Goal: Task Accomplishment & Management: Manage account settings

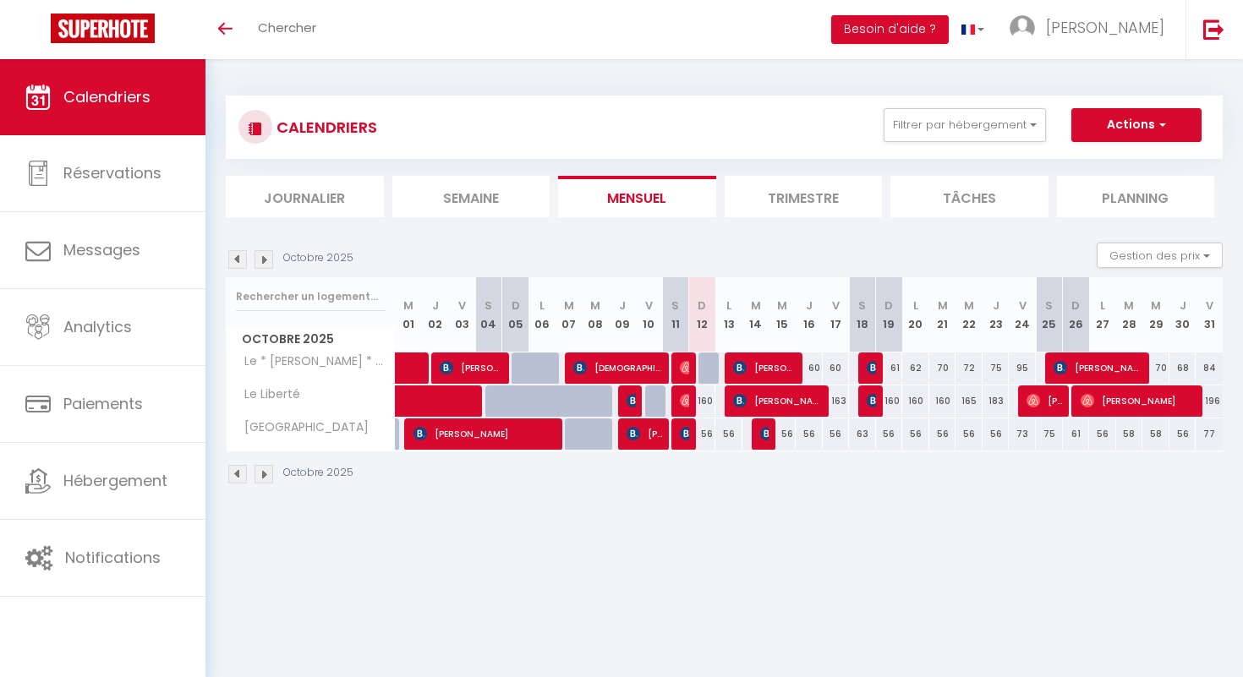
select select
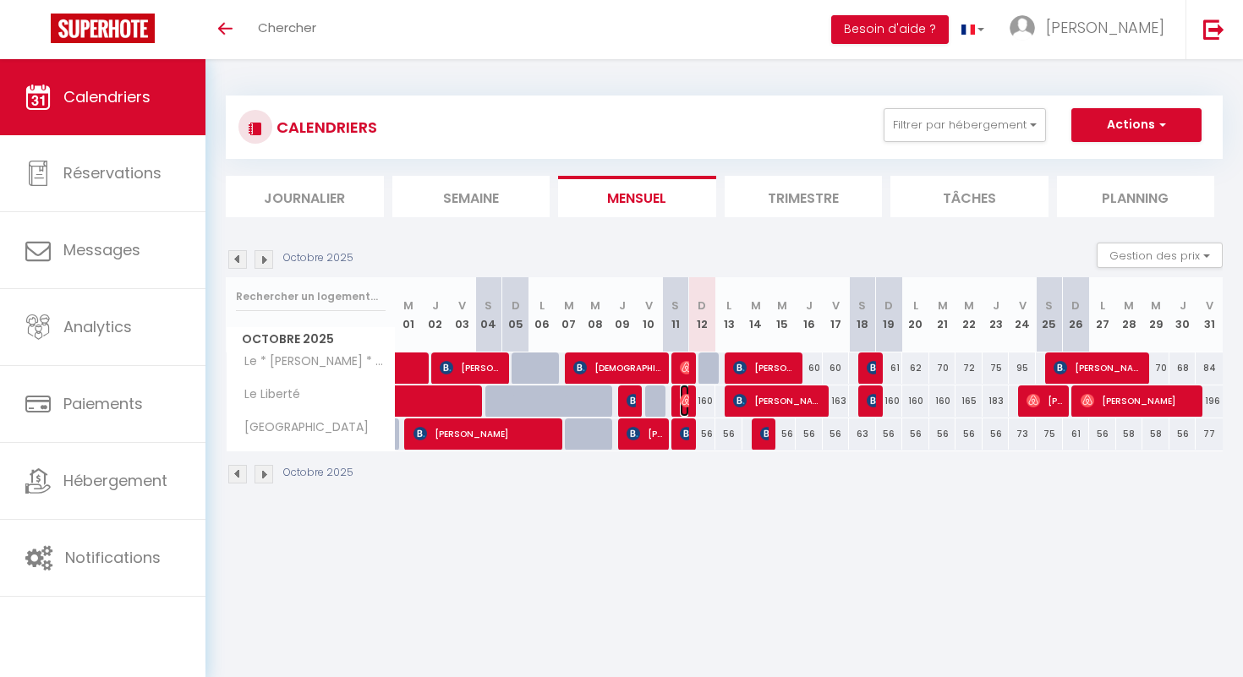
click at [686, 397] on img at bounding box center [687, 401] width 14 height 14
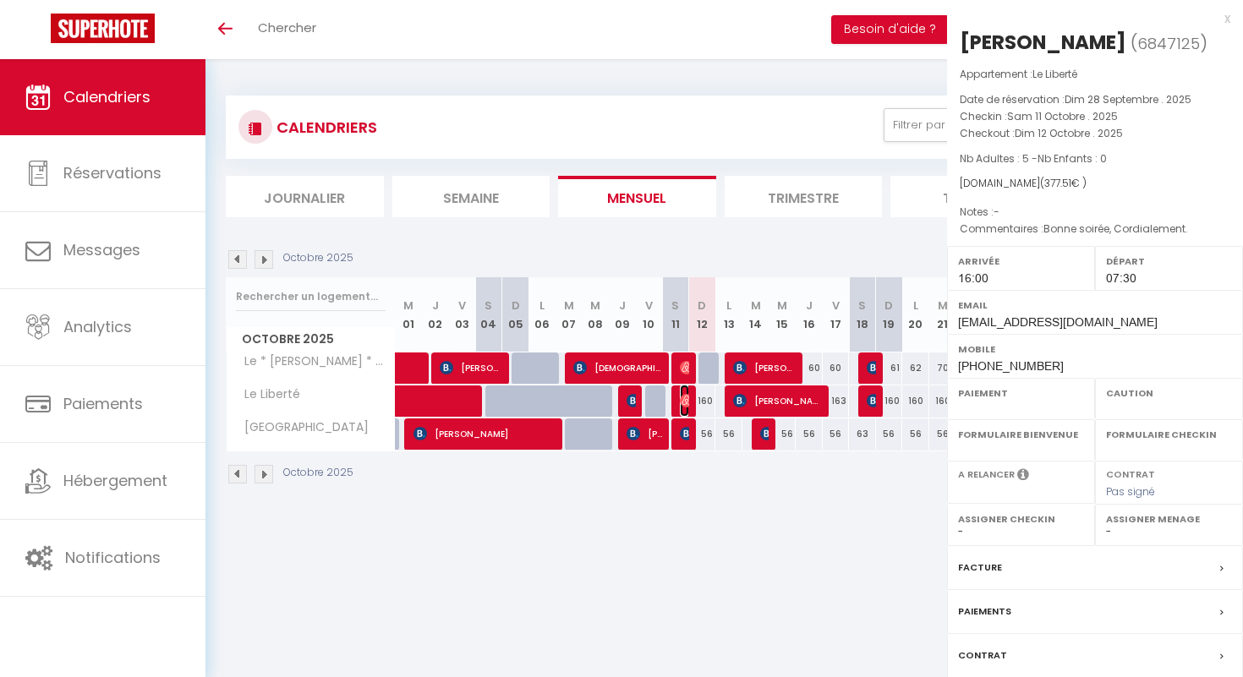
select select "OK"
select select "1"
select select "0"
select select "1"
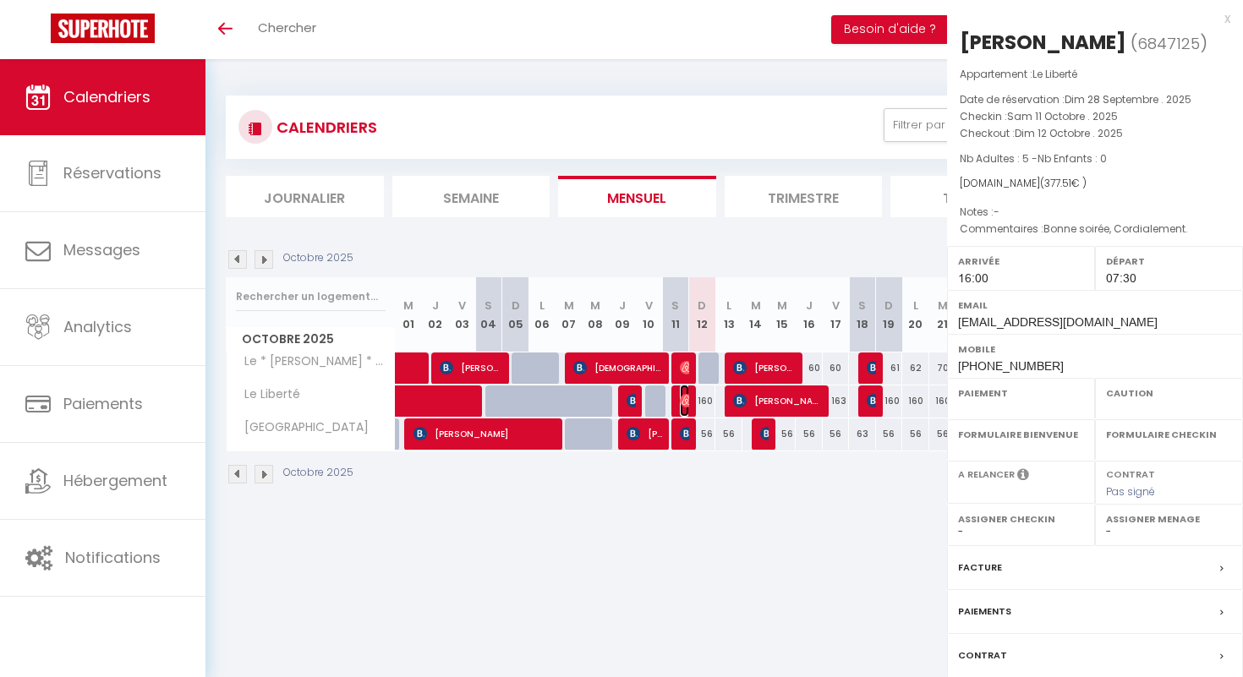
select select
select select "23447"
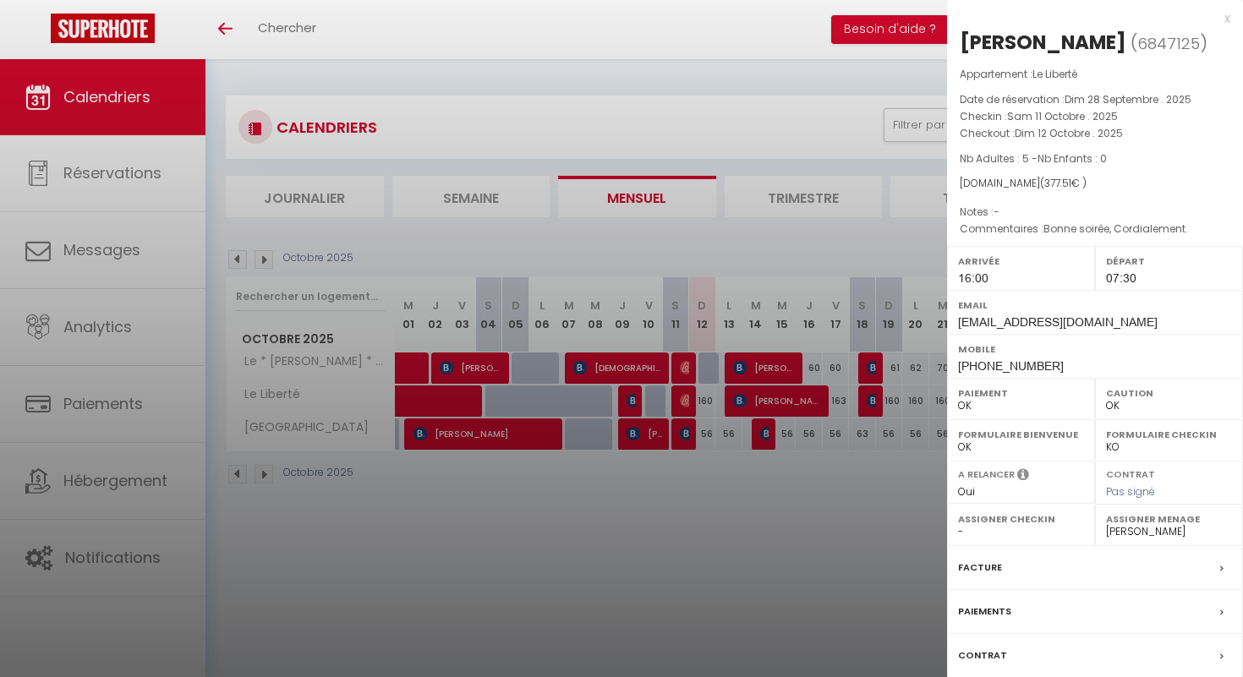
click at [1227, 20] on div "x" at bounding box center [1088, 18] width 283 height 20
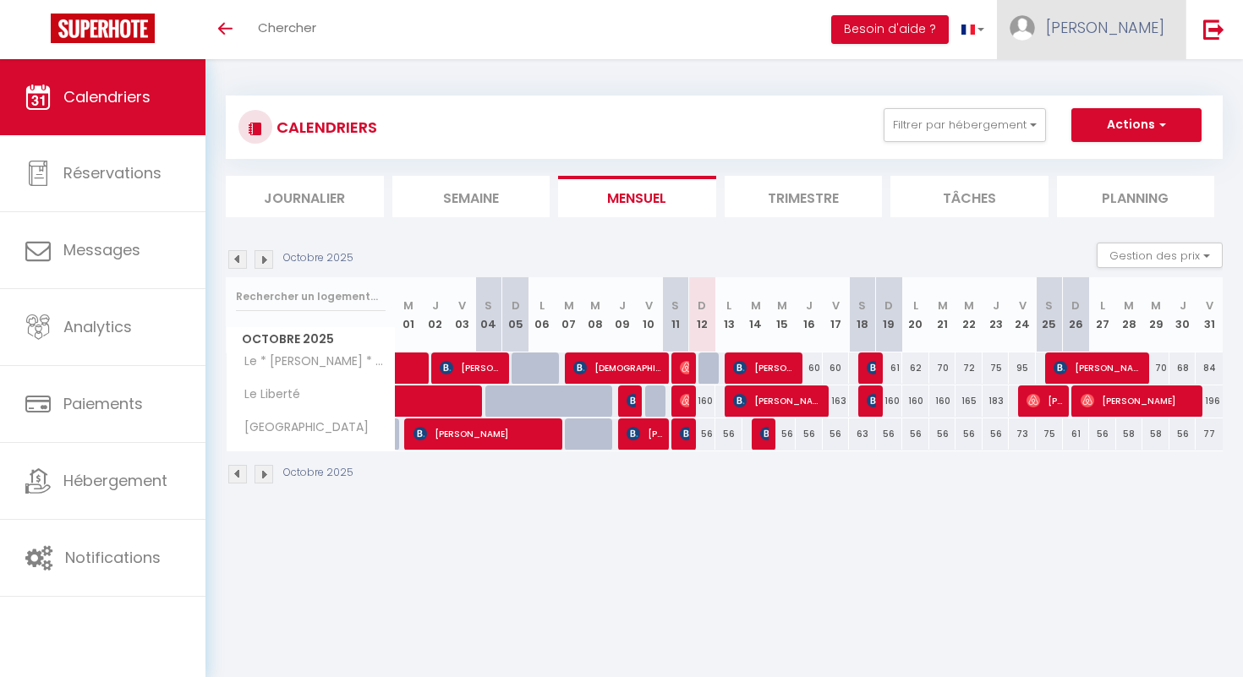
click at [1137, 27] on span "[PERSON_NAME]" at bounding box center [1105, 27] width 118 height 21
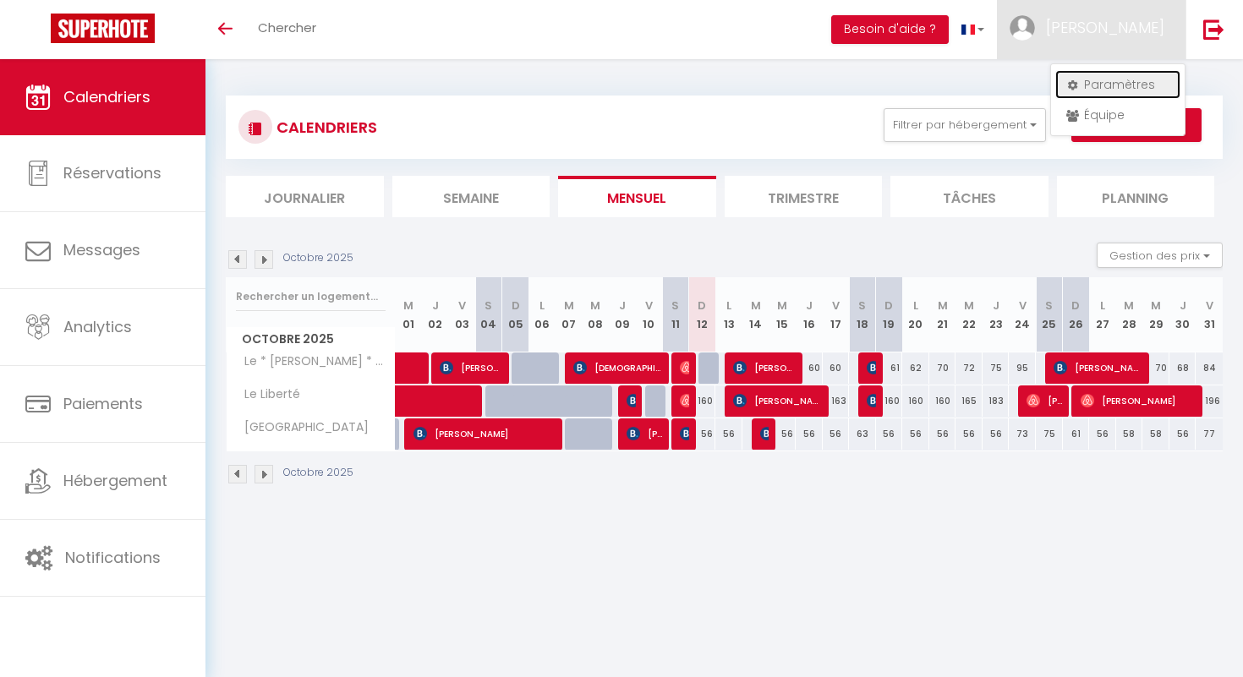
click at [1111, 88] on link "Paramètres" at bounding box center [1117, 84] width 125 height 29
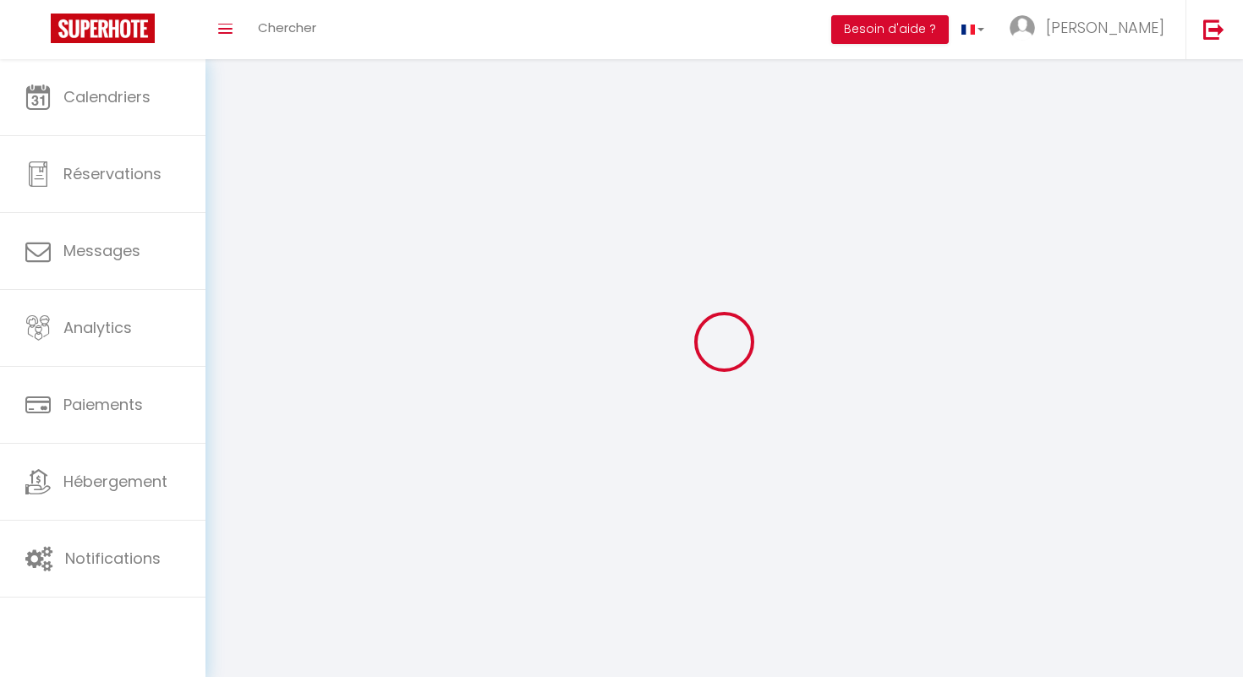
type input "[PERSON_NAME]"
type input "Anguenot"
type input "0659234751"
type input "1 rue du stade"
type input "21380"
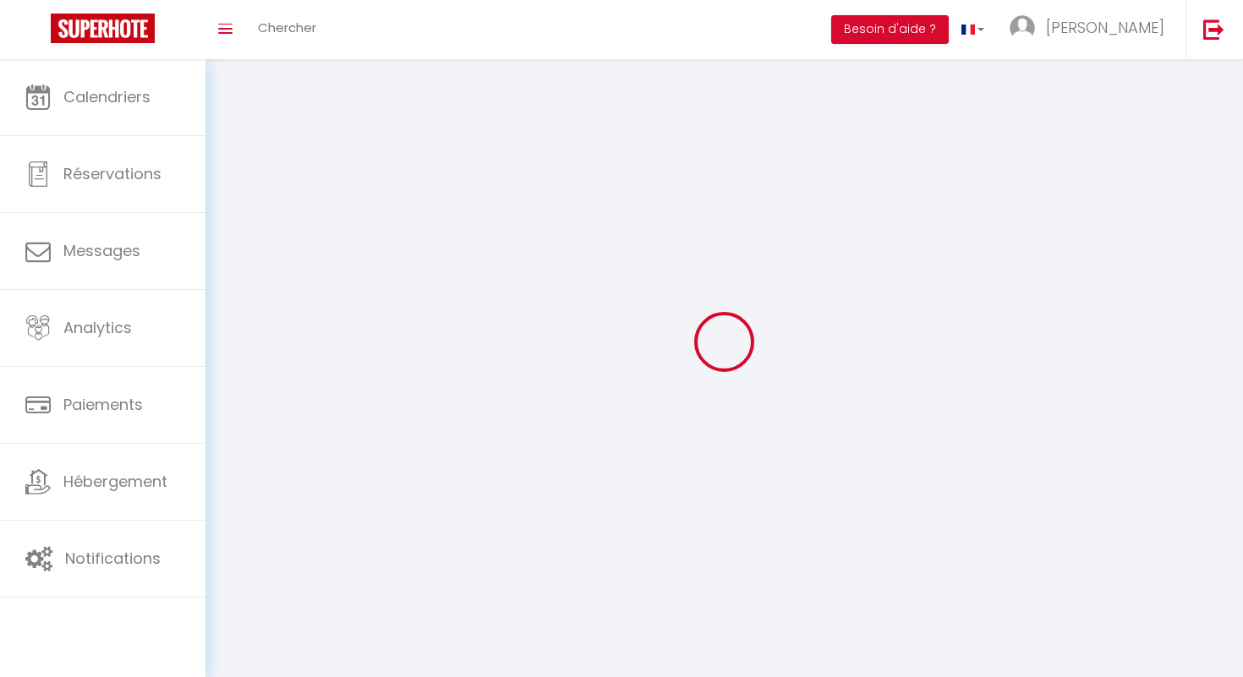
type input "MESSIGNY ET VANTOUX"
type input "IjNKhzqgrcXTjSsKwri72FXCZ"
type input "dLAgEwS7SCbdBeptlLW2EoUb7"
type input "IjNKhzqgrcXTjSsKwri72FXCZ"
type input "dLAgEwS7SCbdBeptlLW2EoUb7"
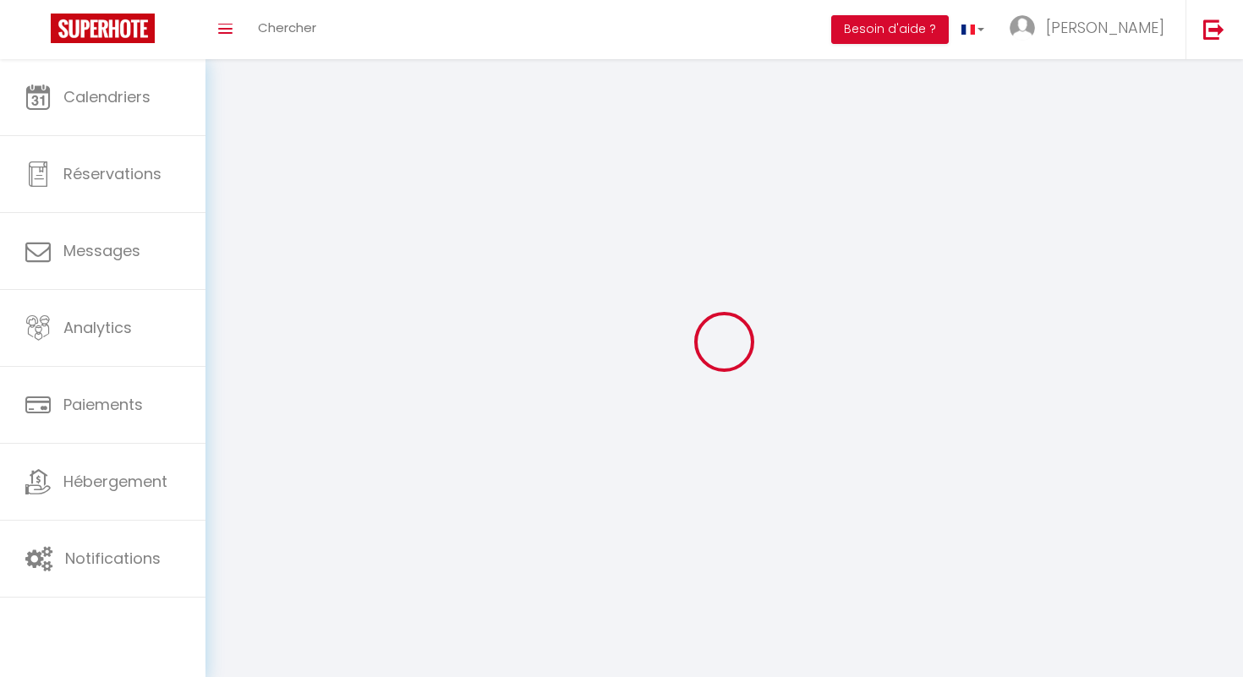
type input "https://app.superhote.com/#/get-available-rentals/dLAgEwS7SCbdBeptlLW2EoUb7"
select select "28"
select select "fr"
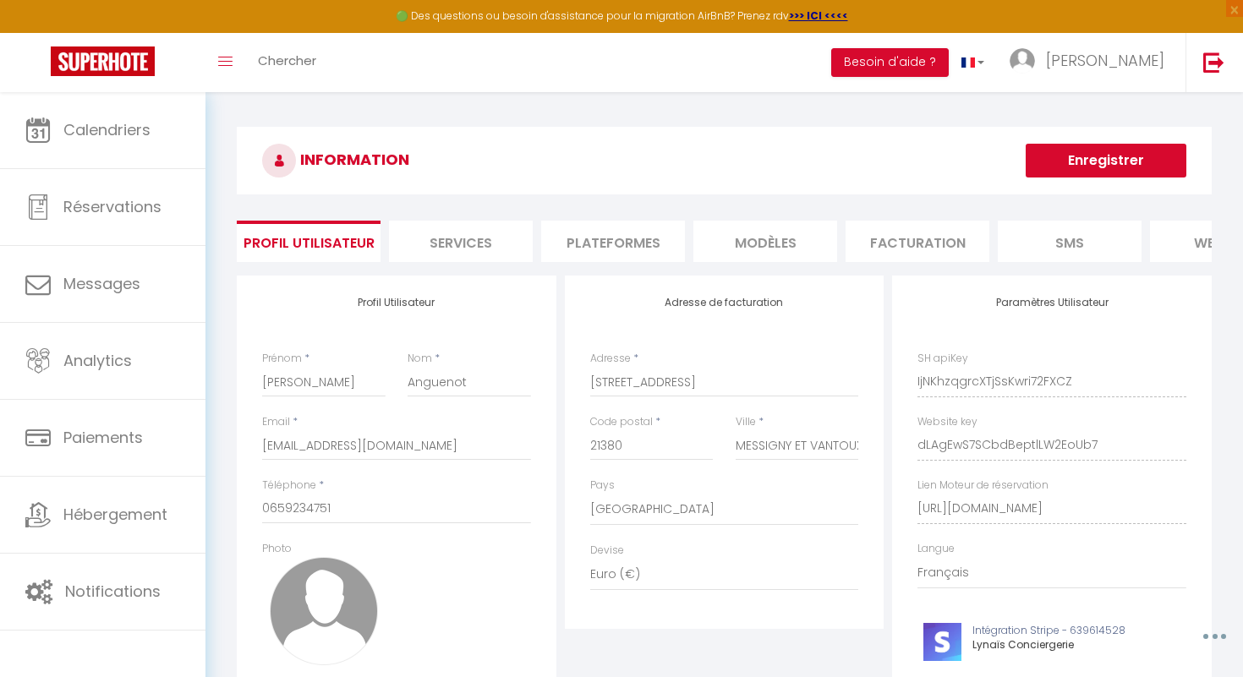
click at [658, 249] on li "Plateformes" at bounding box center [613, 241] width 144 height 41
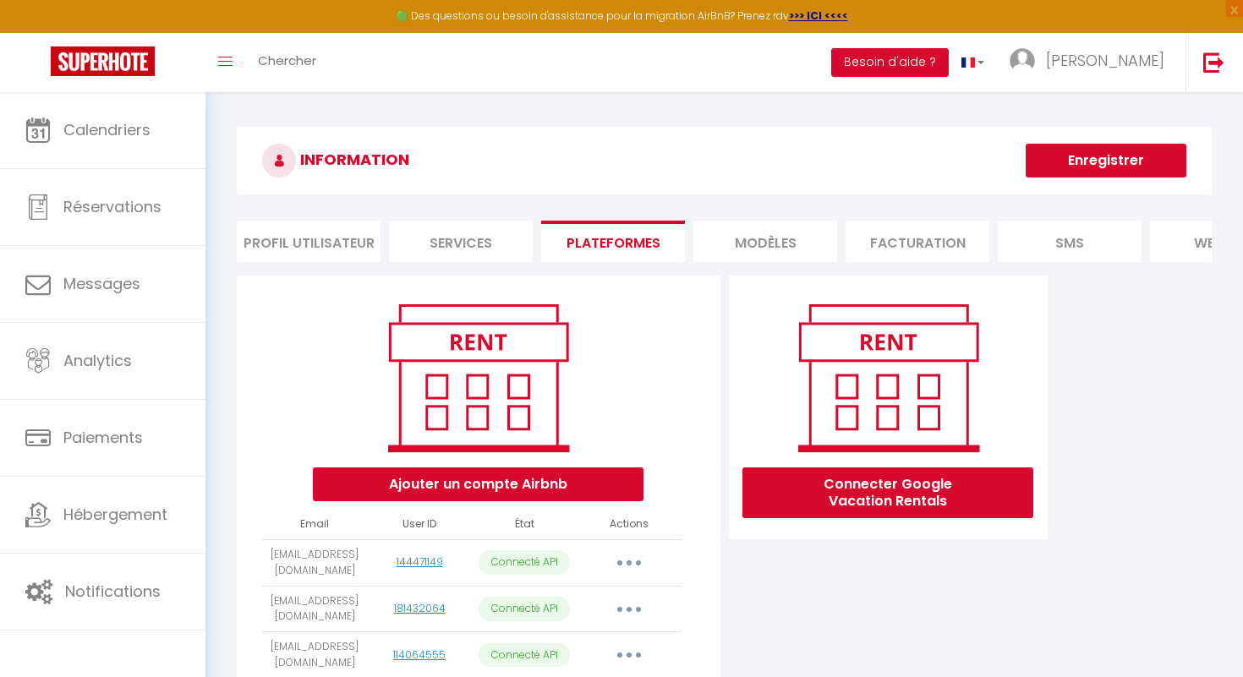
scroll to position [179, 0]
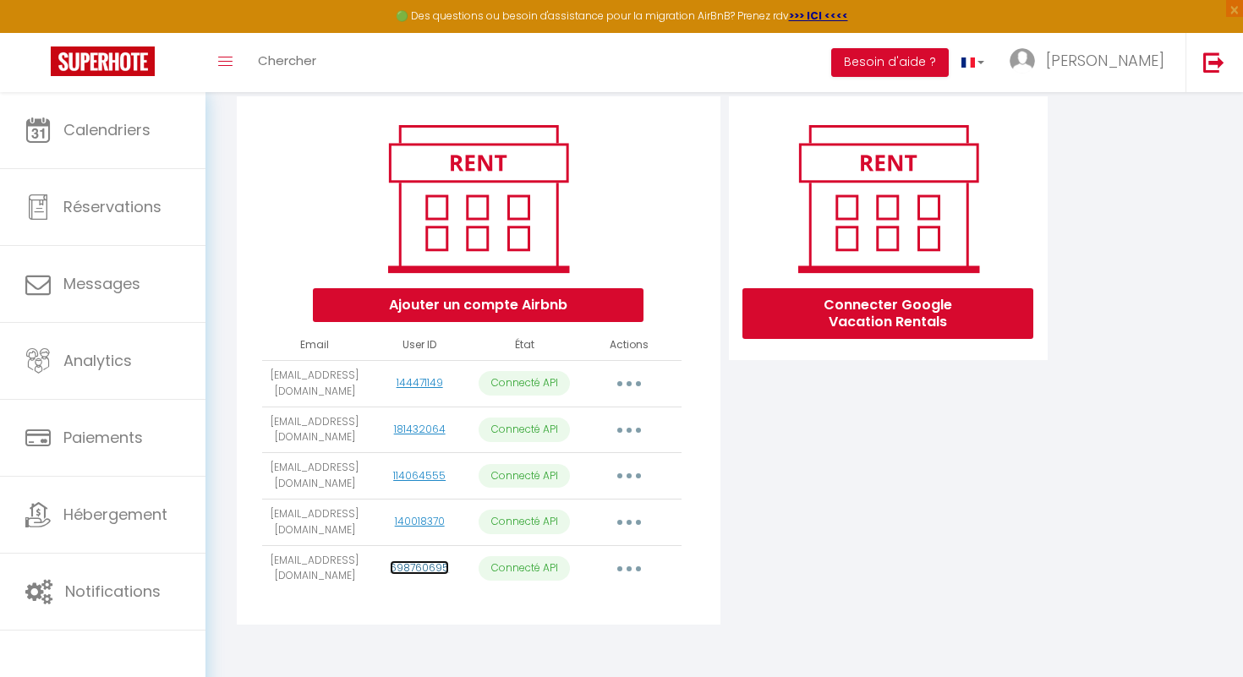
click at [408, 565] on link "698760695" at bounding box center [419, 568] width 59 height 14
click at [639, 562] on button "button" at bounding box center [628, 569] width 47 height 27
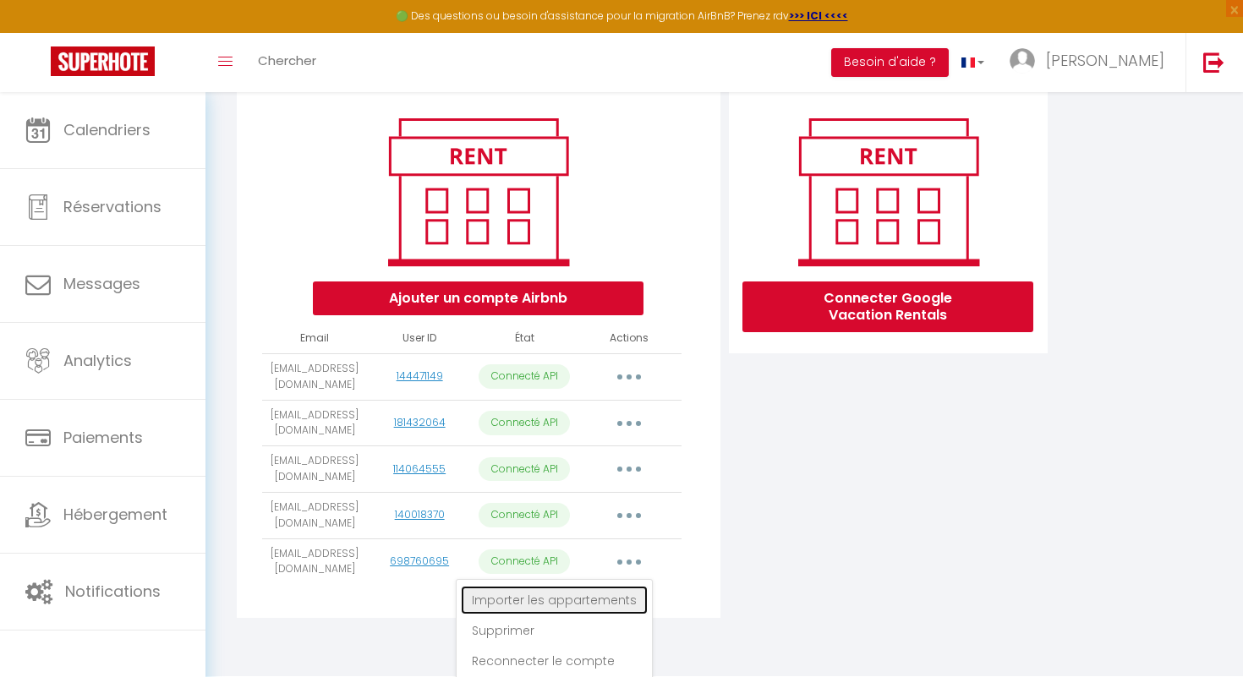
click at [584, 601] on link "Importer les appartements" at bounding box center [554, 600] width 187 height 29
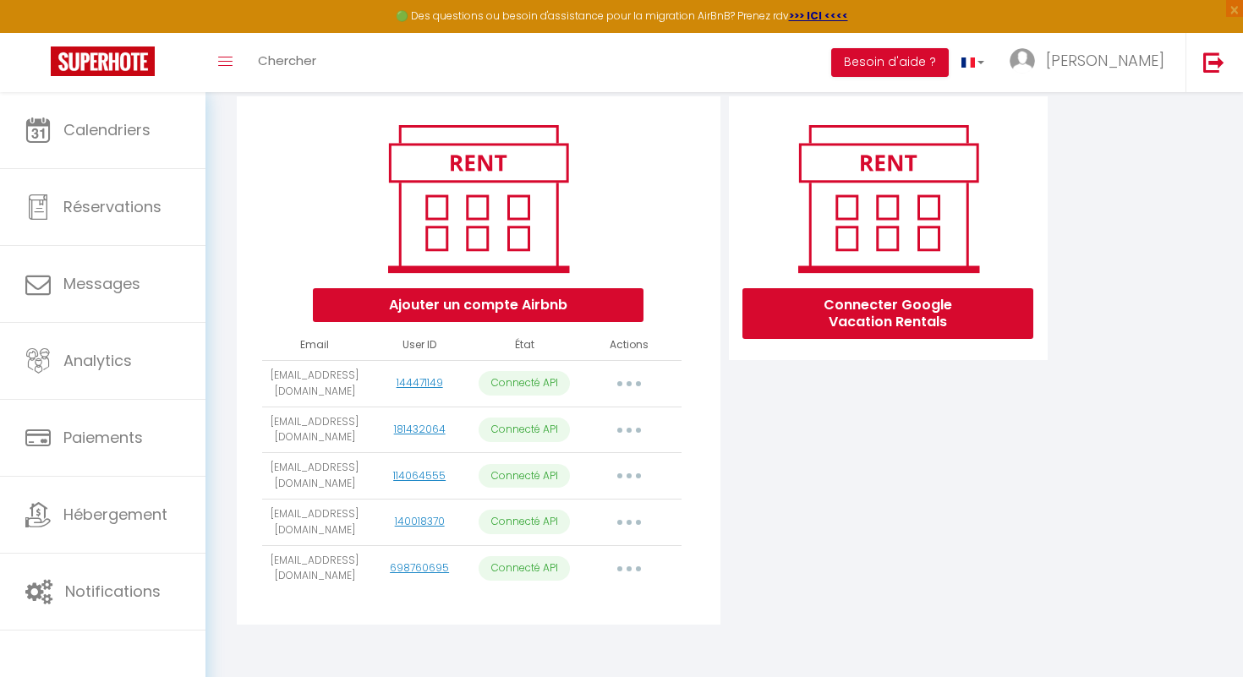
select select
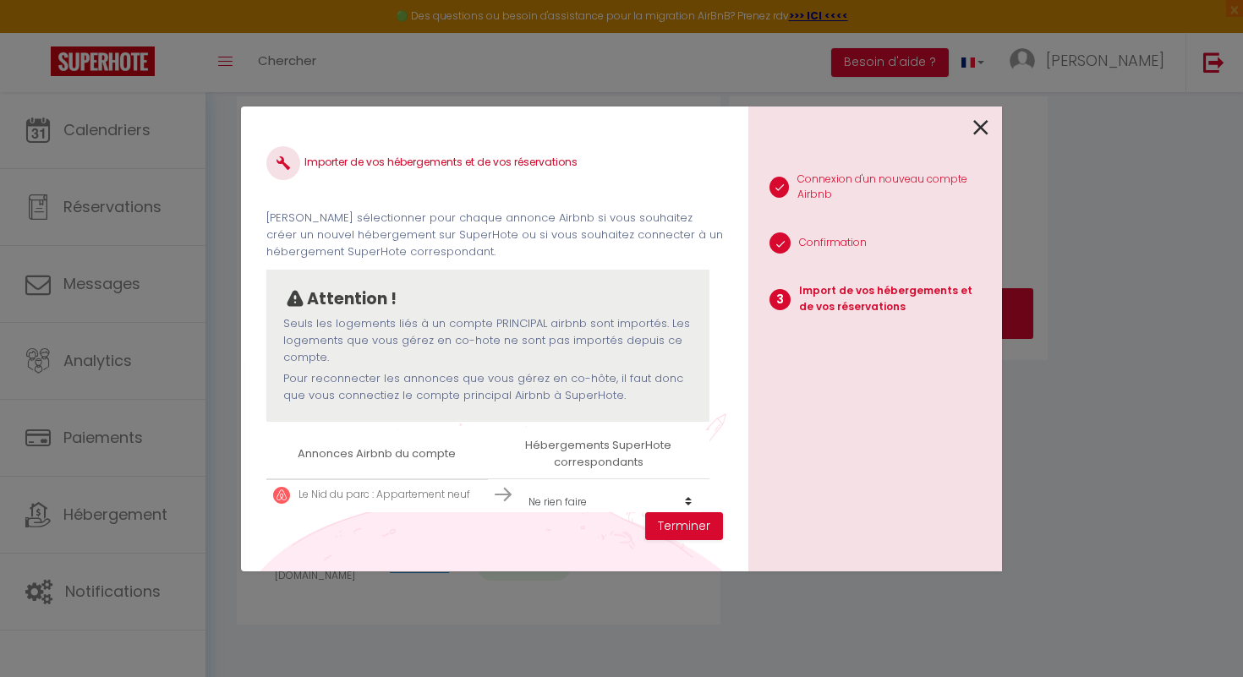
click at [685, 501] on select "Créer un nouvel hébergement Ne rien faire Le cité Dijon Le Liberté Le * Wilson …" at bounding box center [610, 502] width 181 height 32
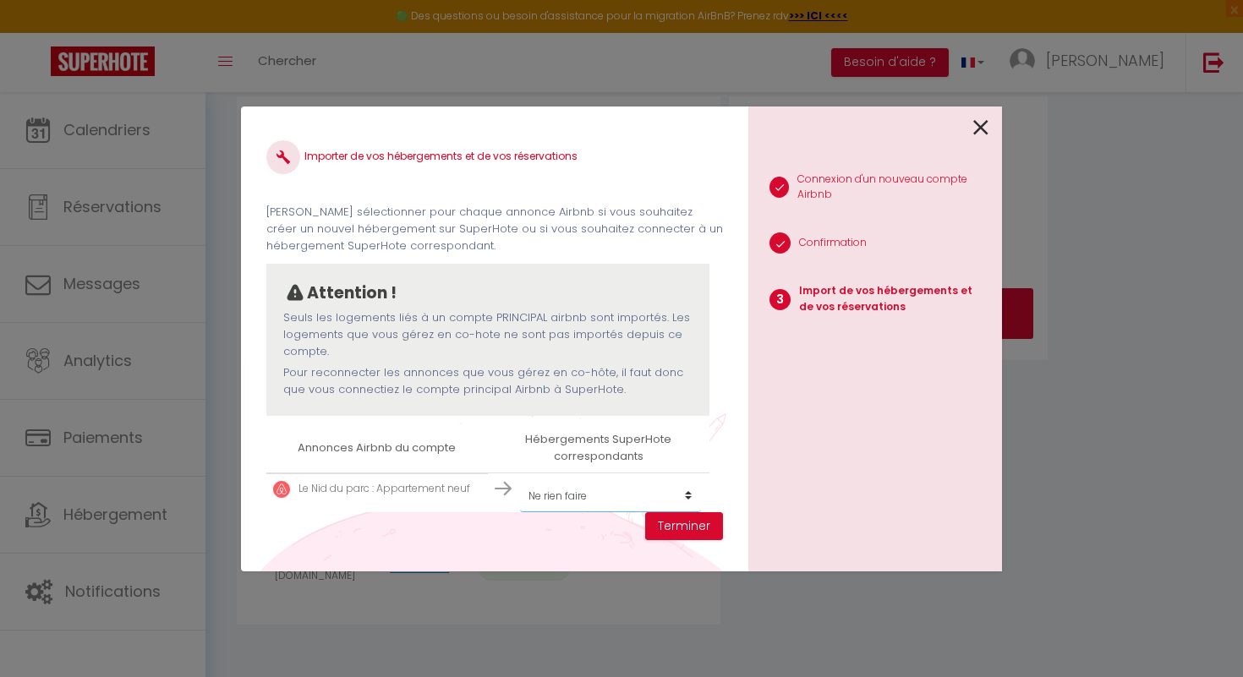
scroll to position [73, 0]
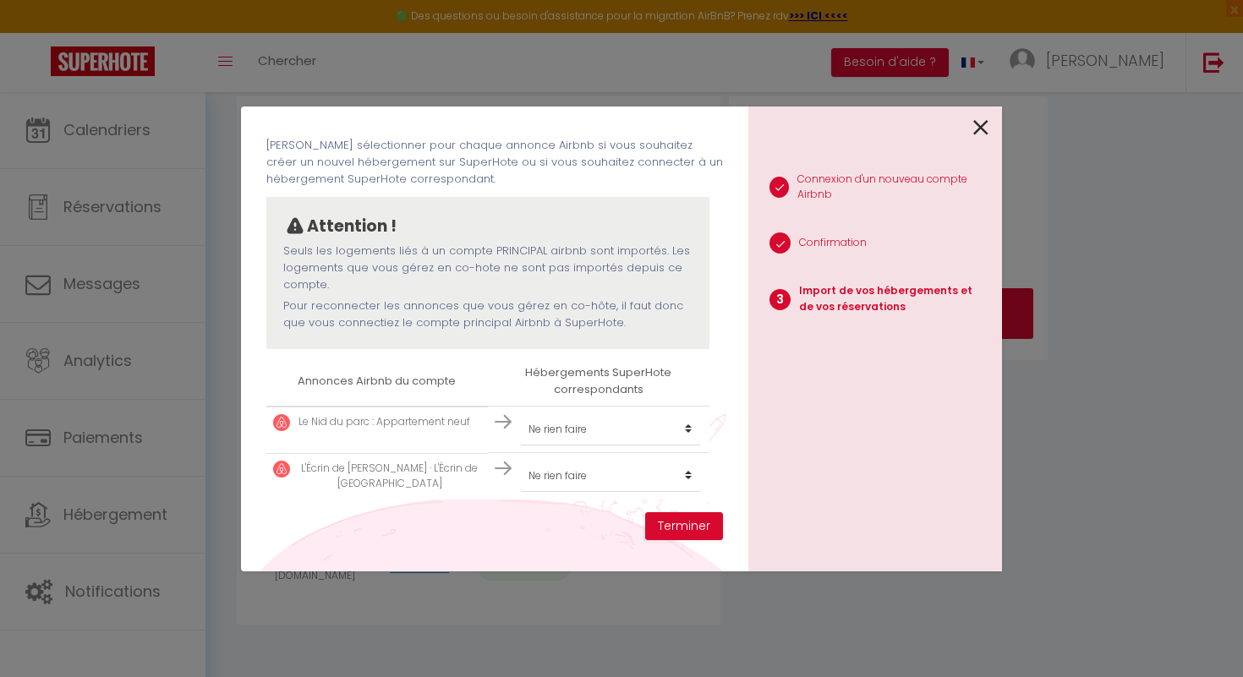
click at [409, 476] on p "L'Écrin de Messigny · L'Écrin de Messigny" at bounding box center [390, 477] width 183 height 32
click at [689, 428] on select "Créer un nouvel hébergement Ne rien faire Le cité Dijon Le Liberté Le * Wilson …" at bounding box center [610, 430] width 181 height 32
click at [276, 468] on img at bounding box center [281, 469] width 17 height 17
click at [690, 427] on select "Créer un nouvel hébergement Ne rien faire Le cité Dijon Le Liberté Le * Wilson …" at bounding box center [610, 430] width 181 height 32
click at [979, 124] on icon at bounding box center [980, 127] width 15 height 25
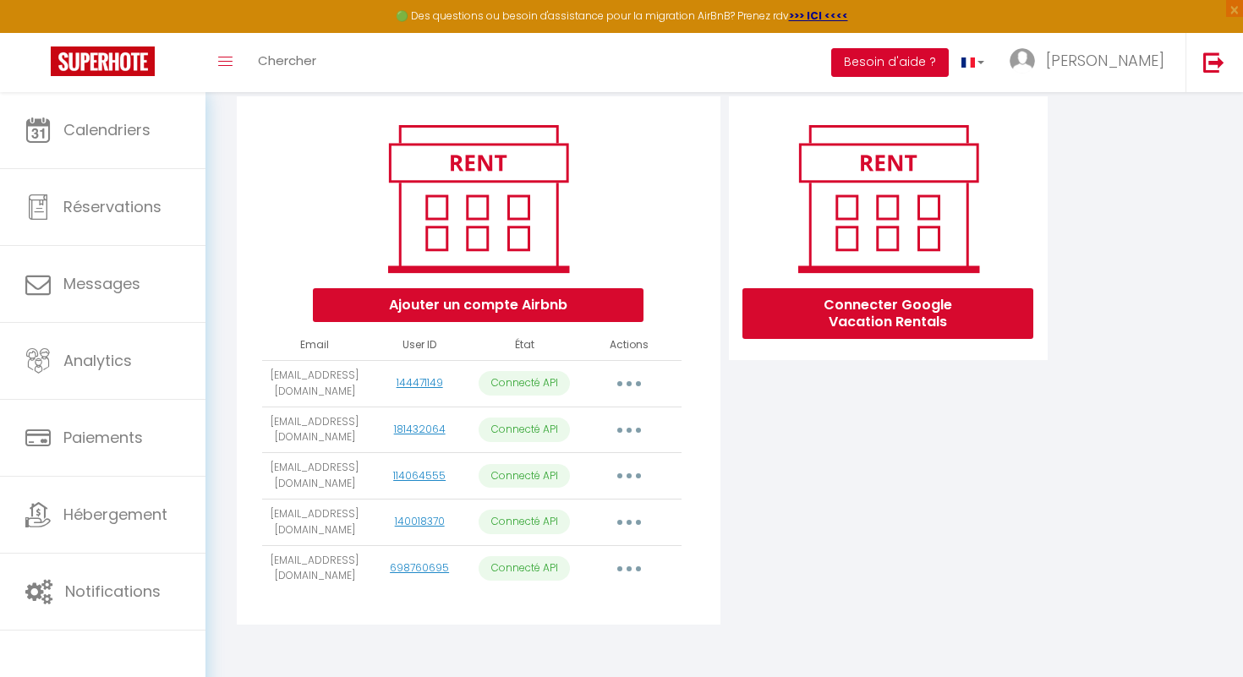
click at [949, 57] on button "Besoin d'aide ?" at bounding box center [890, 62] width 118 height 29
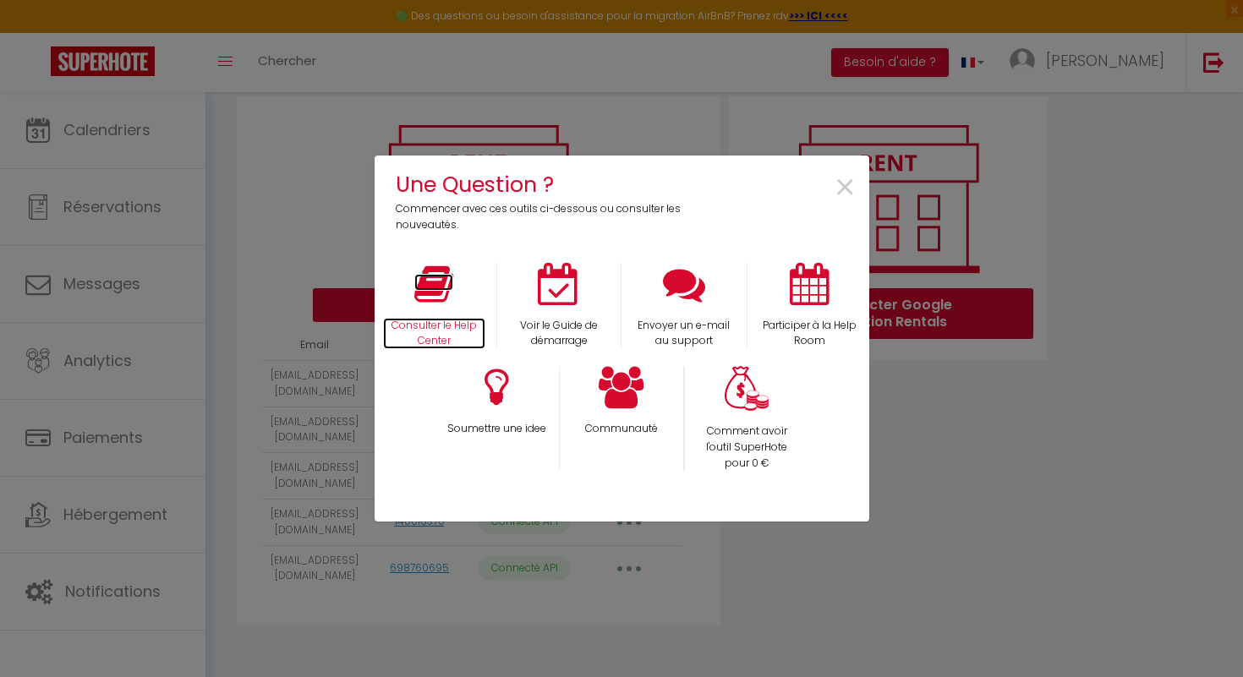
click at [443, 285] on icon at bounding box center [433, 284] width 39 height 42
click at [847, 185] on span "×" at bounding box center [845, 188] width 23 height 53
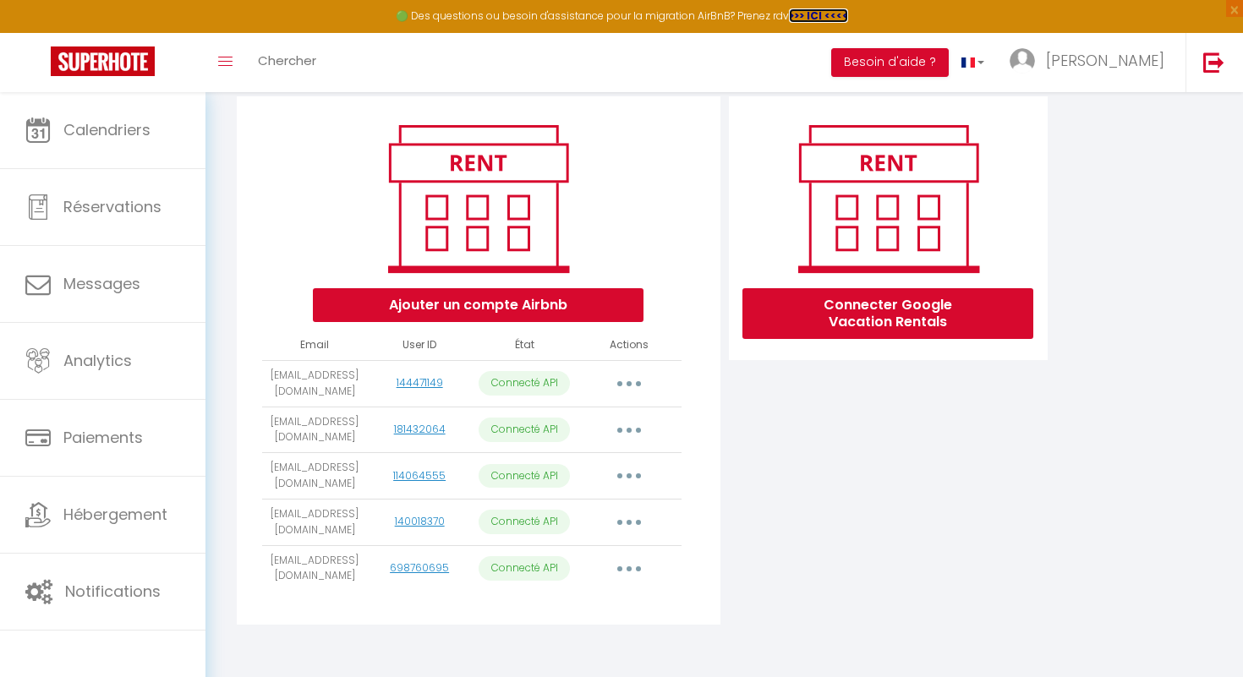
click at [809, 16] on strong ">>> ICI <<<<" at bounding box center [818, 15] width 59 height 14
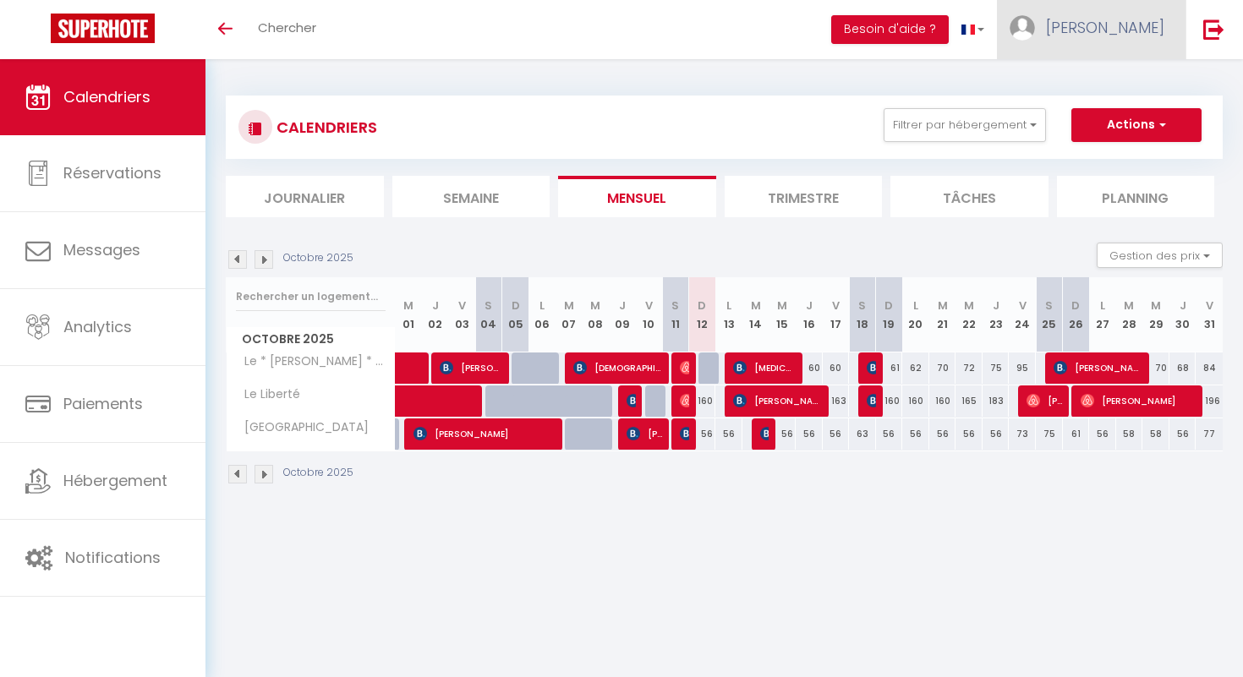
click at [1126, 14] on link "[PERSON_NAME]" at bounding box center [1091, 29] width 189 height 59
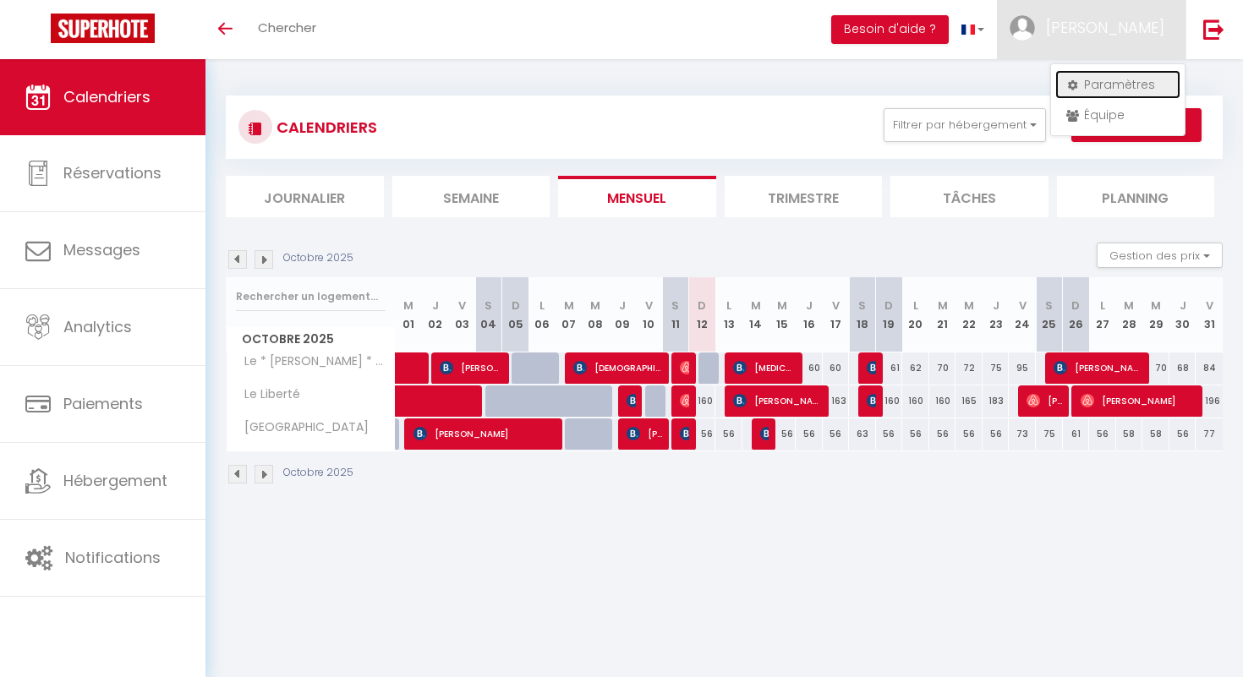
click at [1123, 85] on link "Paramètres" at bounding box center [1117, 84] width 125 height 29
select select "fr"
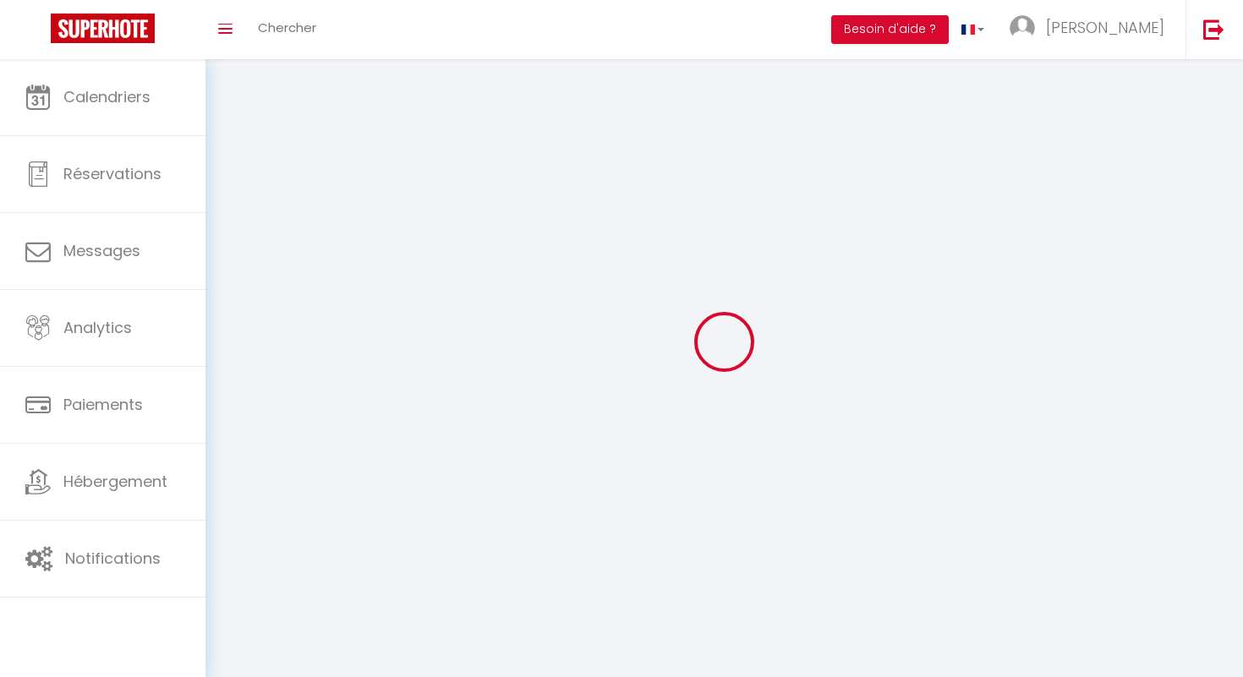
type input "[PERSON_NAME]"
type input "Anguenot"
type input "0659234751"
type input "1 rue du stade"
type input "21380"
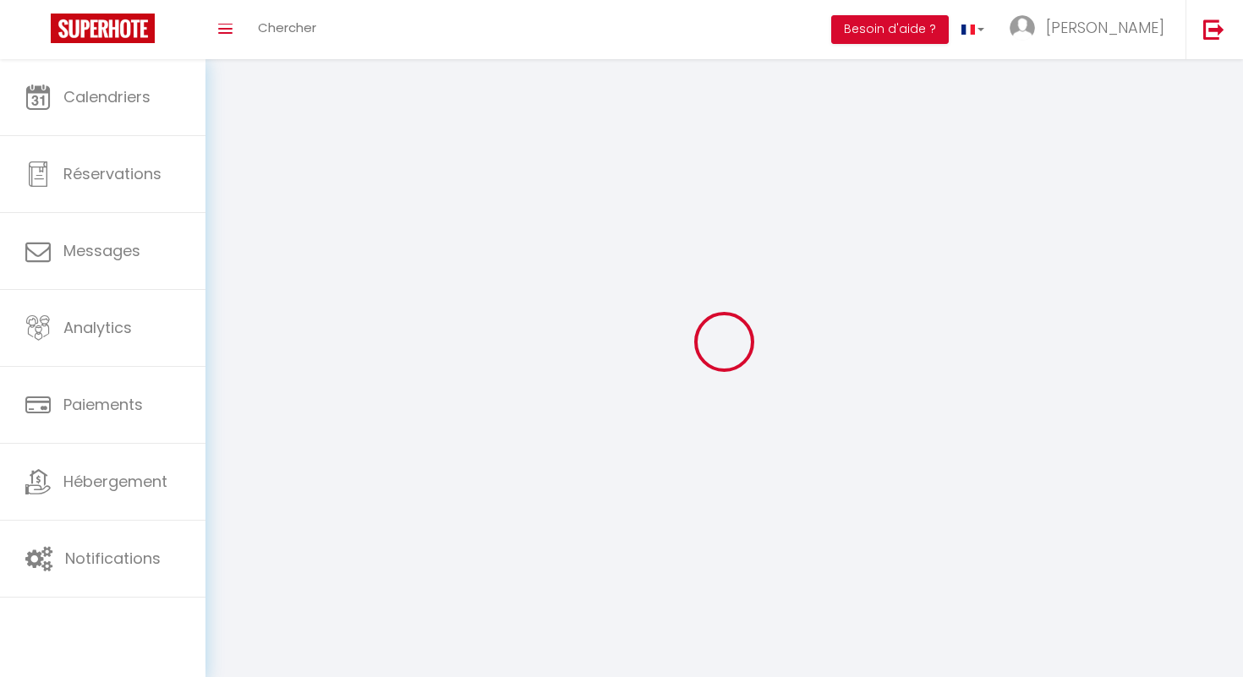
type input "MESSIGNY ET VANTOUX"
type input "IjNKhzqgrcXTjSsKwri72FXCZ"
type input "dLAgEwS7SCbdBeptlLW2EoUb7"
type input "https://app.superhote.com/#/get-available-rentals/dLAgEwS7SCbdBeptlLW2EoUb7"
type input "IjNKhzqgrcXTjSsKwri72FXCZ"
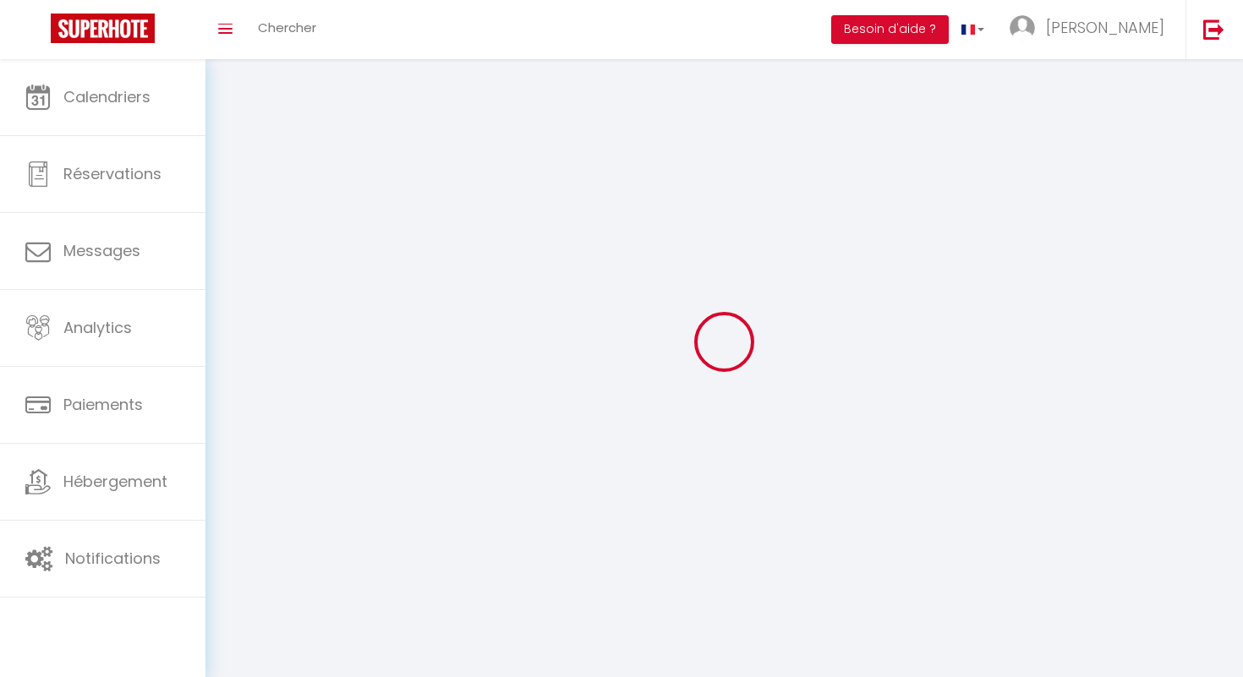
type input "dLAgEwS7SCbdBeptlLW2EoUb7"
type input "https://app.superhote.com/#/get-available-rentals/dLAgEwS7SCbdBeptlLW2EoUb7"
select select "1"
select select "28"
select select "fr"
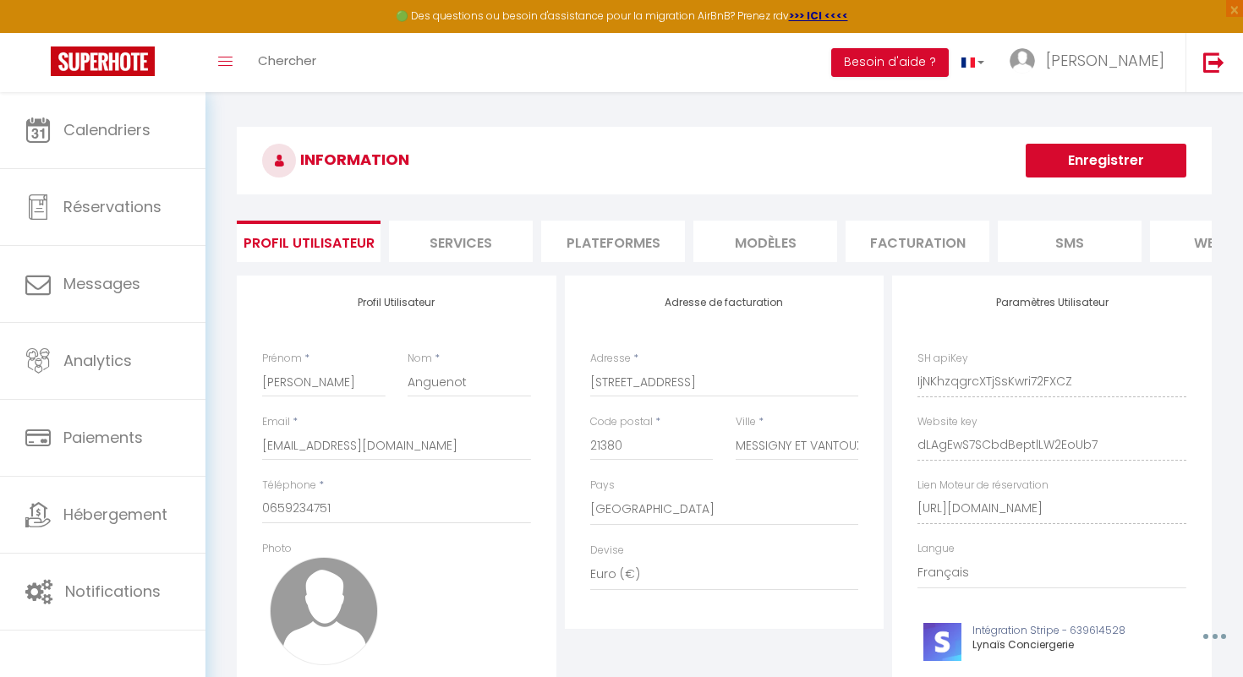
click at [622, 249] on li "Plateformes" at bounding box center [613, 241] width 144 height 41
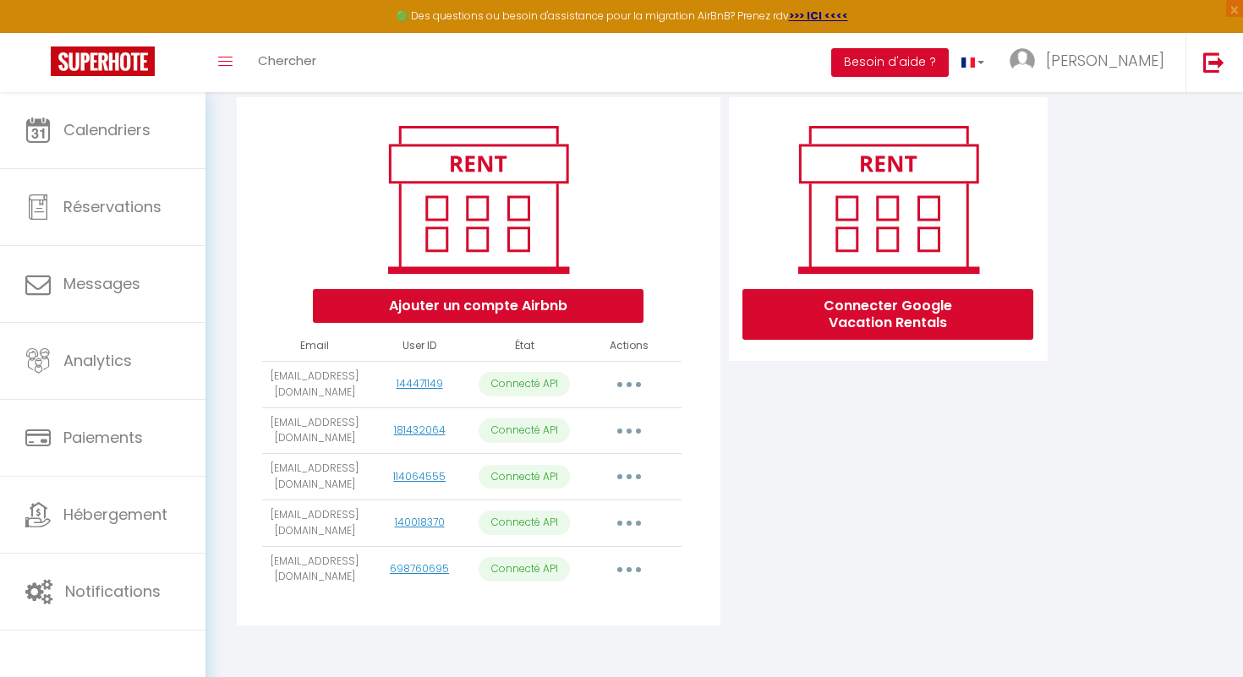
scroll to position [179, 0]
click at [631, 566] on button "button" at bounding box center [628, 569] width 47 height 27
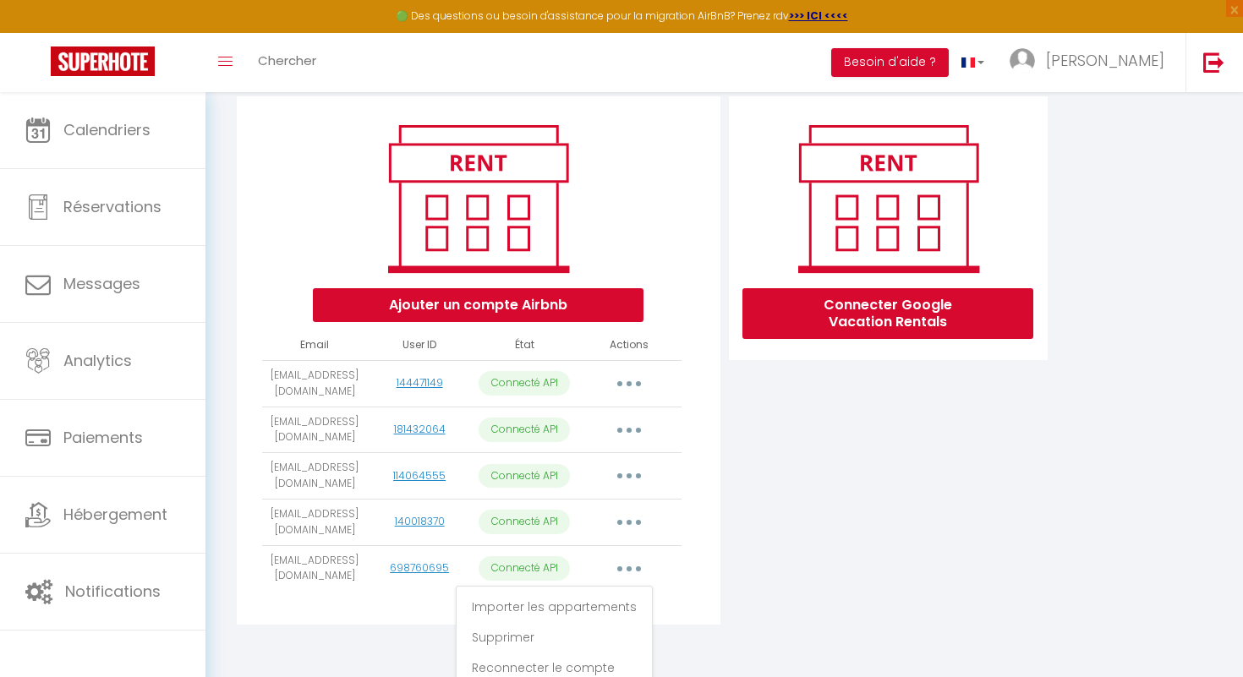
click at [633, 518] on button "button" at bounding box center [628, 522] width 47 height 27
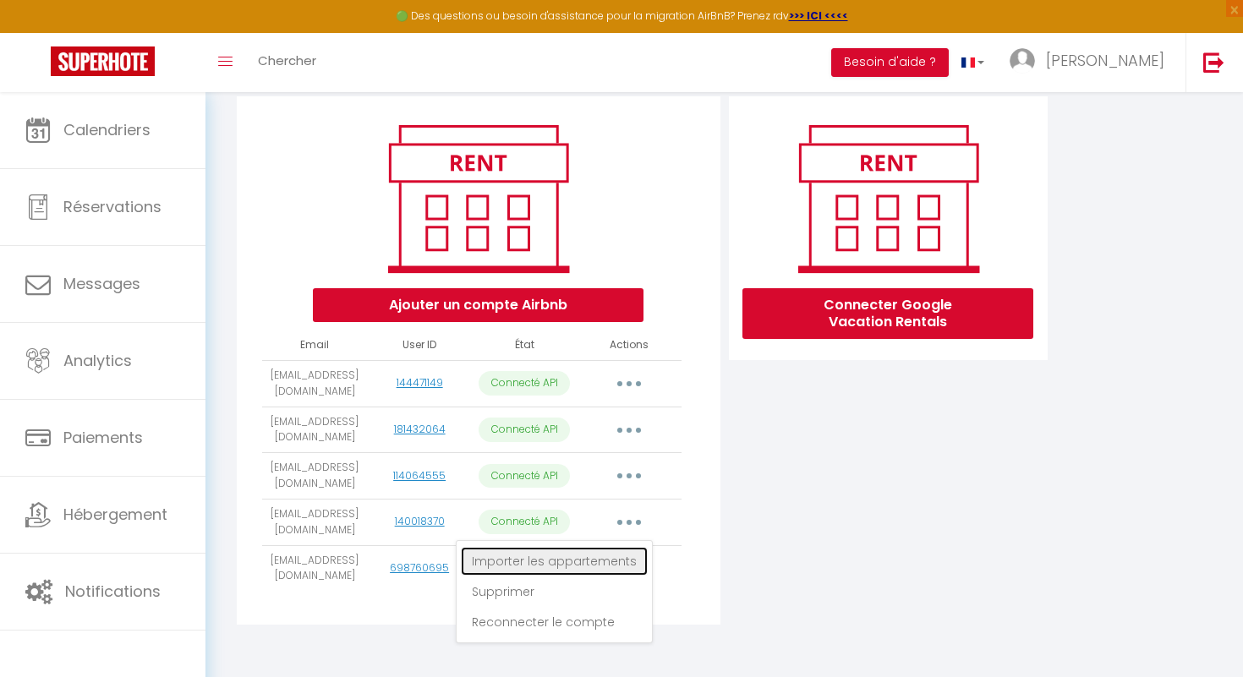
click at [625, 551] on link "Importer les appartements" at bounding box center [554, 561] width 187 height 29
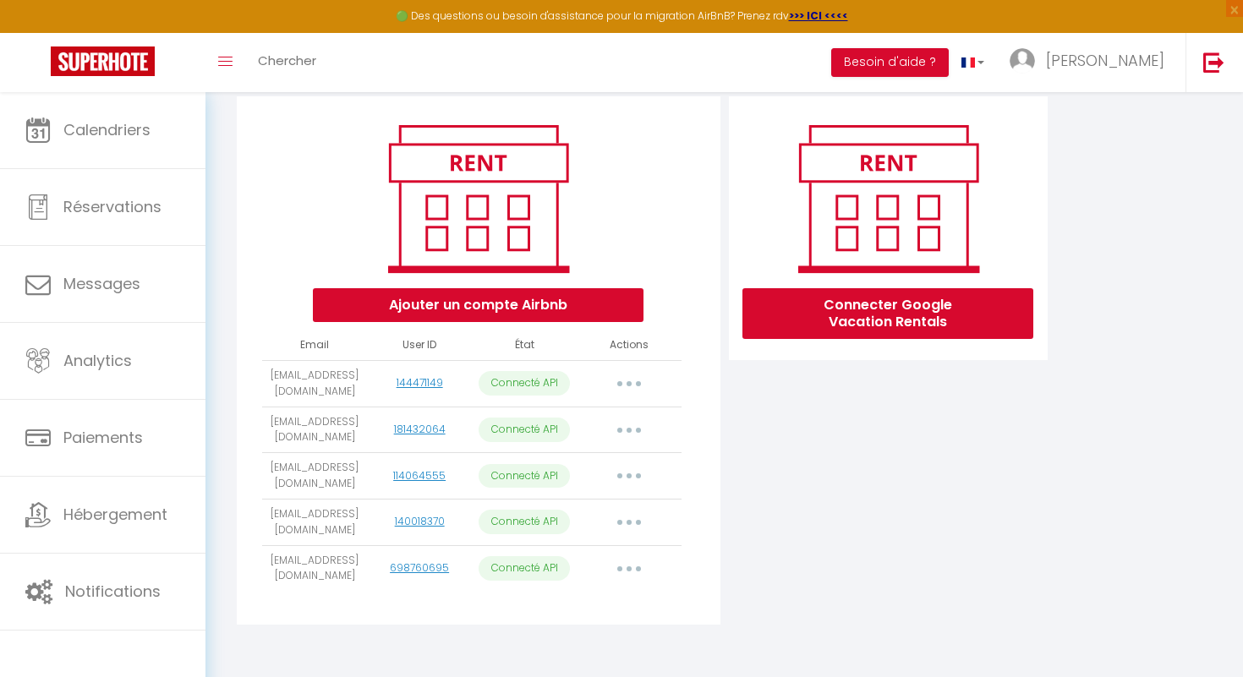
select select "43775"
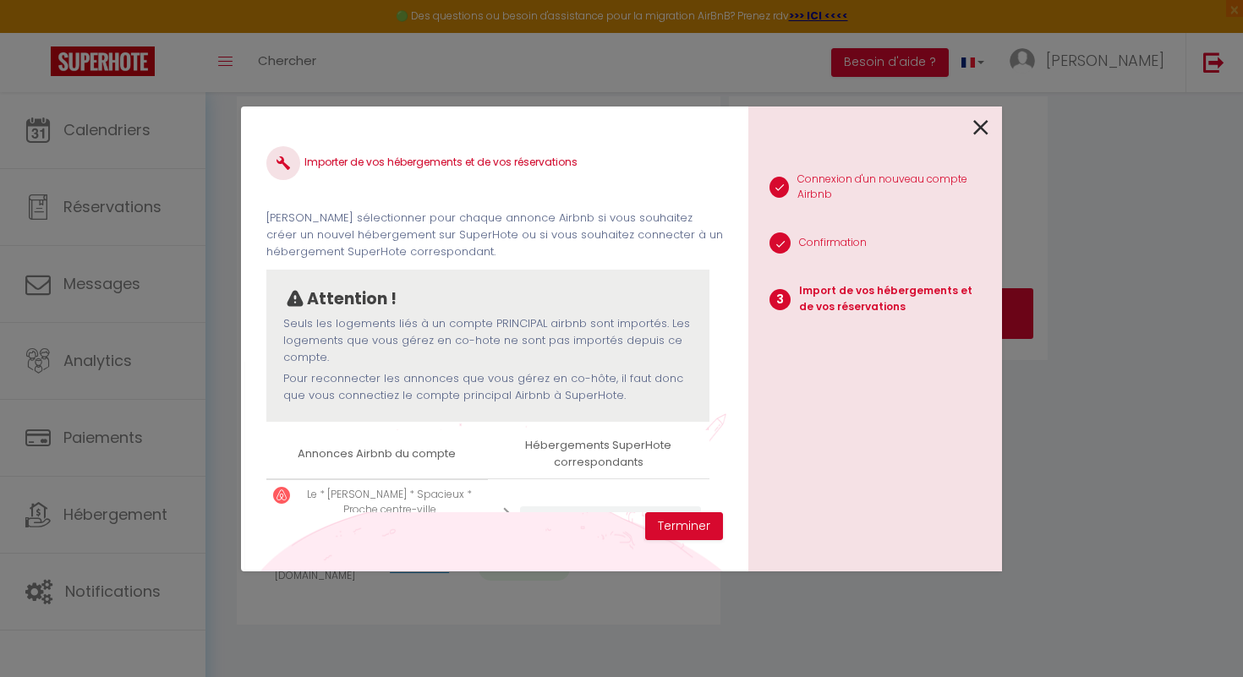
scroll to position [66, 0]
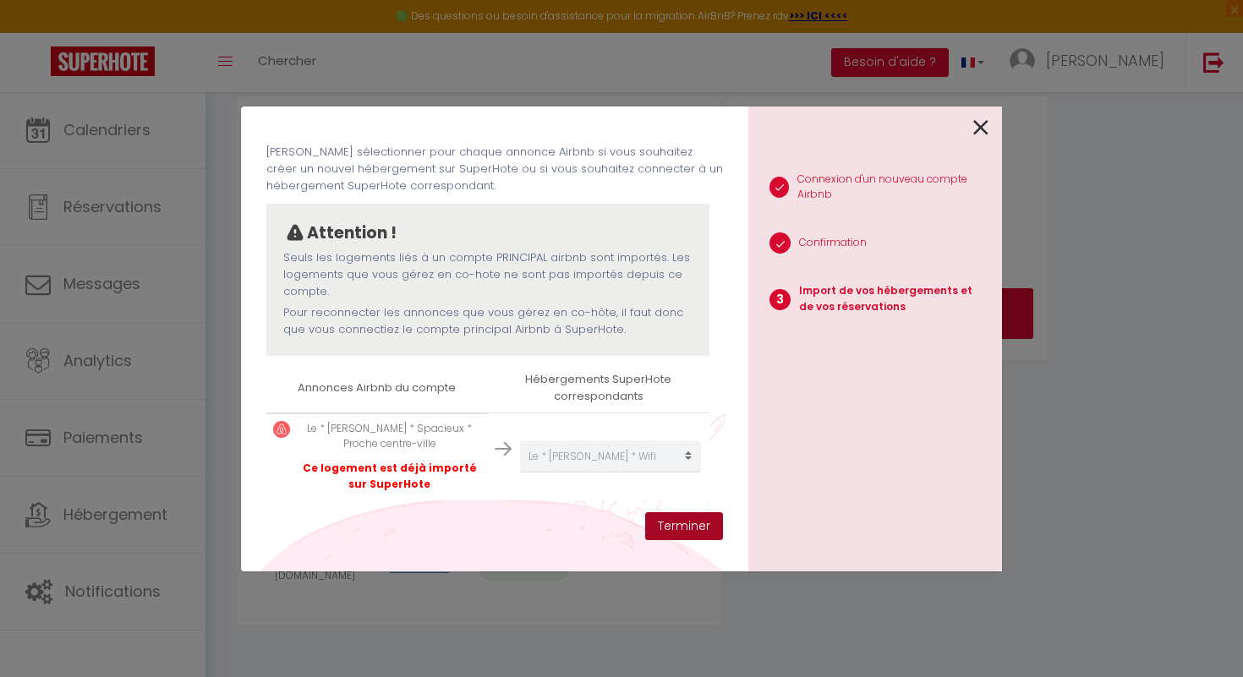
click at [710, 535] on button "Terminer" at bounding box center [684, 526] width 78 height 29
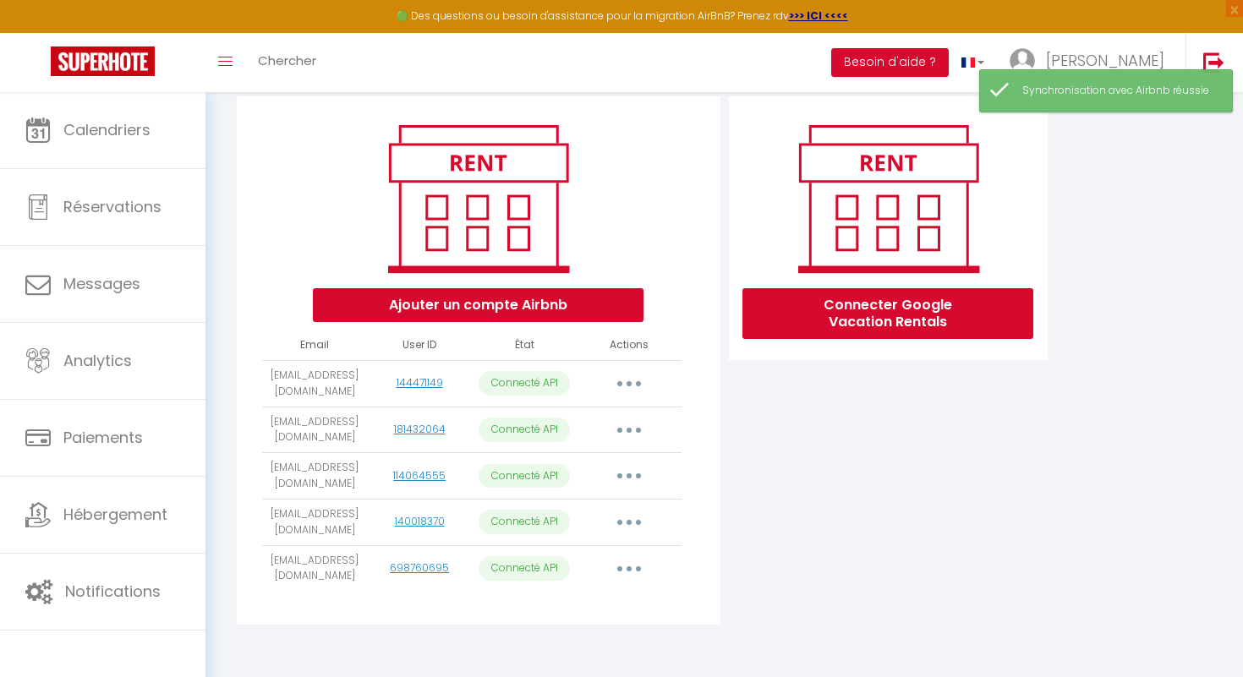
click at [627, 567] on icon "button" at bounding box center [629, 569] width 5 height 5
click at [604, 600] on link "Importer les appartements" at bounding box center [554, 607] width 187 height 29
select select
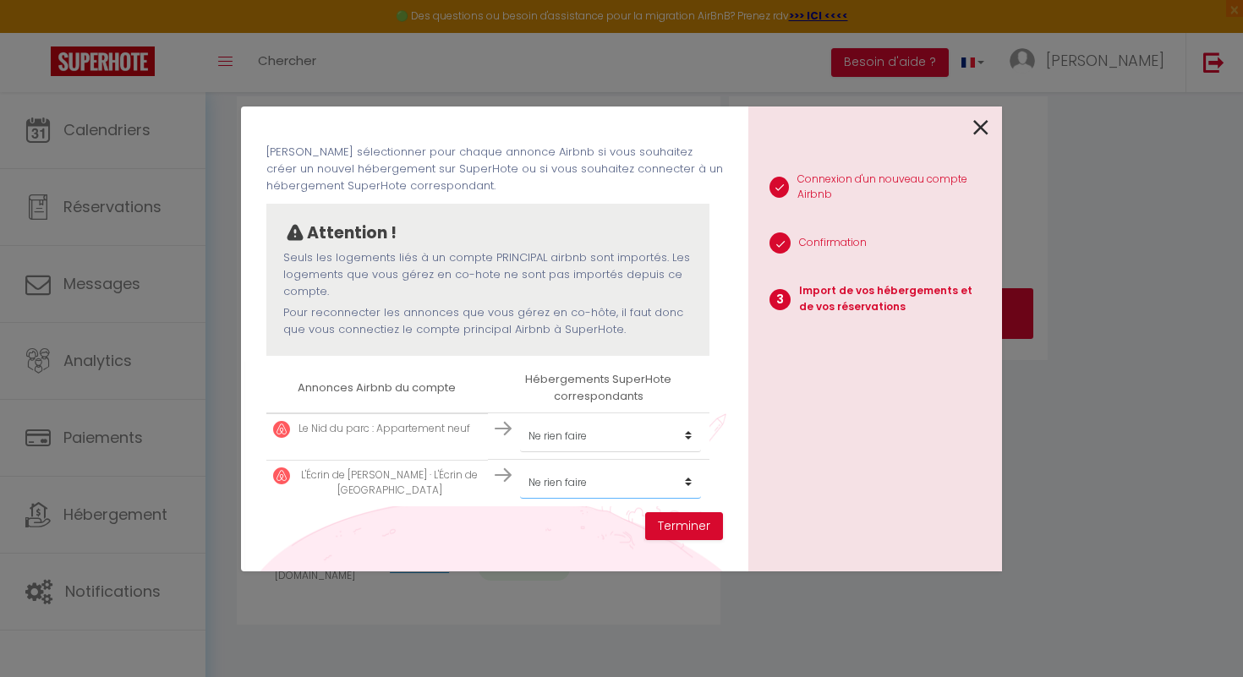
click at [688, 482] on select "Créer un nouvel hébergement Ne rien faire Le cité Dijon Le Liberté Le * Wilson …" at bounding box center [610, 483] width 181 height 32
click at [691, 532] on button "Terminer" at bounding box center [684, 526] width 78 height 29
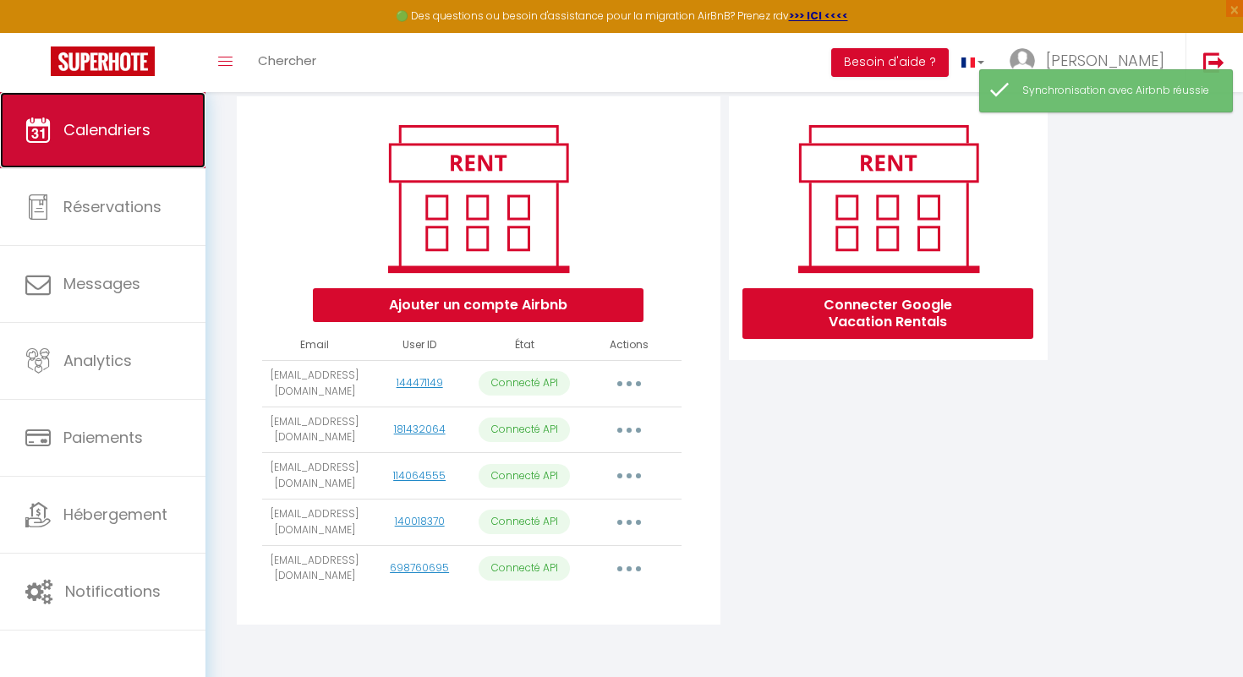
click at [126, 137] on span "Calendriers" at bounding box center [106, 129] width 87 height 21
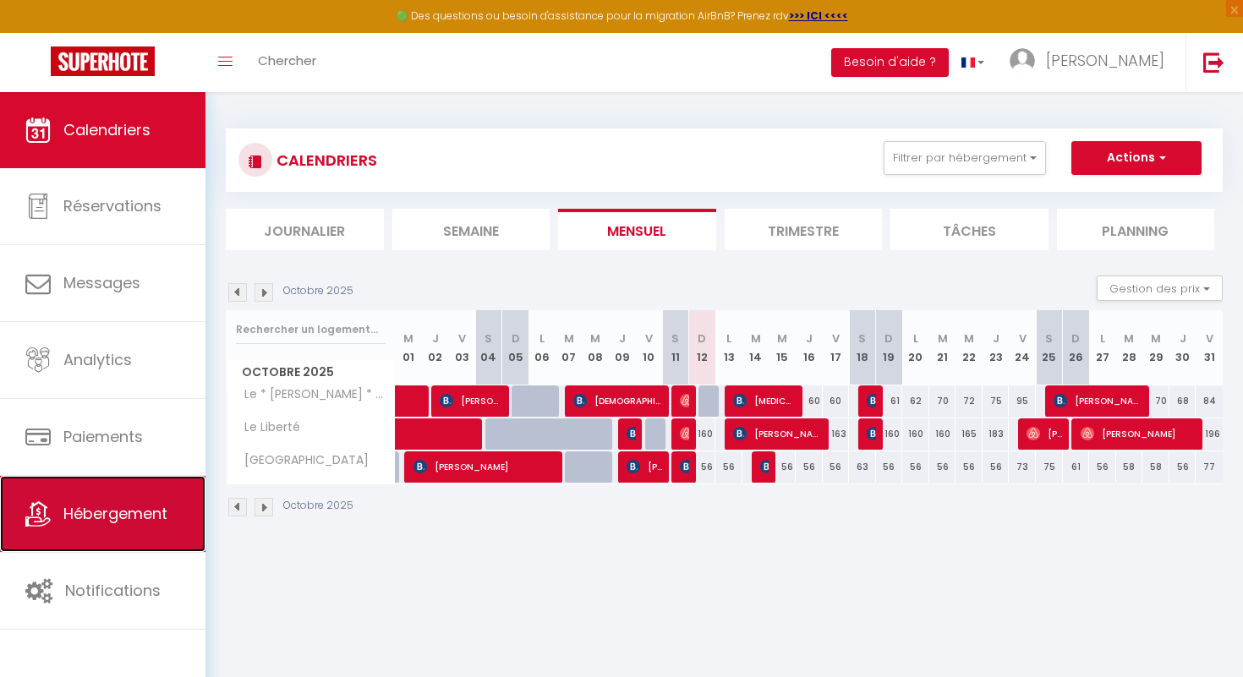
click at [175, 532] on link "Hébergement" at bounding box center [102, 514] width 205 height 76
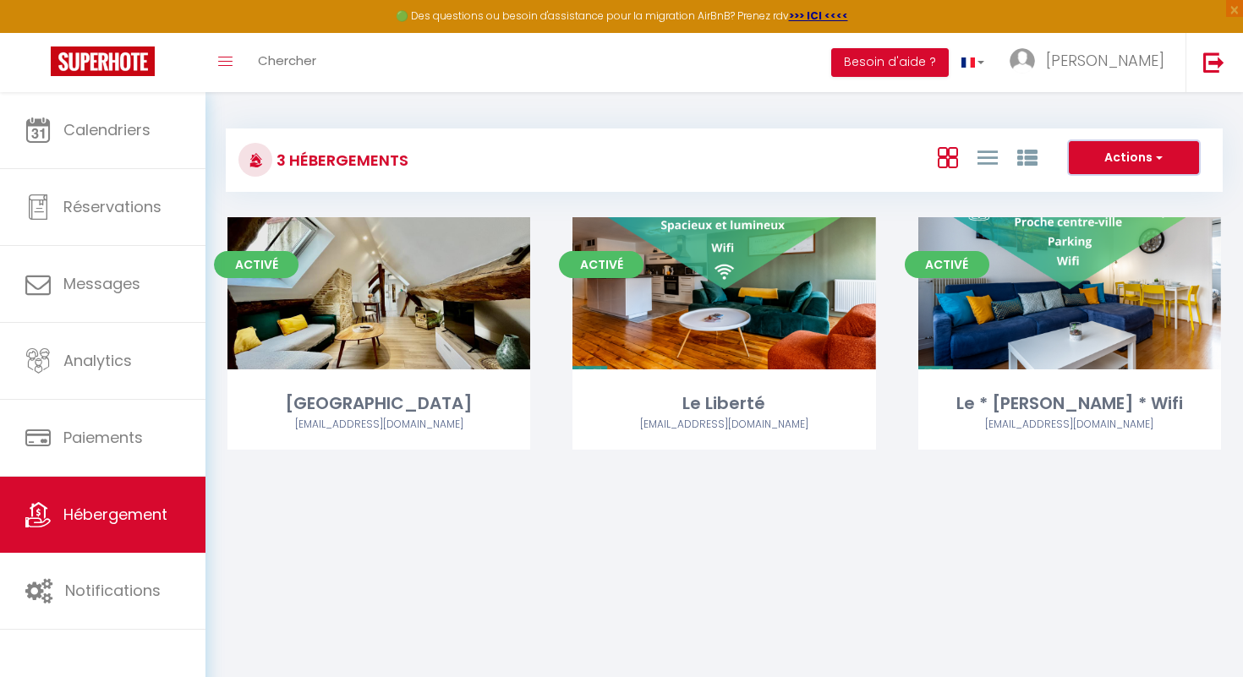
click at [1159, 158] on span "button" at bounding box center [1158, 157] width 10 height 17
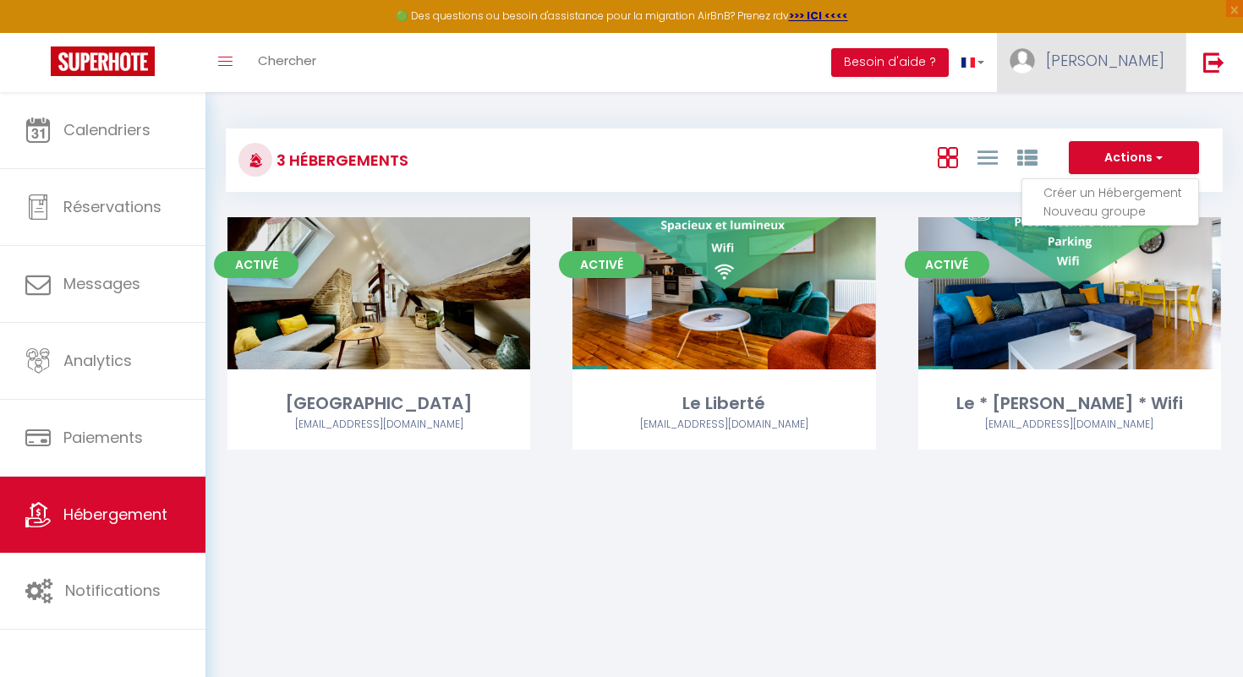
click at [1143, 54] on span "[PERSON_NAME]" at bounding box center [1105, 60] width 118 height 21
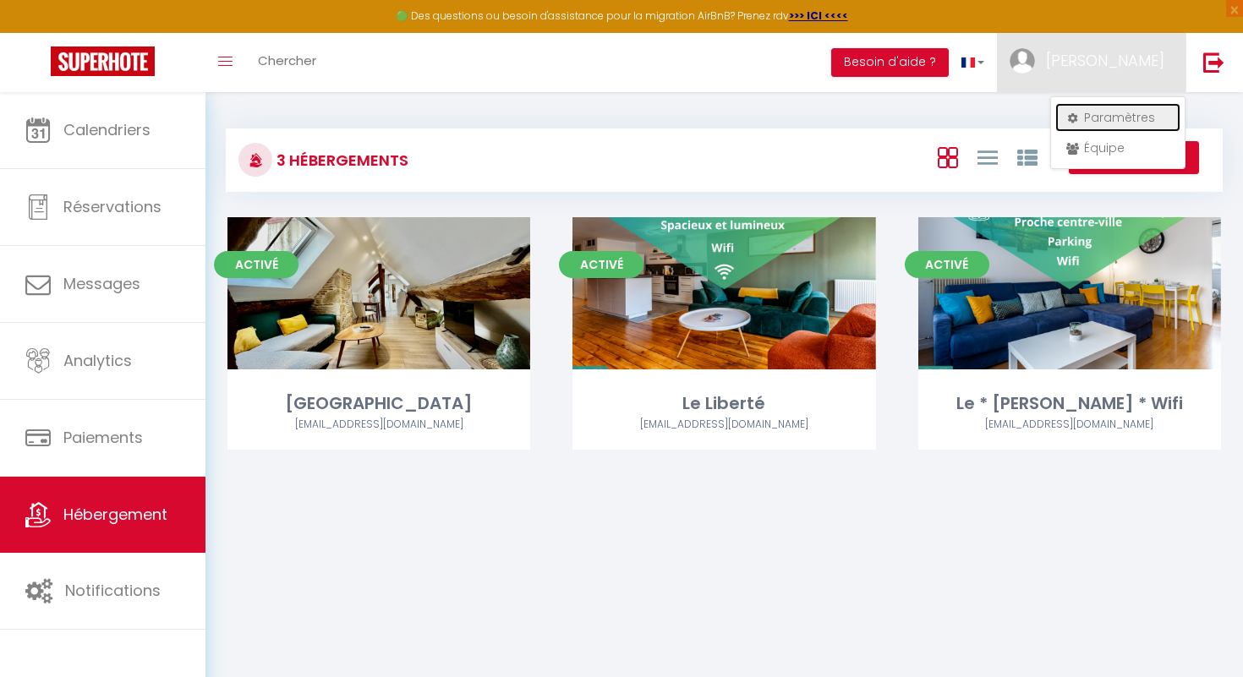
click at [1086, 117] on link "Paramètres" at bounding box center [1117, 117] width 125 height 29
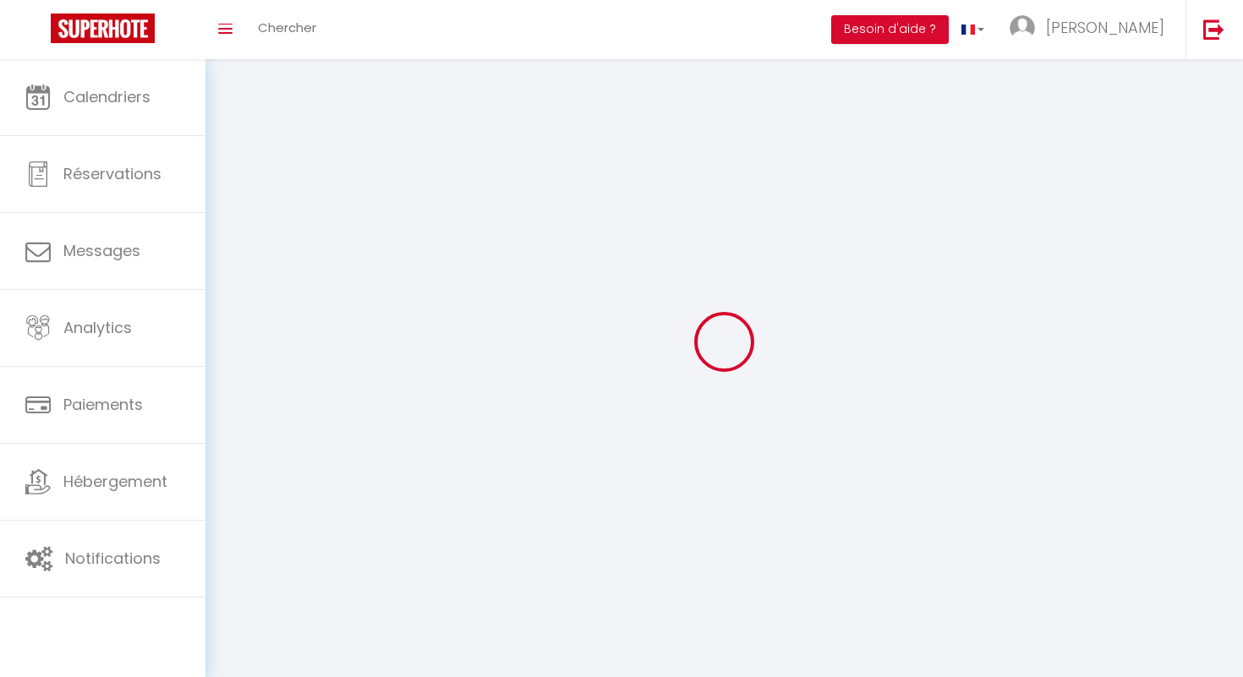
type input "[PERSON_NAME]"
type input "Anguenot"
type input "0659234751"
type input "1 rue du stade"
type input "21380"
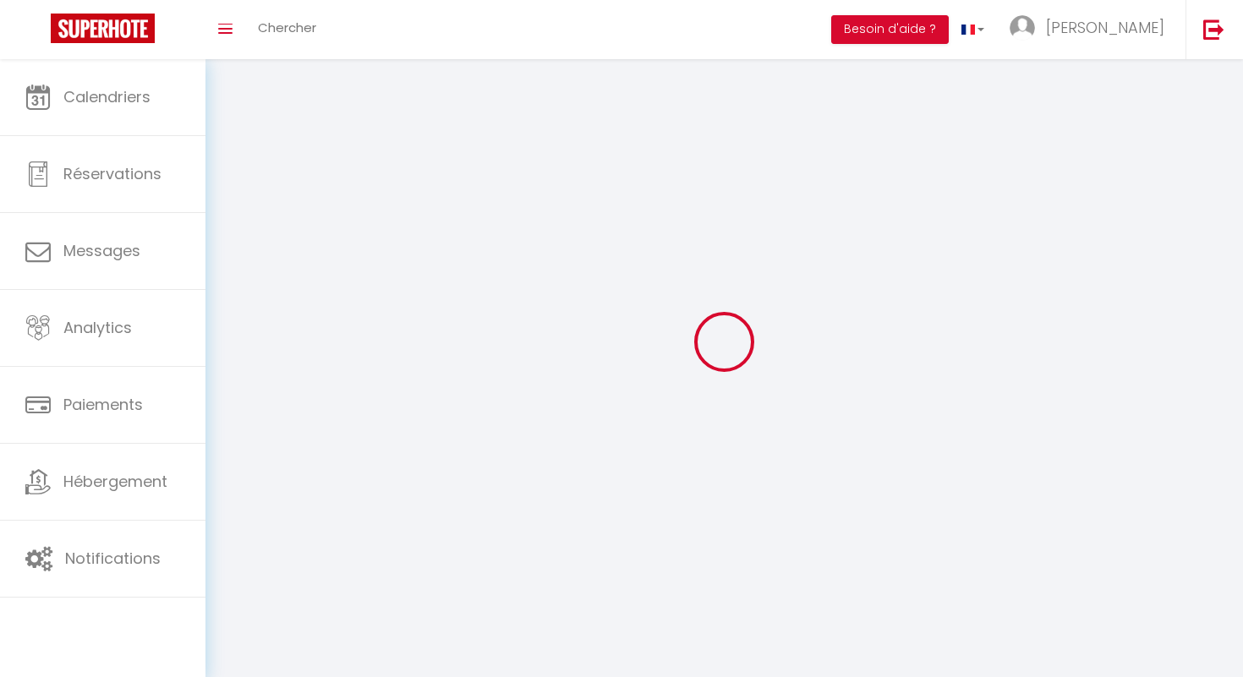
type input "MESSIGNY ET VANTOUX"
type input "IjNKhzqgrcXTjSsKwri72FXCZ"
type input "dLAgEwS7SCbdBeptlLW2EoUb7"
type input "https://app.superhote.com/#/get-available-rentals/dLAgEwS7SCbdBeptlLW2EoUb7"
type input "IjNKhzqgrcXTjSsKwri72FXCZ"
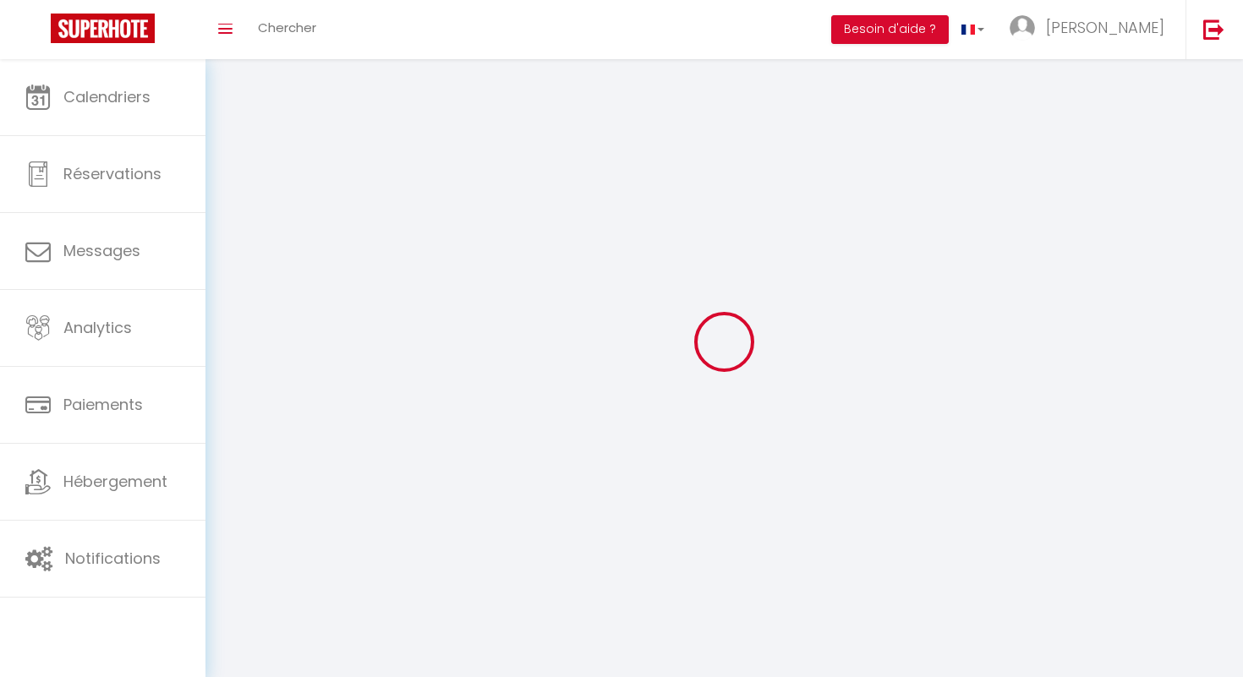
type input "dLAgEwS7SCbdBeptlLW2EoUb7"
type input "https://app.superhote.com/#/get-available-rentals/dLAgEwS7SCbdBeptlLW2EoUb7"
select select "28"
select select "fr"
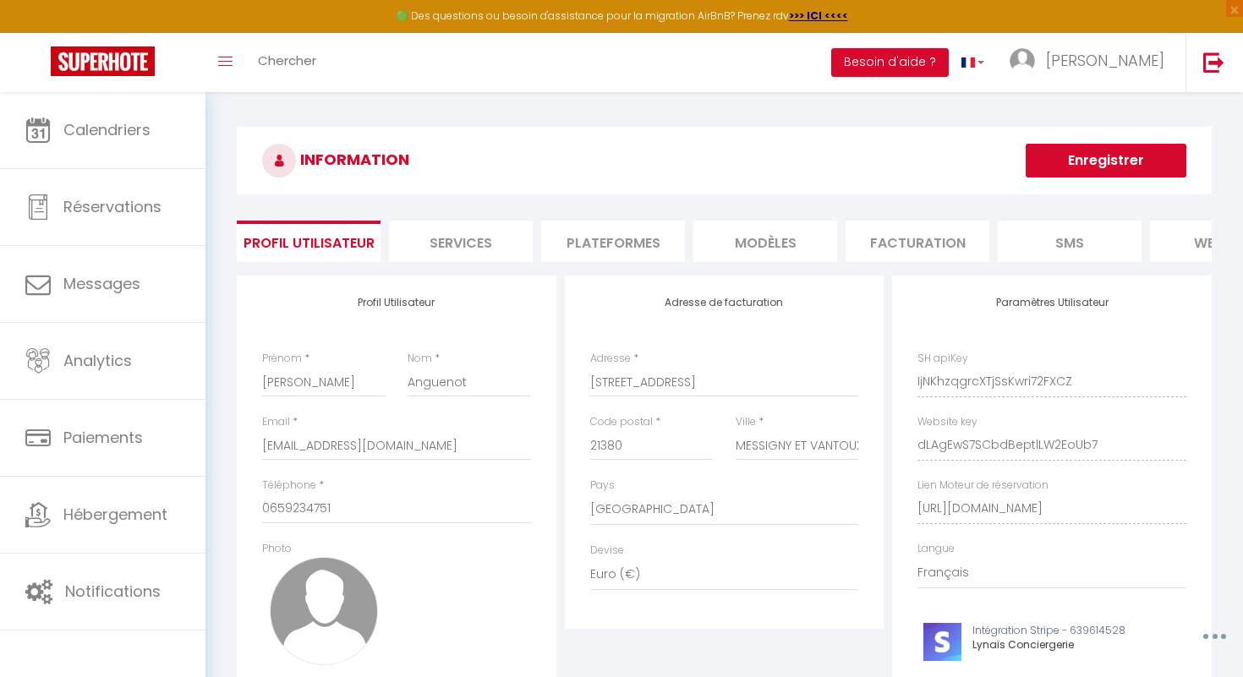
click at [635, 246] on li "Plateformes" at bounding box center [613, 241] width 144 height 41
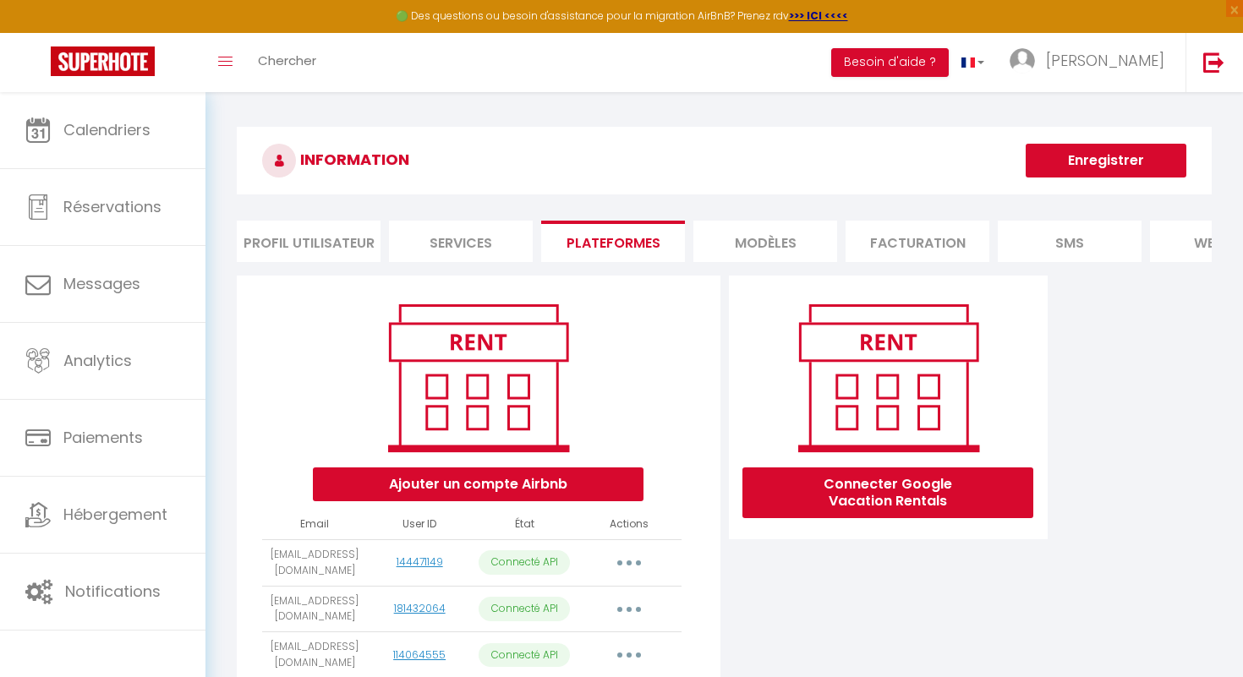
scroll to position [179, 0]
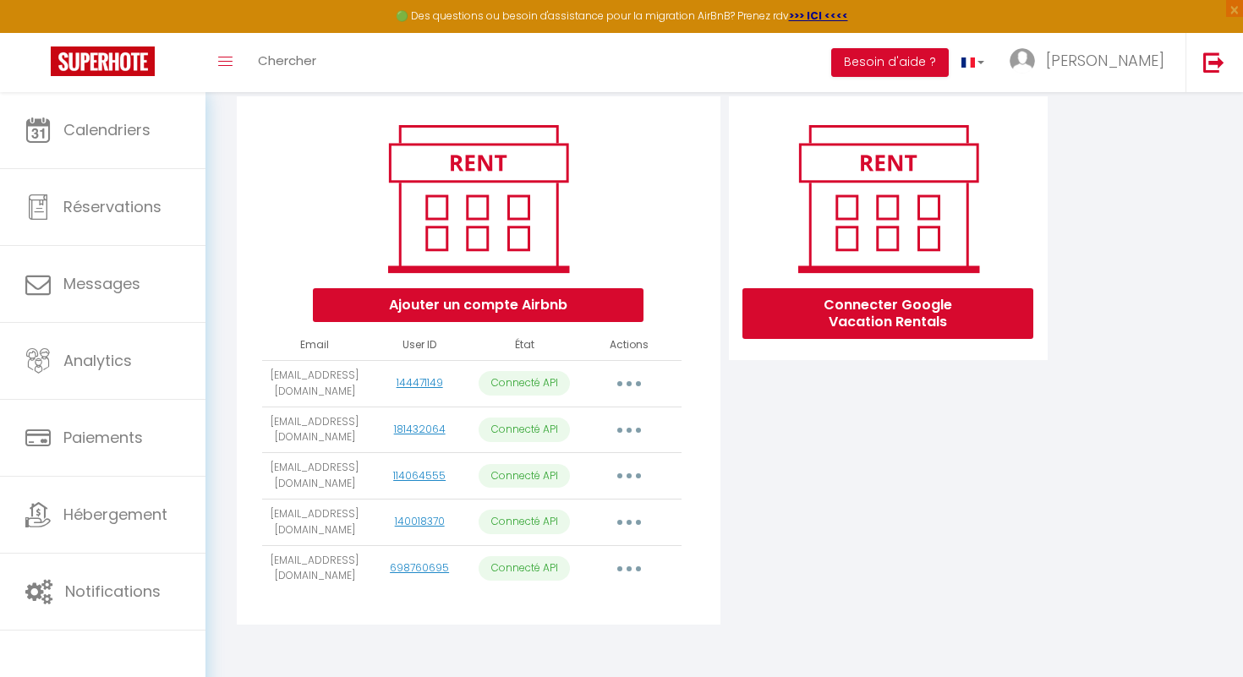
click at [624, 476] on button "button" at bounding box center [628, 476] width 47 height 27
click at [627, 567] on icon "button" at bounding box center [629, 569] width 5 height 5
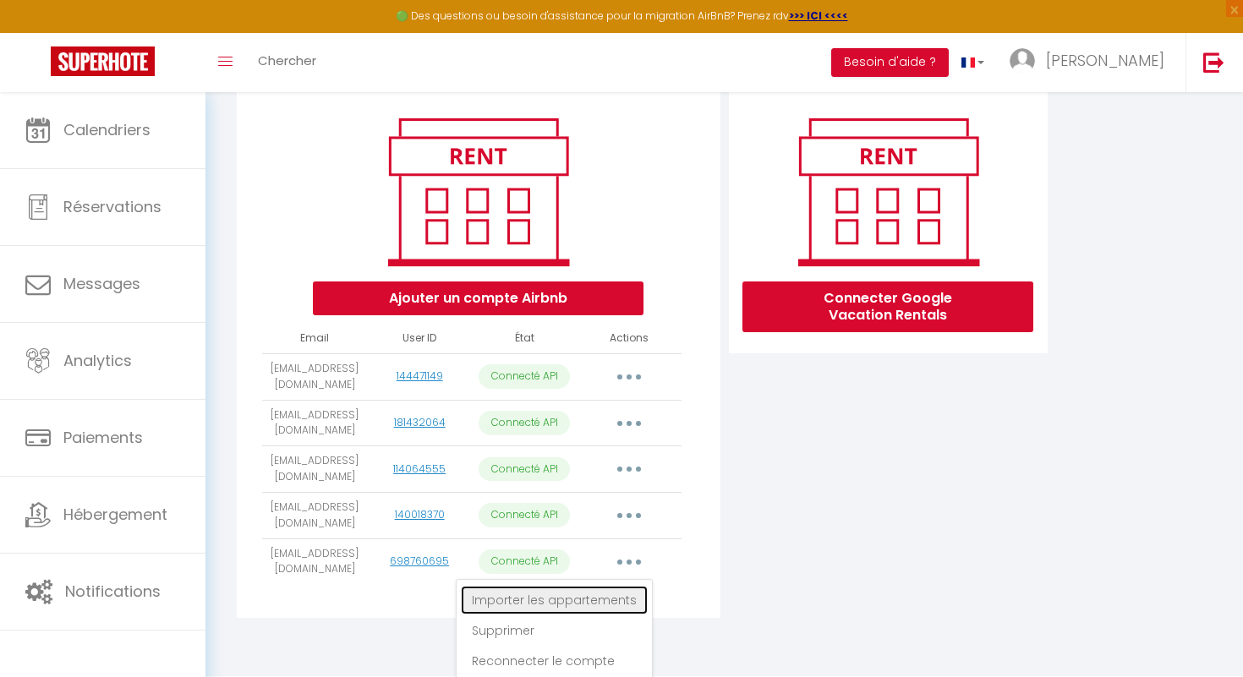
click at [505, 605] on link "Importer les appartements" at bounding box center [554, 600] width 187 height 29
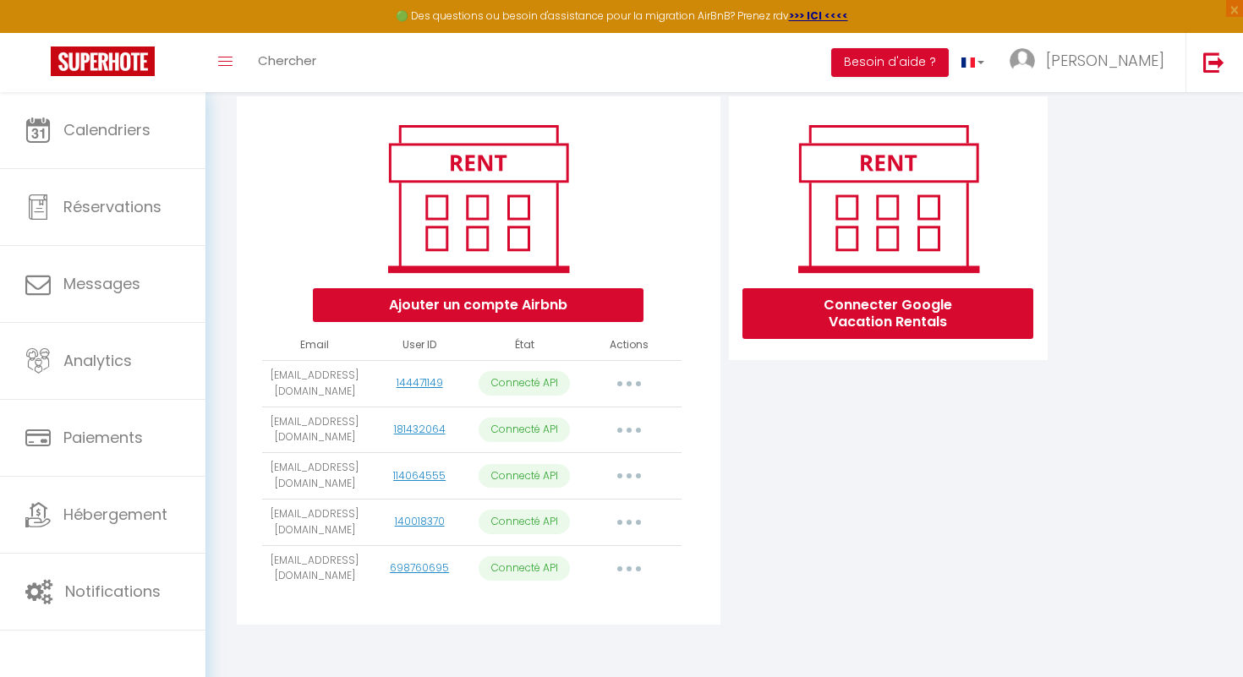
select select
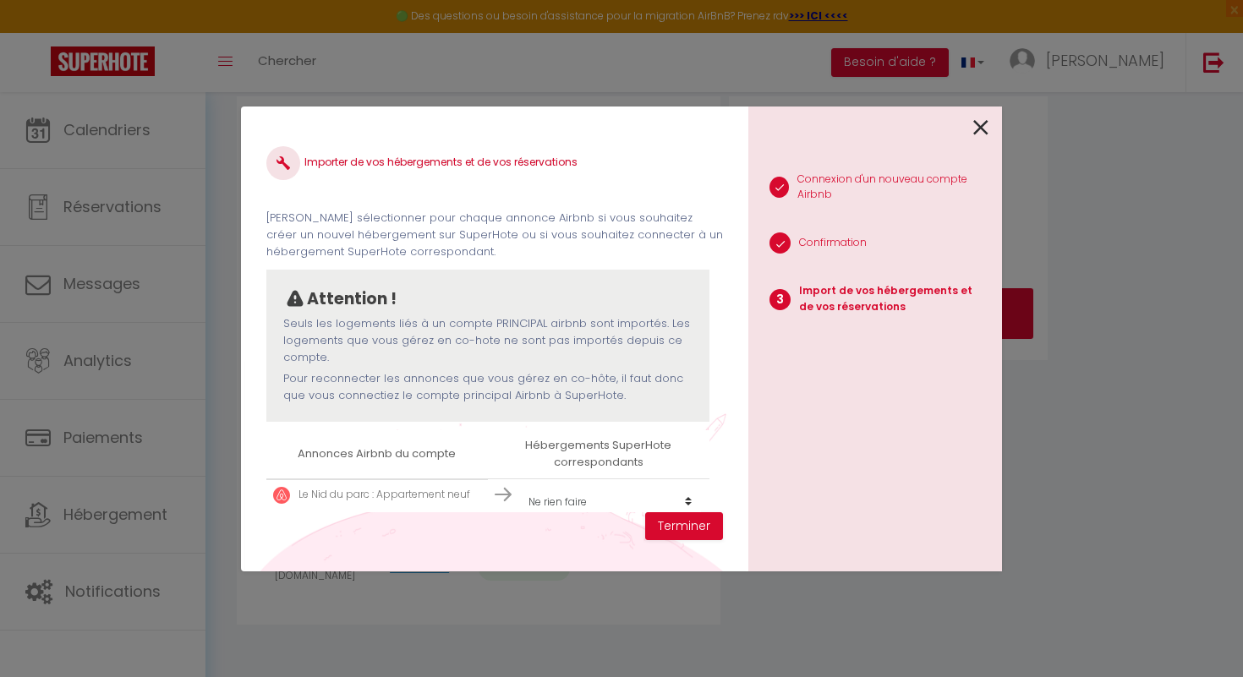
scroll to position [73, 0]
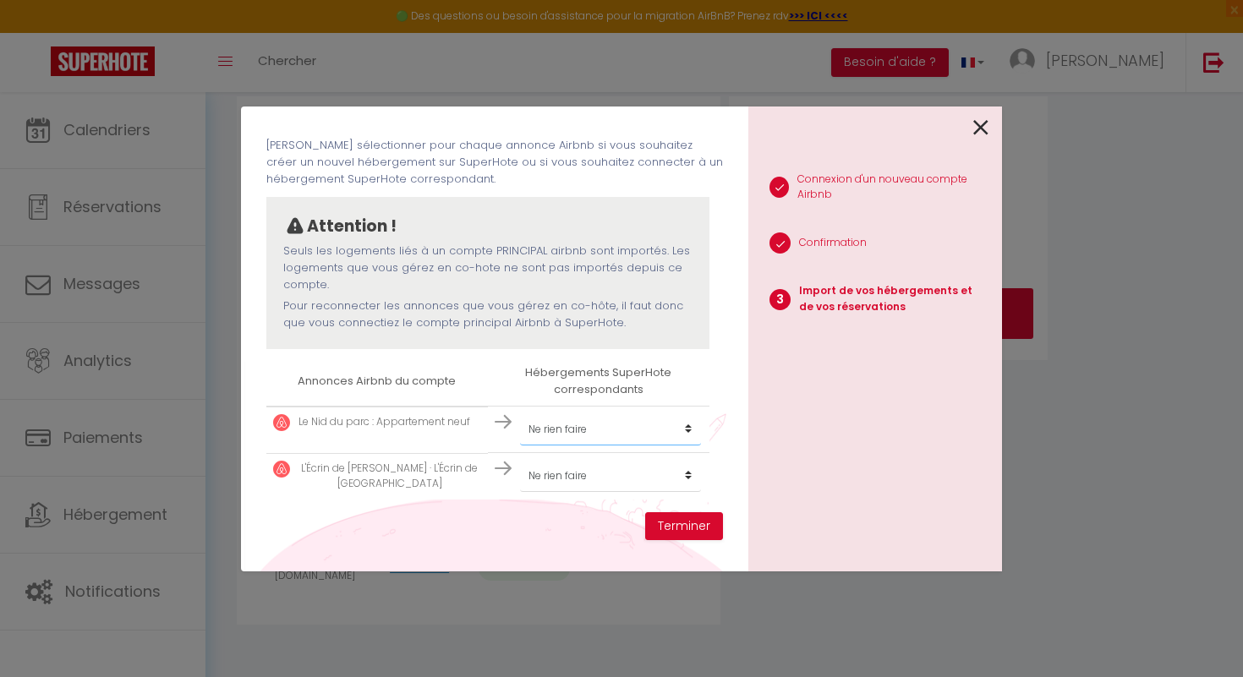
click at [685, 432] on select "Créer un nouvel hébergement Ne rien faire Le cité Dijon Le Liberté Le * Wilson …" at bounding box center [610, 430] width 181 height 32
click at [687, 479] on select "Créer un nouvel hébergement Ne rien faire Le cité Dijon Le Liberté Le * Wilson …" at bounding box center [610, 476] width 181 height 32
select select "create_new"
click at [520, 460] on select "Créer un nouvel hébergement Ne rien faire Le cité Dijon Le Liberté Le * Wilson …" at bounding box center [610, 476] width 181 height 32
click at [693, 530] on button "Terminer" at bounding box center [684, 526] width 78 height 29
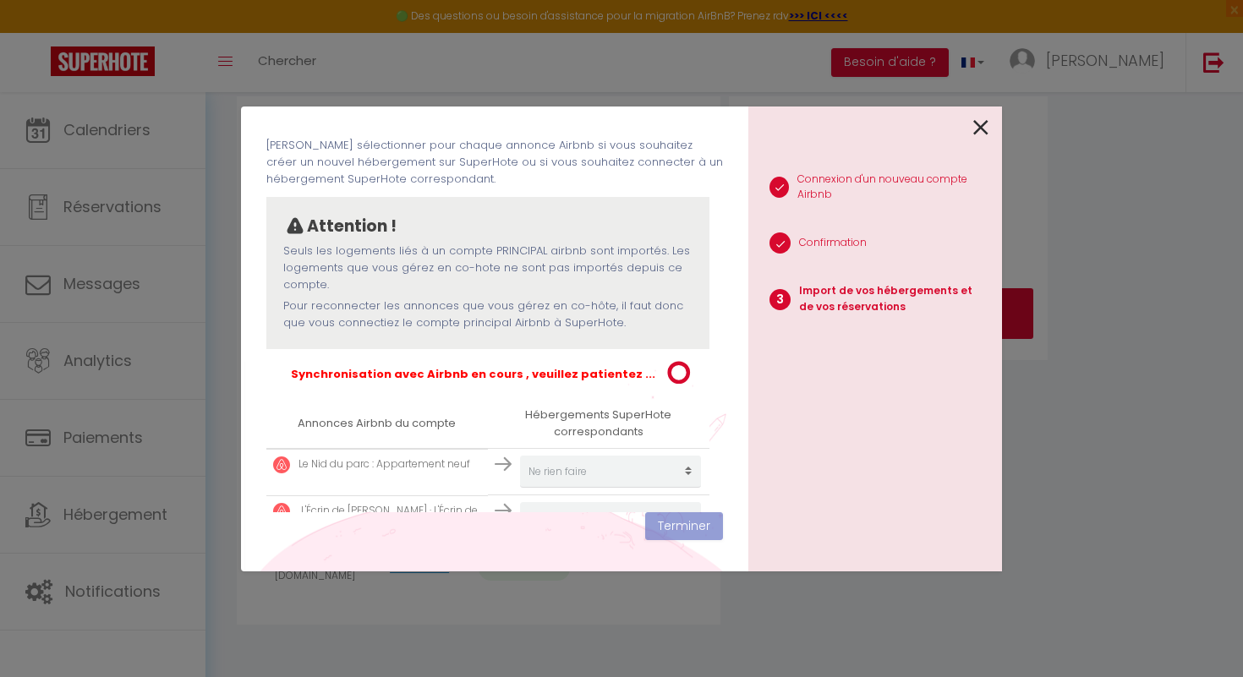
scroll to position [115, 0]
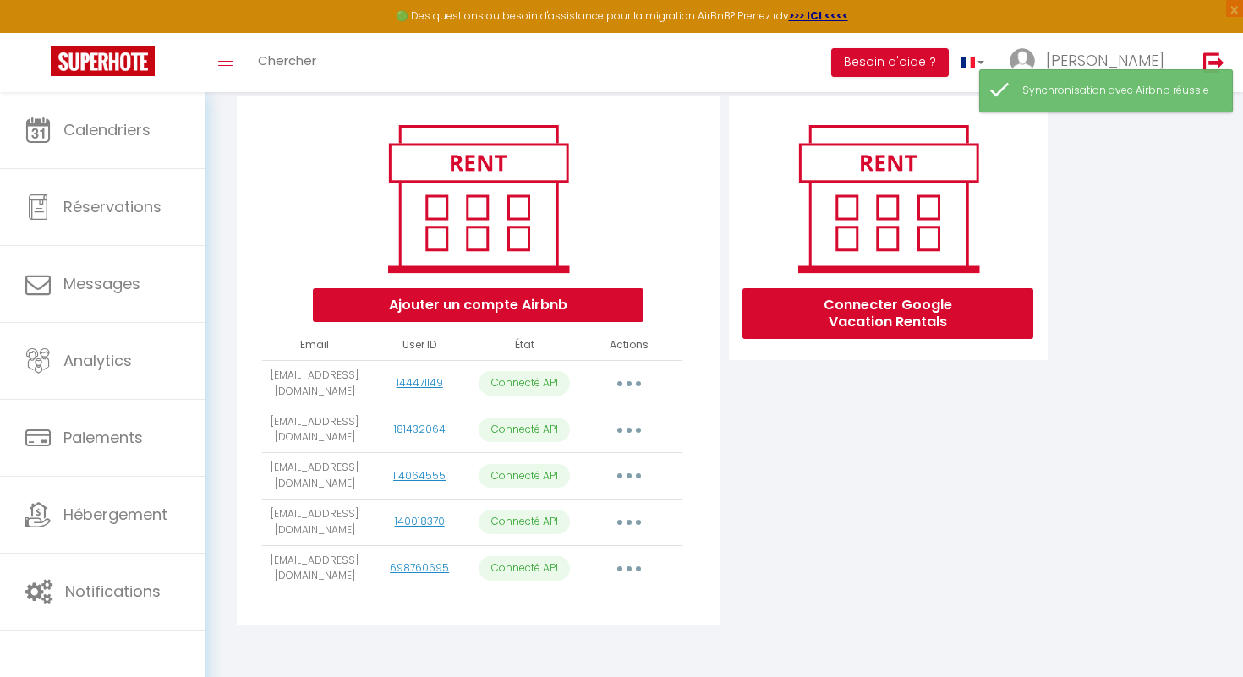
click at [624, 569] on button "button" at bounding box center [628, 569] width 47 height 27
click at [613, 598] on link "Importer les appartements" at bounding box center [554, 607] width 187 height 29
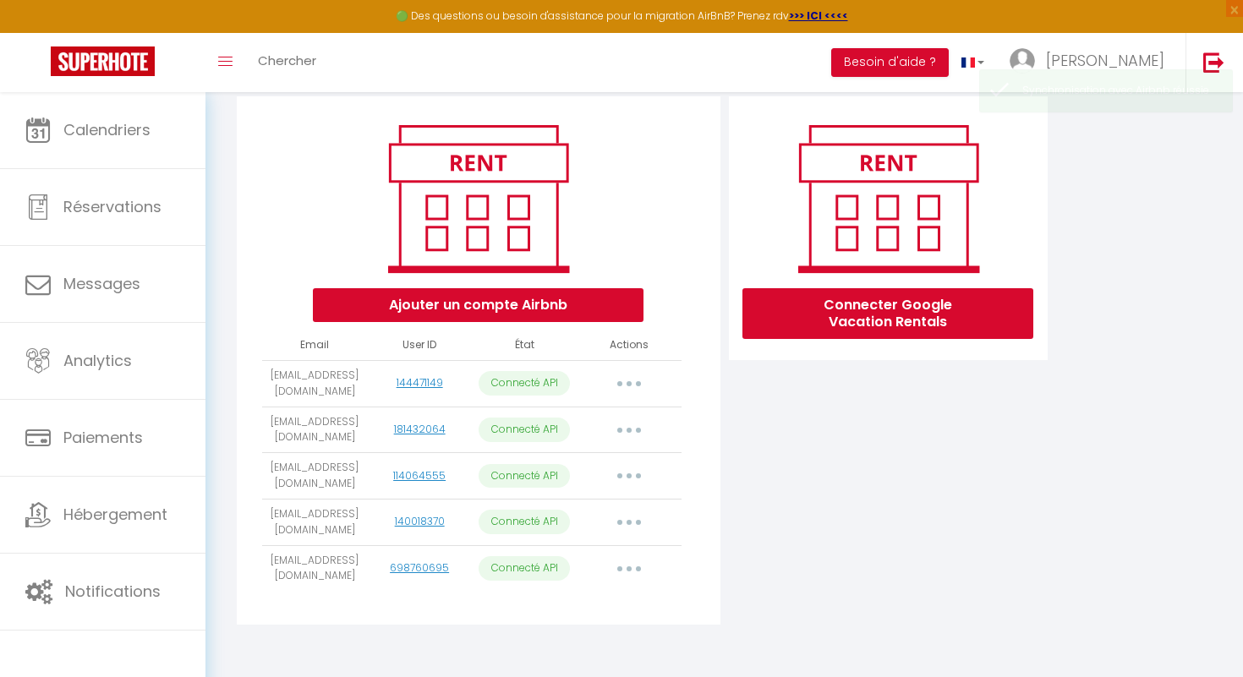
select select
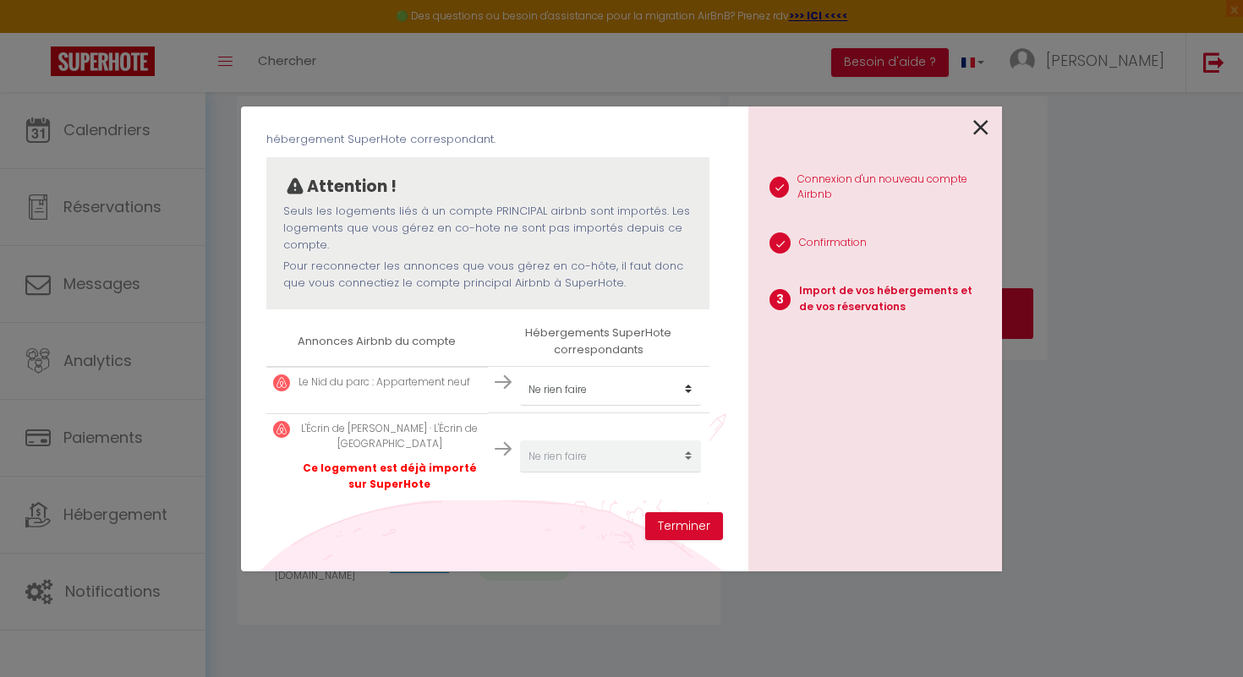
scroll to position [112, 0]
click at [981, 129] on icon at bounding box center [980, 127] width 15 height 25
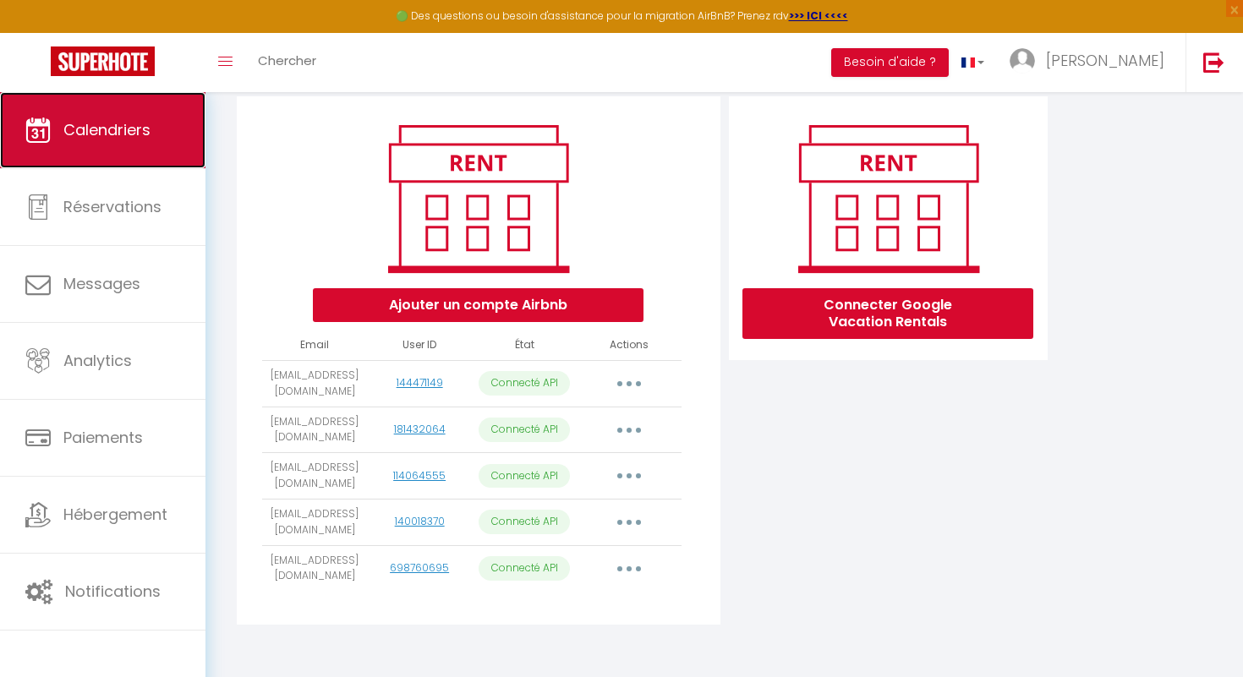
click at [145, 143] on link "Calendriers" at bounding box center [102, 130] width 205 height 76
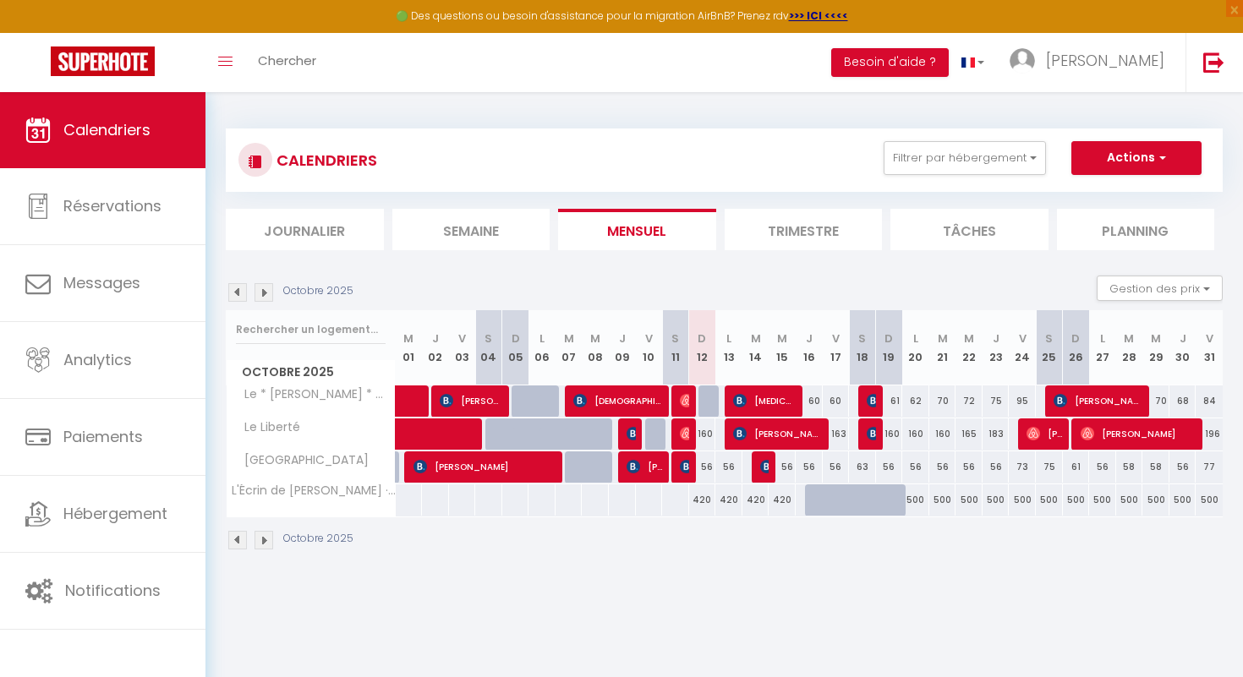
click at [268, 295] on img at bounding box center [264, 292] width 19 height 19
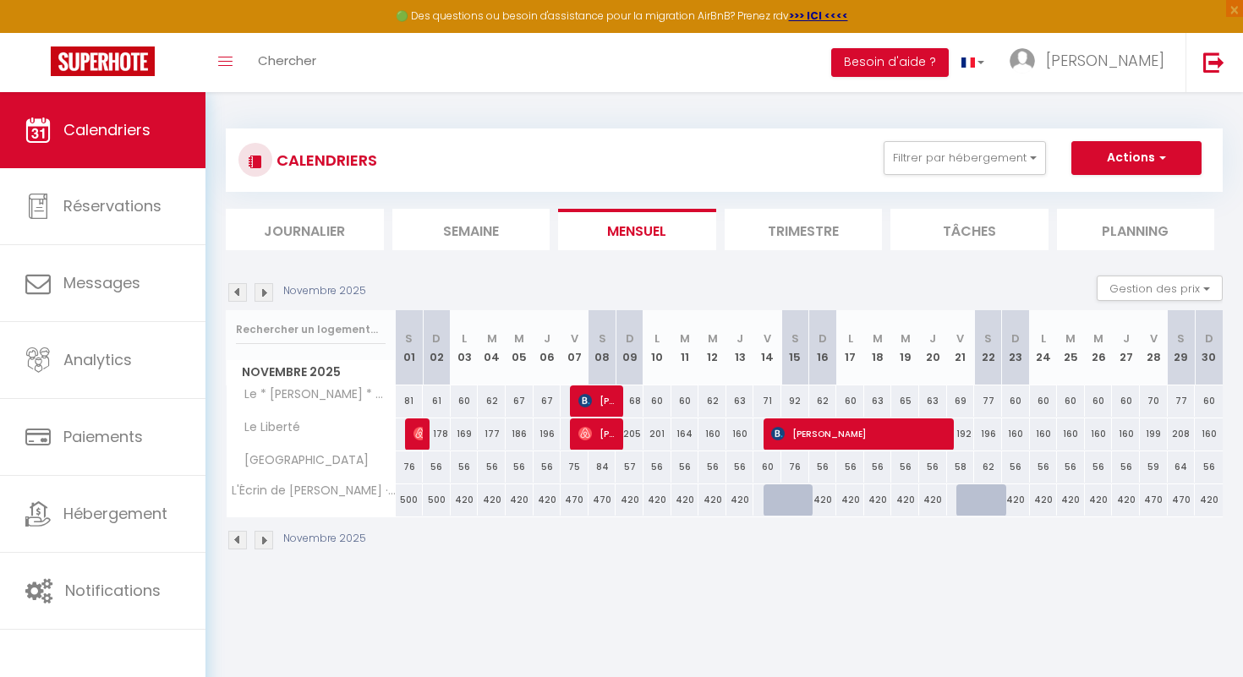
click at [268, 295] on img at bounding box center [264, 292] width 19 height 19
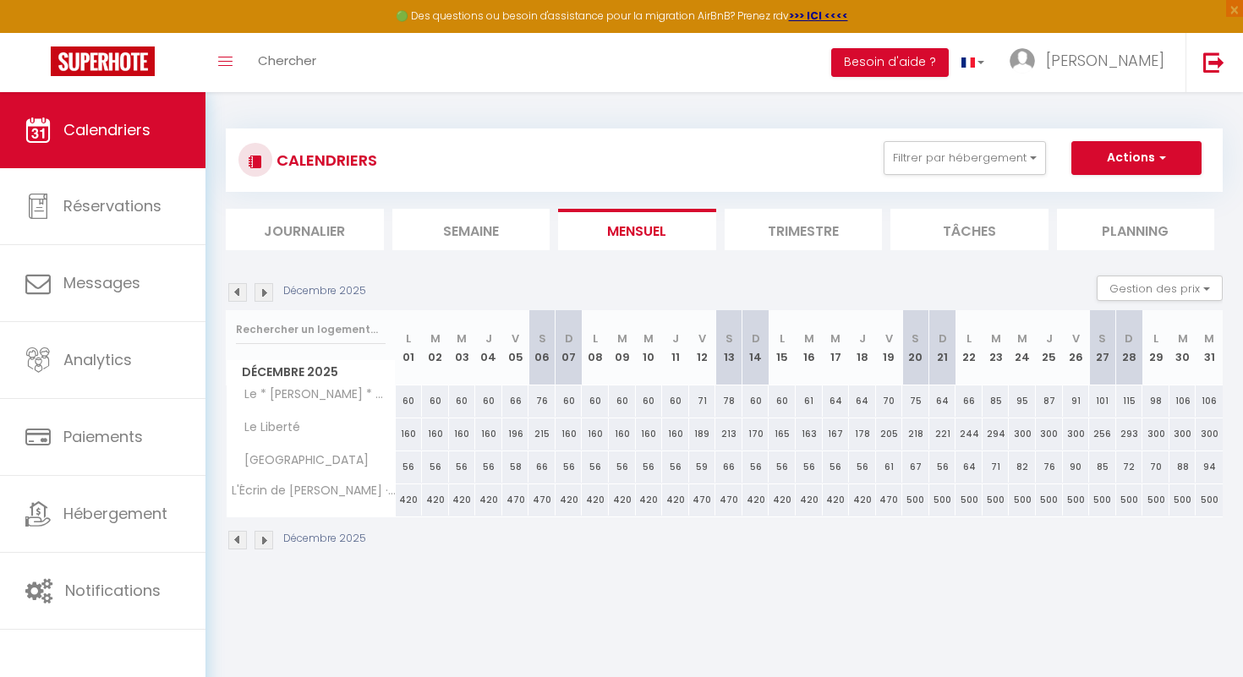
click at [235, 293] on img at bounding box center [237, 292] width 19 height 19
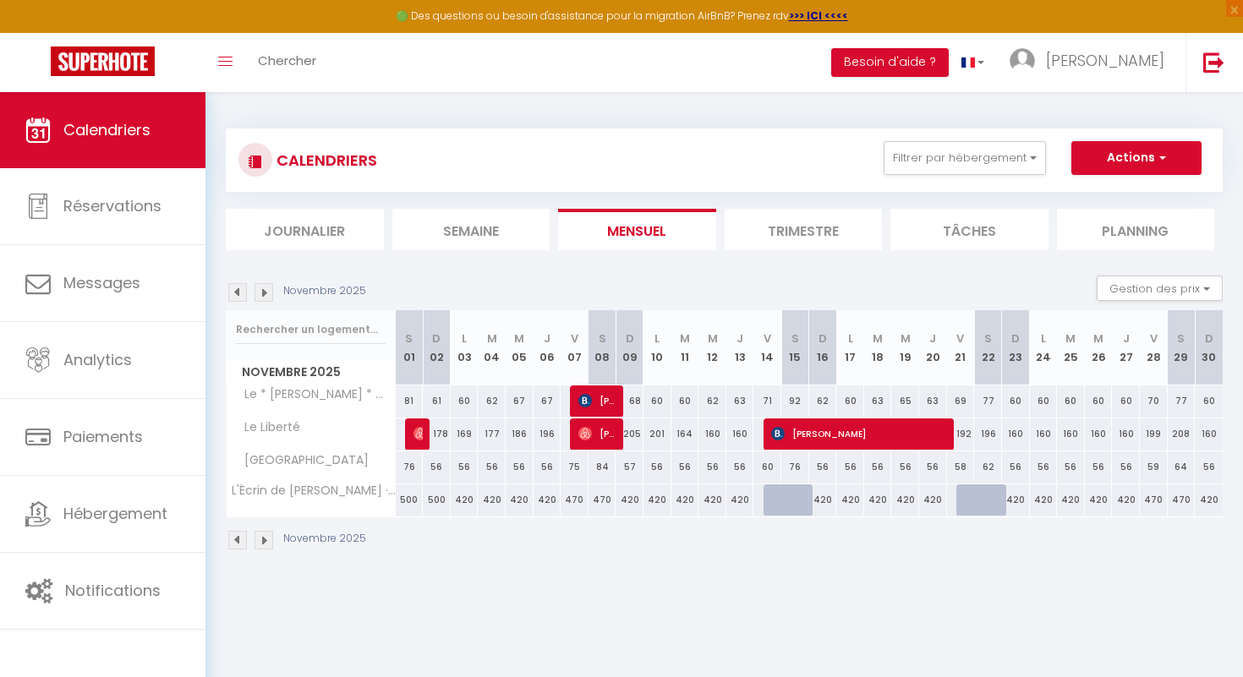
click at [235, 293] on img at bounding box center [237, 292] width 19 height 19
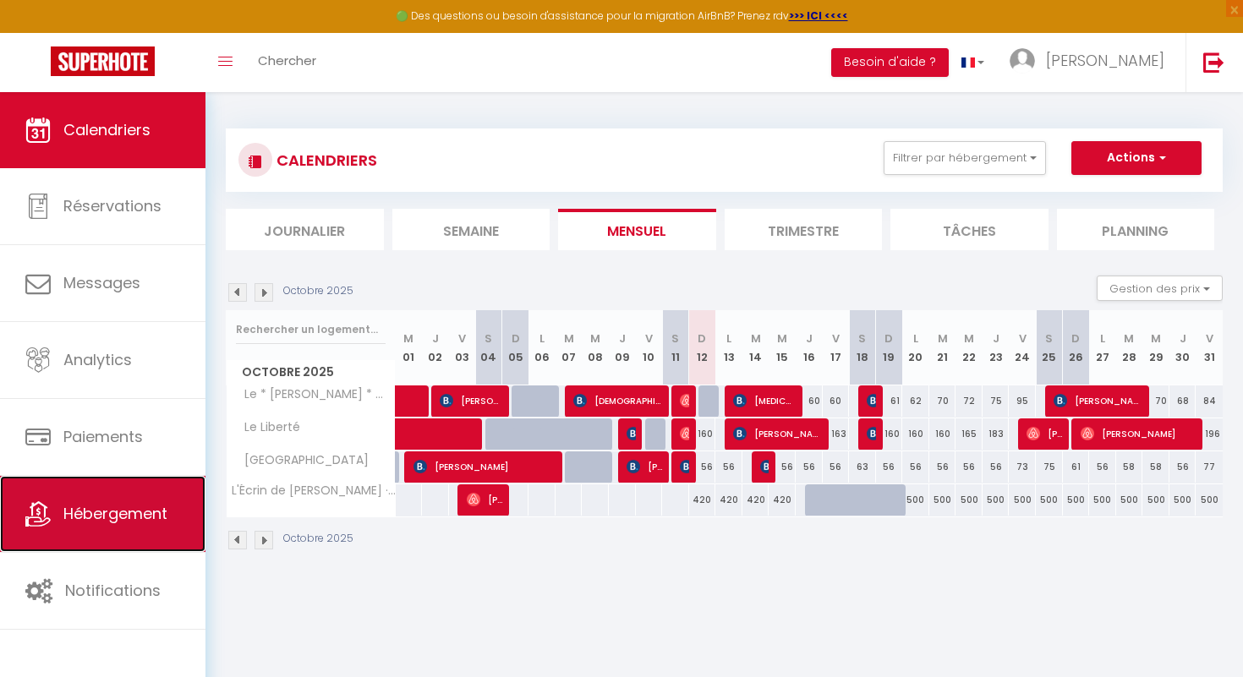
click at [162, 503] on span "Hébergement" at bounding box center [115, 513] width 104 height 21
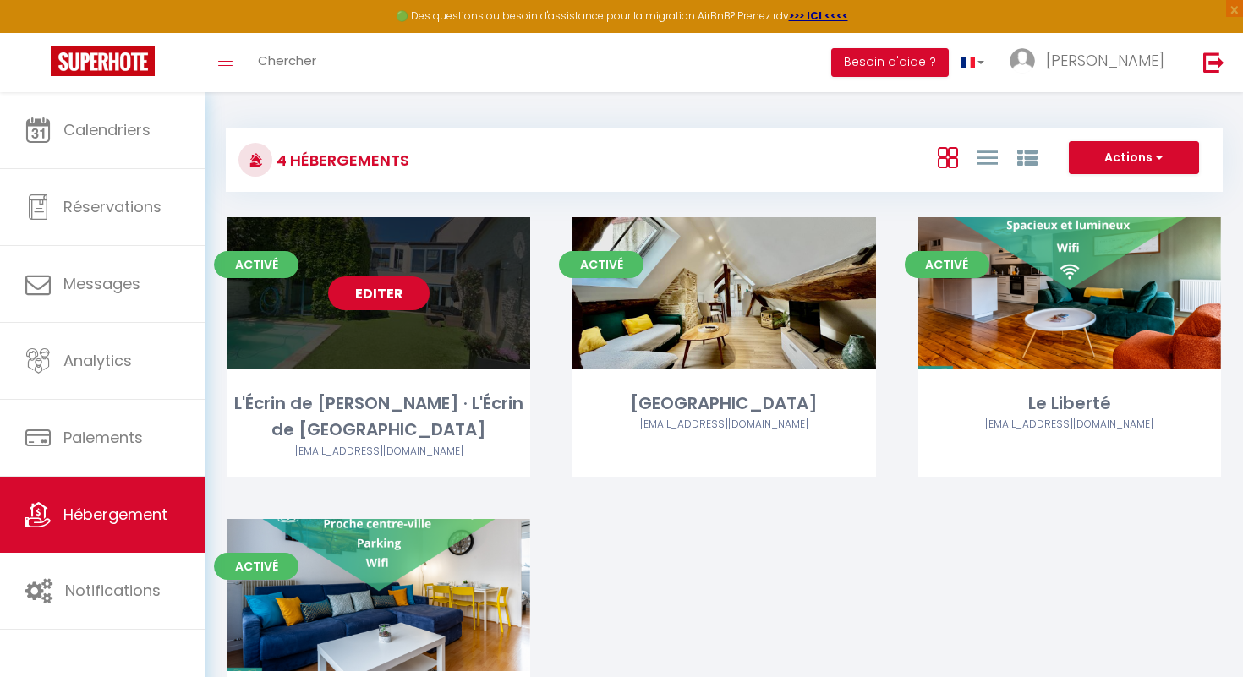
click at [392, 294] on link "Editer" at bounding box center [378, 294] width 101 height 34
select select "3"
select select "2"
select select "1"
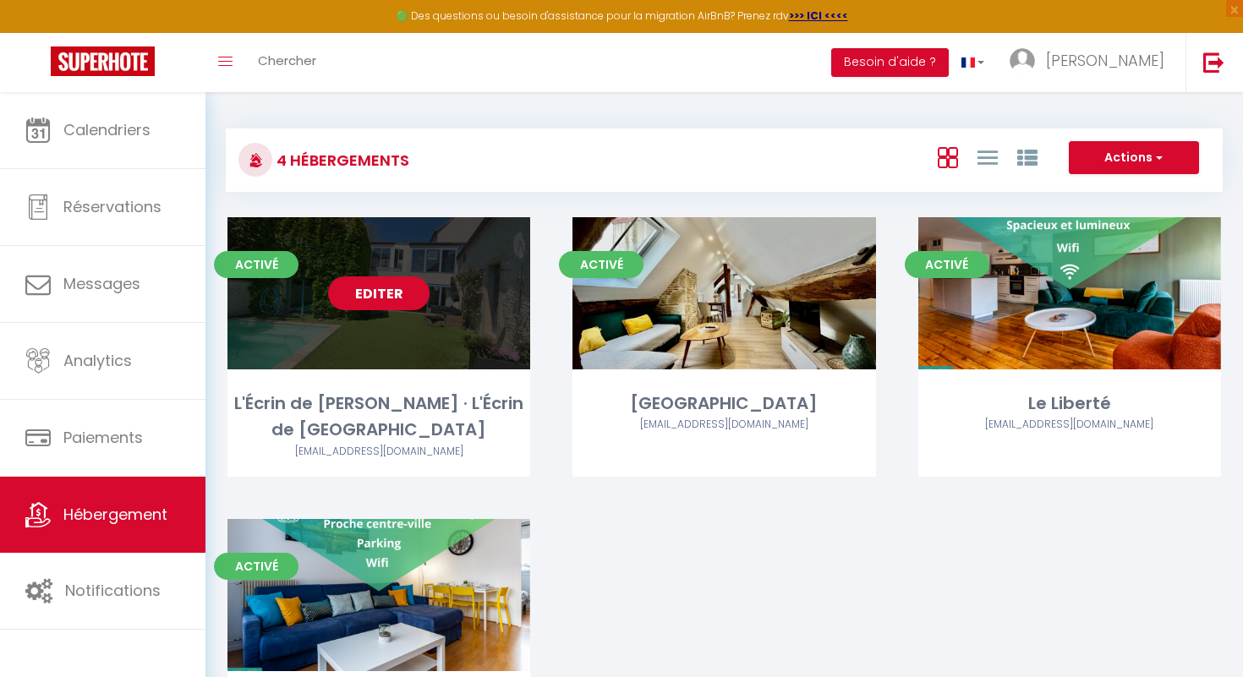
select select
select select "28"
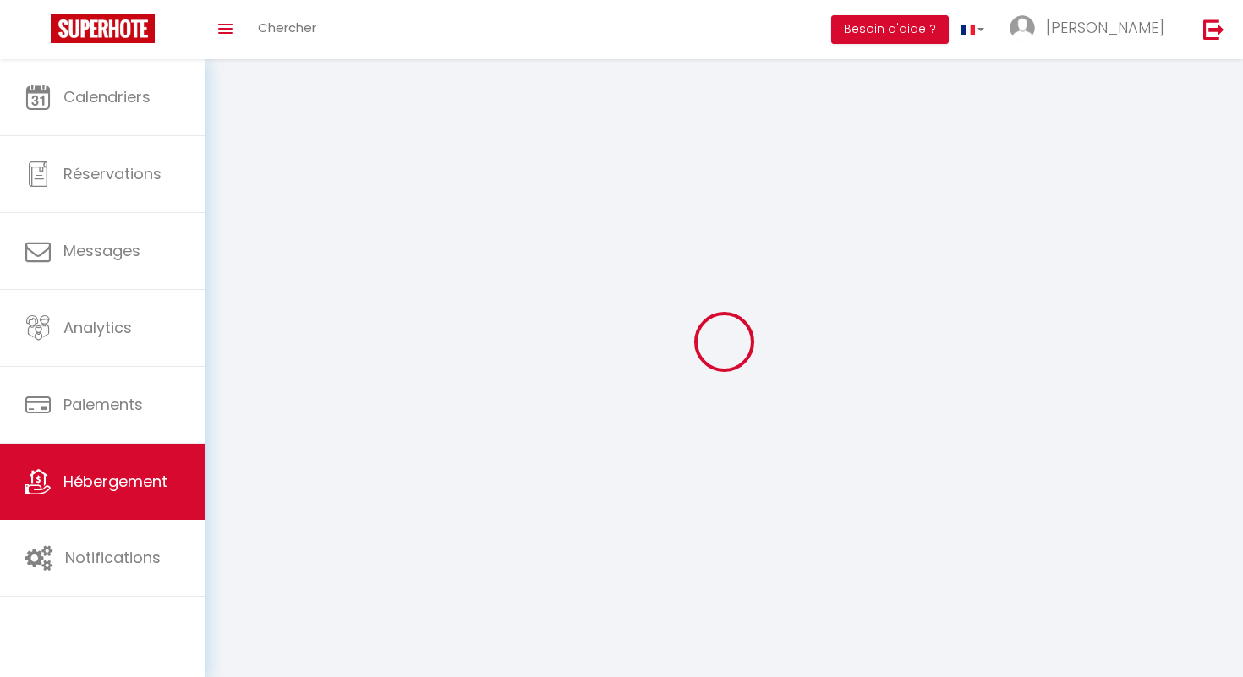
select select
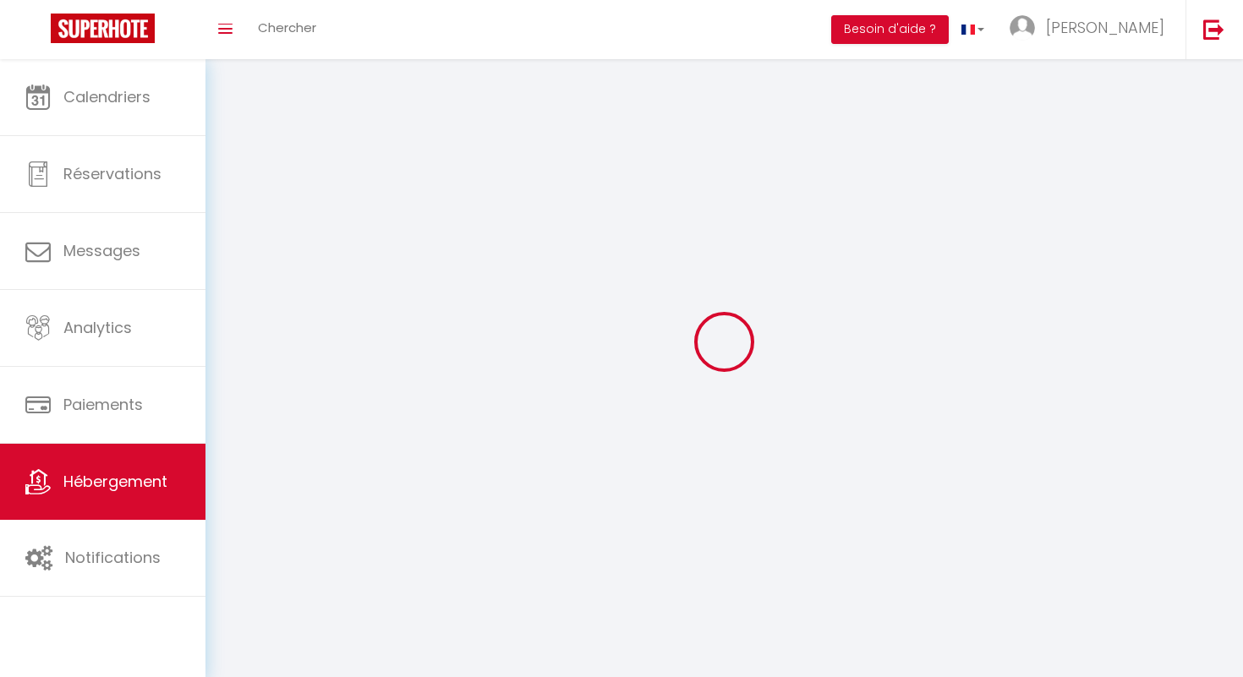
select select
checkbox input "false"
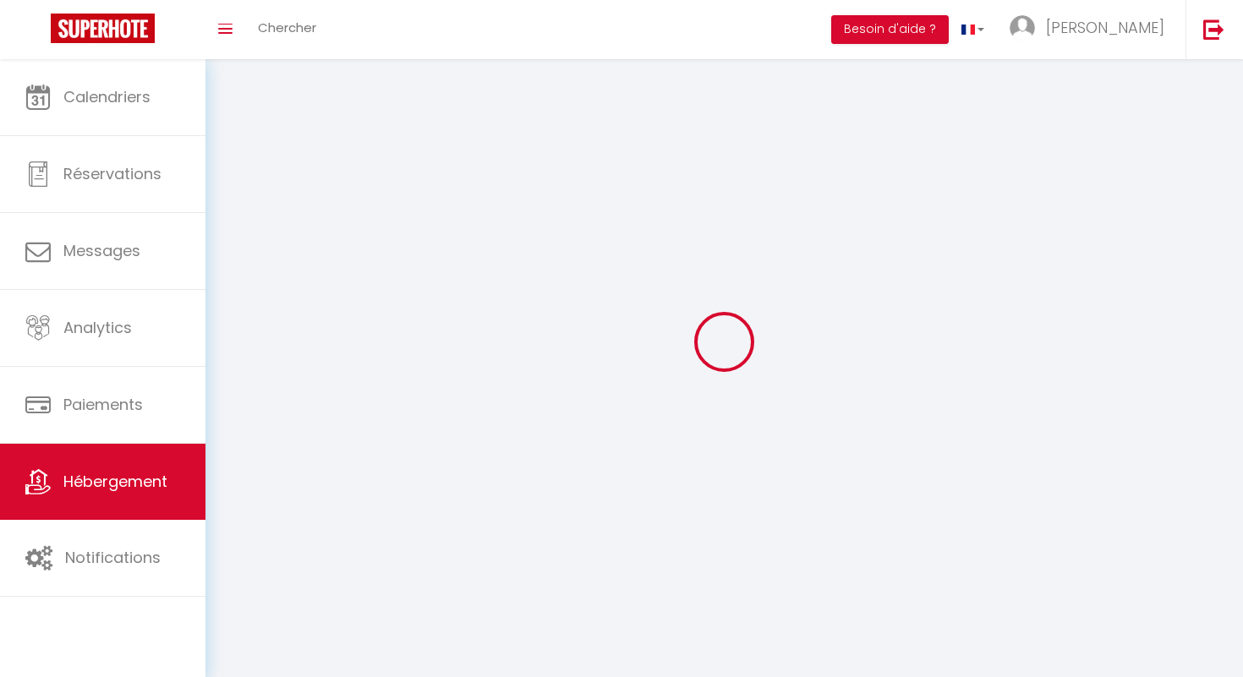
select select
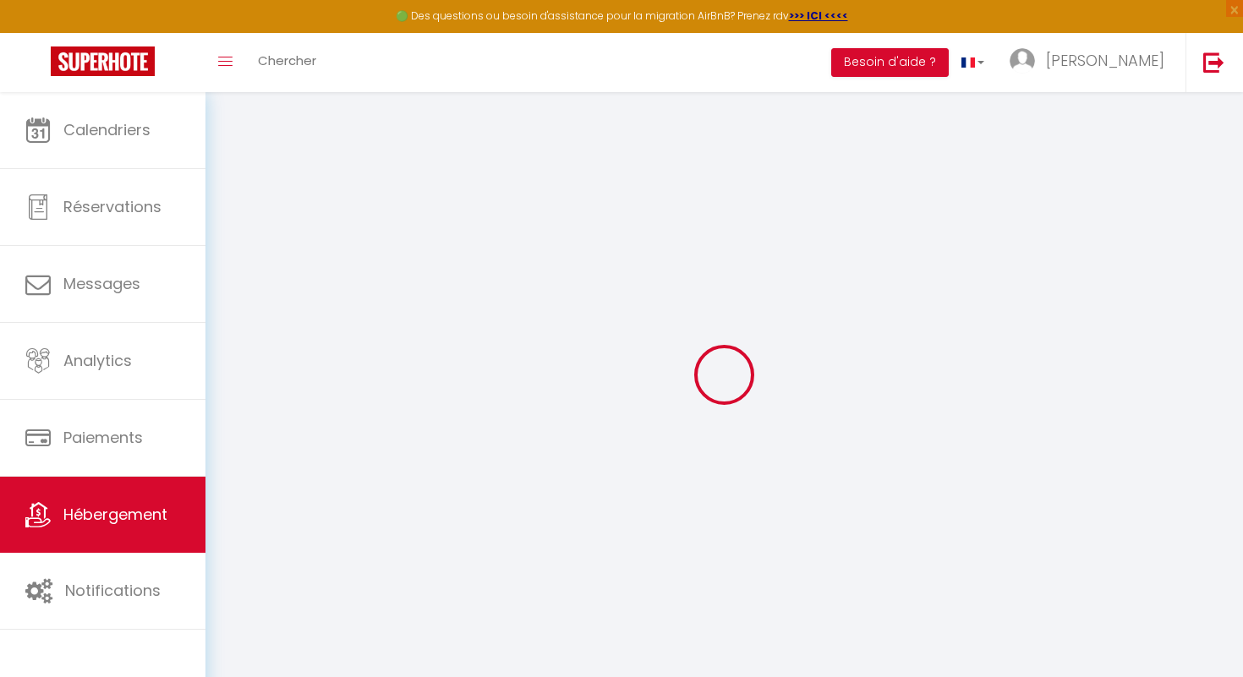
select select
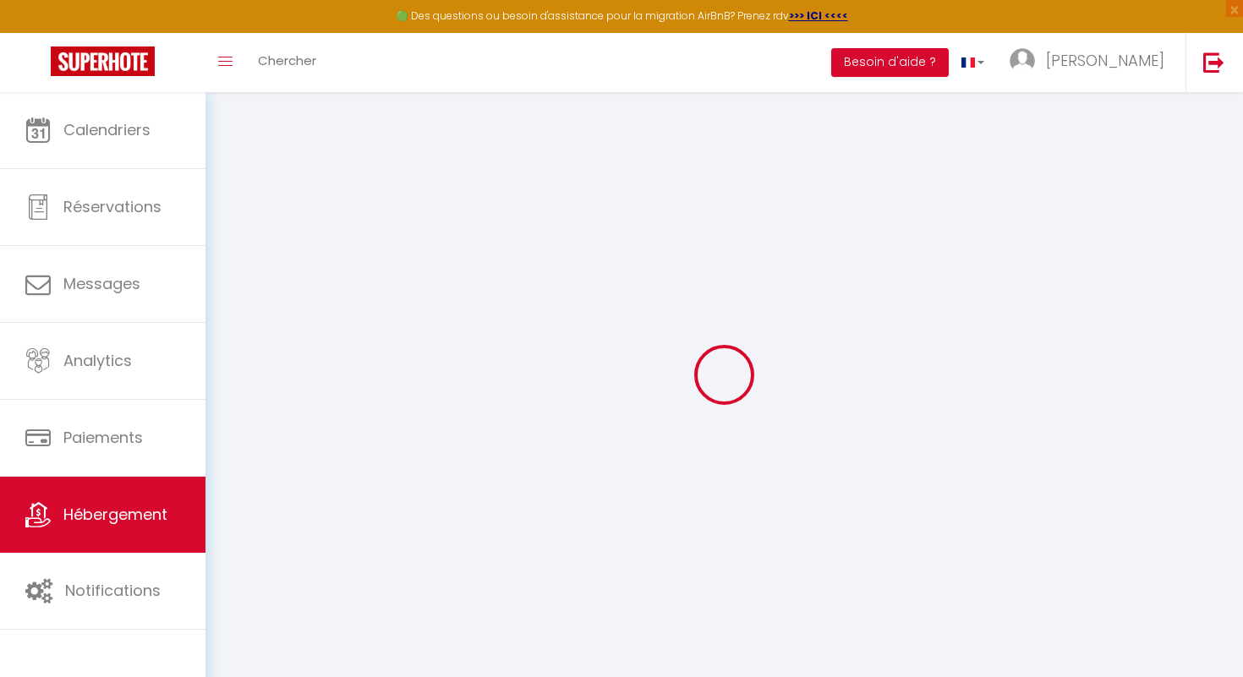
select select
checkbox input "false"
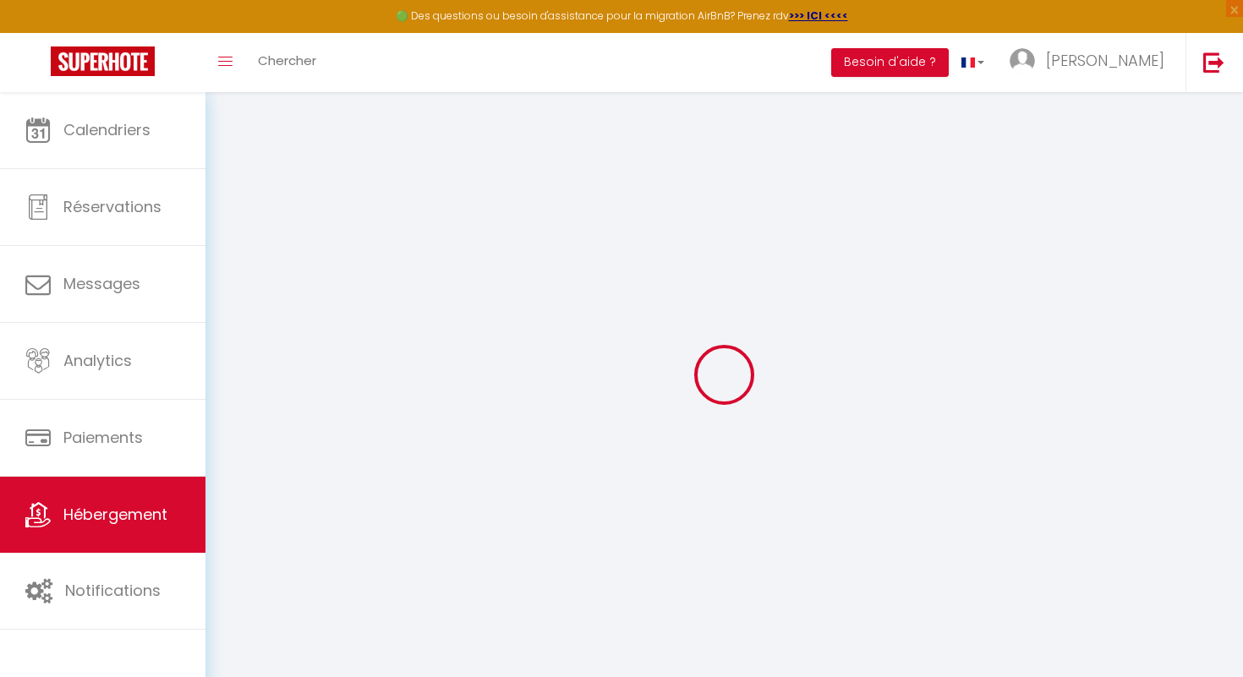
select select
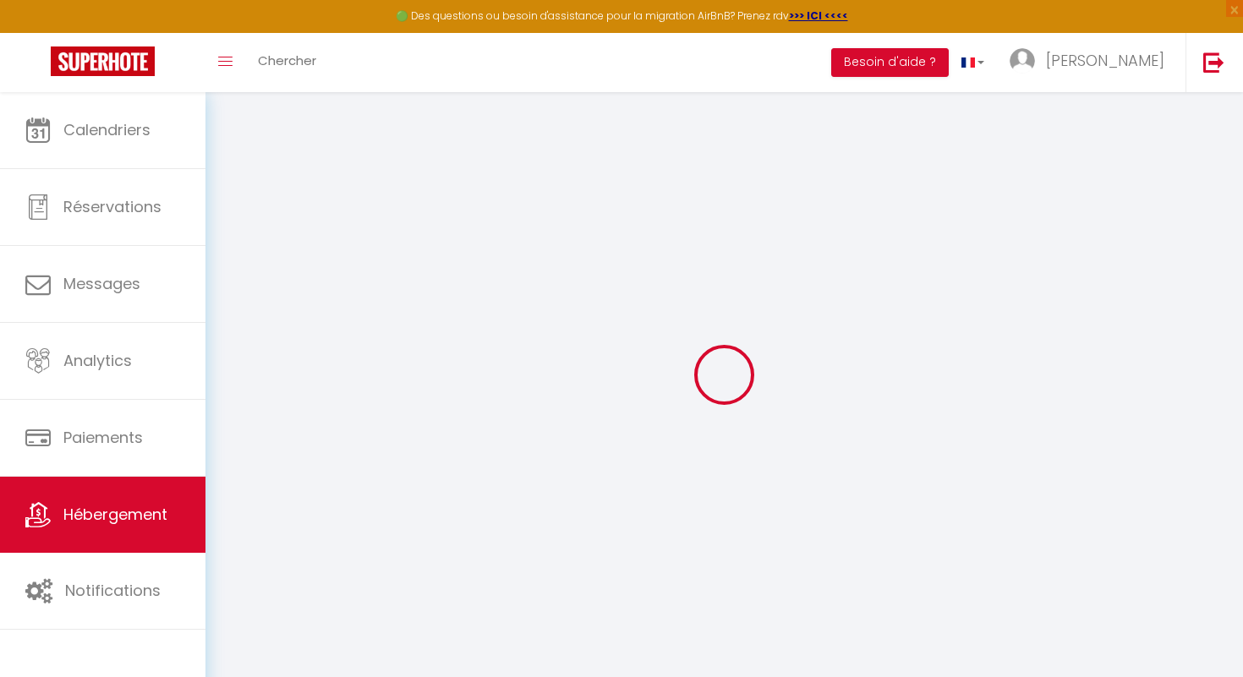
select select
checkbox input "false"
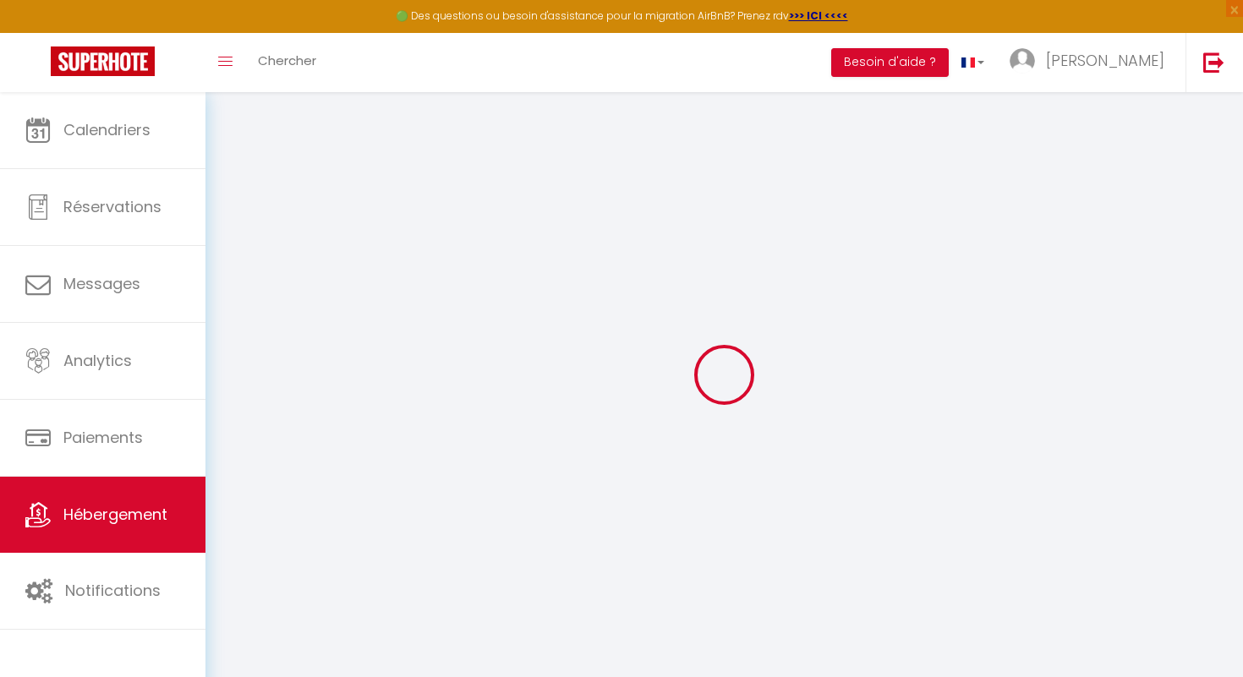
checkbox input "false"
select select
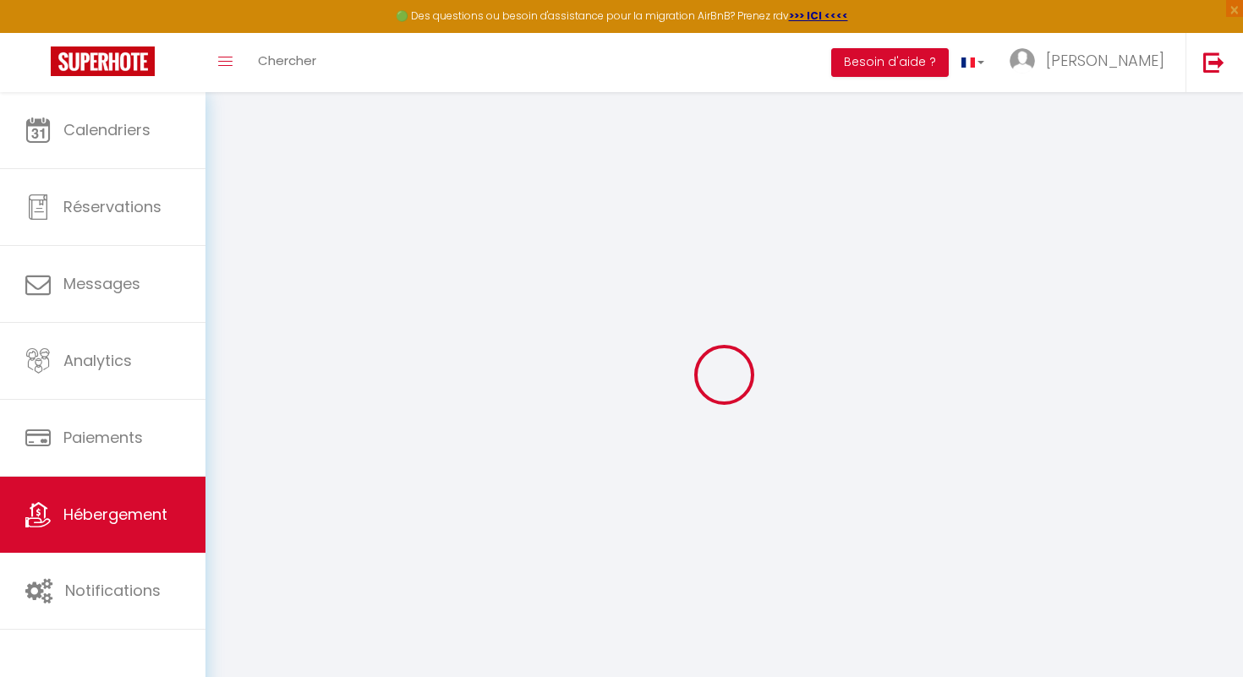
select select
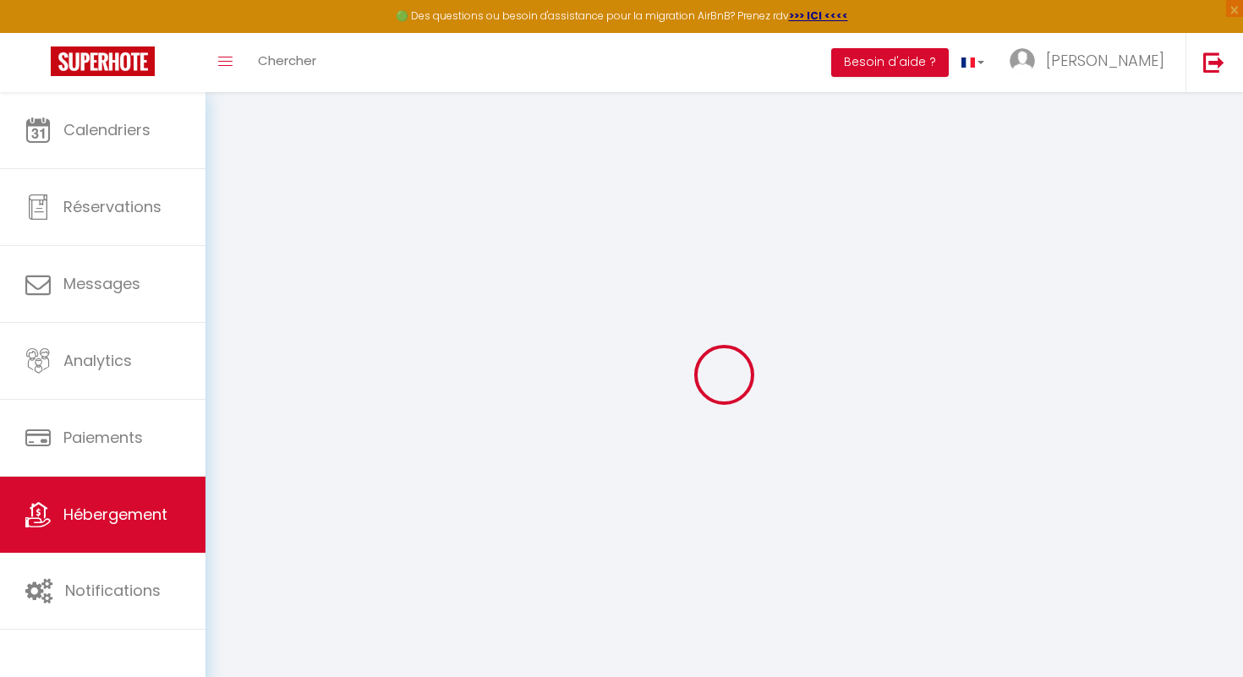
checkbox input "false"
select select
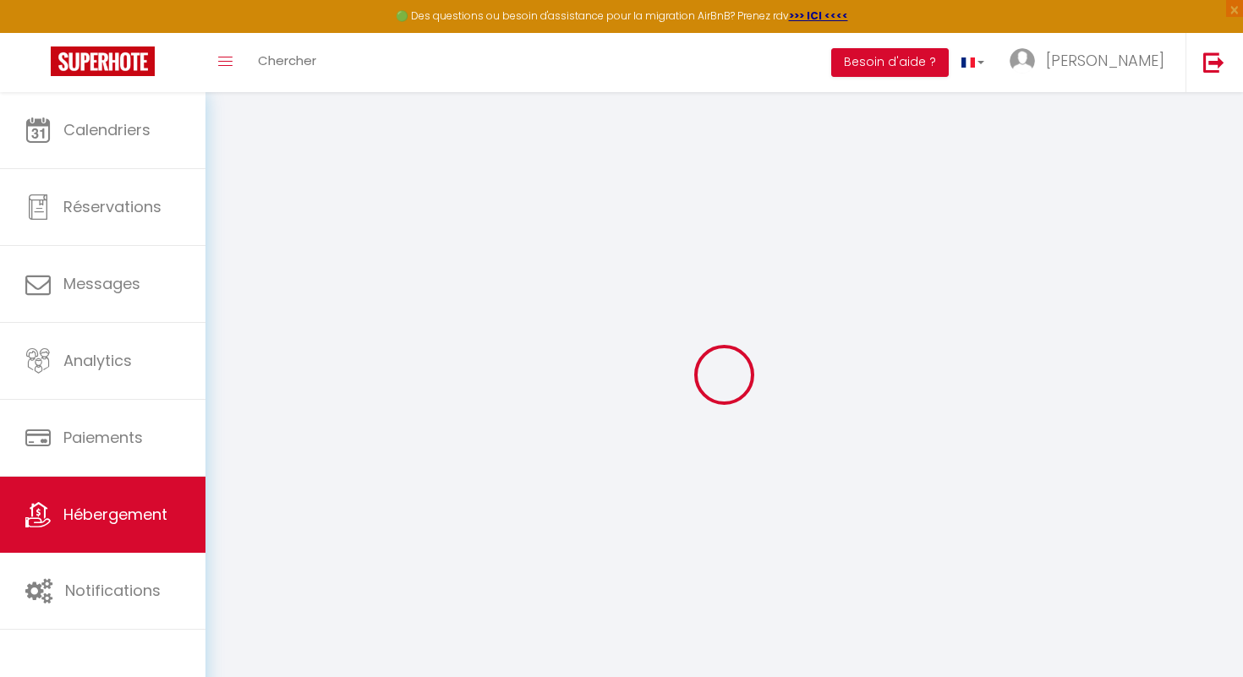
select select
type input "L'Écrin de Messigny · L'Écrin de Messigny"
select select "houses"
select select "12"
select select "6"
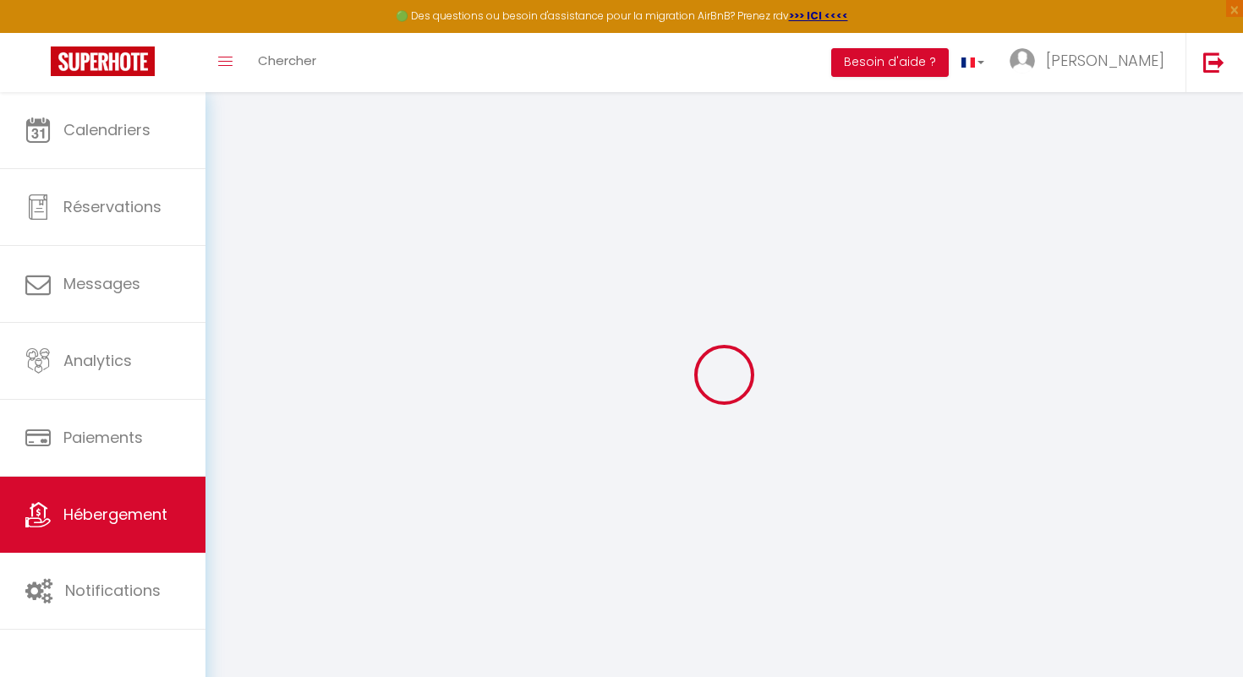
select select "3"
type input "420"
type input "225"
select select
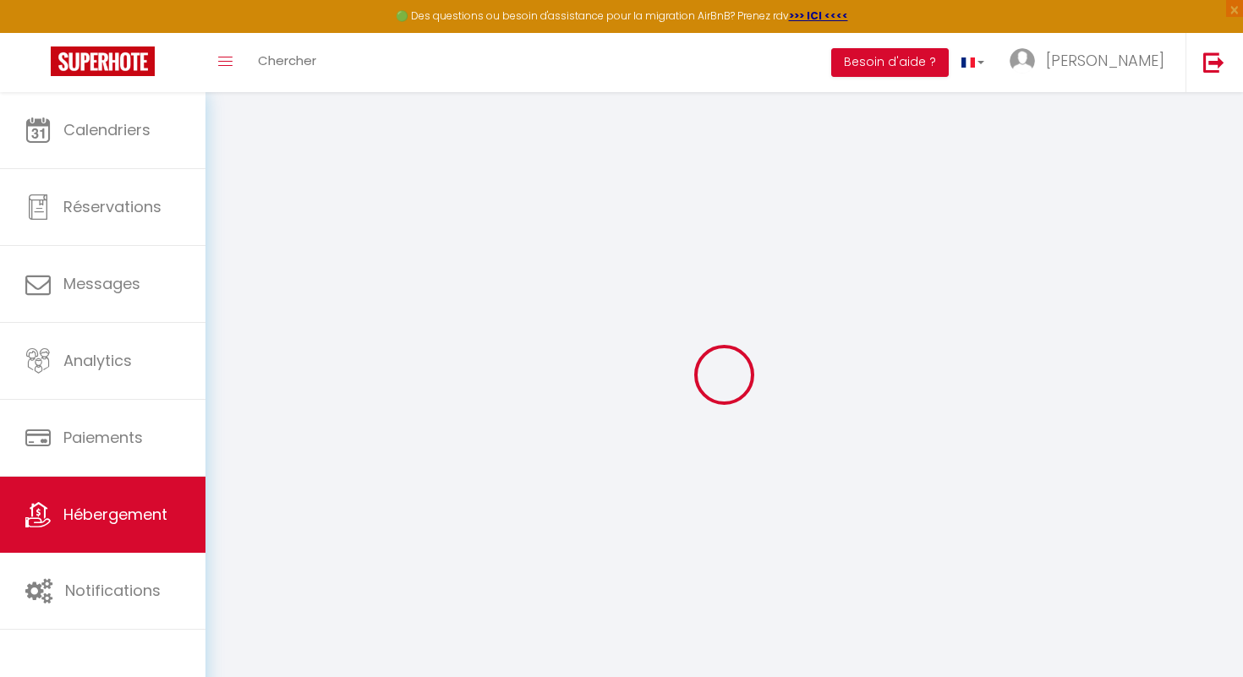
select select
type input "[STREET_ADDRESS]"
type input "21380"
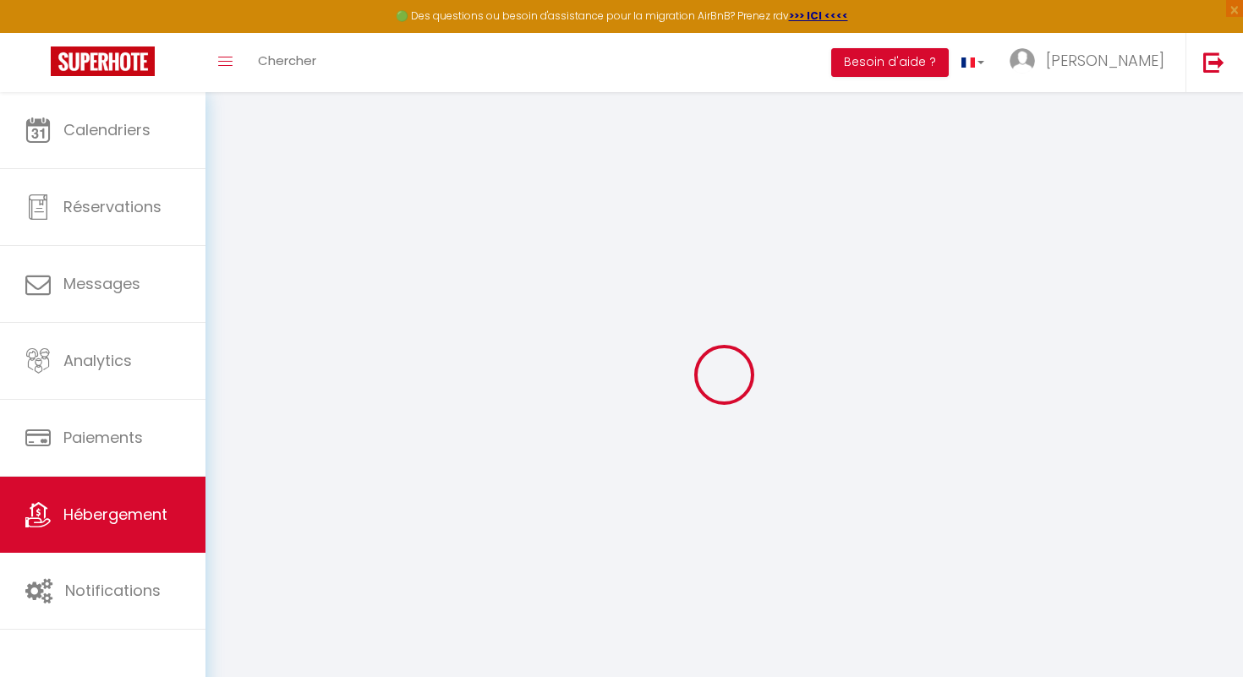
type input "Messigny-et-Vantoux"
type input "[EMAIL_ADDRESS][DOMAIN_NAME]"
select select
checkbox input "false"
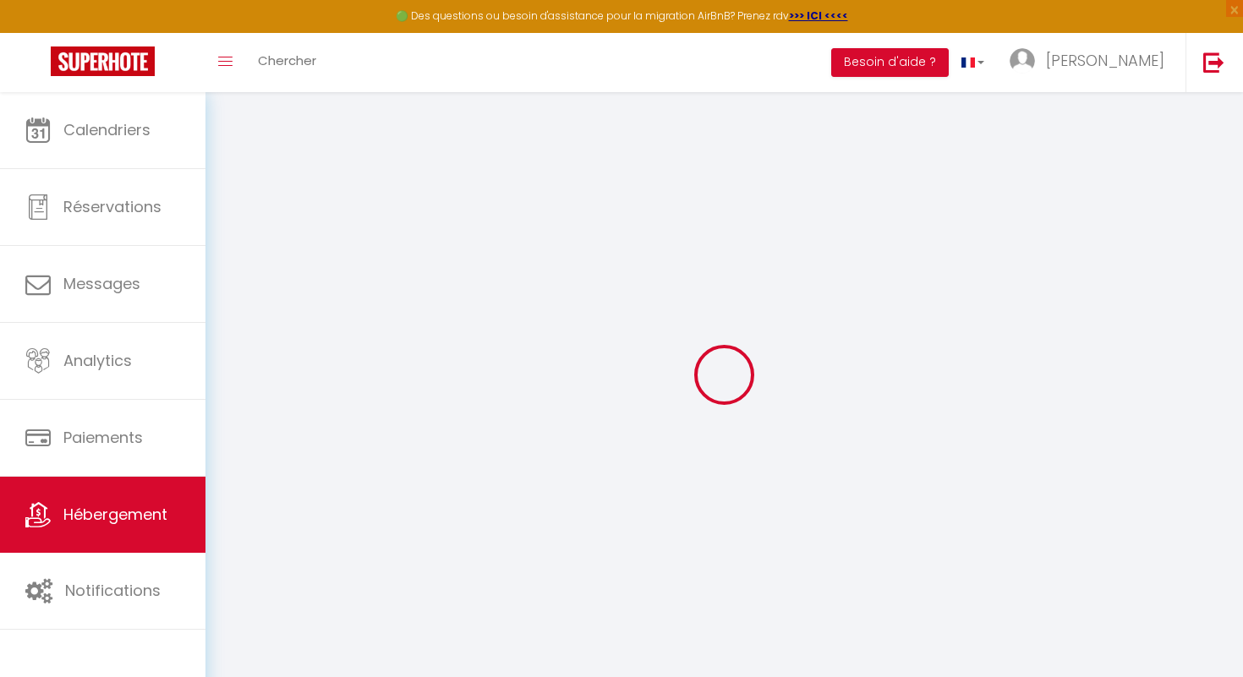
checkbox input "false"
type input "0"
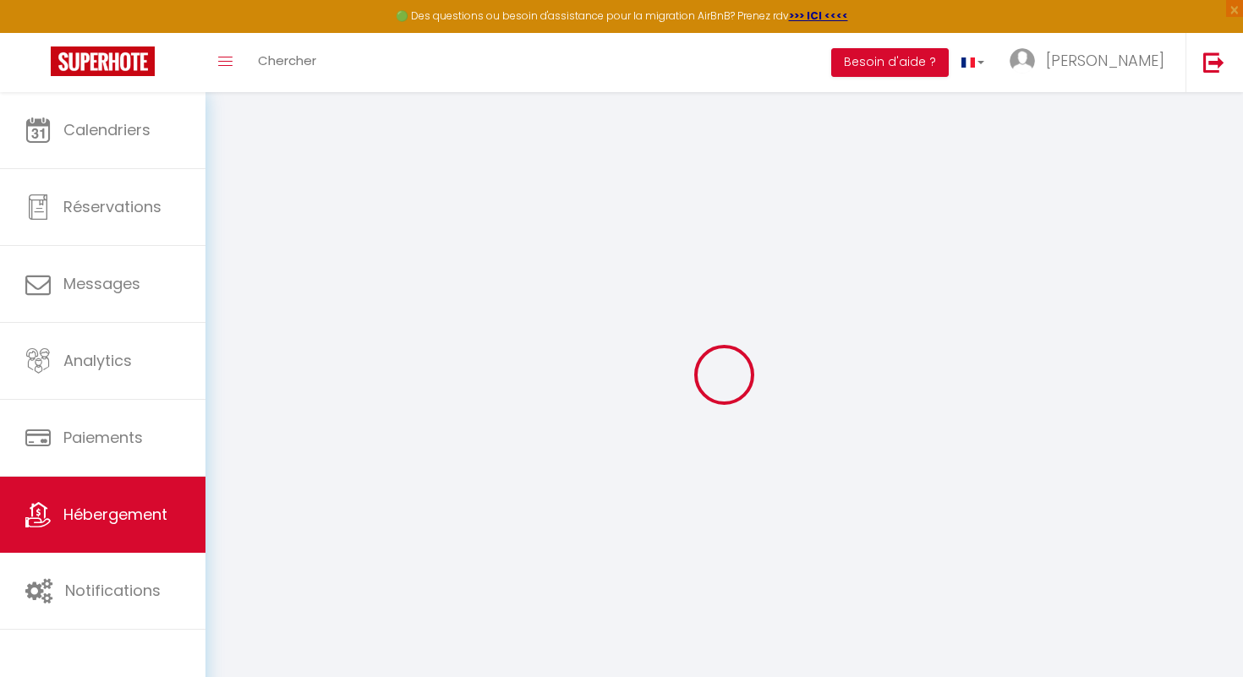
type input "0"
select select
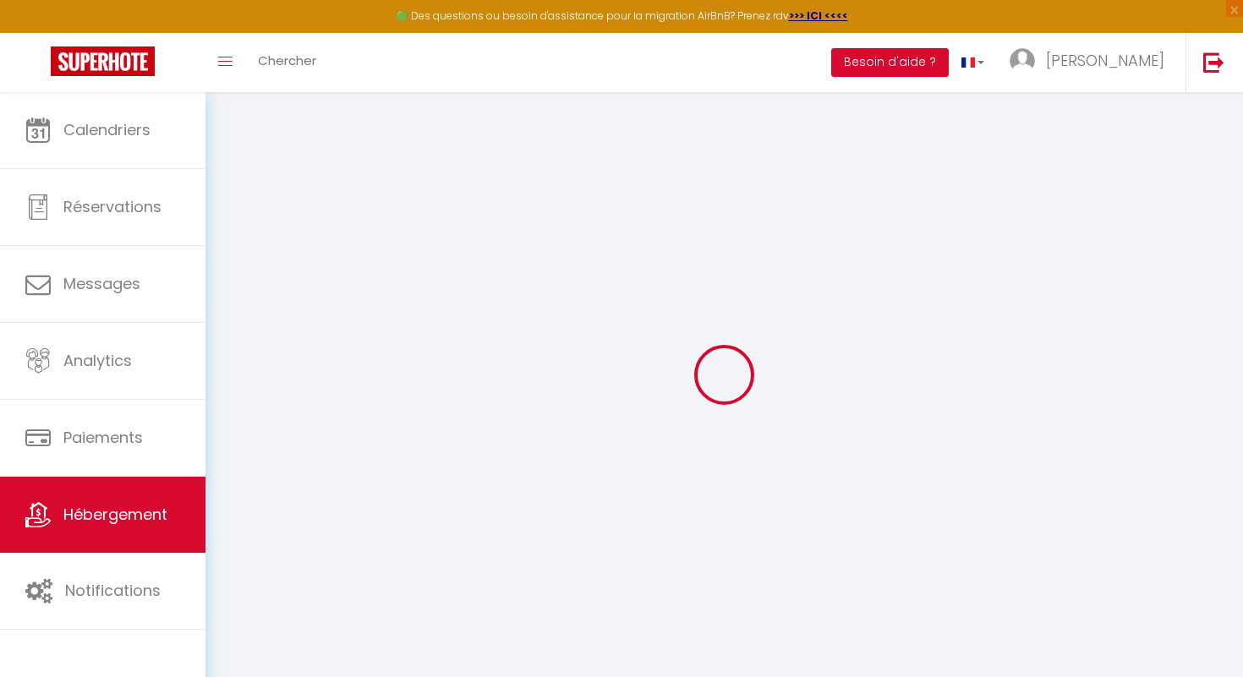
select select
checkbox input "false"
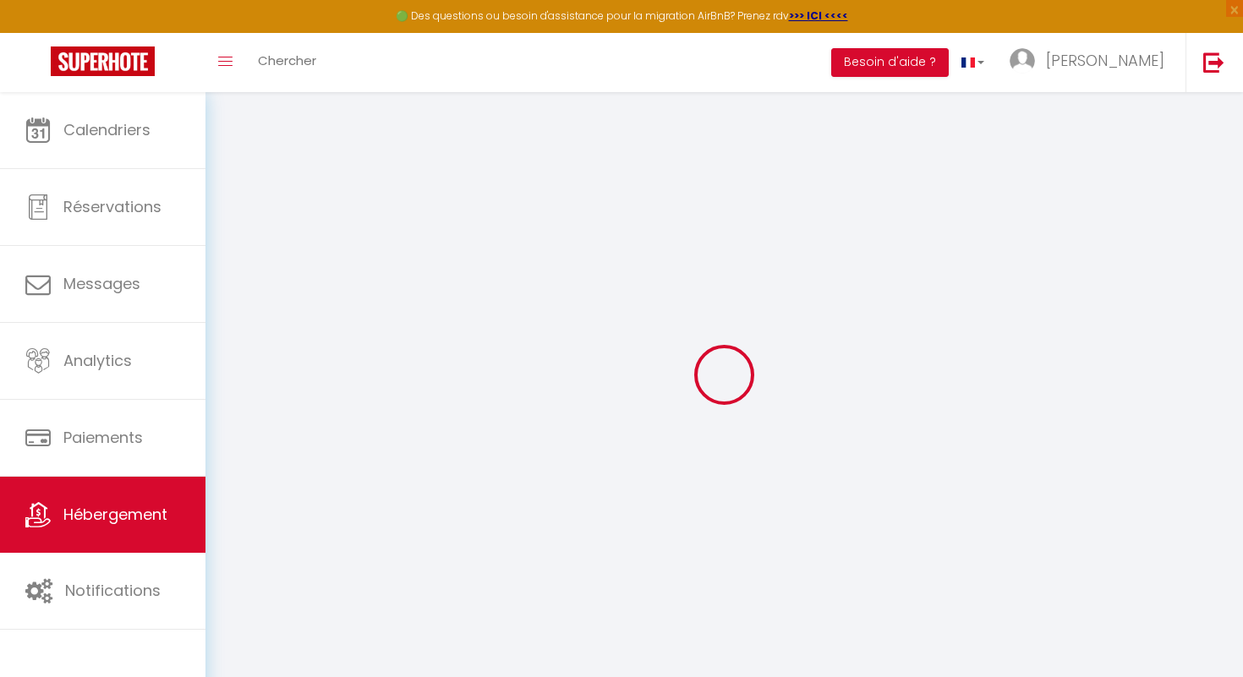
checkbox input "false"
select select
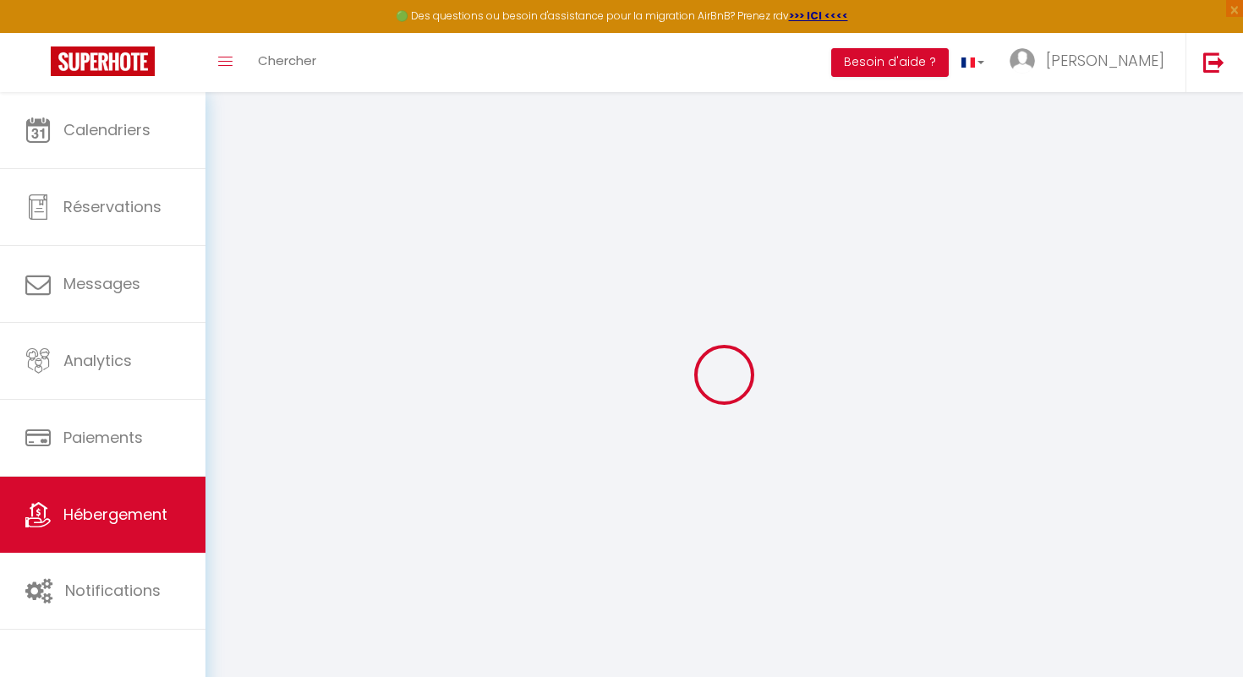
select select
checkbox input "false"
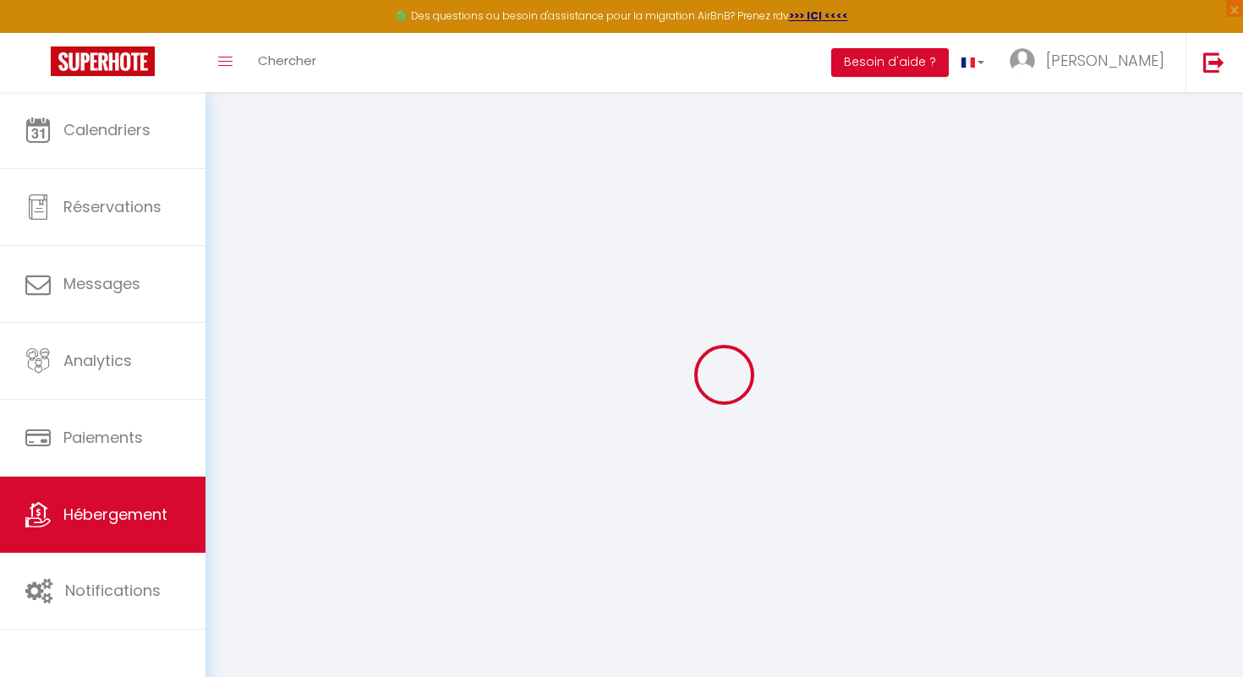
checkbox input "false"
select select
checkbox input "false"
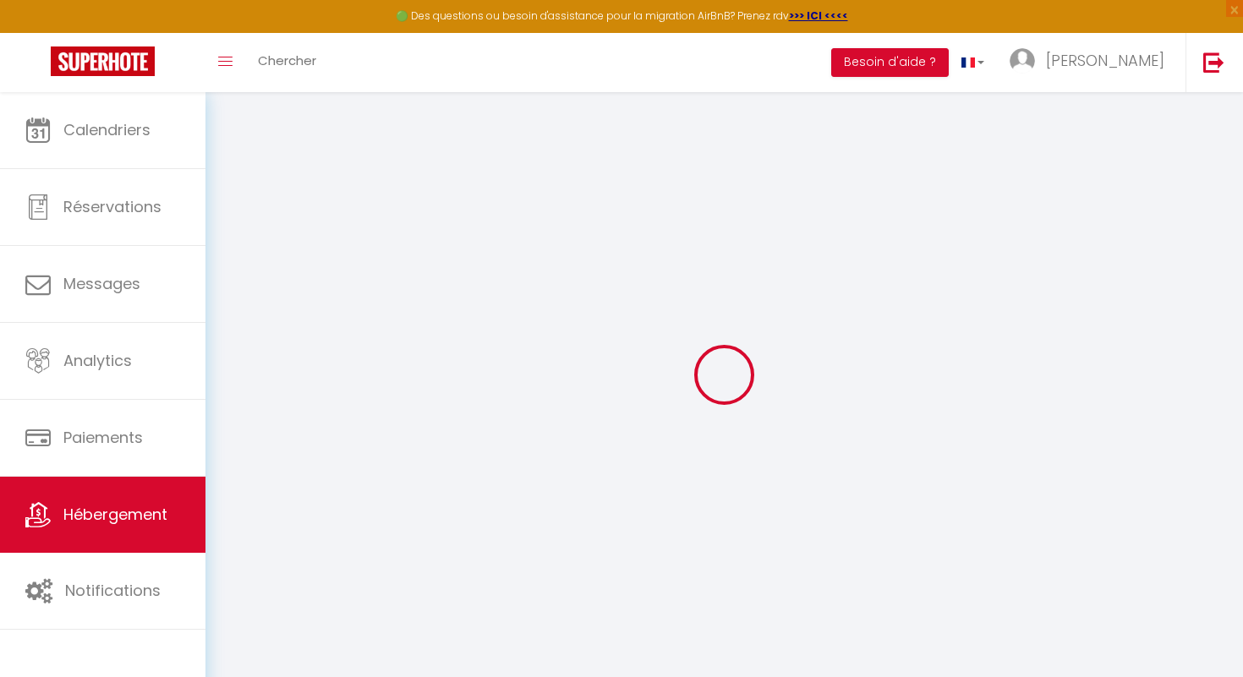
checkbox input "false"
select select
checkbox input "false"
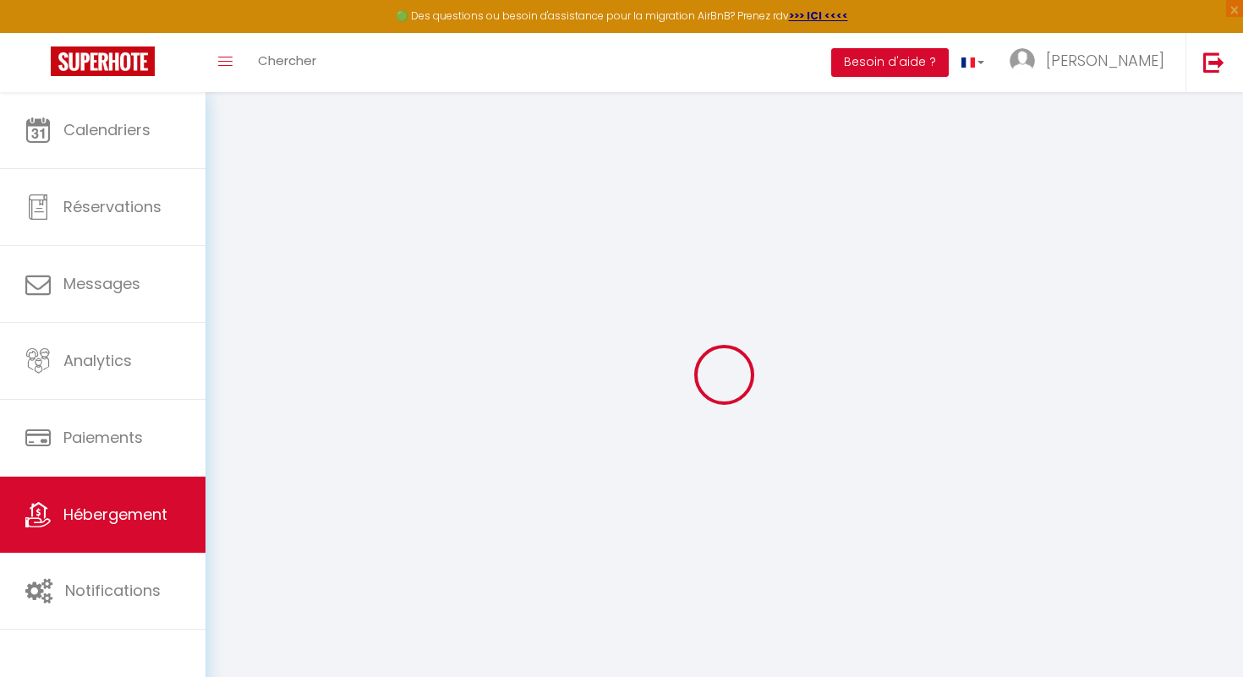
checkbox input "false"
select select "16:00"
select select "23:45"
select select "11:00"
select select "30"
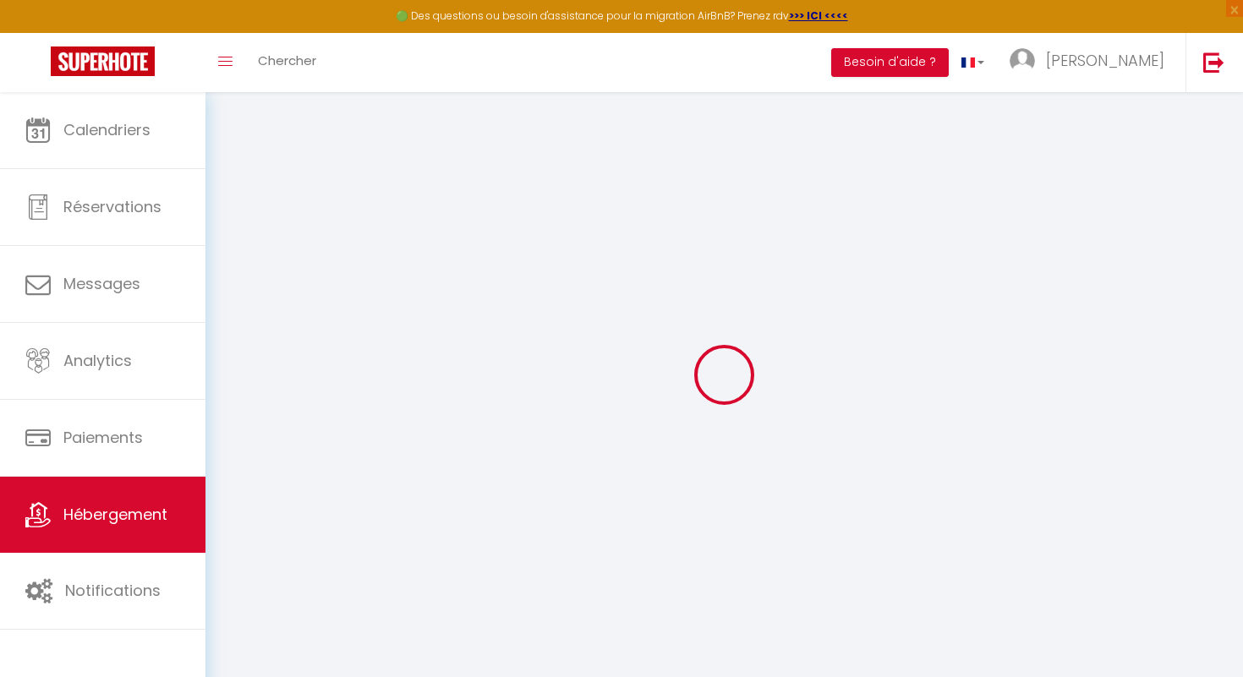
select select "120"
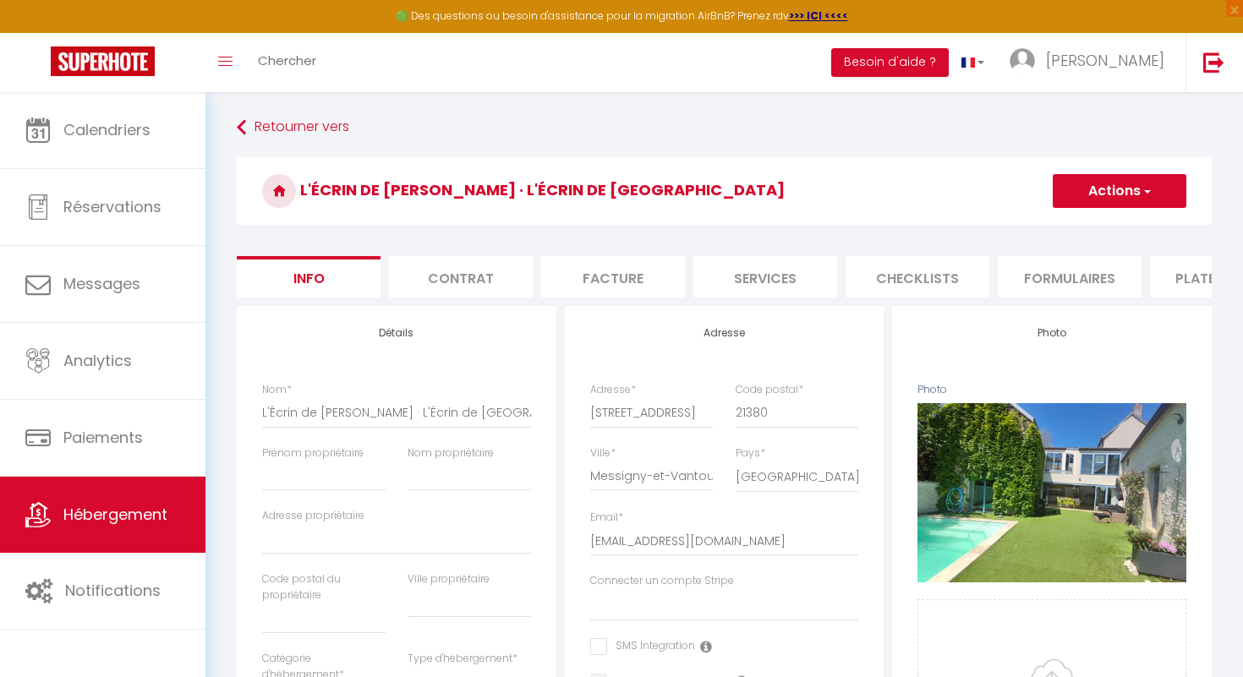
select select
checkbox input "false"
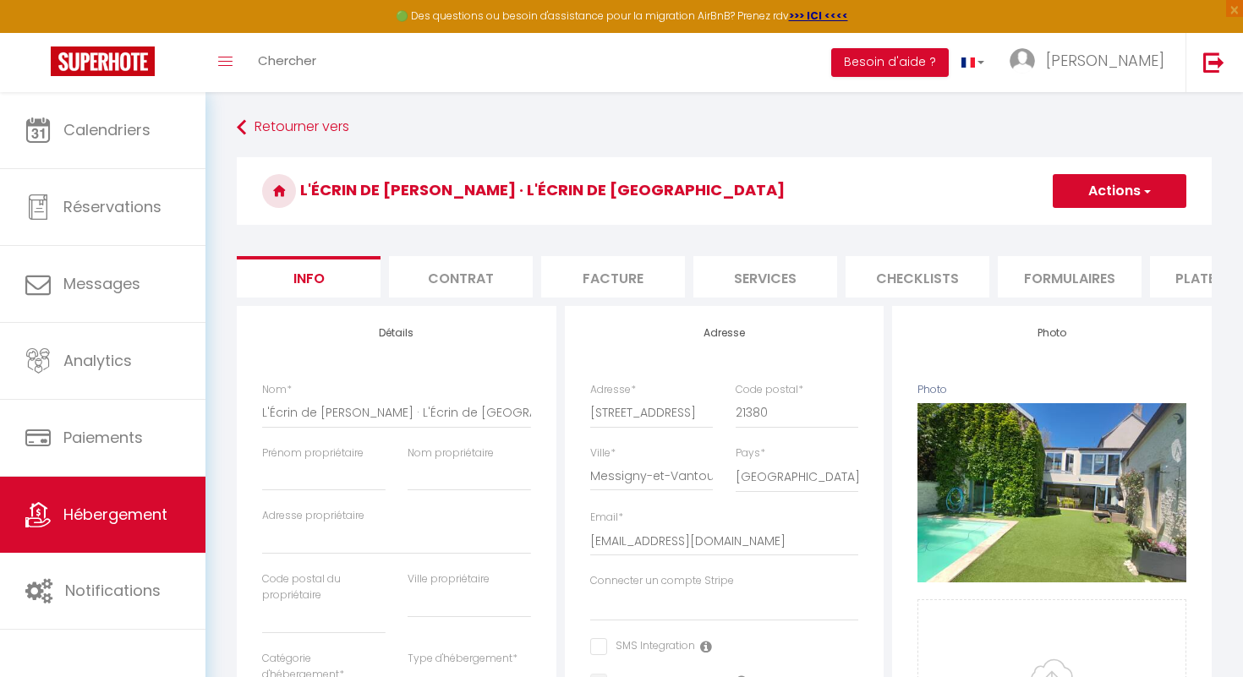
select select
checkbox input "false"
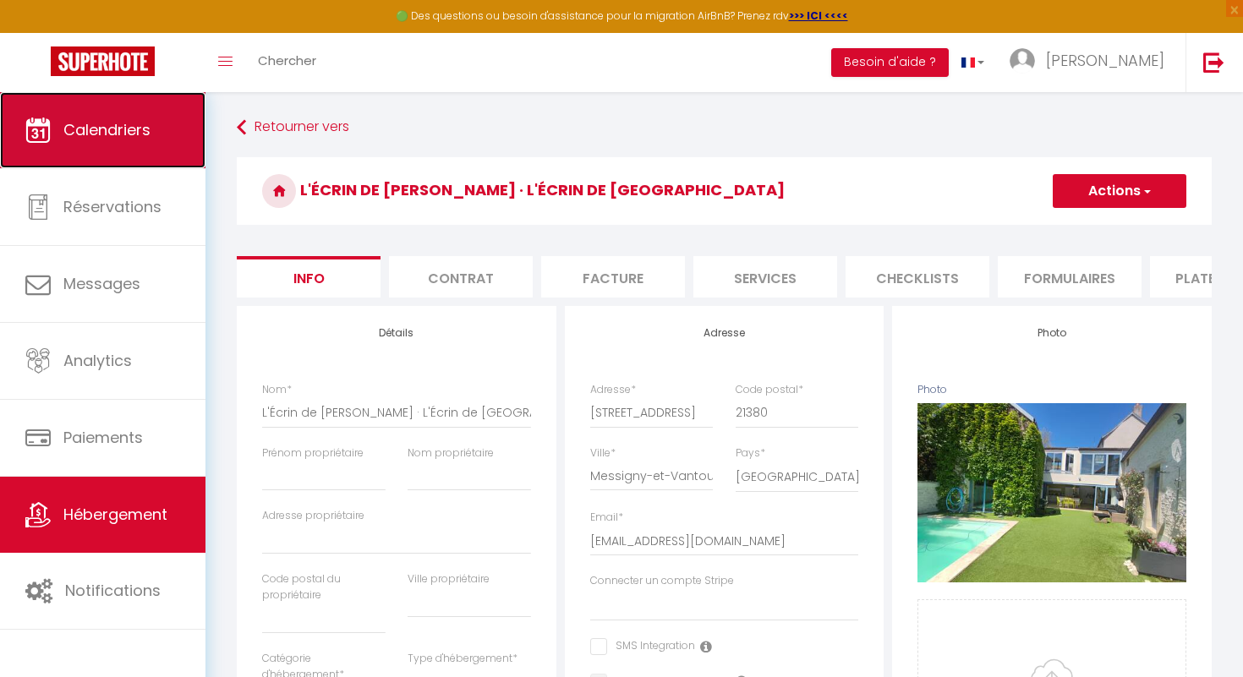
click at [145, 132] on span "Calendriers" at bounding box center [106, 129] width 87 height 21
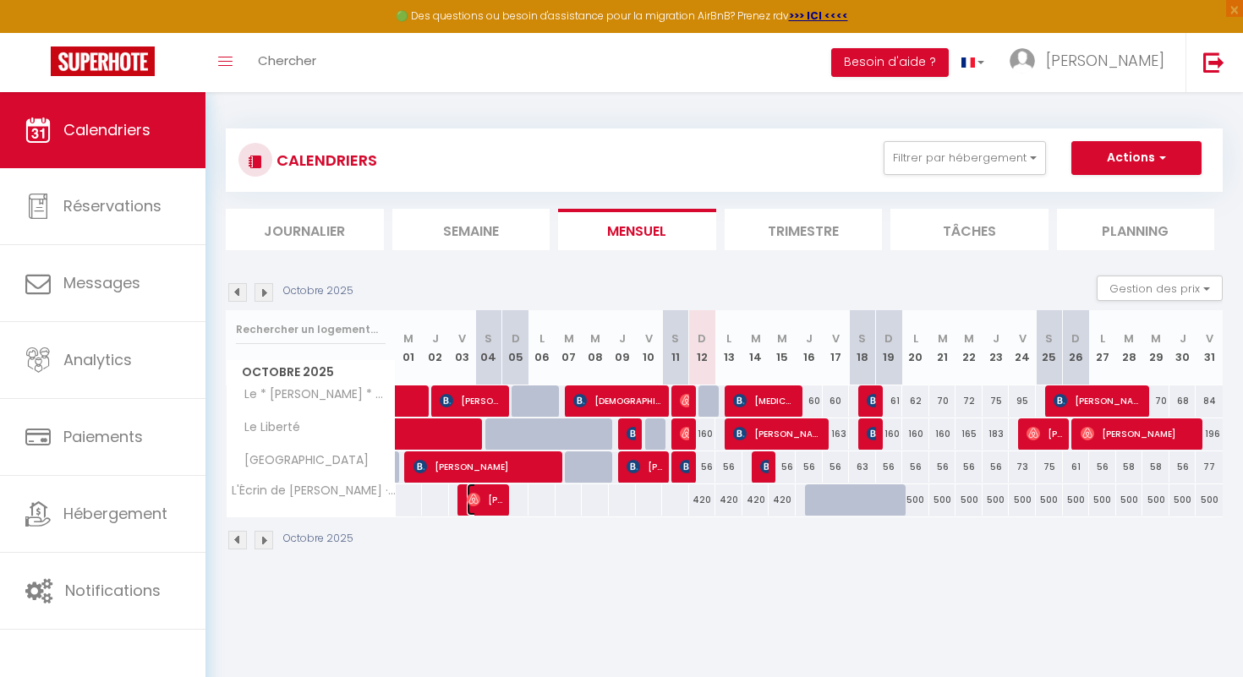
click at [468, 501] on img at bounding box center [474, 500] width 14 height 14
select select "OK"
select select "0"
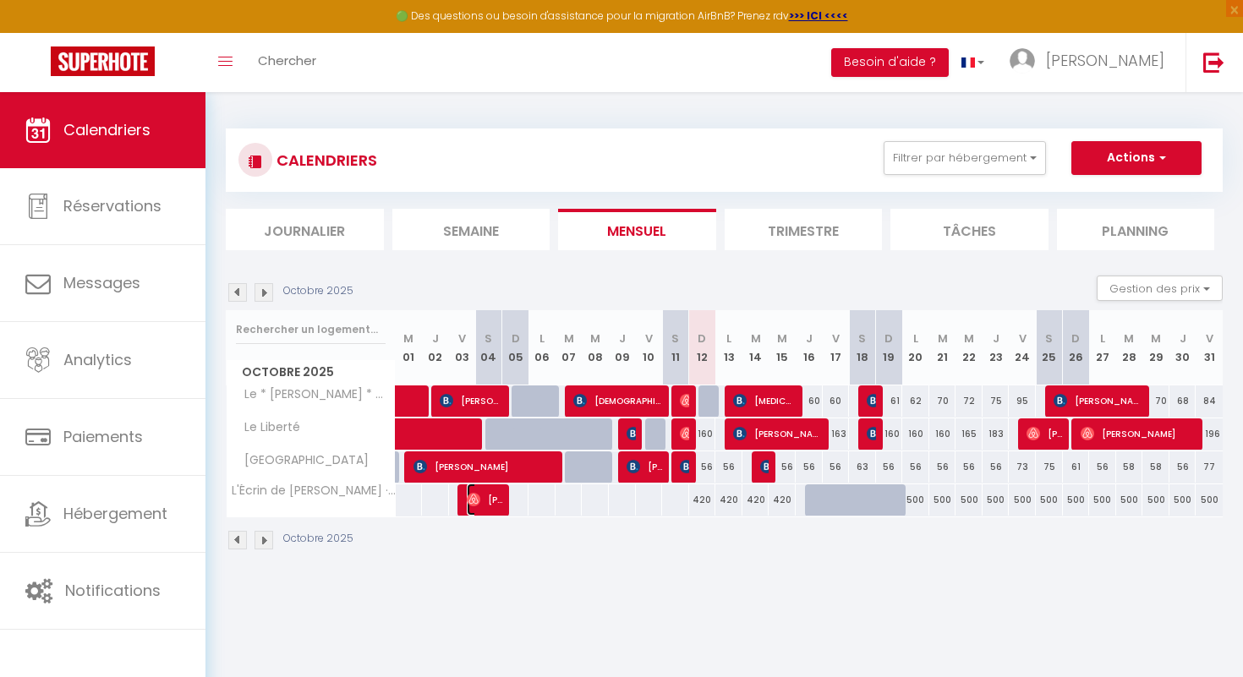
select select "1"
select select
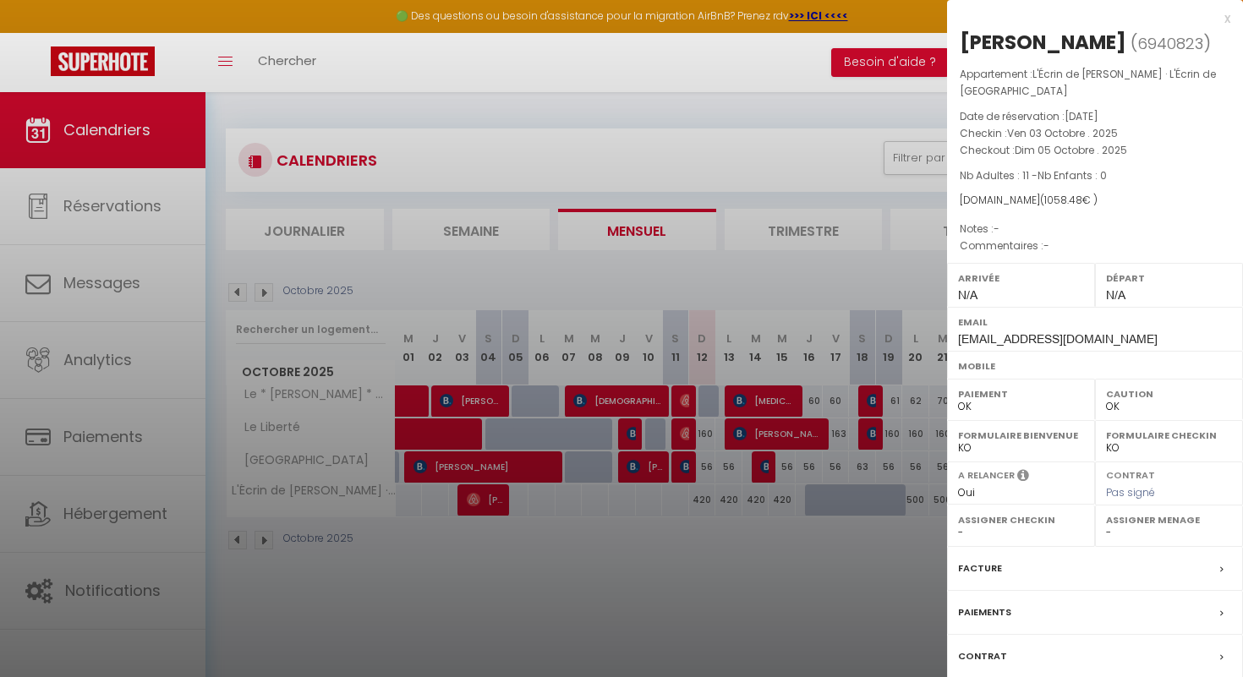
click at [468, 501] on div at bounding box center [621, 338] width 1243 height 677
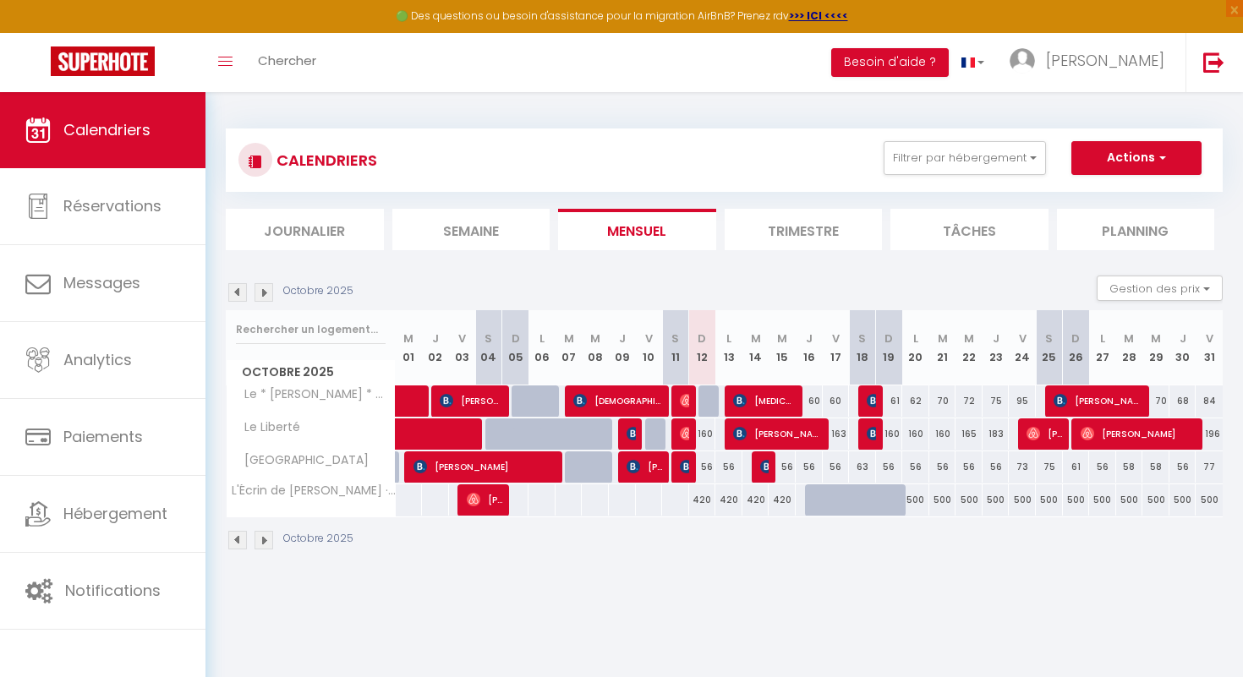
click at [261, 295] on img at bounding box center [264, 292] width 19 height 19
select select "0"
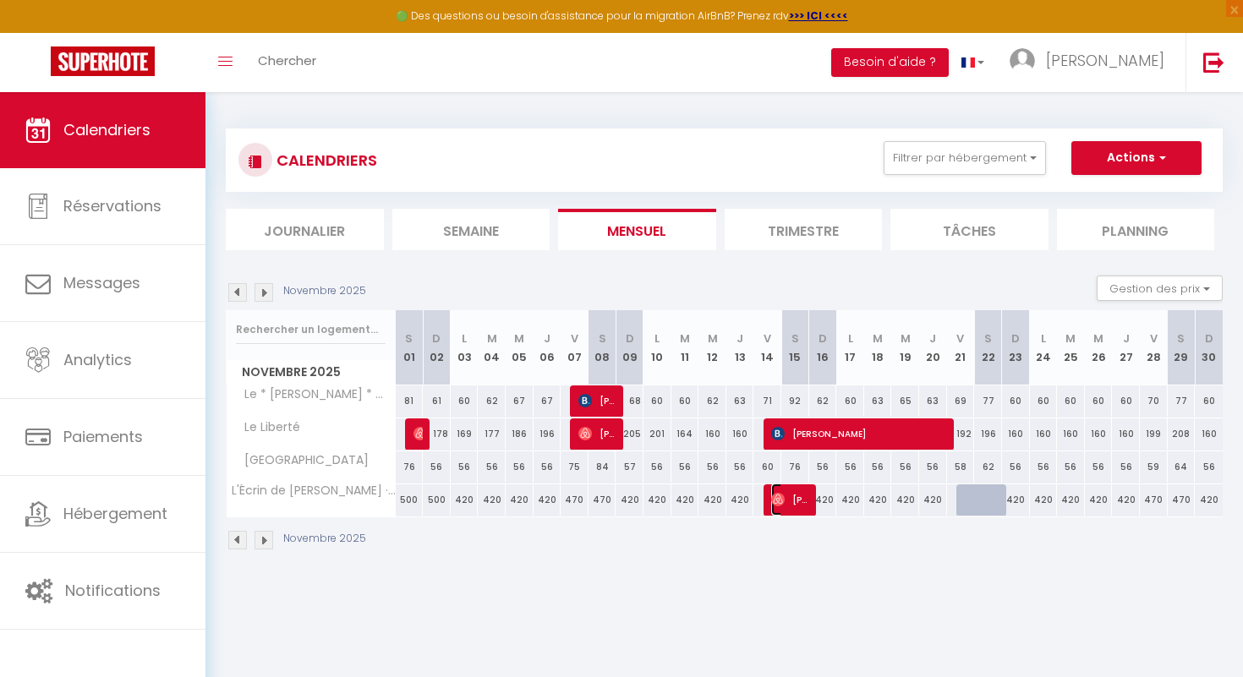
click at [778, 500] on img at bounding box center [778, 500] width 14 height 14
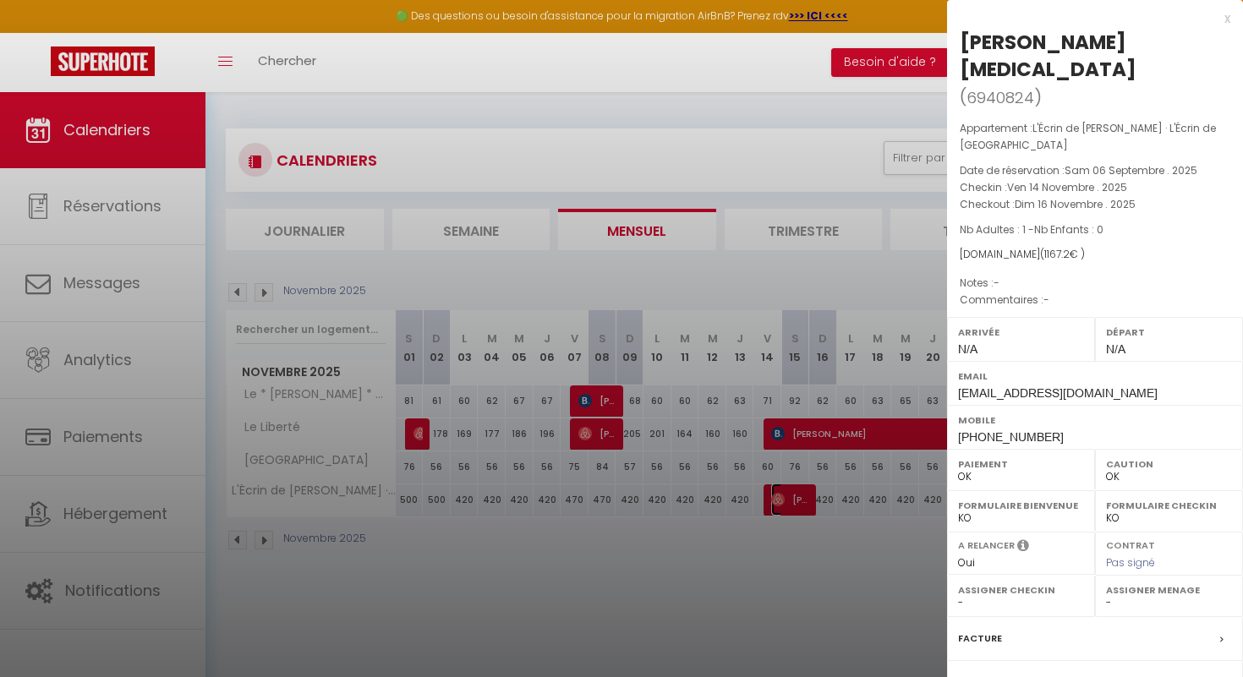
scroll to position [92, 0]
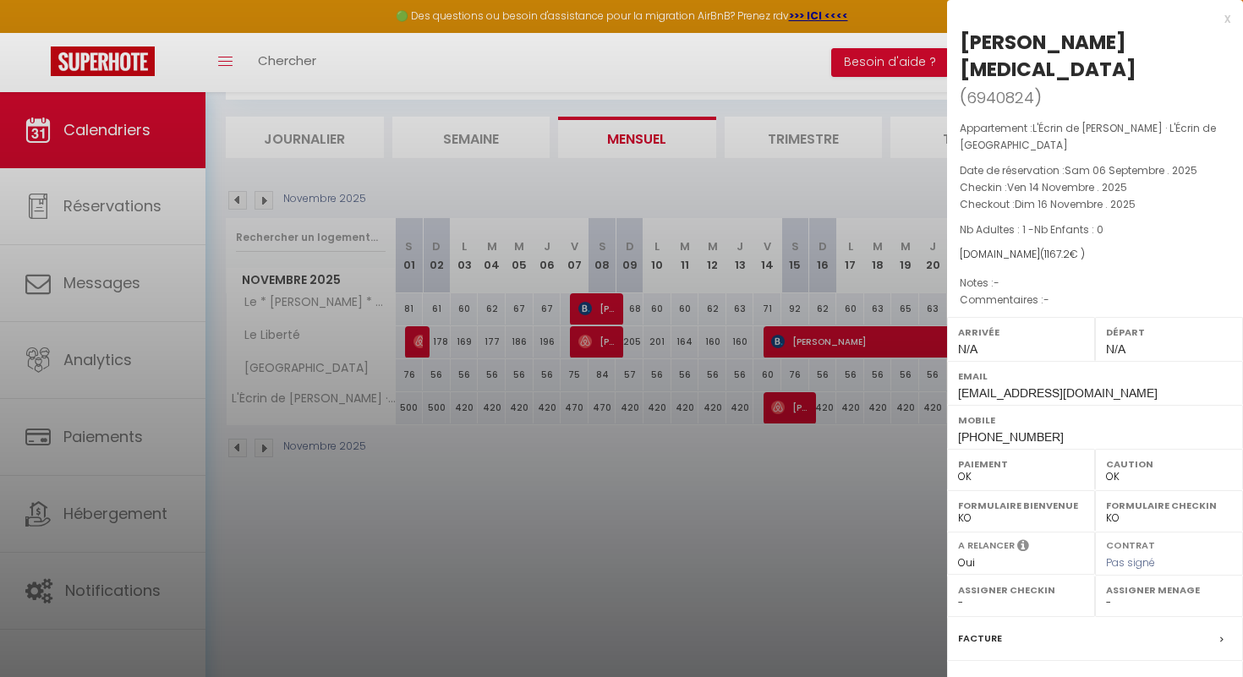
click at [1008, 674] on label "Paiements" at bounding box center [984, 683] width 53 height 18
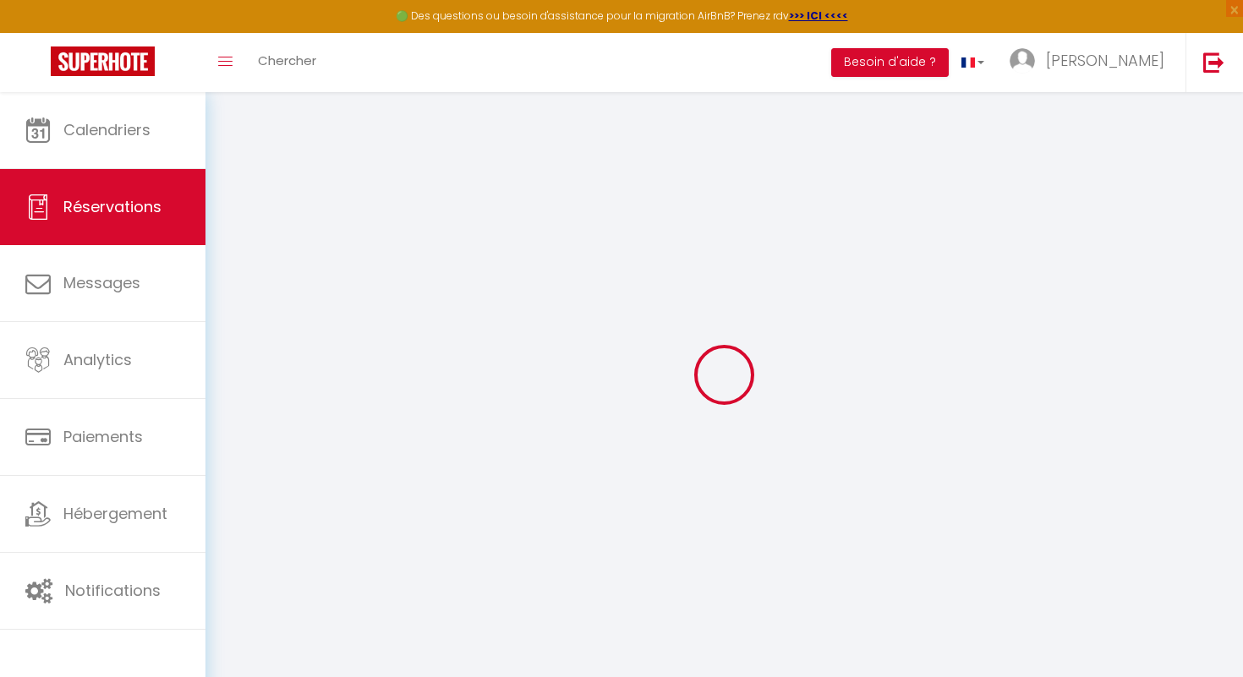
select select
checkbox input "false"
select select
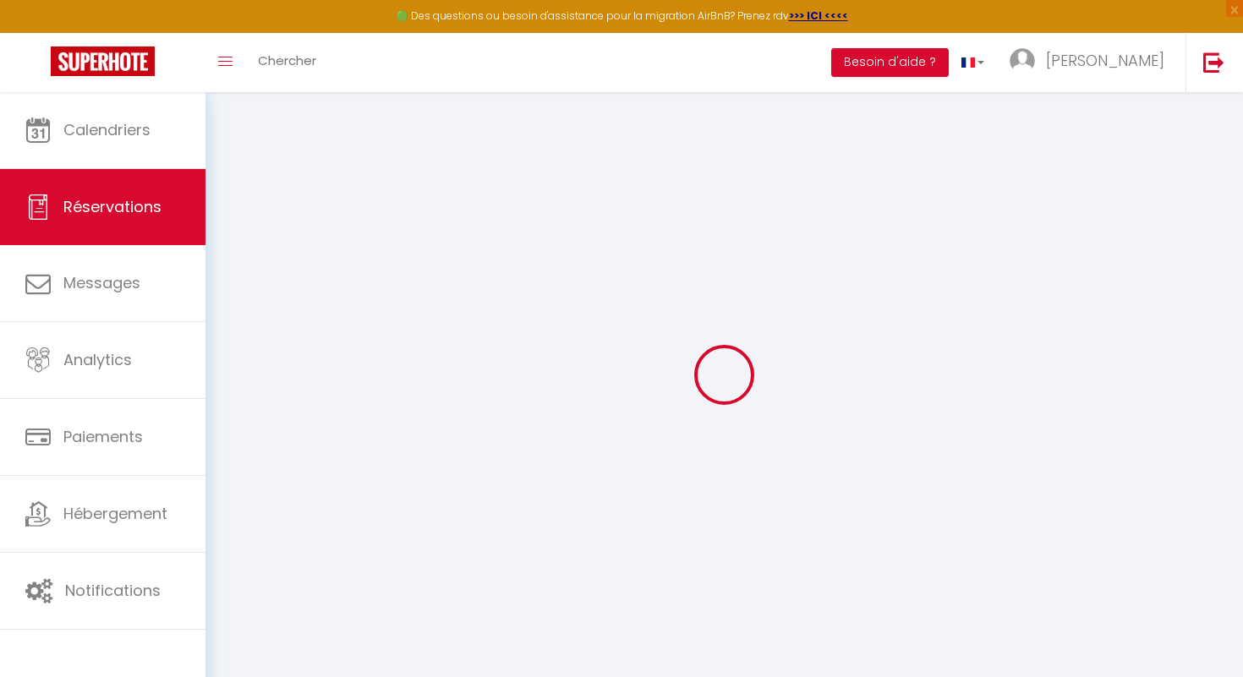
select select
checkbox input "false"
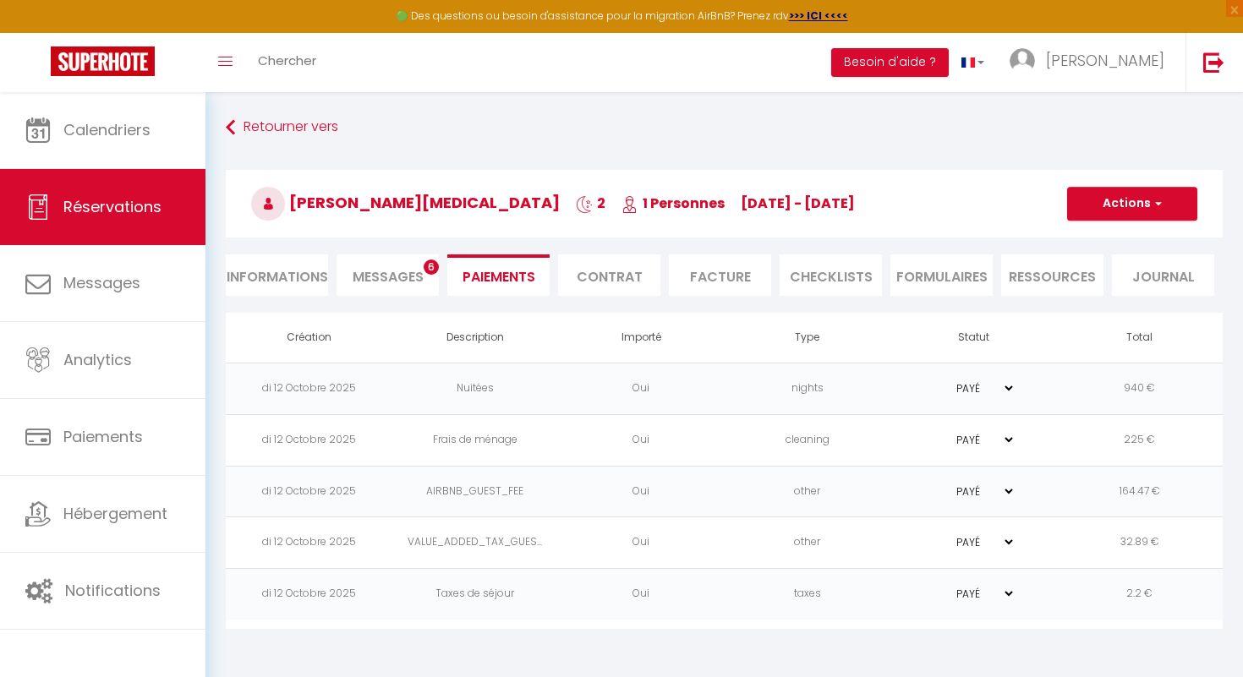
click at [416, 281] on span "Messages" at bounding box center [388, 276] width 71 height 19
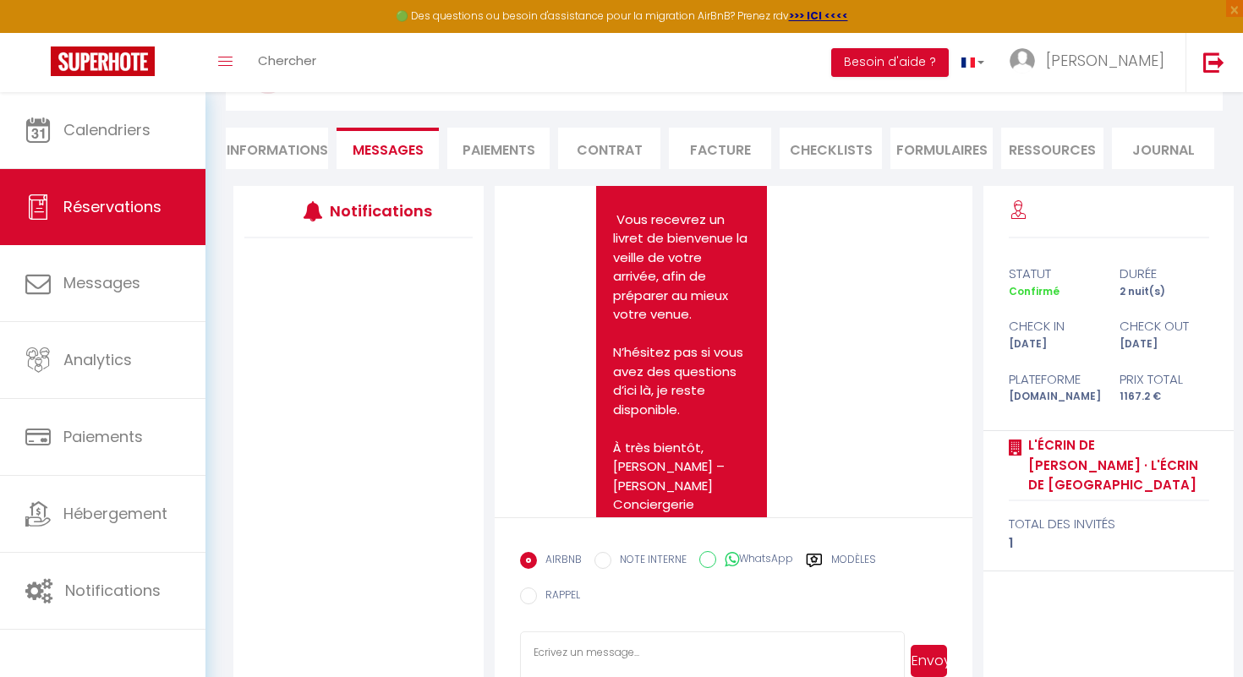
scroll to position [138, 0]
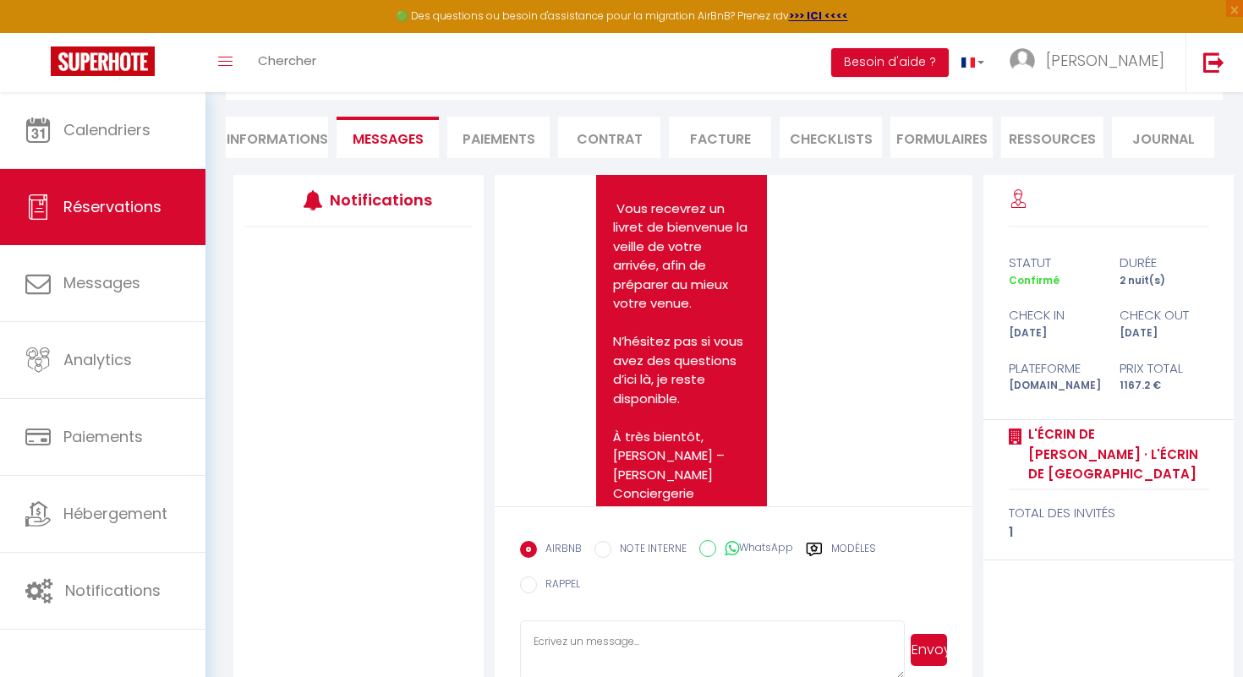
click at [283, 141] on li "Informations" at bounding box center [277, 137] width 102 height 41
select select
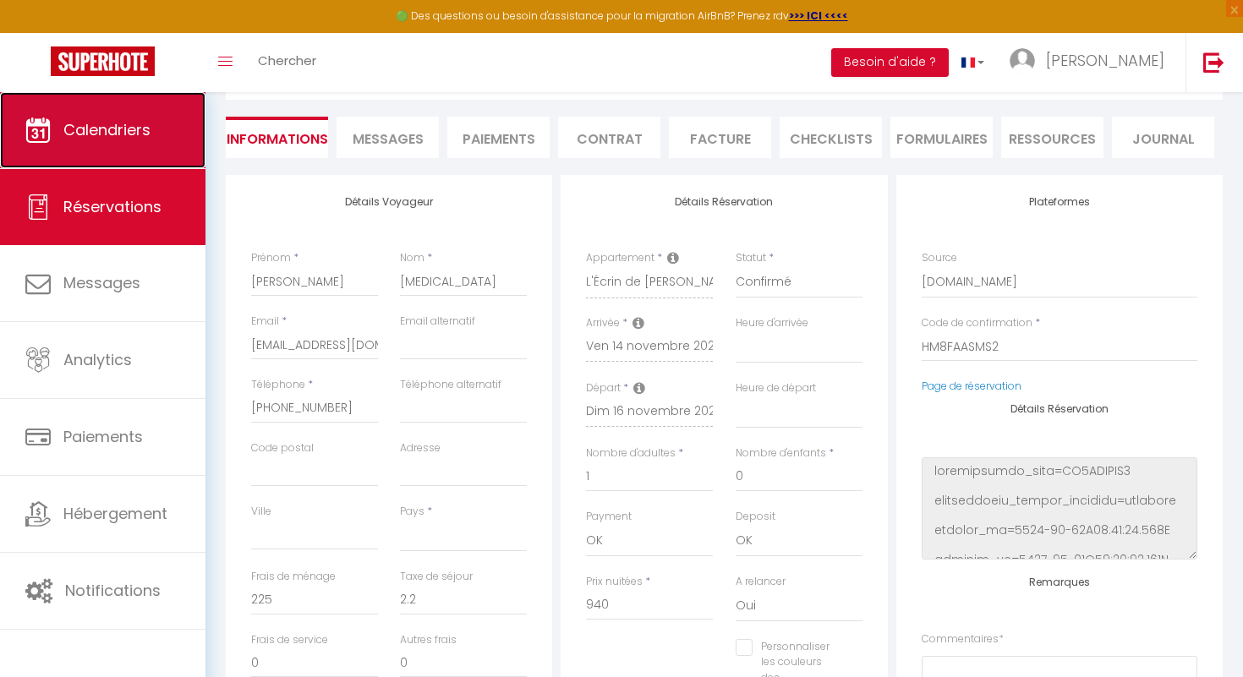
click at [123, 133] on span "Calendriers" at bounding box center [106, 129] width 87 height 21
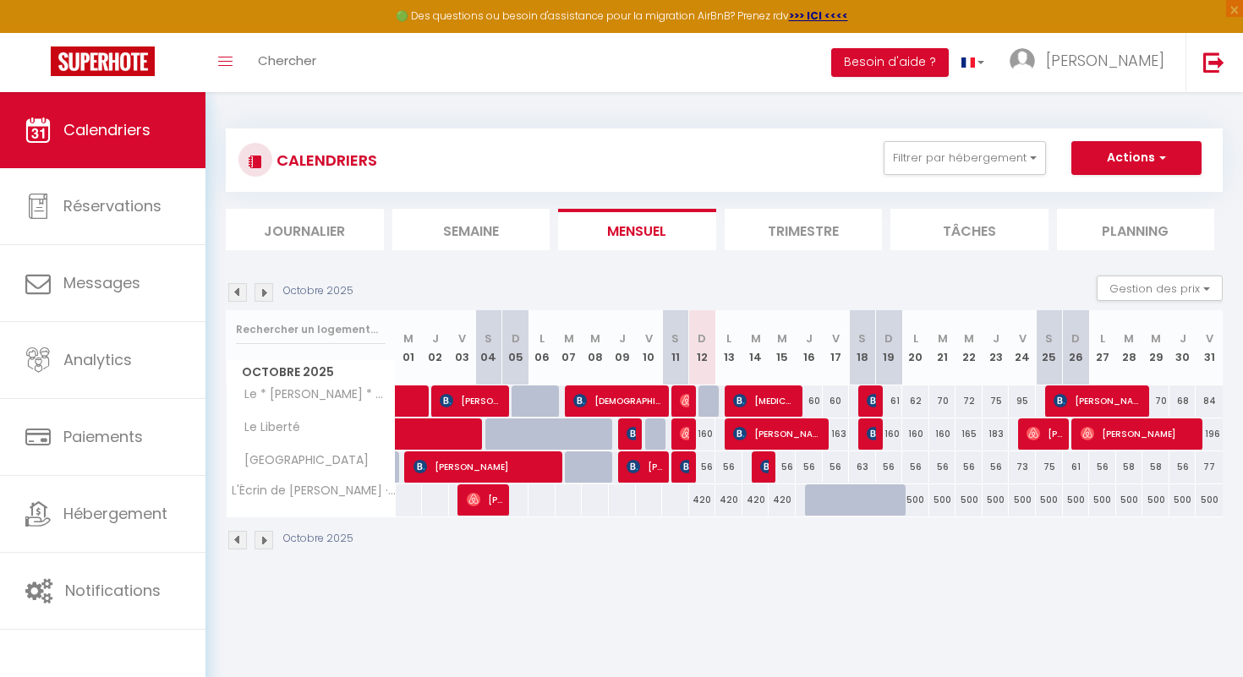
click at [266, 291] on img at bounding box center [264, 292] width 19 height 19
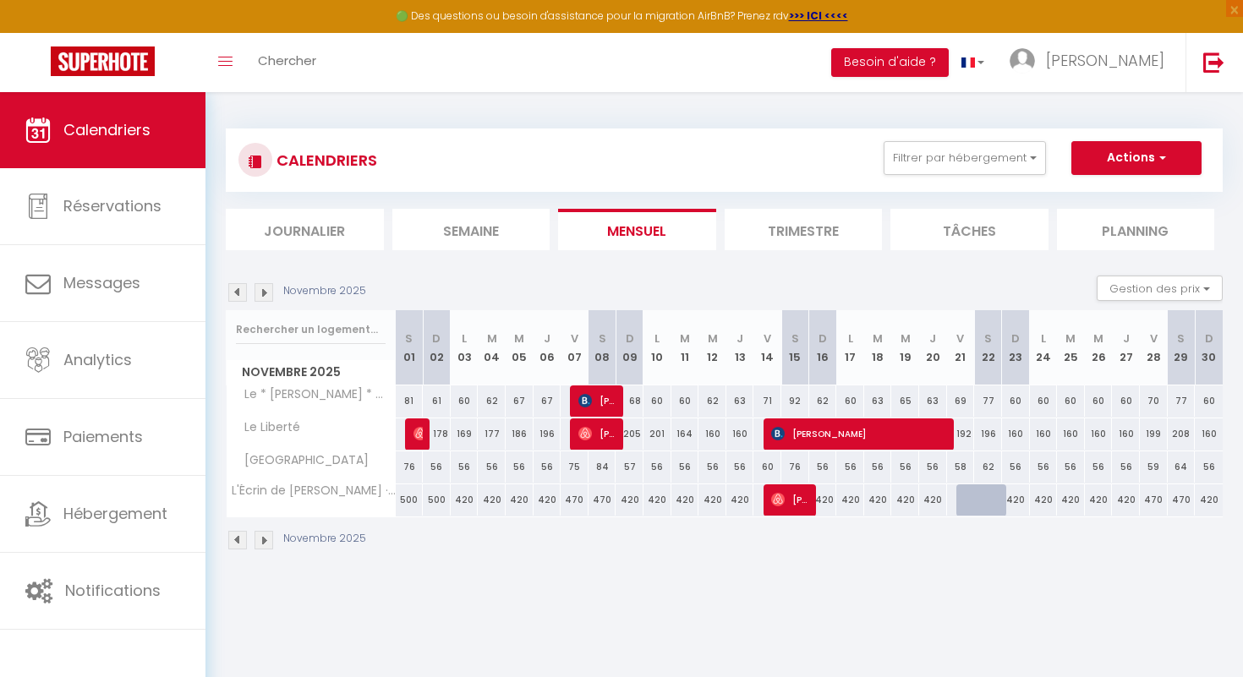
click at [266, 291] on img at bounding box center [264, 292] width 19 height 19
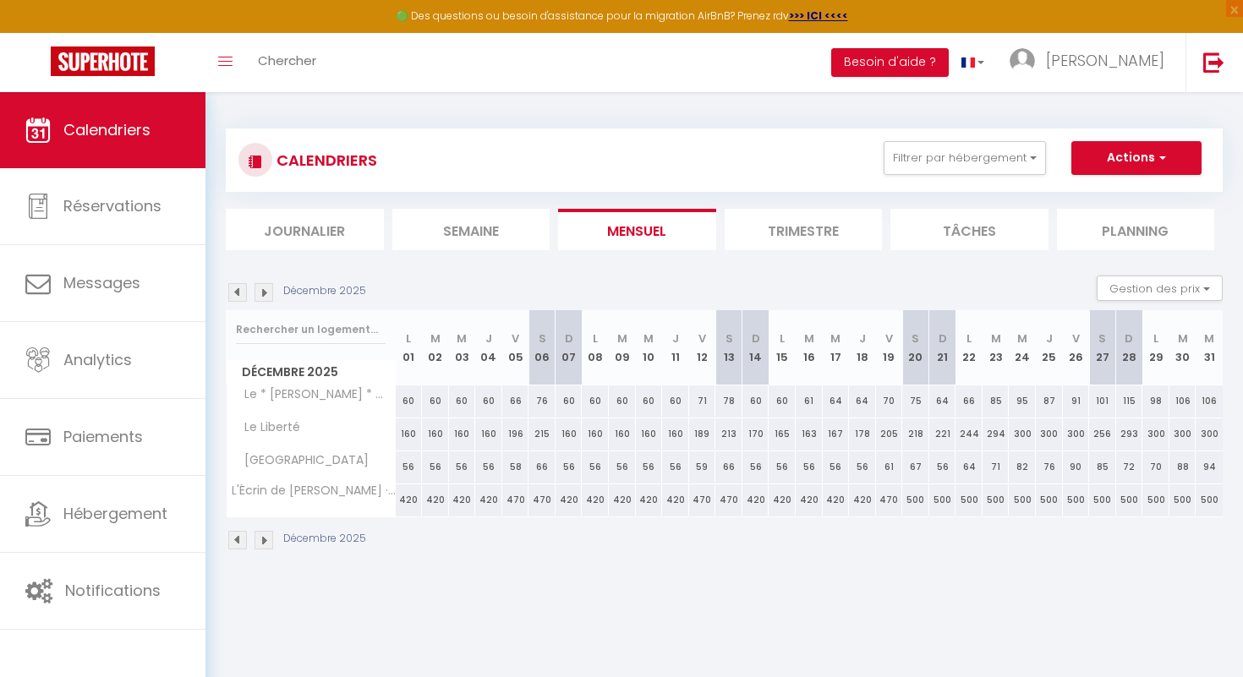
click at [266, 291] on img at bounding box center [264, 292] width 19 height 19
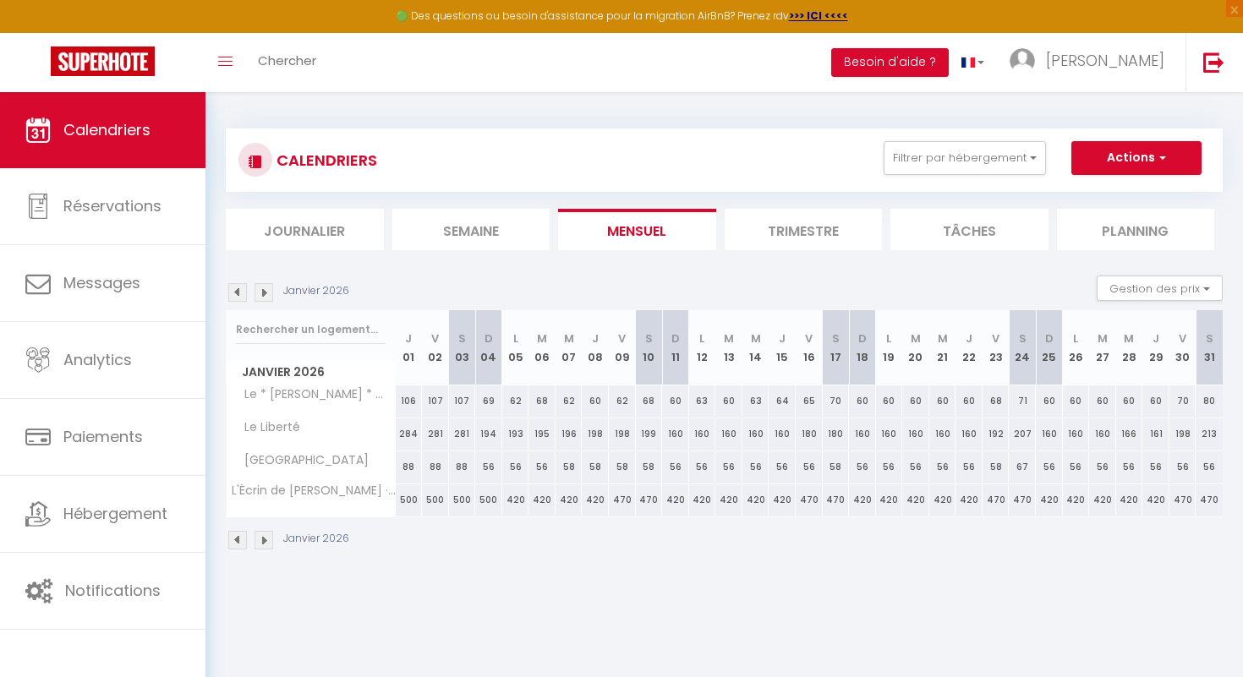
click at [266, 291] on img at bounding box center [264, 292] width 19 height 19
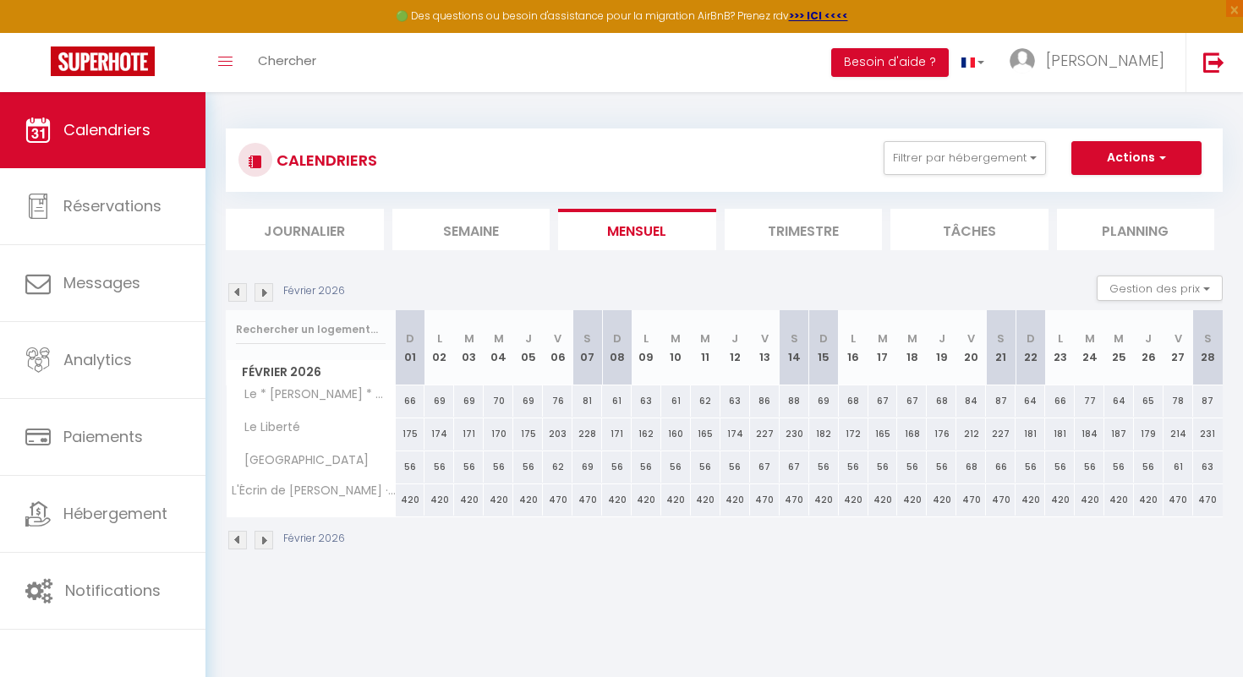
click at [266, 291] on img at bounding box center [264, 292] width 19 height 19
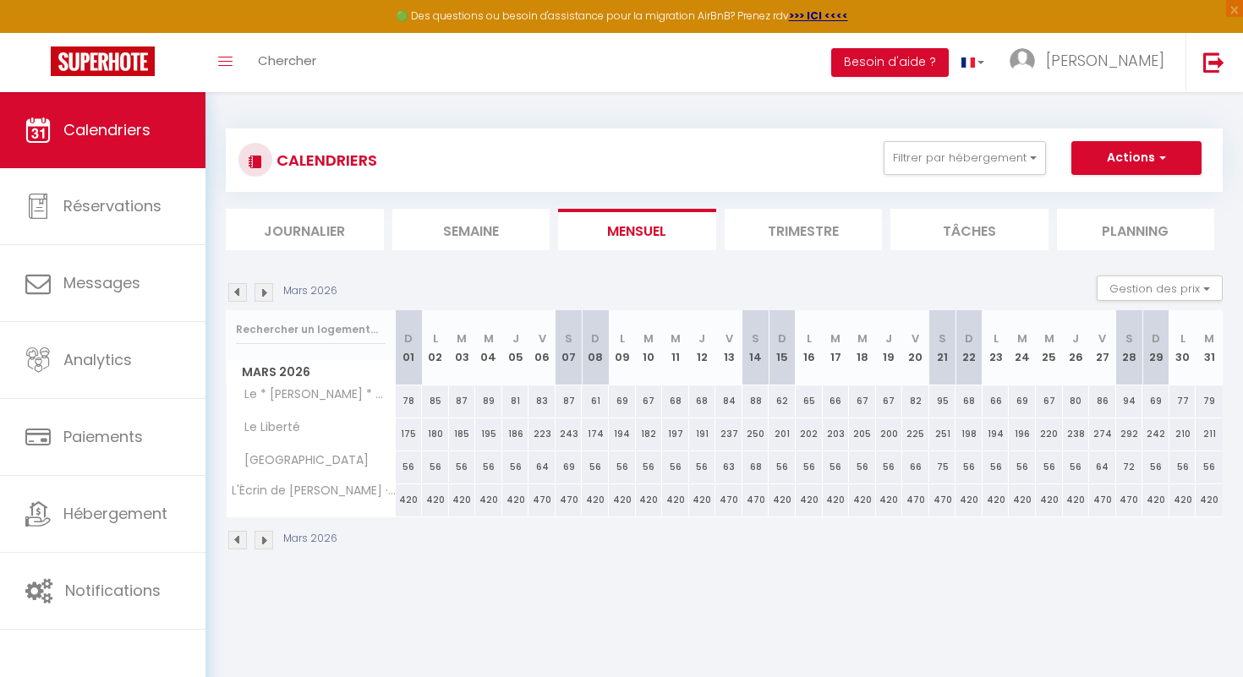
click at [266, 291] on img at bounding box center [264, 292] width 19 height 19
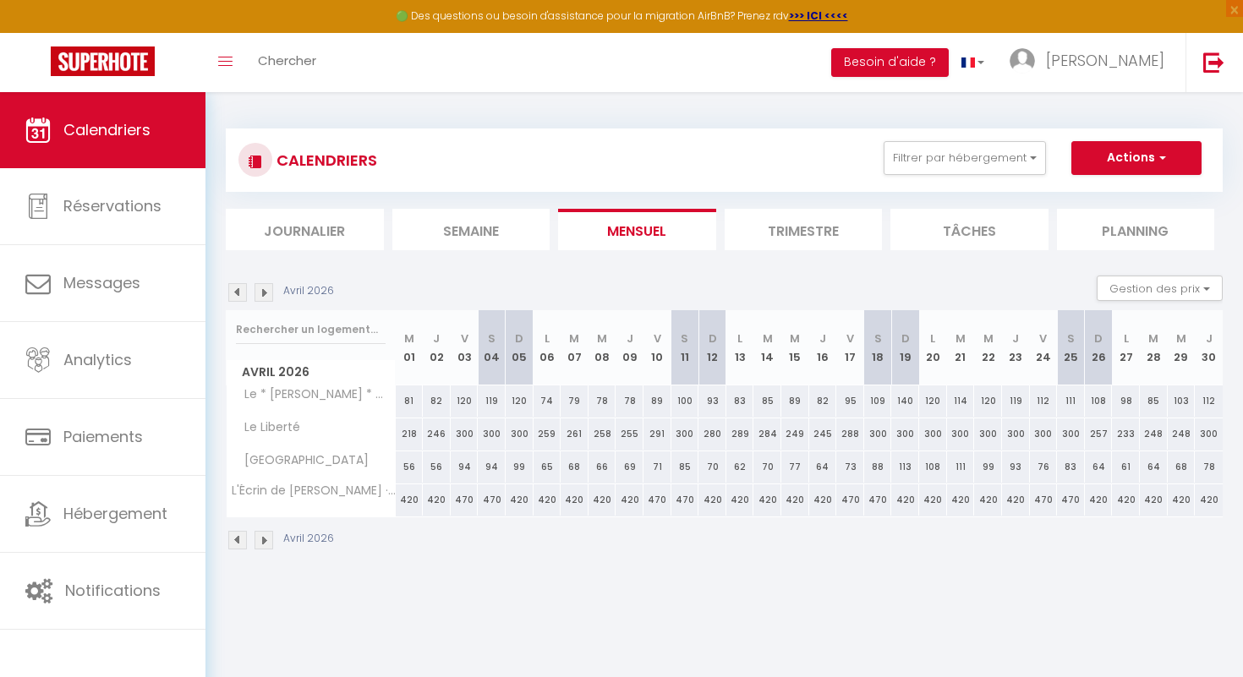
click at [266, 291] on img at bounding box center [264, 292] width 19 height 19
select select
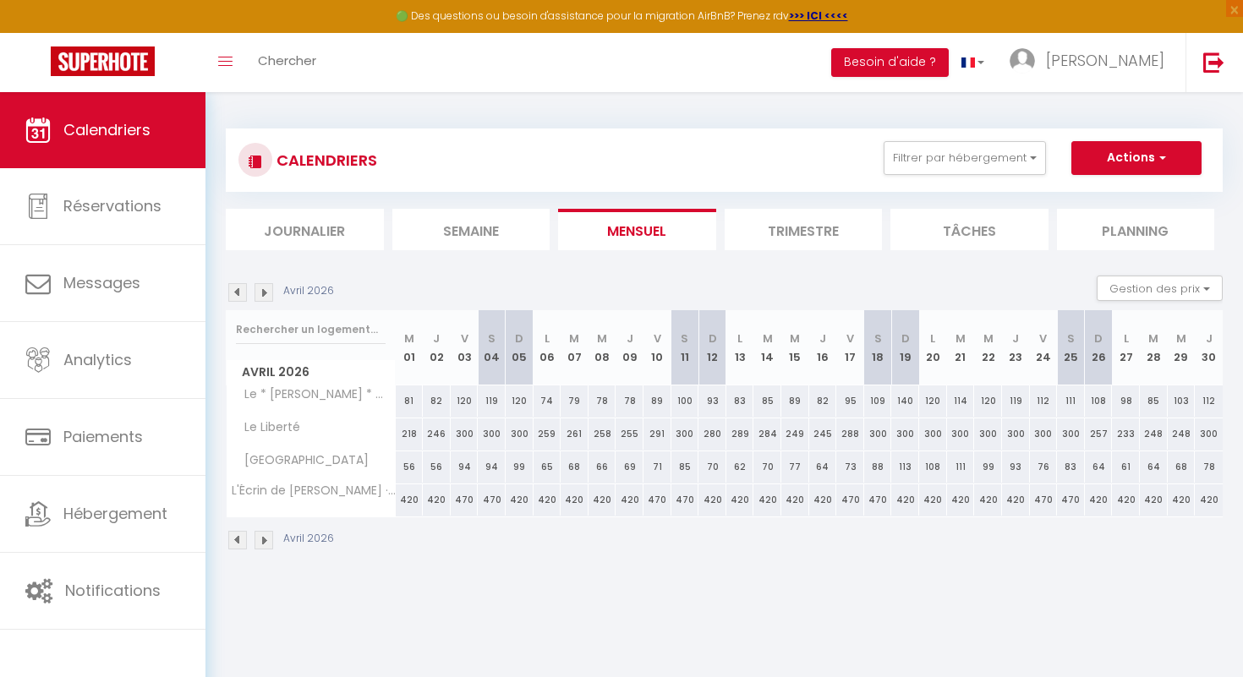
select select
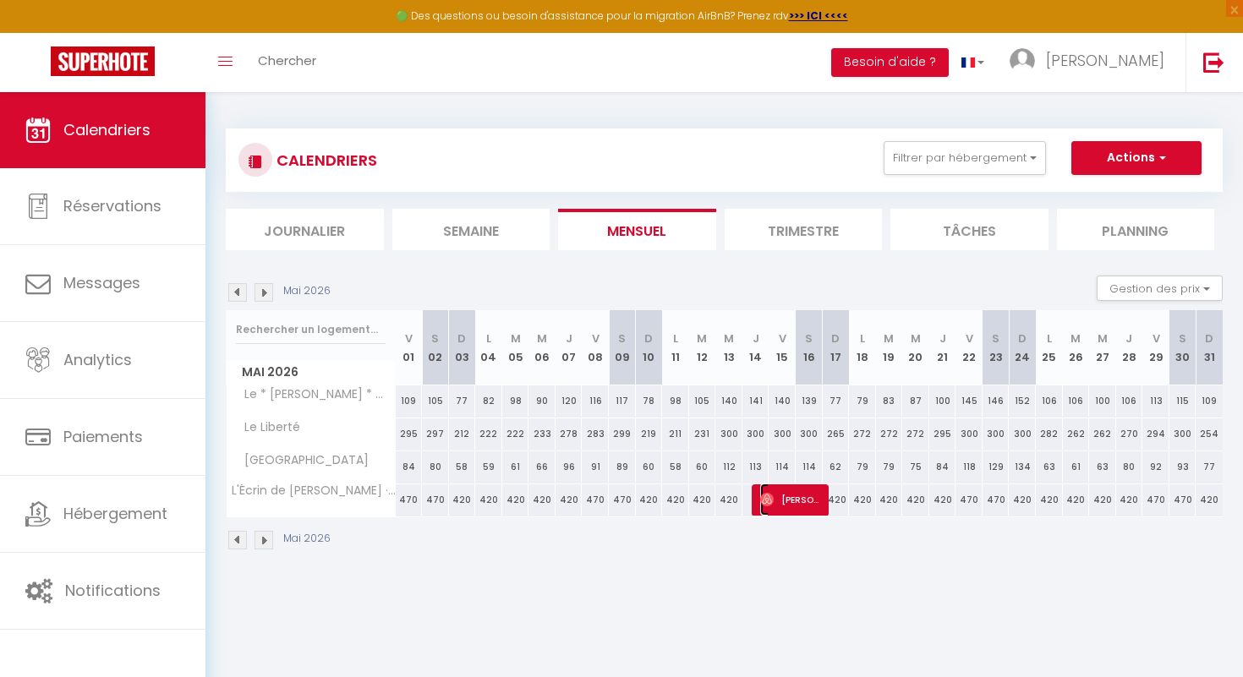
click at [774, 503] on span "Odile Delemps" at bounding box center [791, 500] width 63 height 32
select select "OK"
select select "0"
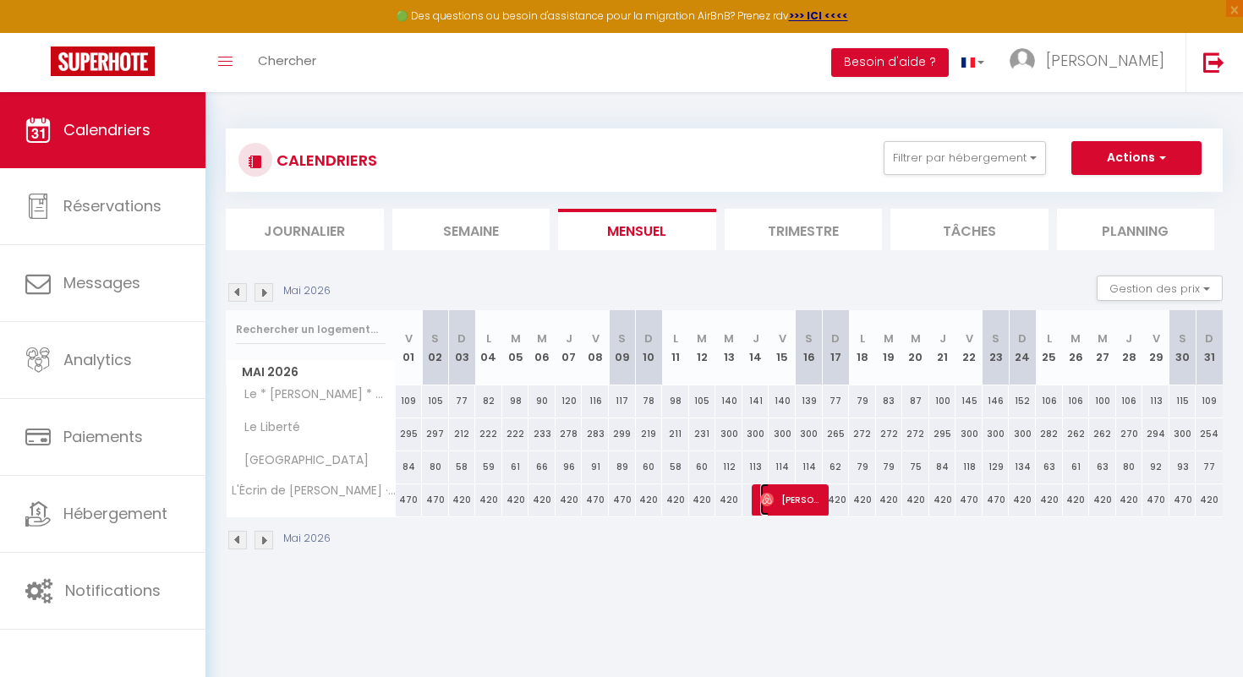
select select "1"
select select
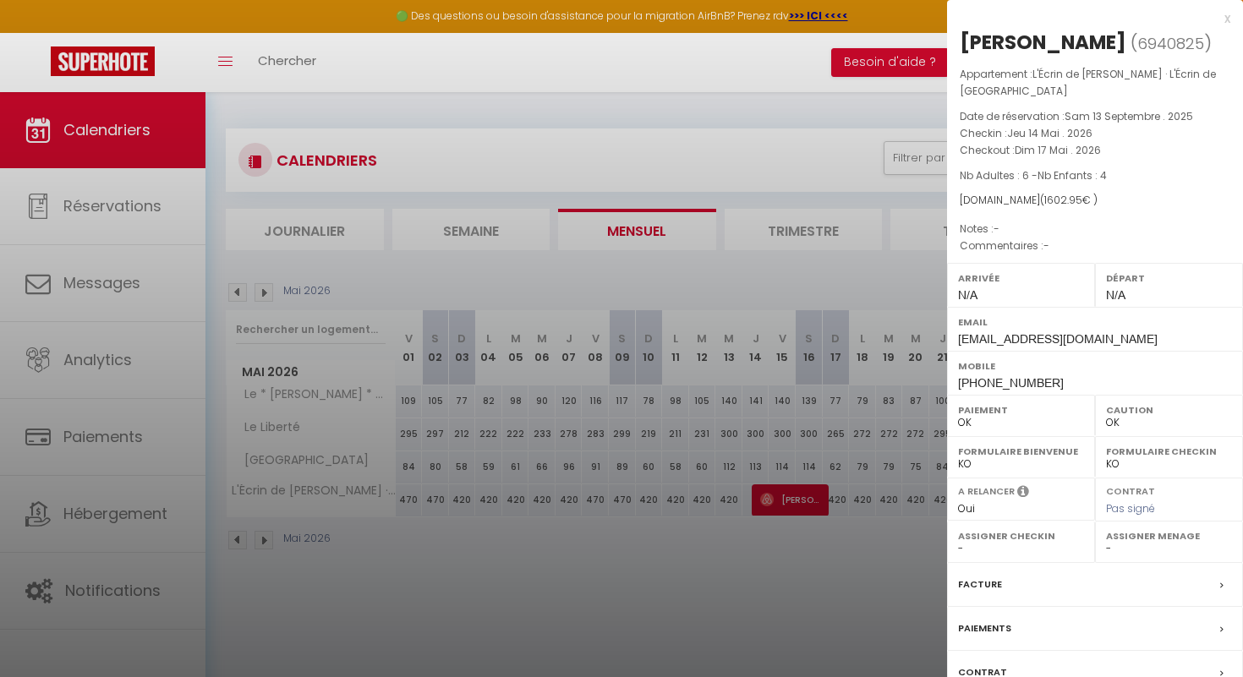
click at [994, 588] on label "Facture" at bounding box center [980, 585] width 44 height 18
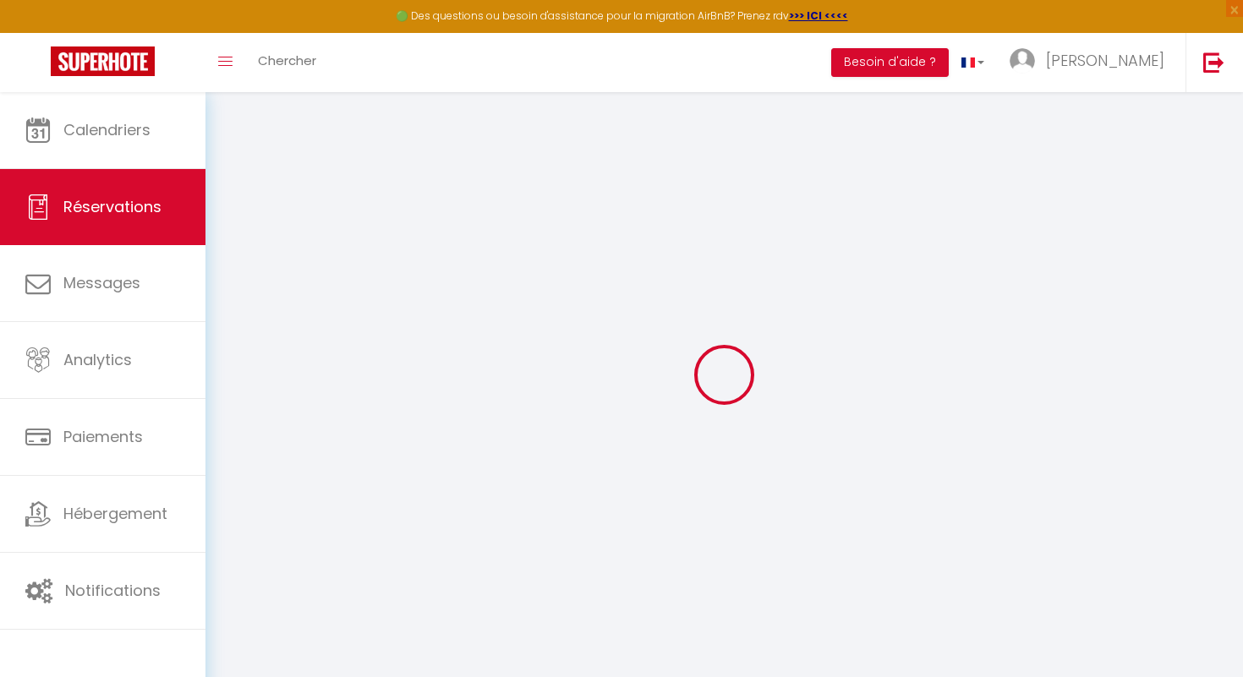
select select "cleaning"
select select "other"
select select "taxes"
select select
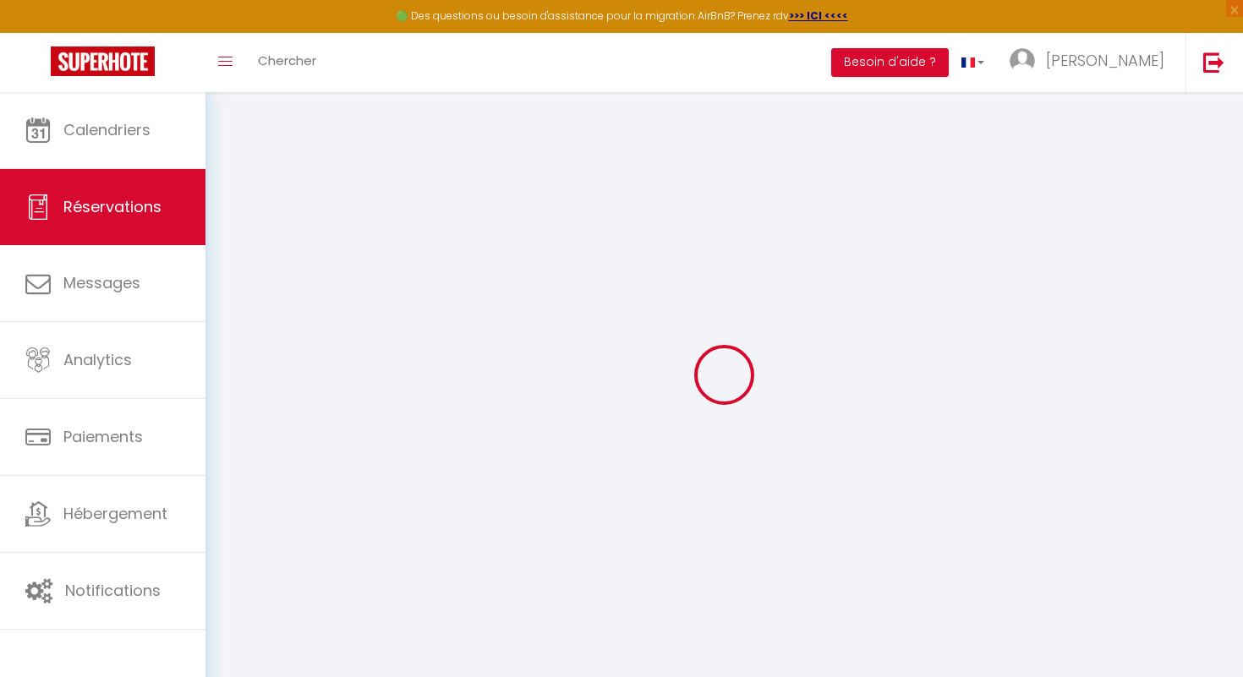
select select
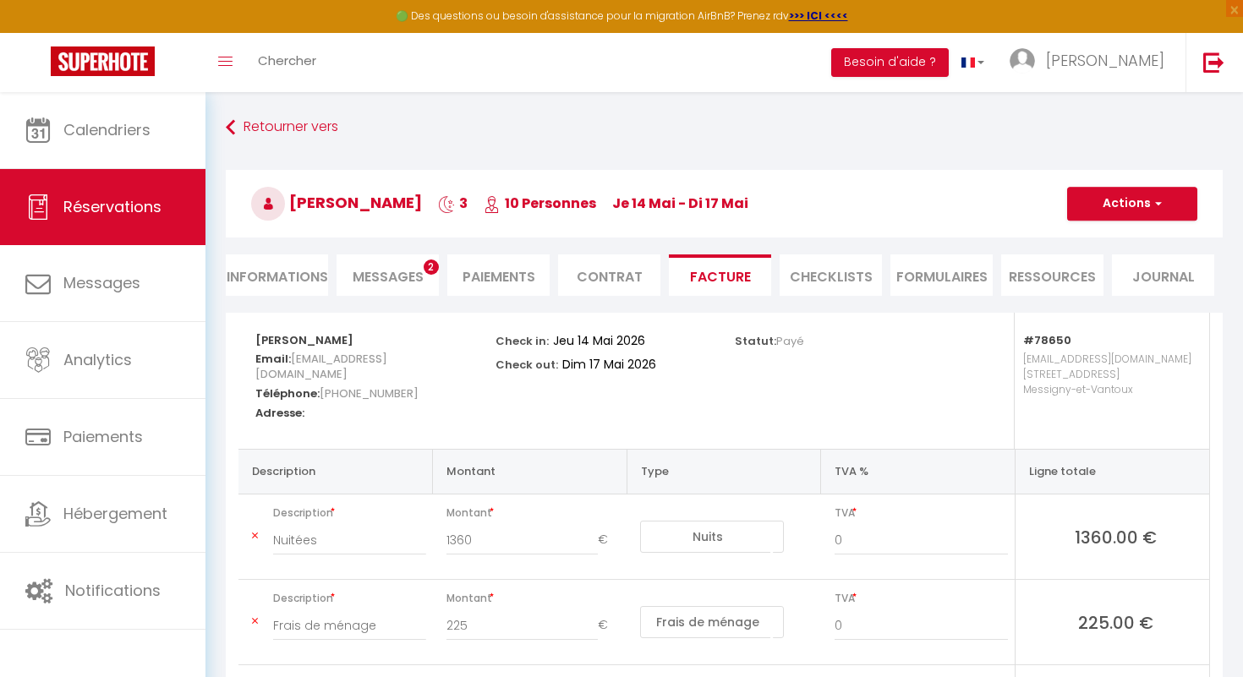
click at [379, 277] on span "Messages" at bounding box center [388, 276] width 71 height 19
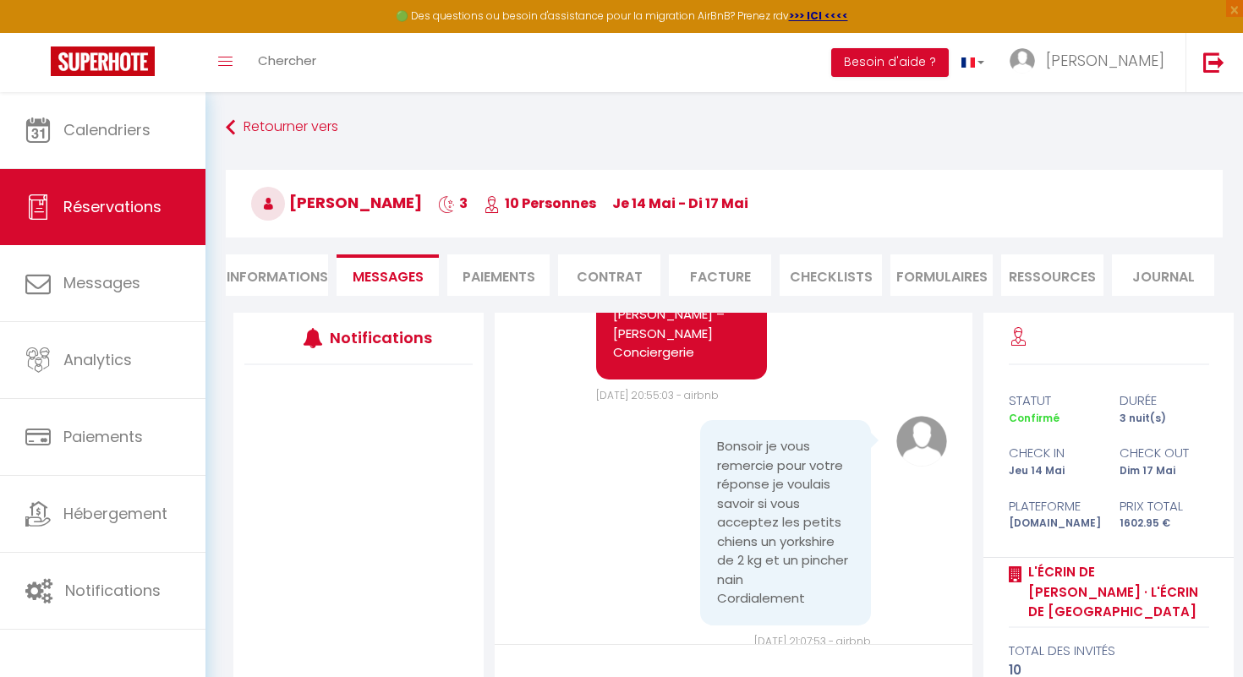
scroll to position [815, 0]
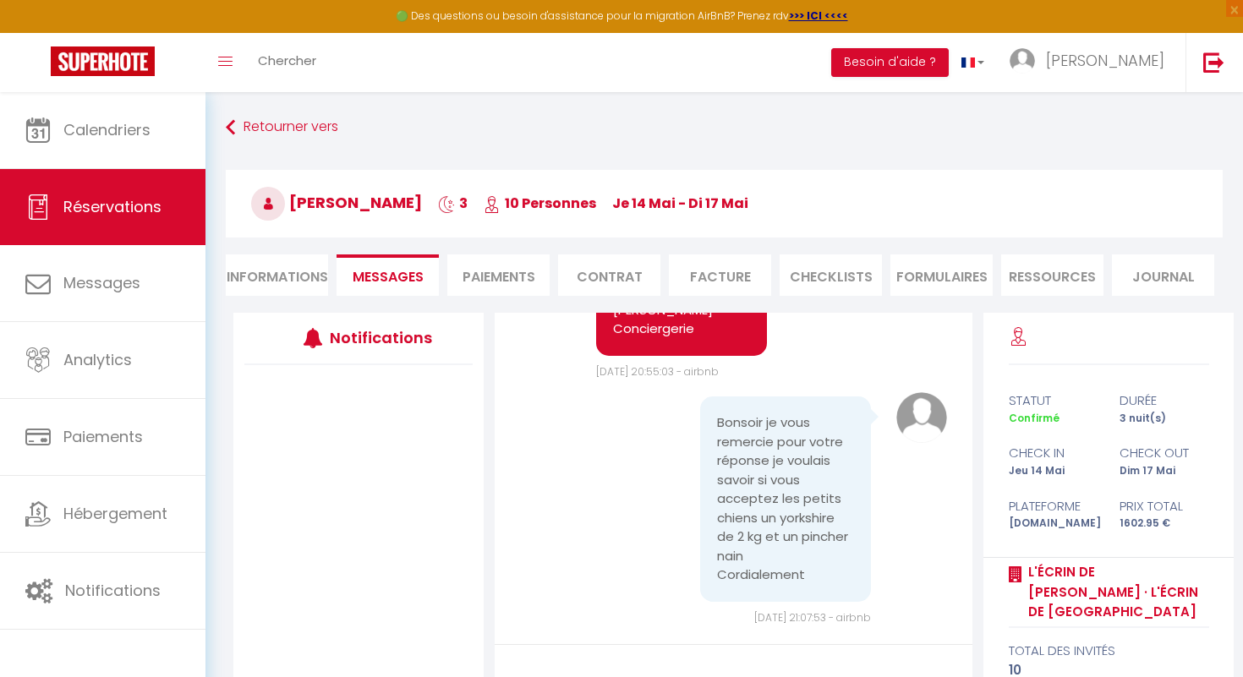
click at [279, 287] on li "Informations" at bounding box center [277, 275] width 102 height 41
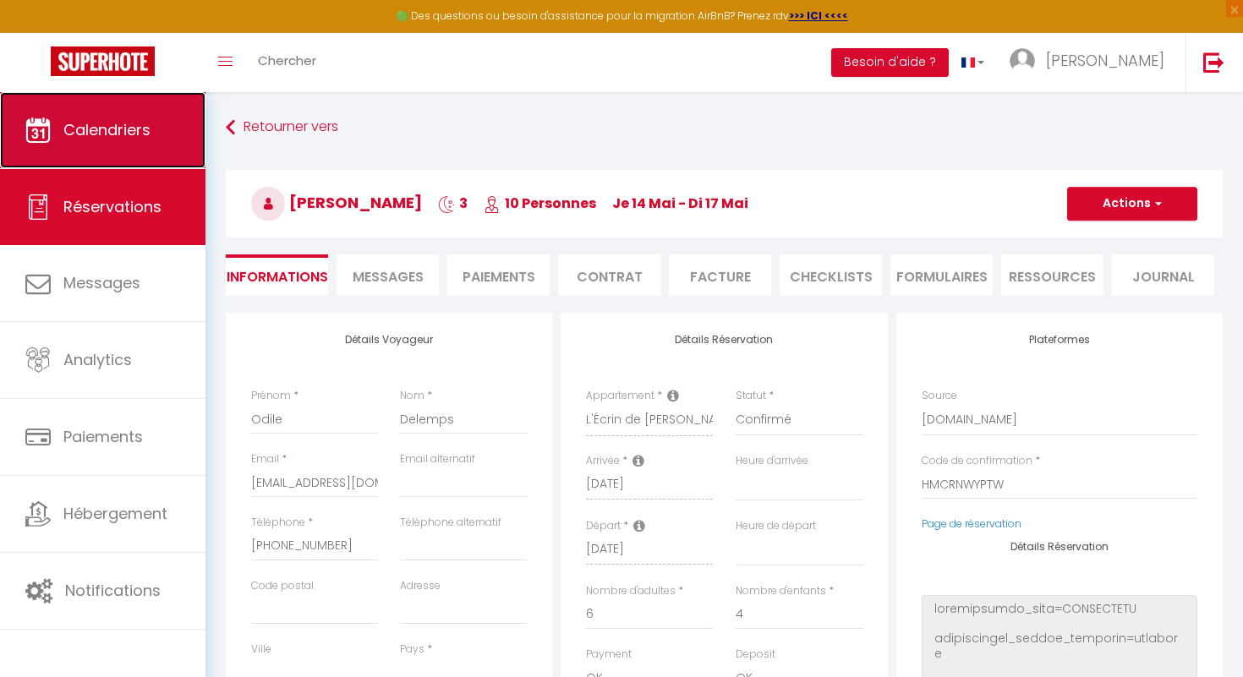
click at [109, 133] on span "Calendriers" at bounding box center [106, 129] width 87 height 21
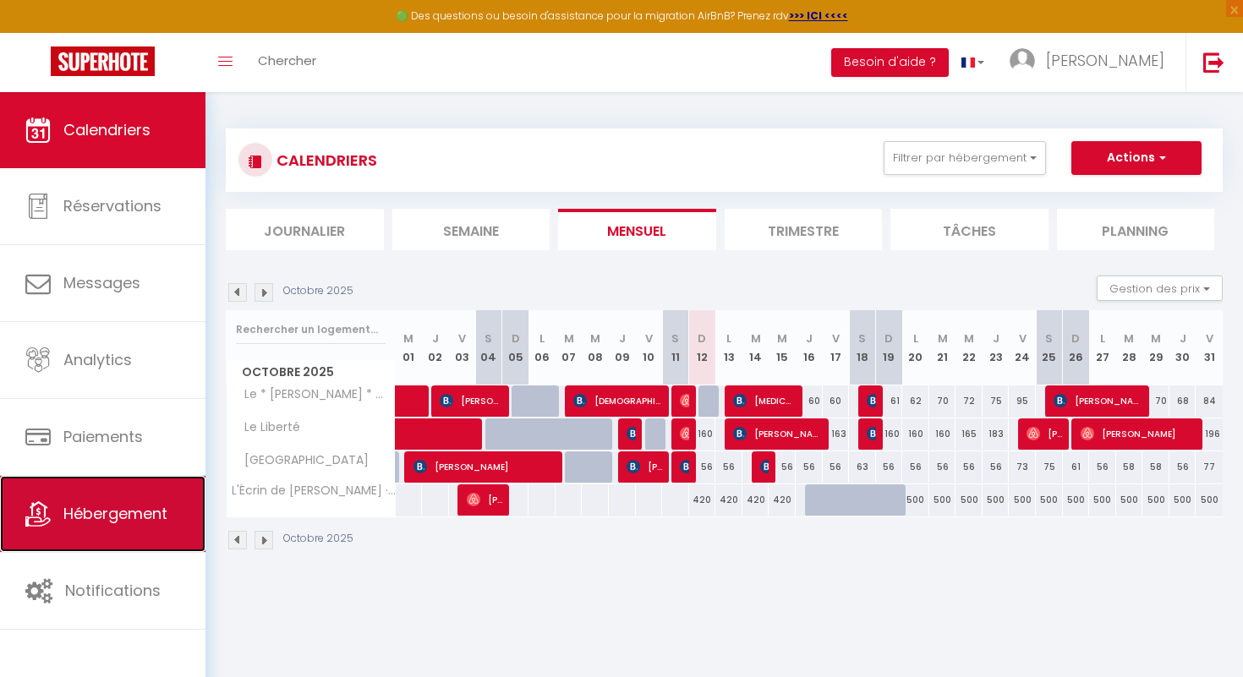
click at [132, 529] on link "Hébergement" at bounding box center [102, 514] width 205 height 76
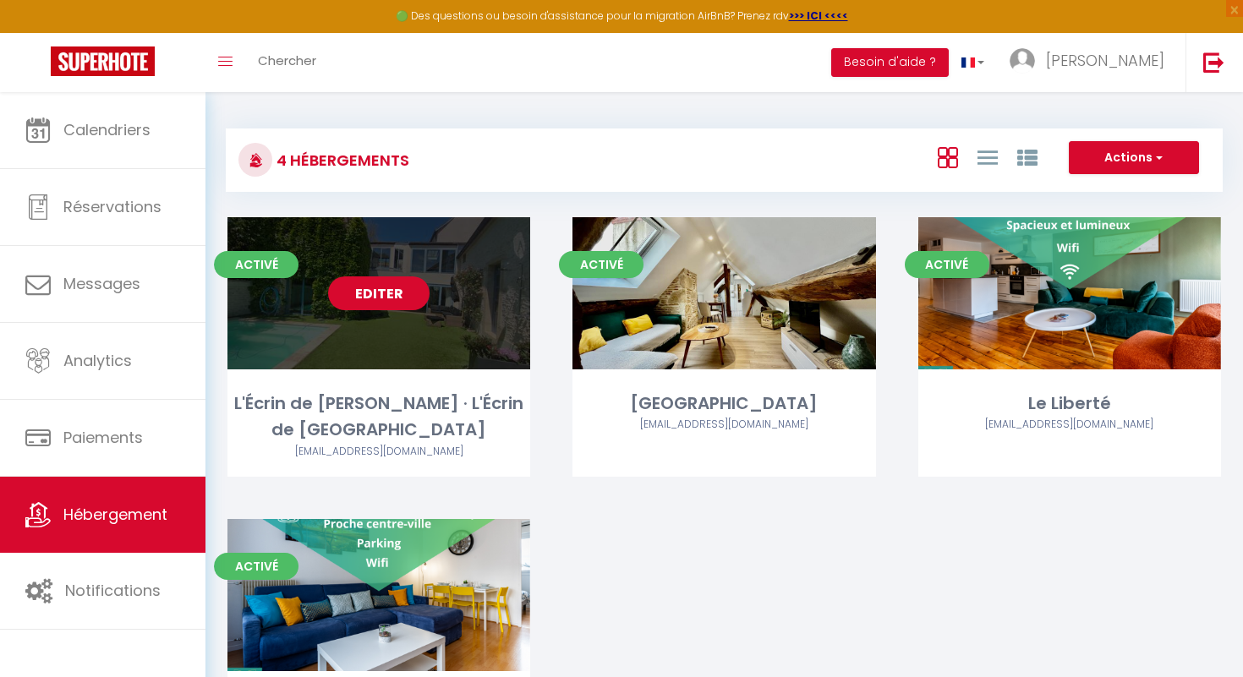
click at [397, 299] on link "Editer" at bounding box center [378, 294] width 101 height 34
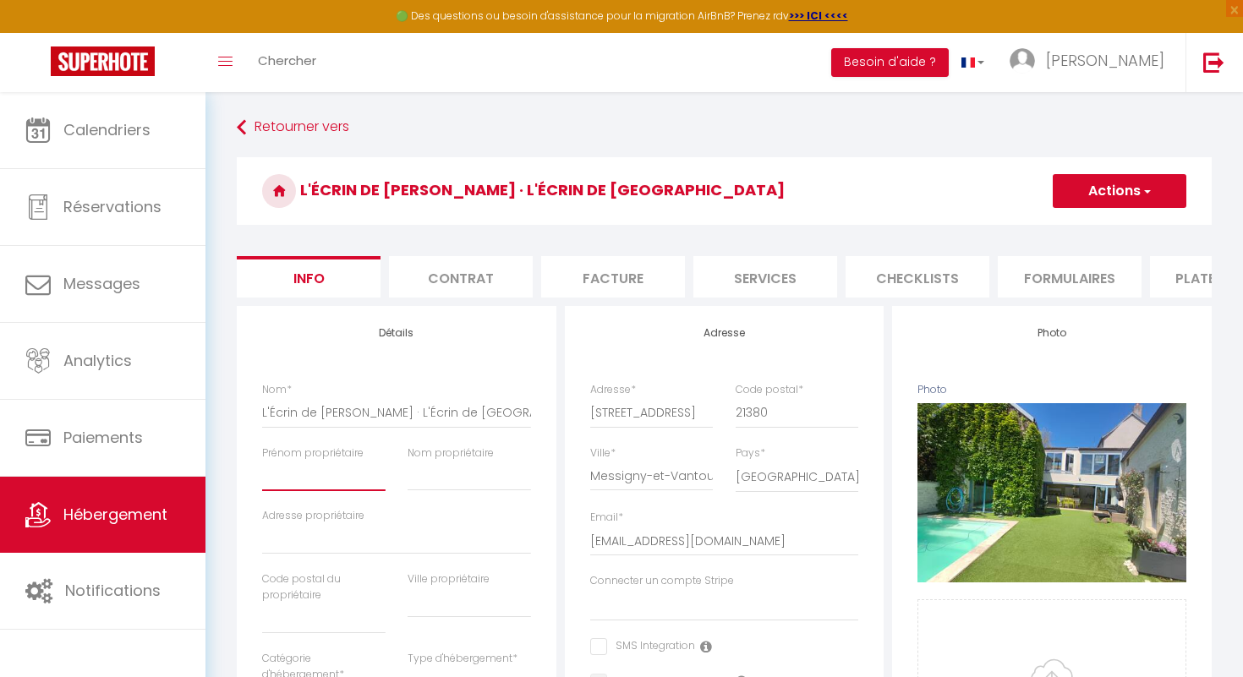
click at [337, 486] on input "Prénom propriétaire" at bounding box center [323, 476] width 123 height 30
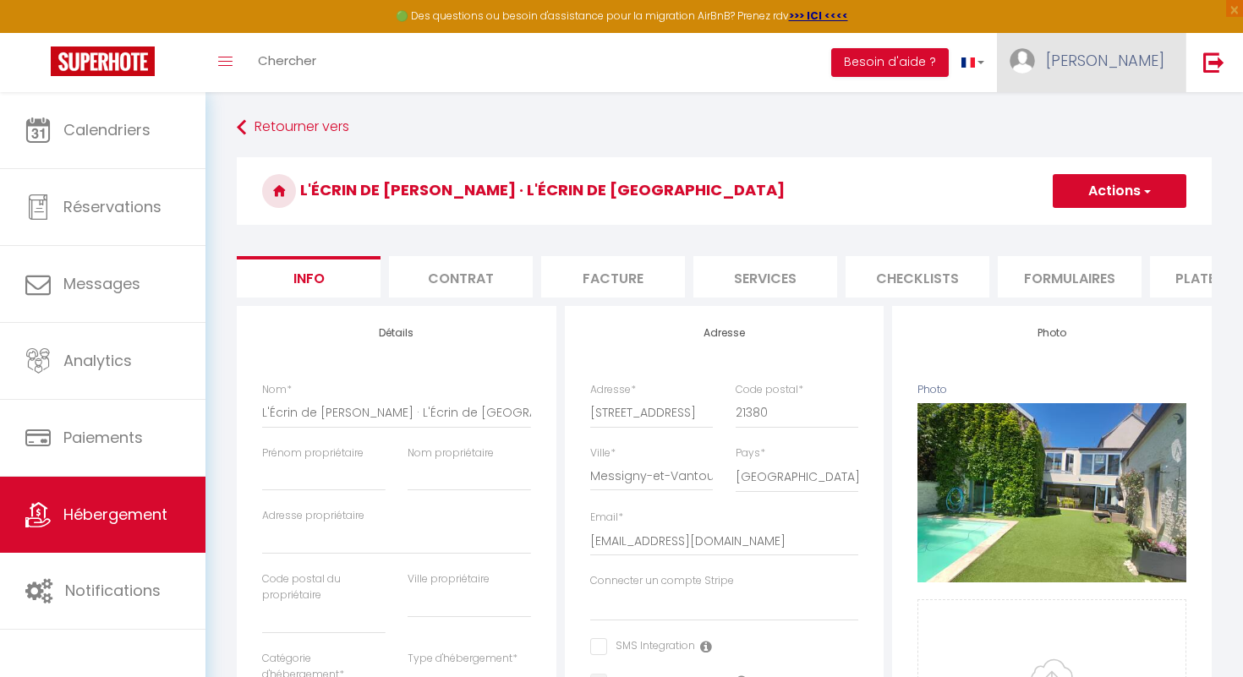
click at [1142, 59] on span "[PERSON_NAME]" at bounding box center [1105, 60] width 118 height 21
click at [1115, 145] on link "Équipe" at bounding box center [1117, 148] width 125 height 29
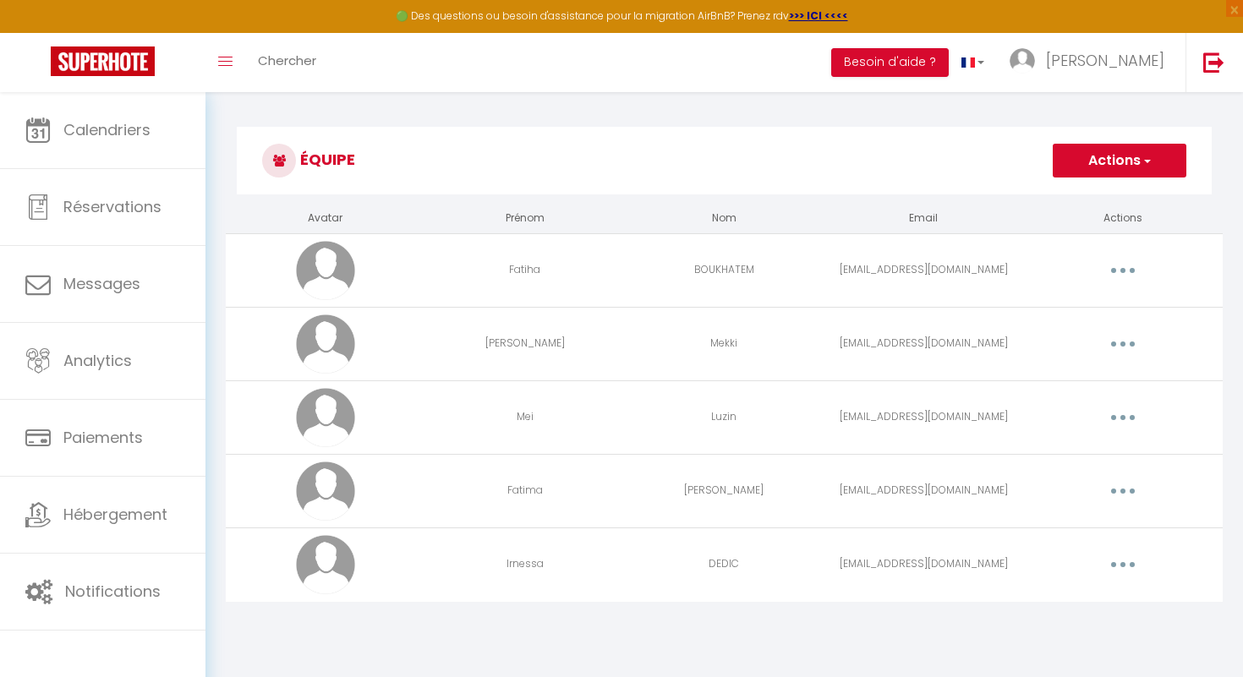
click at [1122, 567] on icon "button" at bounding box center [1123, 564] width 5 height 5
click at [1062, 606] on link "Editer" at bounding box center [1078, 603] width 125 height 29
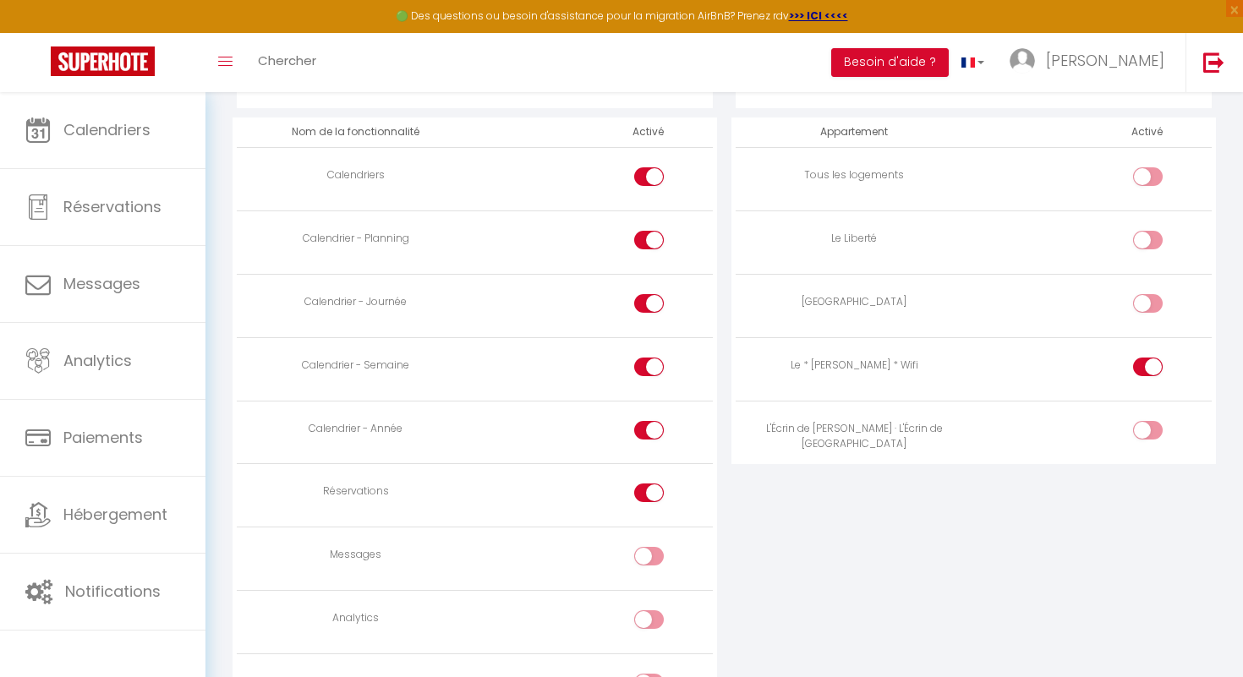
scroll to position [964, 0]
click at [1156, 424] on input "checkbox" at bounding box center [1163, 431] width 30 height 25
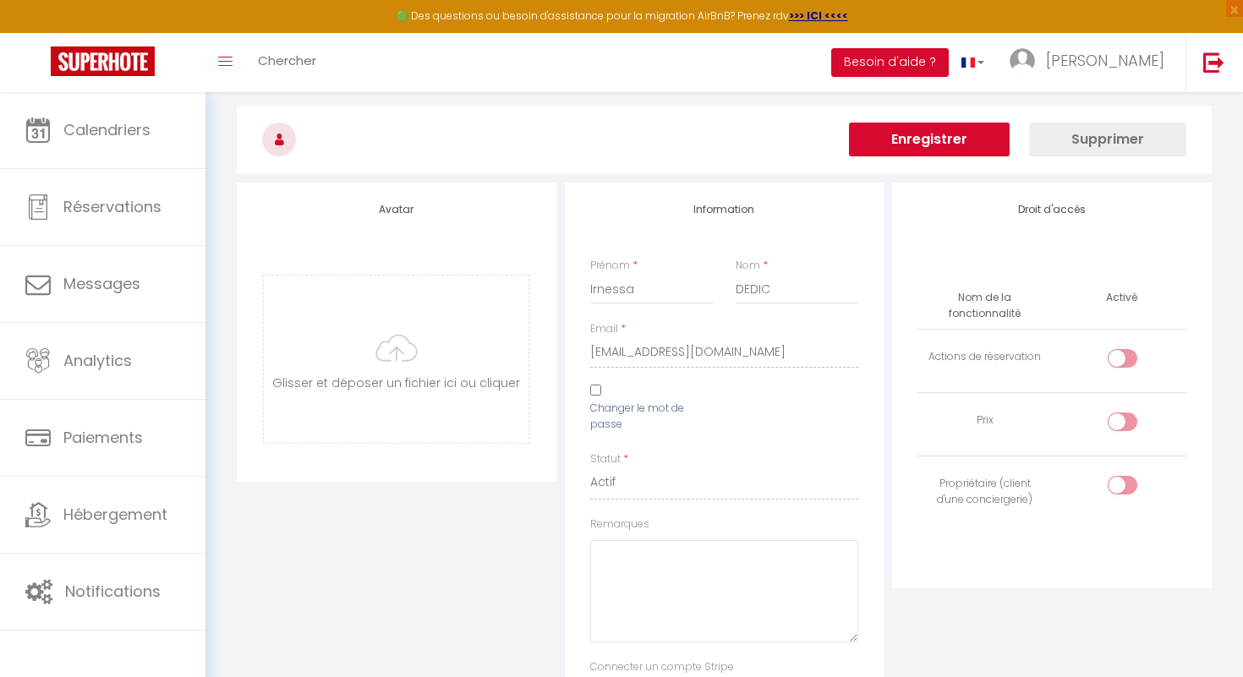
scroll to position [0, 0]
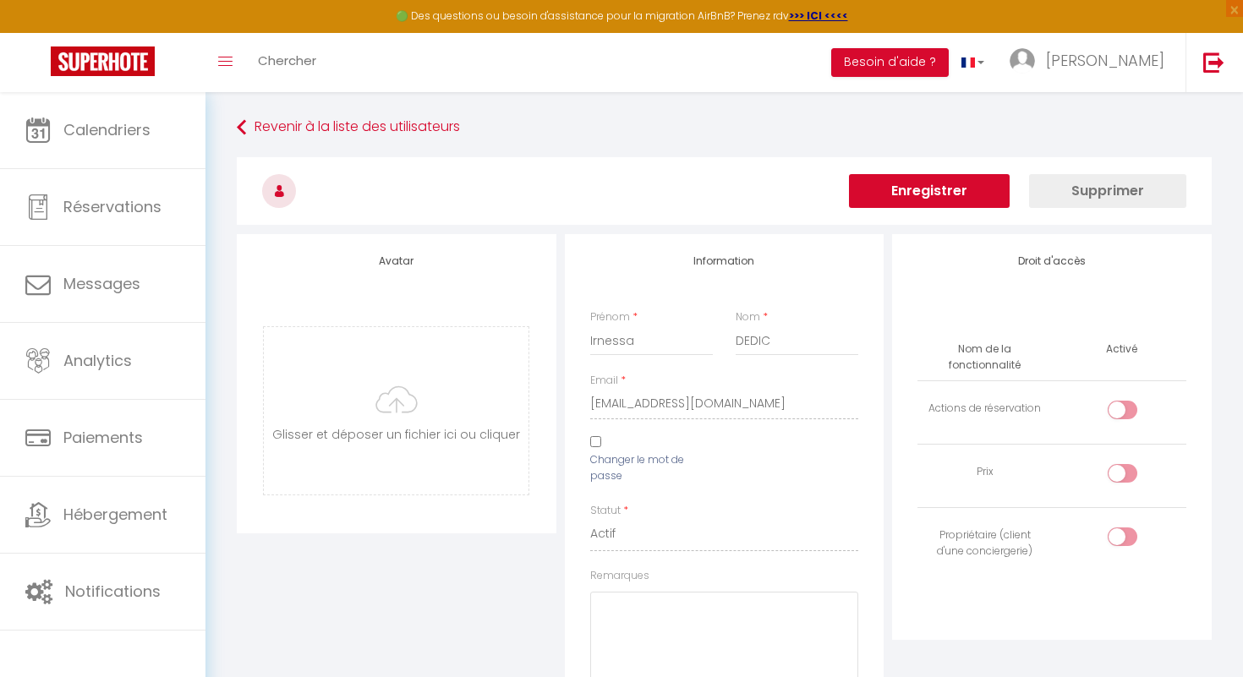
click at [947, 195] on button "Enregistrer" at bounding box center [929, 191] width 161 height 34
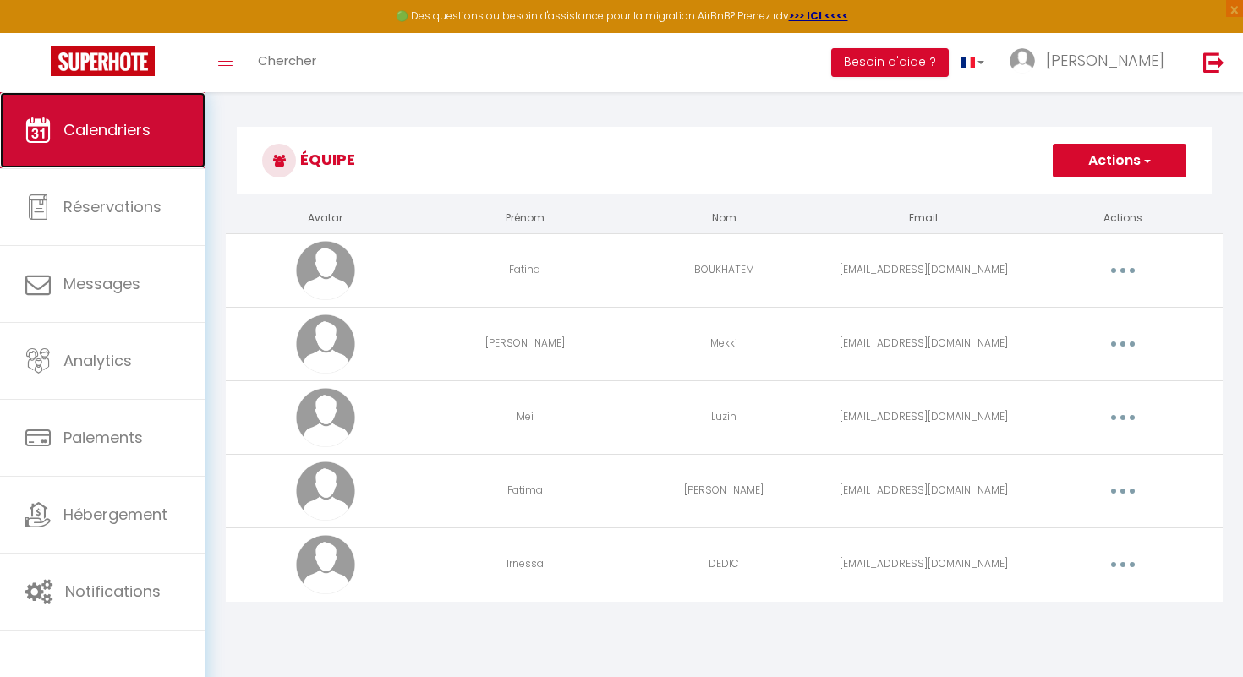
click at [148, 133] on span "Calendriers" at bounding box center [106, 129] width 87 height 21
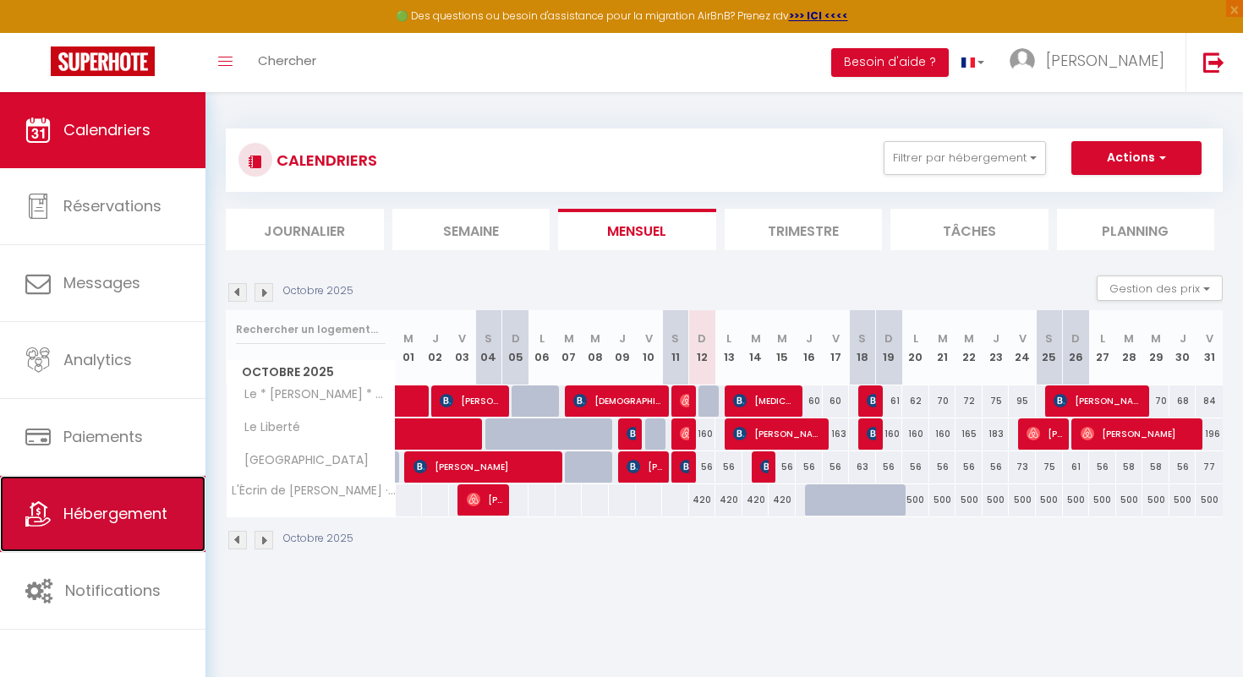
click at [156, 521] on span "Hébergement" at bounding box center [115, 513] width 104 height 21
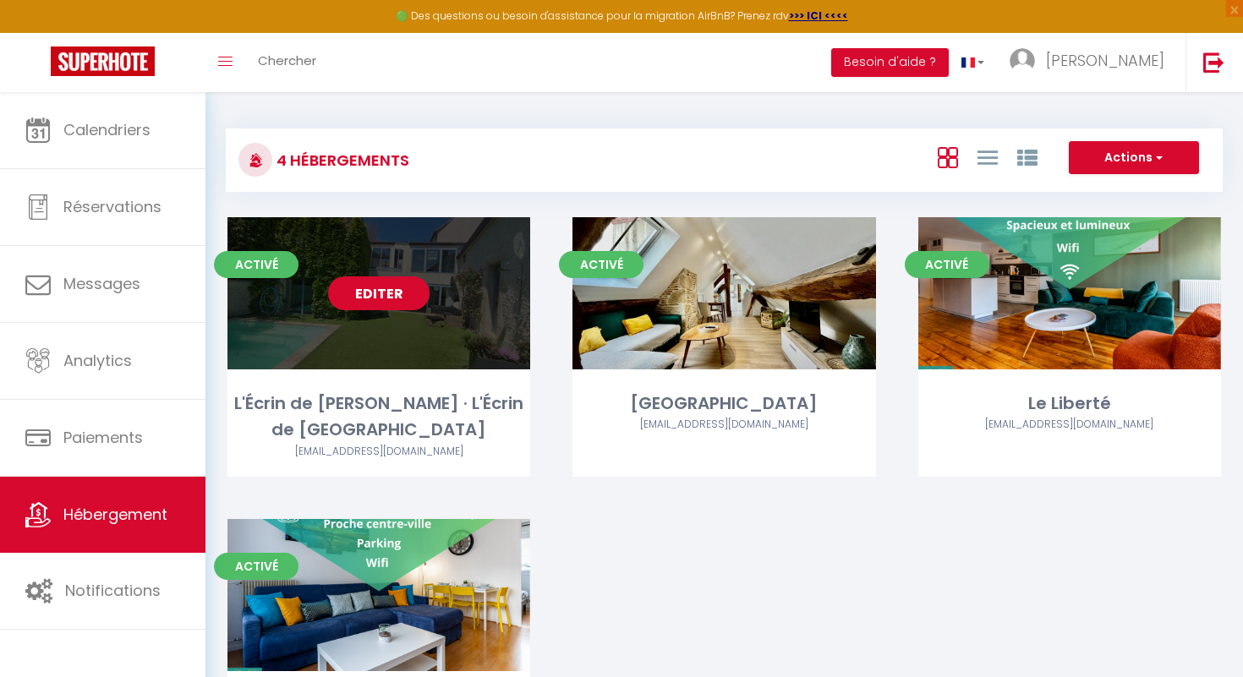
click at [351, 299] on link "Editer" at bounding box center [378, 294] width 101 height 34
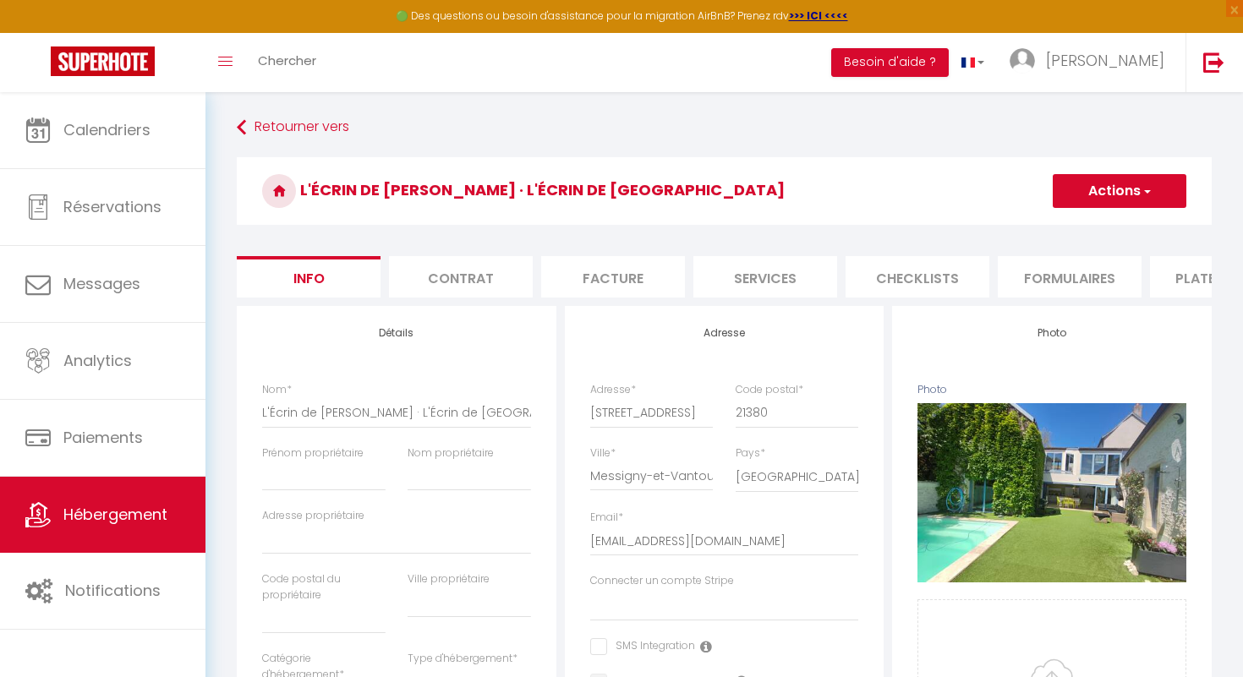
click at [474, 285] on li "Contrat" at bounding box center [461, 276] width 144 height 41
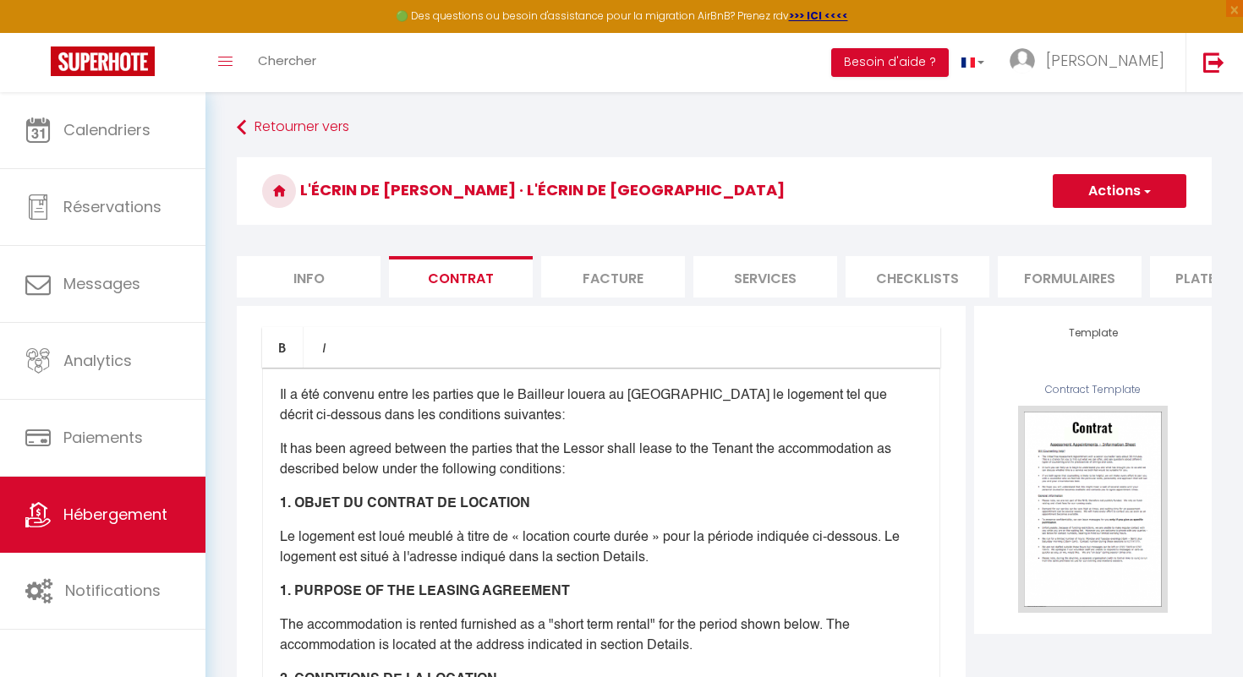
click at [593, 283] on li "Facture" at bounding box center [613, 276] width 144 height 41
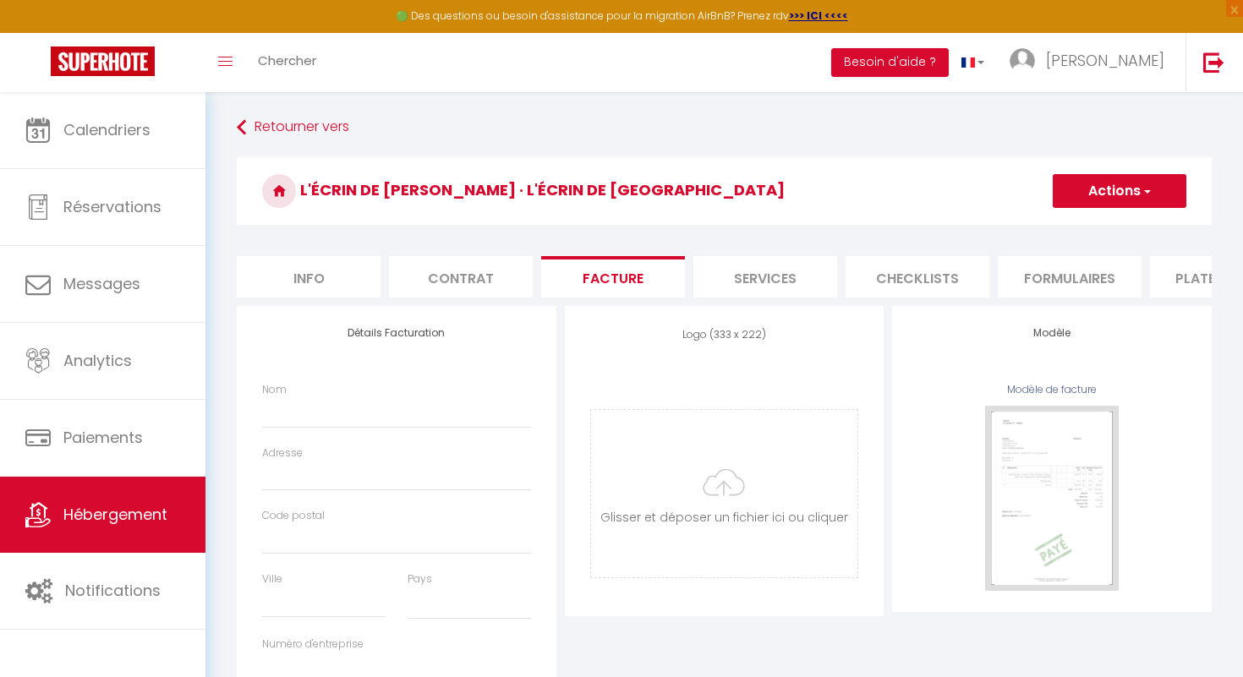
click at [785, 272] on li "Services" at bounding box center [765, 276] width 144 height 41
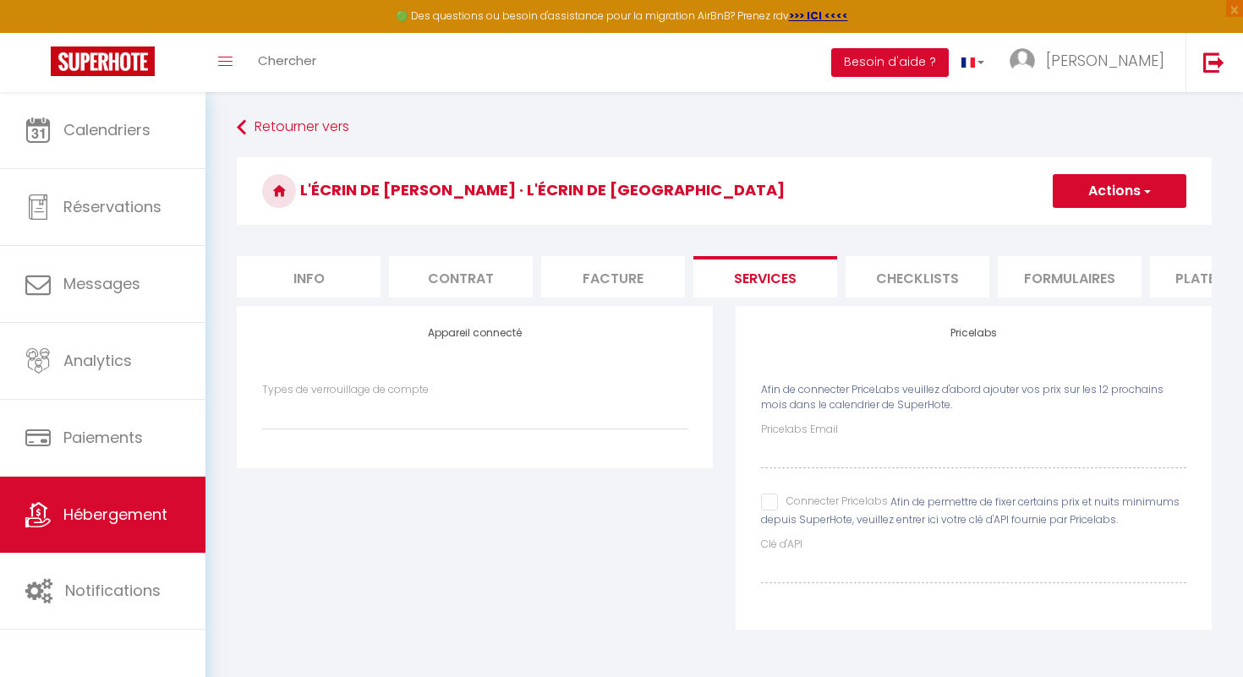
click at [889, 276] on li "Checklists" at bounding box center [918, 276] width 144 height 41
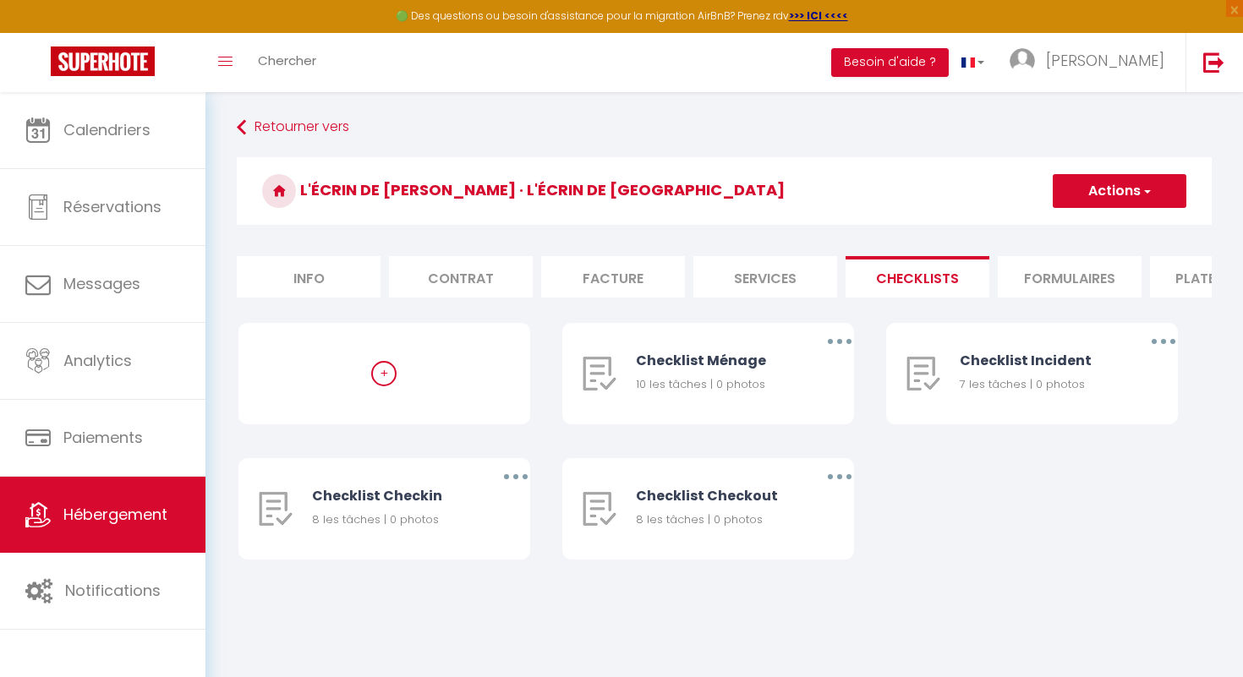
click at [1031, 289] on li "Formulaires" at bounding box center [1070, 276] width 144 height 41
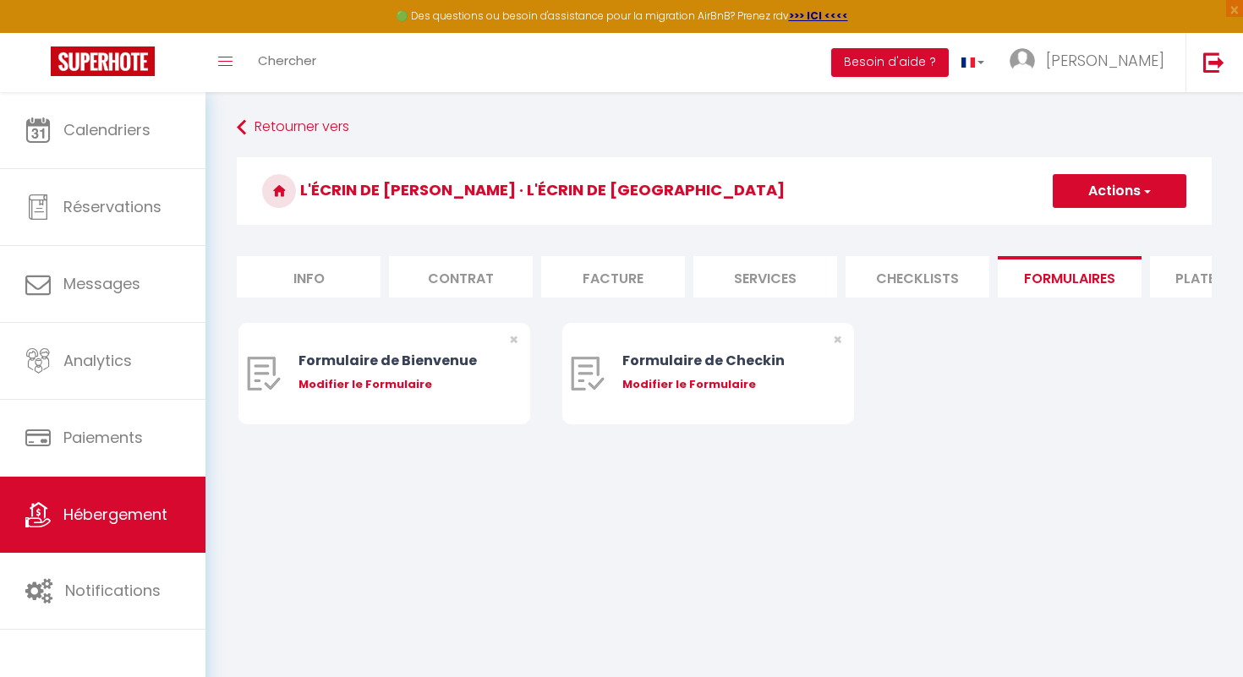
click at [1166, 282] on li "Plateformes" at bounding box center [1222, 276] width 144 height 41
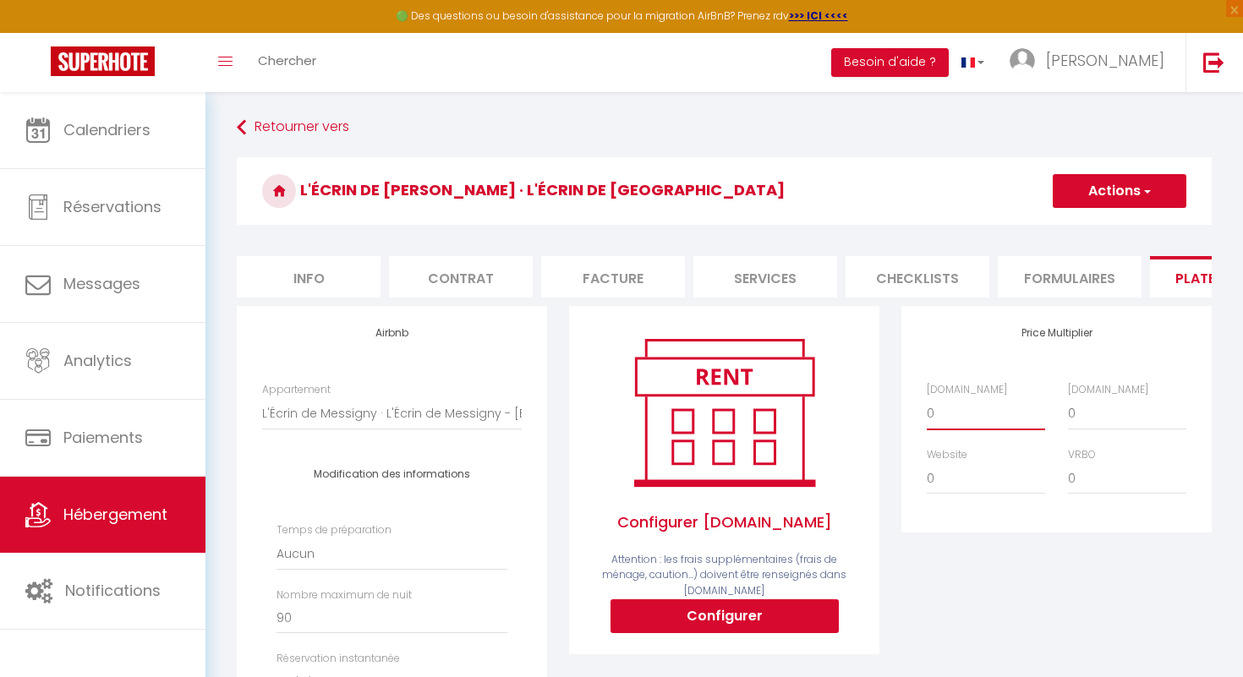
click at [947, 418] on select "0 + 1 % + 2 % + 3 % + 4 % + 5 % + 6 % + 7 % + 8 % + 9 %" at bounding box center [986, 413] width 118 height 32
click at [927, 397] on select "0 + 1 % + 2 % + 3 % + 4 % + 5 % + 6 % + 7 % + 8 % + 9 %" at bounding box center [986, 413] width 118 height 32
click at [1094, 417] on select "0 + 1 % + 2 % + 3 % + 4 % + 5 % + 6 % + 7 % + 8 % + 9 %" at bounding box center [1127, 413] width 118 height 32
click at [1068, 397] on select "0 + 1 % + 2 % + 3 % + 4 % + 5 % + 6 % + 7 % + 8 % + 9 %" at bounding box center [1127, 413] width 118 height 32
click at [1105, 193] on button "Actions" at bounding box center [1120, 191] width 134 height 34
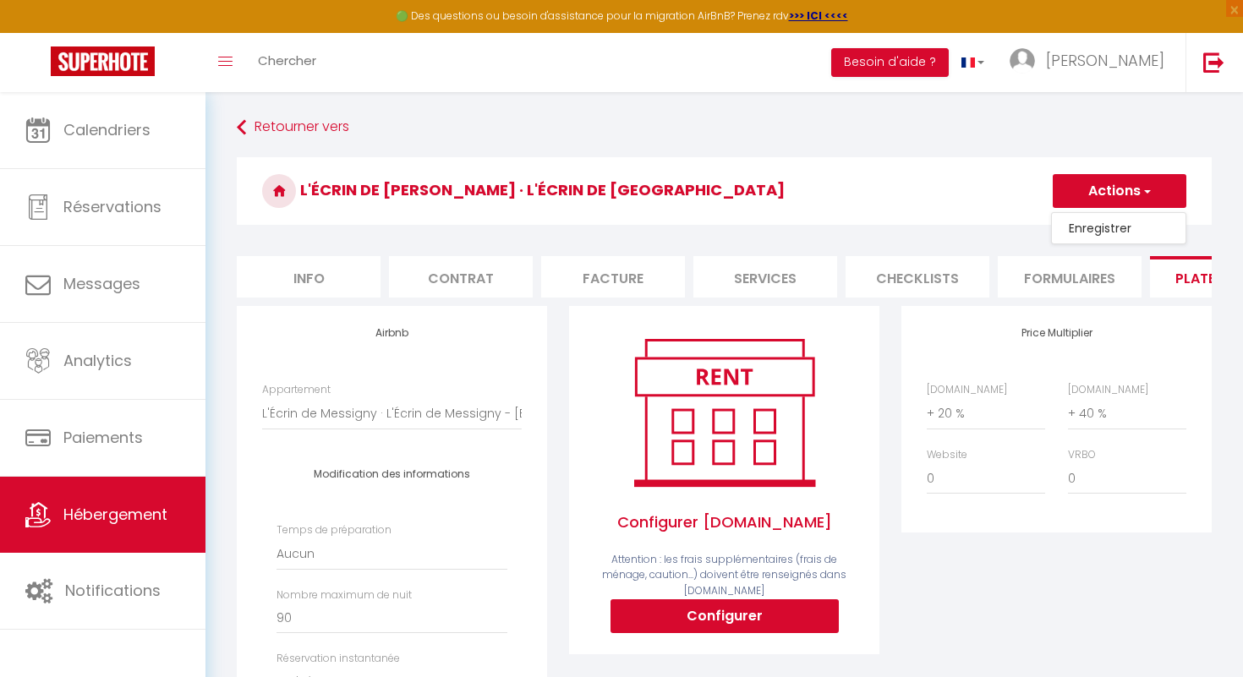
click at [1104, 223] on link "Enregistrer" at bounding box center [1119, 228] width 134 height 22
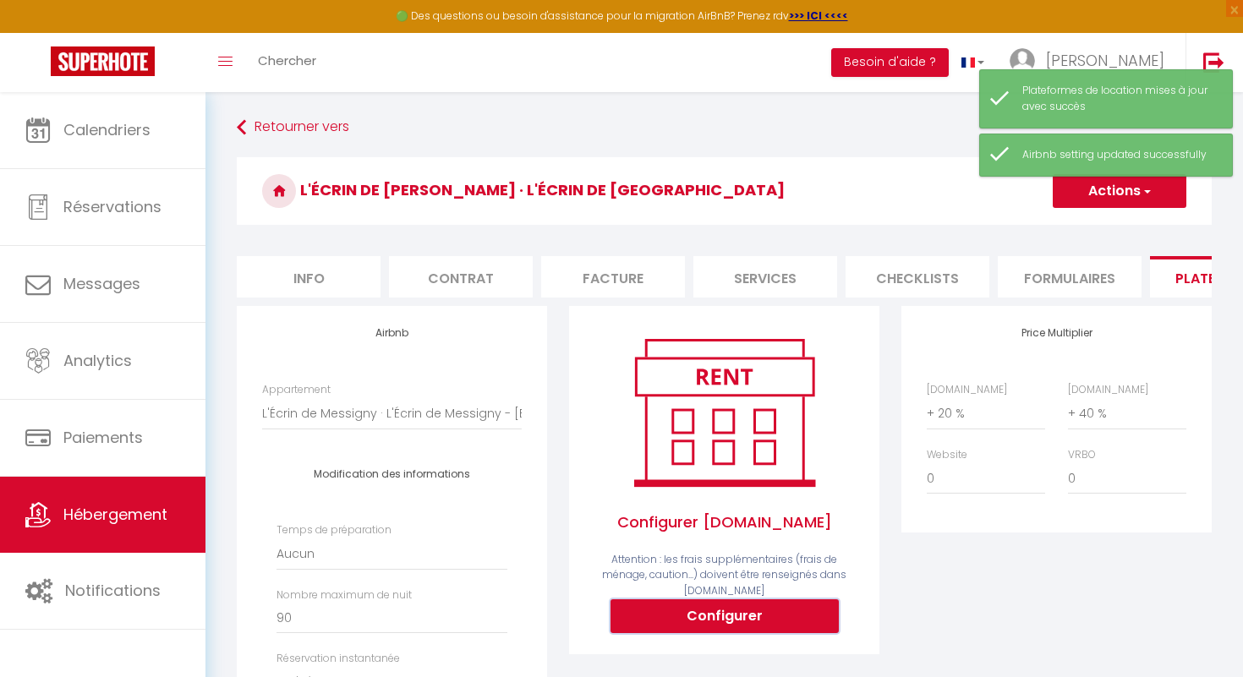
click at [729, 624] on button "Configurer" at bounding box center [725, 617] width 228 height 34
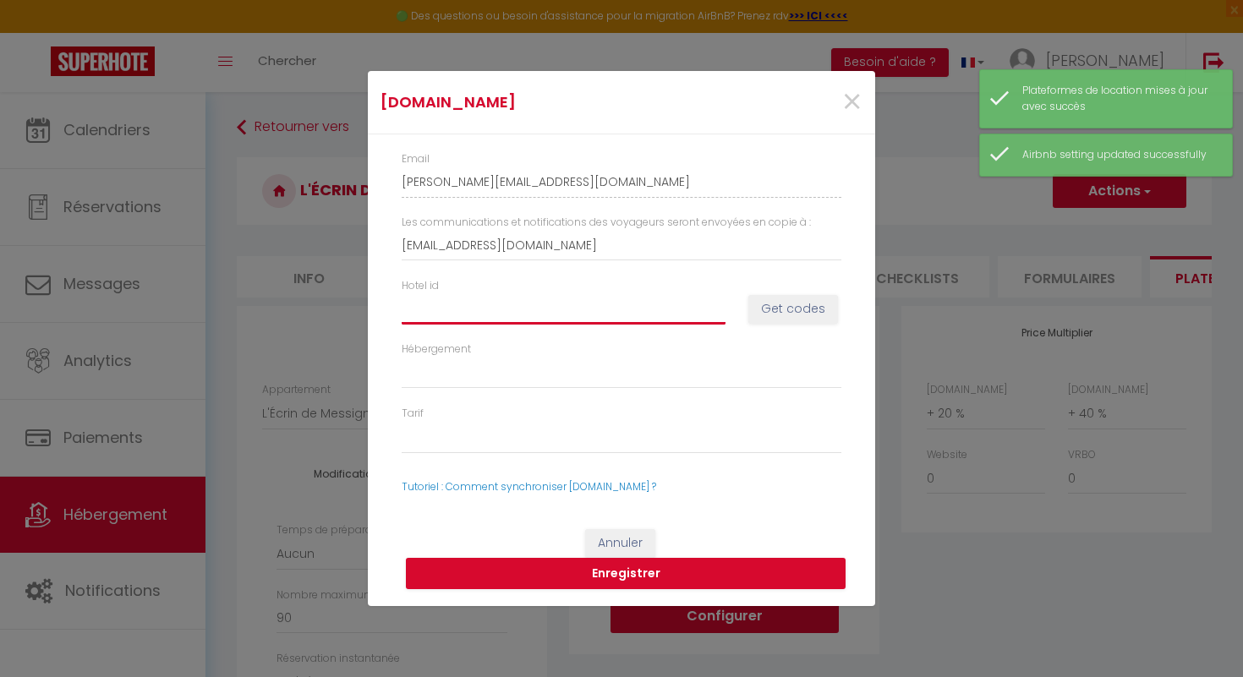
click at [519, 317] on input "Hotel id" at bounding box center [564, 308] width 324 height 30
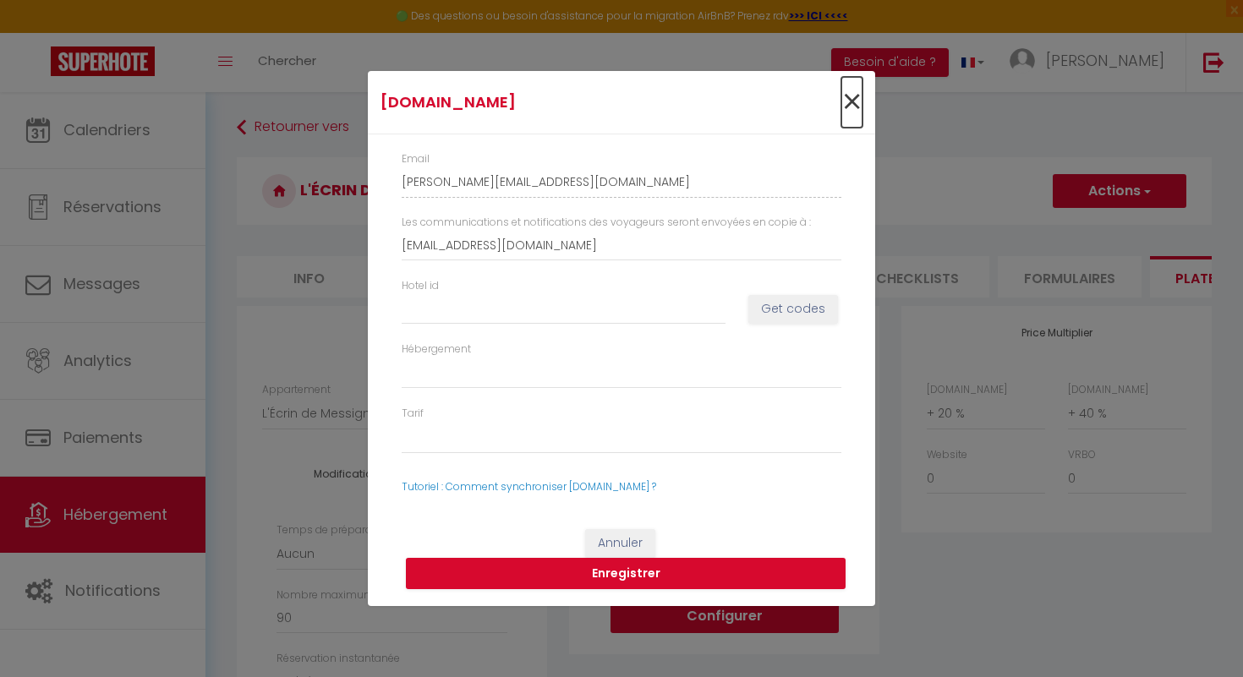
click at [848, 105] on span "×" at bounding box center [851, 102] width 21 height 51
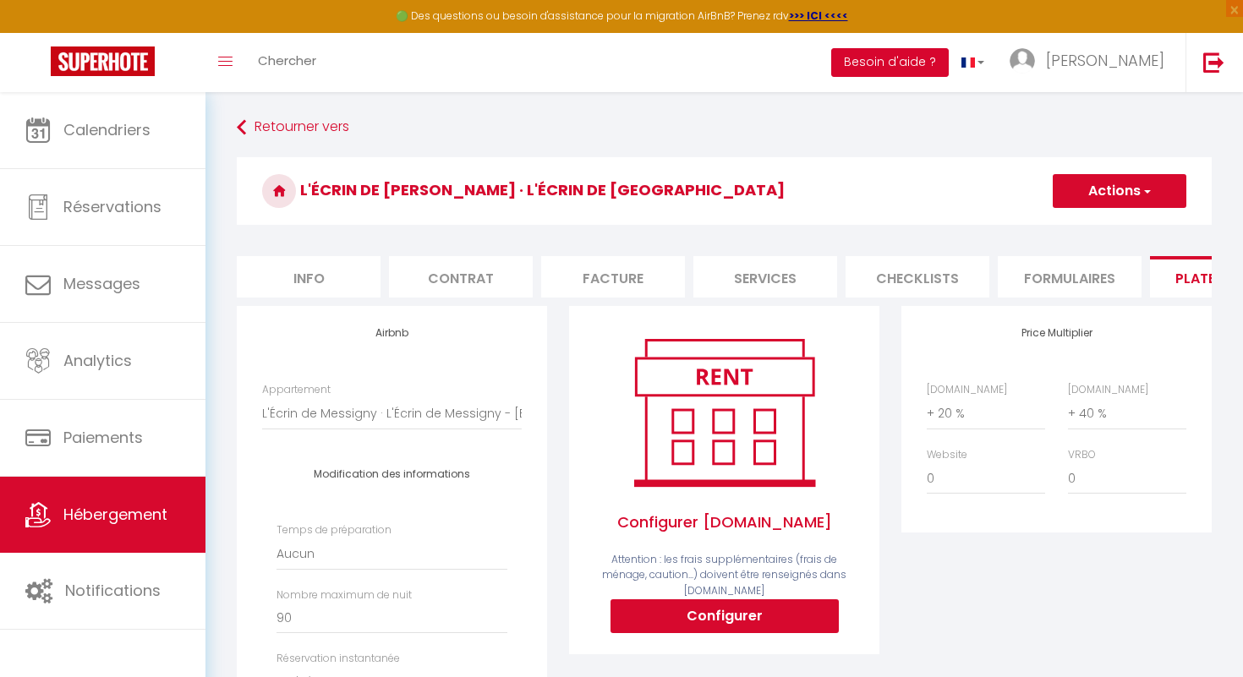
click at [949, 72] on button "Besoin d'aide ?" at bounding box center [890, 62] width 118 height 29
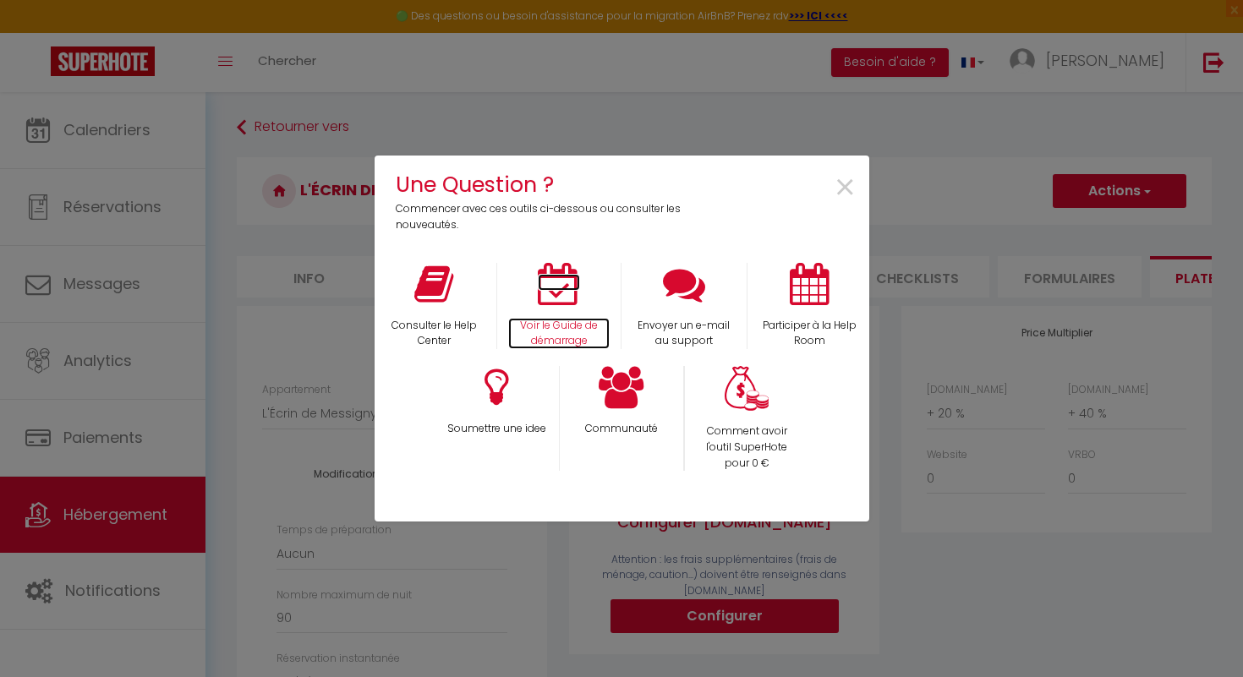
click at [560, 282] on icon at bounding box center [559, 284] width 42 height 42
click at [841, 182] on span "×" at bounding box center [845, 188] width 23 height 53
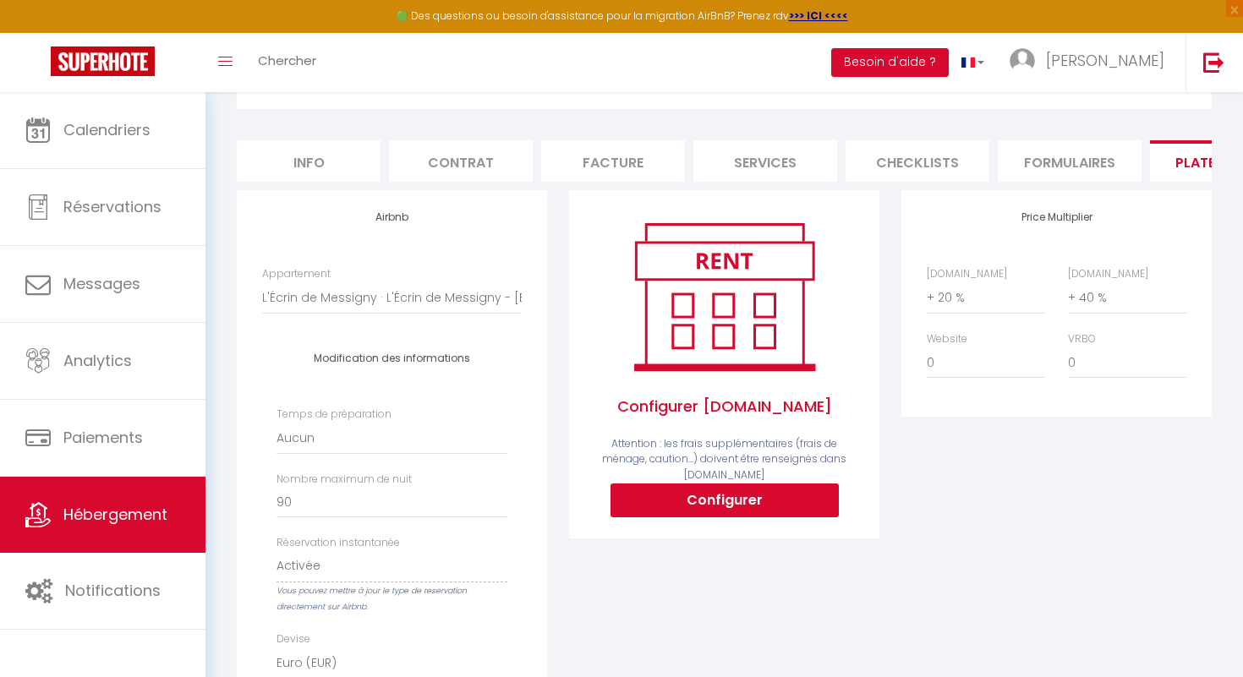
scroll to position [228, 0]
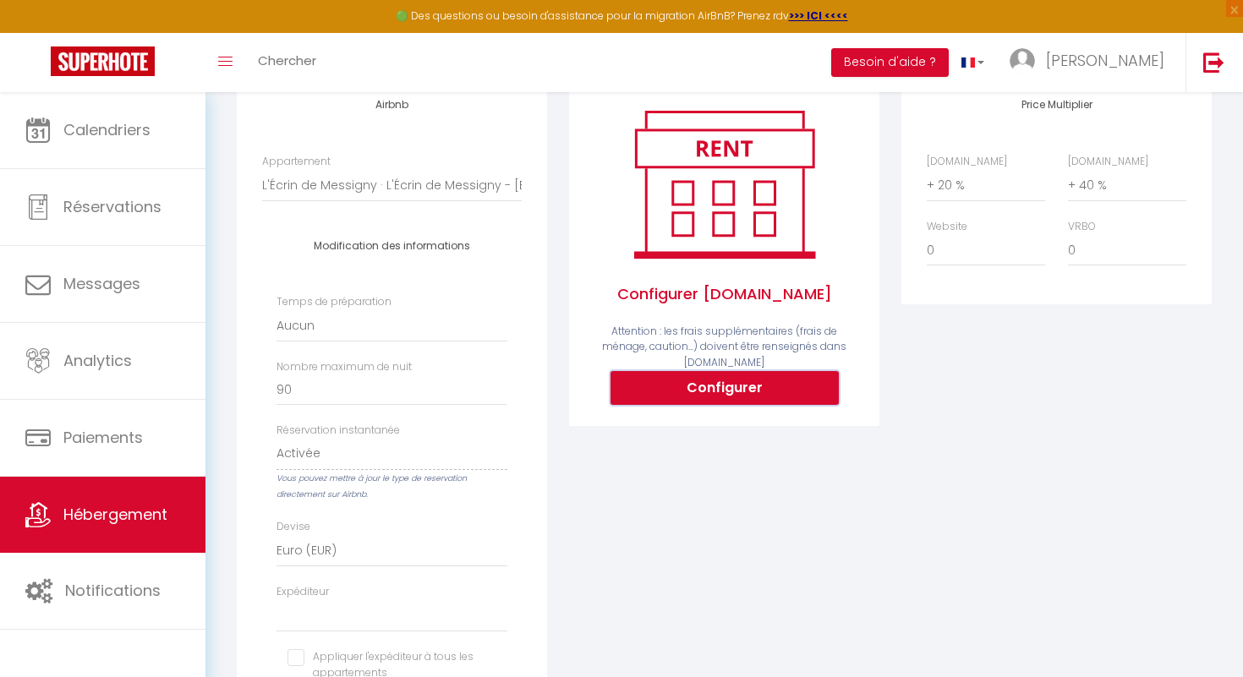
click at [717, 397] on button "Configurer" at bounding box center [725, 388] width 228 height 34
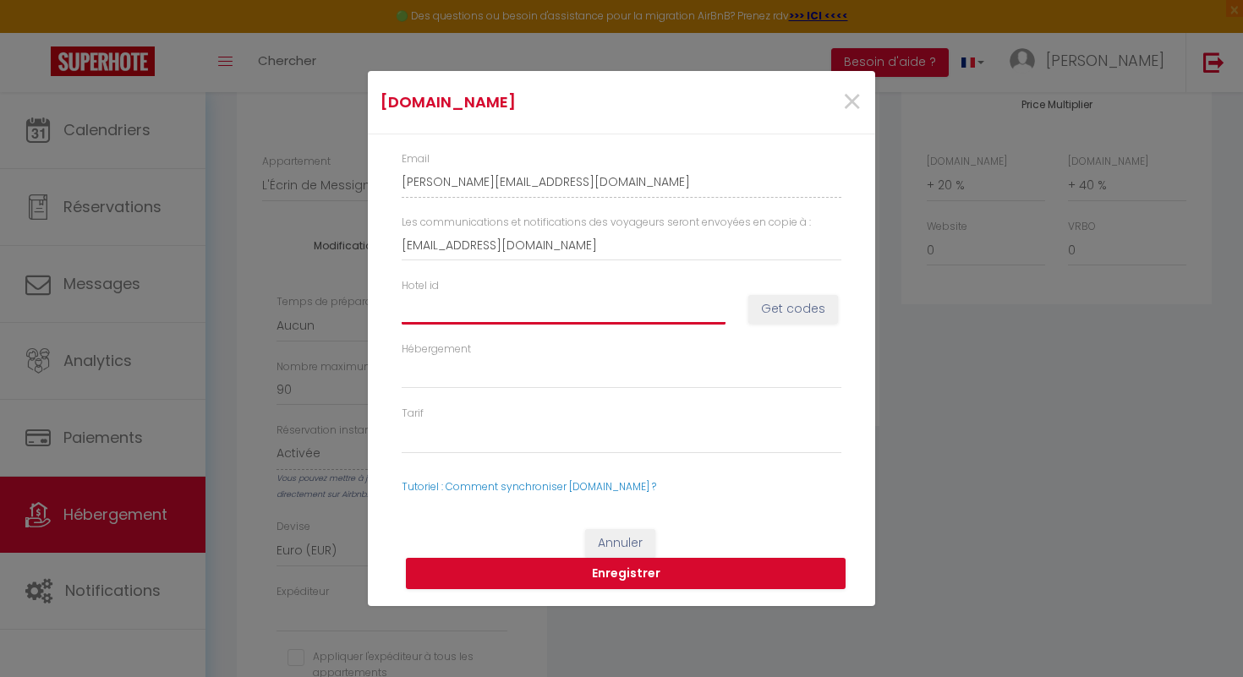
click at [440, 321] on input "Hotel id" at bounding box center [564, 308] width 324 height 30
paste input "14901522"
click at [793, 310] on button "Get codes" at bounding box center [793, 309] width 90 height 29
click at [774, 309] on button "Get codes" at bounding box center [793, 309] width 90 height 29
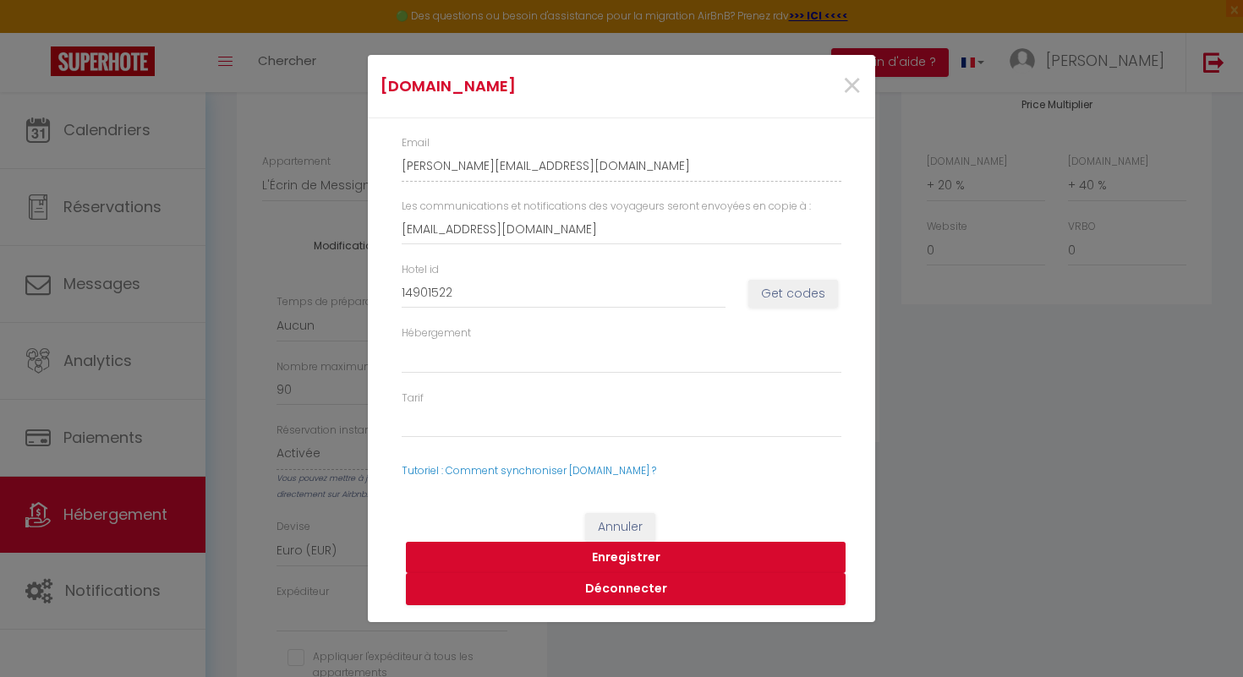
click at [622, 561] on button "Enregistrer" at bounding box center [626, 558] width 440 height 32
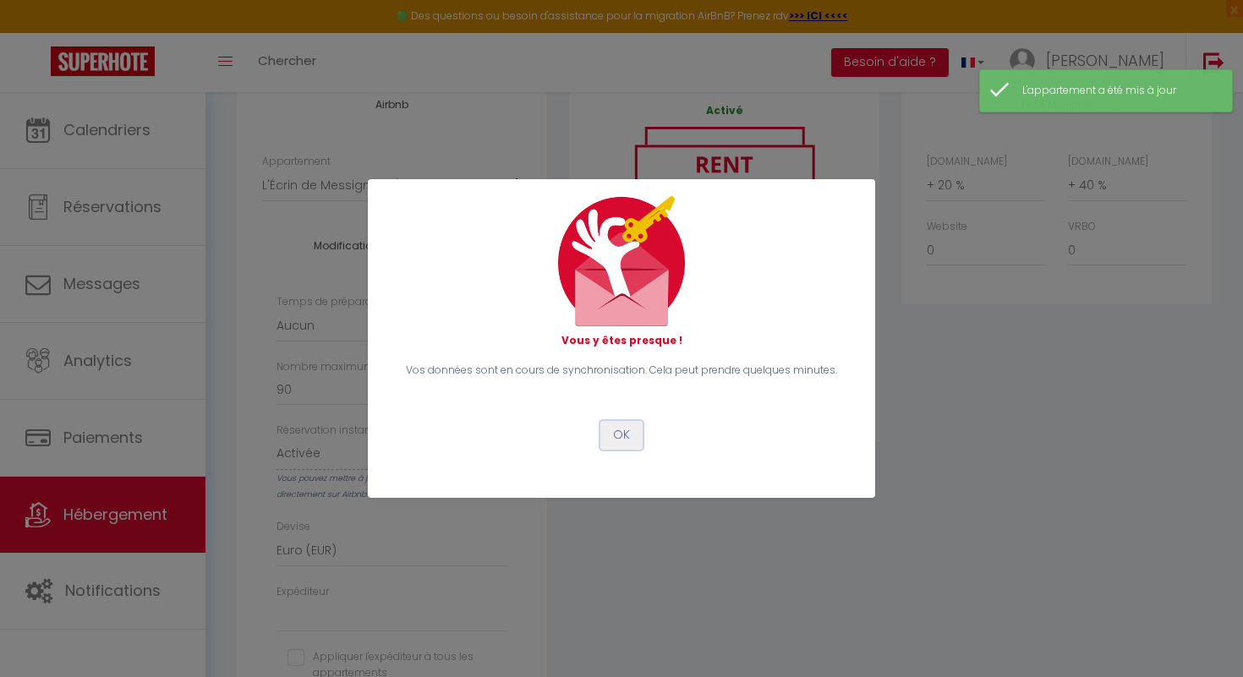
click at [617, 441] on button "OK" at bounding box center [621, 435] width 42 height 29
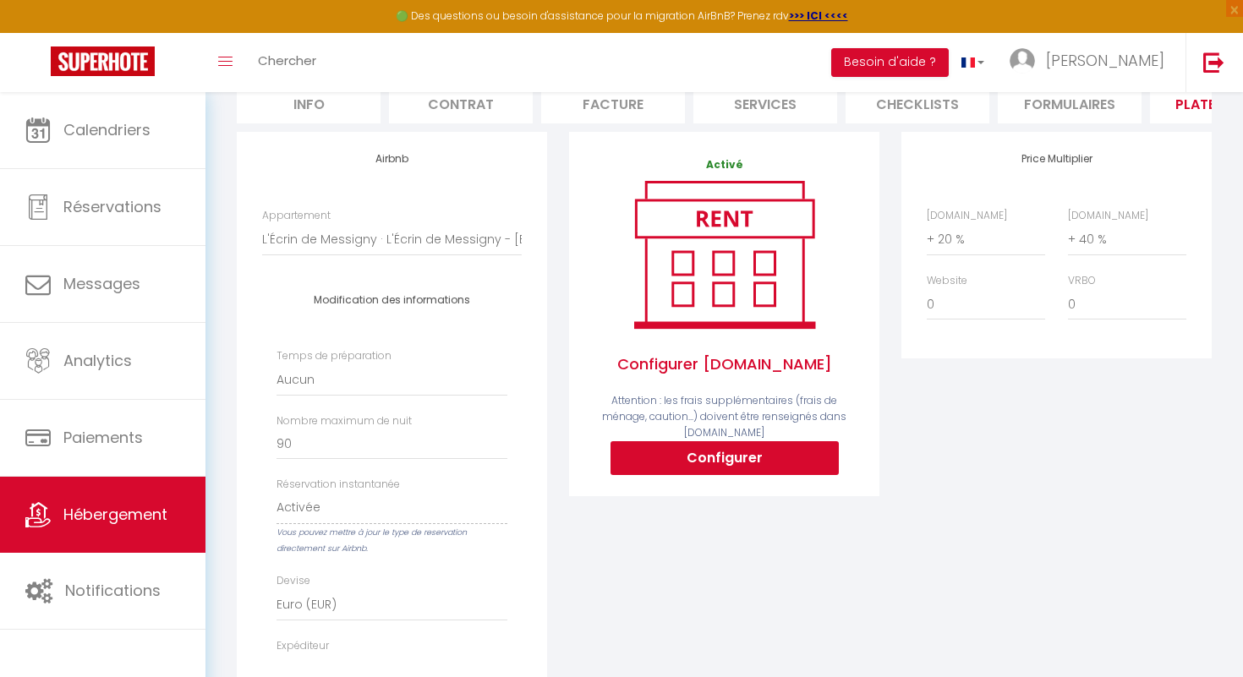
scroll to position [0, 0]
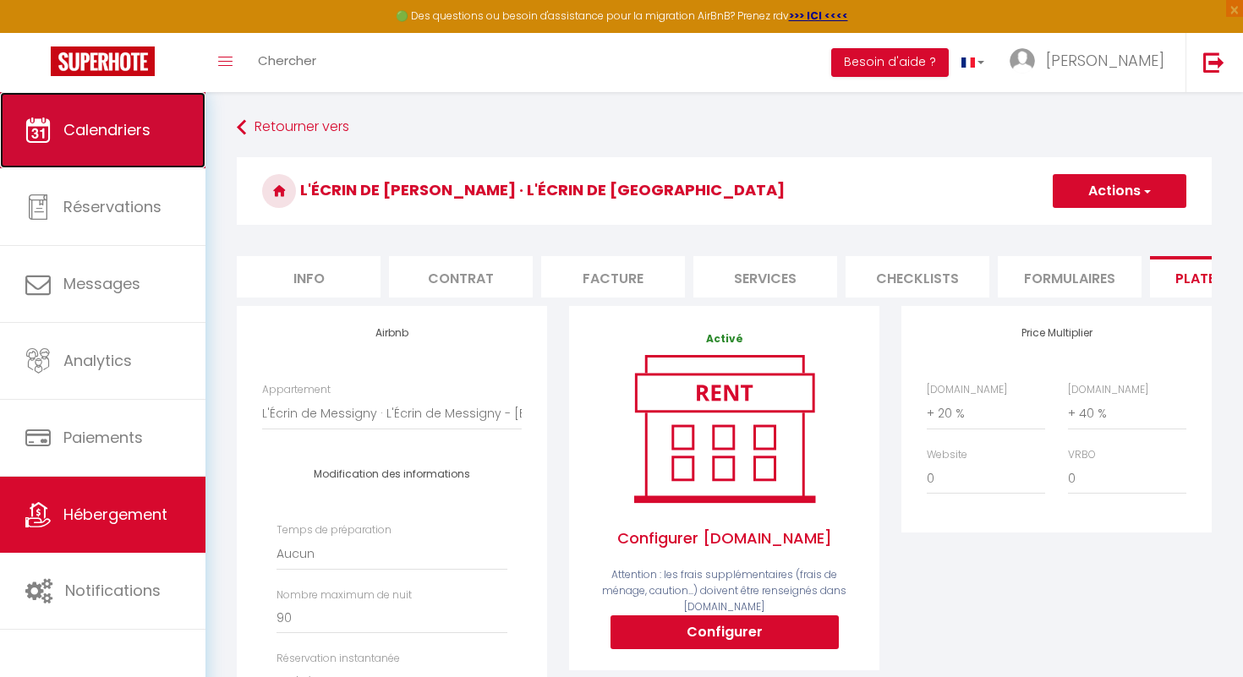
click at [149, 125] on span "Calendriers" at bounding box center [106, 129] width 87 height 21
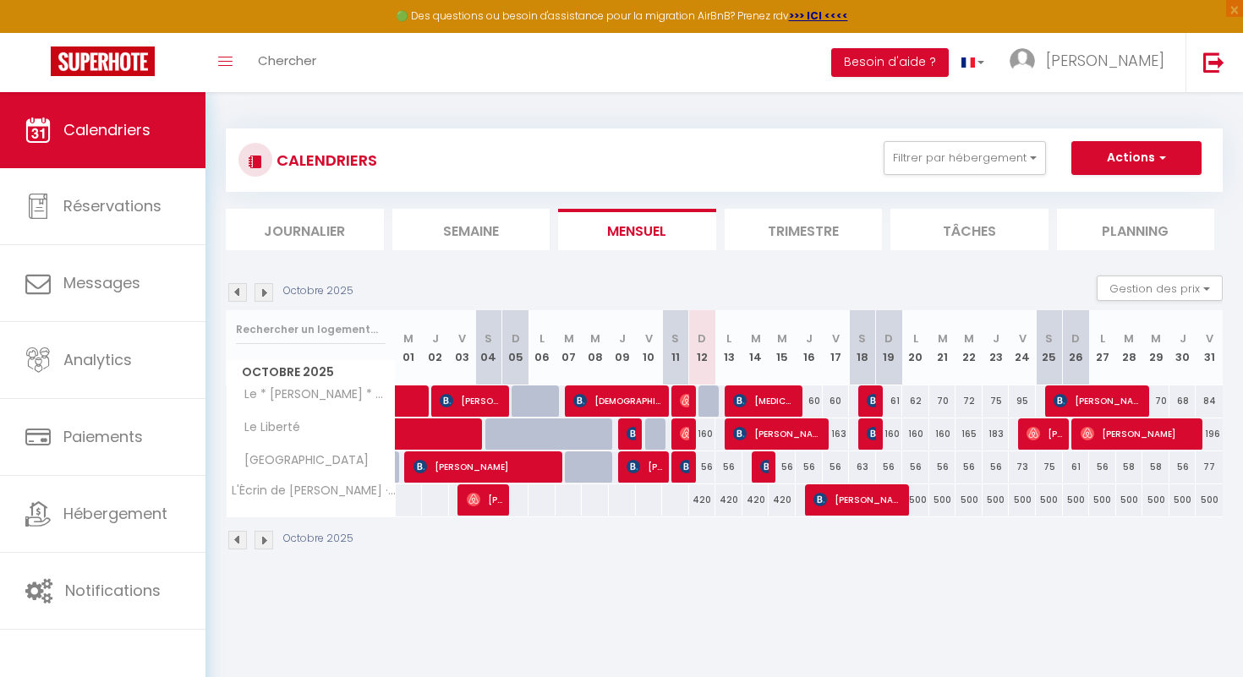
click at [265, 286] on img at bounding box center [264, 292] width 19 height 19
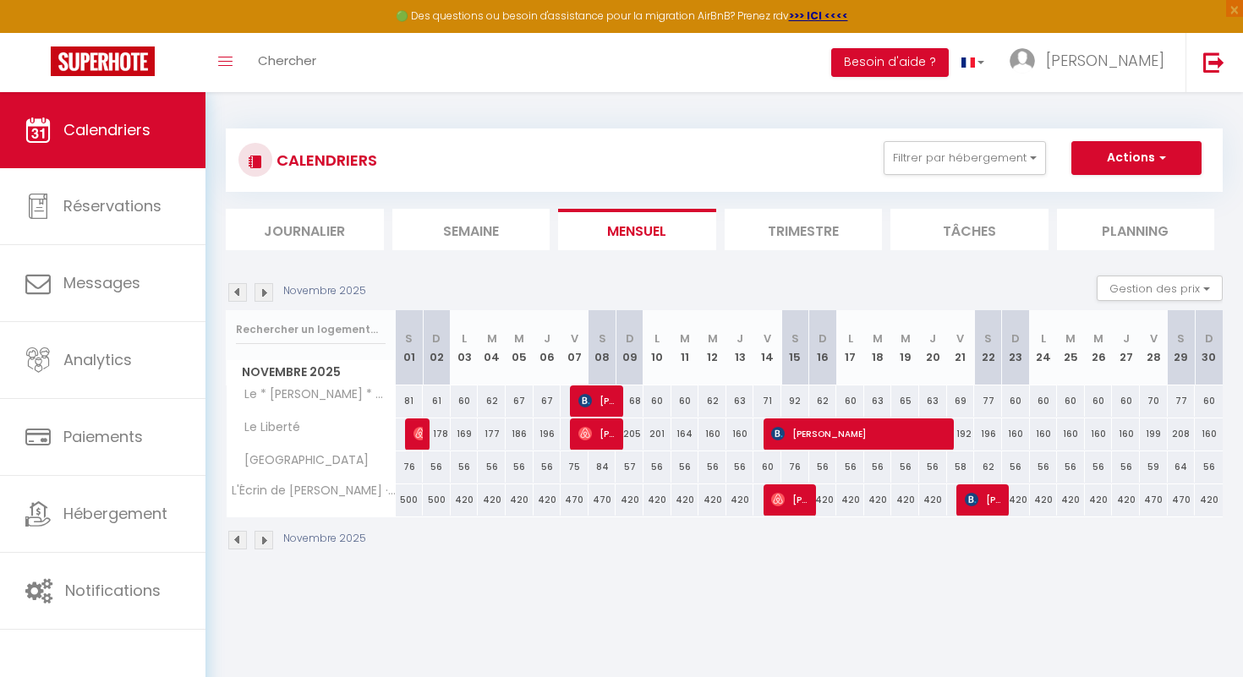
click at [266, 295] on img at bounding box center [264, 292] width 19 height 19
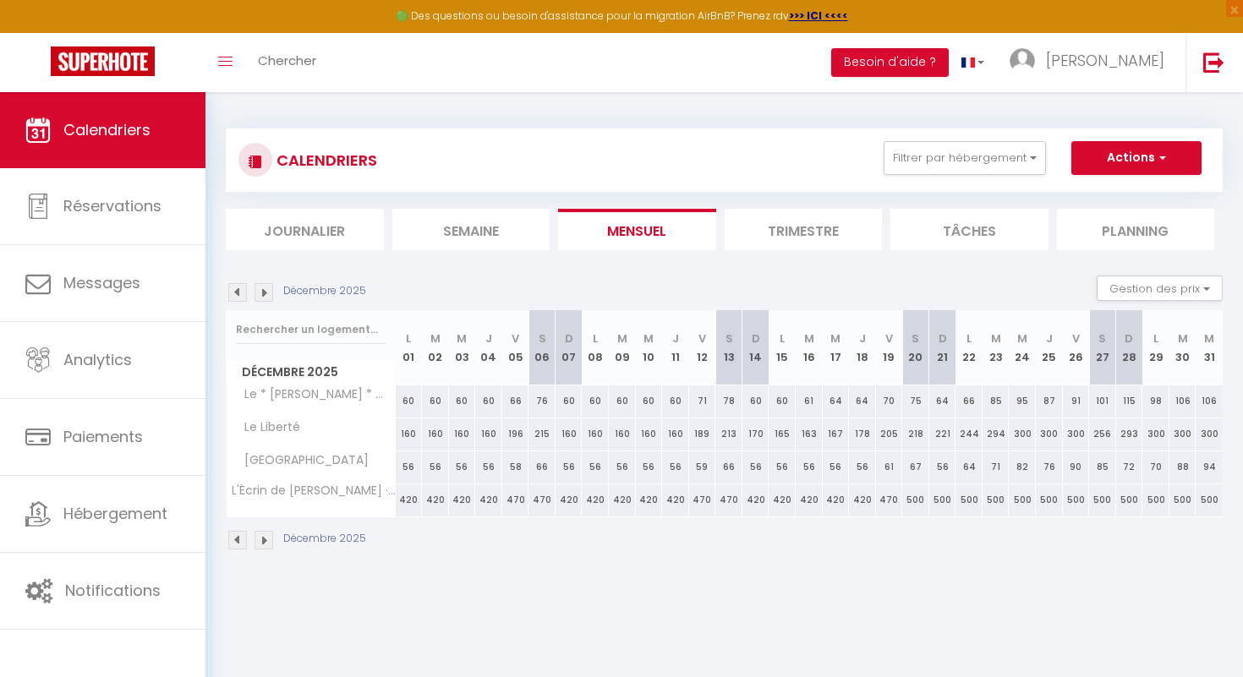
click at [266, 288] on img at bounding box center [264, 292] width 19 height 19
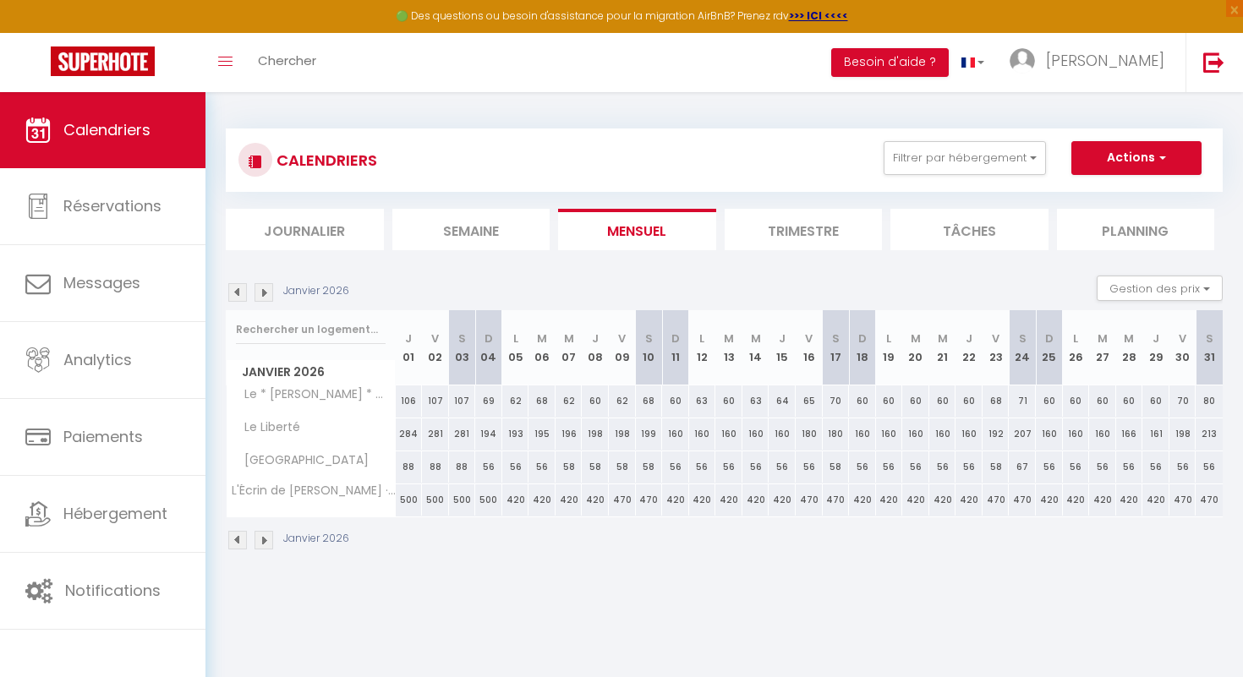
click at [240, 288] on img at bounding box center [237, 292] width 19 height 19
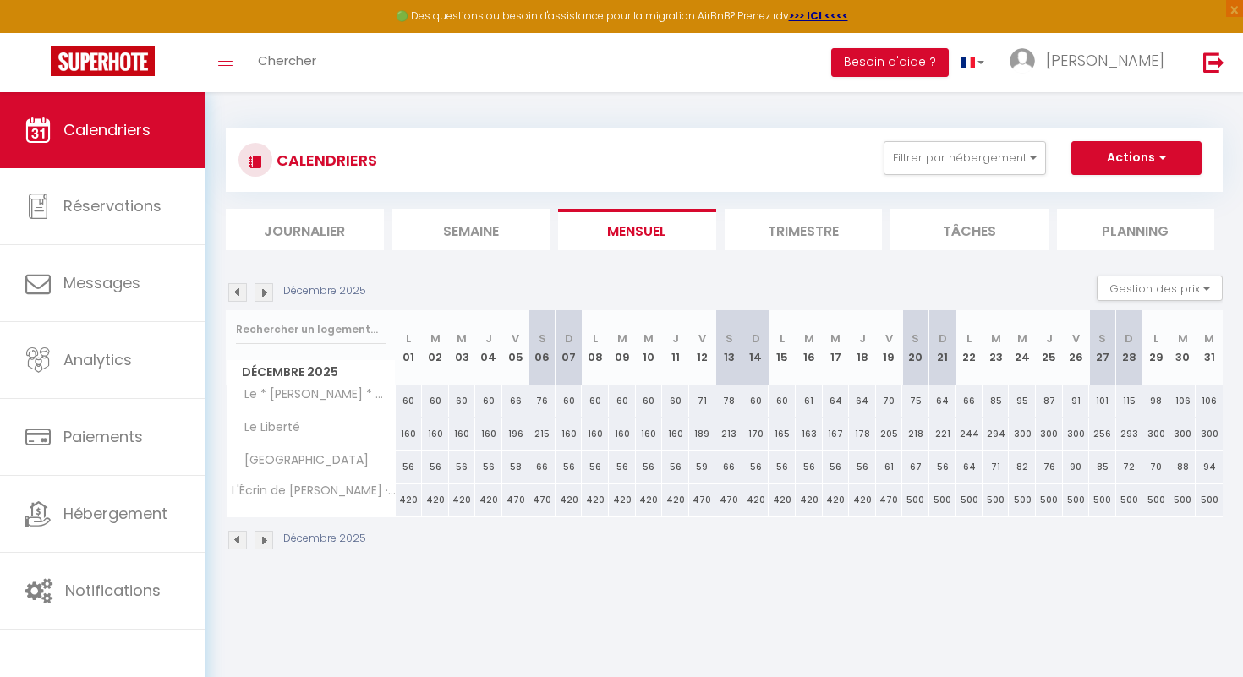
click at [240, 288] on img at bounding box center [237, 292] width 19 height 19
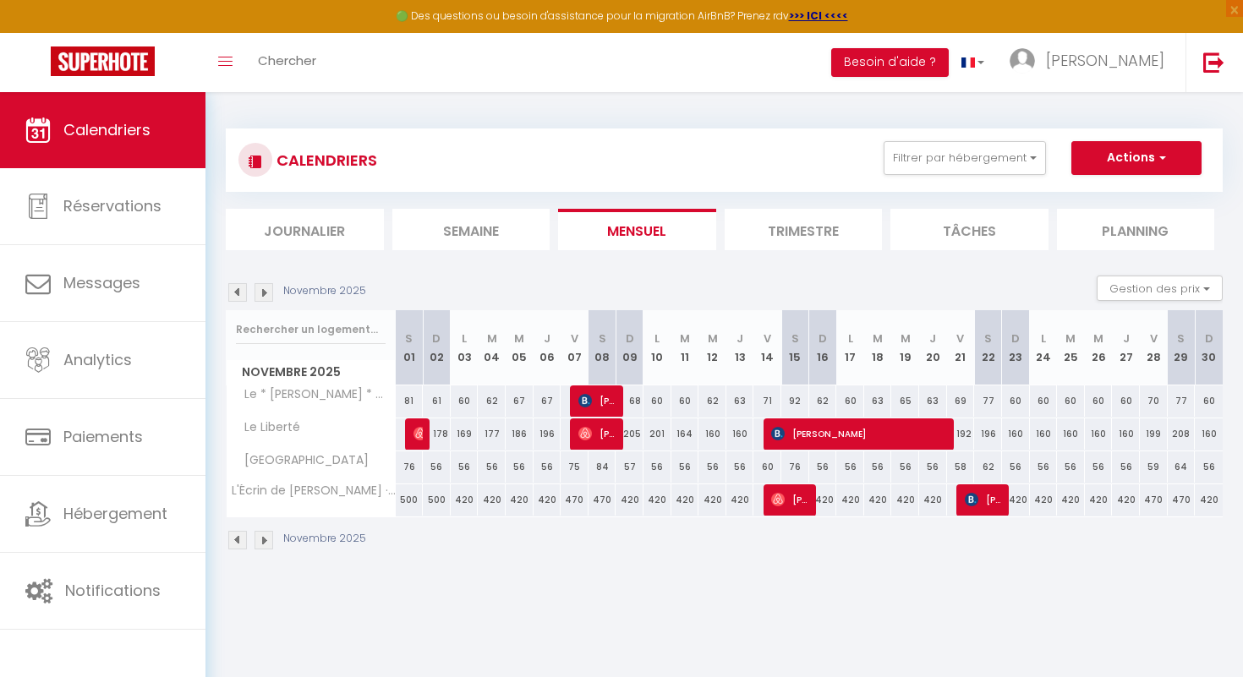
click at [236, 291] on img at bounding box center [237, 292] width 19 height 19
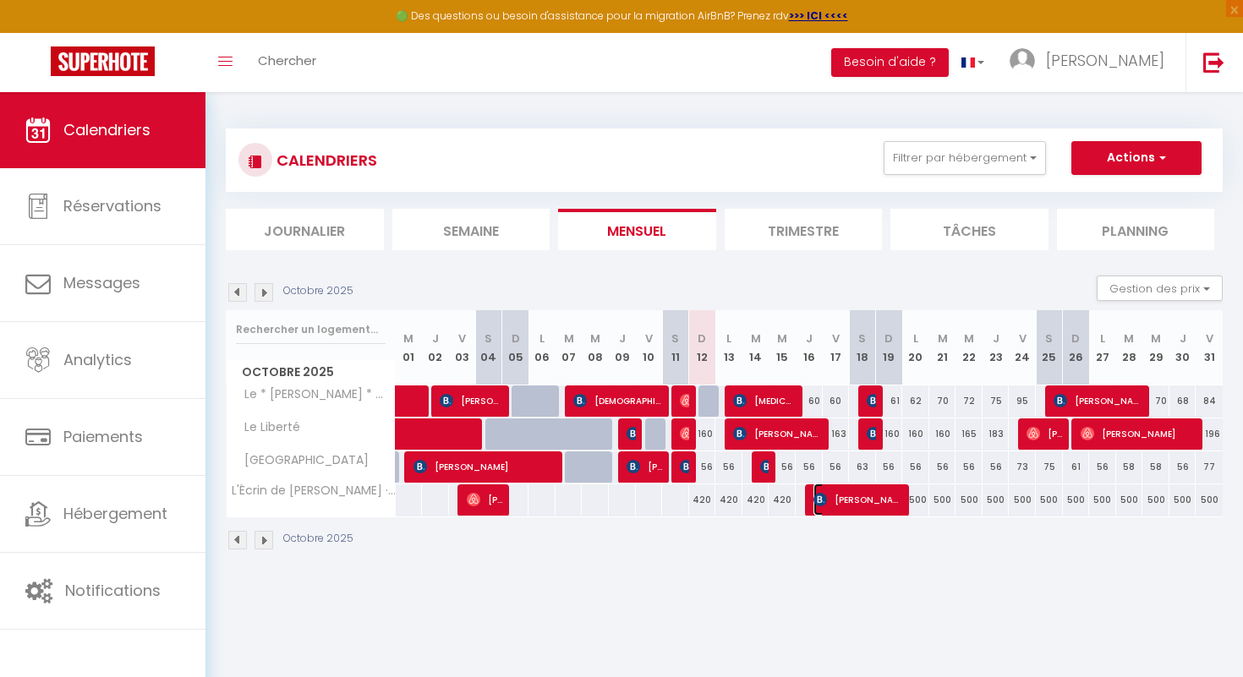
click at [819, 503] on img at bounding box center [821, 500] width 14 height 14
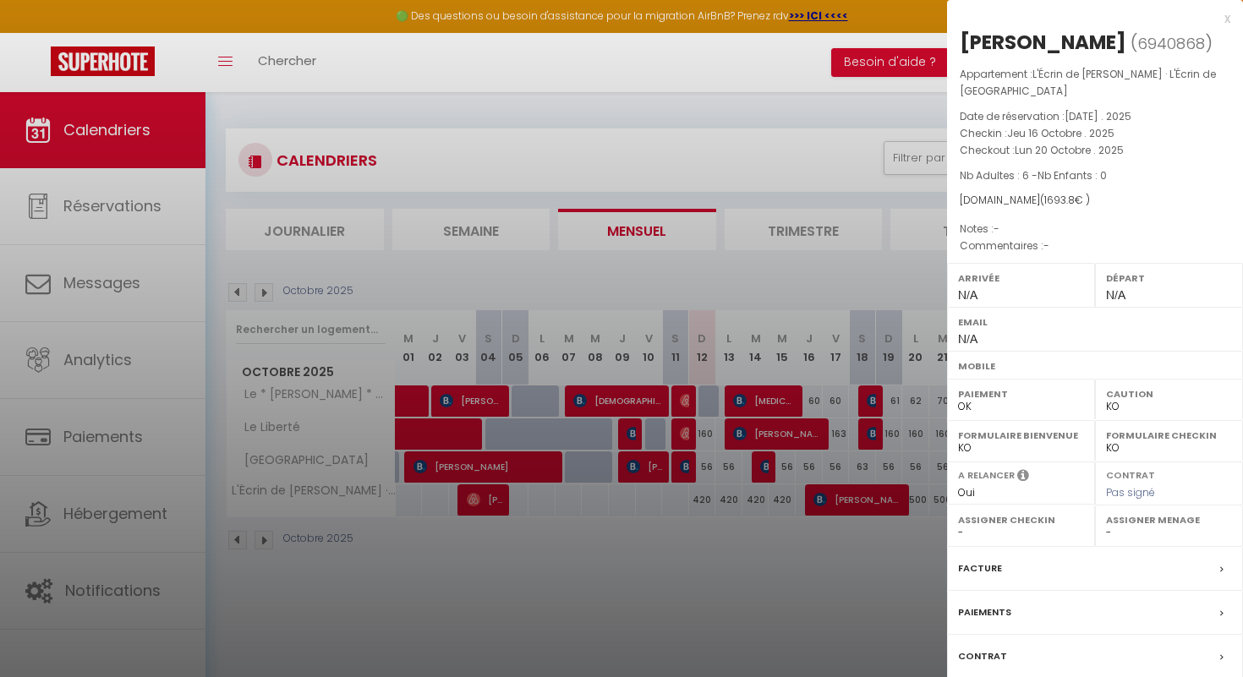
click at [879, 602] on div at bounding box center [621, 338] width 1243 height 677
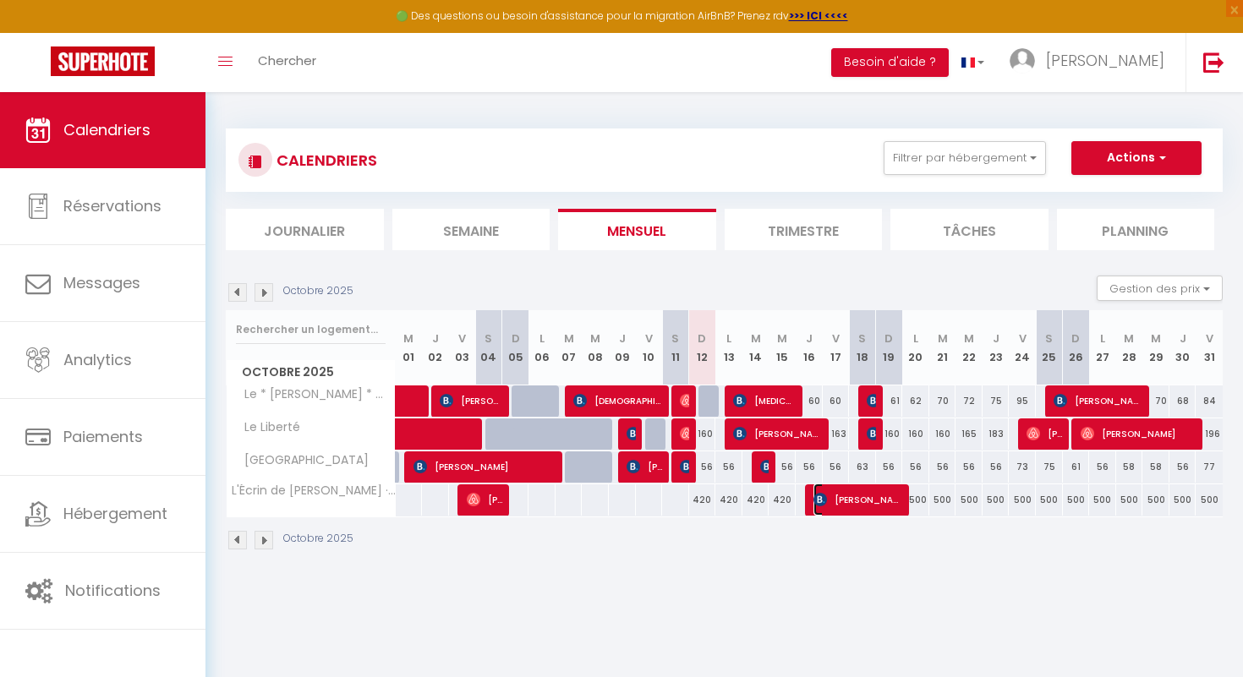
click at [821, 499] on img at bounding box center [821, 500] width 14 height 14
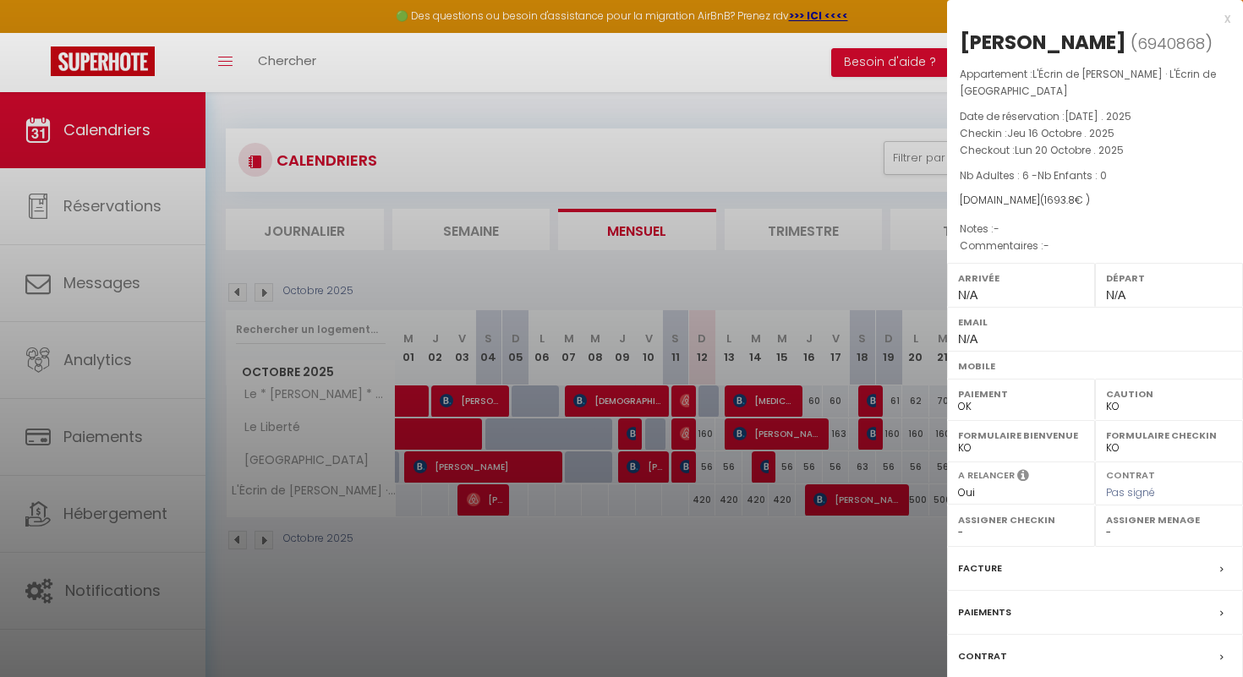
click at [1127, 524] on label "Assigner Menage" at bounding box center [1169, 520] width 126 height 17
click at [1118, 532] on select "- Fatiha BOUKHATEM Raphaël Mekki Mei Luzin Fatima Abdelkader Irnessa DEDIC" at bounding box center [1169, 532] width 126 height 15
click at [1106, 525] on select "- Fatiha BOUKHATEM Raphaël Mekki Mei Luzin Fatima Abdelkader Irnessa DEDIC" at bounding box center [1169, 532] width 126 height 15
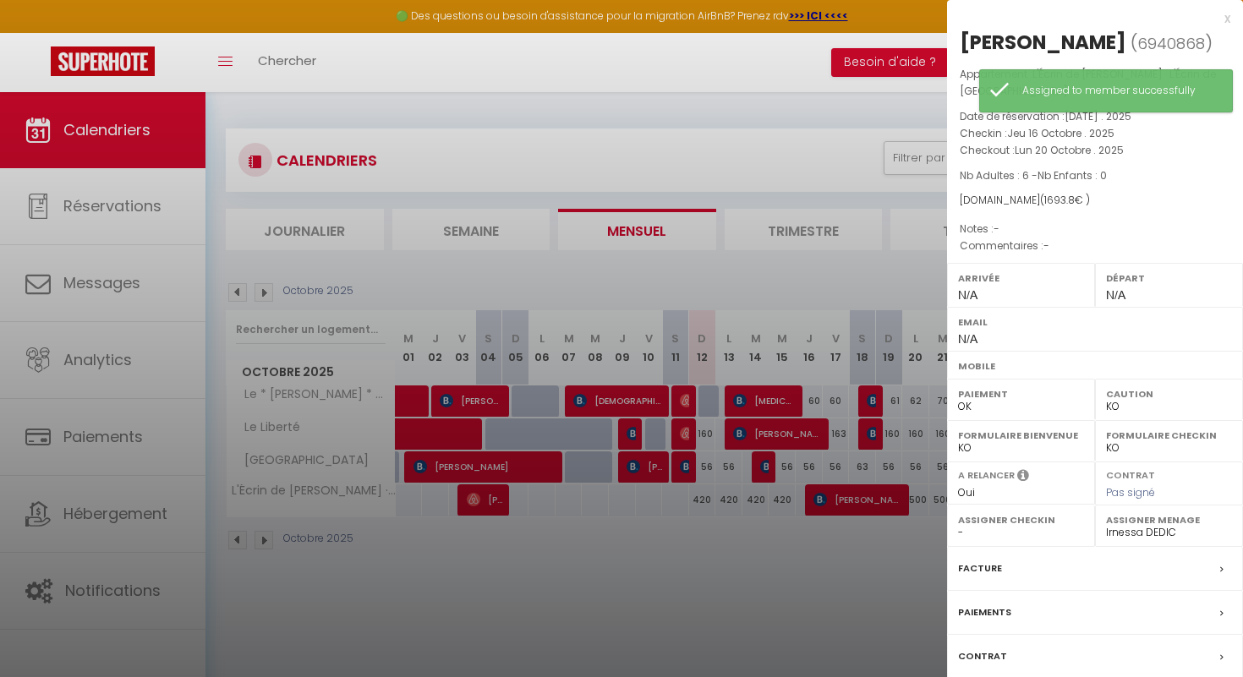
click at [1228, 22] on div "x" at bounding box center [1088, 18] width 283 height 20
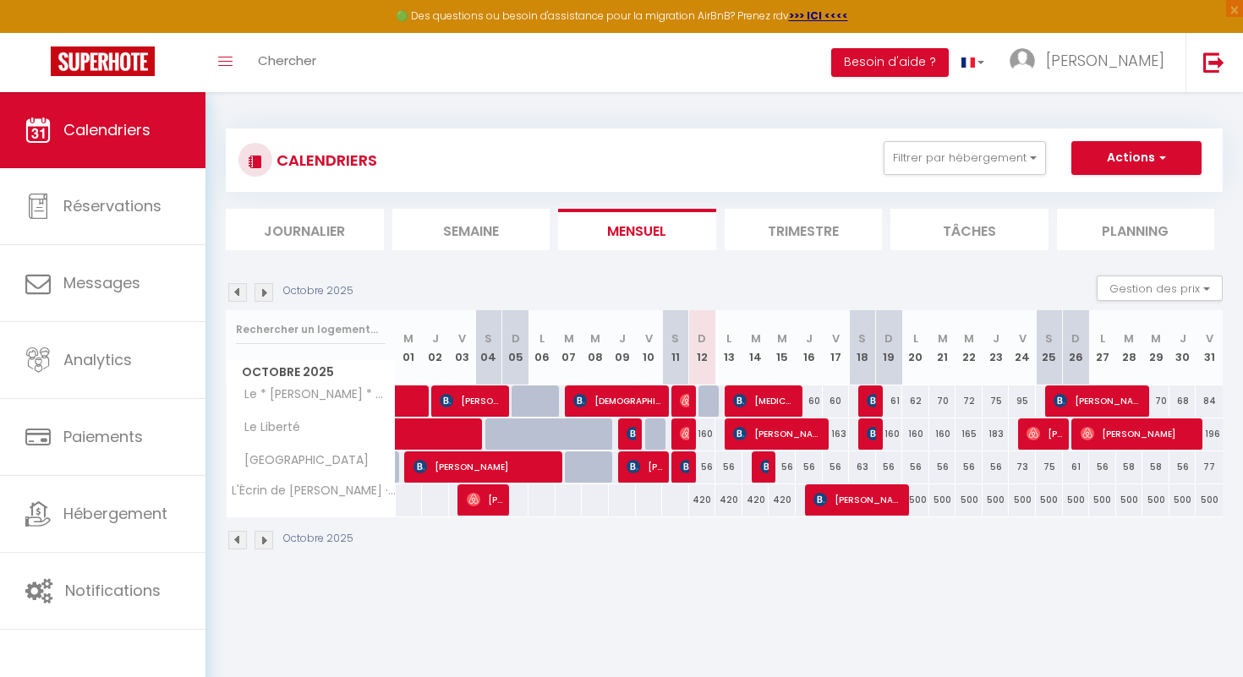
click at [266, 290] on img at bounding box center [264, 292] width 19 height 19
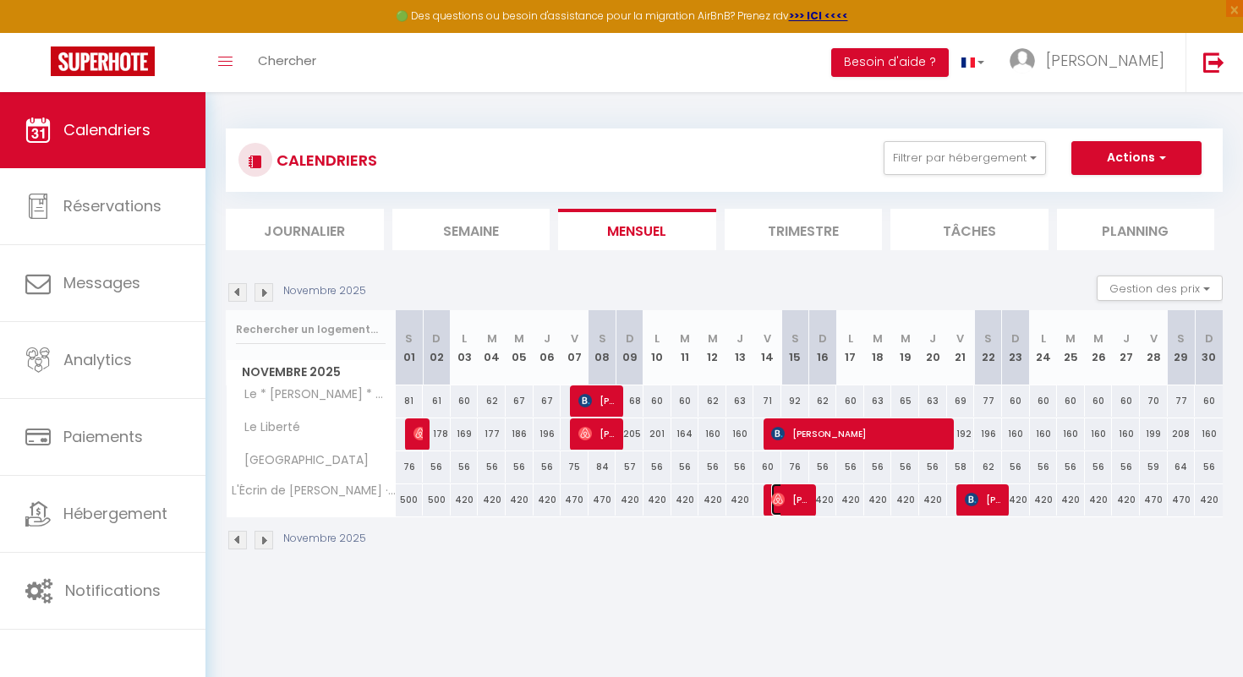
click at [779, 504] on img at bounding box center [778, 500] width 14 height 14
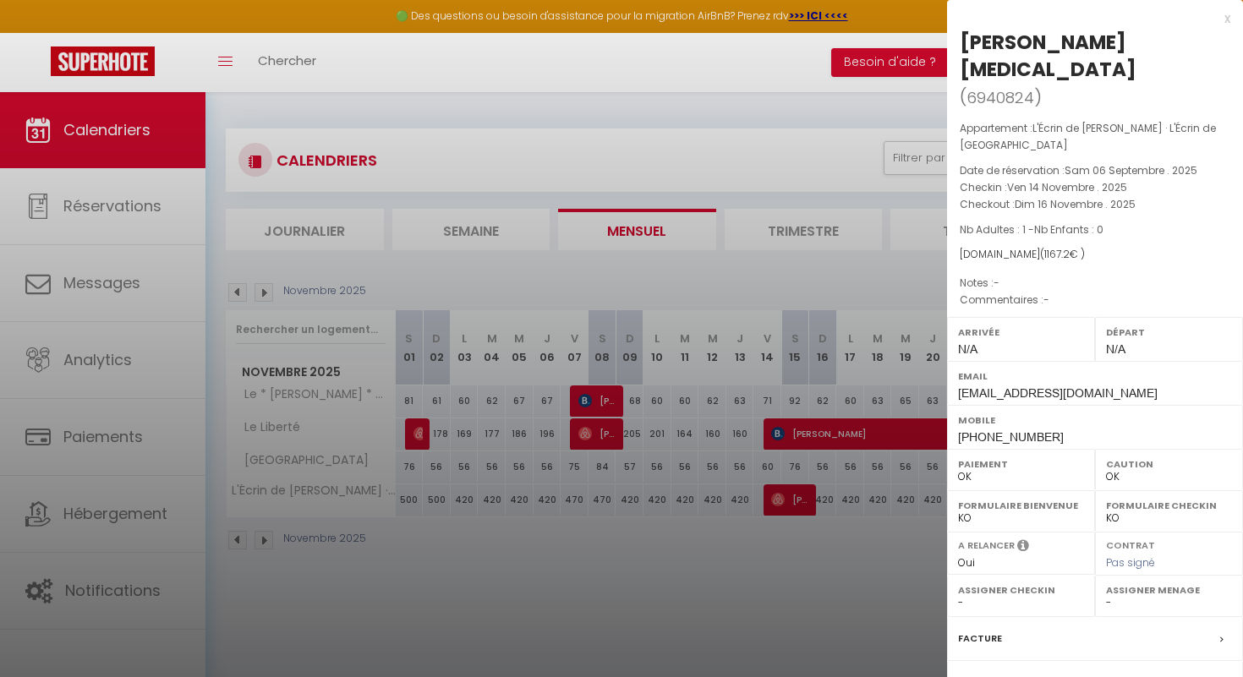
click at [1108, 595] on select "- Fatiha BOUKHATEM Raphaël Mekki Mei Luzin Fatima Abdelkader Irnessa DEDIC" at bounding box center [1169, 602] width 126 height 15
click at [1106, 595] on select "- Fatiha BOUKHATEM Raphaël Mekki Mei Luzin Fatima Abdelkader Irnessa DEDIC" at bounding box center [1169, 602] width 126 height 15
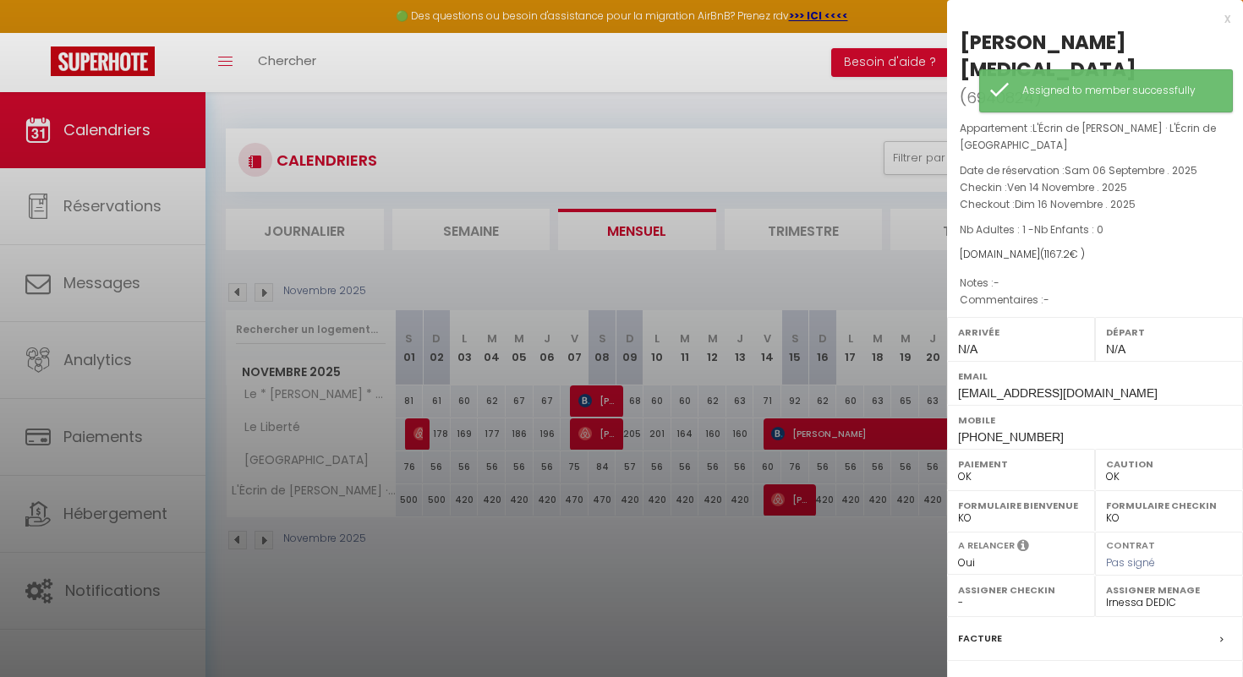
click at [1232, 19] on div "x Valentin Ollier ( 6940824 ) Appartement : L'Écrin de Messigny · L'Écrin de Me…" at bounding box center [1095, 429] width 296 height 859
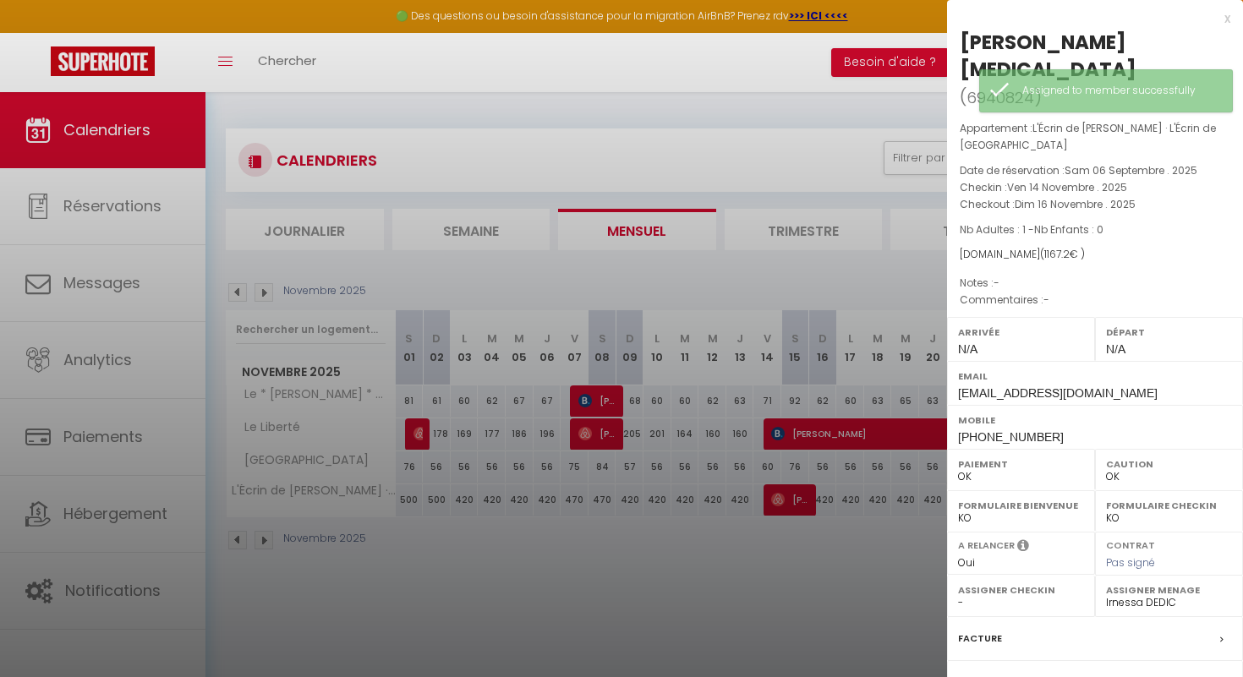
click at [1230, 18] on div "x" at bounding box center [1088, 18] width 283 height 20
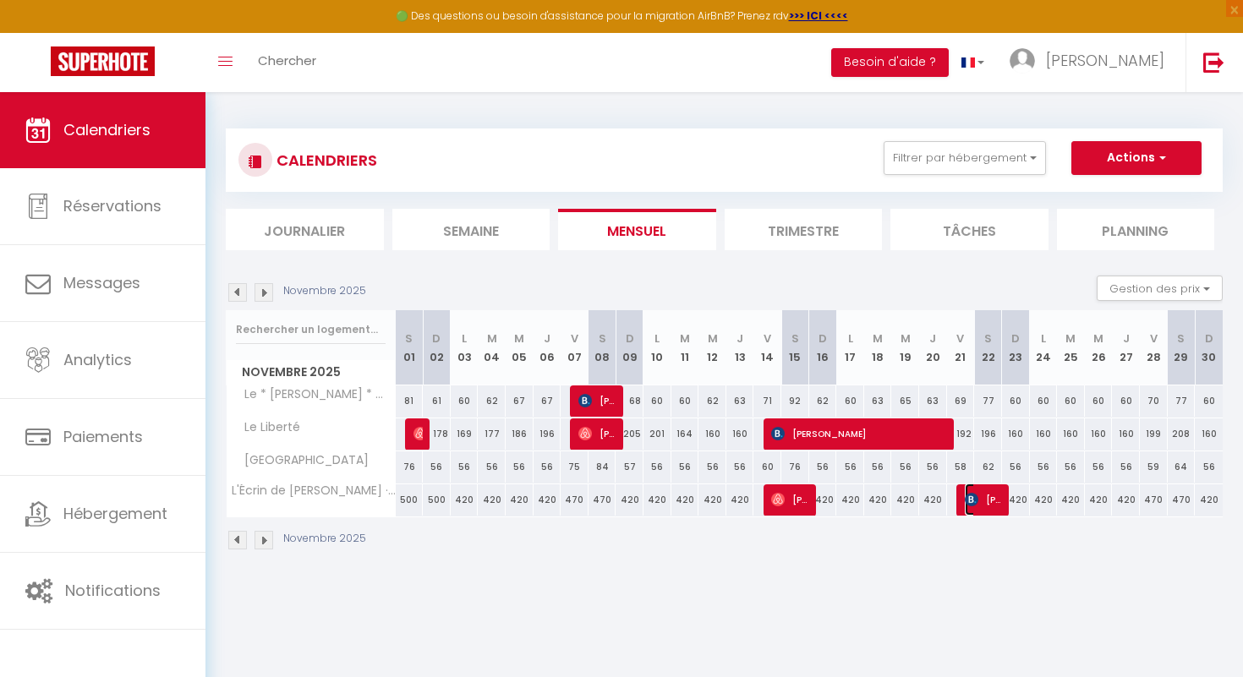
click at [972, 497] on img at bounding box center [972, 500] width 14 height 14
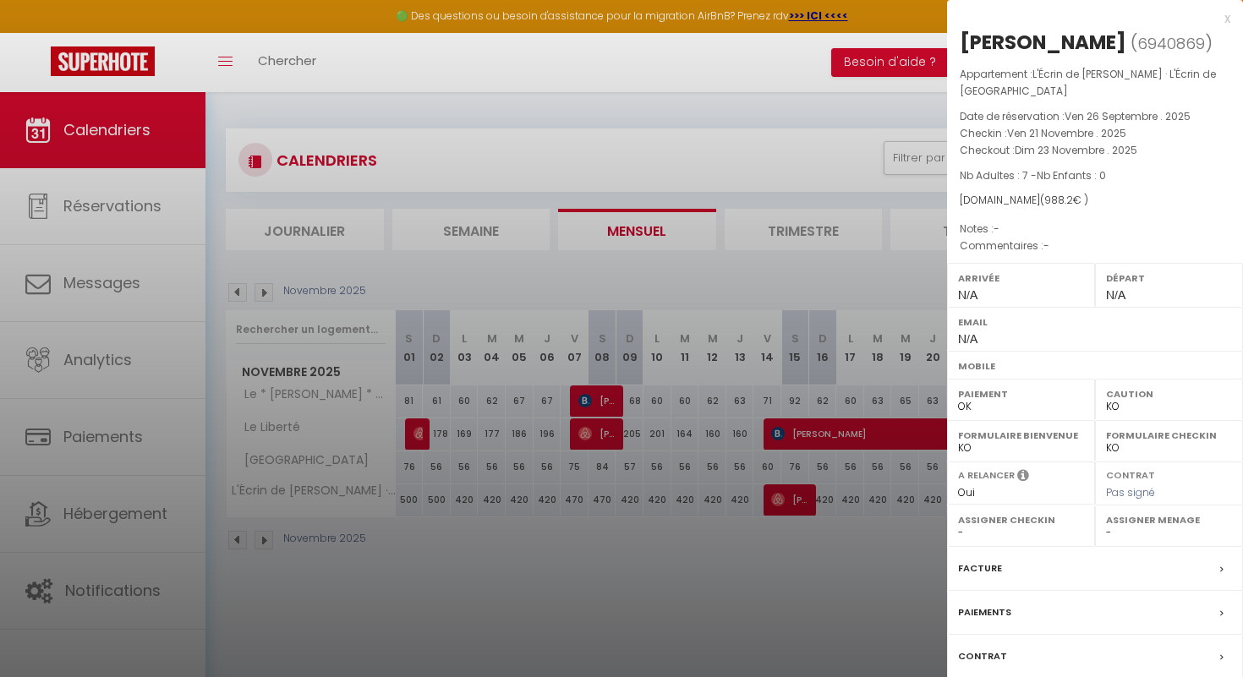
click at [1114, 533] on select "- Fatiha BOUKHATEM Raphaël Mekki Mei Luzin Fatima Abdelkader Irnessa DEDIC" at bounding box center [1169, 532] width 126 height 15
click at [1106, 525] on select "- Fatiha BOUKHATEM Raphaël Mekki Mei Luzin Fatima Abdelkader Irnessa DEDIC" at bounding box center [1169, 532] width 126 height 15
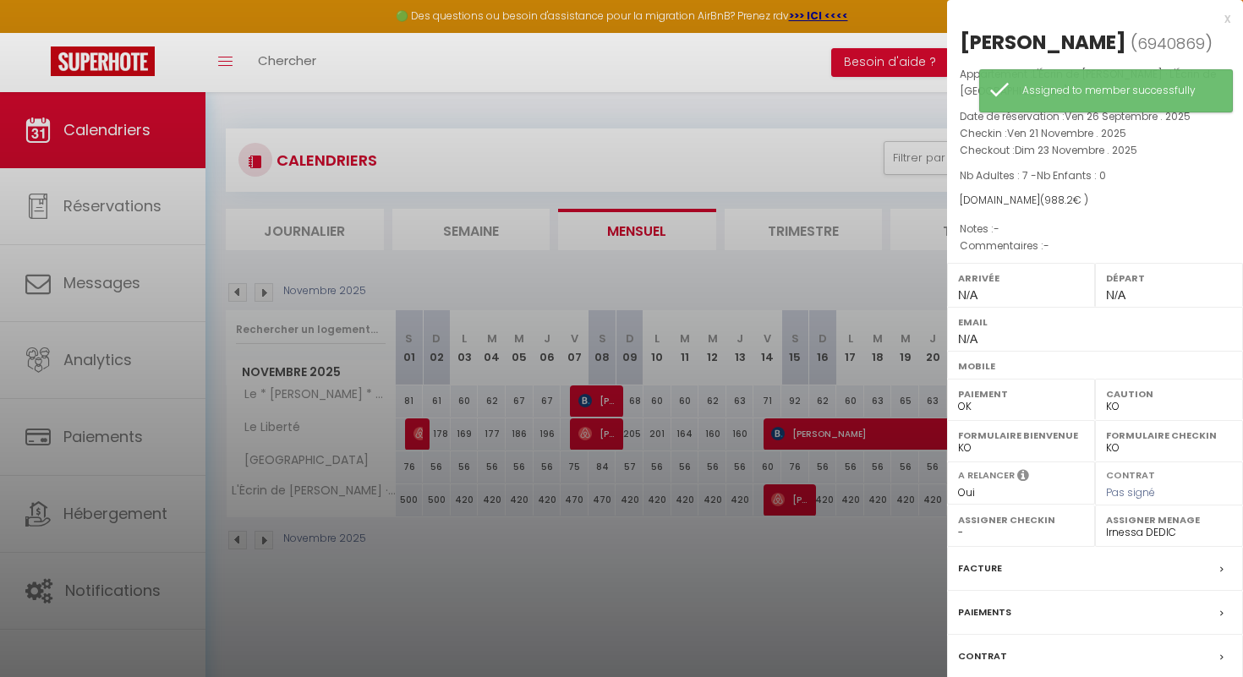
click at [1227, 21] on div "x" at bounding box center [1088, 18] width 283 height 20
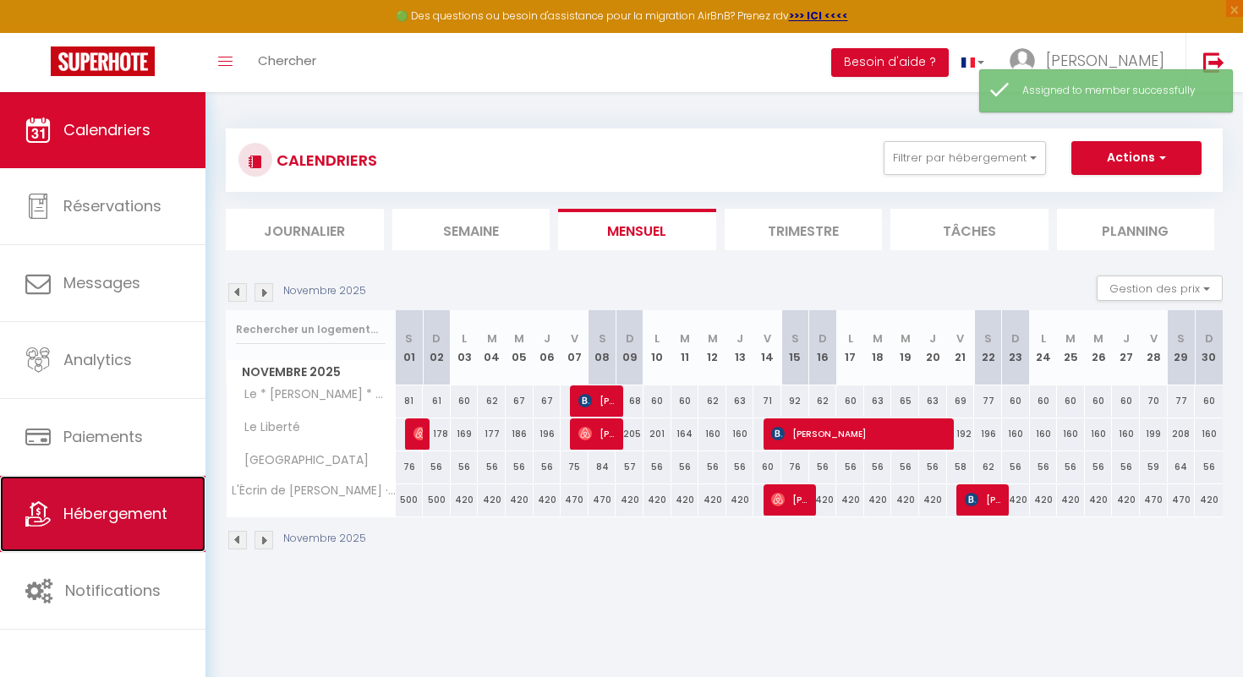
click at [141, 516] on span "Hébergement" at bounding box center [115, 513] width 104 height 21
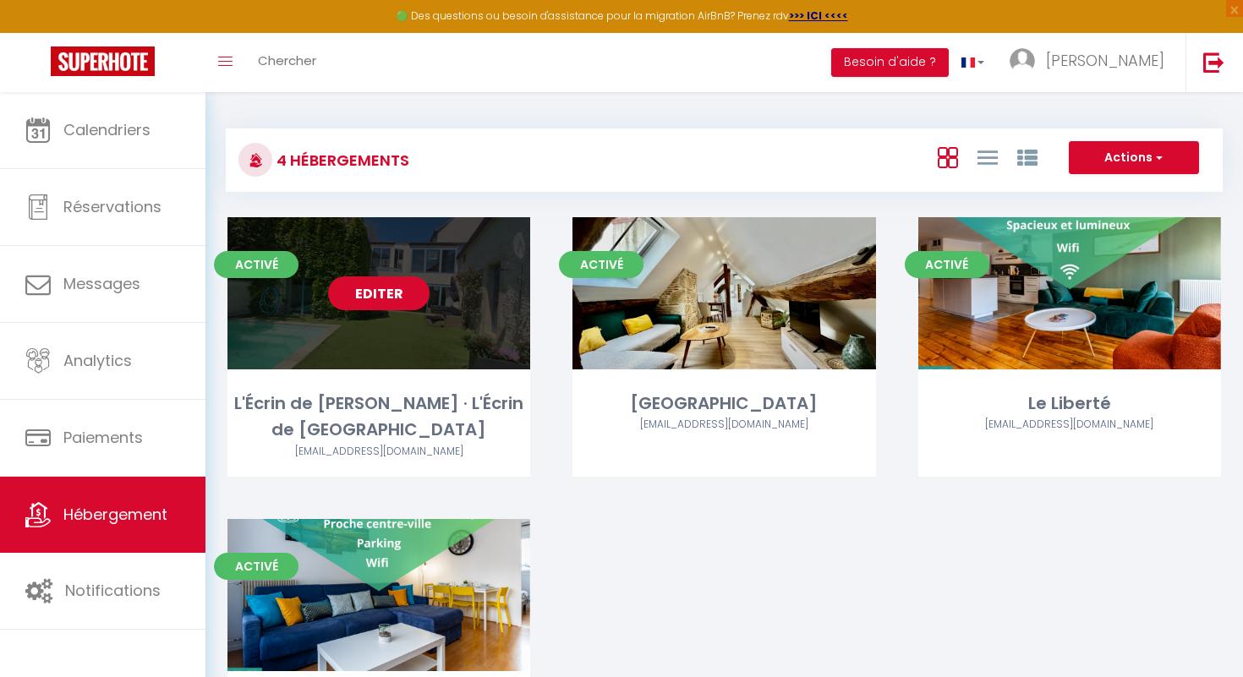
click at [381, 299] on link "Editer" at bounding box center [378, 294] width 101 height 34
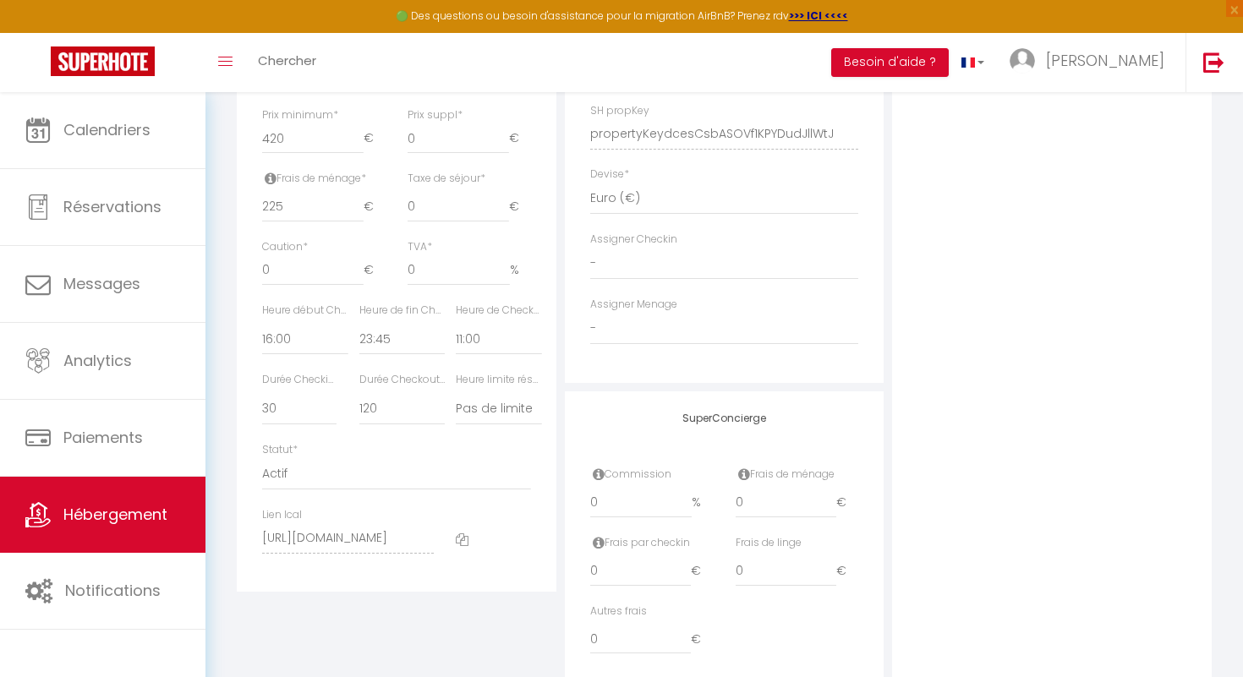
scroll to position [762, 0]
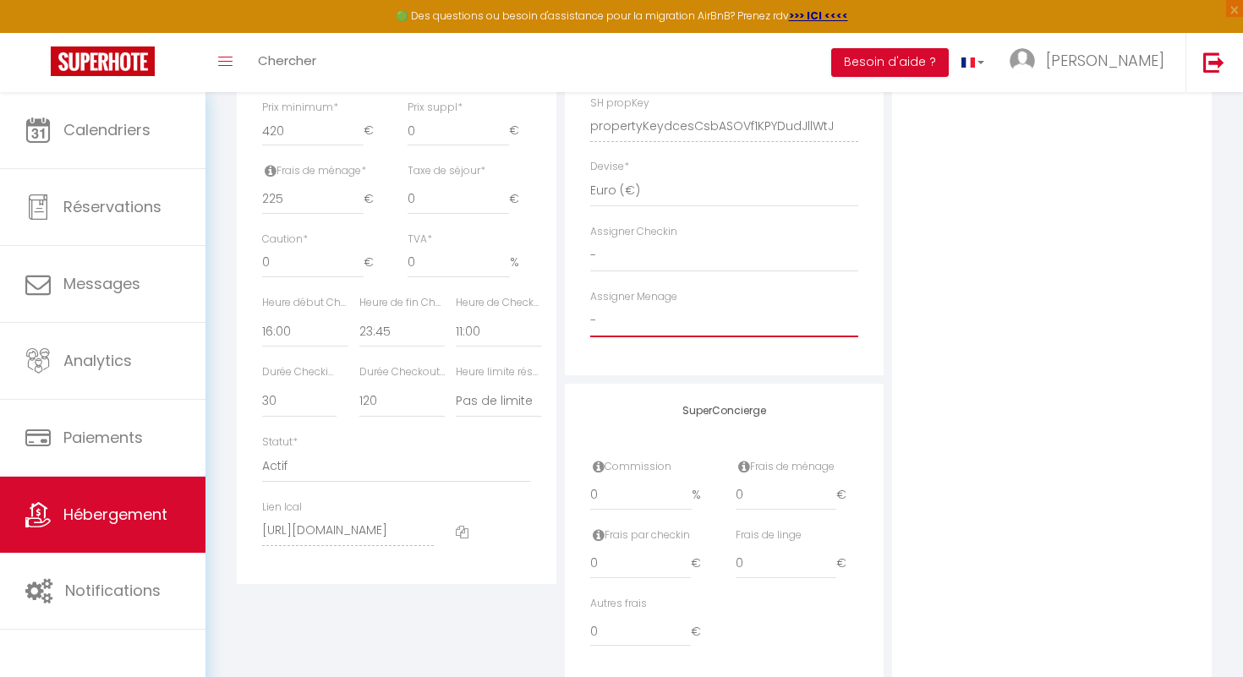
click at [628, 320] on select "- Fatiha BOUKHATEM Raphaël Mekki Mei Luzin Fatima Abdelkader Irnessa DEDIC" at bounding box center [724, 321] width 269 height 32
click at [590, 305] on select "- Fatiha BOUKHATEM Raphaël Mekki Mei Luzin Fatima Abdelkader Irnessa DEDIC" at bounding box center [724, 321] width 269 height 32
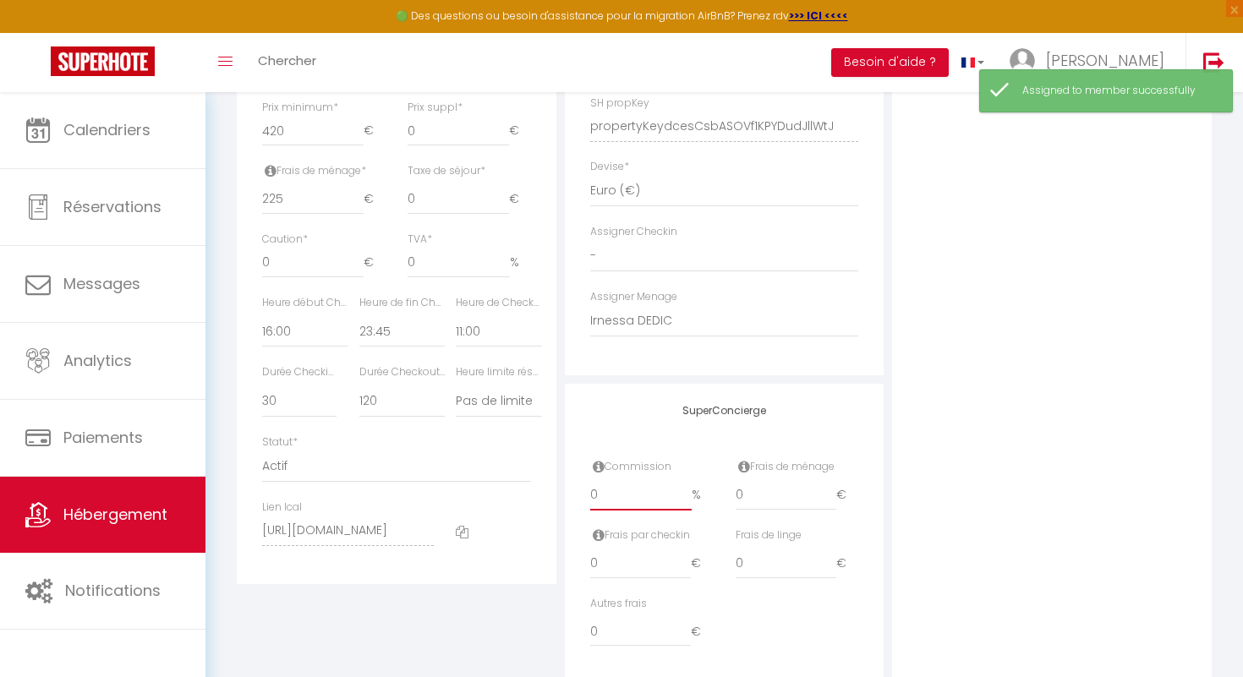
click at [605, 491] on input "0" at bounding box center [641, 495] width 102 height 30
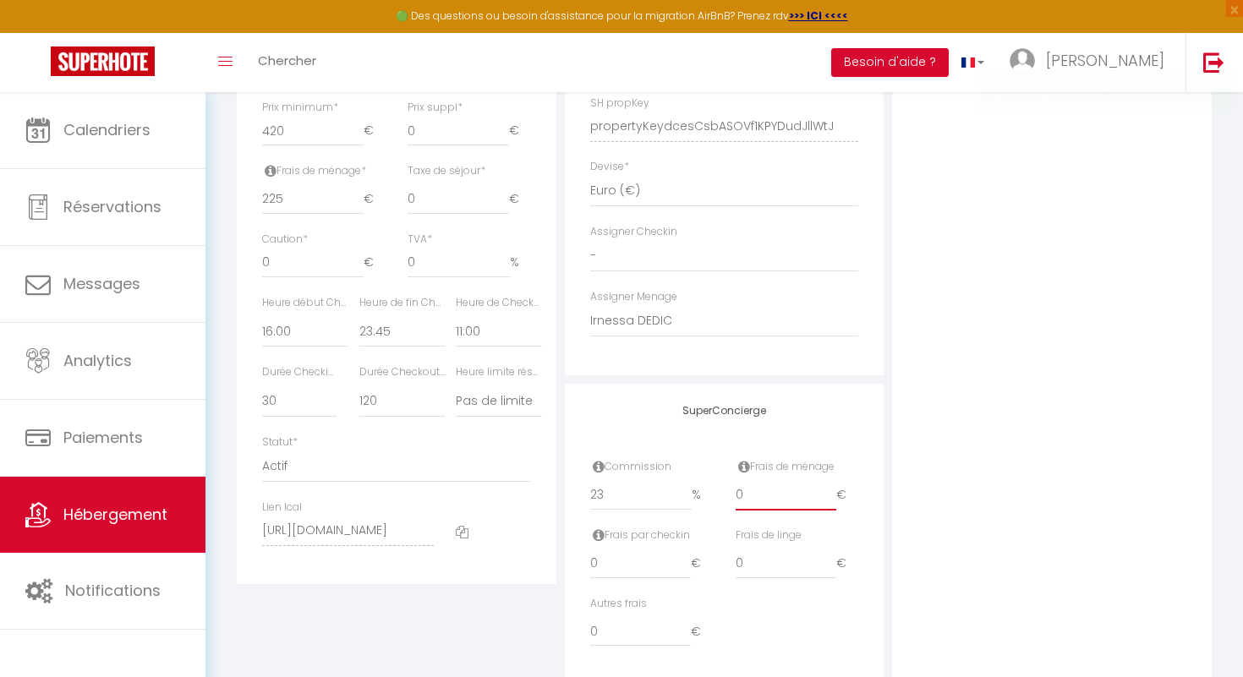
click at [748, 493] on input "0" at bounding box center [786, 495] width 101 height 30
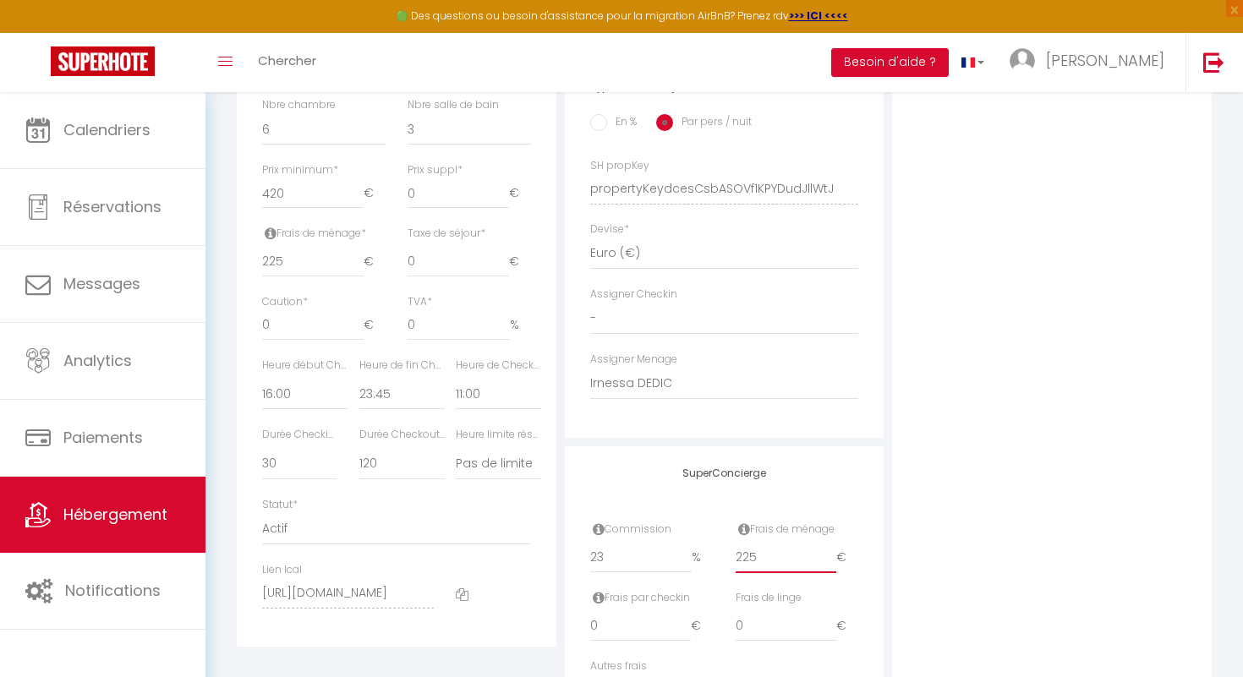
scroll to position [689, 0]
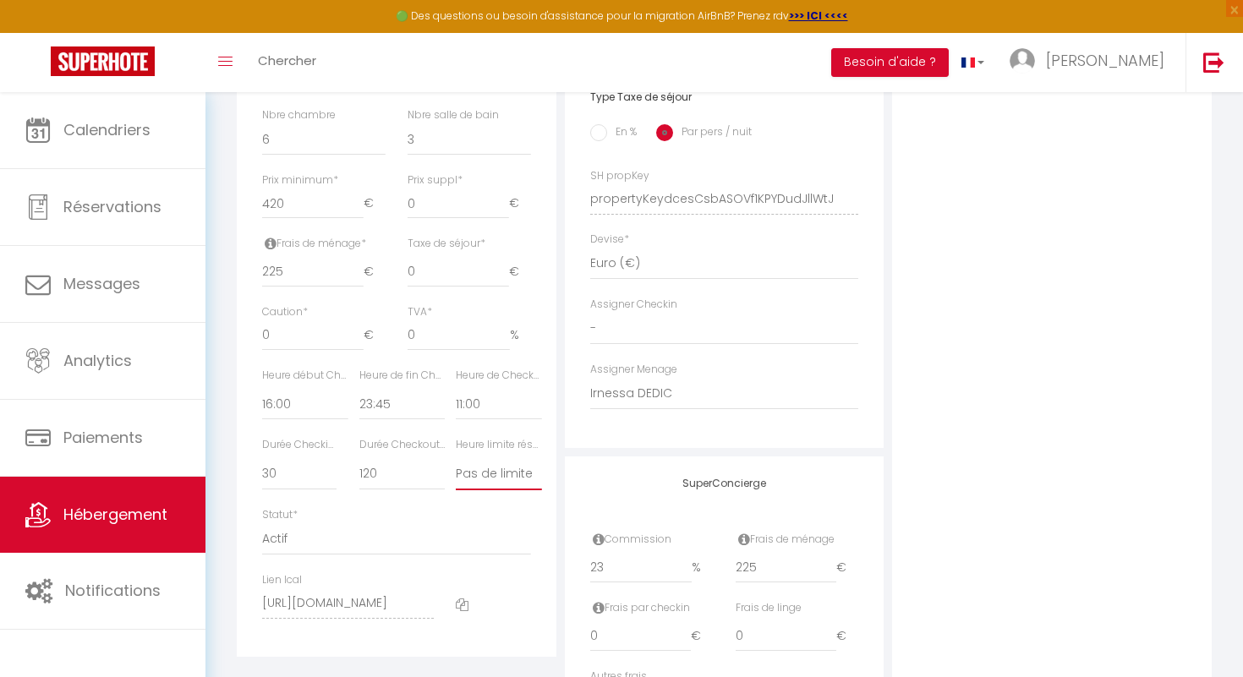
click at [502, 479] on select "Pas de limite 01:00 02:00 03:00 04:00 05:00 06:00 07:00 08:00 09:00 10:00 11:00…" at bounding box center [498, 474] width 85 height 32
click at [456, 458] on select "Pas de limite 01:00 02:00 03:00 04:00 05:00 06:00 07:00 08:00 09:00 10:00 11:00…" at bounding box center [498, 474] width 85 height 32
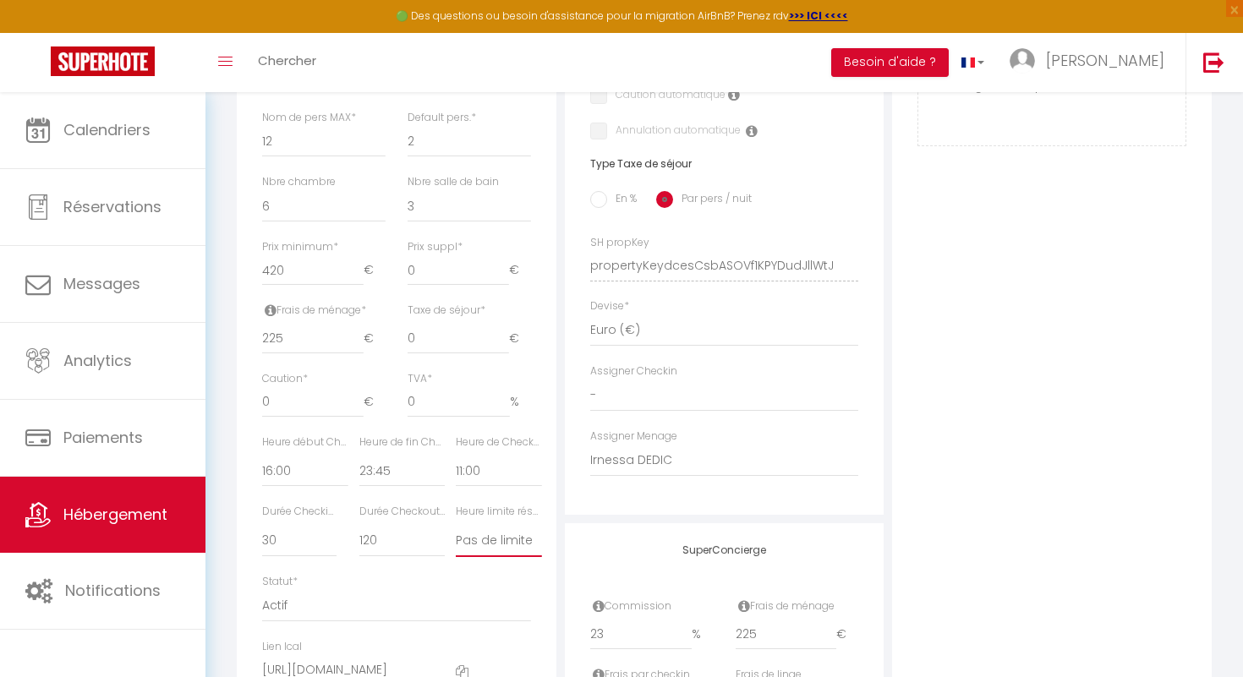
scroll to position [616, 0]
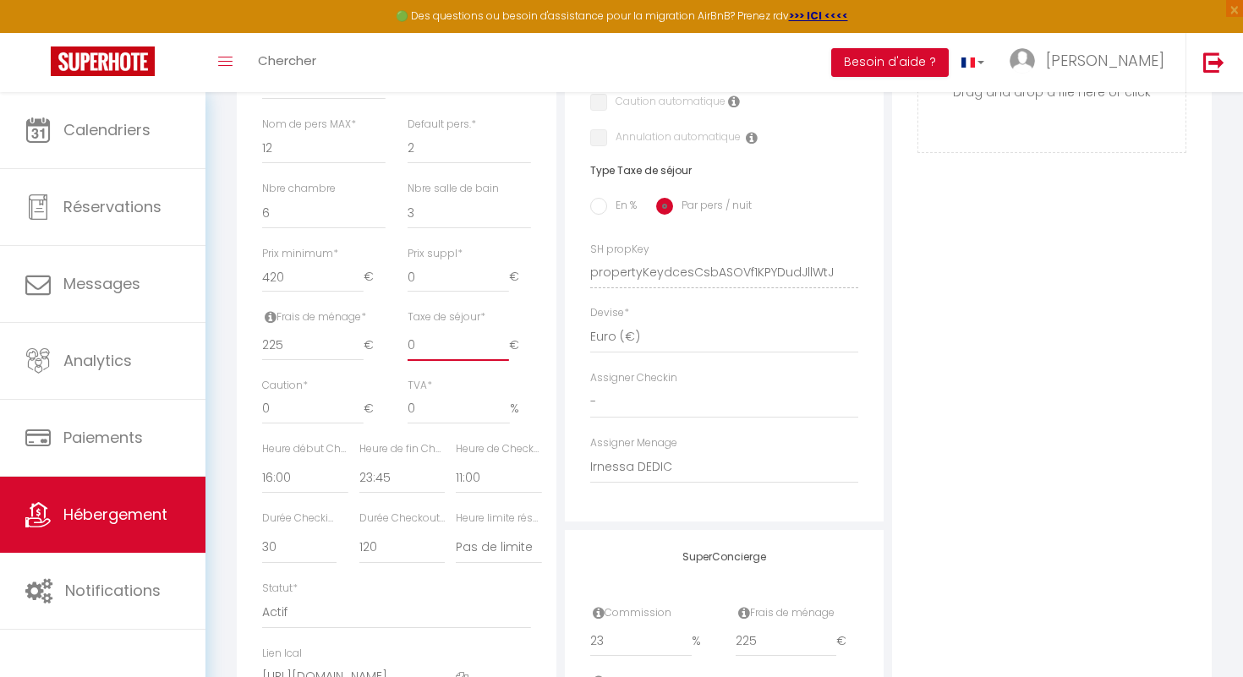
click at [470, 354] on input "0" at bounding box center [458, 346] width 101 height 30
click at [597, 208] on input "En %" at bounding box center [598, 206] width 17 height 17
click at [389, 350] on input "0" at bounding box center [396, 346] width 74 height 30
click input "Enregistrer" at bounding box center [0, 0] width 0 height 0
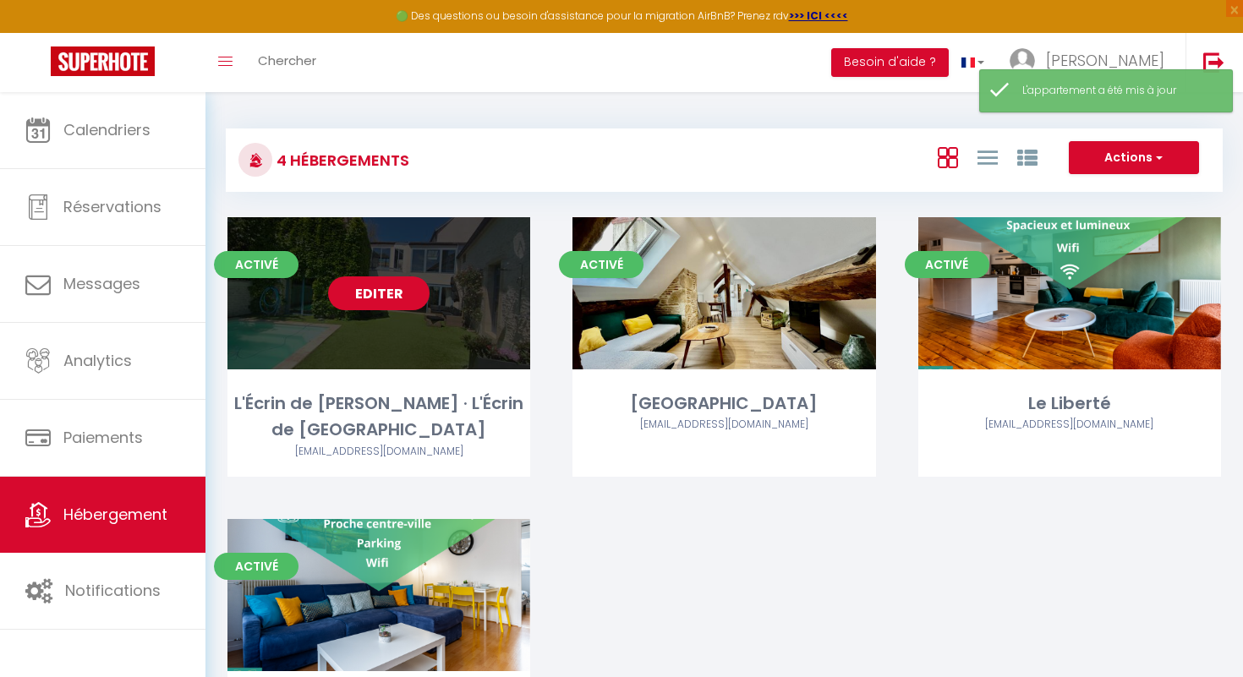
click at [404, 297] on link "Editer" at bounding box center [378, 294] width 101 height 34
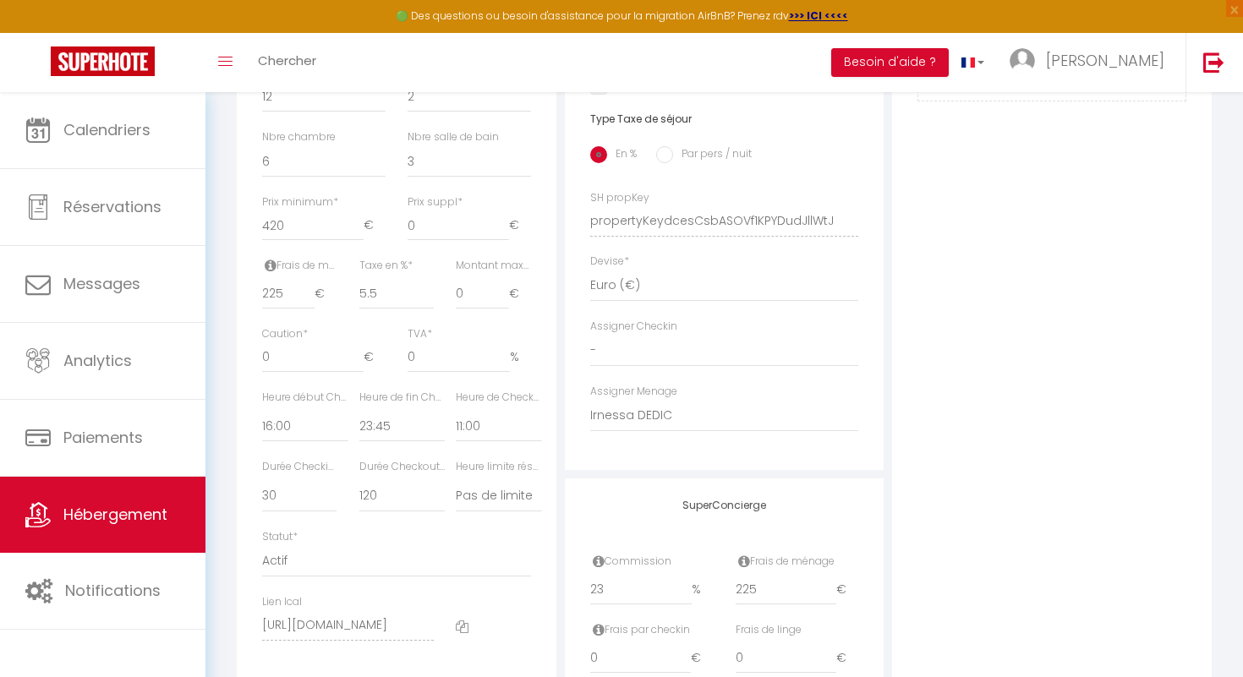
scroll to position [680, 0]
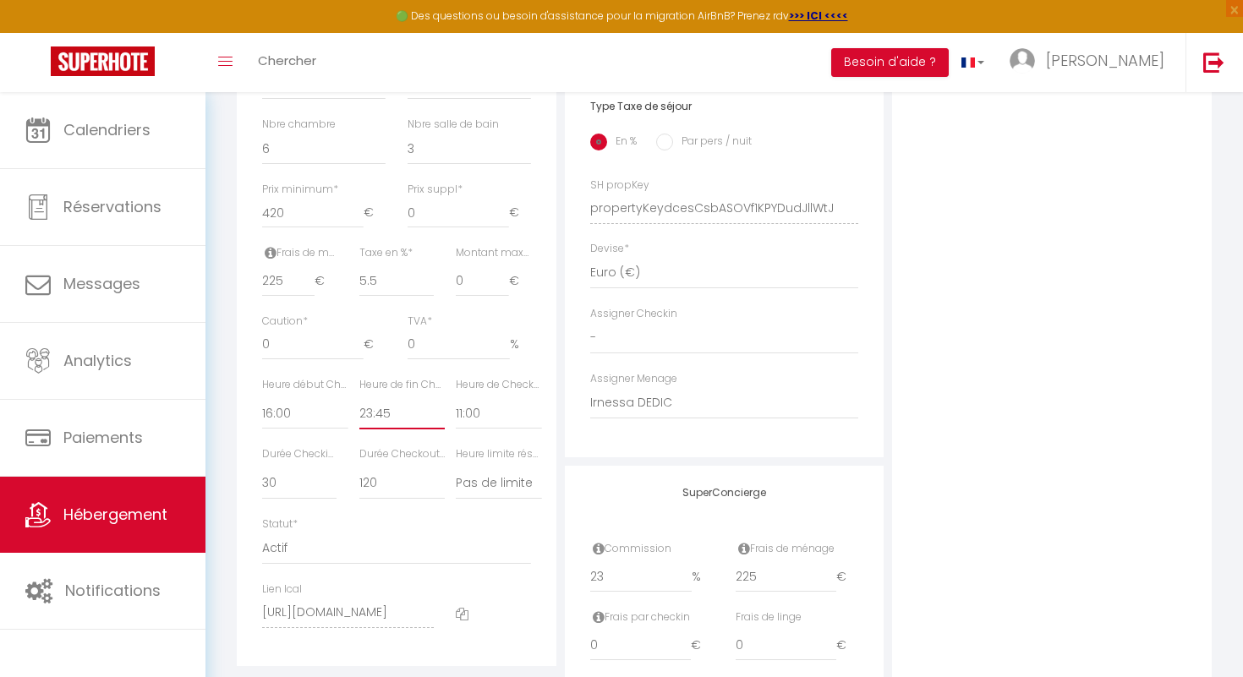
click at [400, 415] on select "00:00 00:15 00:30 00:45 01:00 01:15 01:30 01:45 02:00 02:15 02:30 02:45 03:00" at bounding box center [401, 413] width 85 height 32
click at [359, 397] on select "00:00 00:15 00:30 00:45 01:00 01:15 01:30 01:45 02:00 02:15 02:30 02:45 03:00" at bounding box center [401, 413] width 85 height 32
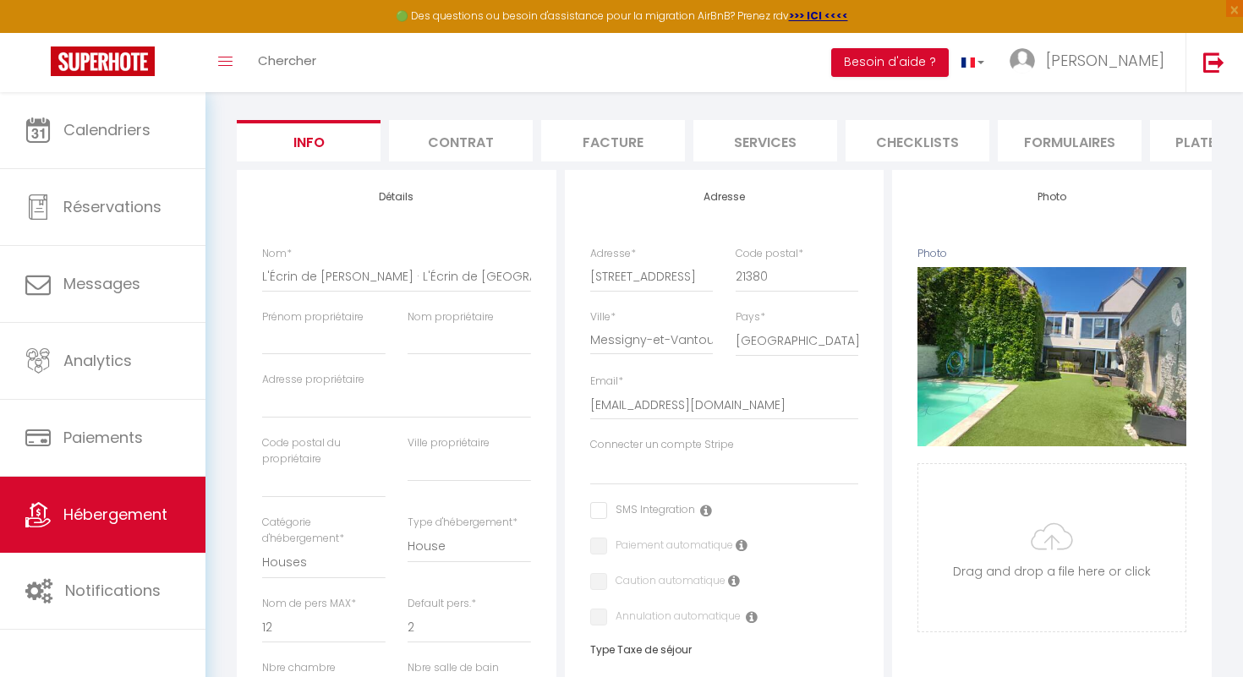
scroll to position [0, 0]
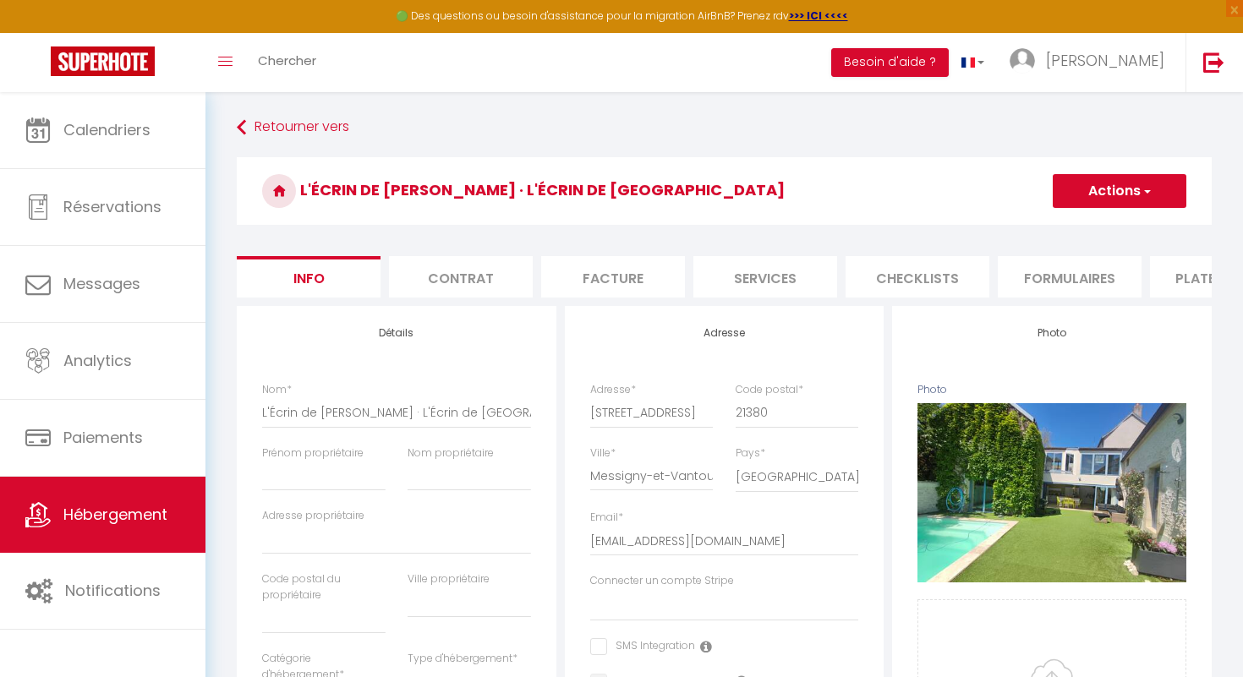
click at [495, 278] on li "Contrat" at bounding box center [461, 276] width 144 height 41
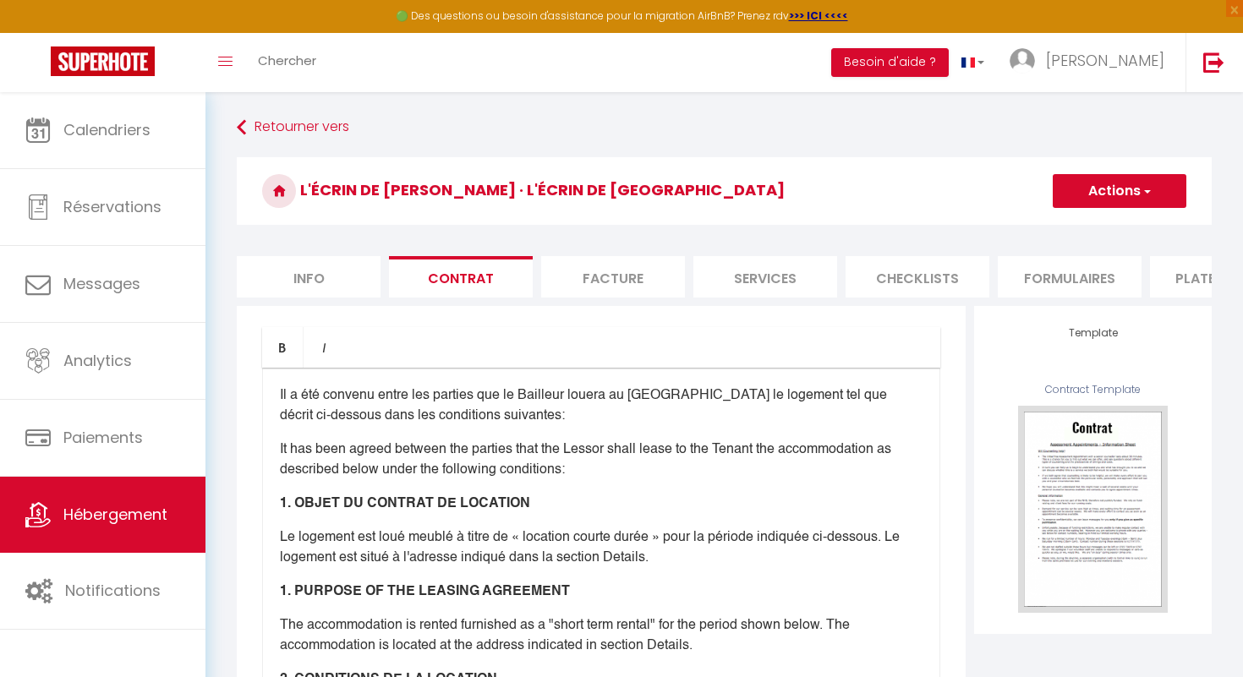
click at [599, 277] on li "Facture" at bounding box center [613, 276] width 144 height 41
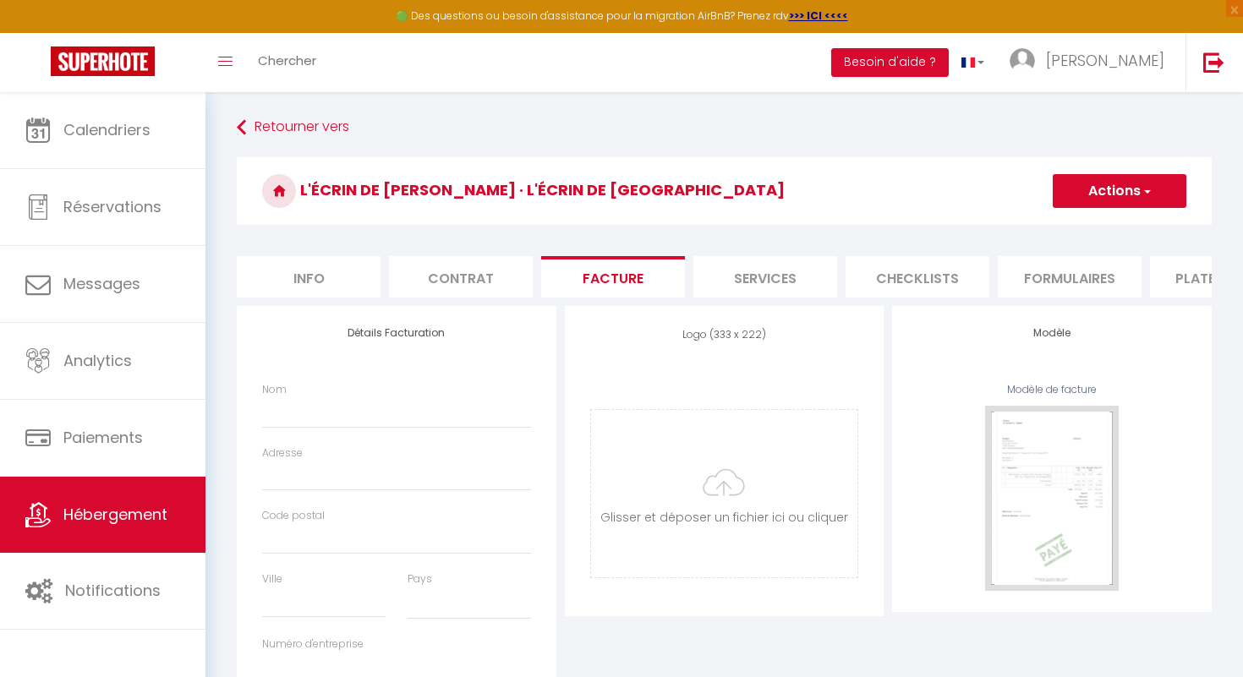
click at [766, 281] on li "Services" at bounding box center [765, 276] width 144 height 41
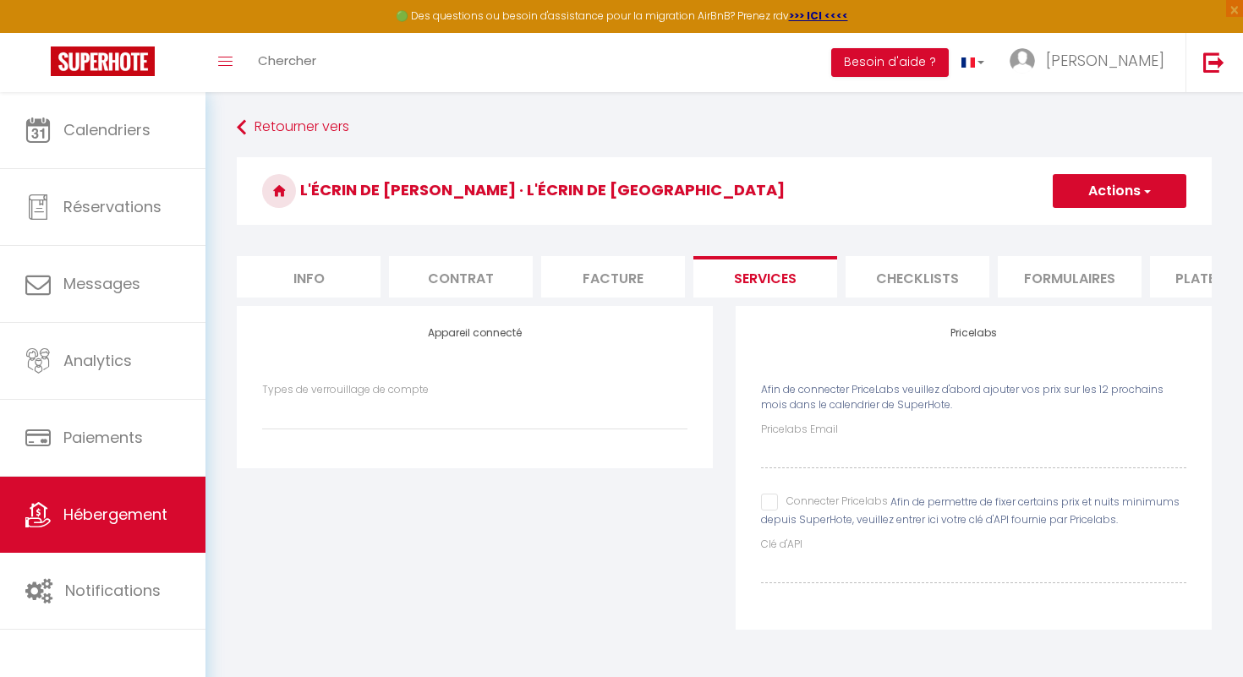
click at [896, 278] on li "Checklists" at bounding box center [918, 276] width 144 height 41
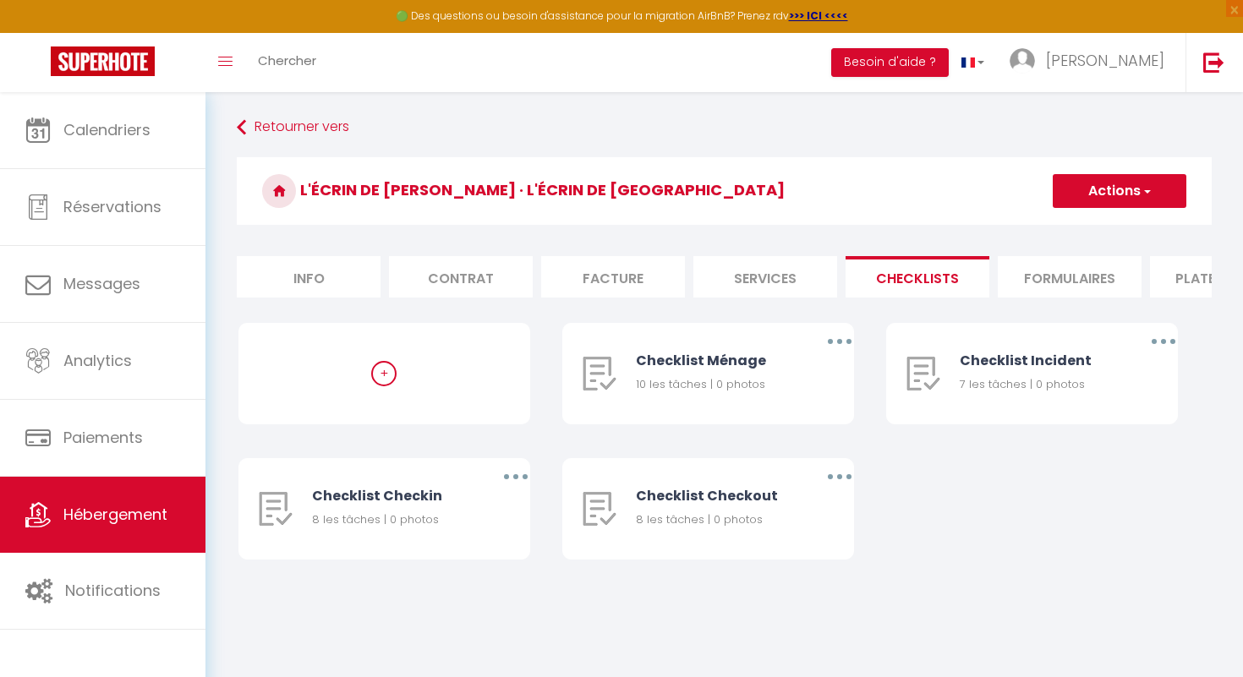
click at [1037, 282] on li "Formulaires" at bounding box center [1070, 276] width 144 height 41
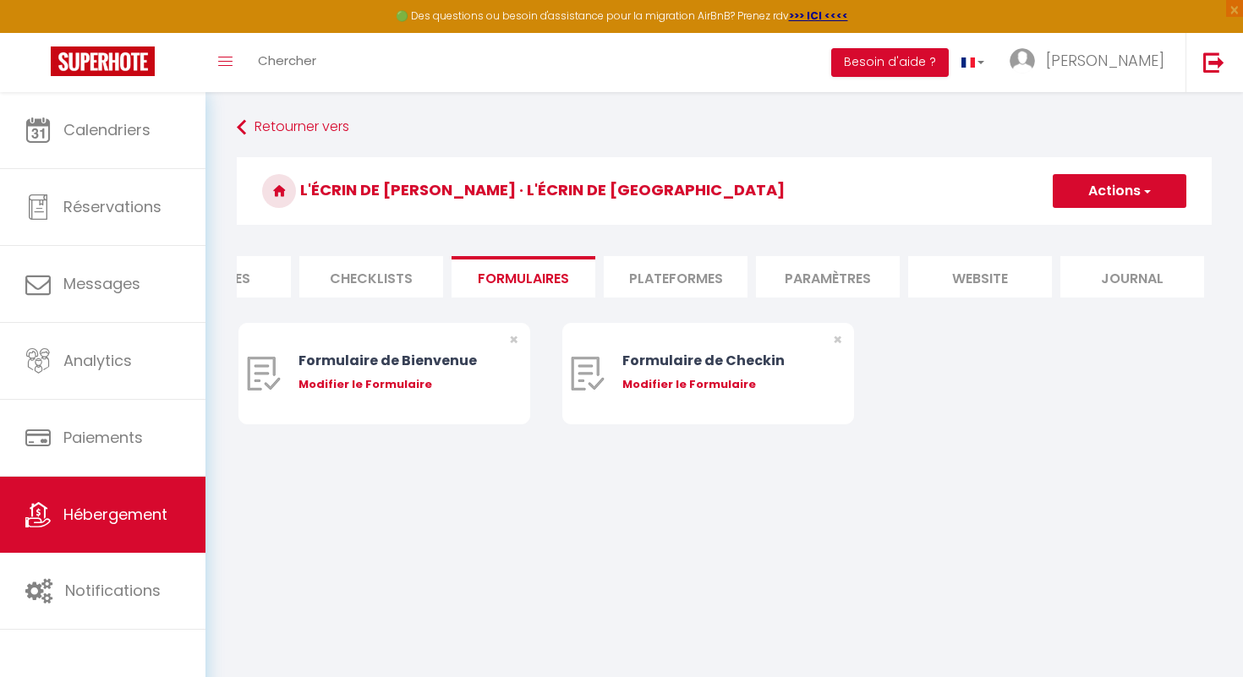
scroll to position [0, 547]
click at [655, 268] on li "Plateformes" at bounding box center [675, 276] width 144 height 41
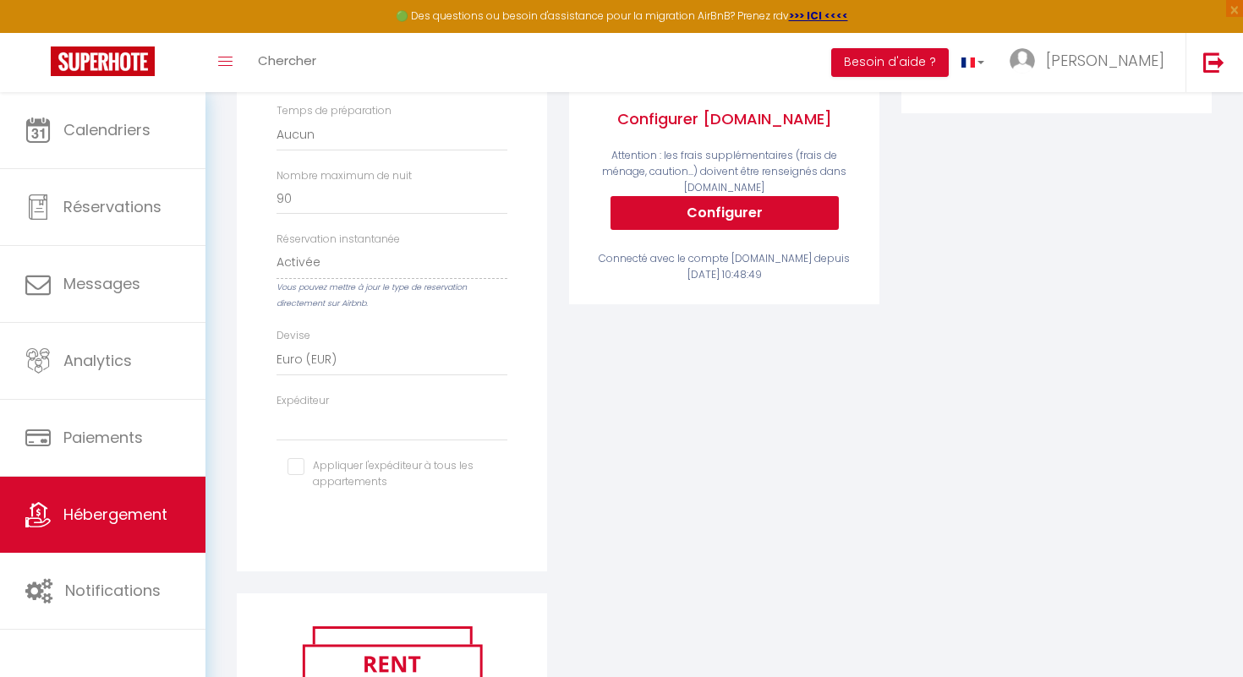
scroll to position [435, 0]
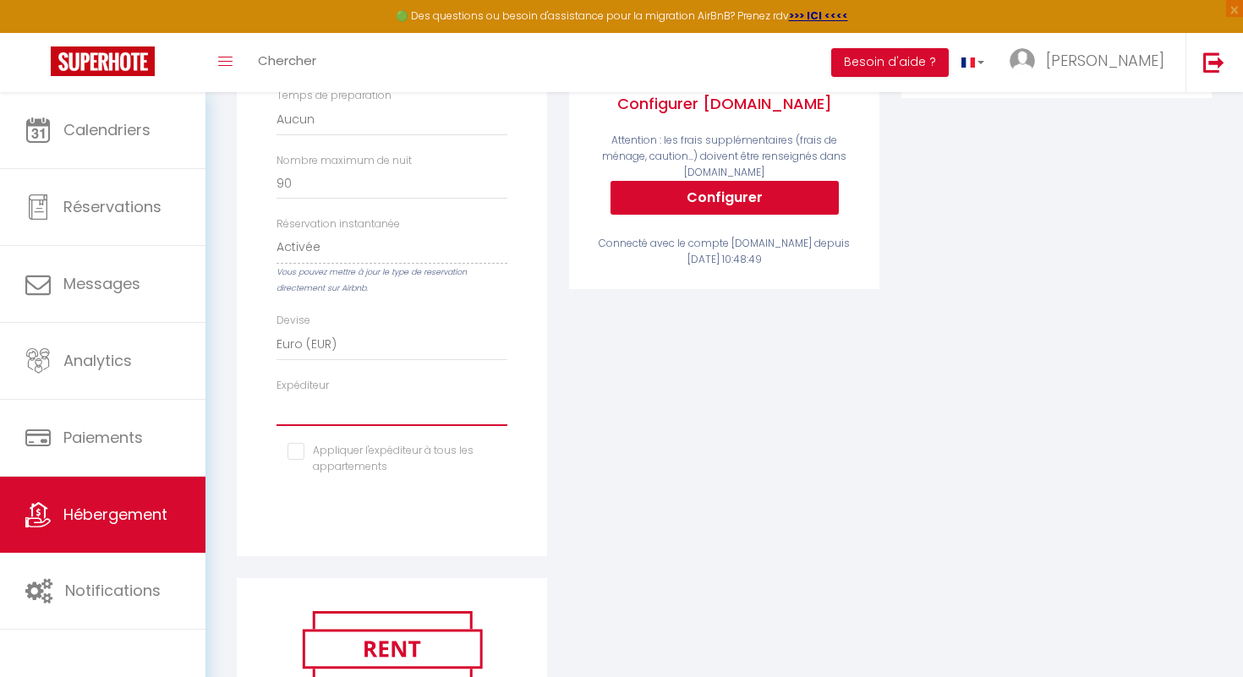
click at [462, 419] on select "contact@lynaisconciergerie.fr mluzin@hotmail.fr maulave.philippe@hotmail.fr bon…" at bounding box center [392, 410] width 231 height 32
click at [277, 394] on select "contact@lynaisconciergerie.fr mluzin@hotmail.fr maulave.philippe@hotmail.fr bon…" at bounding box center [392, 410] width 231 height 32
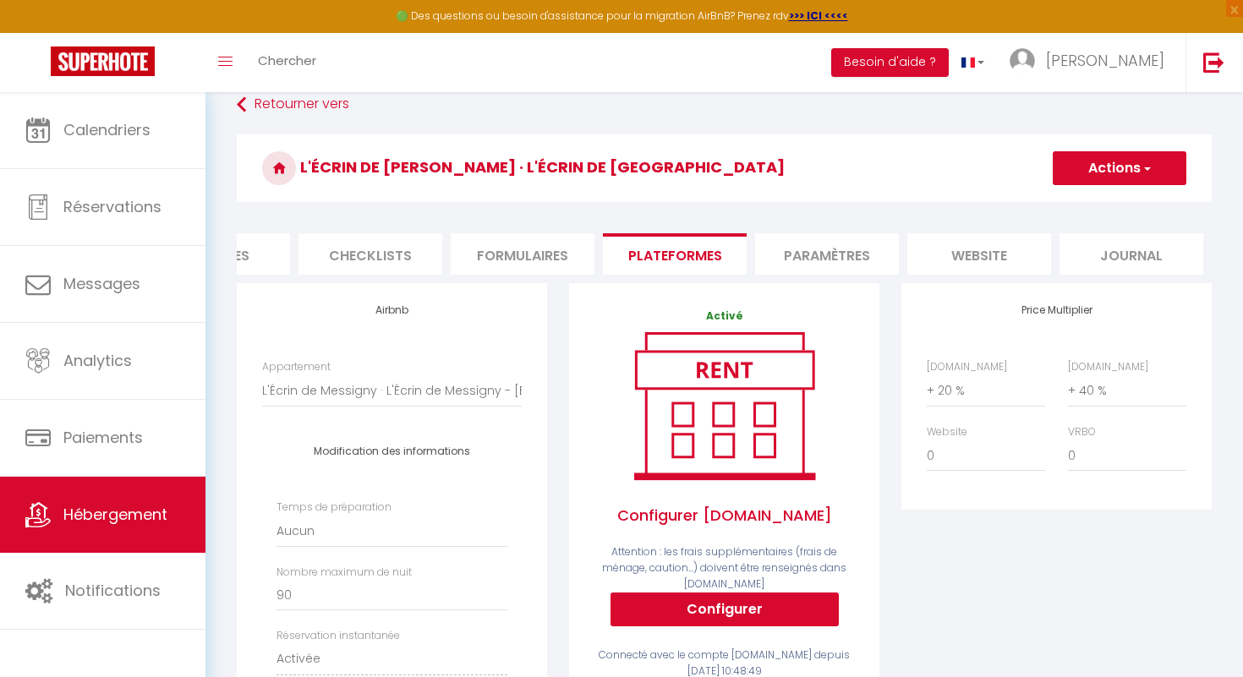
scroll to position [0, 0]
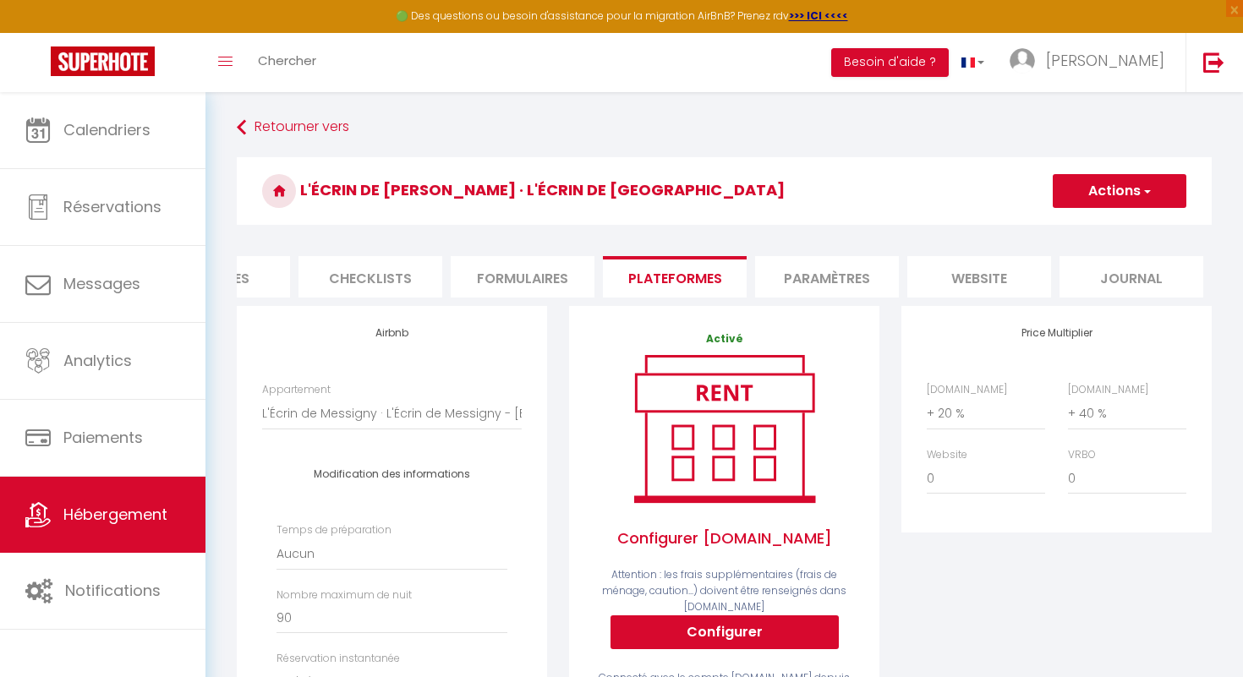
click at [826, 273] on li "Paramètres" at bounding box center [827, 276] width 144 height 41
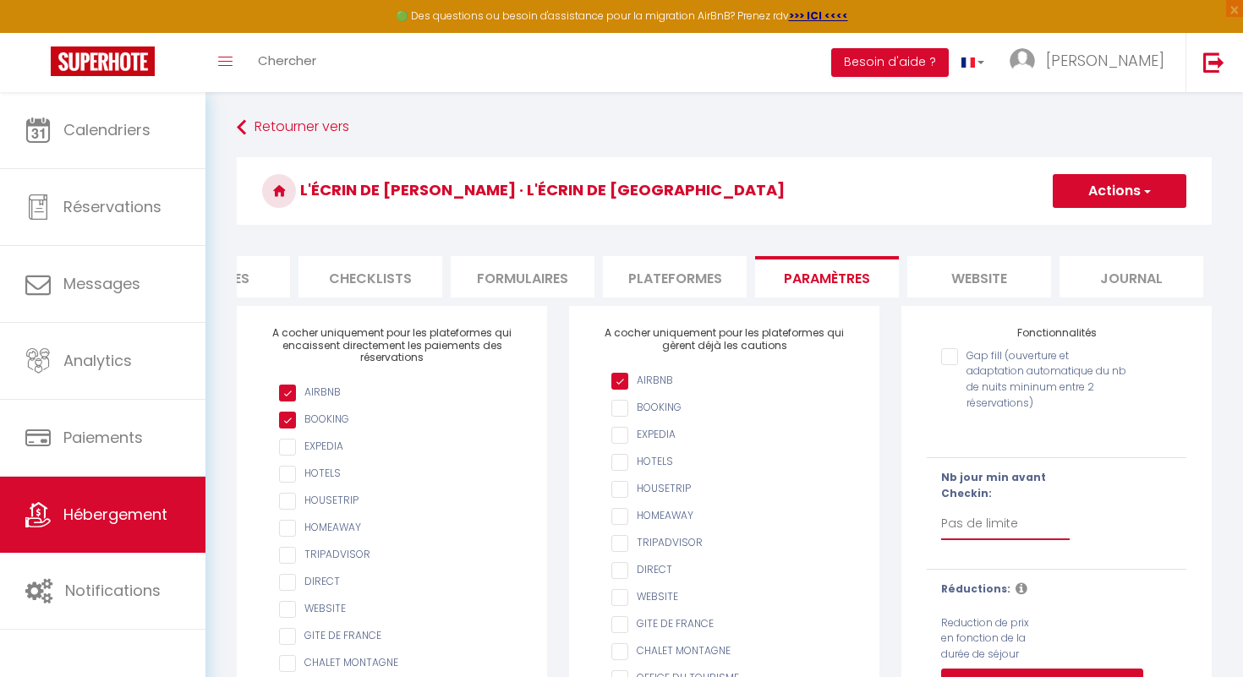
click at [960, 527] on select "Pas de limite 1 2 3 4 5 6 7" at bounding box center [1005, 524] width 129 height 32
click at [941, 508] on select "Pas de limite 1 2 3 4 5 6 7" at bounding box center [1005, 524] width 129 height 32
click at [1101, 192] on button "Actions" at bounding box center [1120, 191] width 134 height 34
click at [1089, 223] on input "Enregistrer" at bounding box center [1100, 228] width 63 height 17
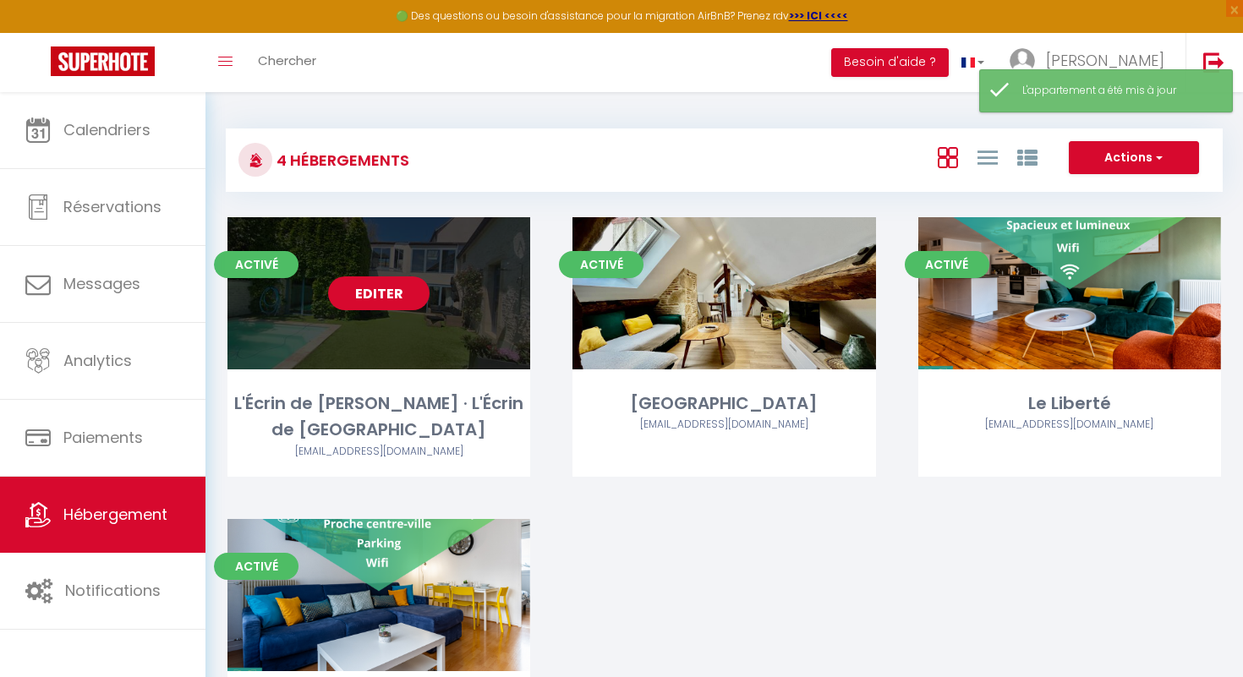
click at [377, 298] on link "Editer" at bounding box center [378, 294] width 101 height 34
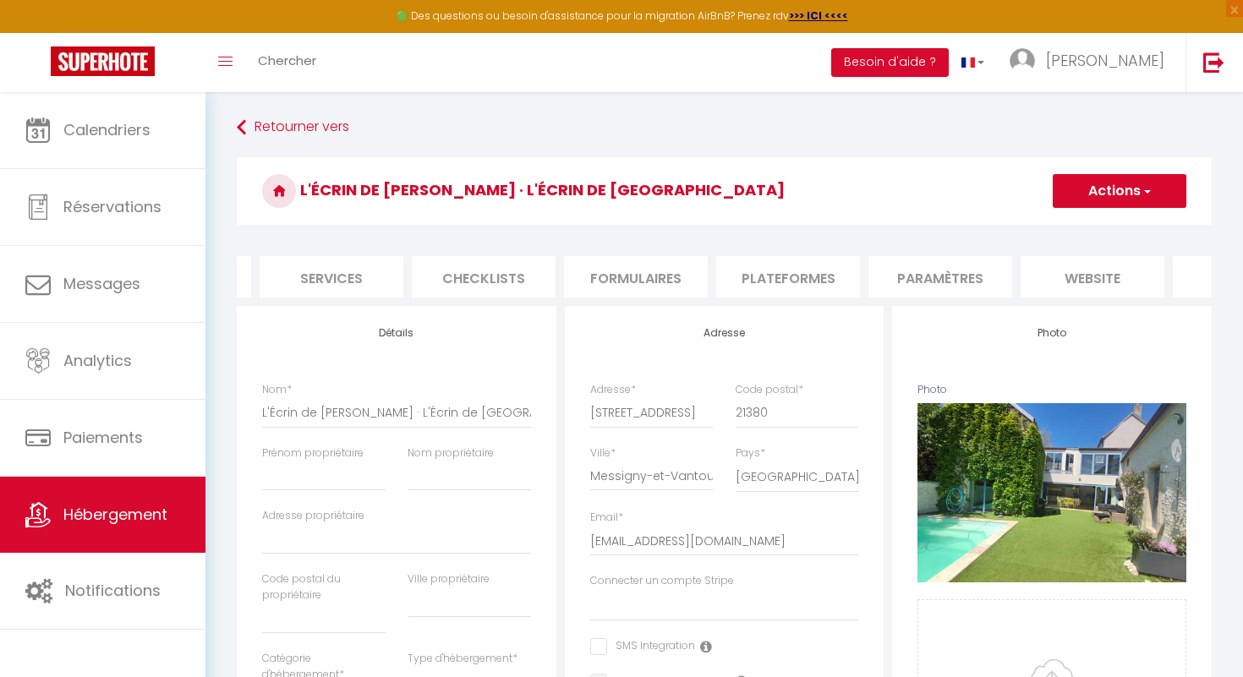
scroll to position [0, 547]
click at [800, 270] on li "Paramètres" at bounding box center [827, 276] width 144 height 41
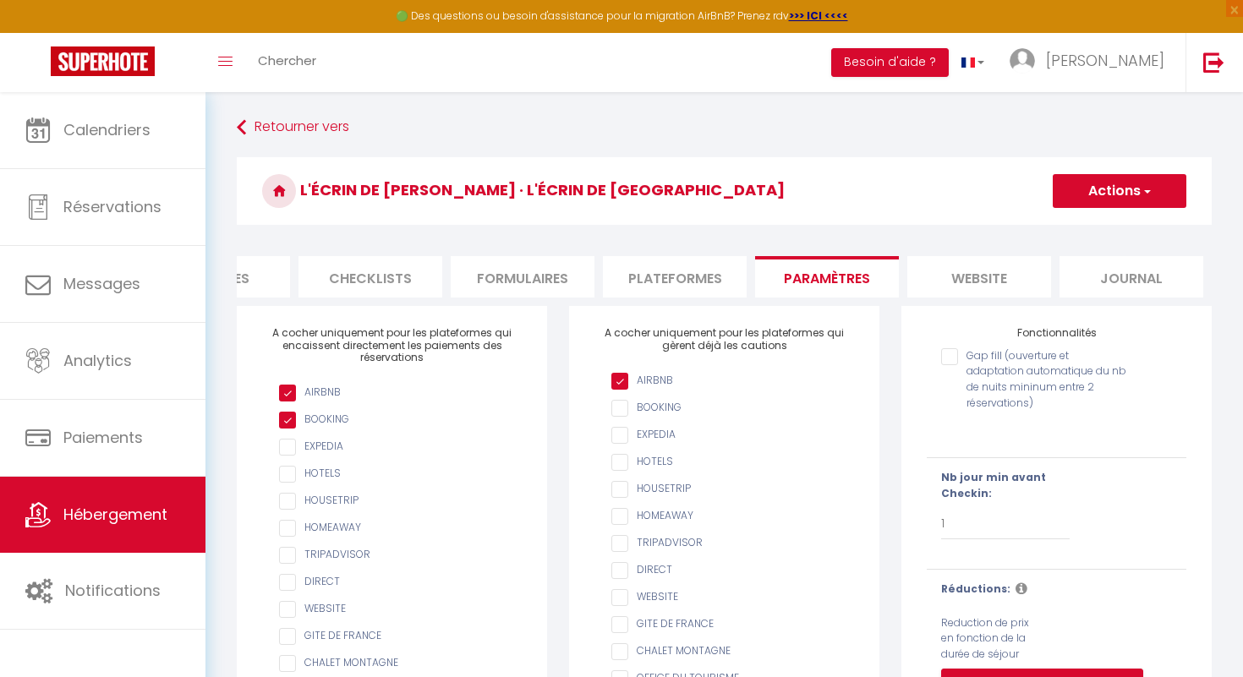
click at [926, 278] on li "website" at bounding box center [979, 276] width 144 height 41
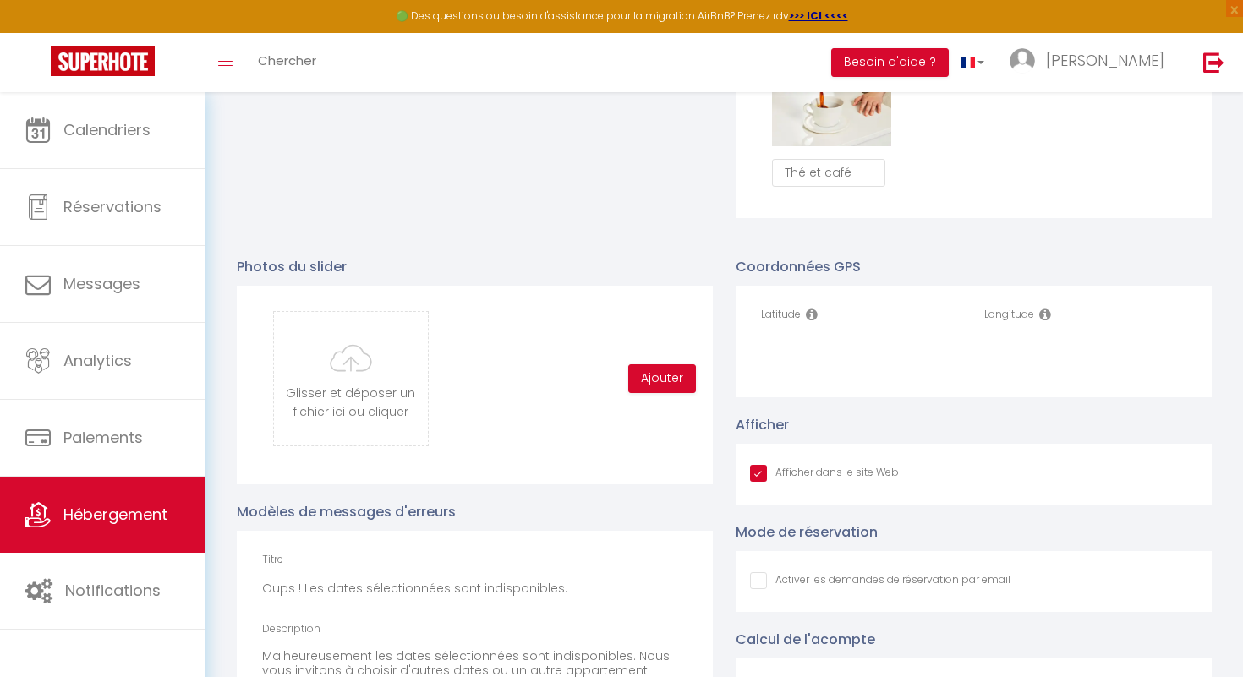
scroll to position [1632, 0]
click at [1035, 341] on input "Longitude" at bounding box center [1085, 342] width 202 height 30
click at [1046, 310] on icon at bounding box center [1045, 313] width 12 height 14
click at [1030, 349] on input "Longitude" at bounding box center [1085, 342] width 202 height 30
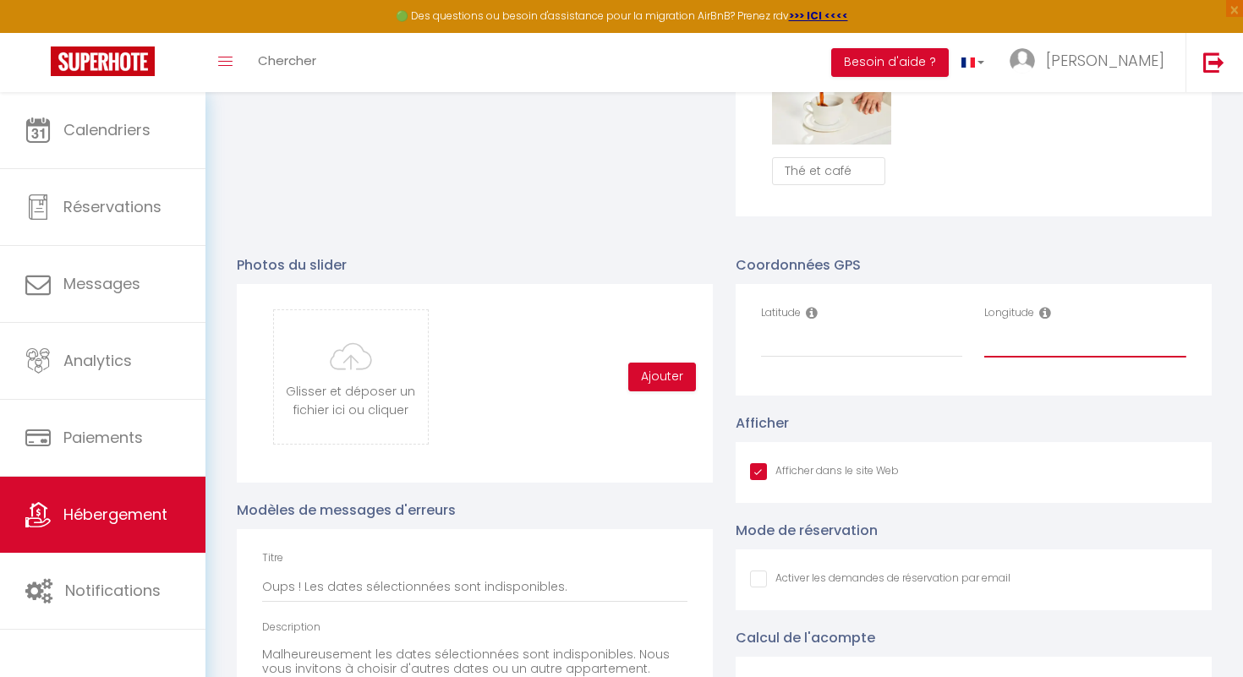
paste input "5.018417"
paste input "5.0184165"
click at [813, 310] on icon at bounding box center [812, 313] width 12 height 14
click at [852, 348] on input "Latitude" at bounding box center [862, 342] width 202 height 30
paste input "47.4036863"
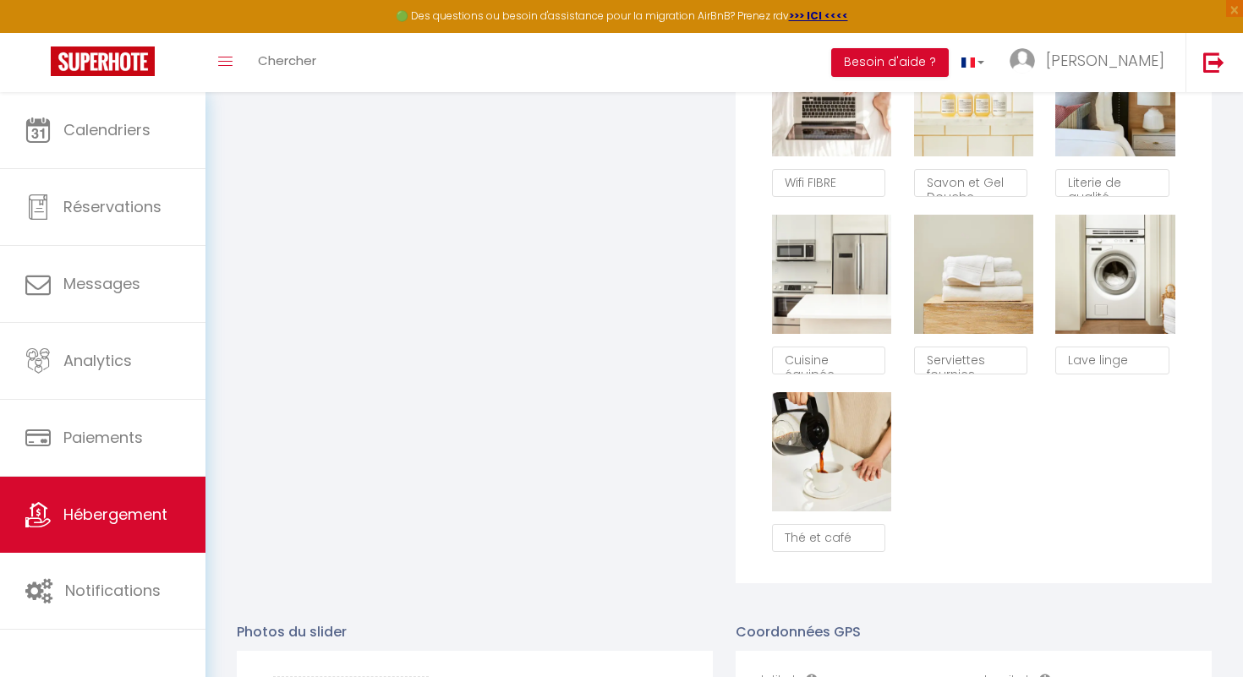
scroll to position [0, 0]
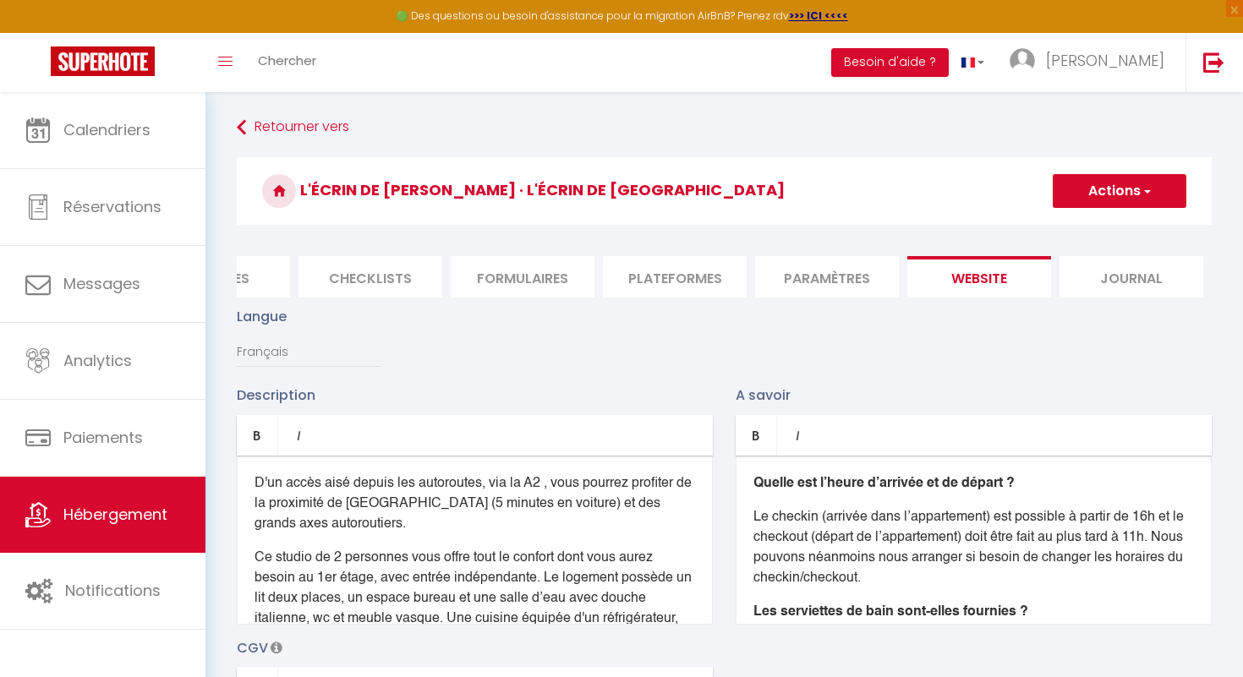
click at [1147, 185] on span "button" at bounding box center [1146, 191] width 11 height 17
click at [1114, 229] on input "Enregistrer" at bounding box center [1100, 228] width 63 height 17
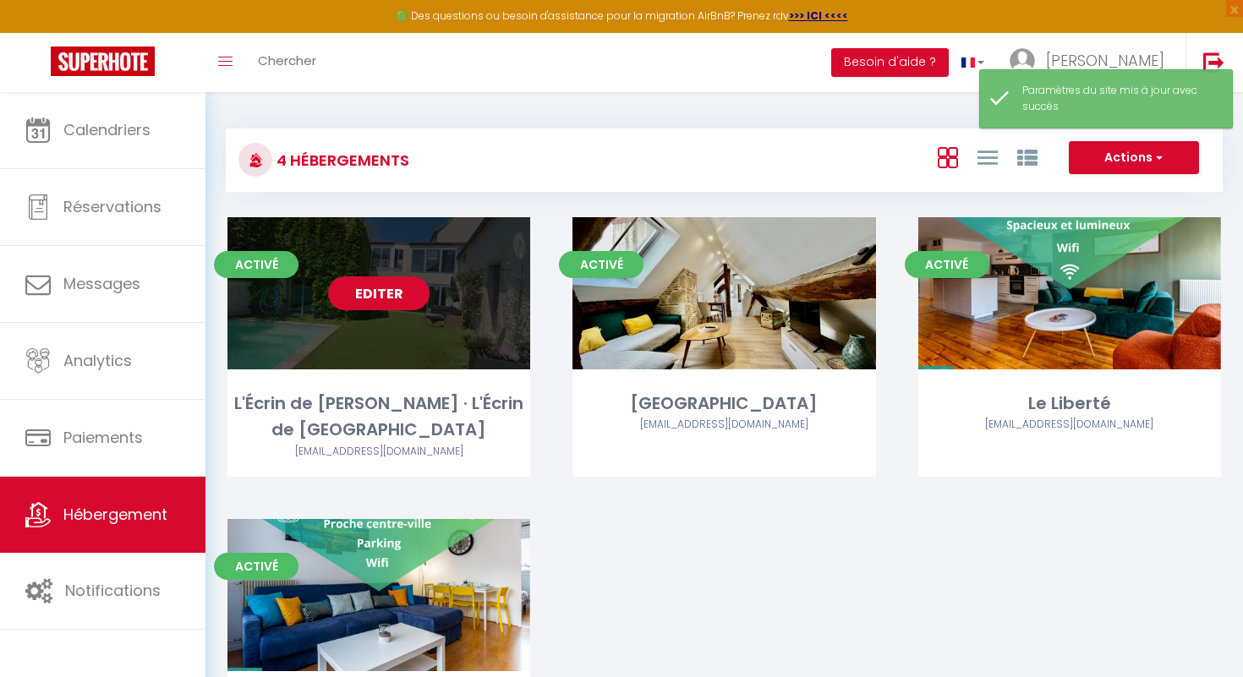
click at [399, 297] on link "Editer" at bounding box center [378, 294] width 101 height 34
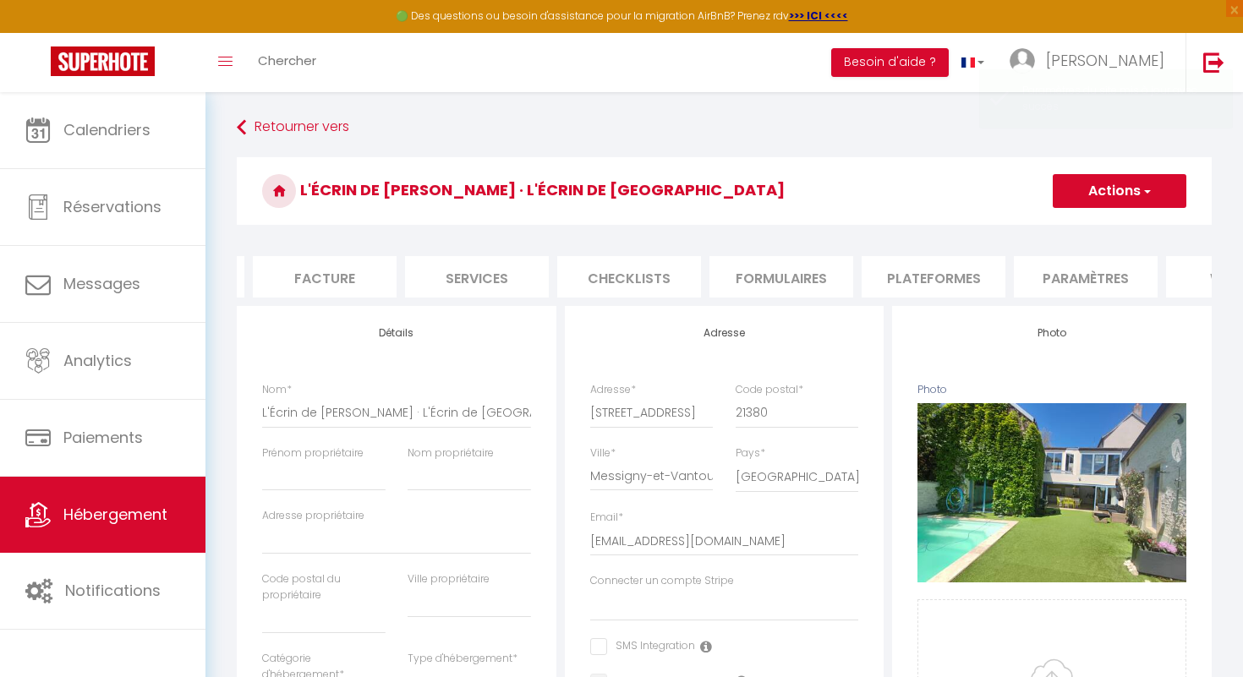
scroll to position [0, 547]
click at [840, 274] on li "Paramètres" at bounding box center [827, 276] width 144 height 41
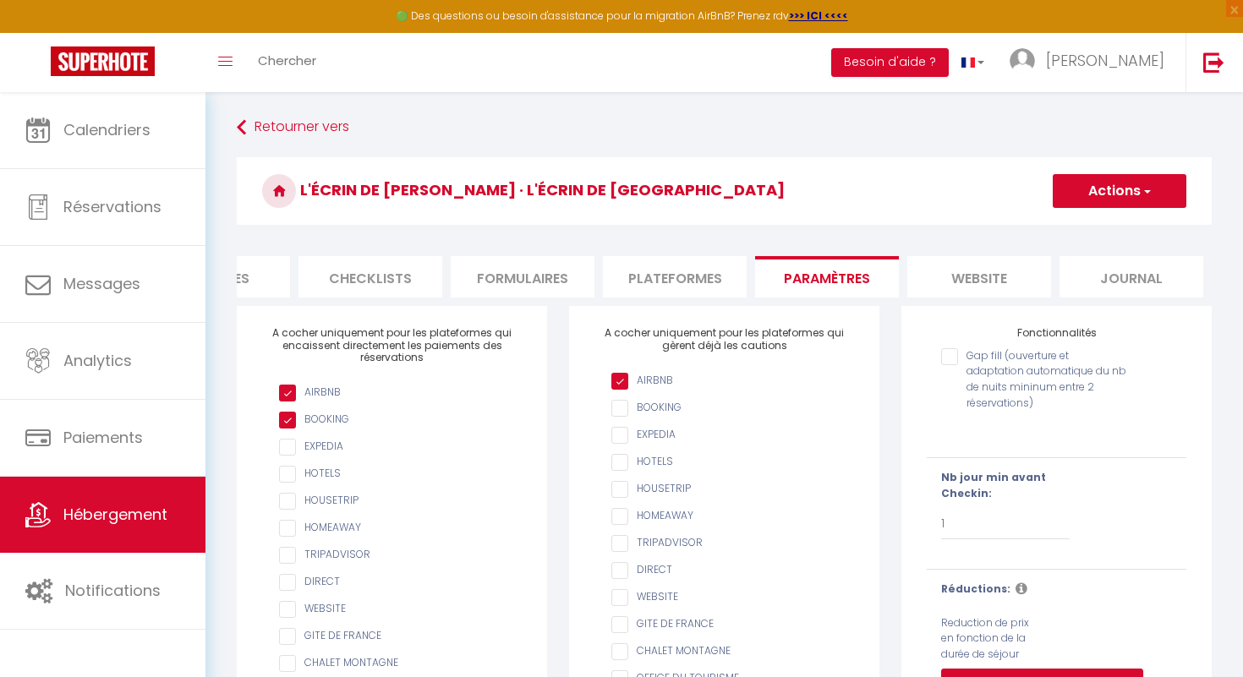
click at [979, 269] on li "website" at bounding box center [979, 276] width 144 height 41
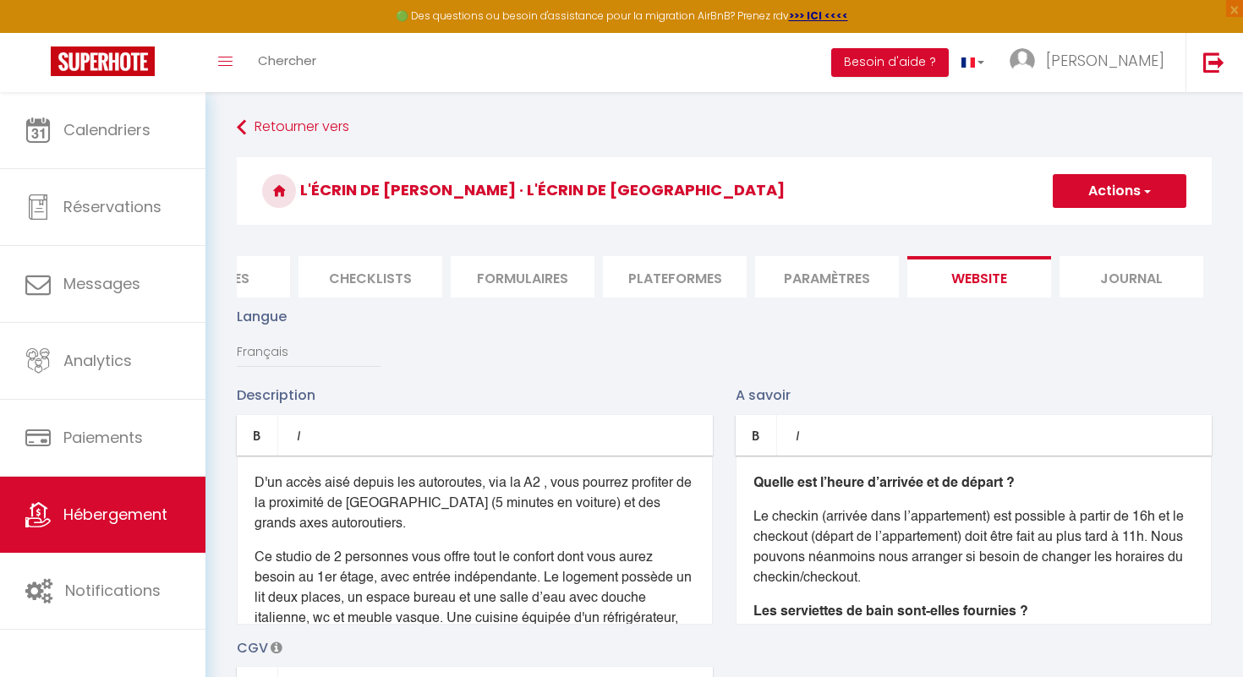
click at [1120, 283] on li "Journal" at bounding box center [1132, 276] width 144 height 41
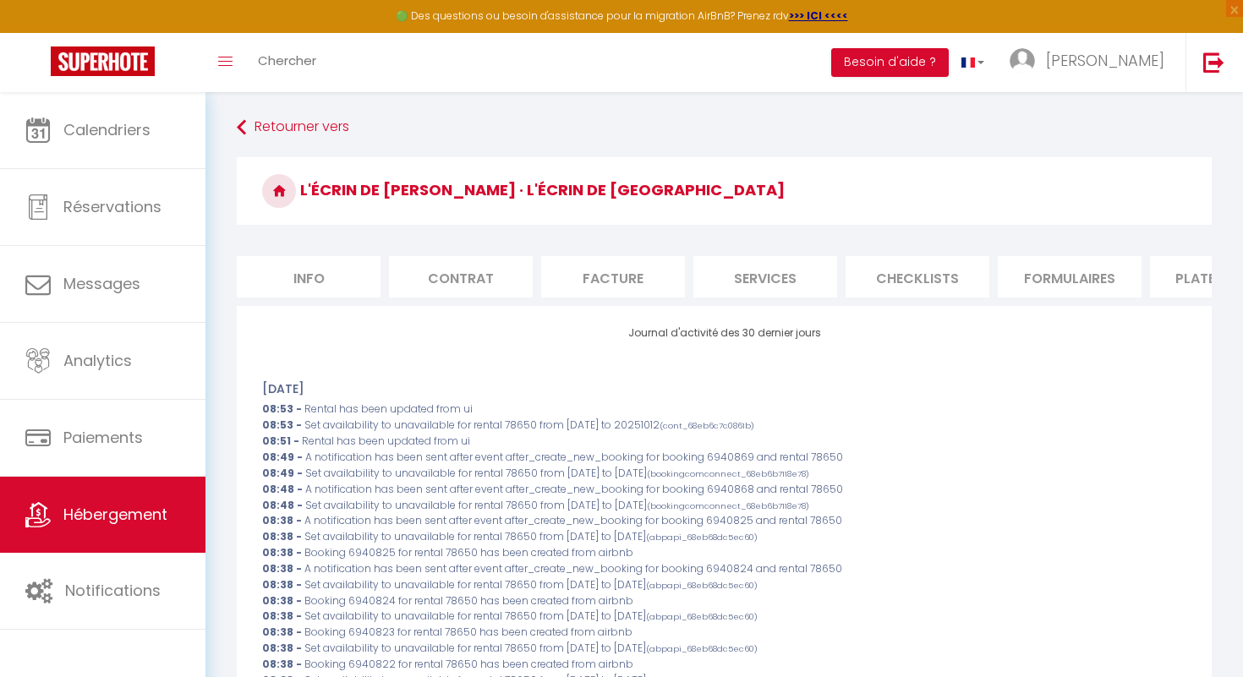
click at [340, 268] on li "Info" at bounding box center [309, 276] width 144 height 41
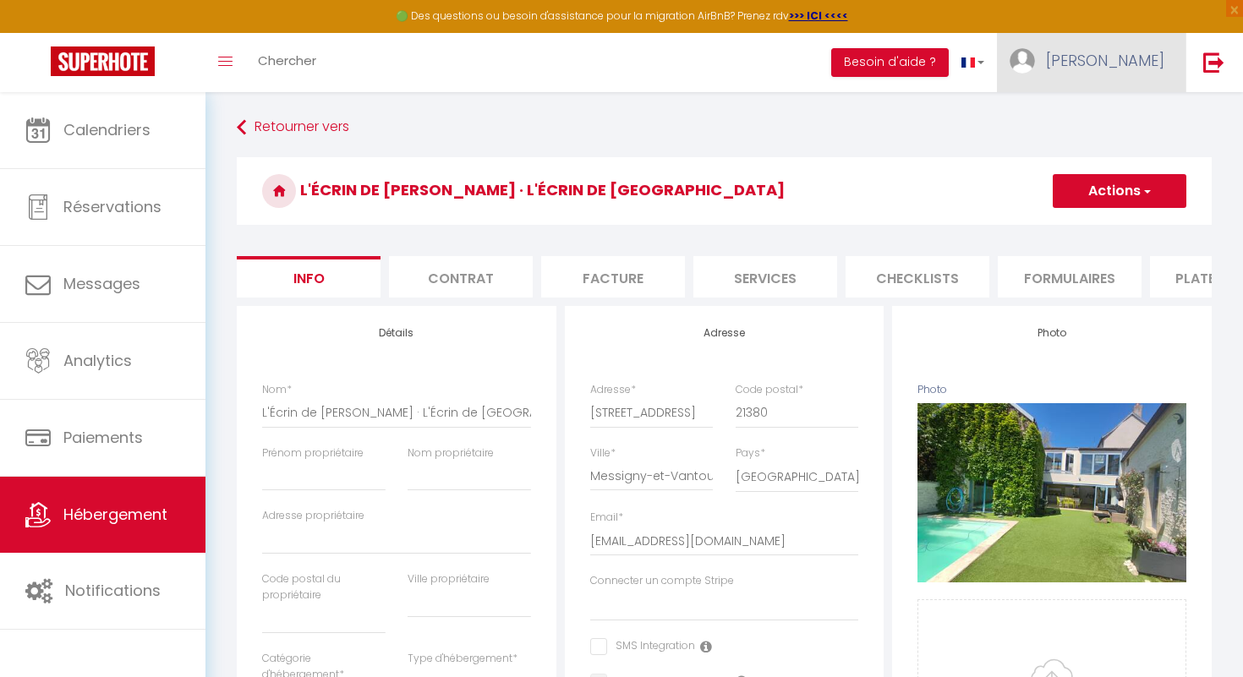
click at [1108, 70] on span "[PERSON_NAME]" at bounding box center [1105, 60] width 118 height 21
click at [1109, 147] on link "Équipe" at bounding box center [1117, 148] width 125 height 29
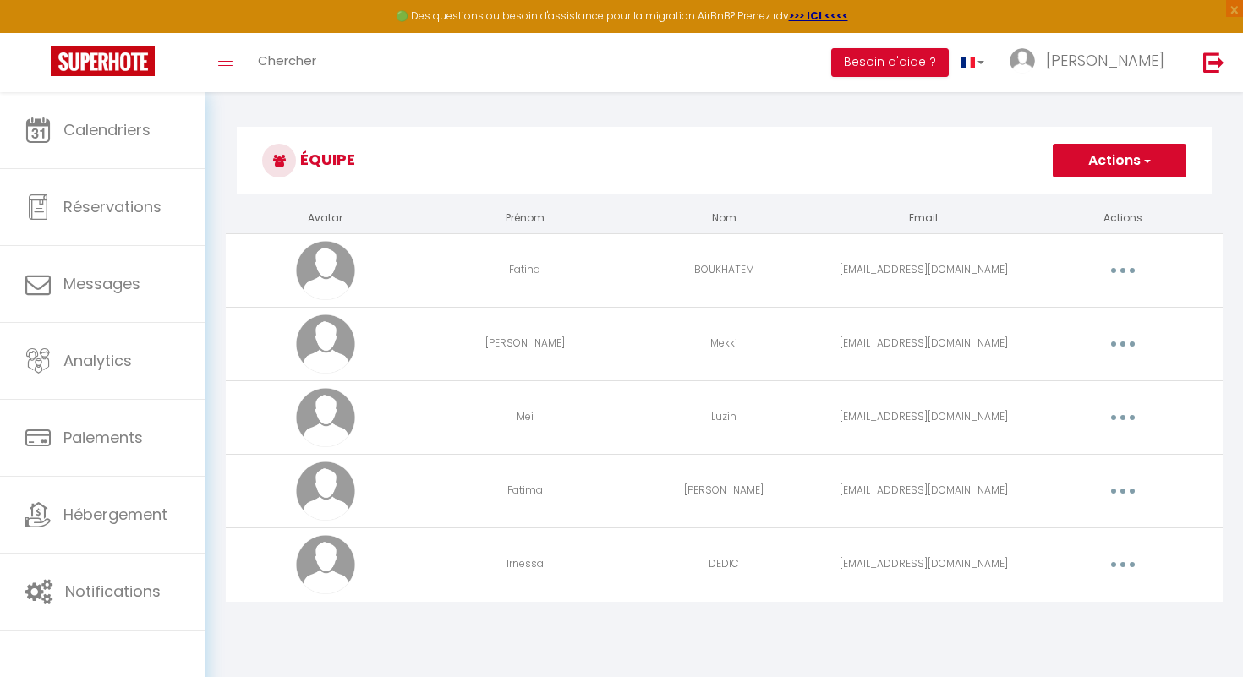
click at [1127, 567] on button "button" at bounding box center [1122, 564] width 47 height 27
click at [1075, 596] on link "Editer" at bounding box center [1078, 603] width 125 height 29
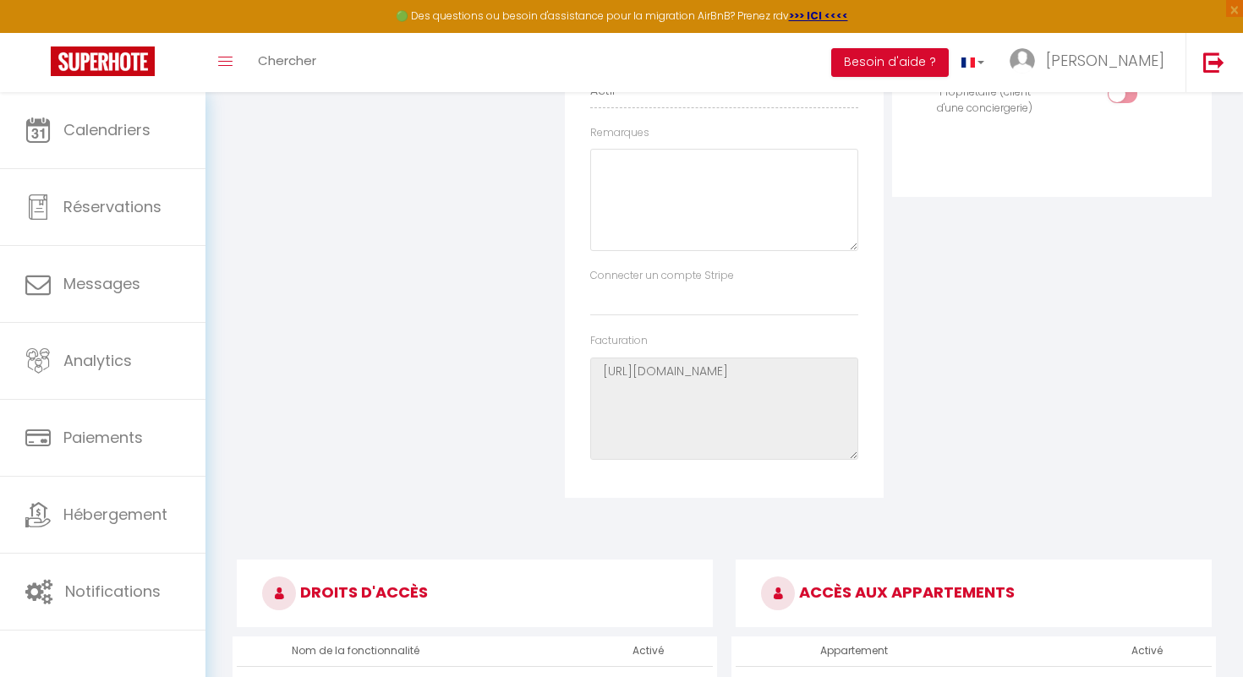
scroll to position [130, 0]
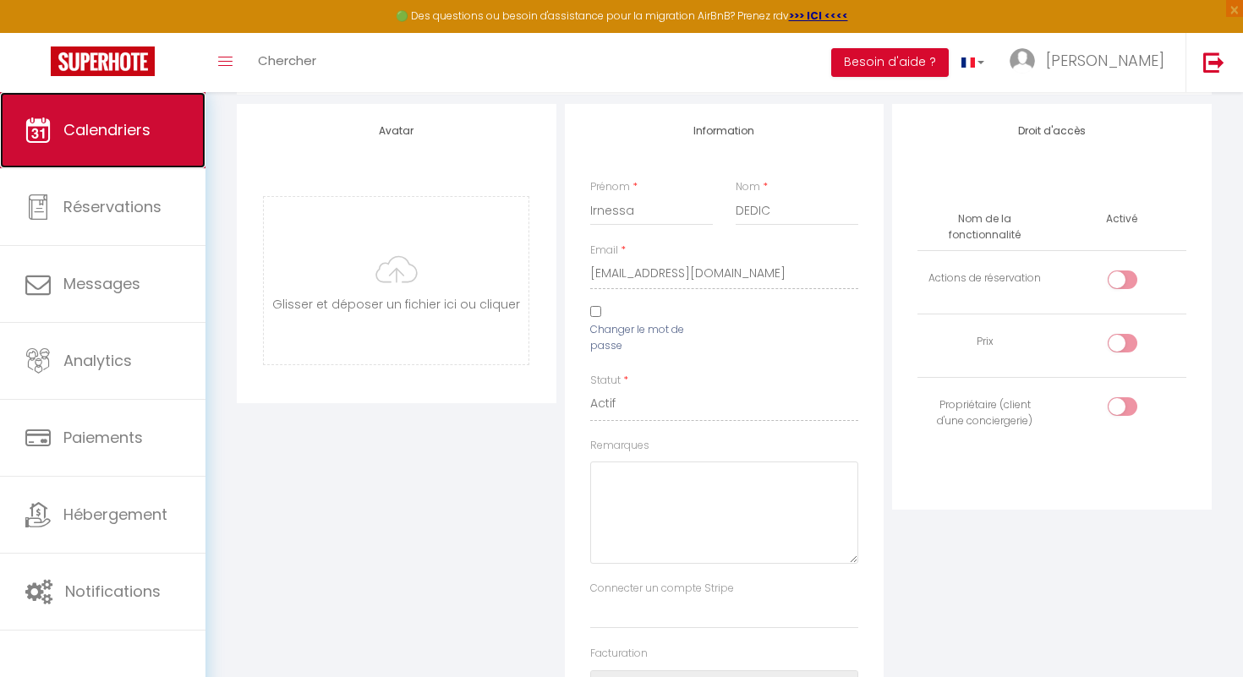
click at [138, 135] on span "Calendriers" at bounding box center [106, 129] width 87 height 21
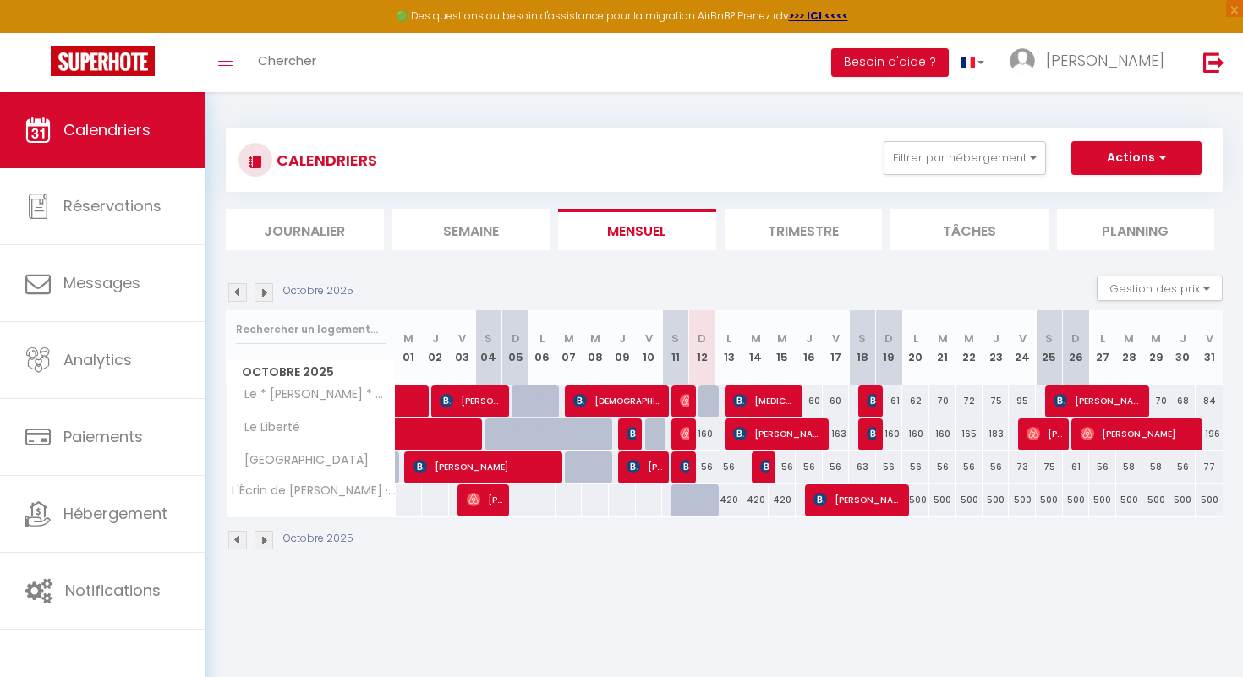
click at [262, 290] on img at bounding box center [264, 292] width 19 height 19
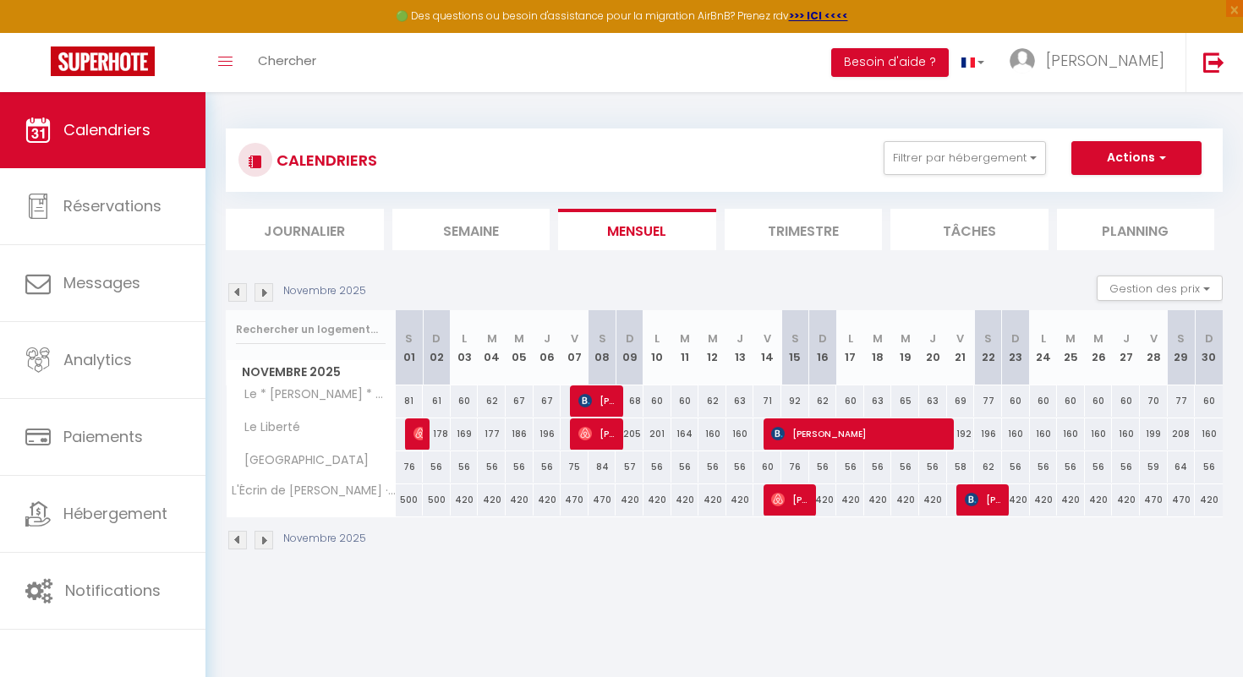
click at [262, 290] on img at bounding box center [264, 292] width 19 height 19
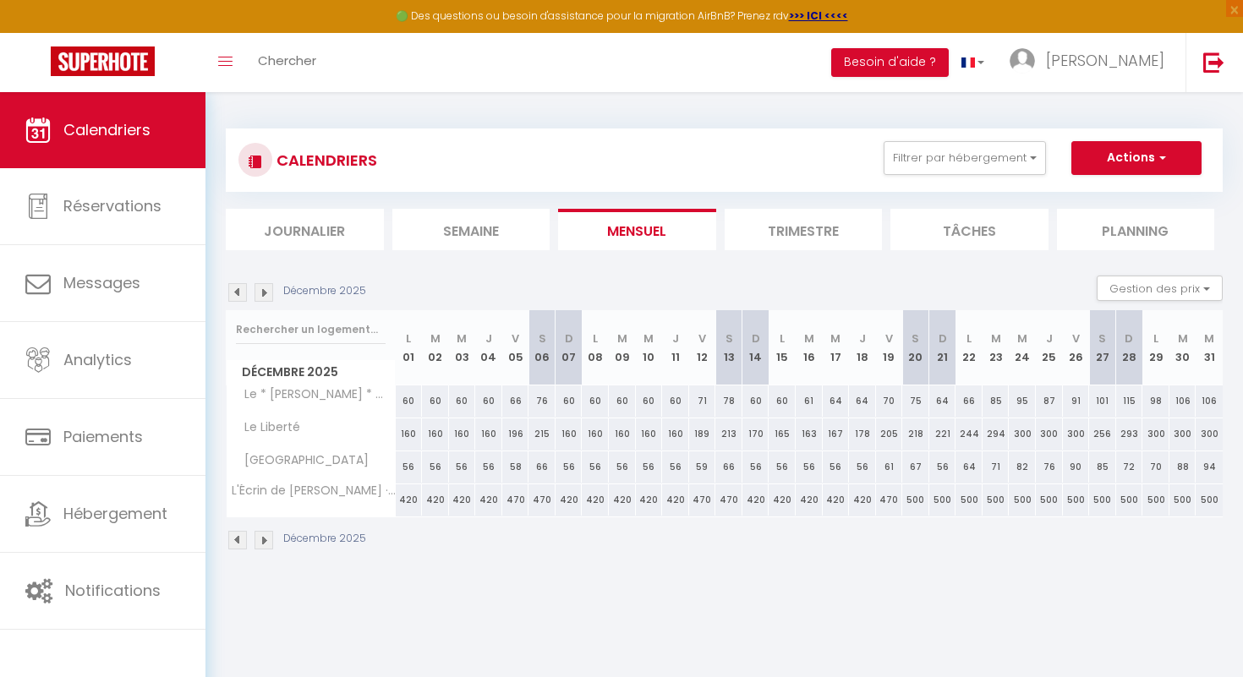
click at [262, 290] on img at bounding box center [264, 292] width 19 height 19
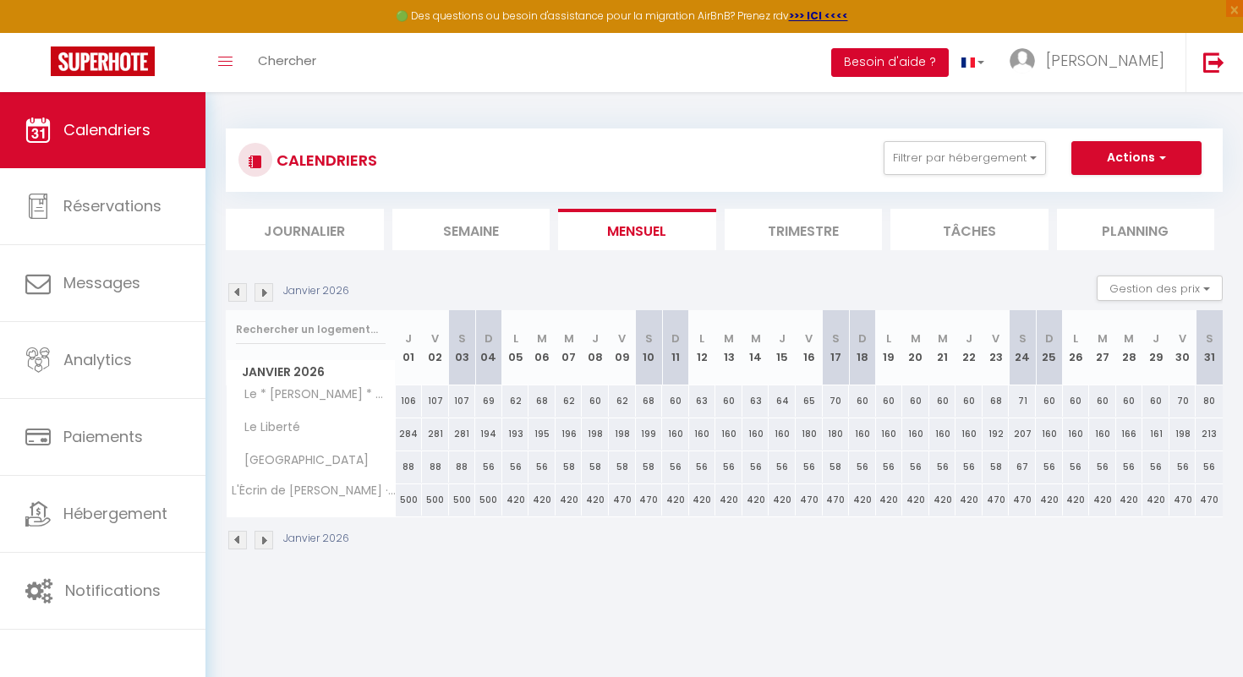
click at [949, 63] on button "Besoin d'aide ?" at bounding box center [890, 62] width 118 height 29
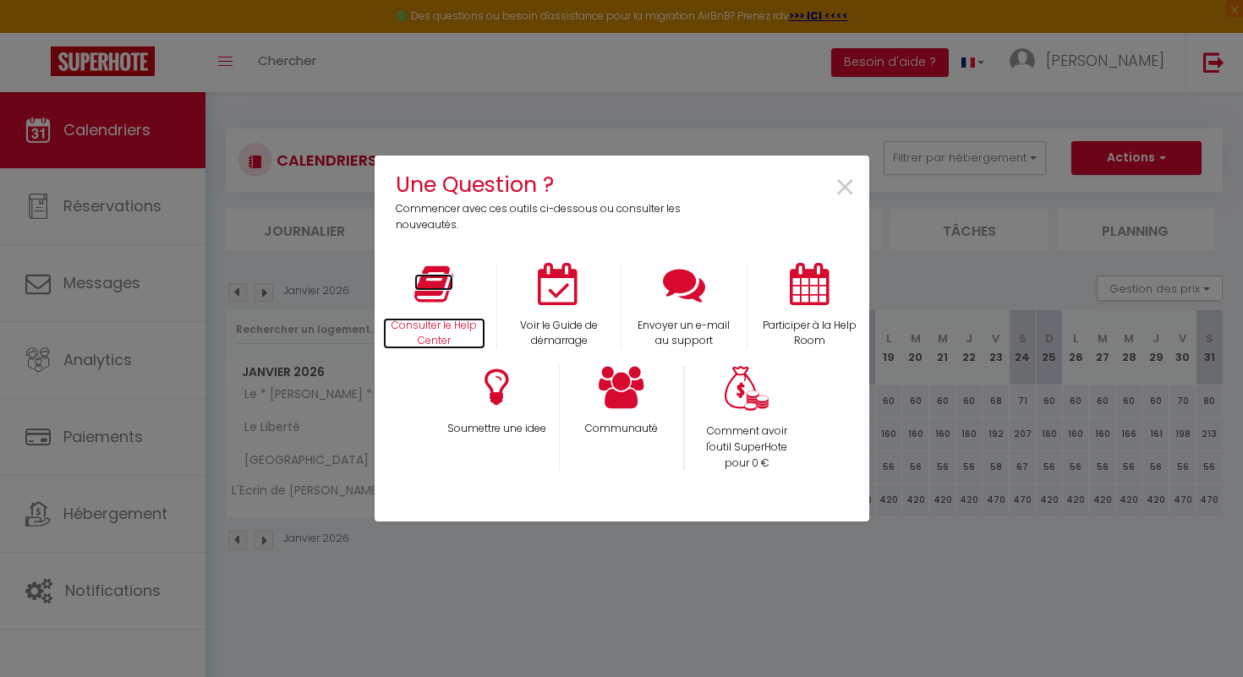
click at [430, 293] on icon at bounding box center [433, 284] width 39 height 42
click at [841, 191] on span "×" at bounding box center [845, 188] width 23 height 53
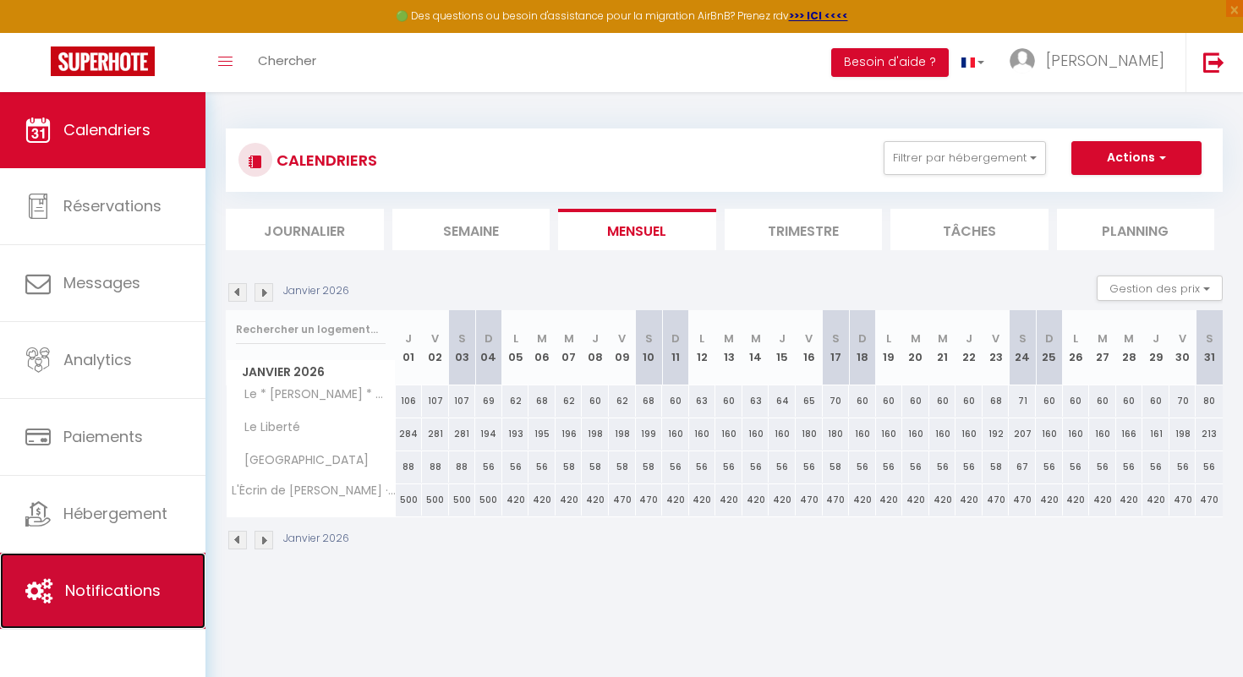
click at [129, 569] on link "Notifications" at bounding box center [102, 591] width 205 height 76
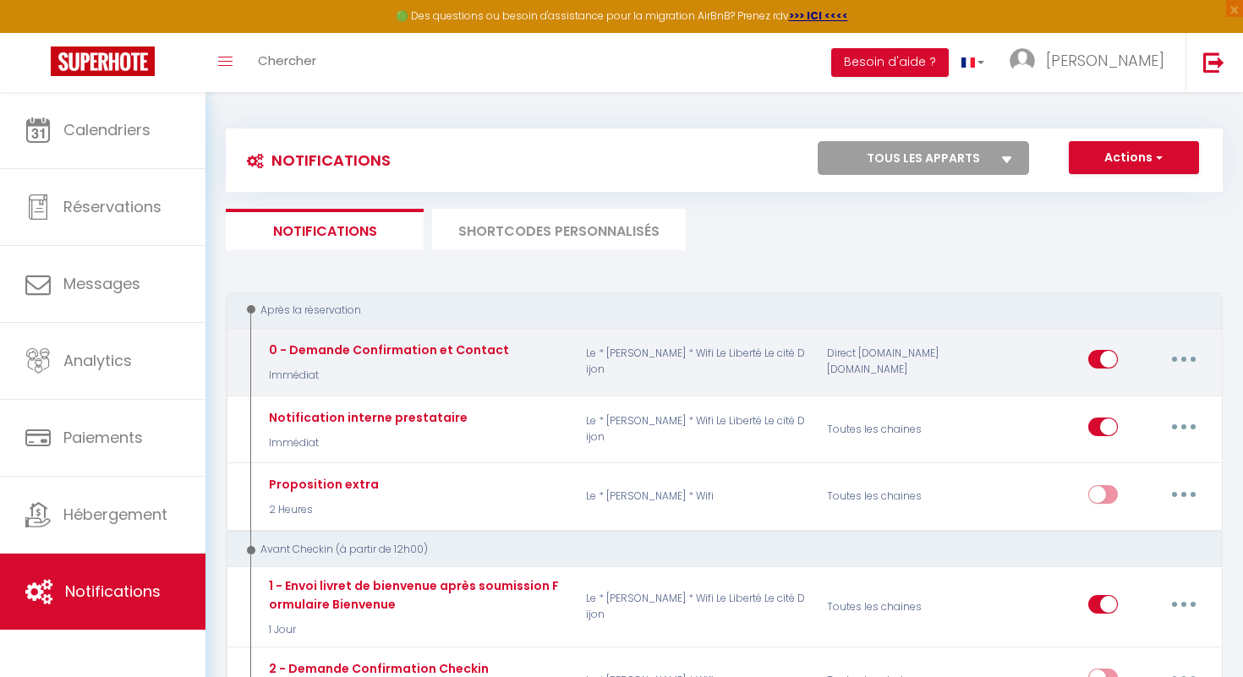
click at [1187, 358] on button "button" at bounding box center [1183, 359] width 47 height 27
click at [1134, 393] on link "Editer" at bounding box center [1139, 398] width 125 height 29
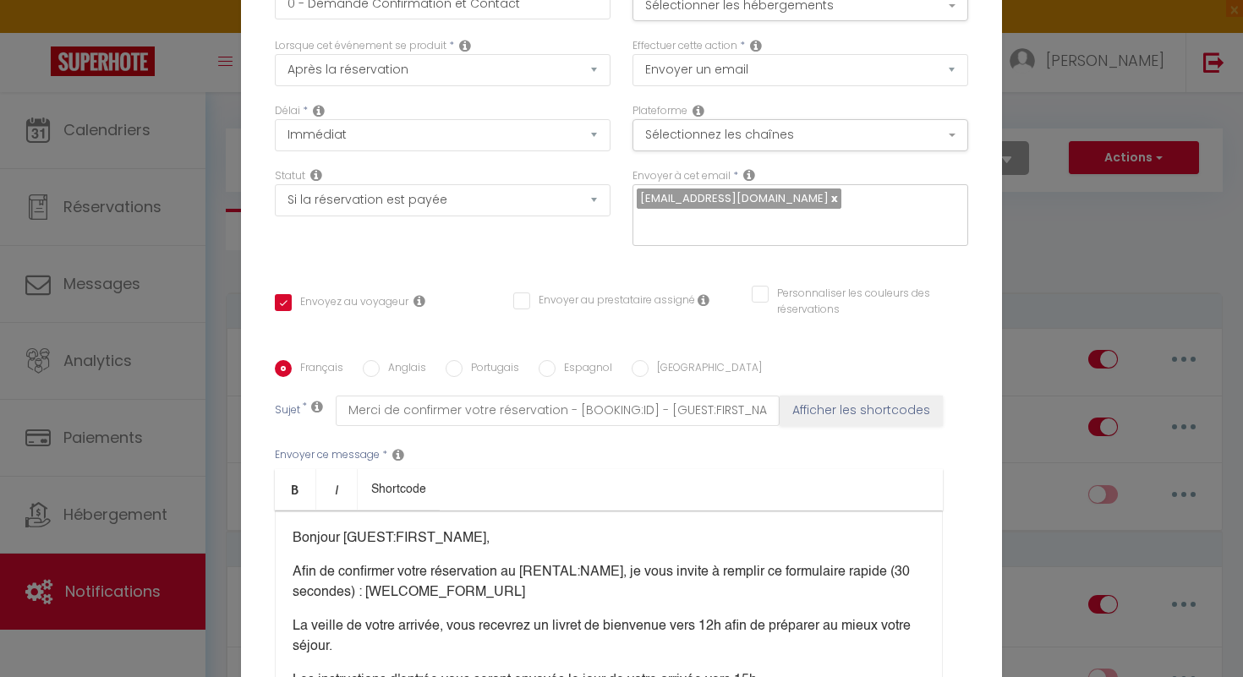
click at [967, 319] on div "Personnaliser les couleurs des réservations #D7092E" at bounding box center [860, 310] width 238 height 49
click at [1085, 257] on div "Modifier la notification × Titre * 0 - Demande Confirmation et Contact Pour cet…" at bounding box center [621, 338] width 1243 height 677
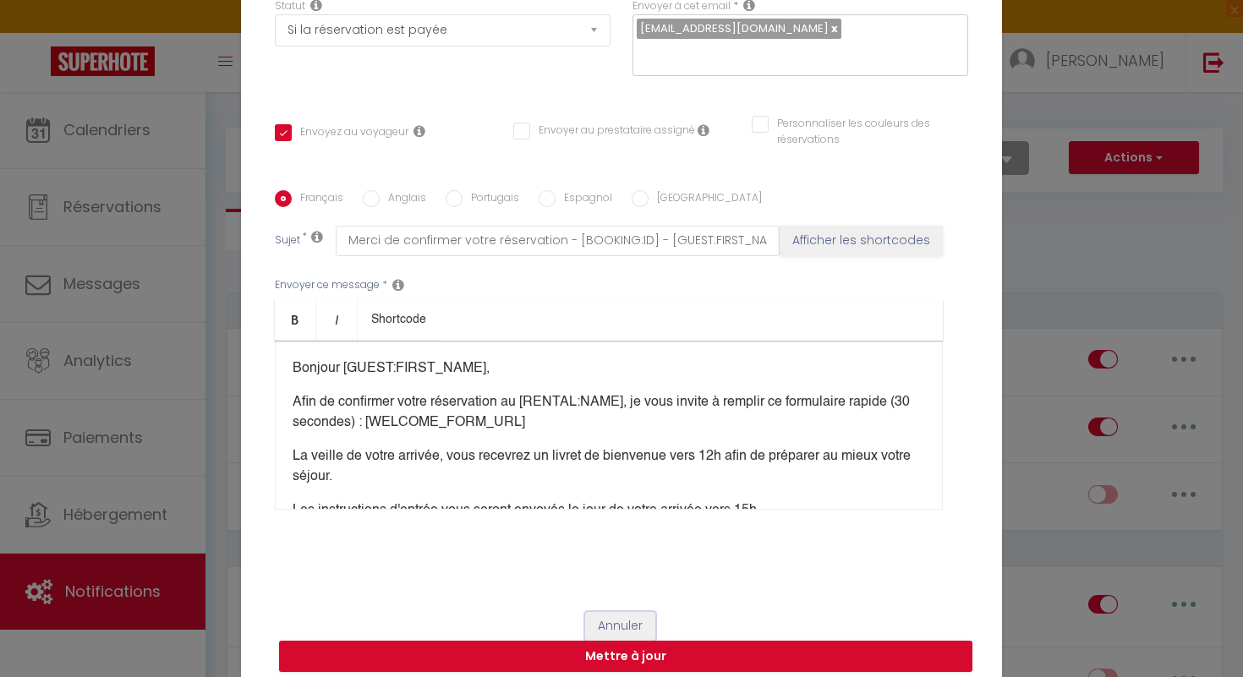
click at [616, 617] on button "Annuler" at bounding box center [620, 626] width 70 height 29
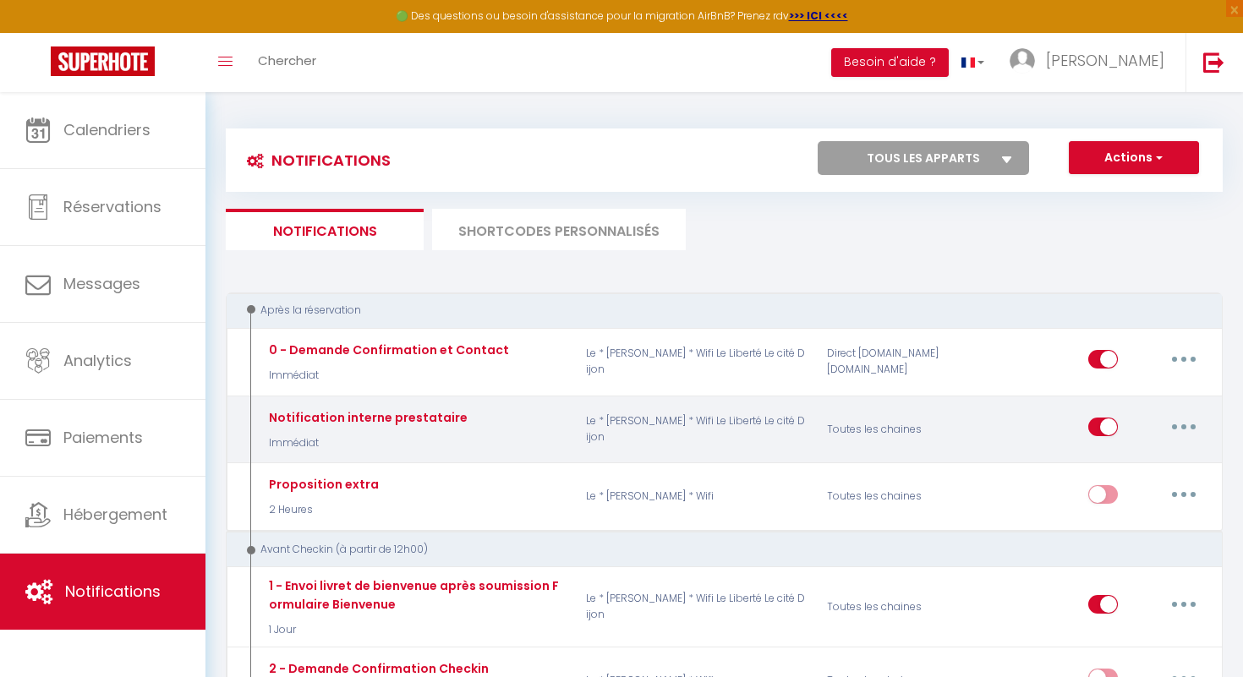
click at [1183, 426] on icon "button" at bounding box center [1183, 427] width 5 height 5
click at [1129, 471] on link "Editer" at bounding box center [1139, 466] width 125 height 29
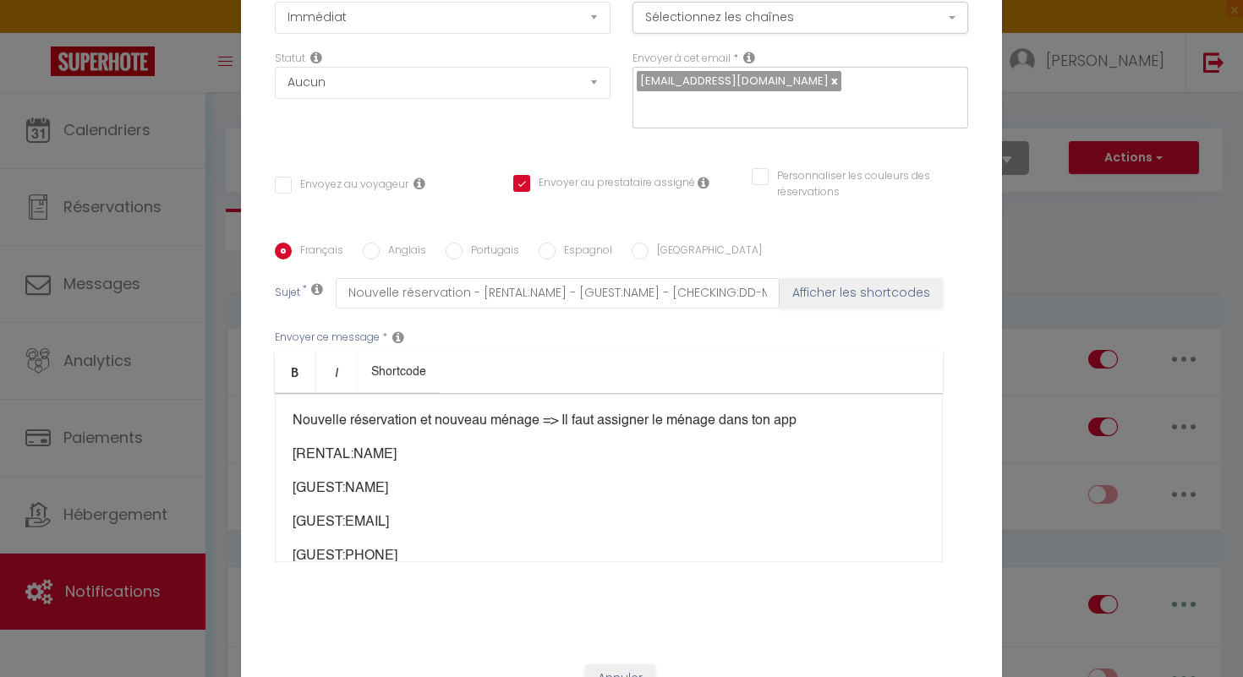
scroll to position [0, 0]
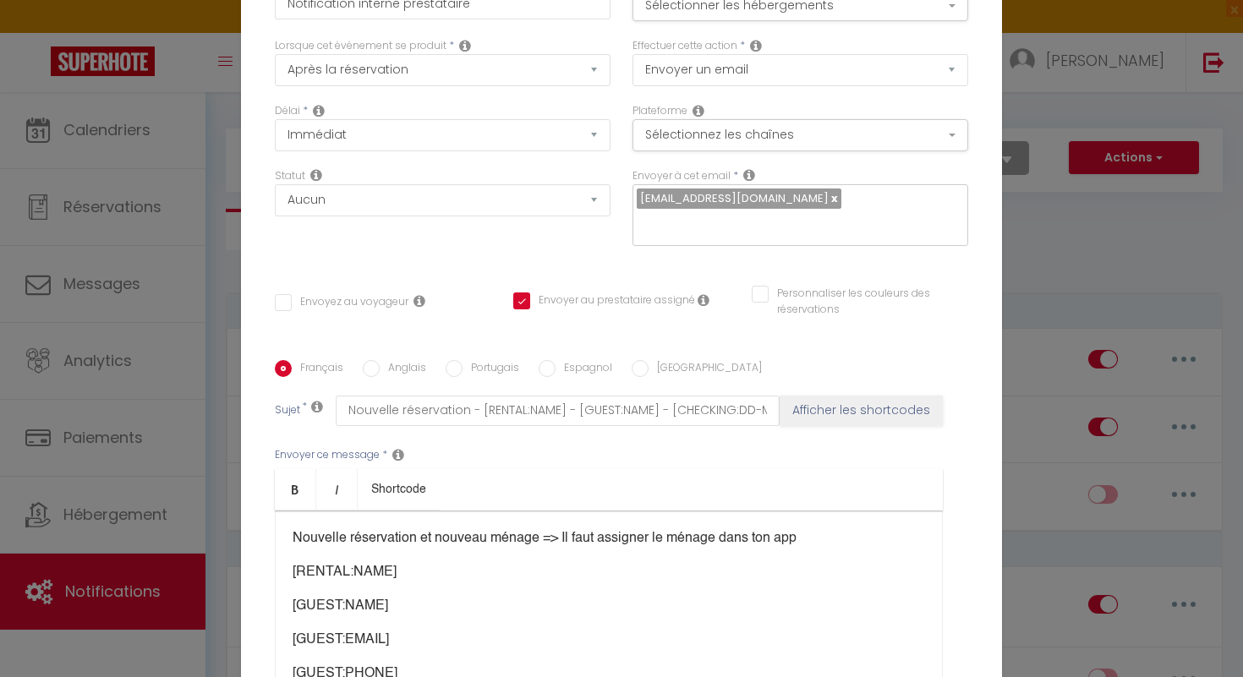
click at [989, 343] on div "Titre * Notification interne prestataire Pour cet hébergement Sélectionner les …" at bounding box center [621, 360] width 761 height 809
click at [958, 10] on button "Sélectionner les hébergements" at bounding box center [801, 5] width 336 height 32
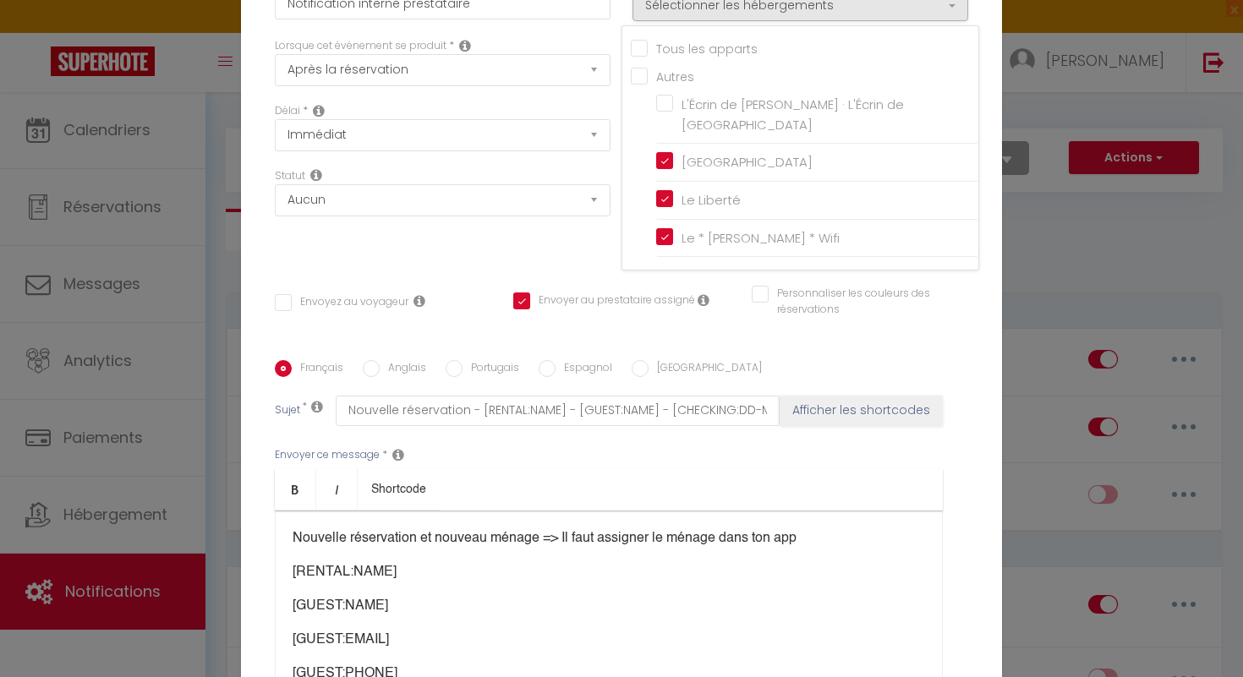
click at [639, 56] on input "Tous les apparts" at bounding box center [805, 47] width 348 height 17
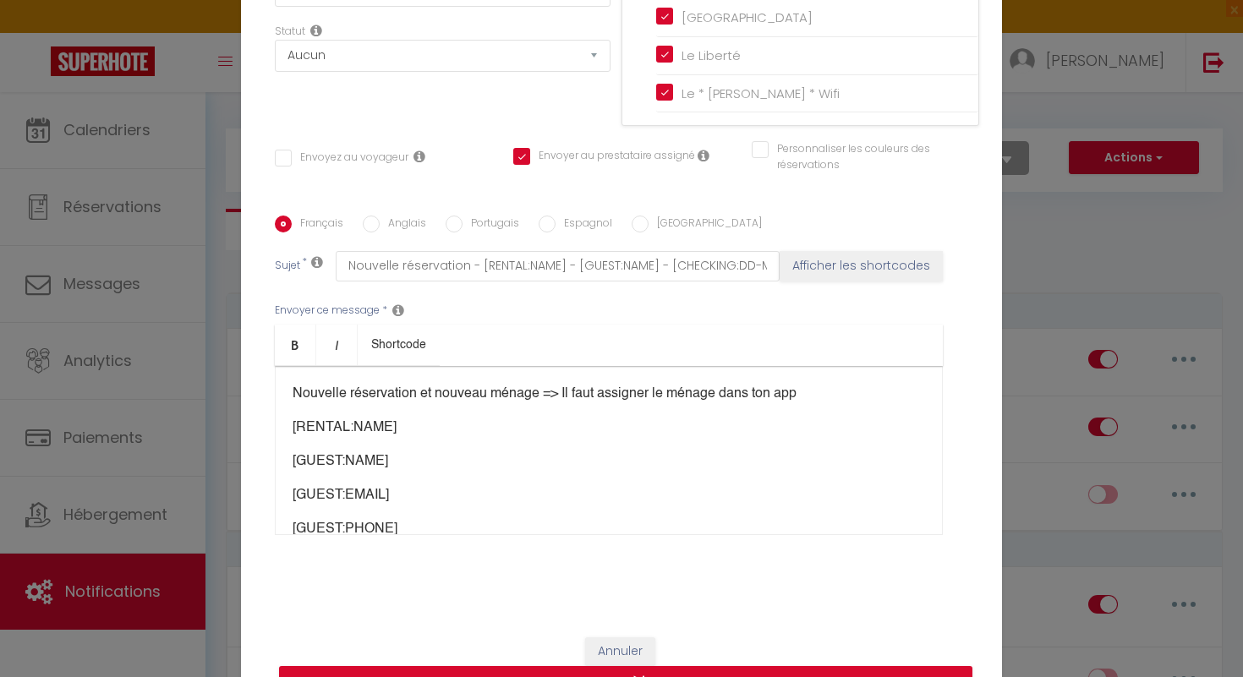
scroll to position [170, 0]
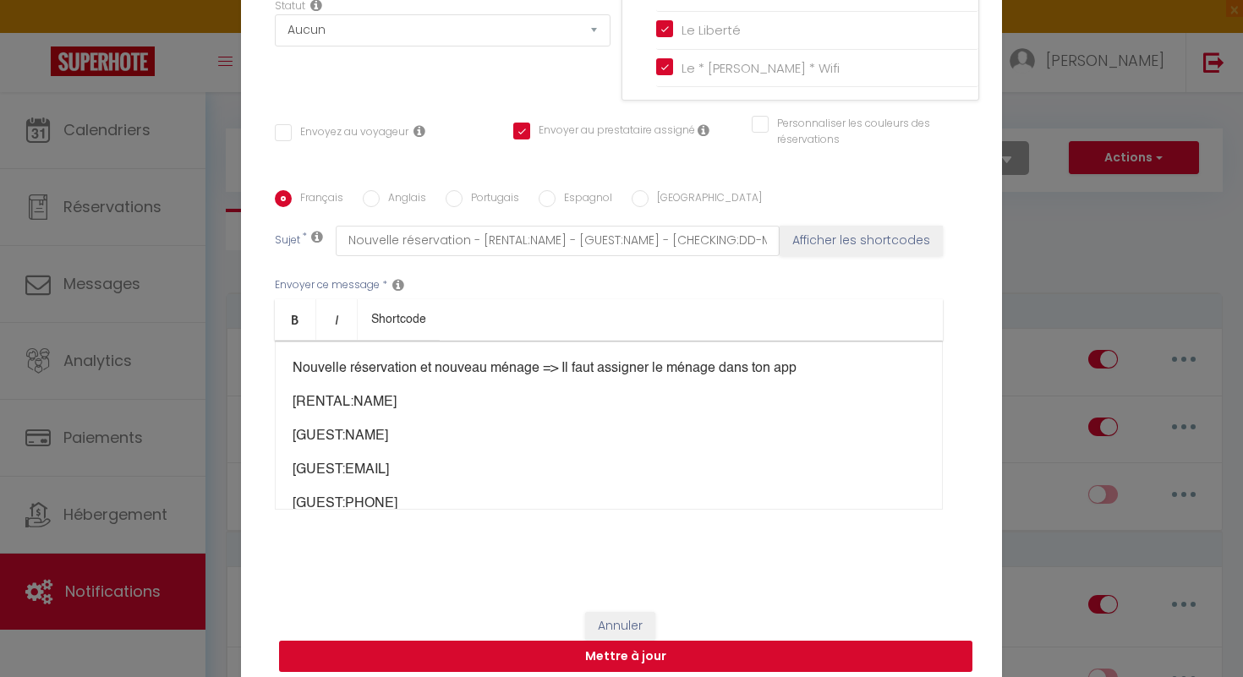
click at [655, 641] on button "Mettre à jour" at bounding box center [625, 657] width 693 height 32
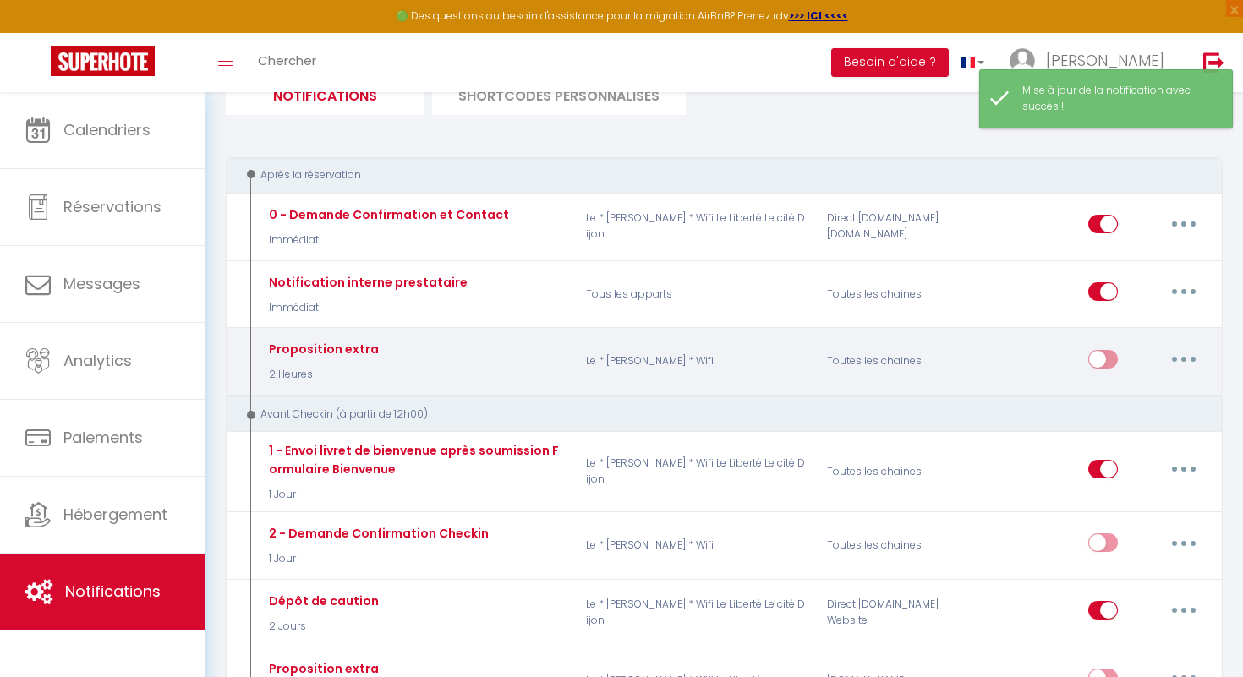
scroll to position [136, 0]
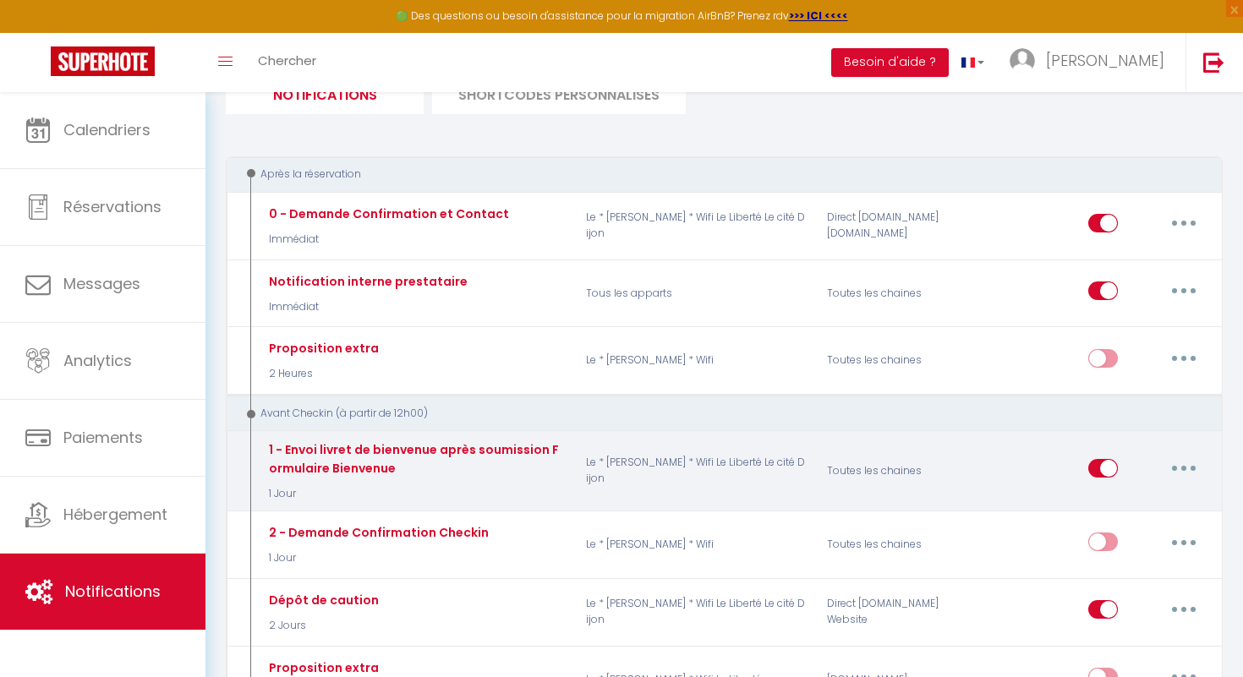
click at [1187, 467] on button "button" at bounding box center [1183, 468] width 47 height 27
click at [1153, 507] on link "Editer" at bounding box center [1139, 507] width 125 height 29
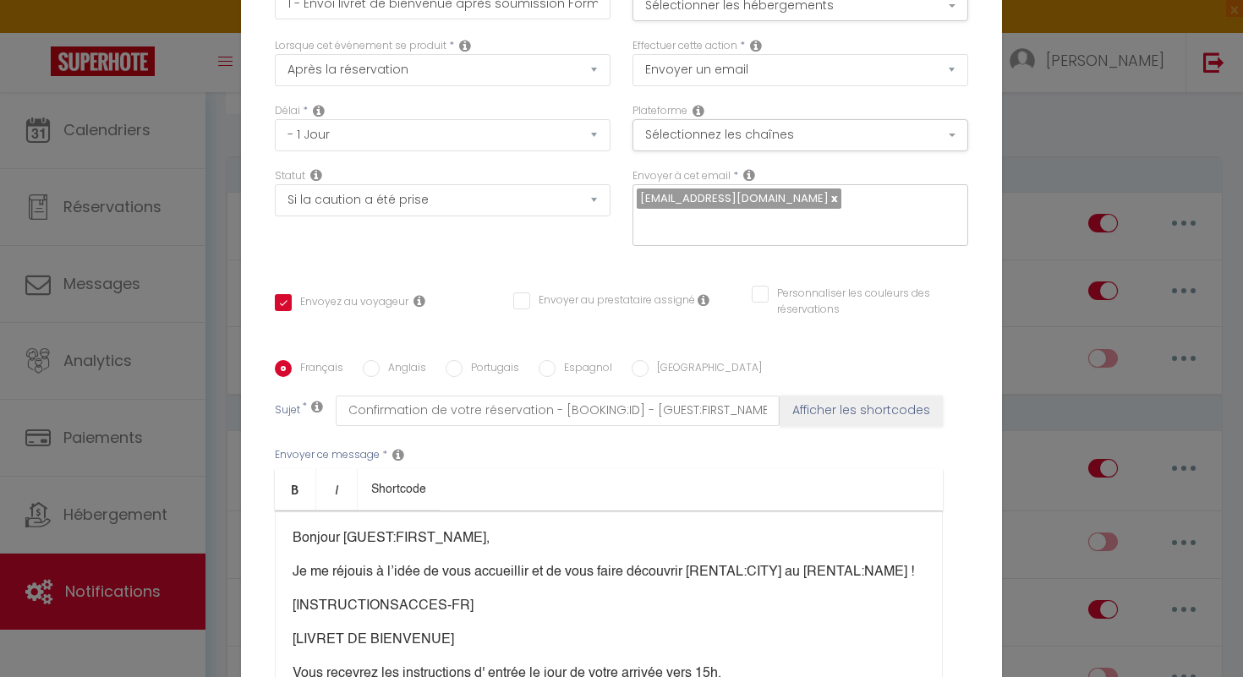
scroll to position [0, 0]
click at [951, 19] on button "Sélectionner les hébergements" at bounding box center [801, 5] width 336 height 32
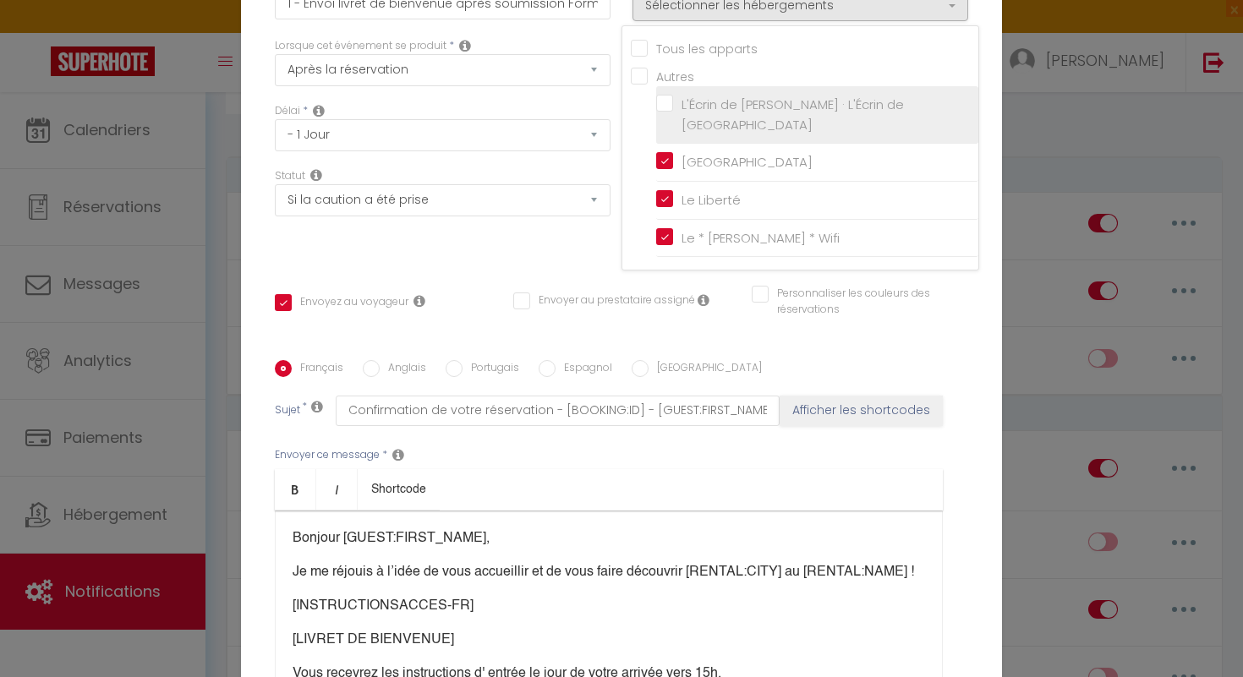
click at [660, 117] on input "L'Écrin de Messigny · L'Écrin de Messigny" at bounding box center [817, 115] width 322 height 17
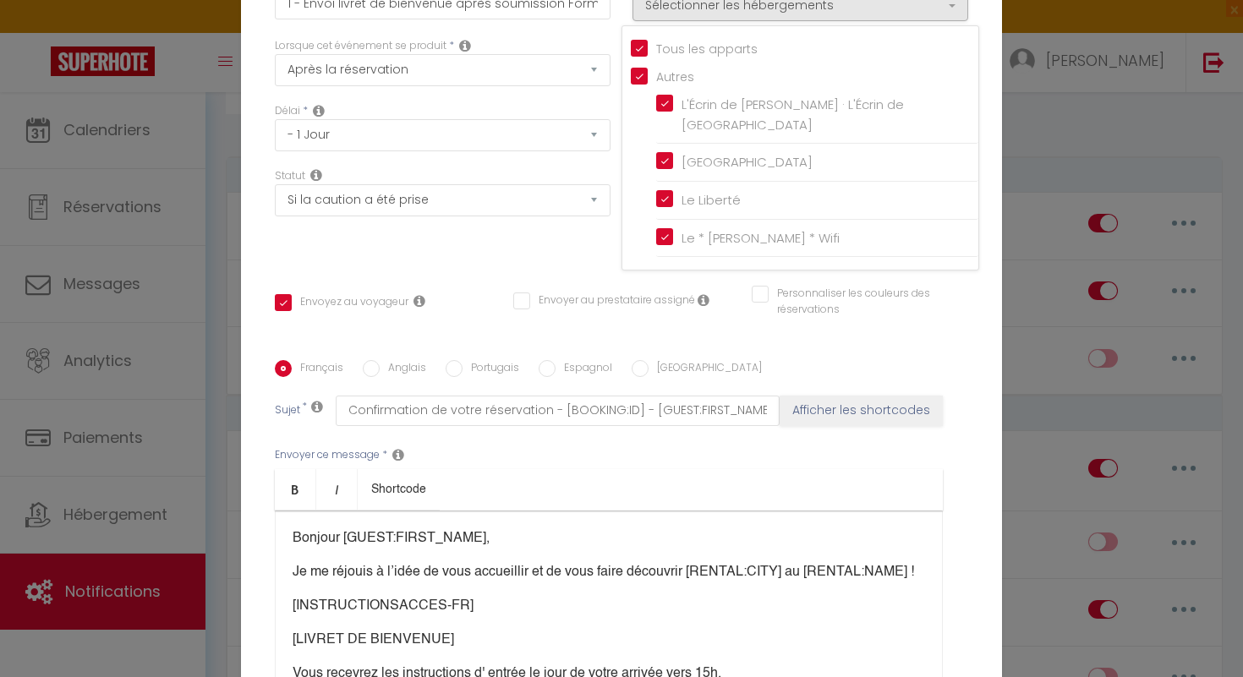
click at [893, 366] on div "Français Anglais Portugais Espagnol Italien" at bounding box center [621, 369] width 693 height 19
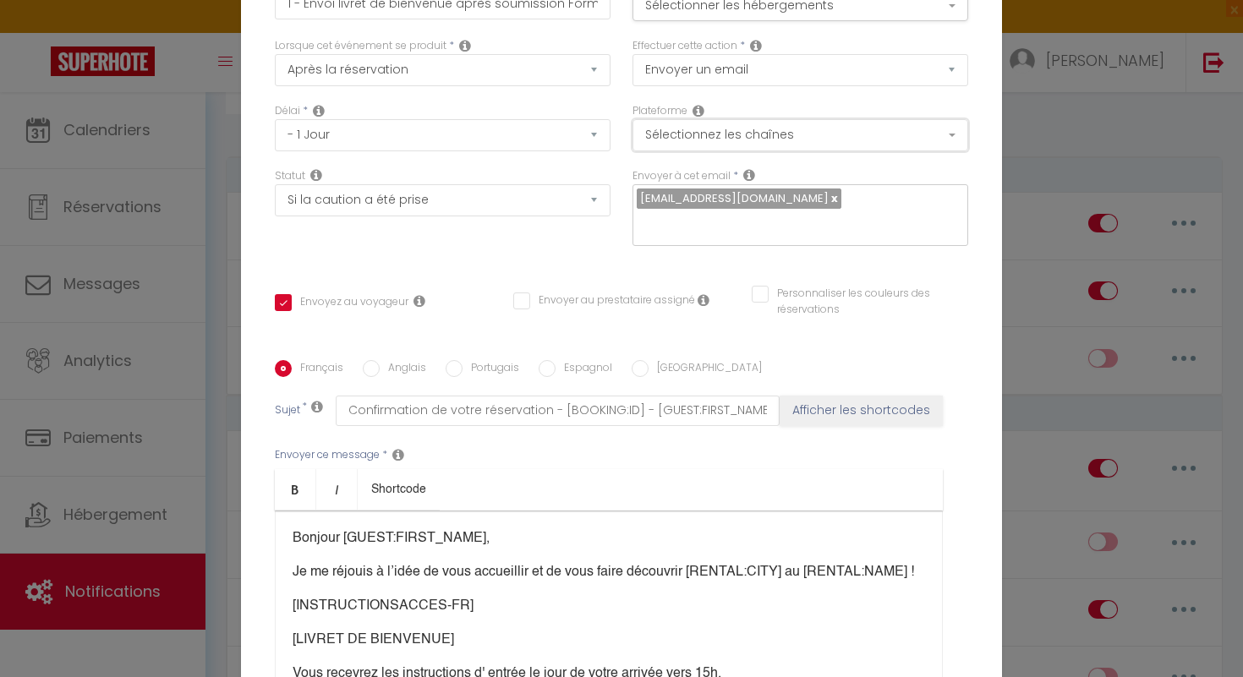
click at [945, 144] on button "Sélectionnez les chaînes" at bounding box center [801, 135] width 336 height 32
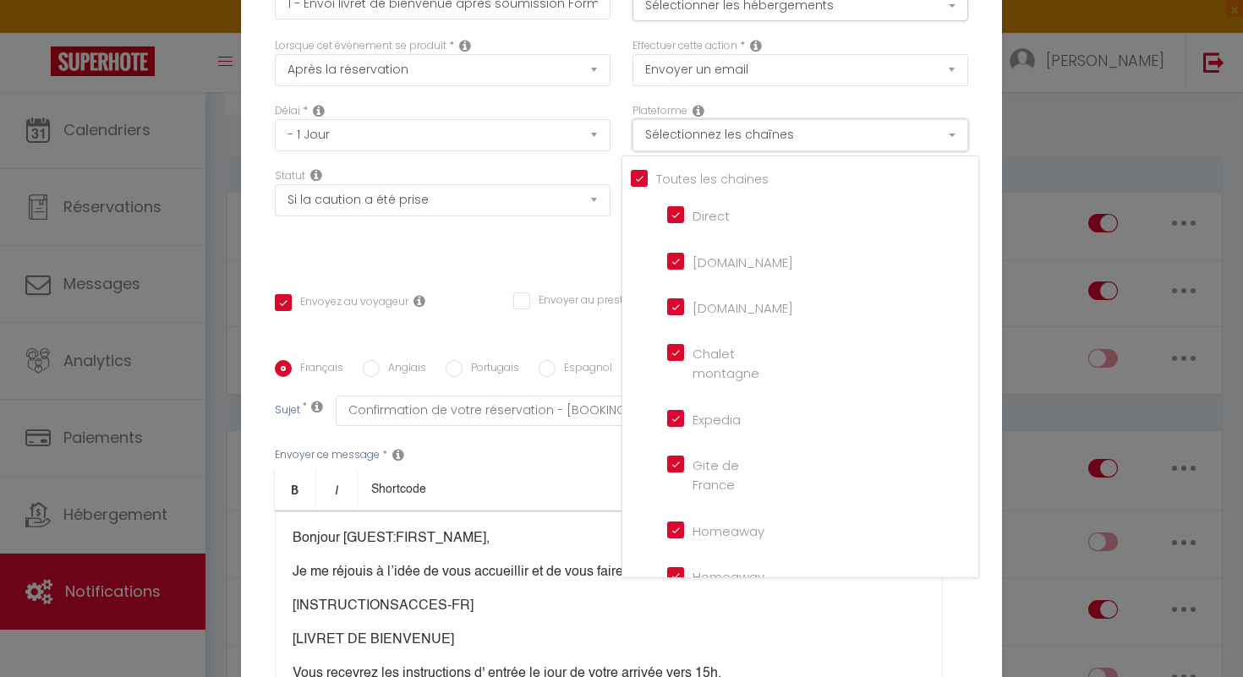
click at [945, 144] on button "Sélectionnez les chaînes" at bounding box center [801, 135] width 336 height 32
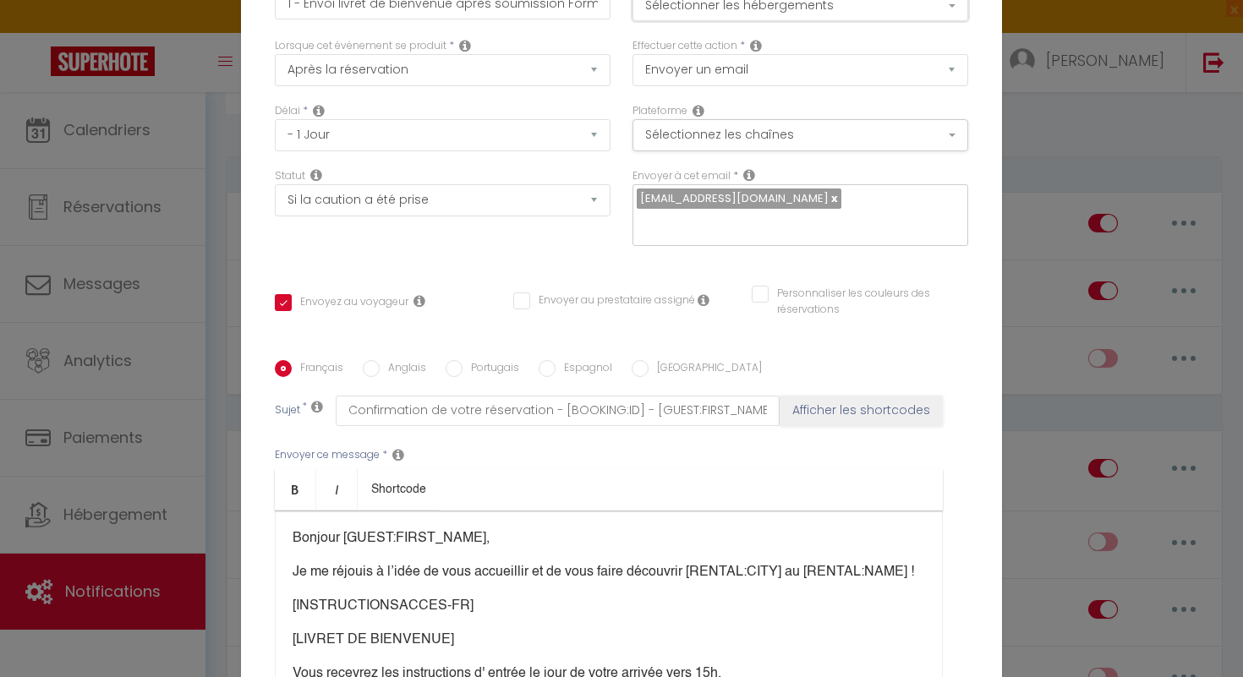
click at [949, 20] on button "Sélectionner les hébergements" at bounding box center [801, 5] width 336 height 32
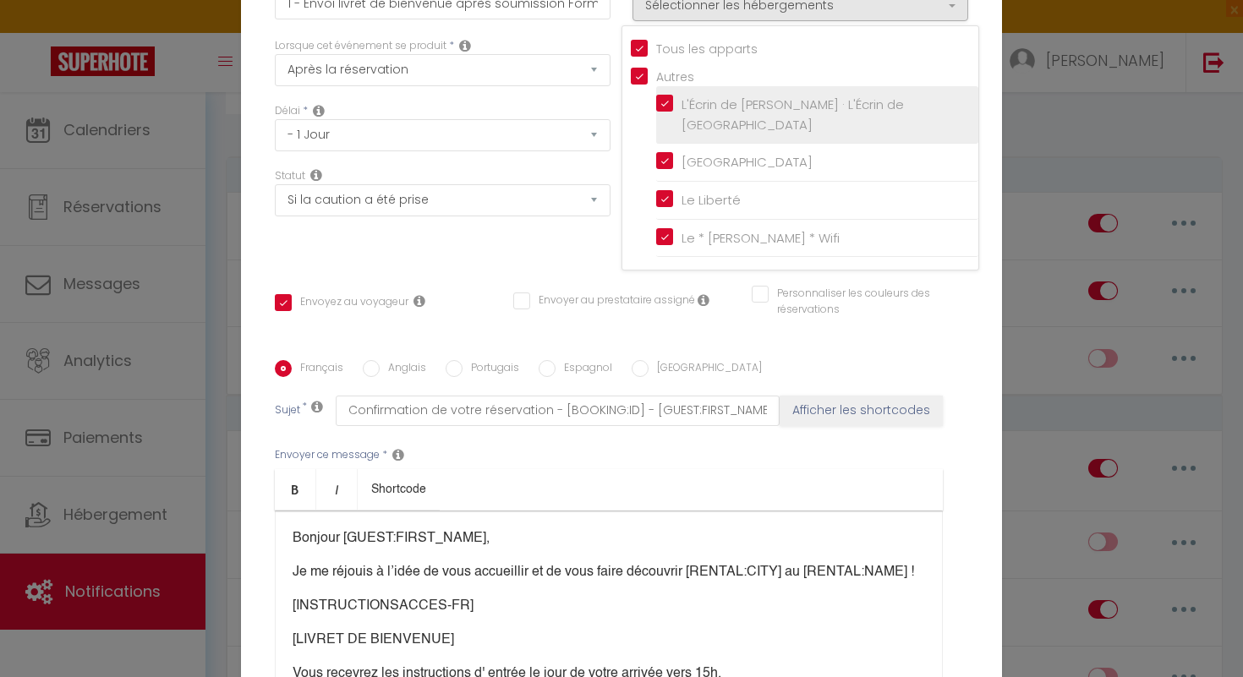
click at [666, 113] on input "L'Écrin de Messigny · L'Écrin de Messigny" at bounding box center [817, 115] width 322 height 17
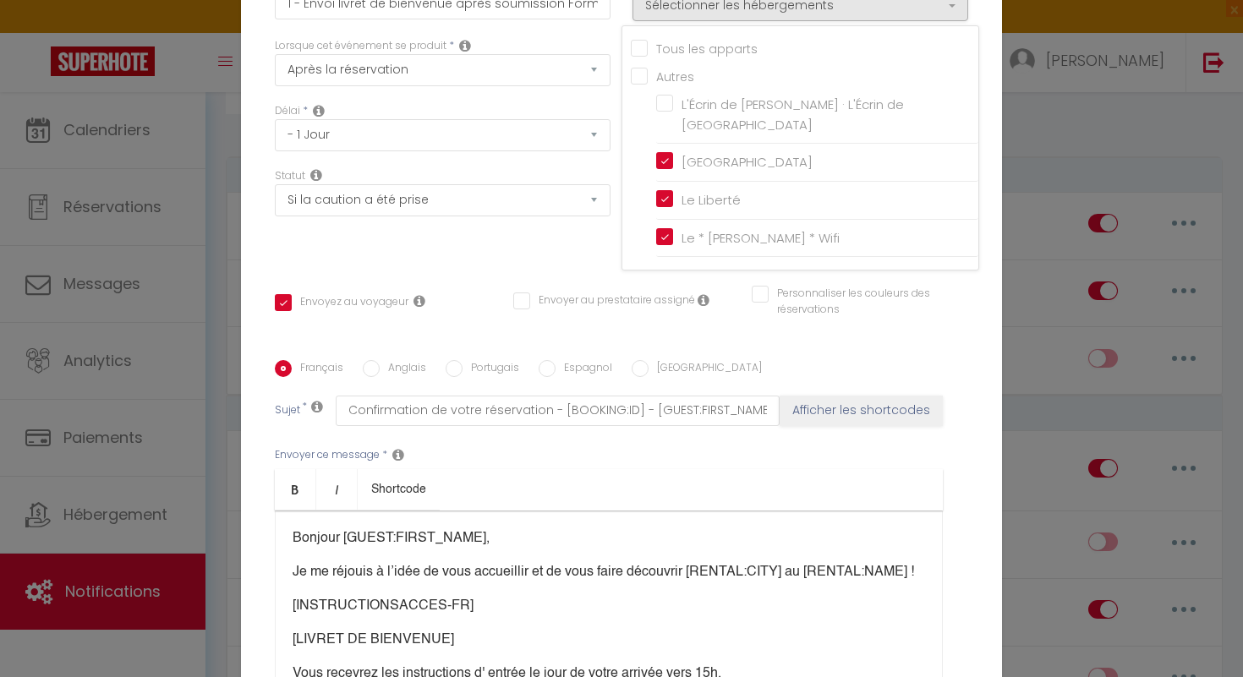
scroll to position [170, 0]
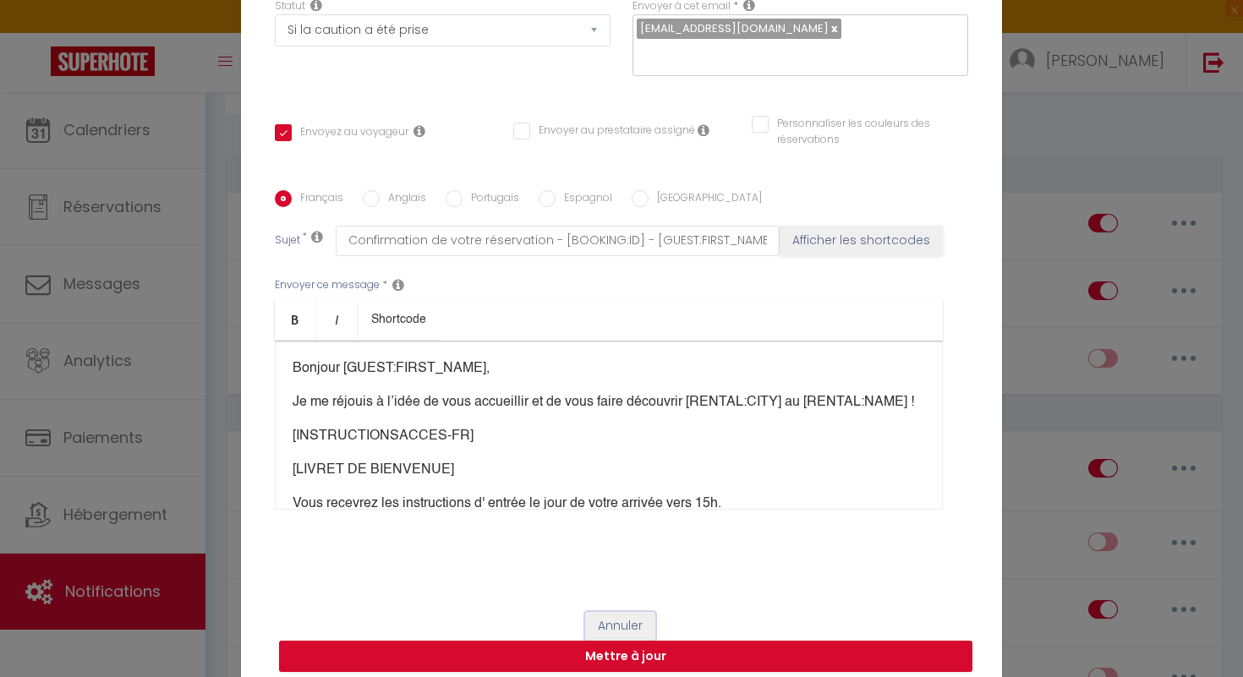
click at [633, 612] on button "Annuler" at bounding box center [620, 626] width 70 height 29
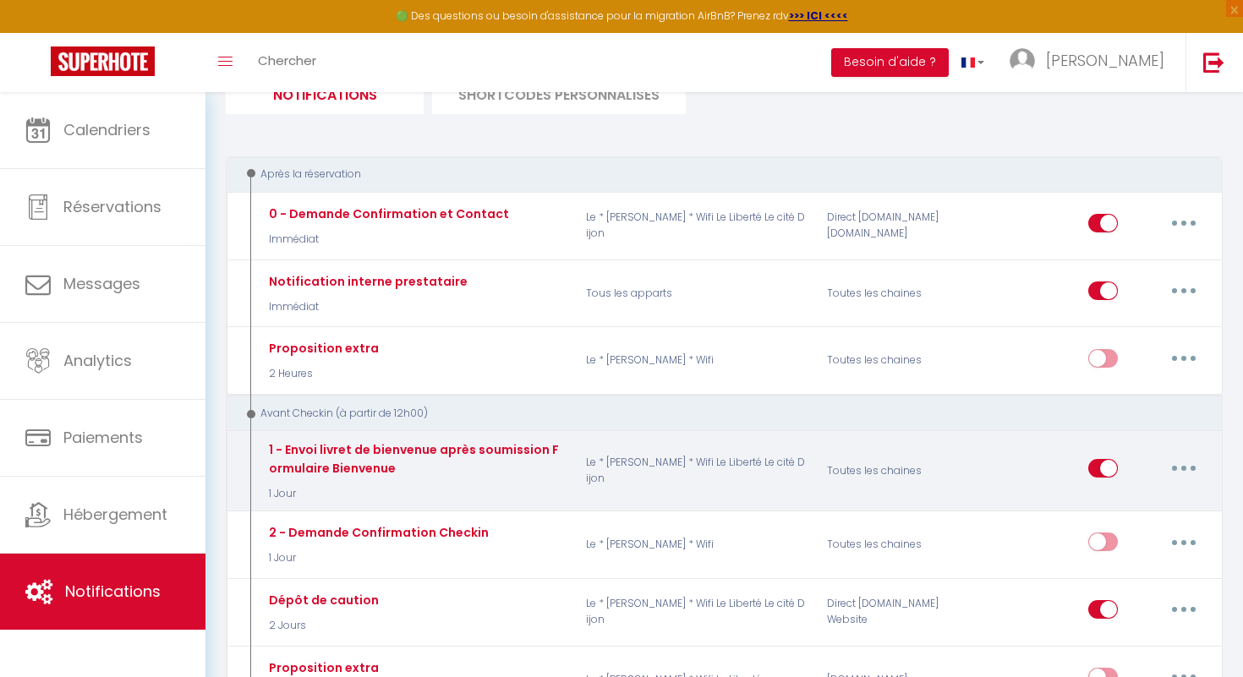
click at [1183, 468] on icon "button" at bounding box center [1183, 468] width 5 height 5
click at [1142, 535] on link "Dupliquer" at bounding box center [1139, 537] width 125 height 29
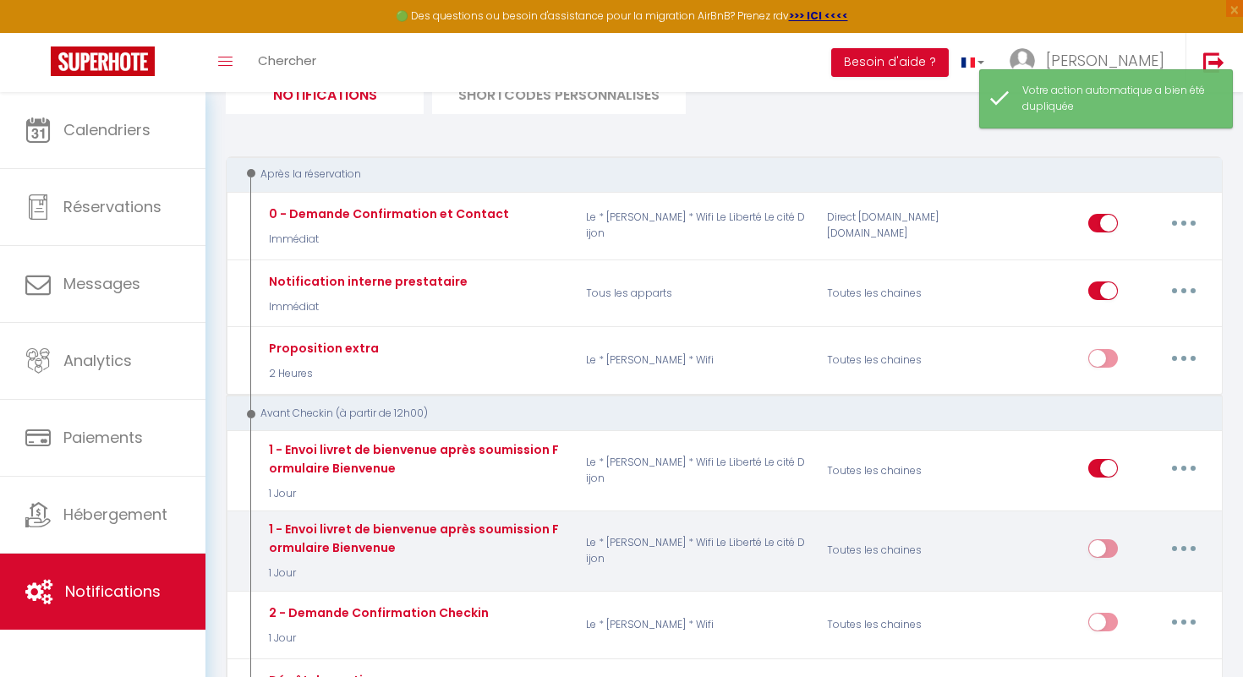
click at [1191, 545] on button "button" at bounding box center [1183, 548] width 47 height 27
click at [1137, 577] on link "Editer" at bounding box center [1139, 587] width 125 height 29
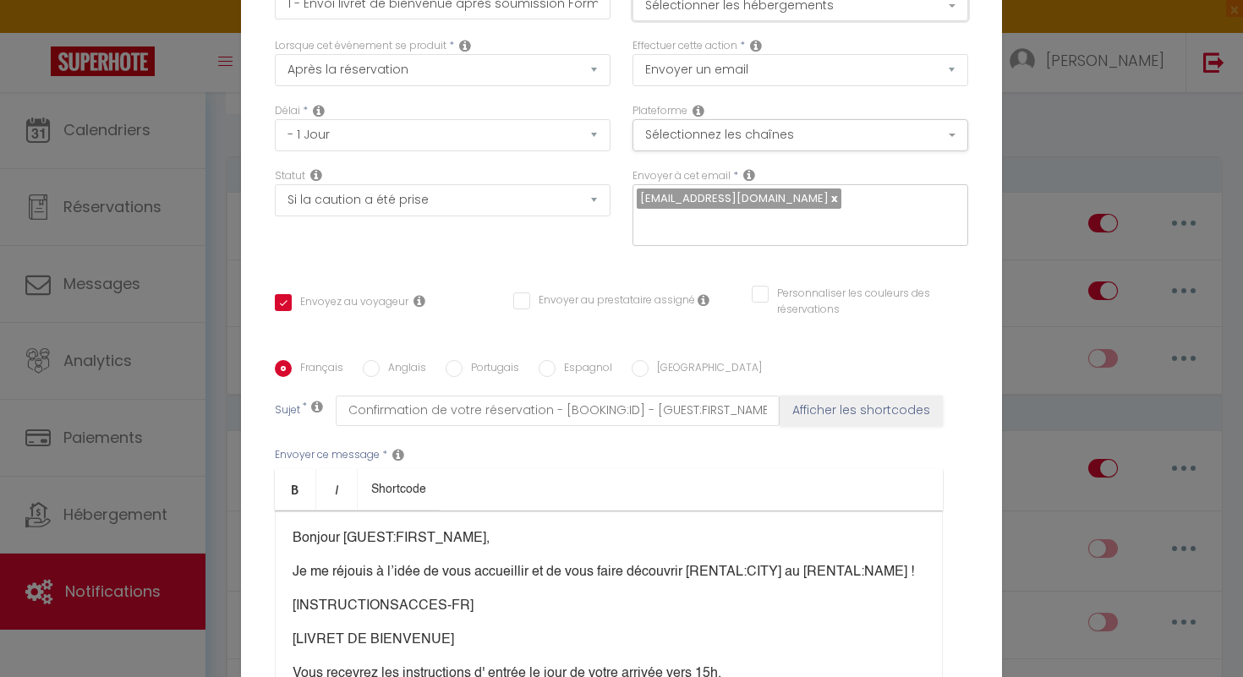
click at [943, 14] on button "Sélectionner les hébergements" at bounding box center [801, 5] width 336 height 32
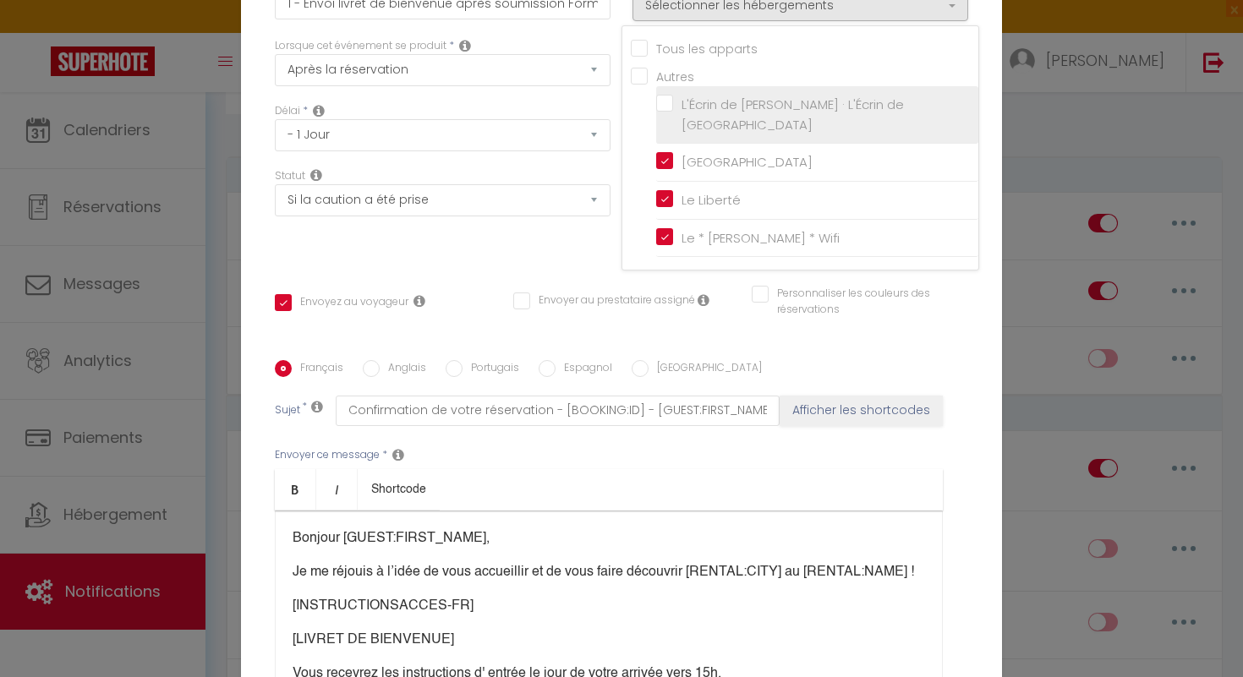
click at [664, 112] on input "L'Écrin de Messigny · L'Écrin de Messigny" at bounding box center [817, 115] width 322 height 17
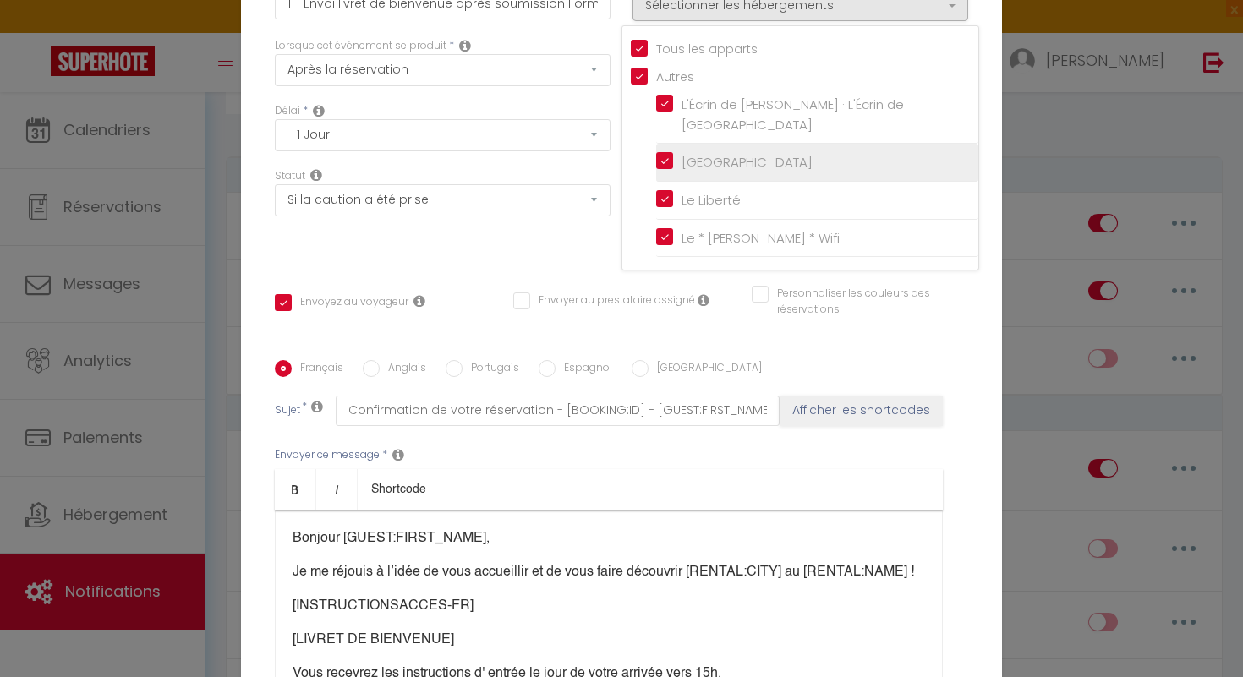
click at [661, 154] on input "[GEOGRAPHIC_DATA]" at bounding box center [817, 162] width 322 height 17
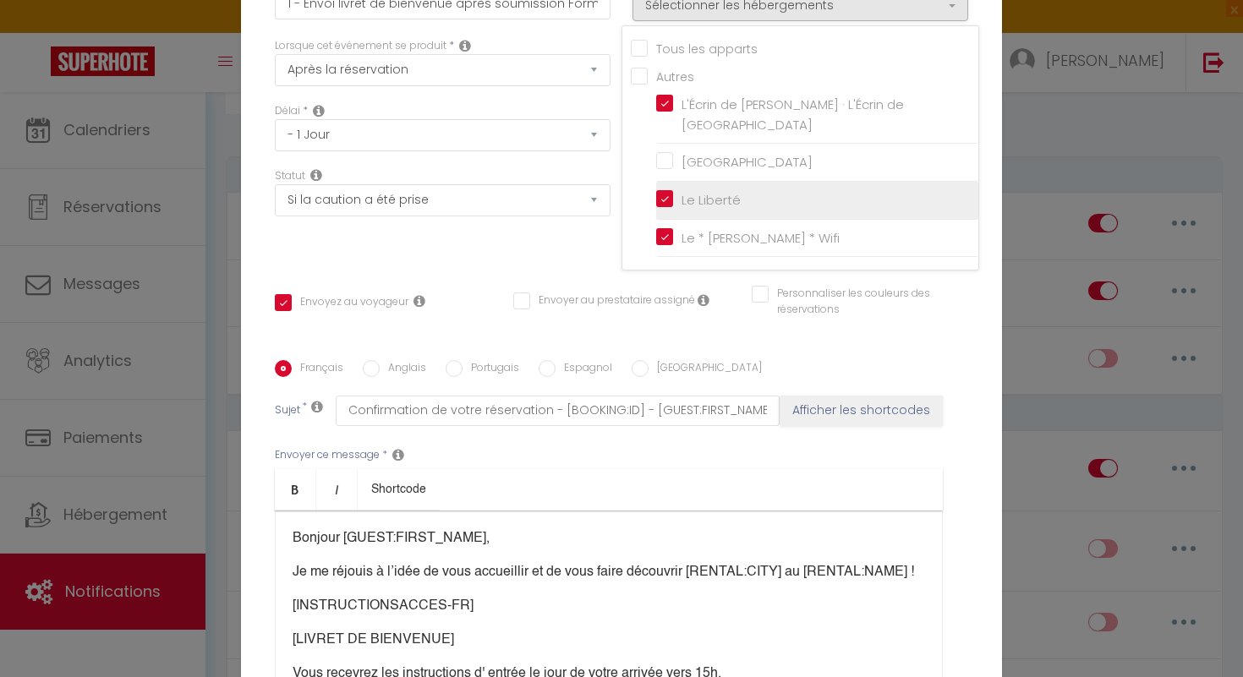
click at [663, 192] on input "Le Liberté" at bounding box center [817, 200] width 322 height 17
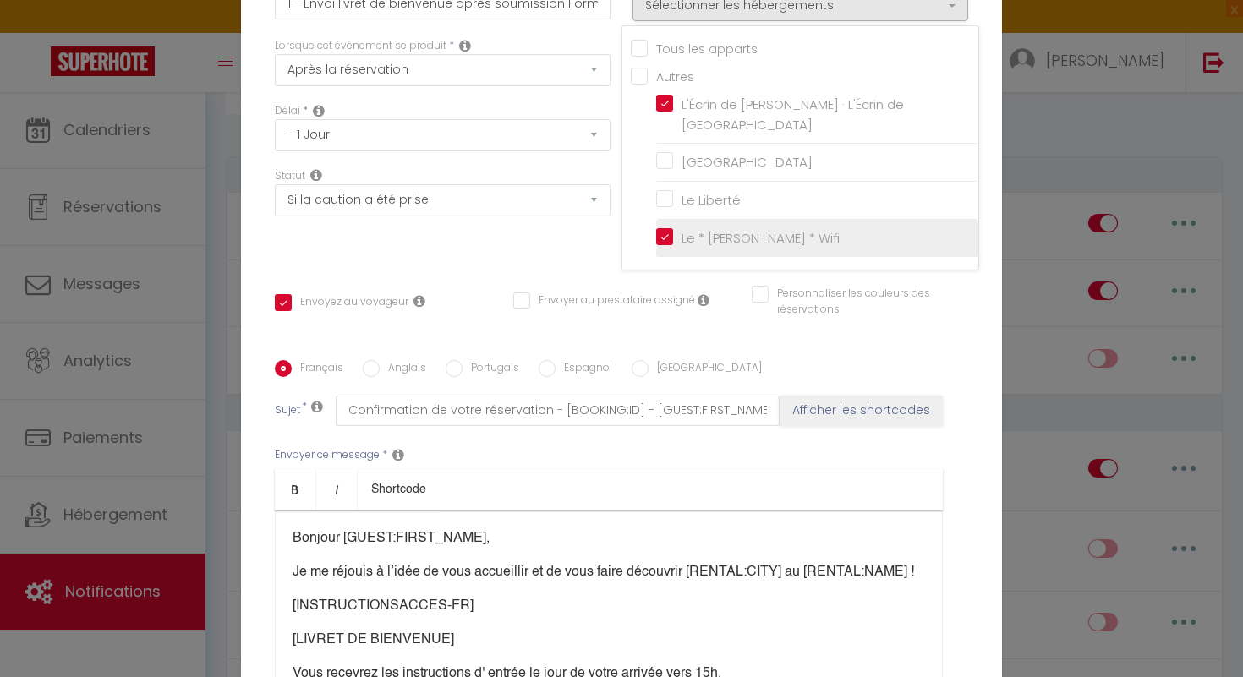
click at [663, 229] on input "Le * [PERSON_NAME] * Wifi" at bounding box center [817, 237] width 322 height 17
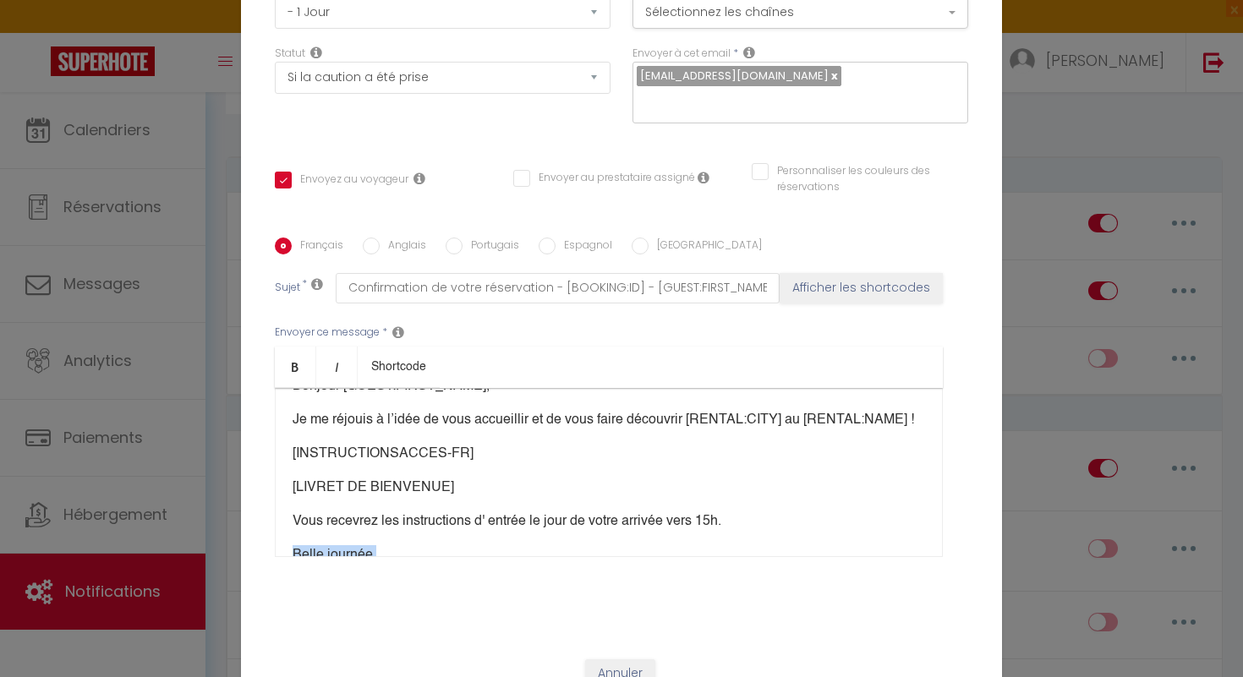
scroll to position [52, 0]
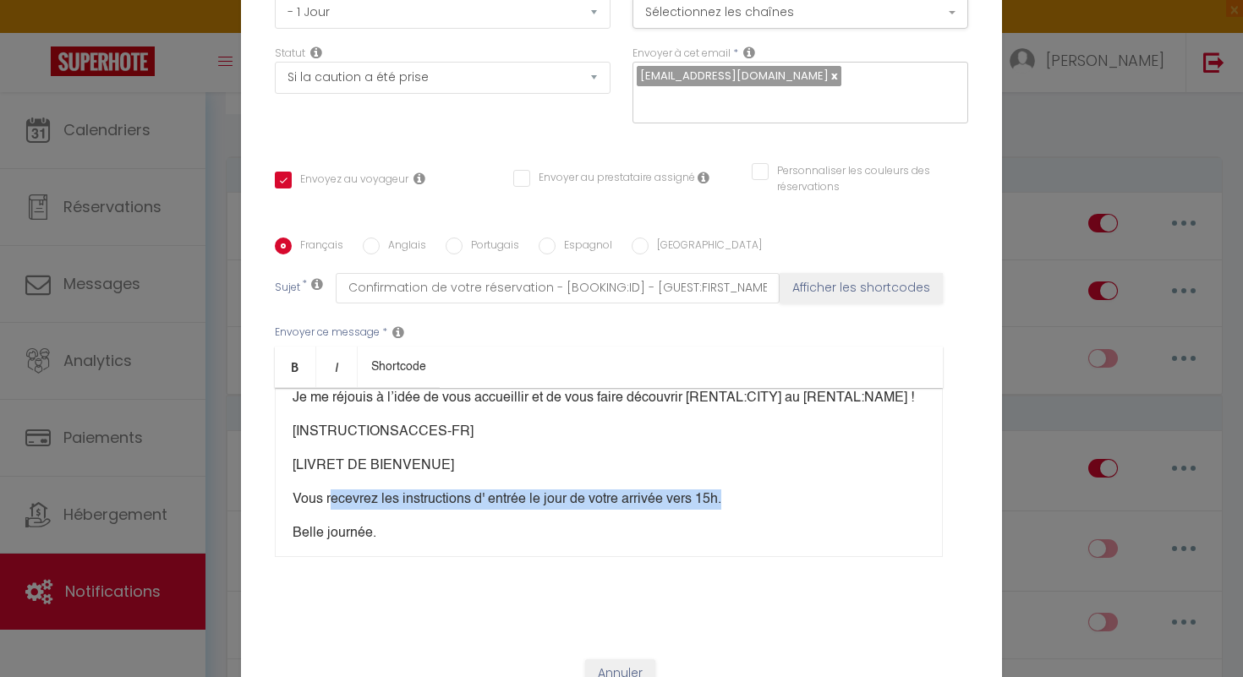
drag, startPoint x: 747, startPoint y: 540, endPoint x: 329, endPoint y: 493, distance: 420.4
click at [329, 493] on p "Vous recevrez les instructions d' entrée le jour de votre arrivée vers 15h." at bounding box center [609, 500] width 633 height 20
drag, startPoint x: 293, startPoint y: 486, endPoint x: 753, endPoint y: 489, distance: 460.9
click at [753, 490] on p "Vous recevrez les instructions d' entrée le jour de votre arrivée vers 15h." at bounding box center [609, 500] width 633 height 20
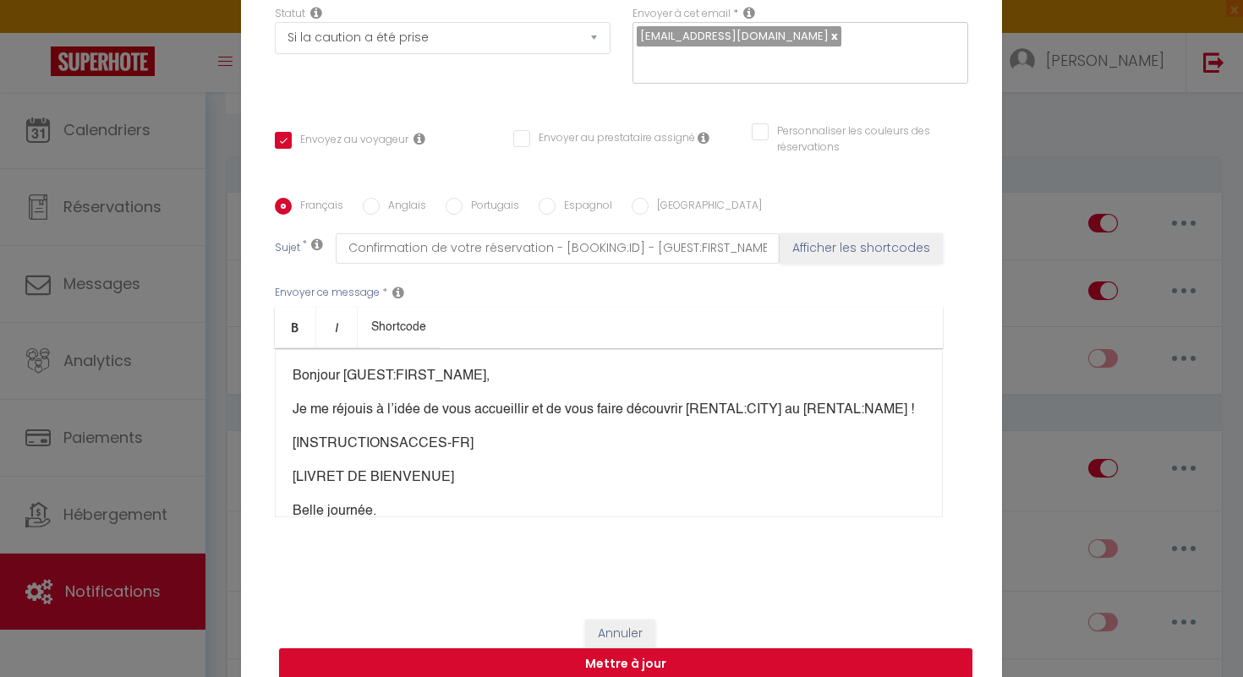
scroll to position [170, 0]
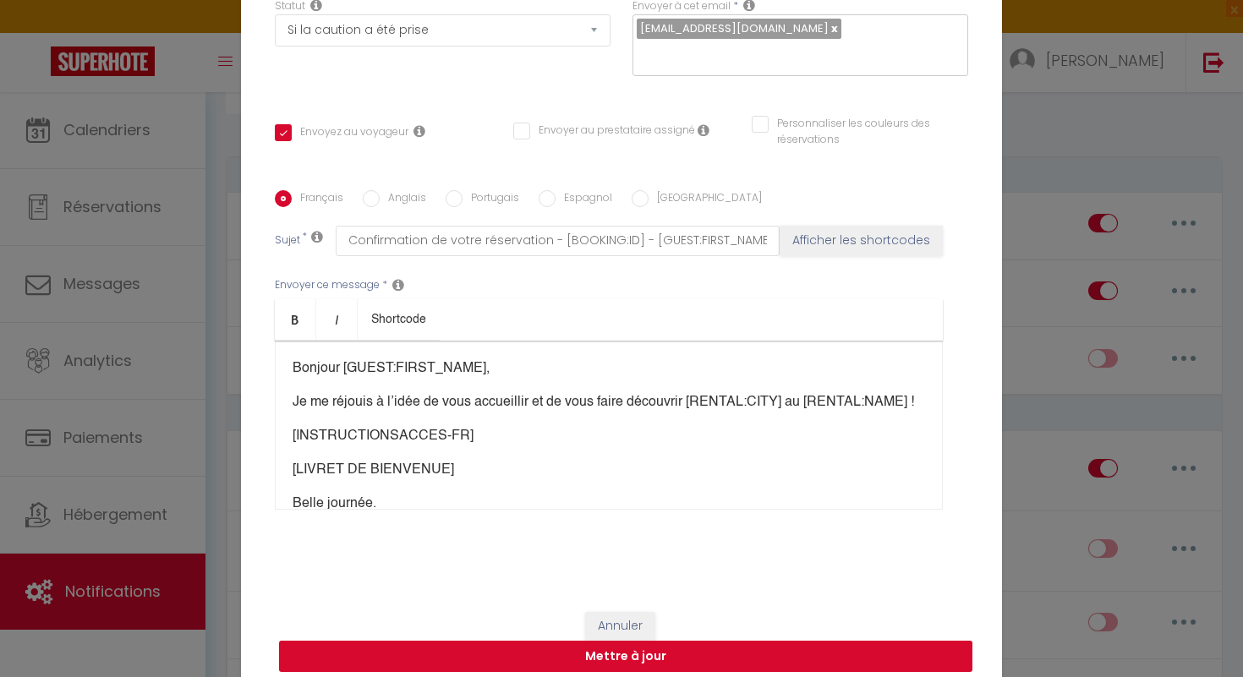
click at [674, 655] on button "Mettre à jour" at bounding box center [625, 657] width 693 height 32
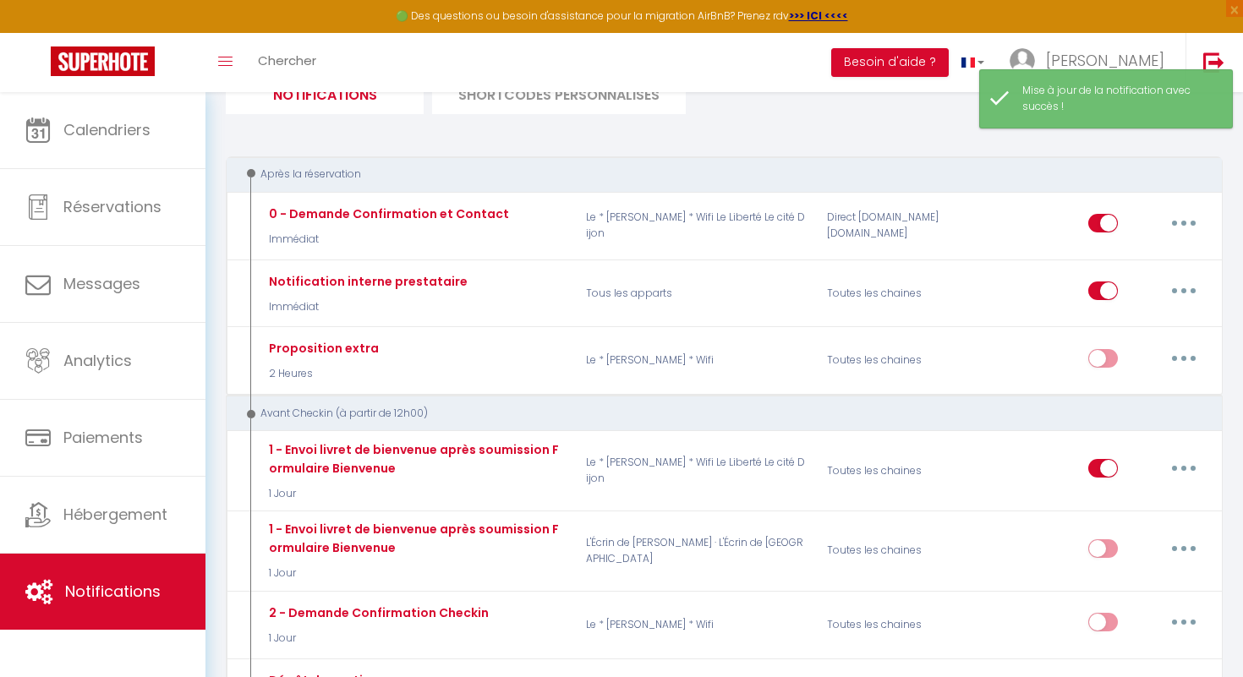
click at [548, 104] on li "SHORTCODES PERSONNALISÉS" at bounding box center [559, 93] width 254 height 41
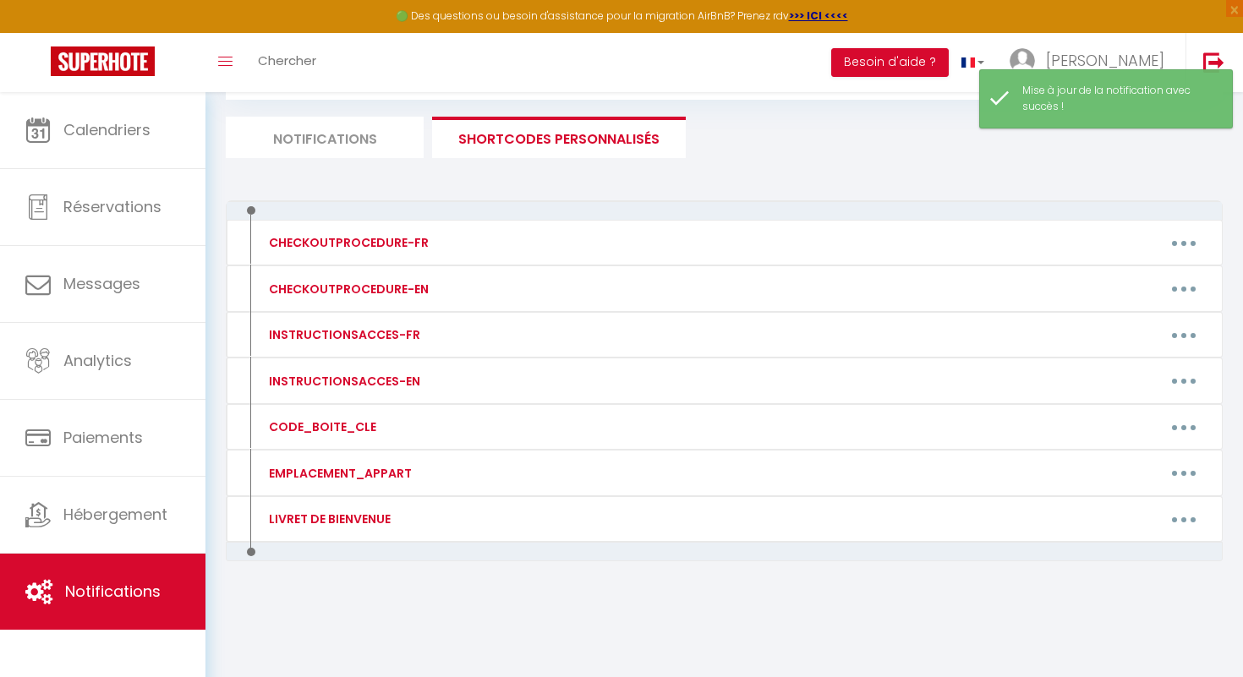
scroll to position [92, 0]
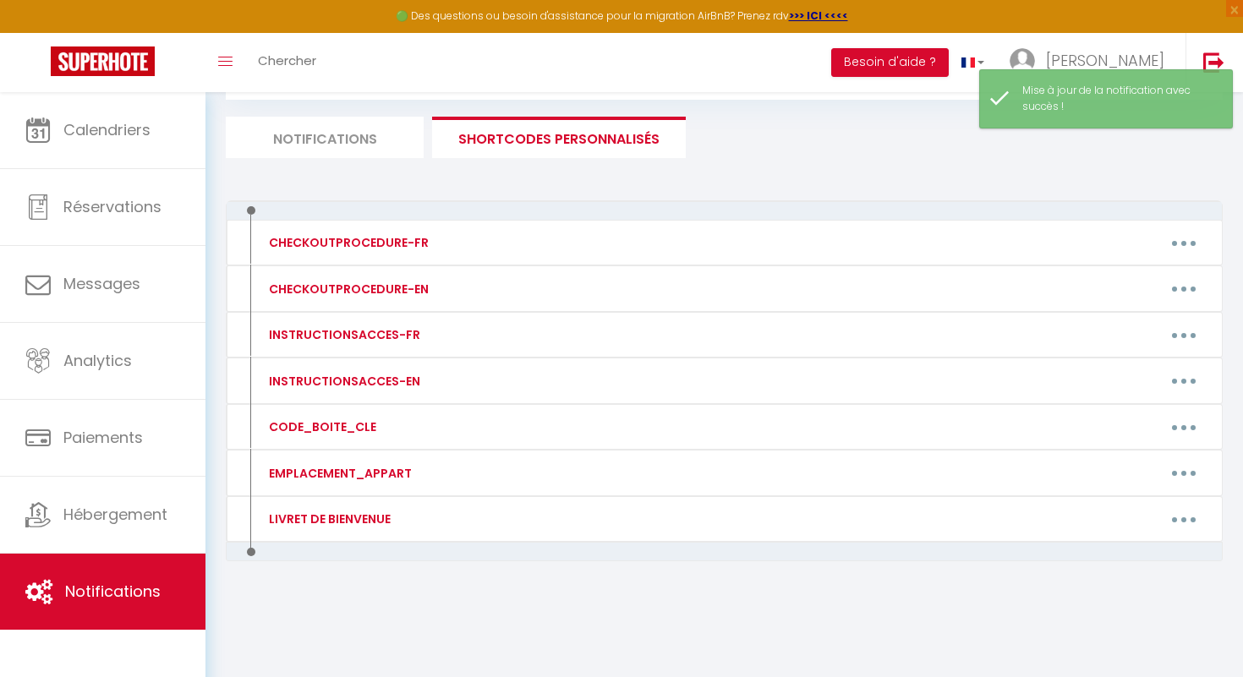
click at [326, 134] on li "Notifications" at bounding box center [325, 137] width 198 height 41
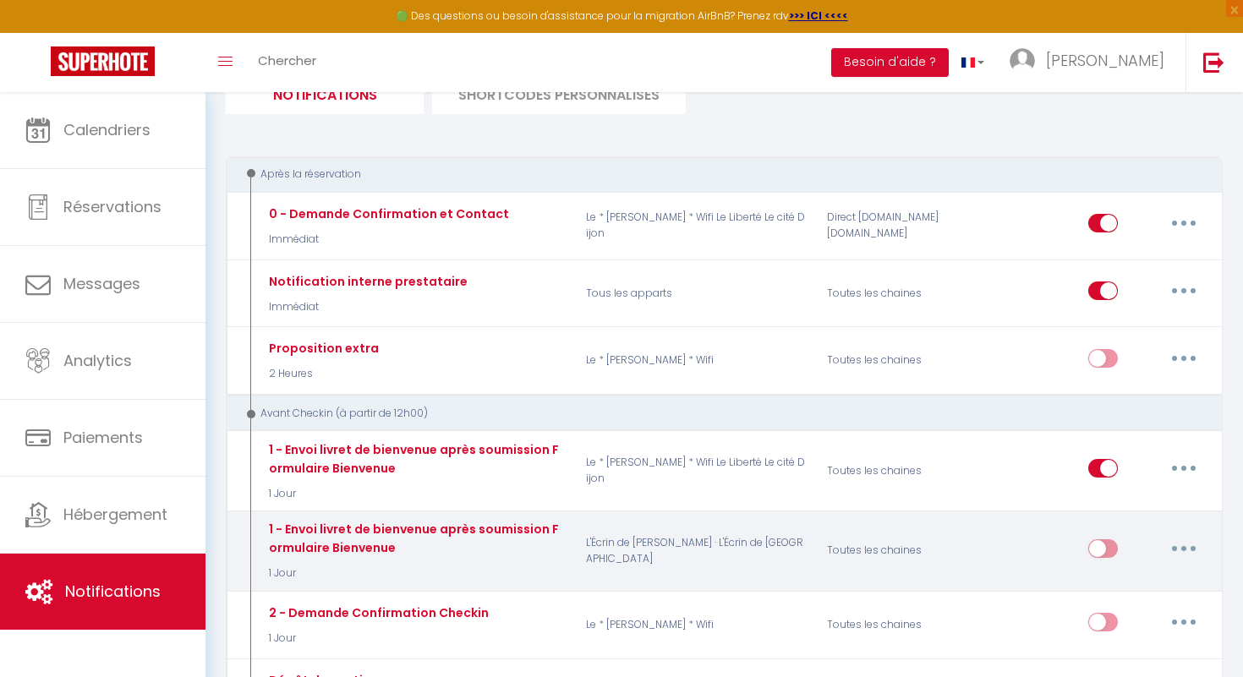
click at [1193, 550] on button "button" at bounding box center [1183, 548] width 47 height 27
click at [1159, 584] on link "Editer" at bounding box center [1139, 587] width 125 height 29
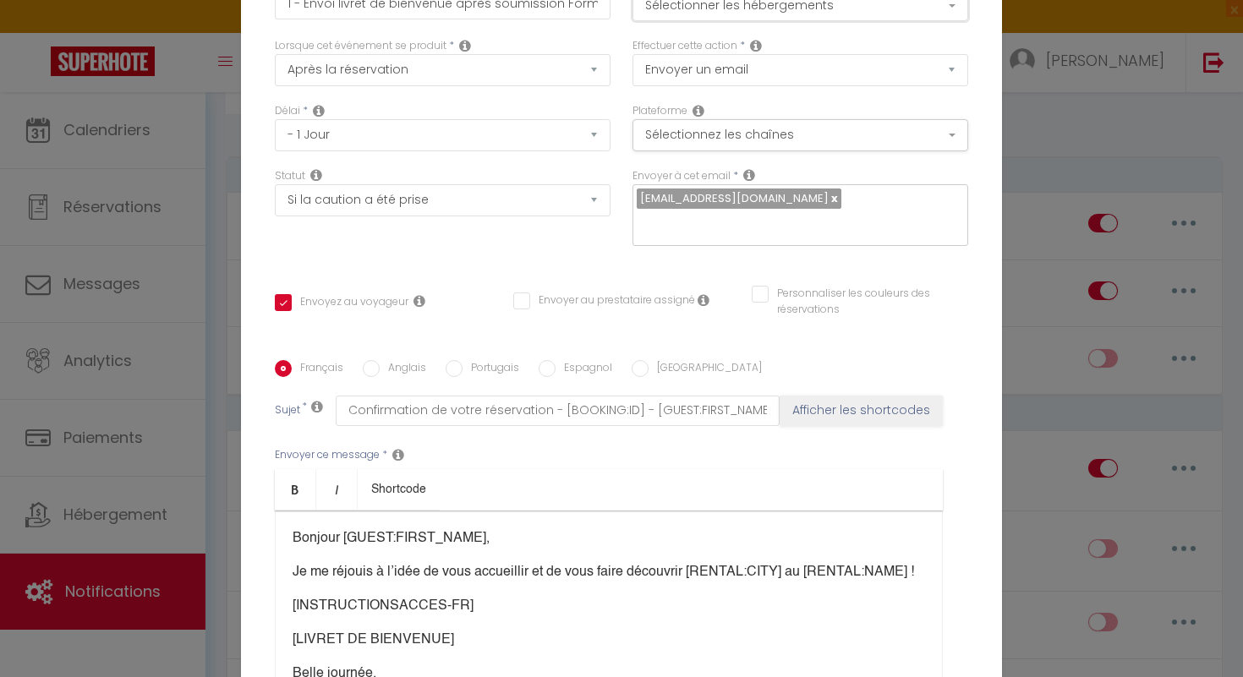
click at [947, 19] on button "Sélectionner les hébergements" at bounding box center [801, 5] width 336 height 32
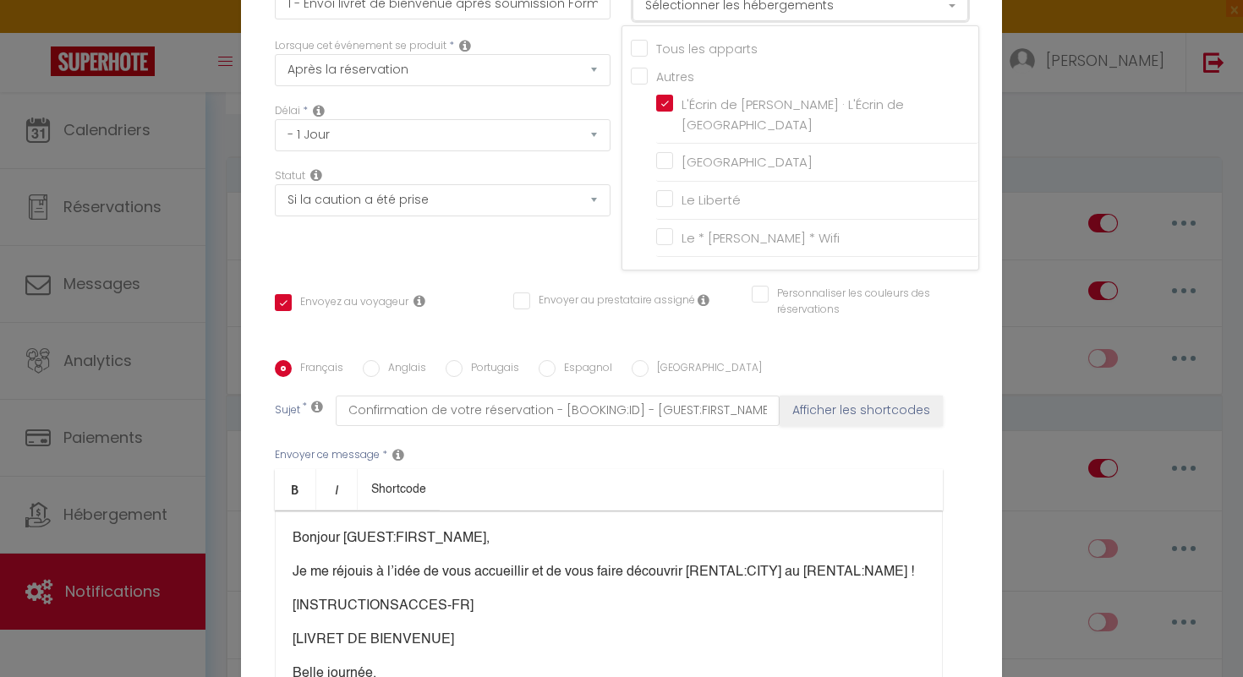
click at [947, 19] on button "Sélectionner les hébergements" at bounding box center [801, 5] width 336 height 32
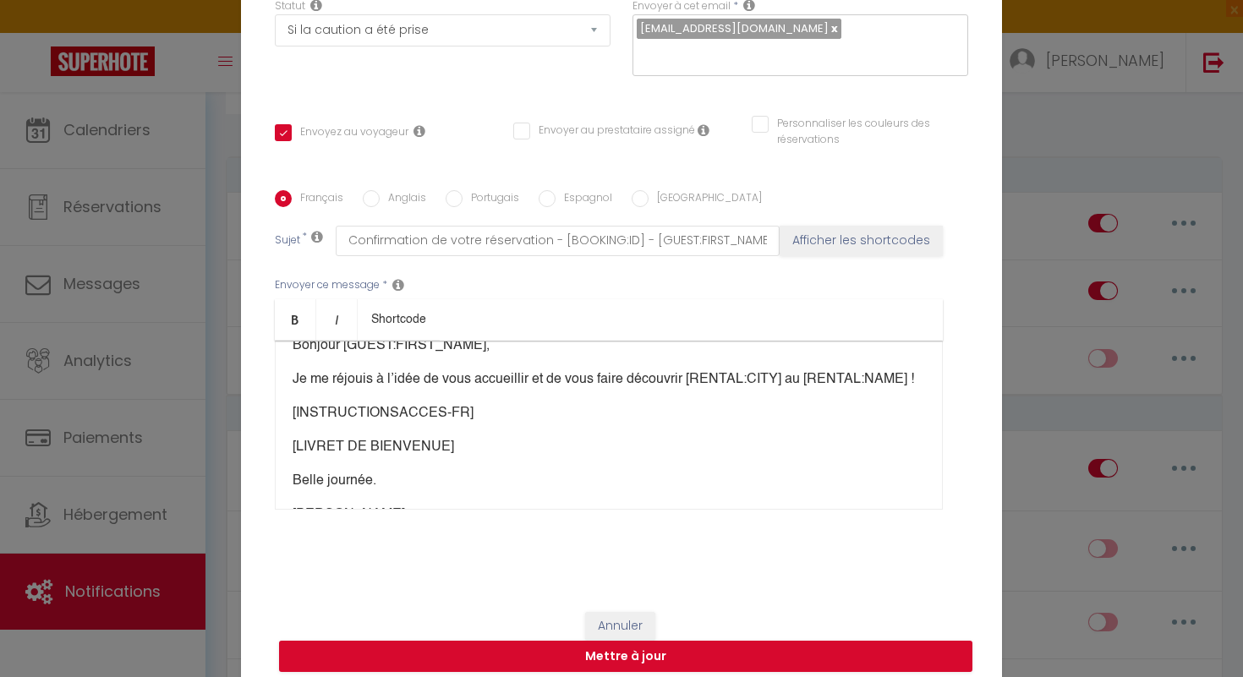
scroll to position [0, 0]
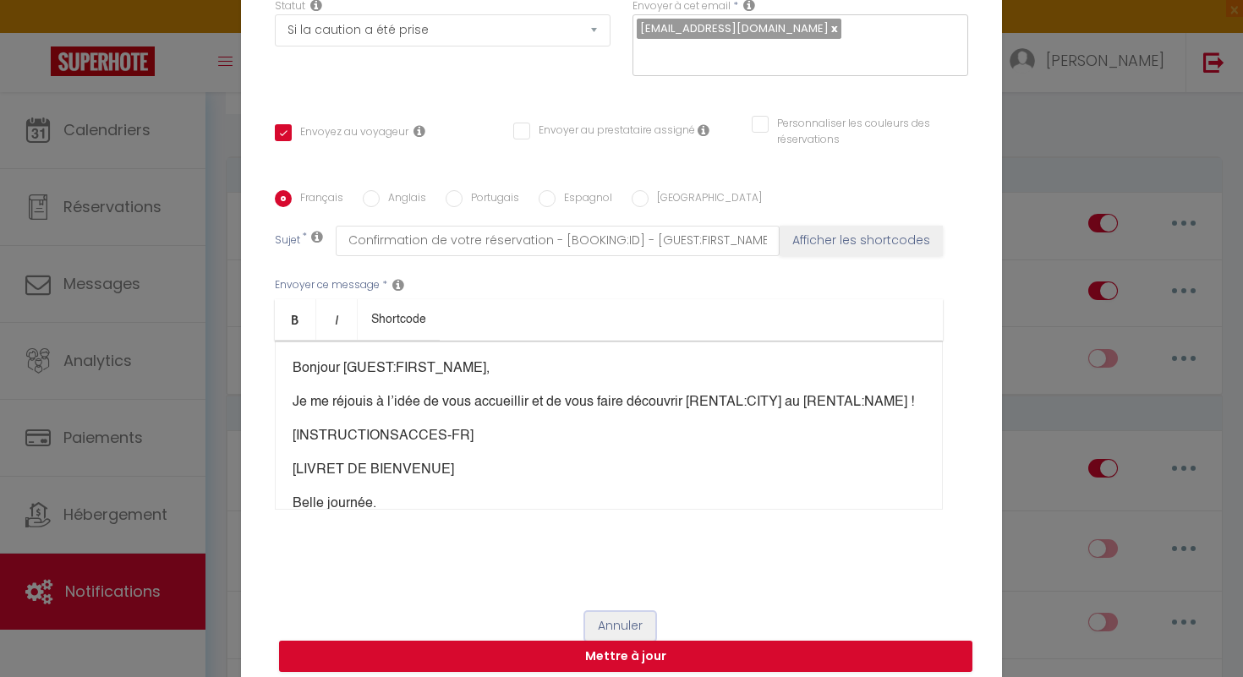
click at [621, 613] on button "Annuler" at bounding box center [620, 626] width 70 height 29
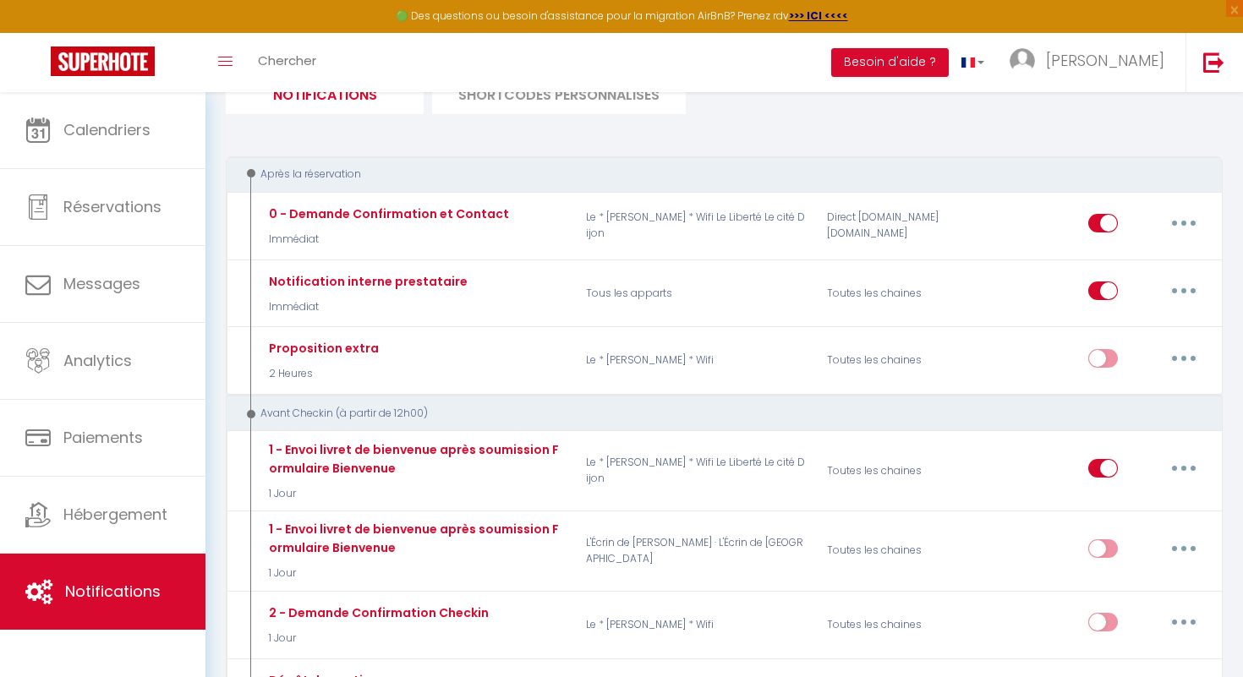
click at [592, 105] on li "SHORTCODES PERSONNALISÉS" at bounding box center [559, 93] width 254 height 41
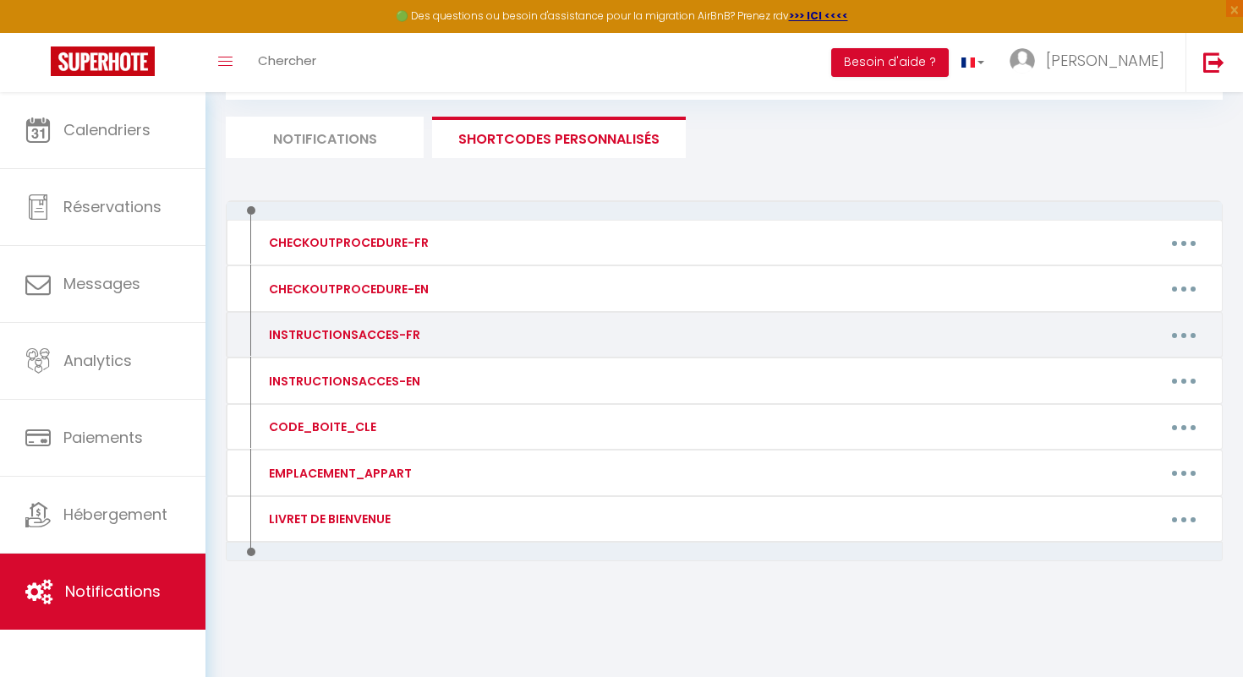
click at [1181, 338] on button "button" at bounding box center [1183, 334] width 47 height 27
click at [1126, 380] on link "Editer" at bounding box center [1139, 373] width 125 height 29
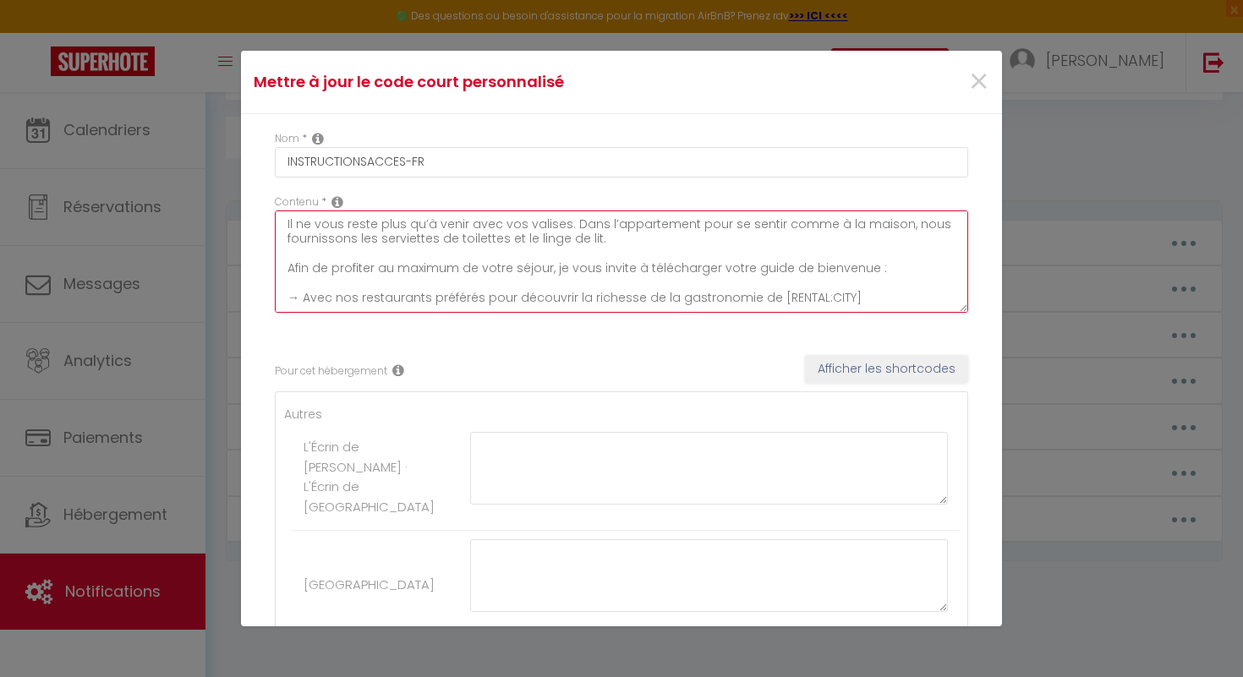
click at [684, 227] on textarea "Il ne vous reste plus qu’à venir avec vos valises. Dans l’appartement pour se s…" at bounding box center [621, 262] width 693 height 102
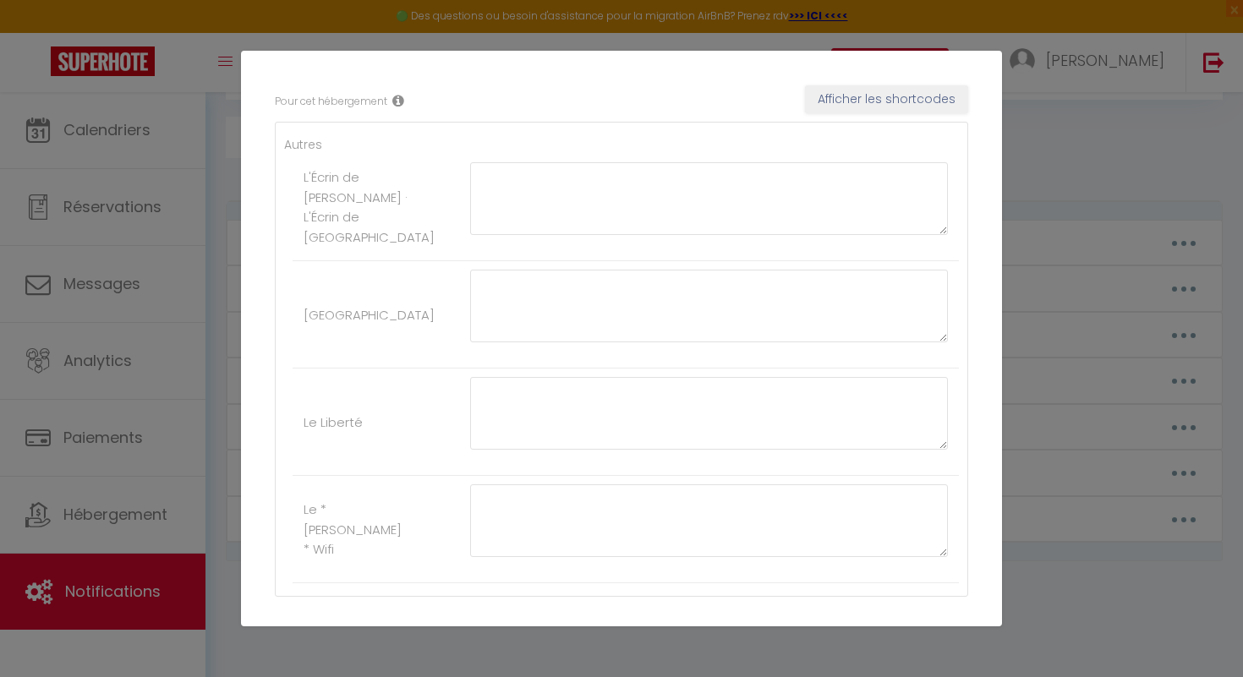
scroll to position [367, 0]
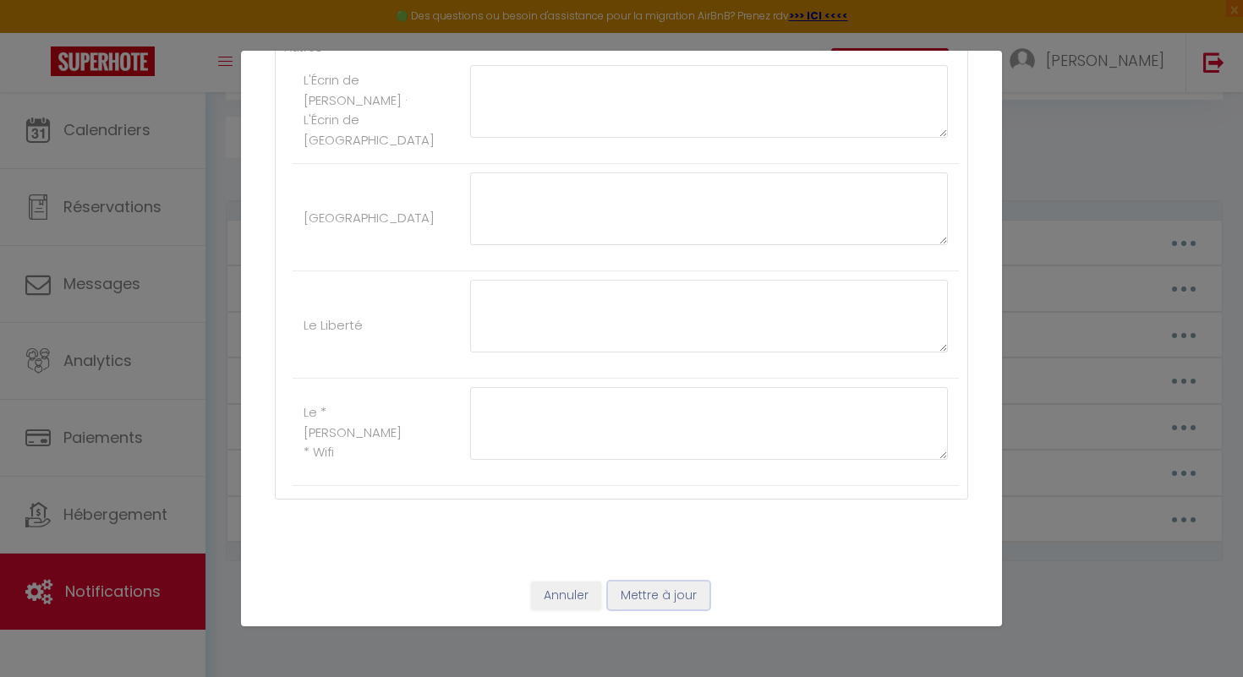
click at [671, 598] on button "Mettre à jour" at bounding box center [658, 596] width 101 height 29
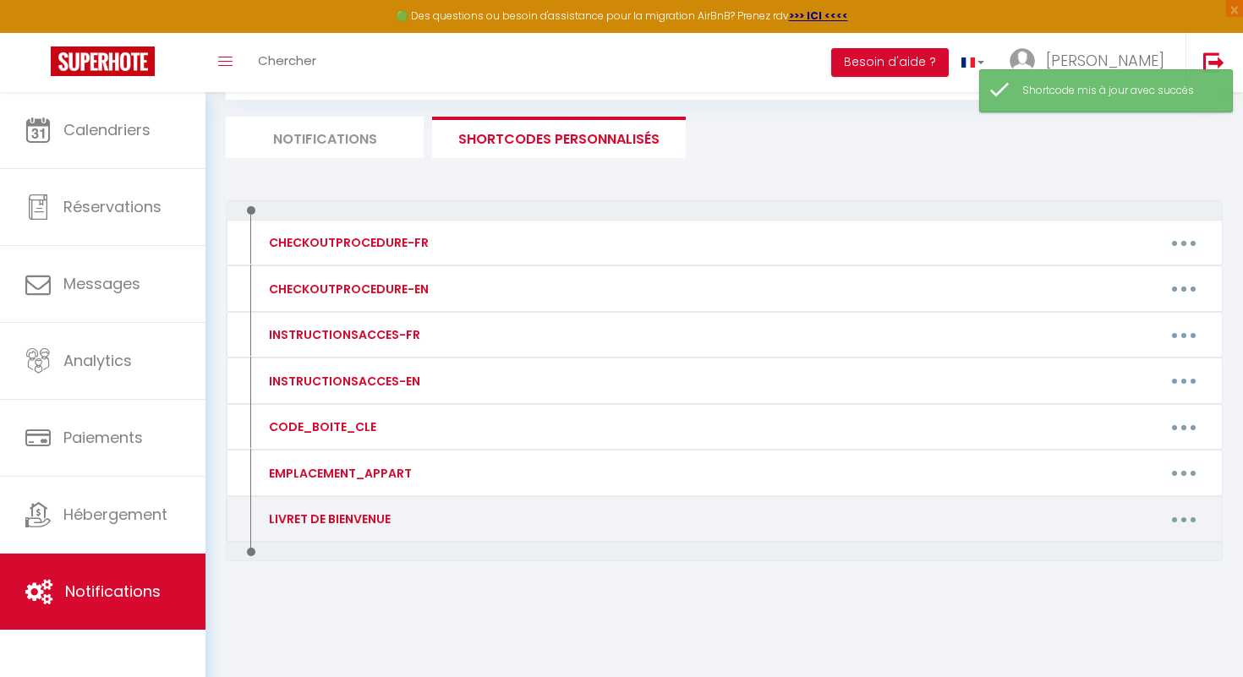
click at [1188, 515] on button "button" at bounding box center [1183, 519] width 47 height 27
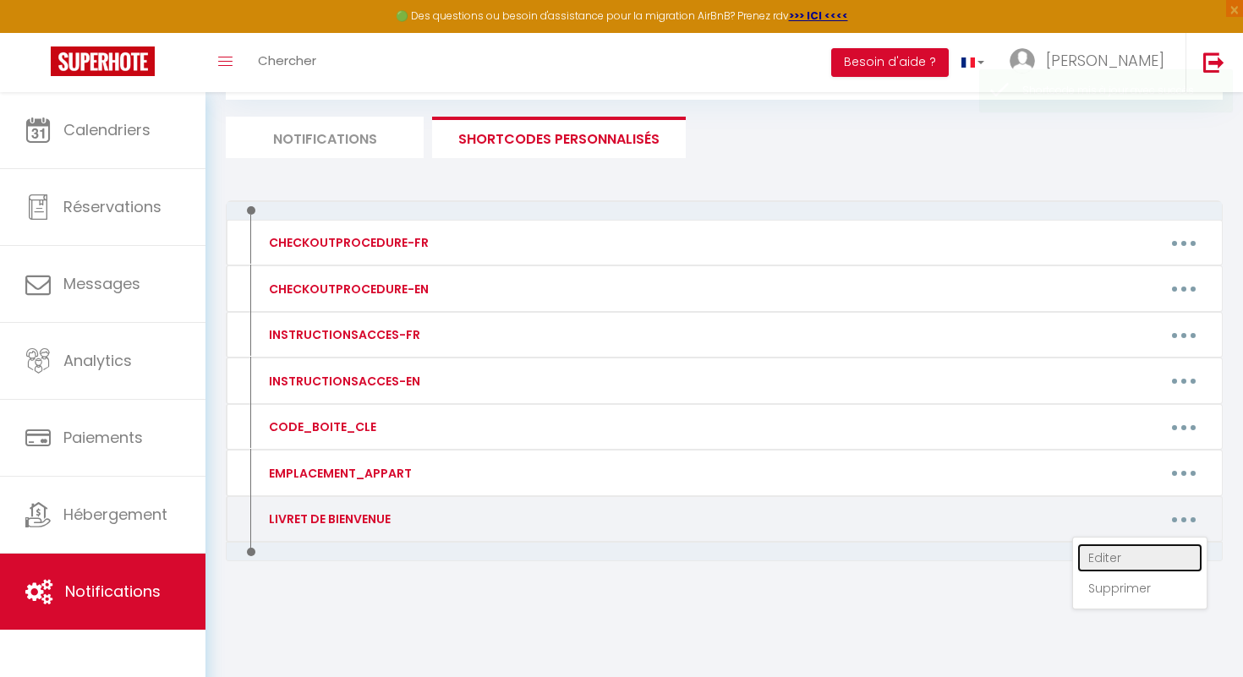
click at [1125, 553] on link "Editer" at bounding box center [1139, 558] width 125 height 29
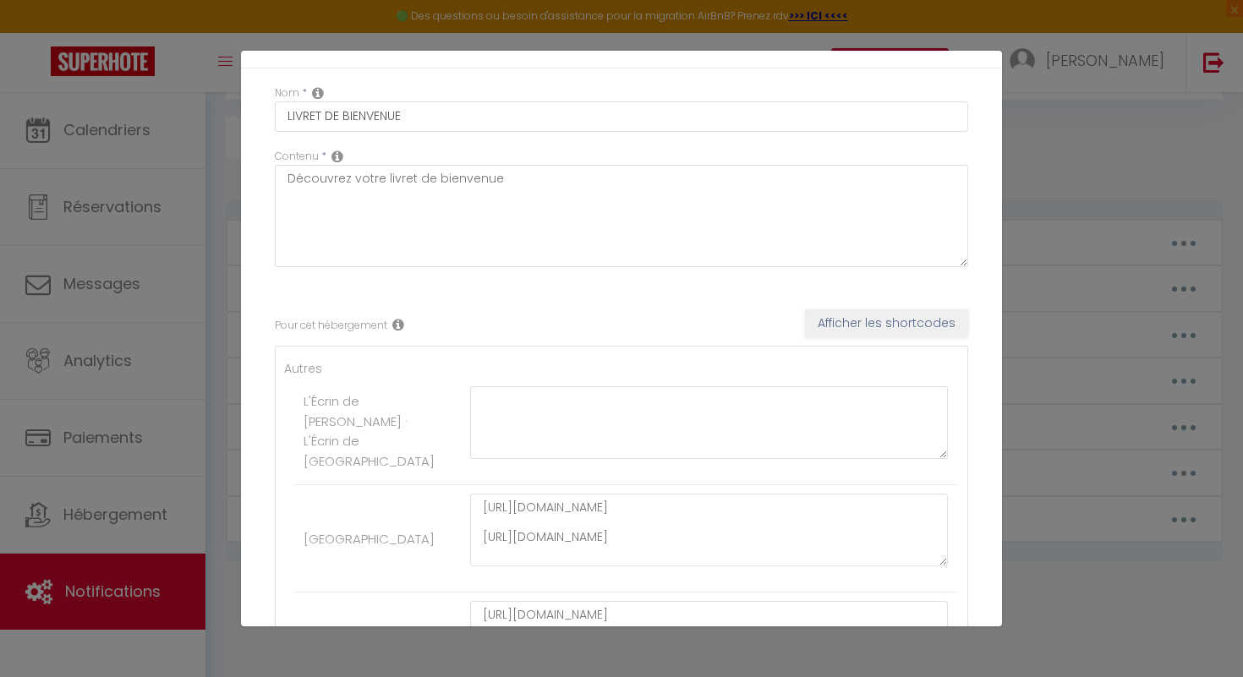
scroll to position [0, 0]
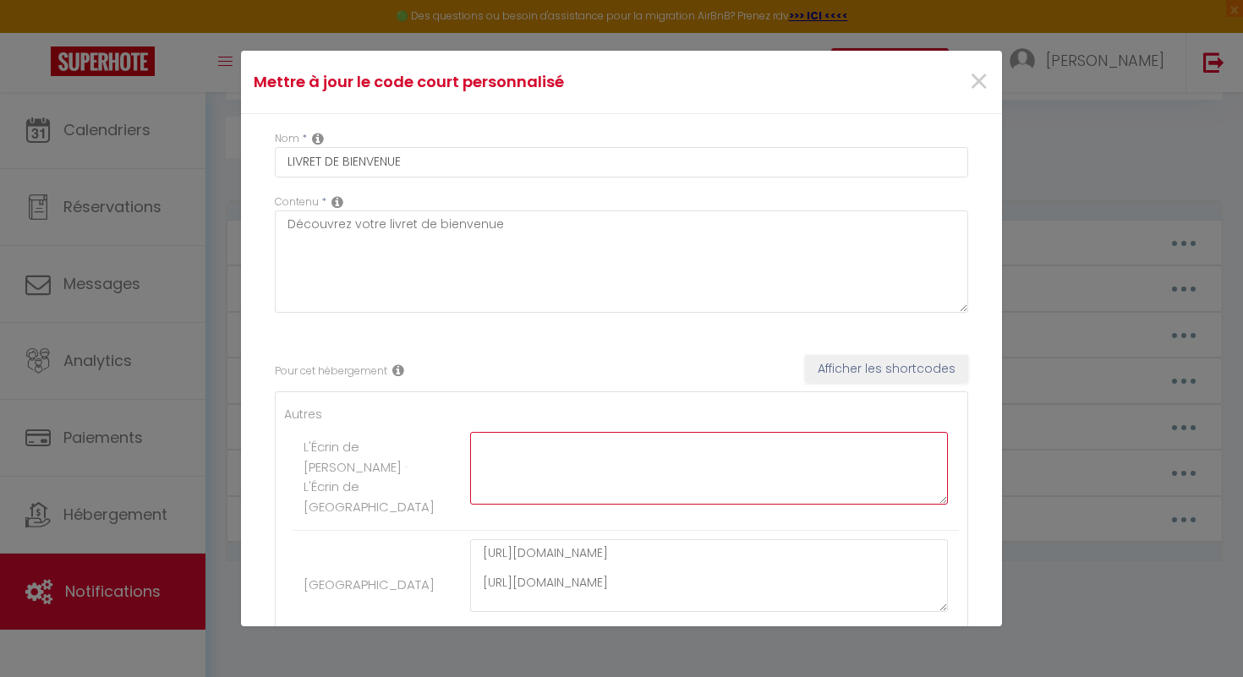
click at [535, 445] on textarea at bounding box center [709, 468] width 478 height 73
paste textarea "https://drive.google.com/file/d/17HZIO1qlB7eCtsjxEQhfqy9XMcYjDNxe/view?usp=driv…"
click at [544, 461] on textarea "Version Française:https://drive.google.com/file/d/17HZIO1qlB7eCtsjxEQhfqy9XMcYj…" at bounding box center [709, 468] width 478 height 73
drag, startPoint x: 573, startPoint y: 478, endPoint x: 486, endPoint y: 480, distance: 86.3
click at [485, 479] on textarea "Version Française: https://drive.google.com/file/d/17HZIO1qlB7eCtsjxEQhfqy9XMcY…" at bounding box center [709, 468] width 478 height 73
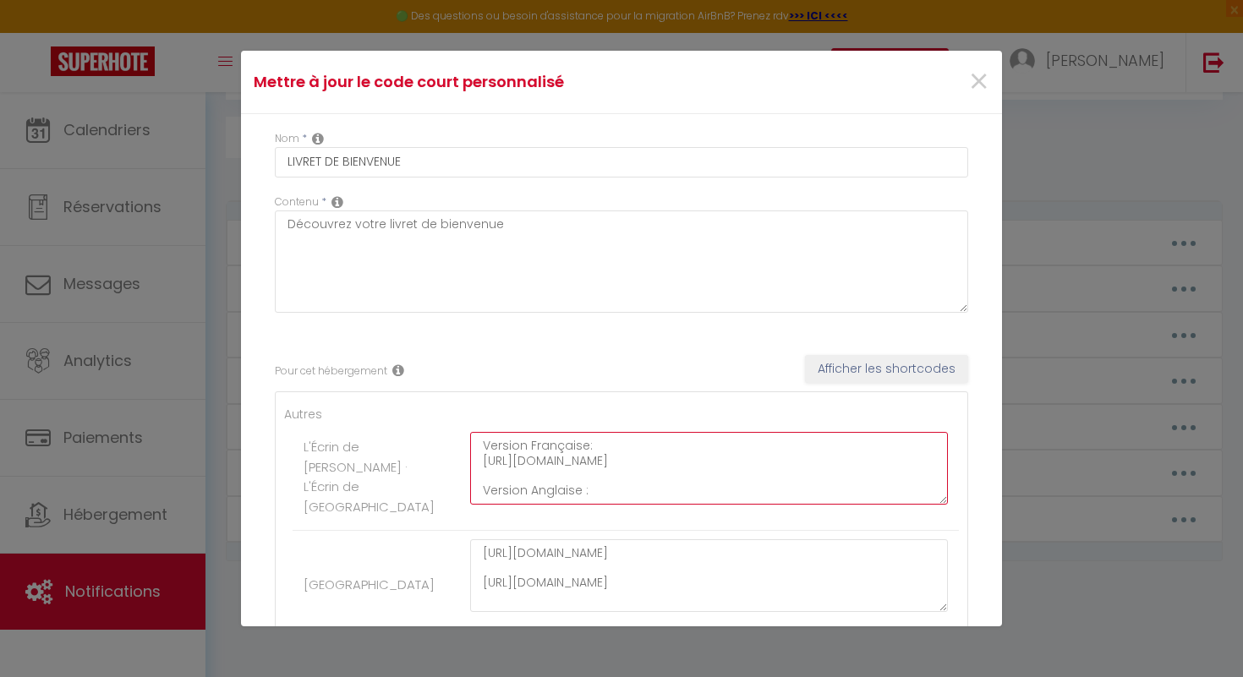
scroll to position [10, 0]
paste textarea "https://drive.google.com/file/d/173_8aPsNTM-1zmGbSlo-VBvi97N-BsG1/view?usp=driv…"
click at [586, 484] on textarea "Version Française: https://drive.google.com/file/d/17HZIO1qlB7eCtsjxEQhfqy9XMcY…" at bounding box center [709, 468] width 478 height 73
drag, startPoint x: 922, startPoint y: 479, endPoint x: 929, endPoint y: 490, distance: 12.2
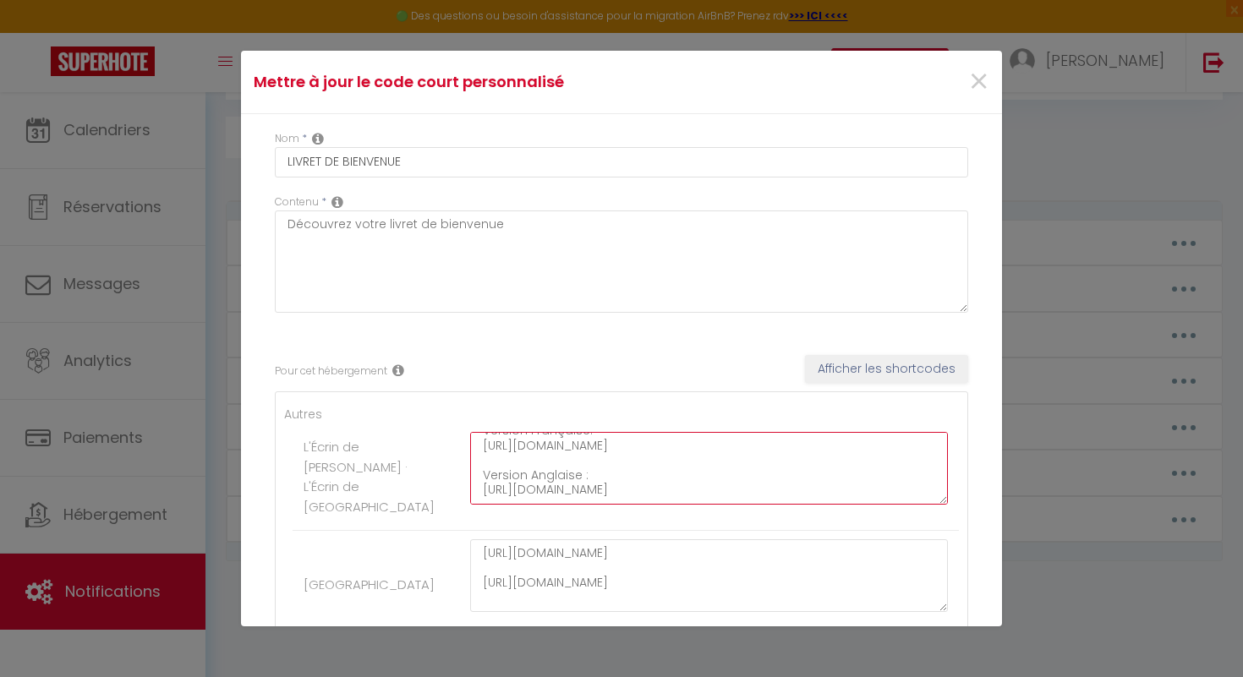
click at [929, 490] on textarea "Version Française: https://drive.google.com/file/d/17HZIO1qlB7eCtsjxEQhfqy9XMcY…" at bounding box center [709, 468] width 478 height 73
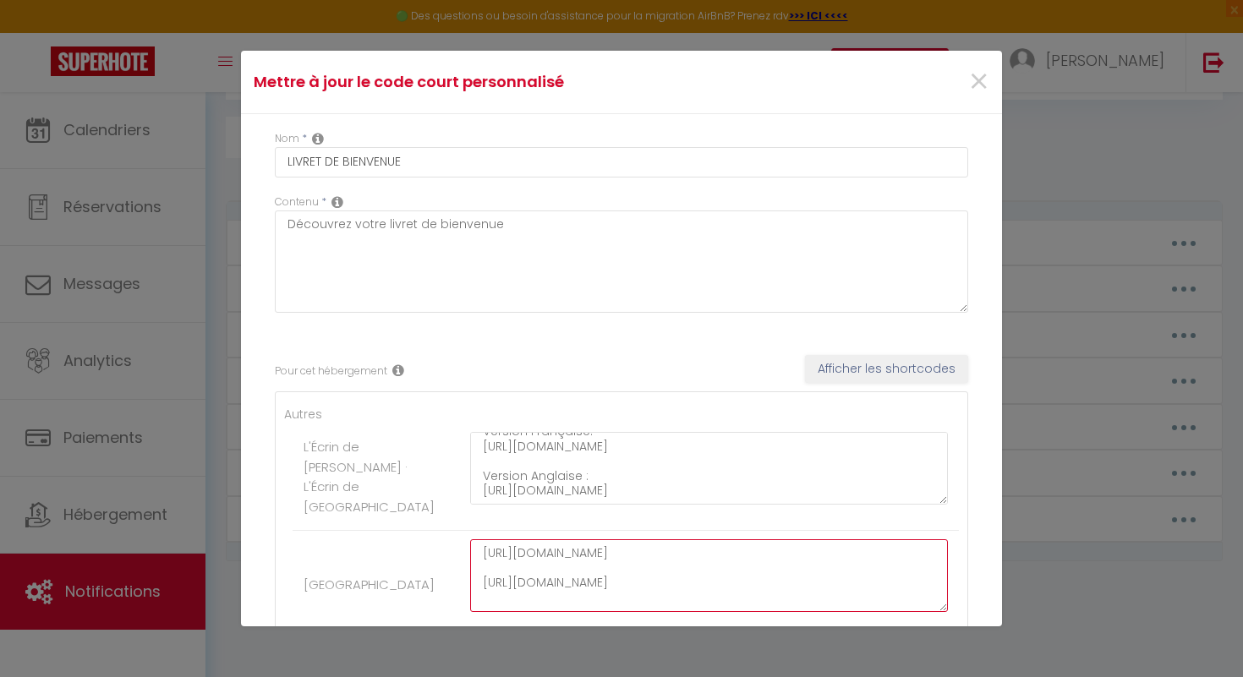
click at [483, 556] on textarea "https://drive.google.com/file/d/19Bs56oxImRd9jVlSTo4_xZH2uo9XbTxv/view https://…" at bounding box center [709, 576] width 478 height 73
click at [483, 599] on textarea "Version Française : https://drive.google.com/file/d/19Bs56oxImRd9jVlSTo4_xZH2uo…" at bounding box center [709, 576] width 478 height 73
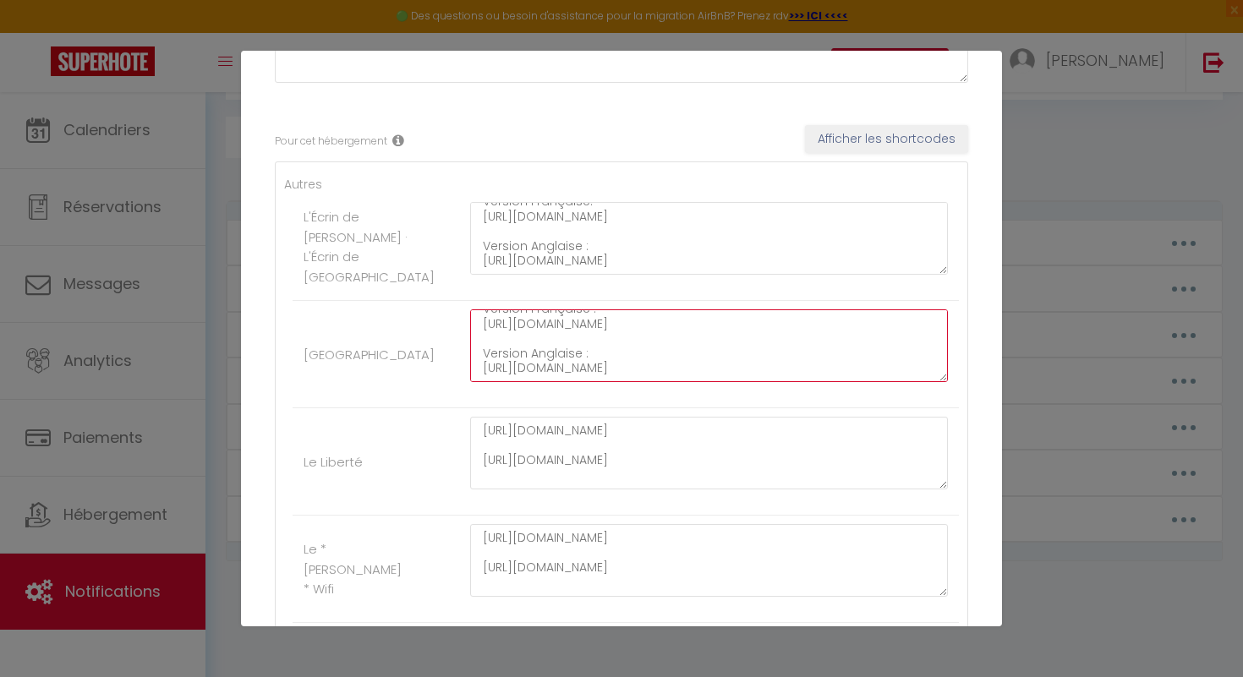
scroll to position [255, 0]
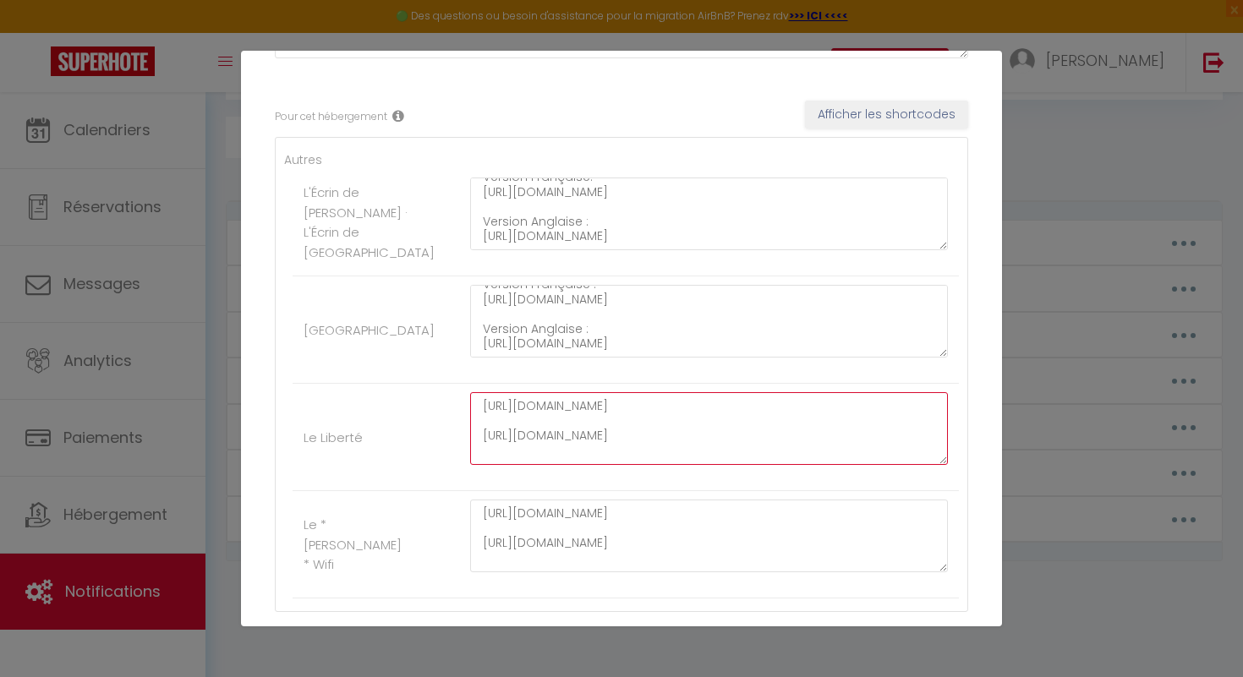
click at [483, 410] on textarea "https://drive.google.com/file/d/1v65cDiiN21a2FJFx1z956rj3lOl1qxpT/view https://…" at bounding box center [709, 428] width 478 height 73
click at [484, 458] on textarea "Version Française : https://drive.google.com/file/d/1v65cDiiN21a2FJFx1z956rj3lO…" at bounding box center [709, 428] width 478 height 73
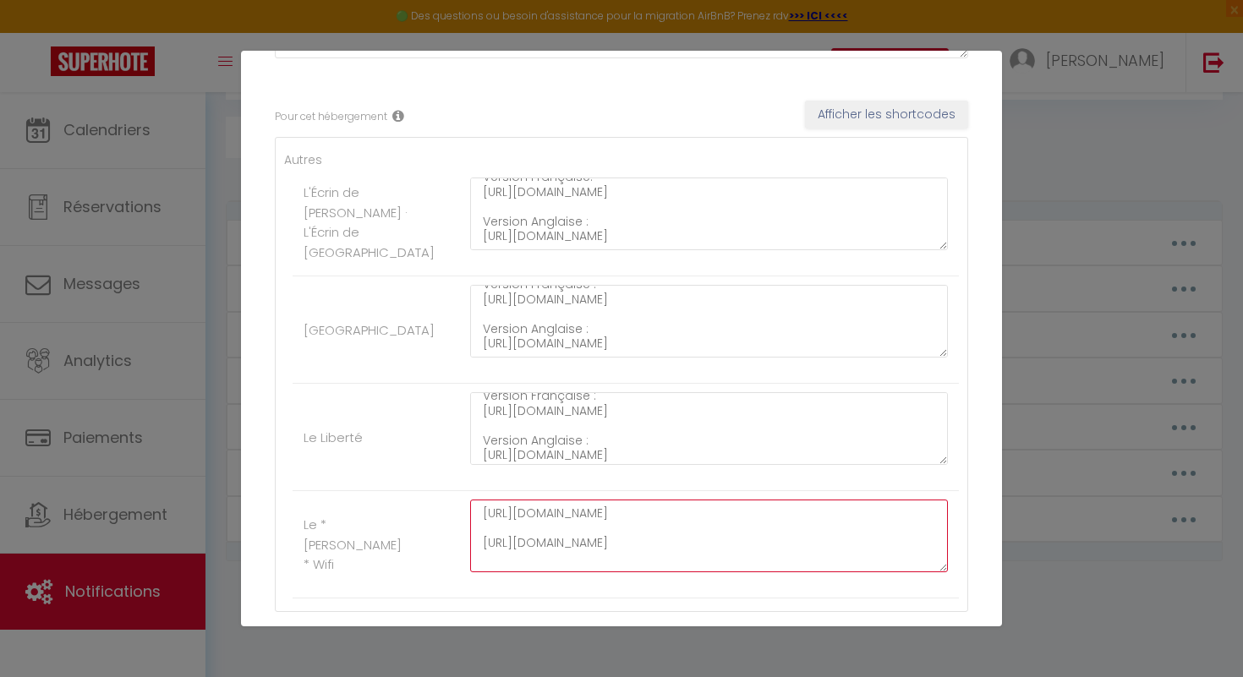
click at [483, 516] on textarea "https://drive.google.com/file/d/1utL0w57WbZdIa6Hx-YO3oWA8RD7ORswj/view https://…" at bounding box center [709, 536] width 478 height 73
click at [485, 559] on textarea "Version Française : https://drive.google.com/file/d/1utL0w57WbZdIa6Hx-YO3oWA8RD…" at bounding box center [709, 536] width 478 height 73
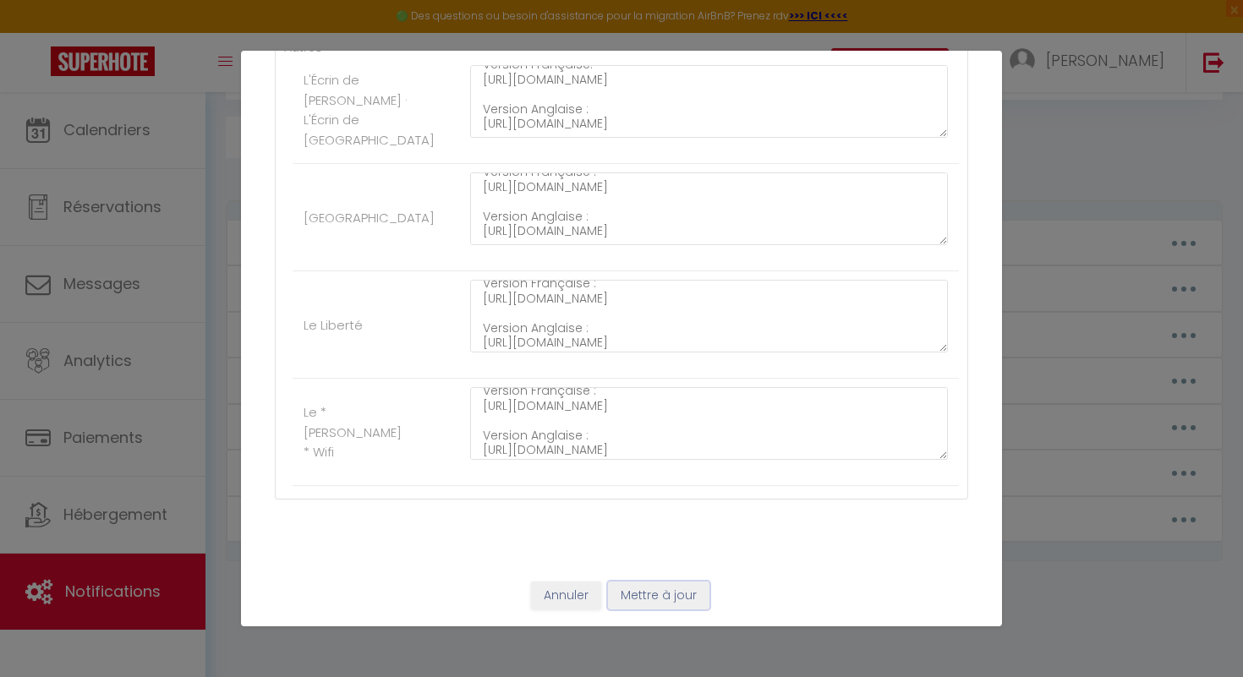
click at [654, 602] on button "Mettre à jour" at bounding box center [658, 596] width 101 height 29
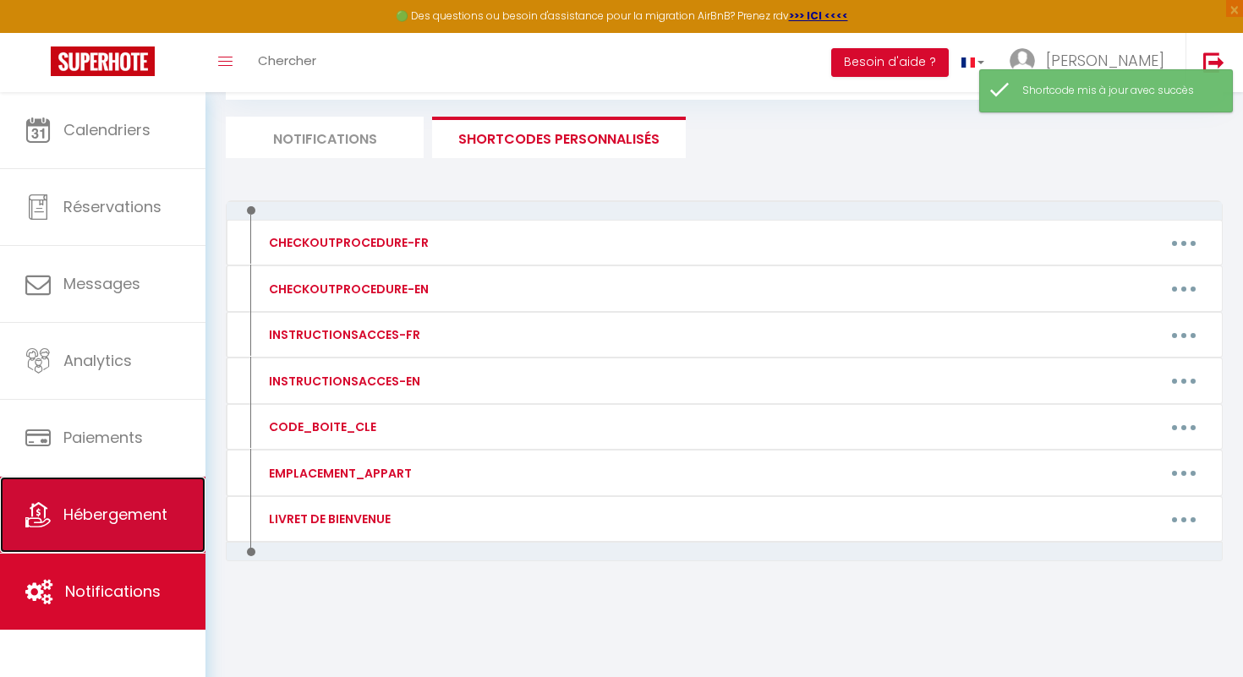
click at [138, 527] on link "Hébergement" at bounding box center [102, 515] width 205 height 76
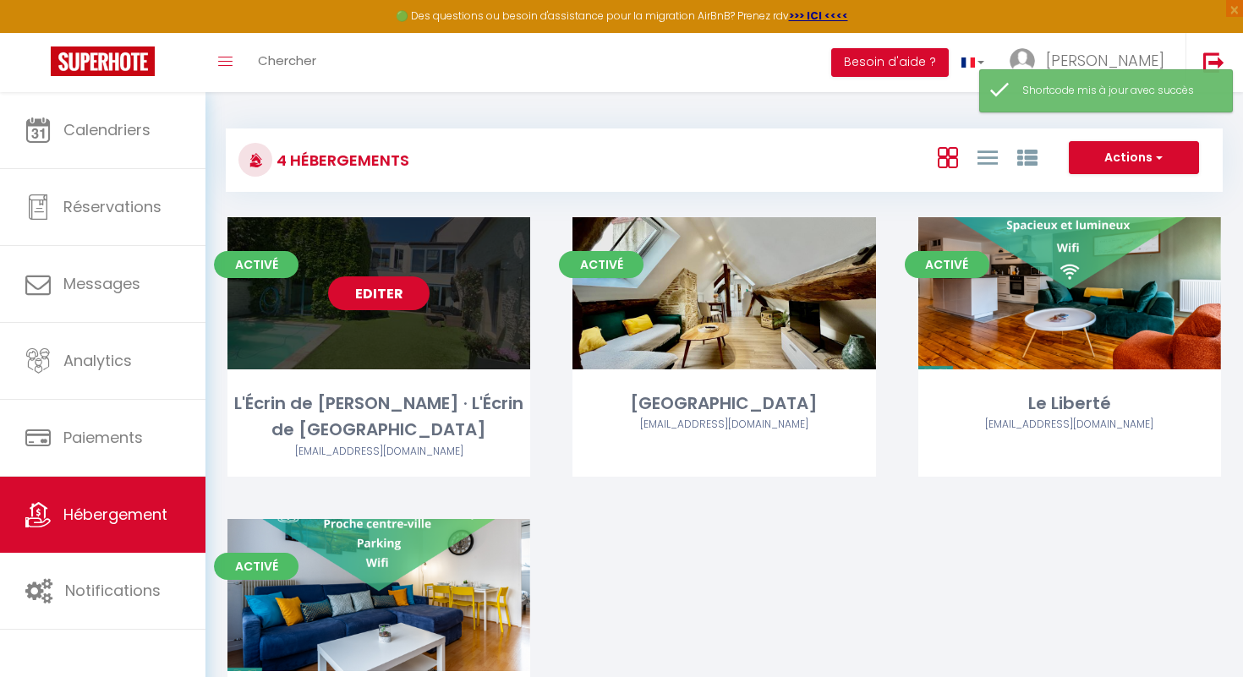
click at [408, 422] on div "L'Écrin de Messigny · L'Écrin de Messigny" at bounding box center [378, 417] width 303 height 53
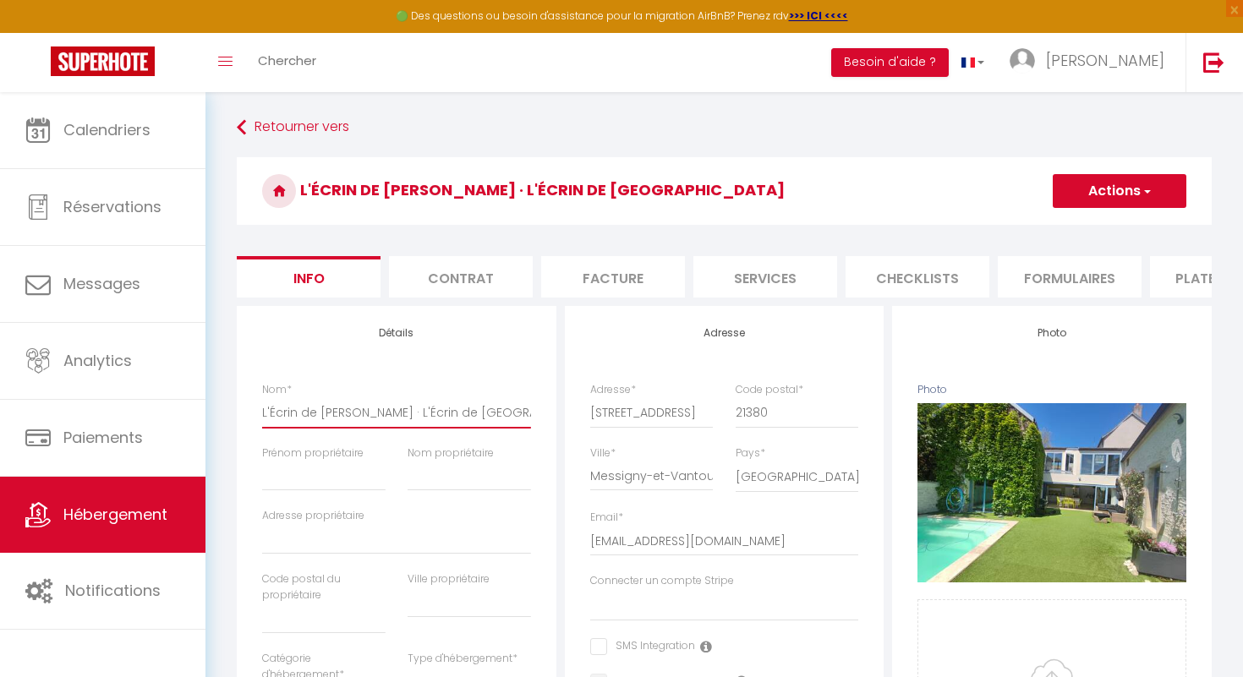
drag, startPoint x: 493, startPoint y: 414, endPoint x: 383, endPoint y: 409, distance: 110.0
click at [383, 409] on input "L'Écrin de Messigny · L'Écrin de Messigny" at bounding box center [396, 412] width 269 height 30
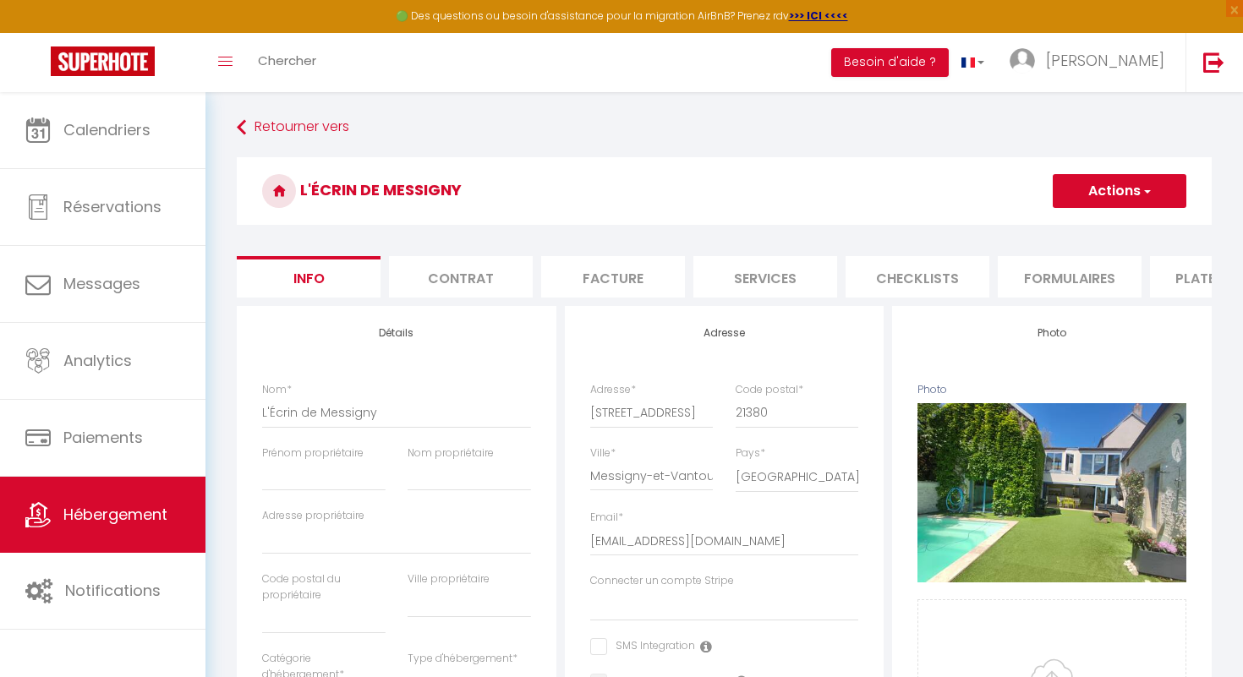
click at [1138, 193] on button "Actions" at bounding box center [1120, 191] width 134 height 34
click at [1074, 227] on input "Enregistrer" at bounding box center [1053, 228] width 63 height 17
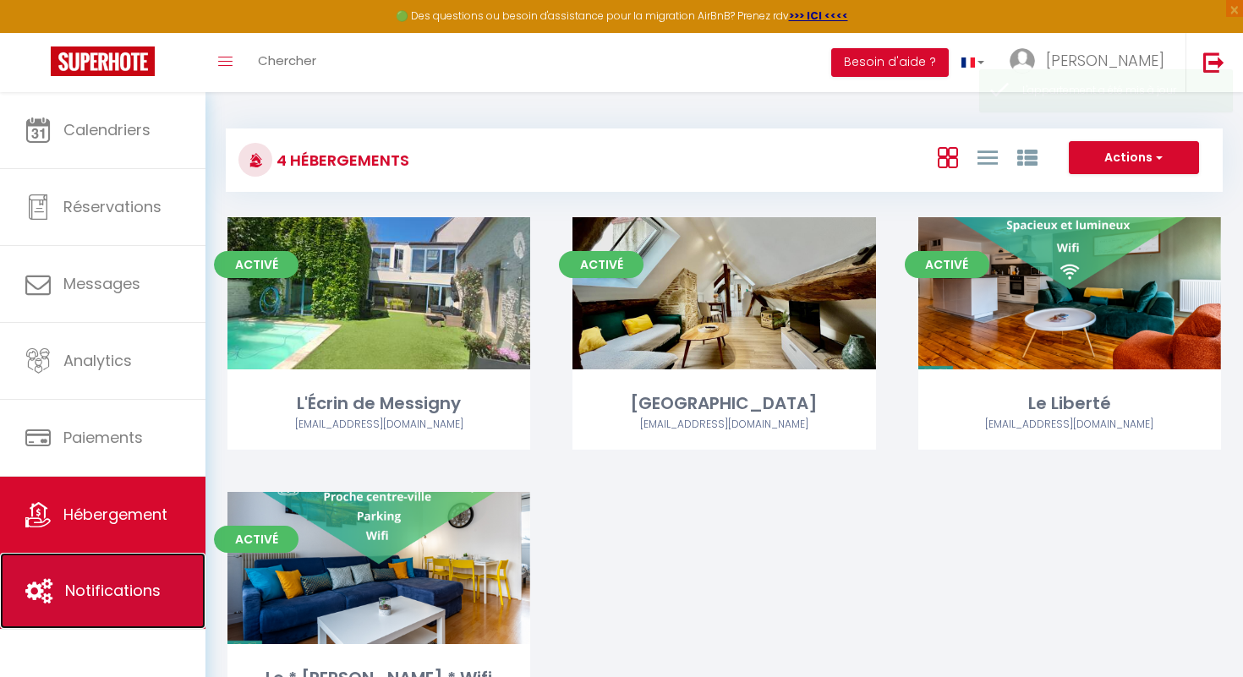
click at [146, 600] on span "Notifications" at bounding box center [113, 590] width 96 height 21
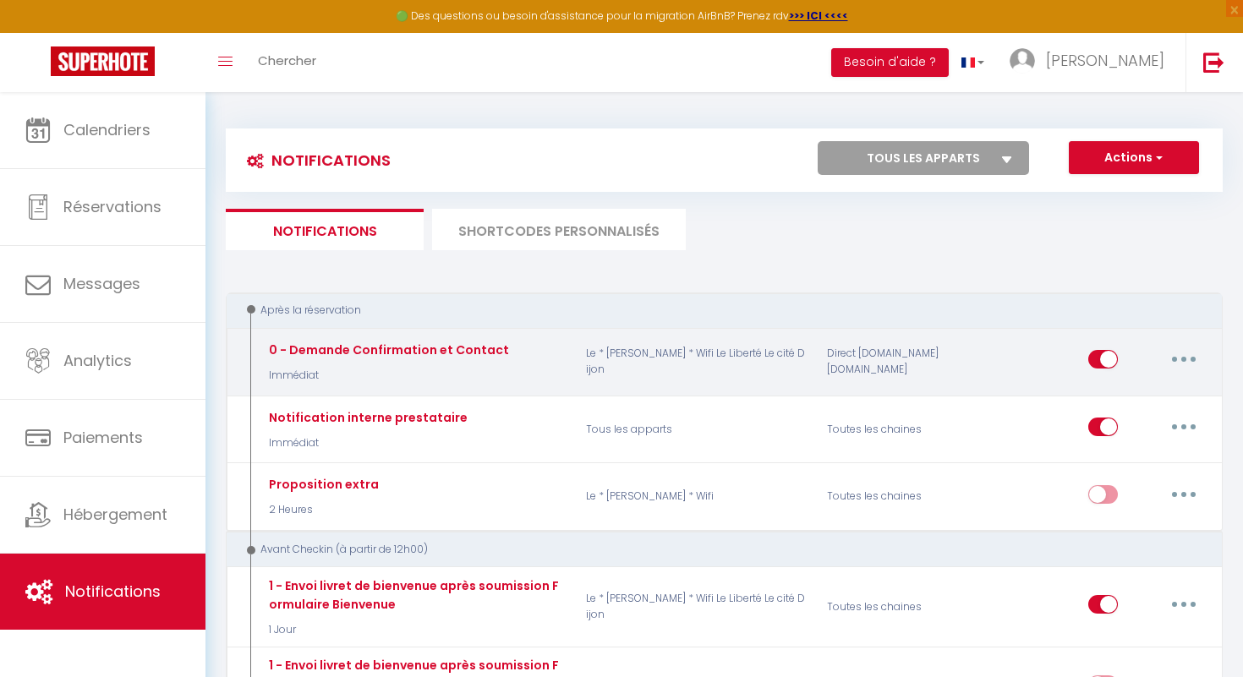
click at [1186, 362] on button "button" at bounding box center [1183, 359] width 47 height 27
click at [1192, 361] on button "button" at bounding box center [1183, 359] width 47 height 27
click at [1142, 428] on link "Dupliquer" at bounding box center [1139, 428] width 125 height 29
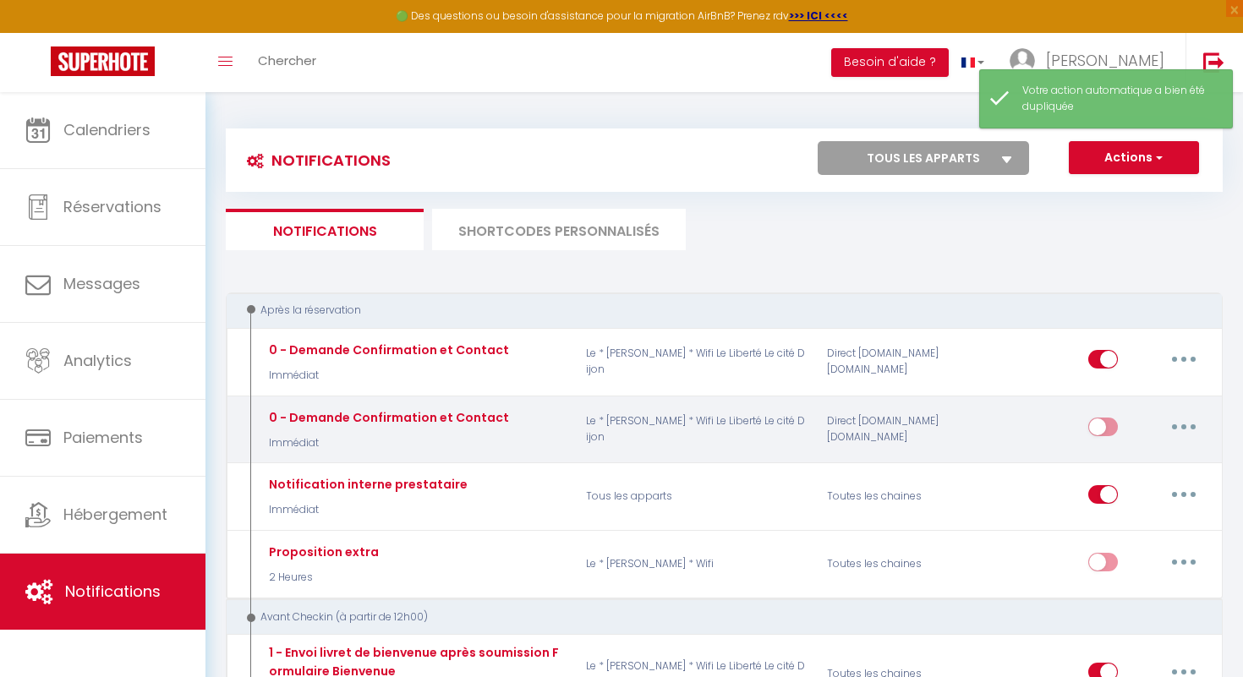
click at [1177, 435] on button "button" at bounding box center [1183, 427] width 47 height 27
click at [1110, 464] on link "Editer" at bounding box center [1139, 466] width 125 height 29
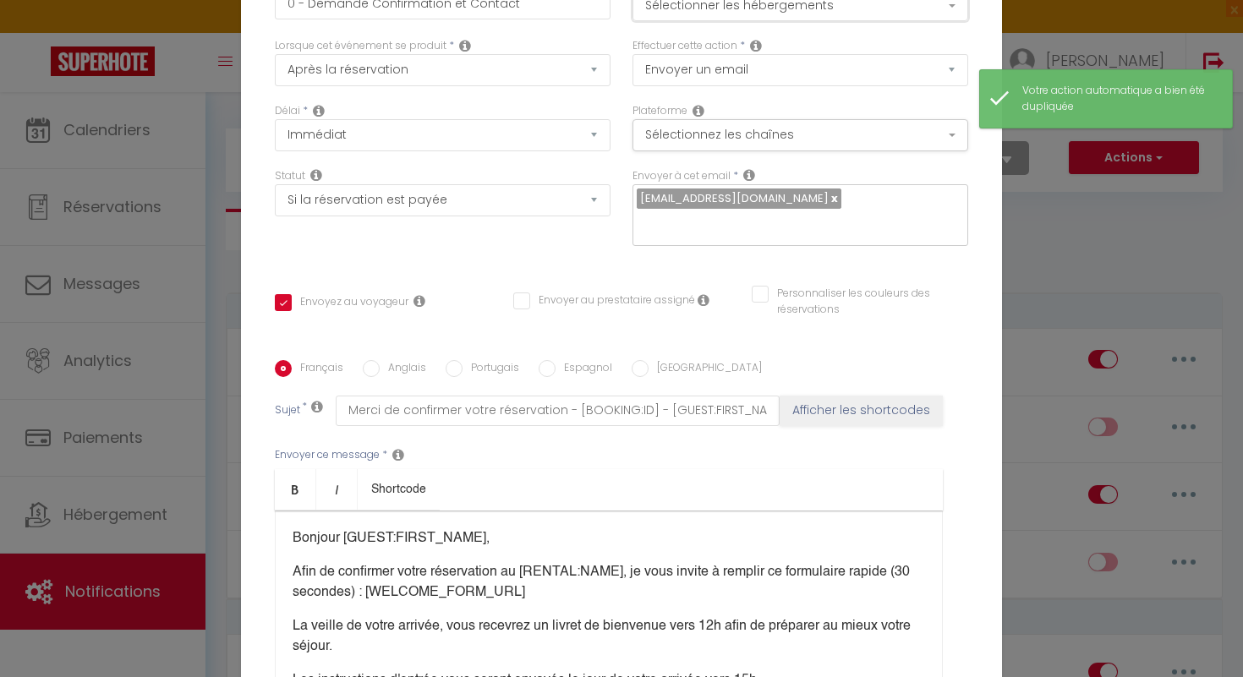
click at [953, 17] on button "Sélectionner les hébergements" at bounding box center [801, 5] width 336 height 32
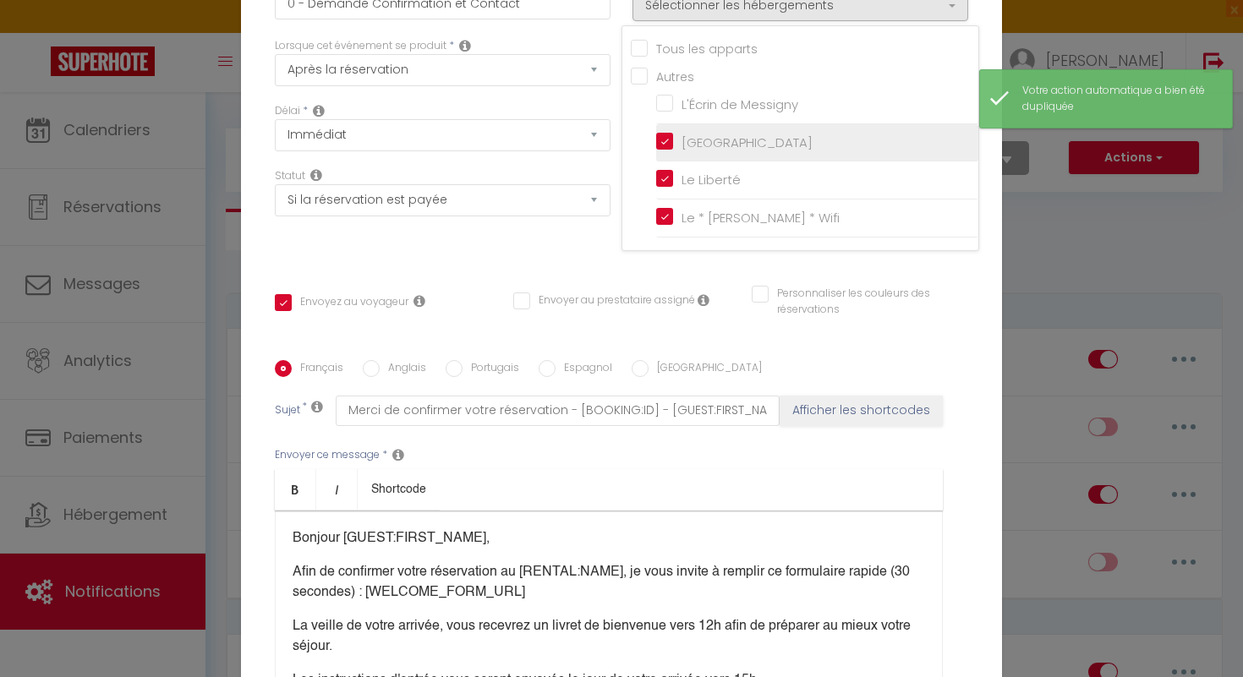
click at [661, 150] on input "[GEOGRAPHIC_DATA]" at bounding box center [817, 142] width 322 height 17
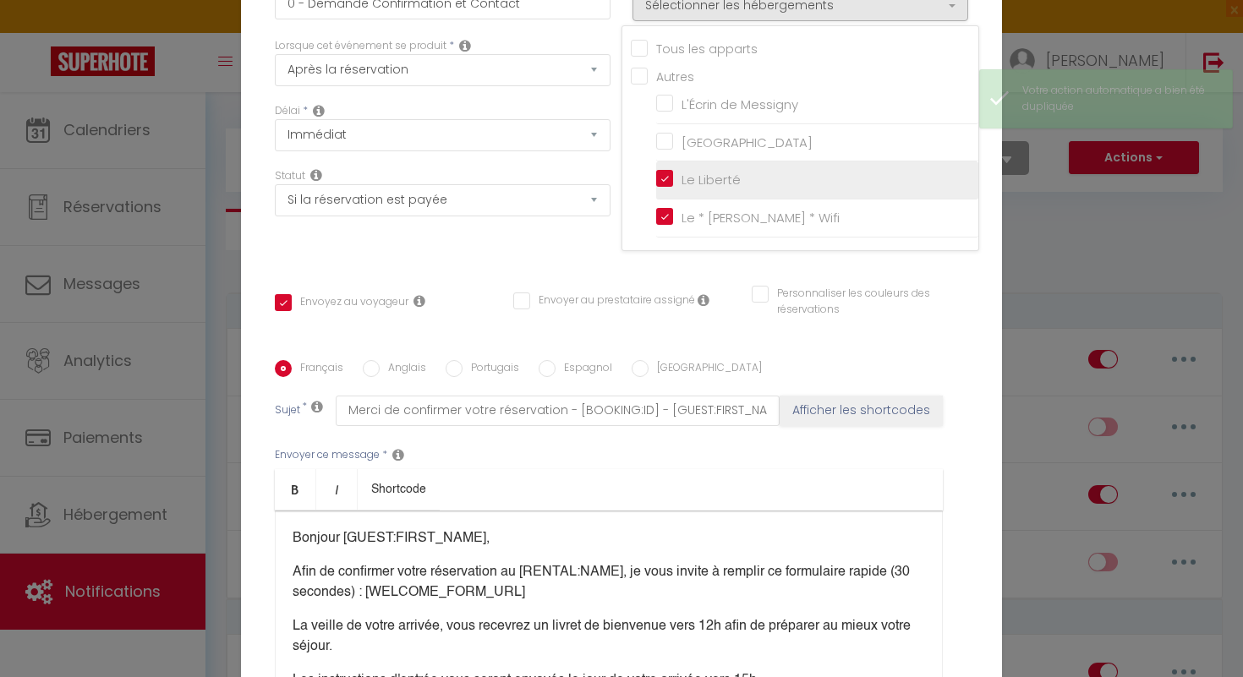
click at [673, 181] on label "Le Liberté" at bounding box center [707, 180] width 68 height 20
click at [661, 181] on input "Le Liberté" at bounding box center [817, 180] width 322 height 17
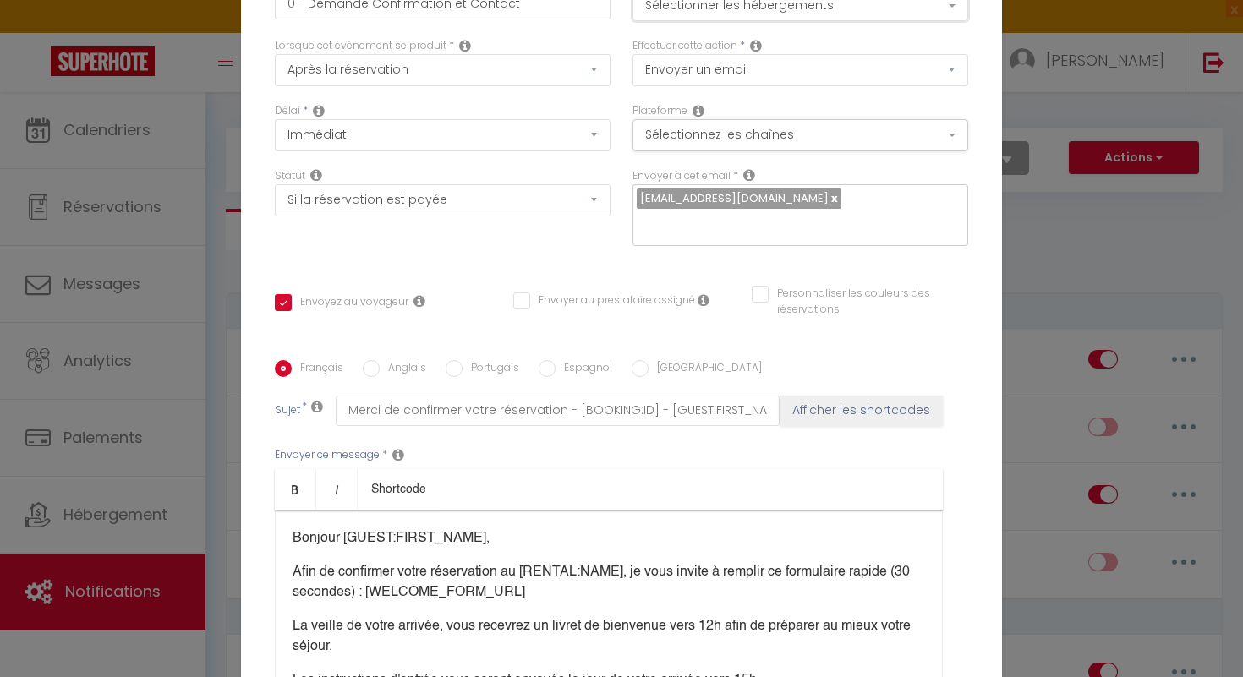
click at [953, 17] on button "Sélectionner les hébergements" at bounding box center [801, 5] width 336 height 32
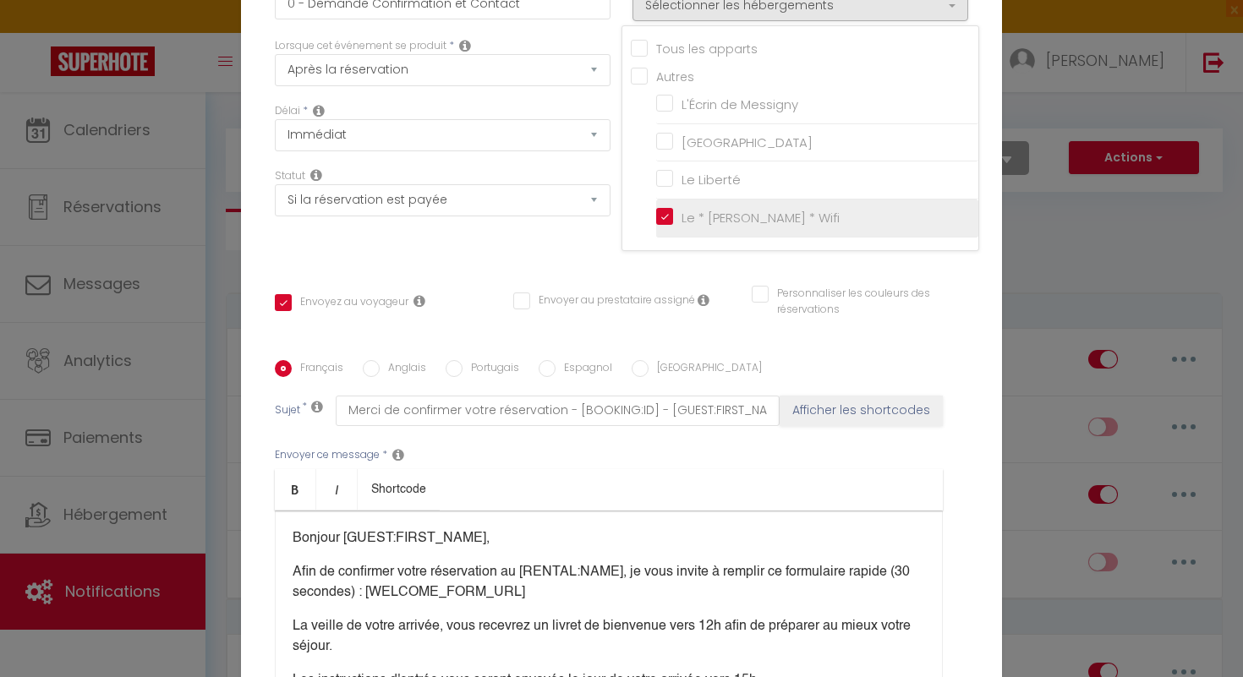
click at [667, 227] on input "Le * [PERSON_NAME] * Wifi" at bounding box center [817, 218] width 322 height 17
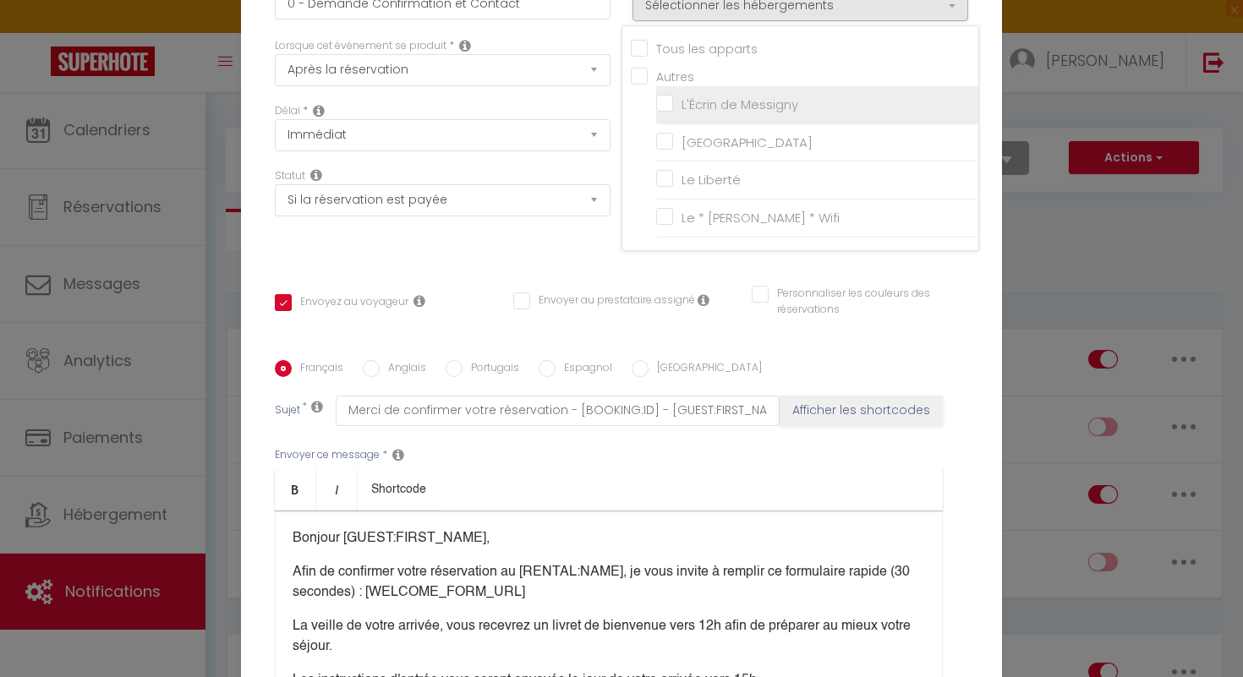
click at [666, 113] on input "L'Écrin de Messigny" at bounding box center [817, 104] width 322 height 17
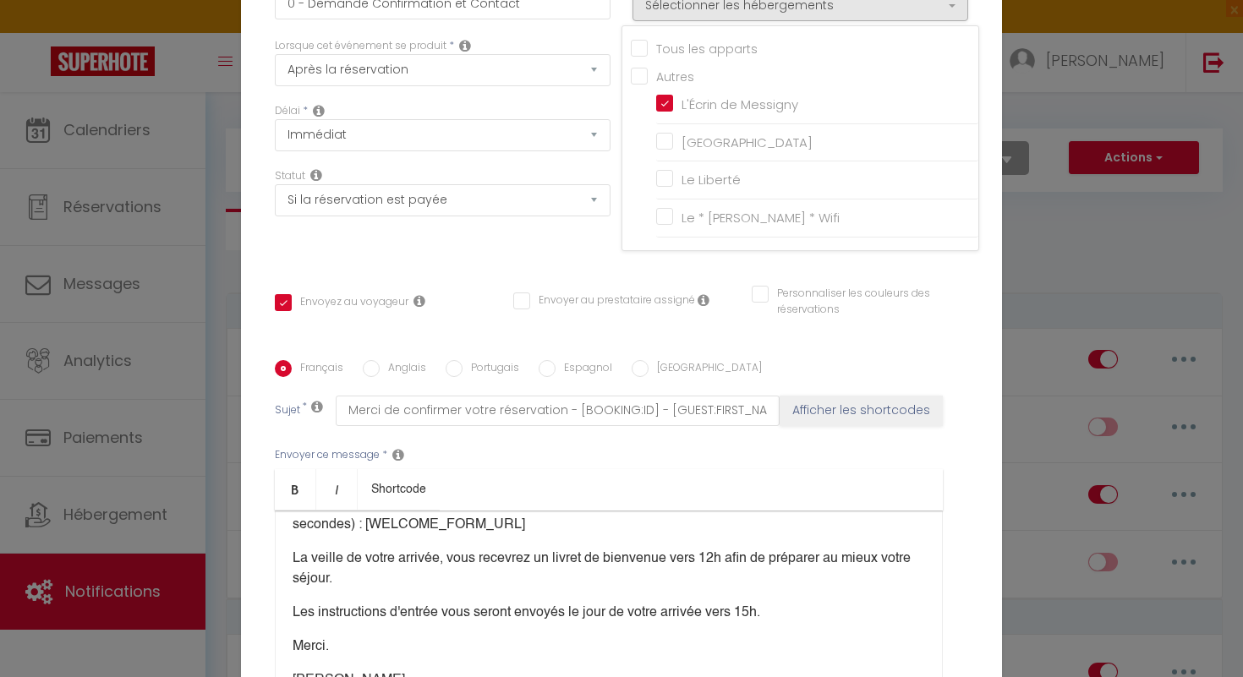
scroll to position [78, 0]
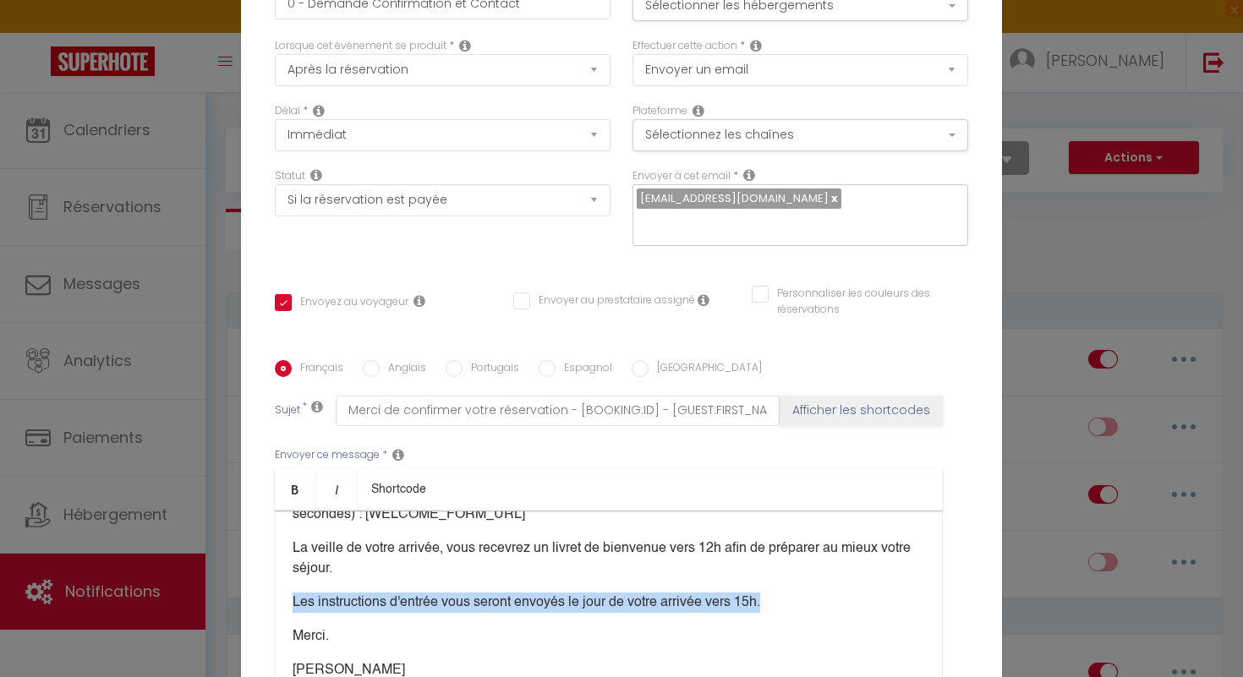
drag, startPoint x: 781, startPoint y: 590, endPoint x: 350, endPoint y: 571, distance: 431.7
click at [350, 571] on div "Bonjour [GUEST:FIRST_NAME], Afin de confirmer votre réservation au [RENTAL:NAME…" at bounding box center [609, 595] width 668 height 169
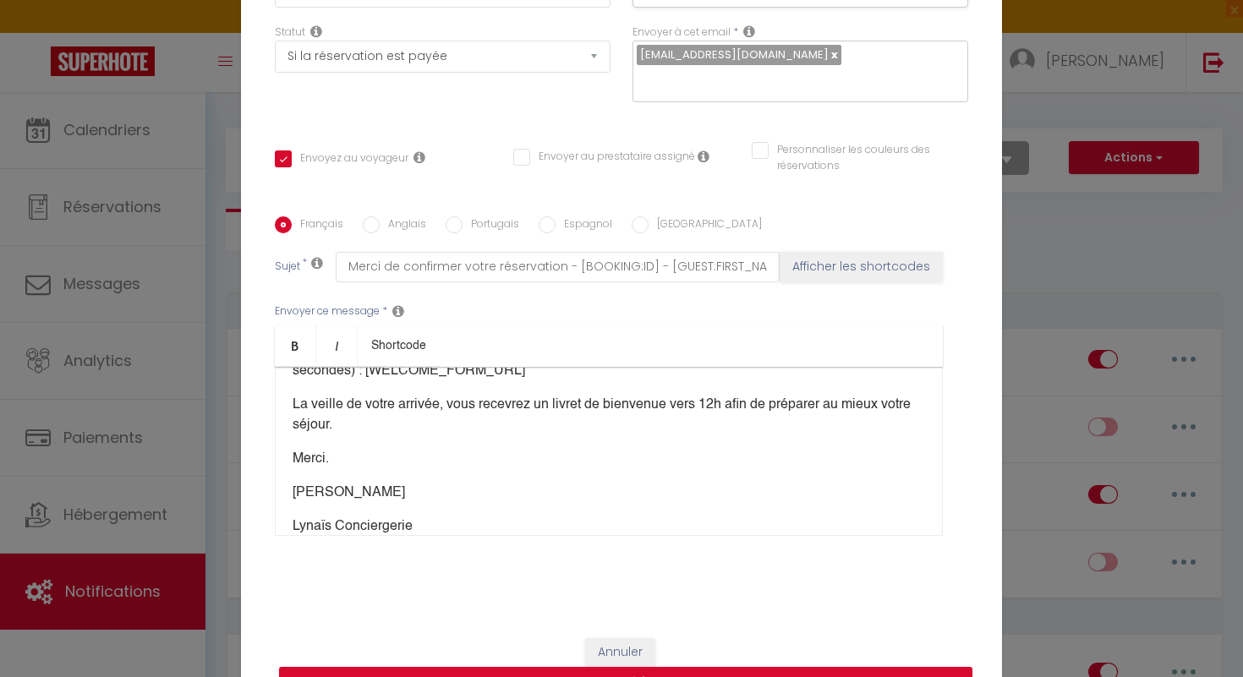
scroll to position [170, 0]
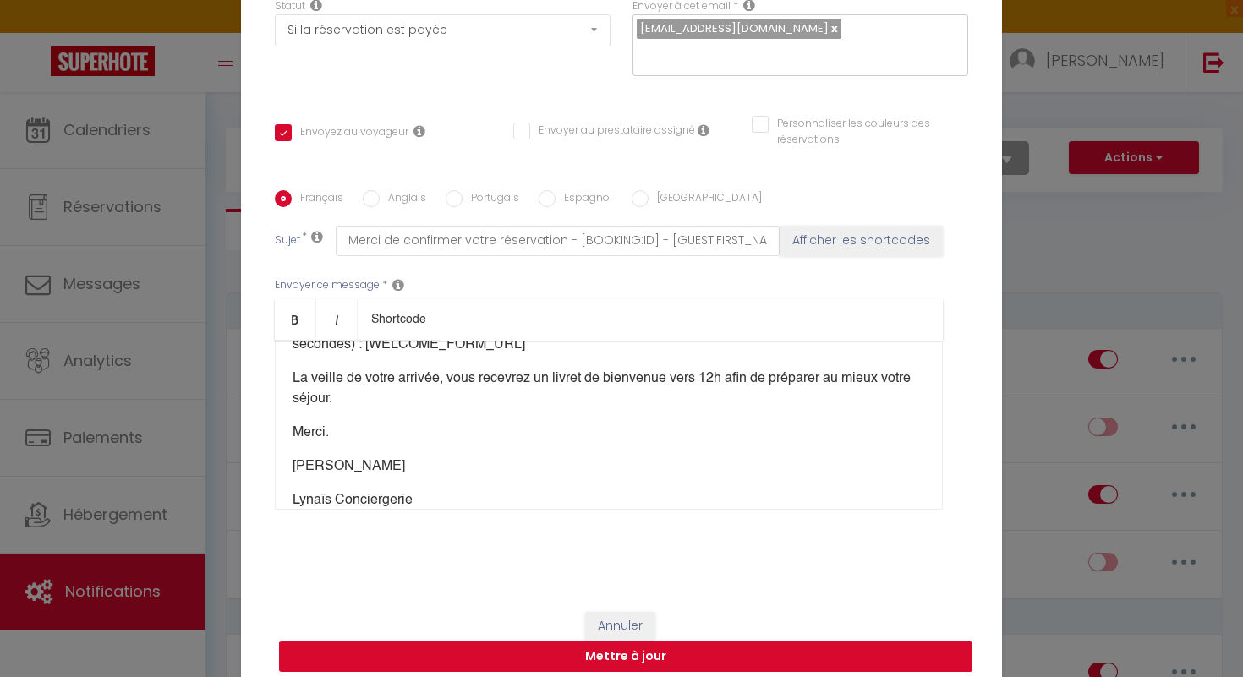
click at [656, 641] on button "Mettre à jour" at bounding box center [625, 657] width 693 height 32
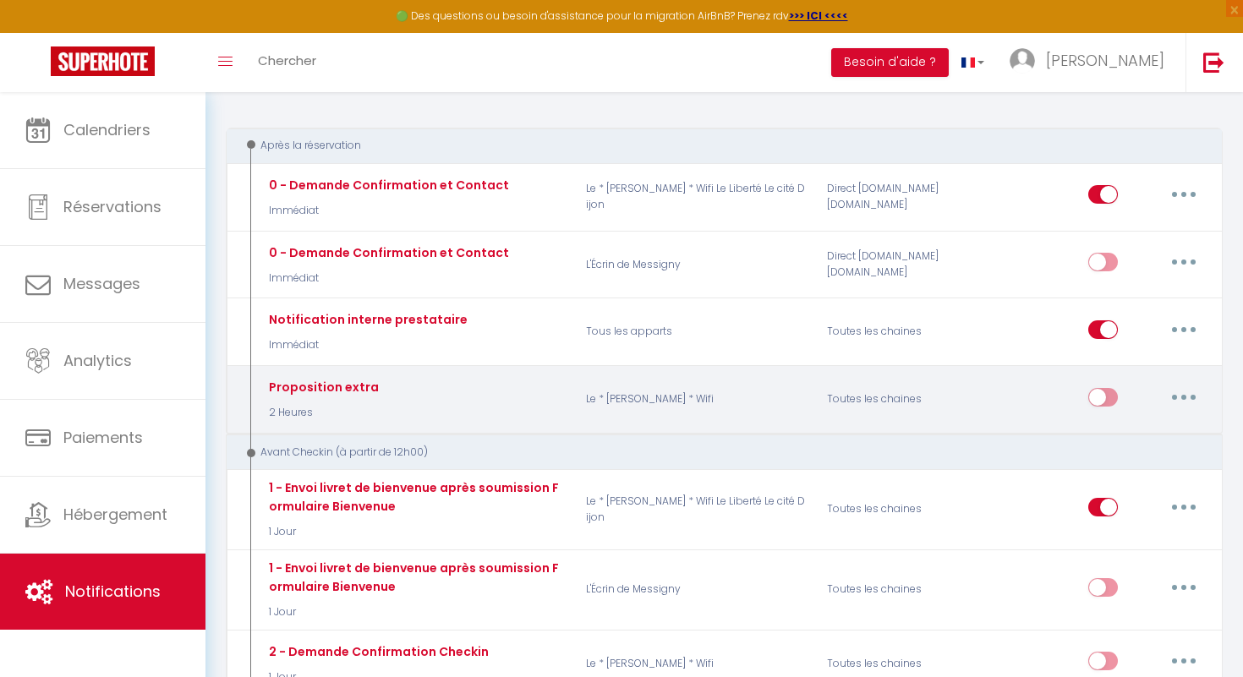
scroll to position [169, 0]
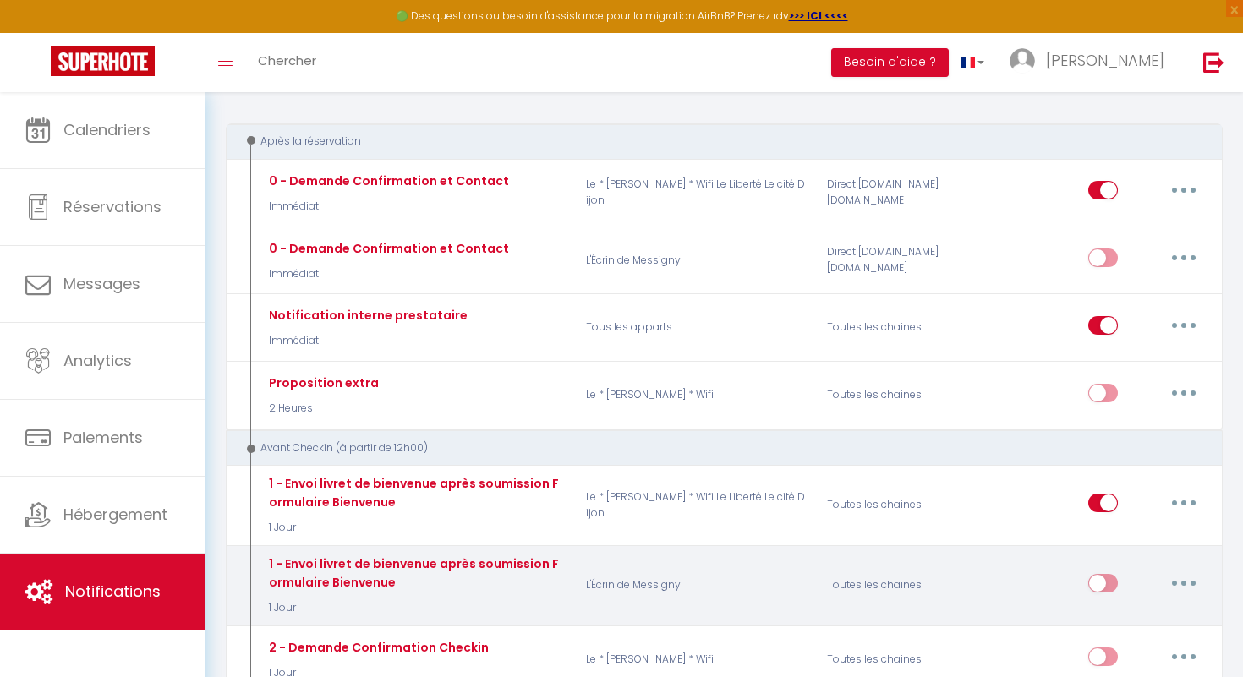
click at [1181, 587] on button "button" at bounding box center [1183, 583] width 47 height 27
click at [1153, 611] on link "Editer" at bounding box center [1139, 621] width 125 height 29
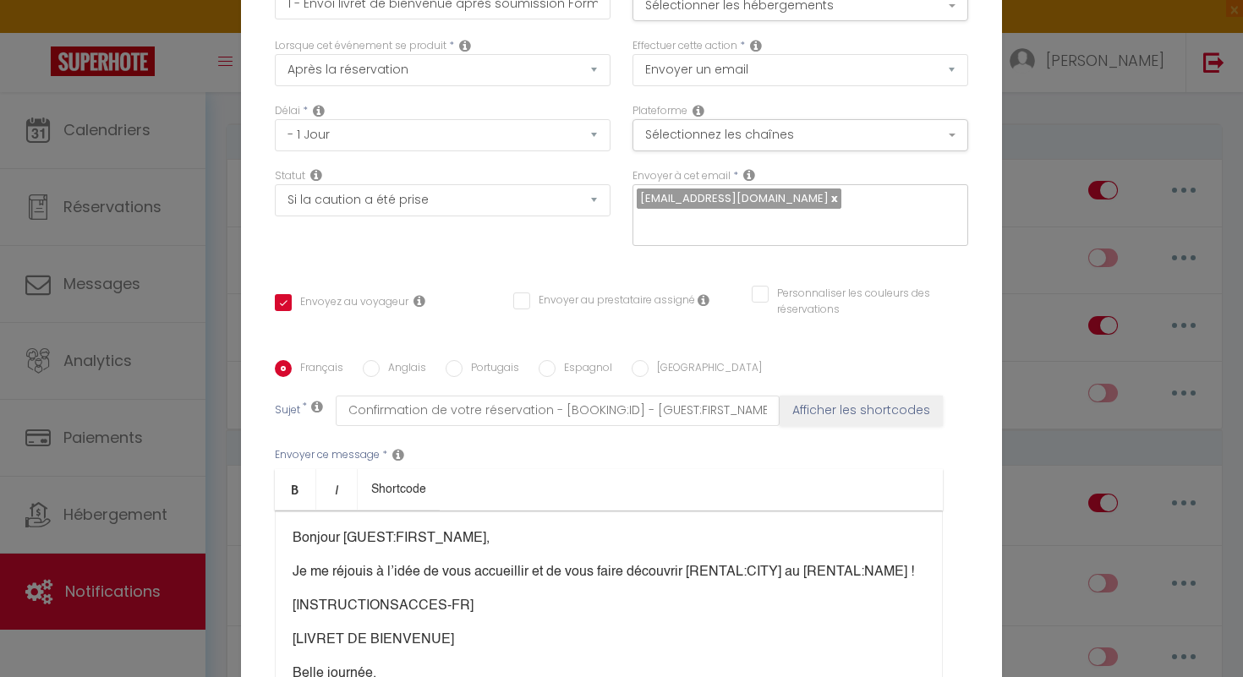
scroll to position [170, 0]
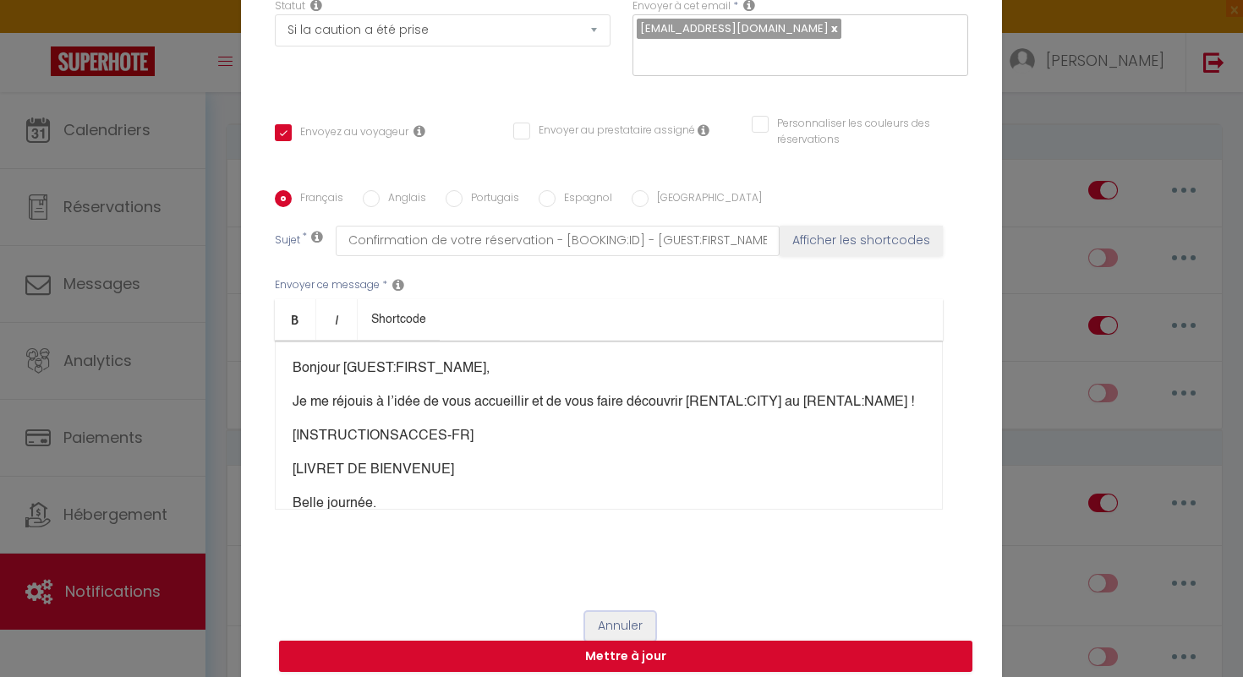
click at [624, 612] on button "Annuler" at bounding box center [620, 626] width 70 height 29
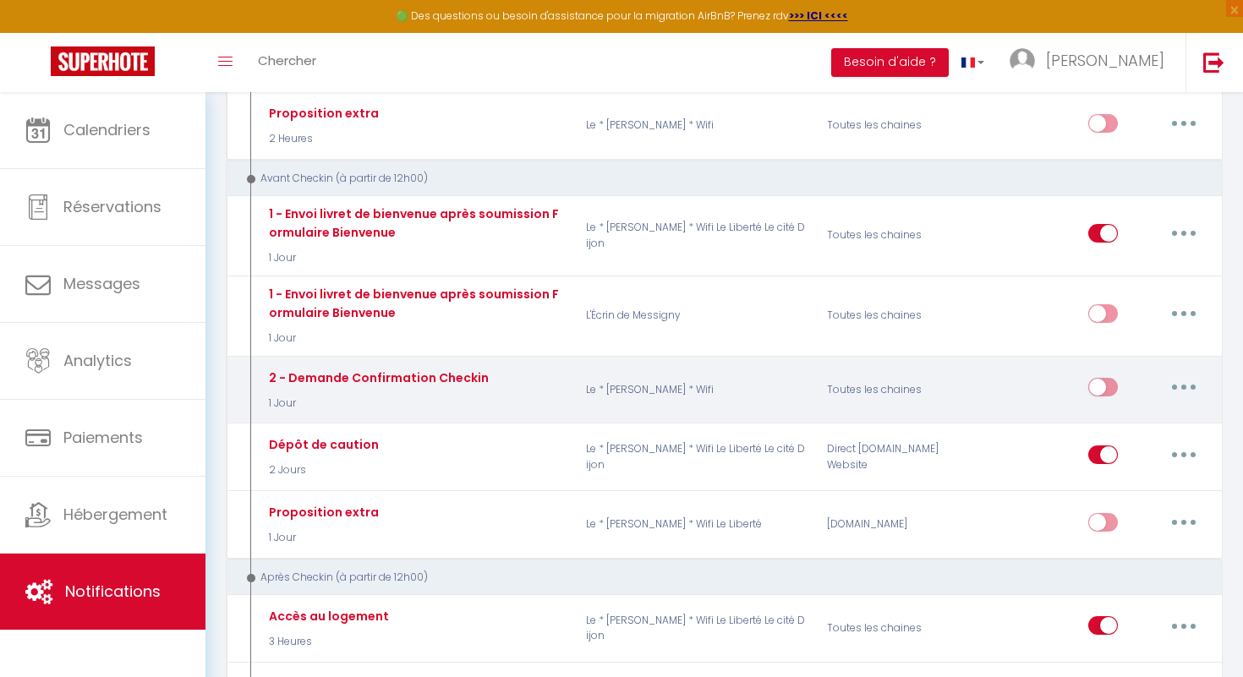
scroll to position [441, 0]
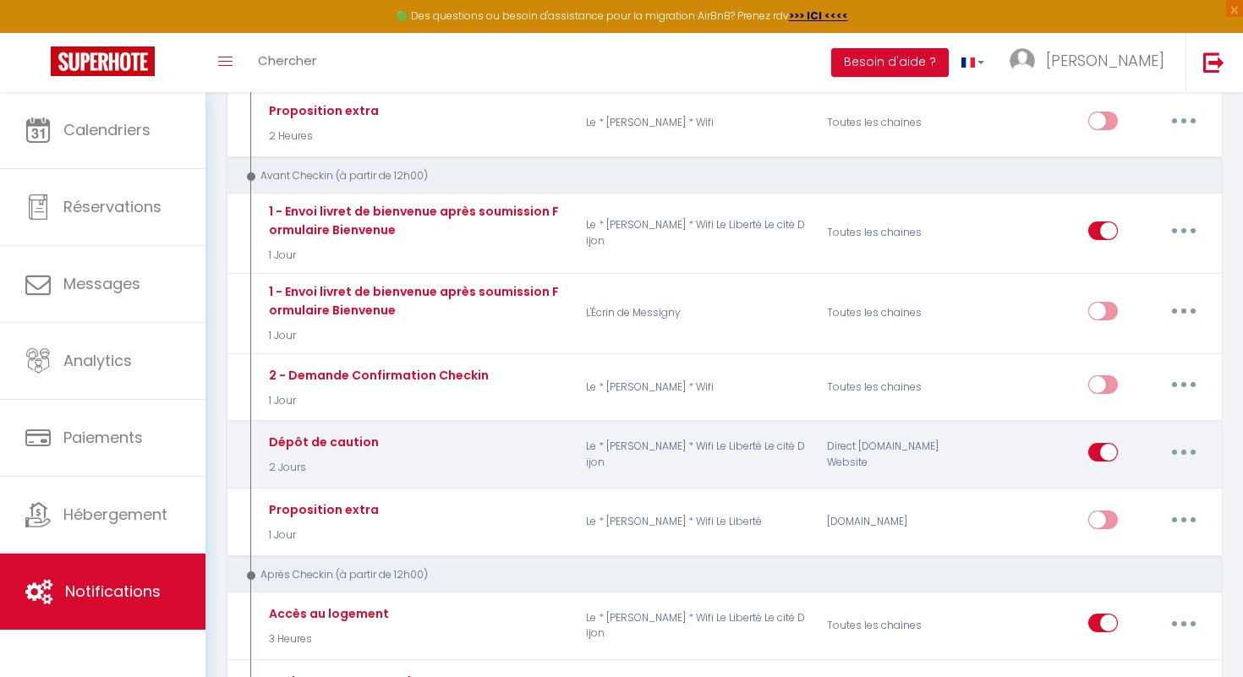
click at [1187, 452] on button "button" at bounding box center [1183, 452] width 47 height 27
click at [1144, 488] on link "Editer" at bounding box center [1139, 490] width 125 height 29
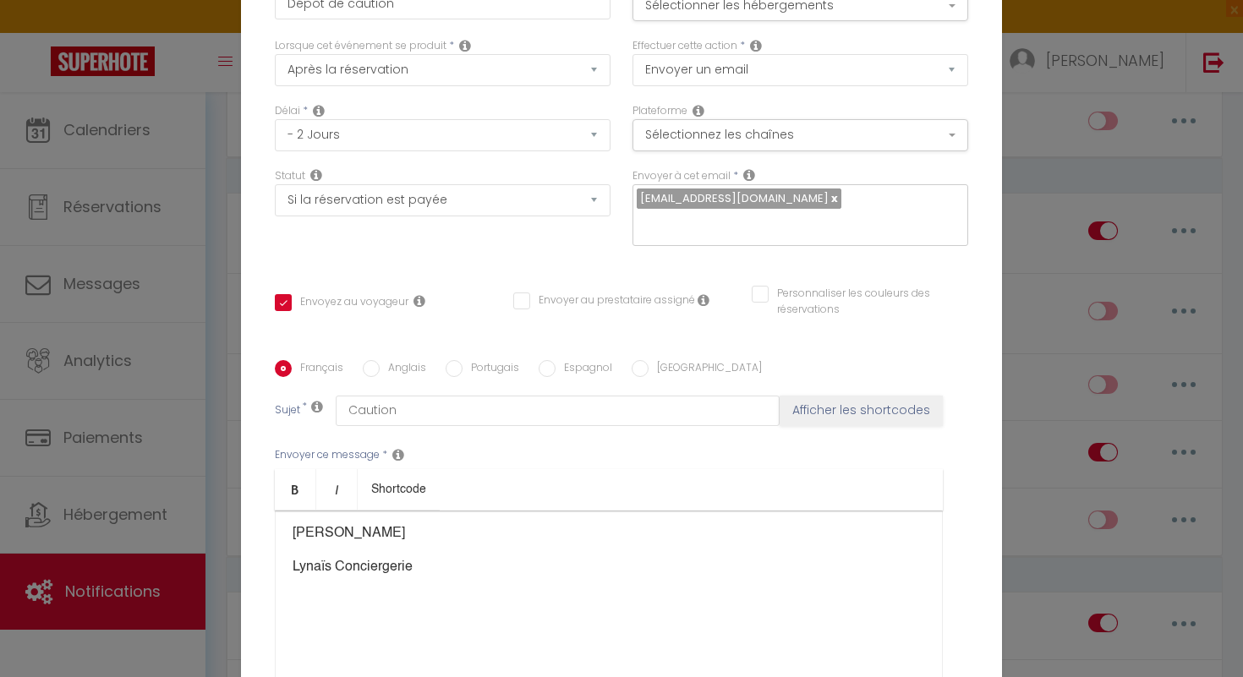
scroll to position [170, 0]
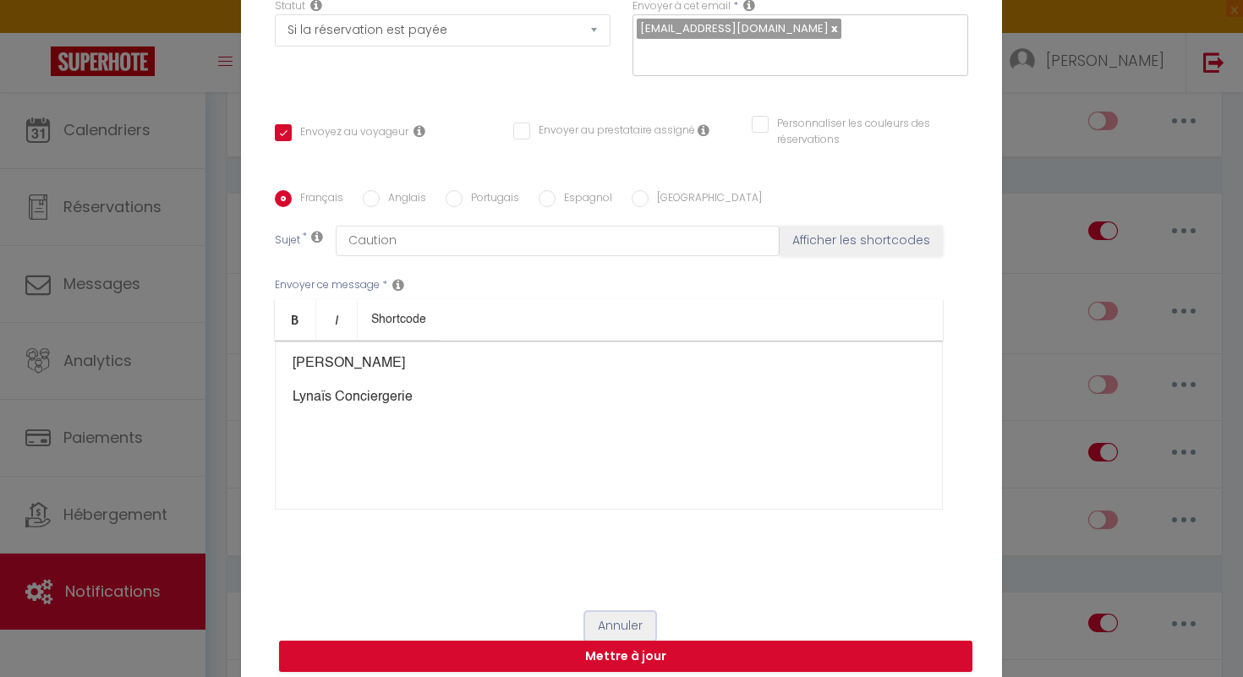
click at [638, 612] on button "Annuler" at bounding box center [620, 626] width 70 height 29
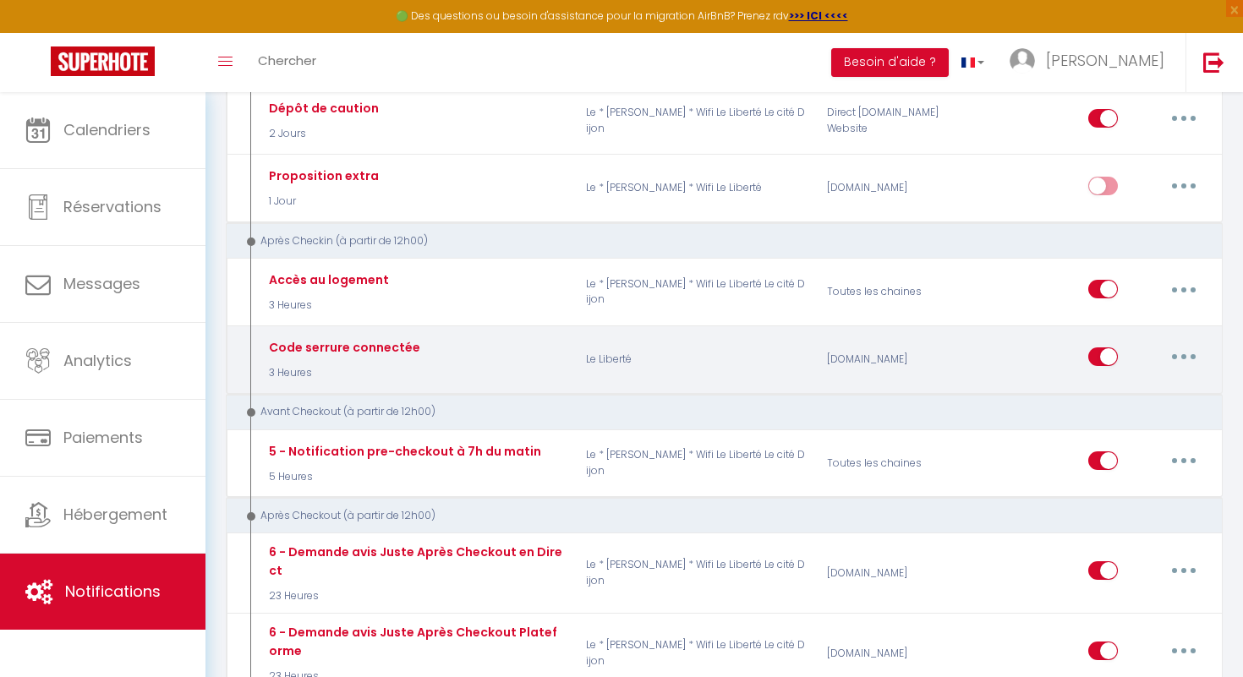
scroll to position [786, 0]
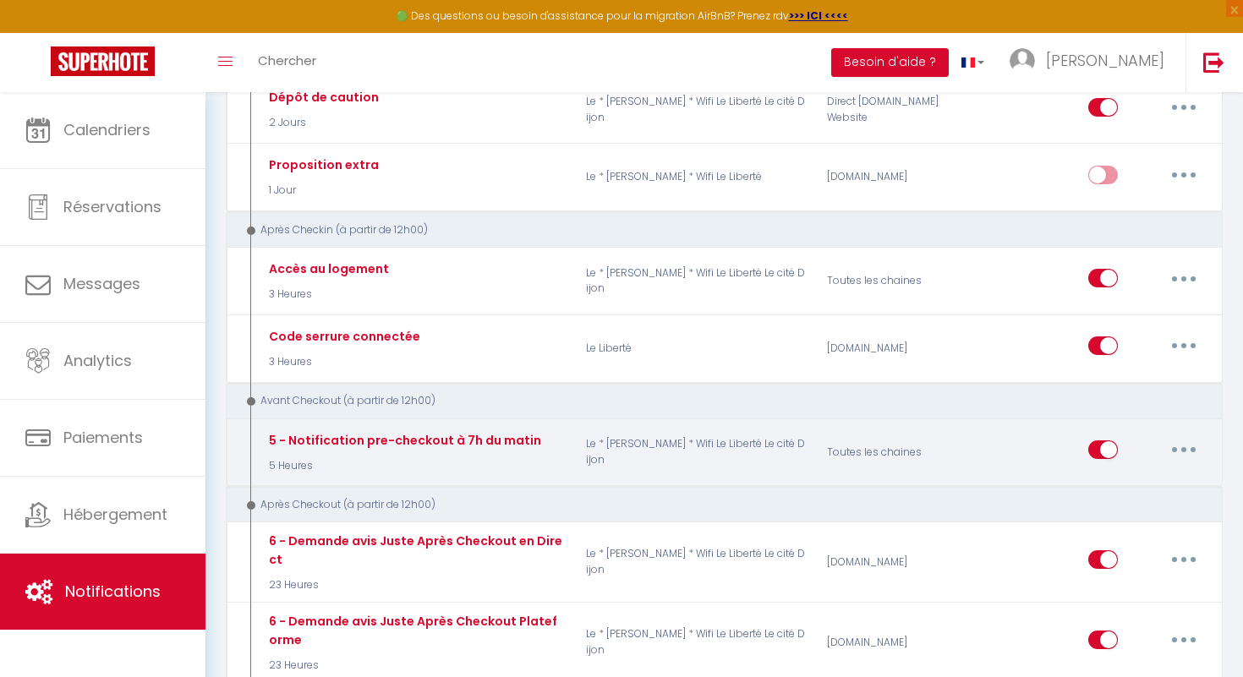
click at [1178, 446] on button "button" at bounding box center [1183, 449] width 47 height 27
click at [1151, 486] on link "Editer" at bounding box center [1139, 488] width 125 height 29
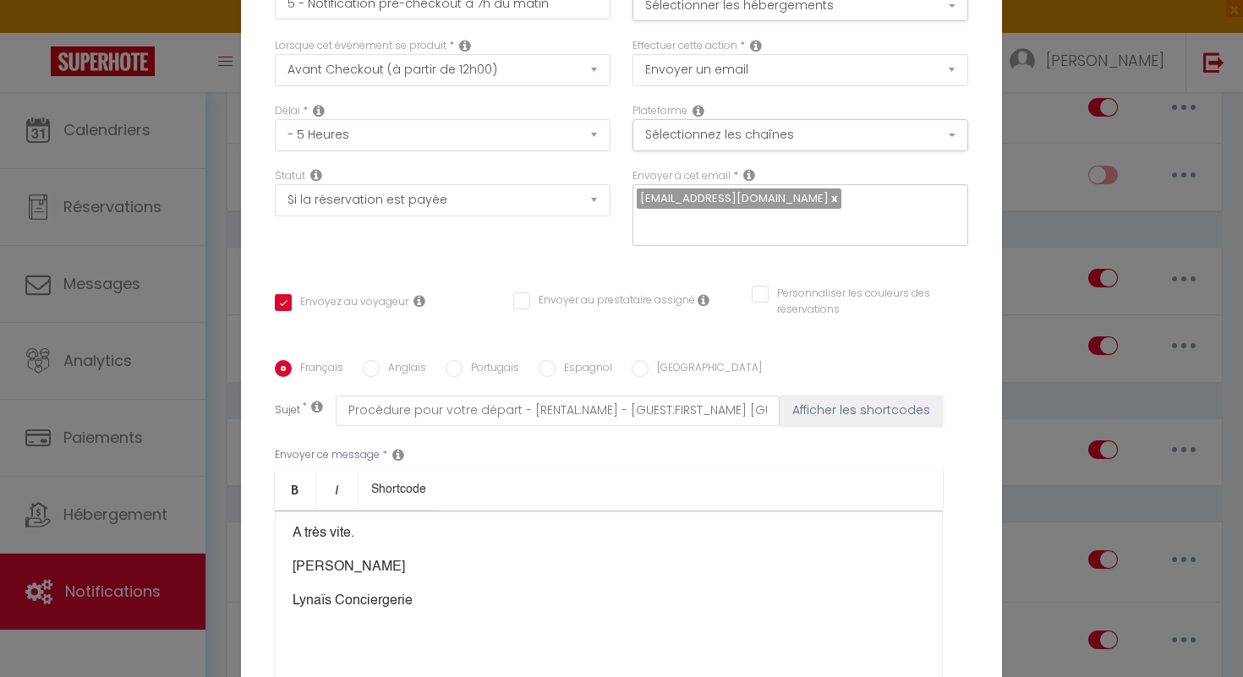
scroll to position [170, 0]
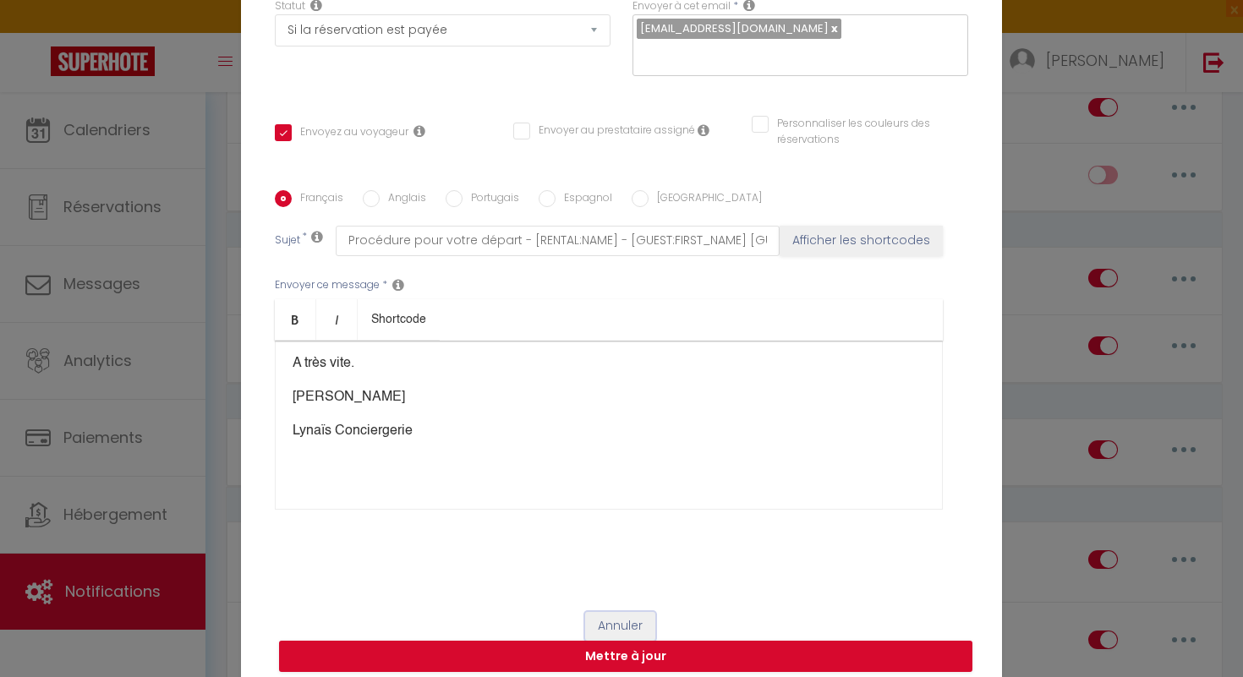
click at [623, 616] on button "Annuler" at bounding box center [620, 626] width 70 height 29
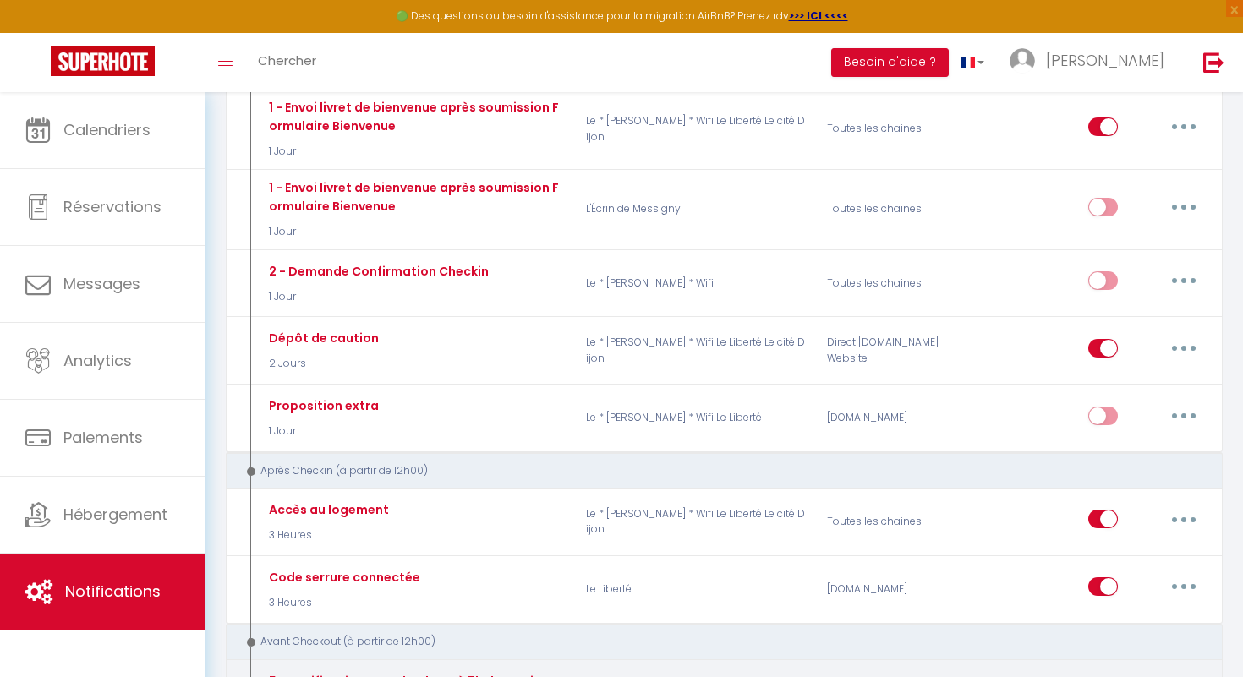
scroll to position [0, 0]
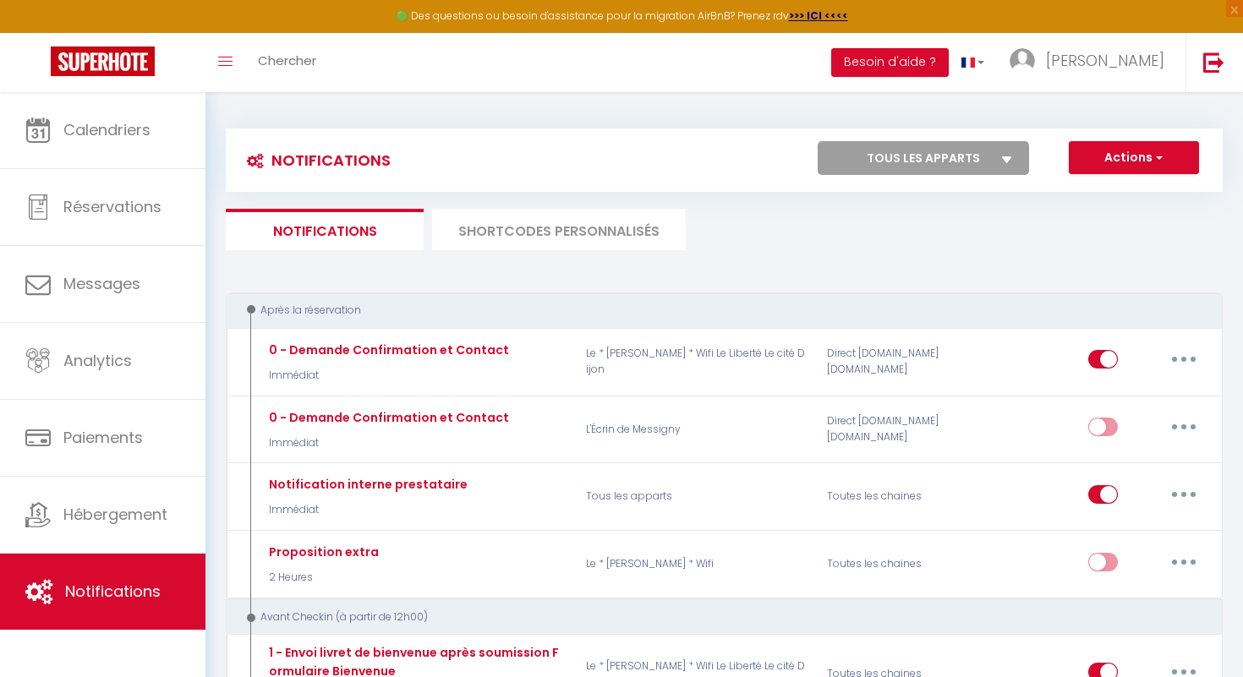
click at [539, 227] on li "SHORTCODES PERSONNALISÉS" at bounding box center [559, 229] width 254 height 41
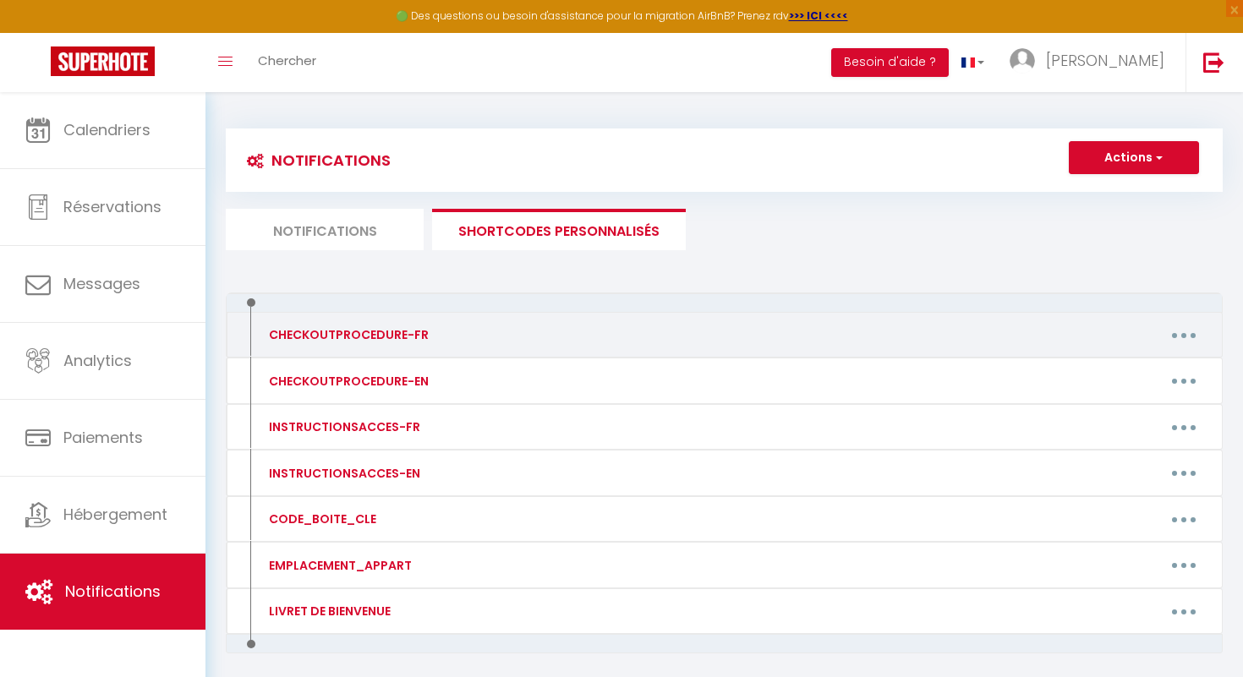
click at [1182, 344] on button "button" at bounding box center [1183, 334] width 47 height 27
click at [1123, 375] on link "Editer" at bounding box center [1139, 373] width 125 height 29
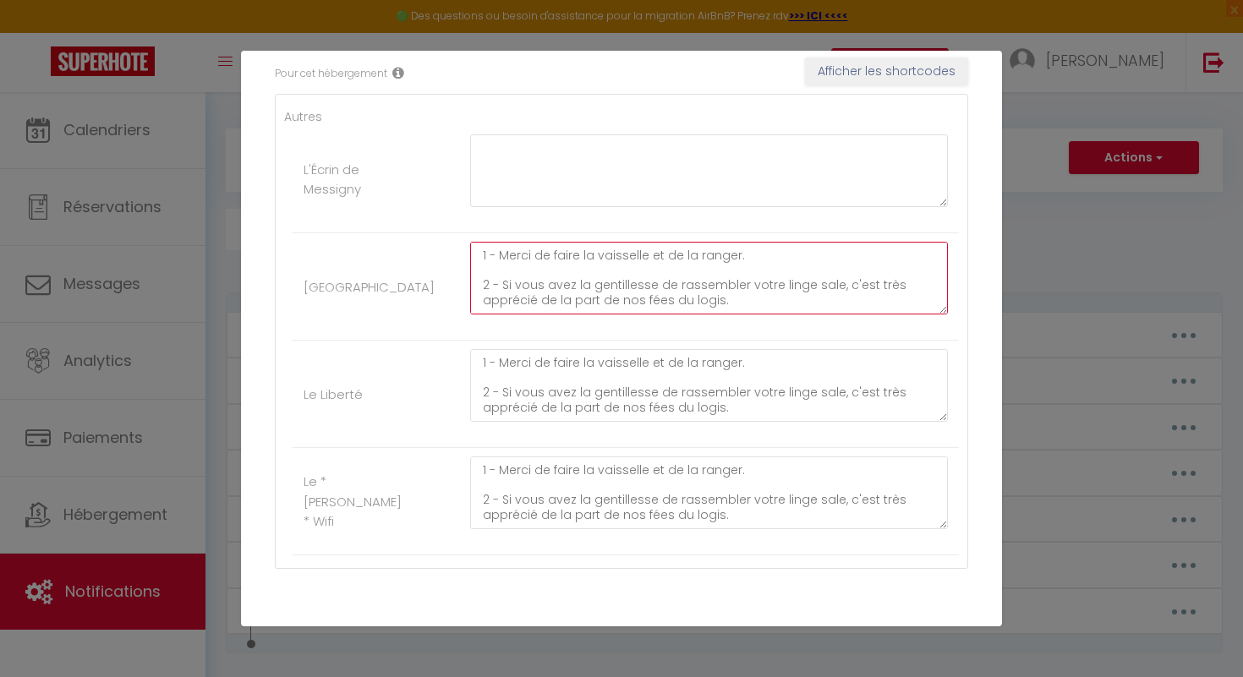
drag, startPoint x: 479, startPoint y: 256, endPoint x: 437, endPoint y: 227, distance: 50.4
click at [437, 227] on ul "Autres L'Écrin de Messigny Le cité Dijon 1 - Merci de faire la vaisselle et de …" at bounding box center [621, 331] width 675 height 448
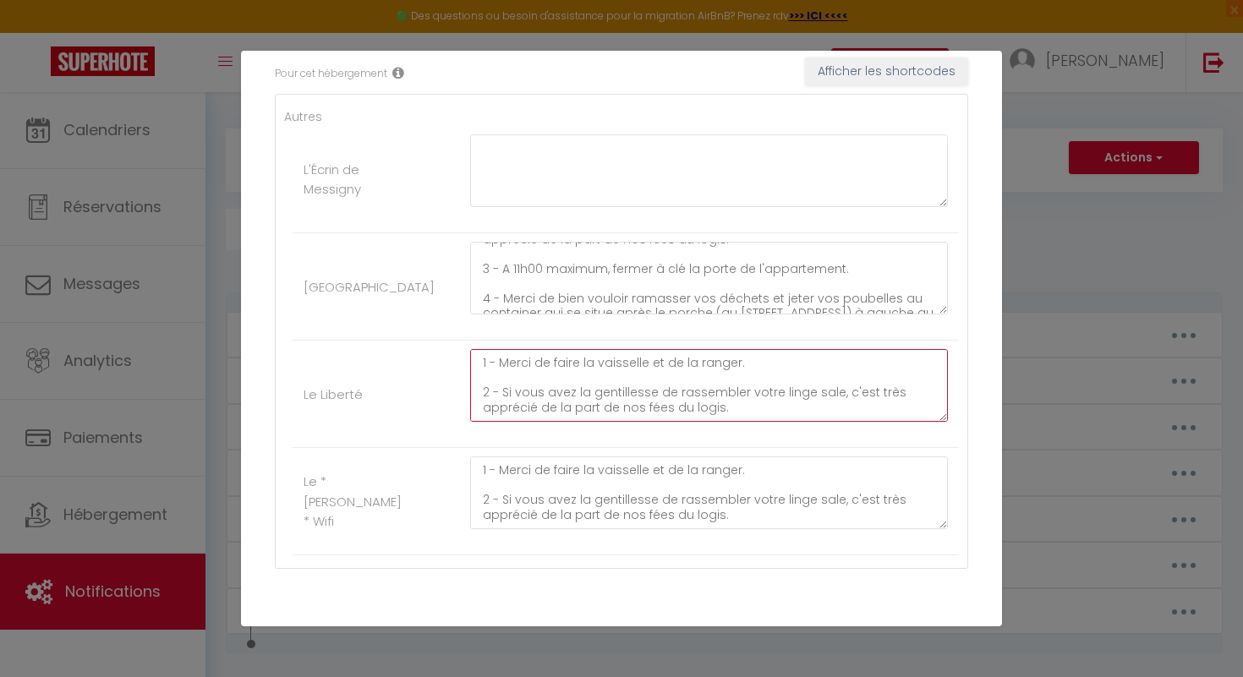
drag, startPoint x: 479, startPoint y: 364, endPoint x: 521, endPoint y: 328, distance: 55.1
click at [521, 328] on ul "Autres L'Écrin de Messigny Le cité Dijon 1 - Merci de faire la vaisselle et de …" at bounding box center [621, 331] width 675 height 448
drag, startPoint x: 483, startPoint y: 361, endPoint x: 771, endPoint y: 430, distance: 296.6
click at [771, 430] on div "1 - Merci de faire la vaisselle et de la ranger. 2 - Si vous avez la gentilless…" at bounding box center [709, 394] width 500 height 90
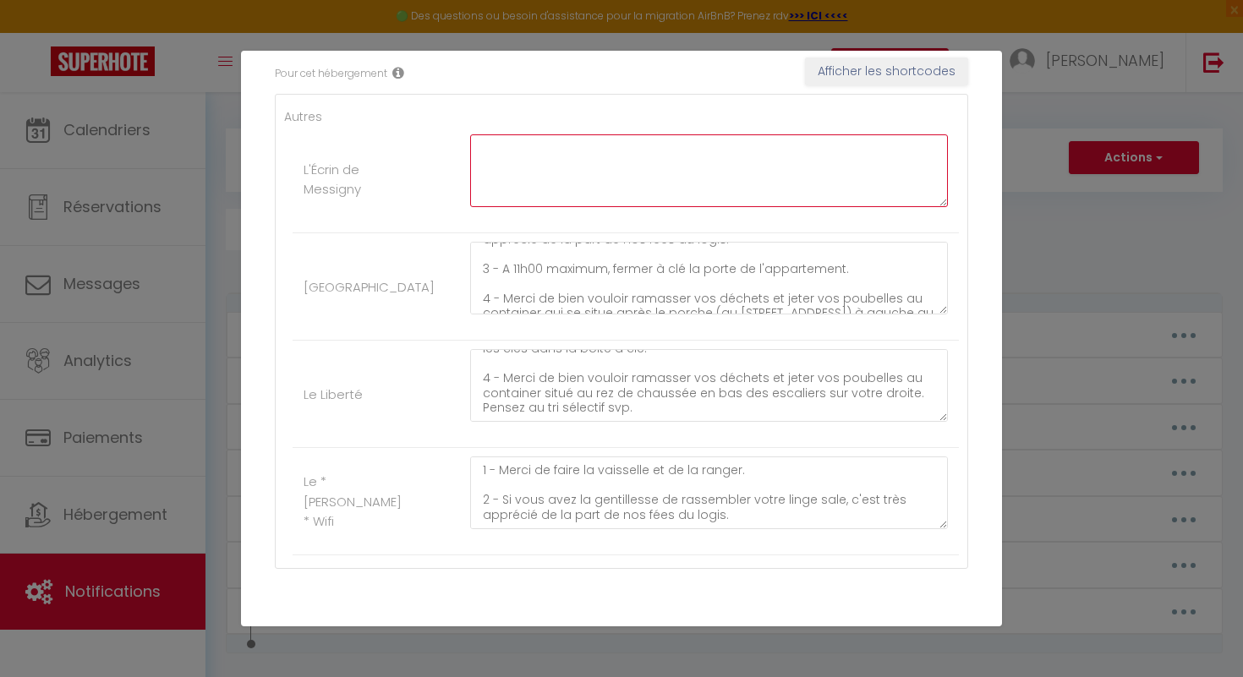
click at [521, 156] on textarea at bounding box center [709, 170] width 478 height 73
paste textarea "1 - Merci de faire la vaisselle et de la ranger. 2 - Si vous avez la gentilless…"
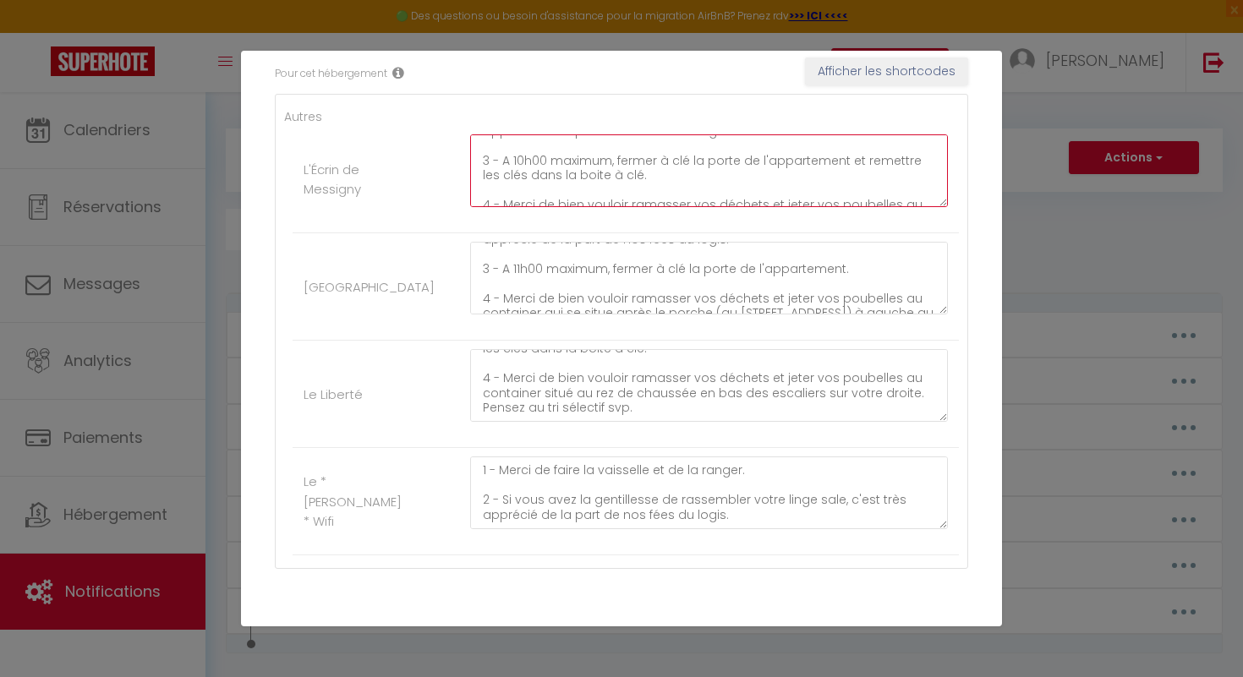
scroll to position [63, 0]
click at [523, 161] on textarea "1 - Merci de faire la vaisselle et de la ranger. 2 - Si vous avez la gentilless…" at bounding box center [709, 170] width 478 height 73
drag, startPoint x: 611, startPoint y: 158, endPoint x: 643, endPoint y: 178, distance: 37.3
click at [643, 178] on textarea "1 - Merci de faire la vaisselle et de la ranger. 2 - Si vous avez la gentilless…" at bounding box center [709, 170] width 478 height 73
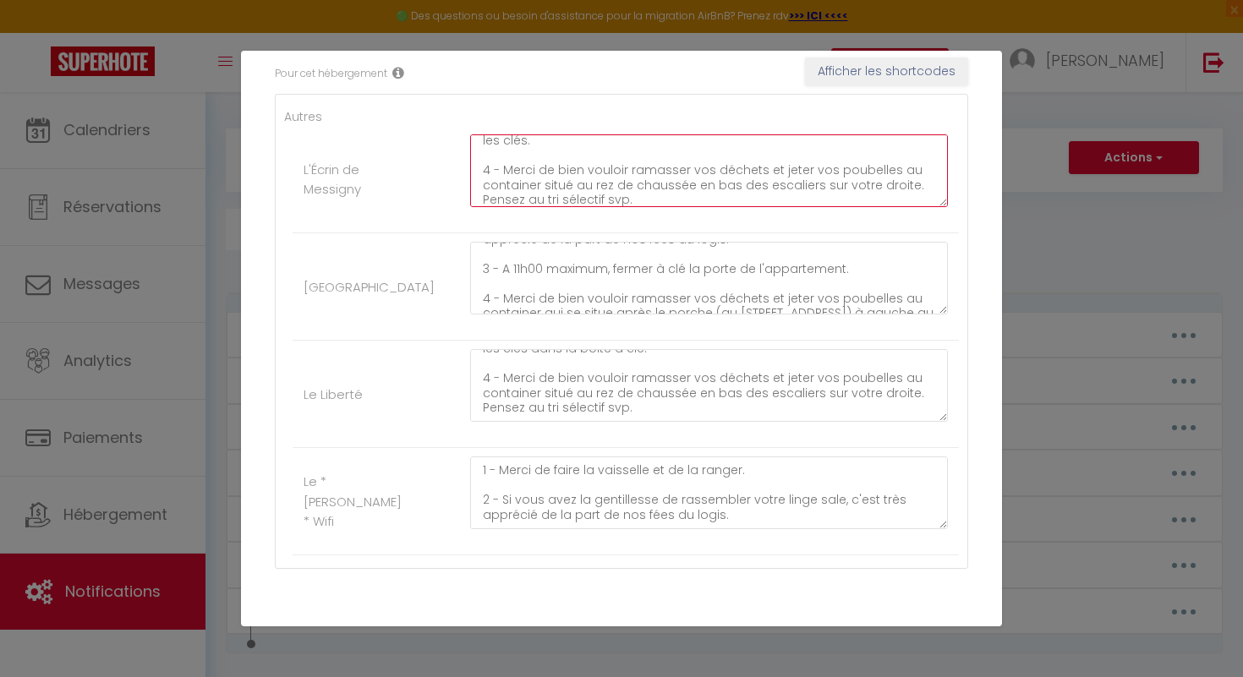
scroll to position [103, 0]
drag, startPoint x: 575, startPoint y: 188, endPoint x: 911, endPoint y: 178, distance: 335.9
click at [911, 178] on textarea "1 - Merci de faire la vaisselle et de la ranger. 2 - Si vous avez la gentilless…" at bounding box center [709, 170] width 478 height 73
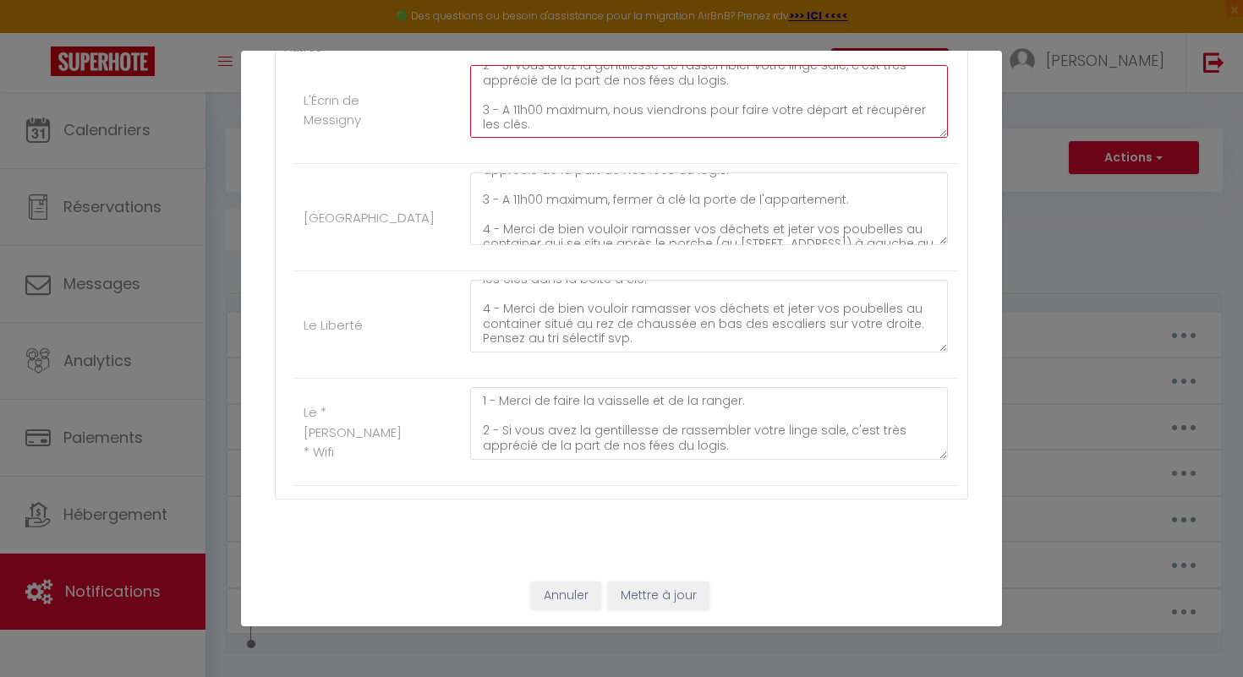
scroll to position [46, 0]
click at [759, 110] on textarea "1 - Merci de faire la vaisselle et de la ranger. 2 - Si vous avez la gentilless…" at bounding box center [709, 101] width 478 height 73
drag, startPoint x: 606, startPoint y: 110, endPoint x: 506, endPoint y: 109, distance: 100.6
click at [506, 109] on textarea "1 - Merci de faire la vaisselle et de la ranger. 2 - Si vous avez la gentilless…" at bounding box center [709, 101] width 478 height 73
drag, startPoint x: 879, startPoint y: 109, endPoint x: 823, endPoint y: 107, distance: 56.7
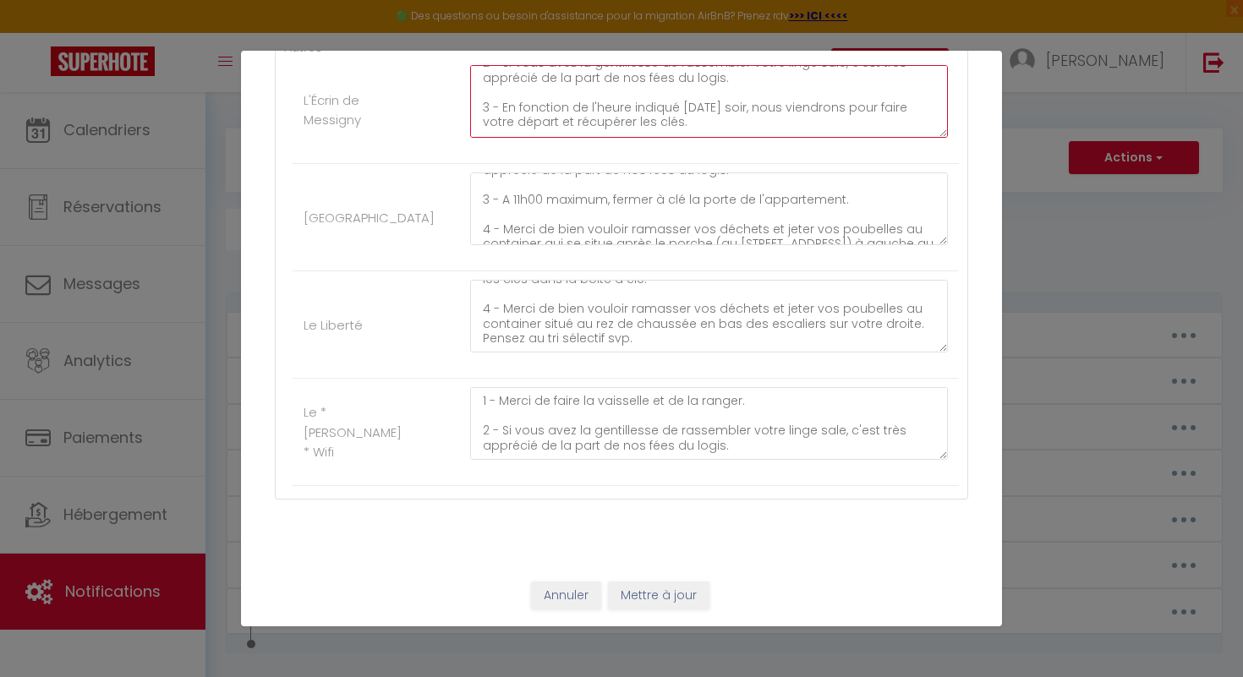
click at [822, 107] on textarea "1 - Merci de faire la vaisselle et de la ranger. 2 - Si vous avez la gentilless…" at bounding box center [709, 101] width 478 height 73
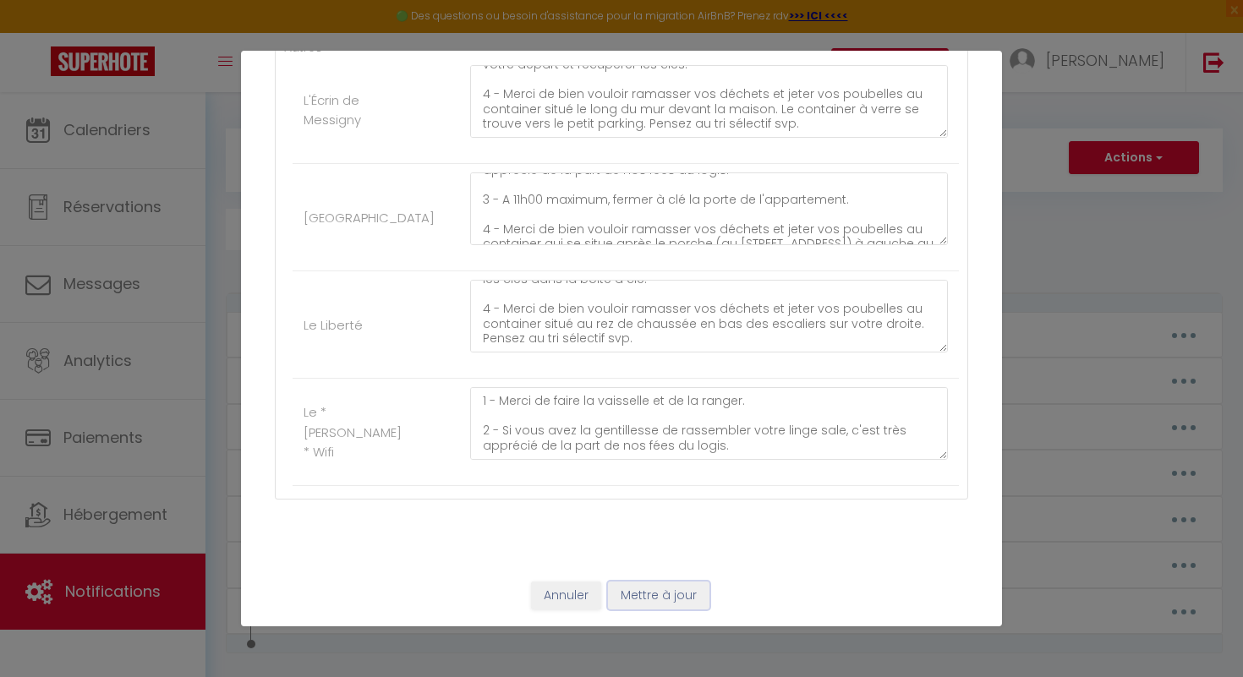
click at [682, 595] on button "Mettre à jour" at bounding box center [658, 596] width 101 height 29
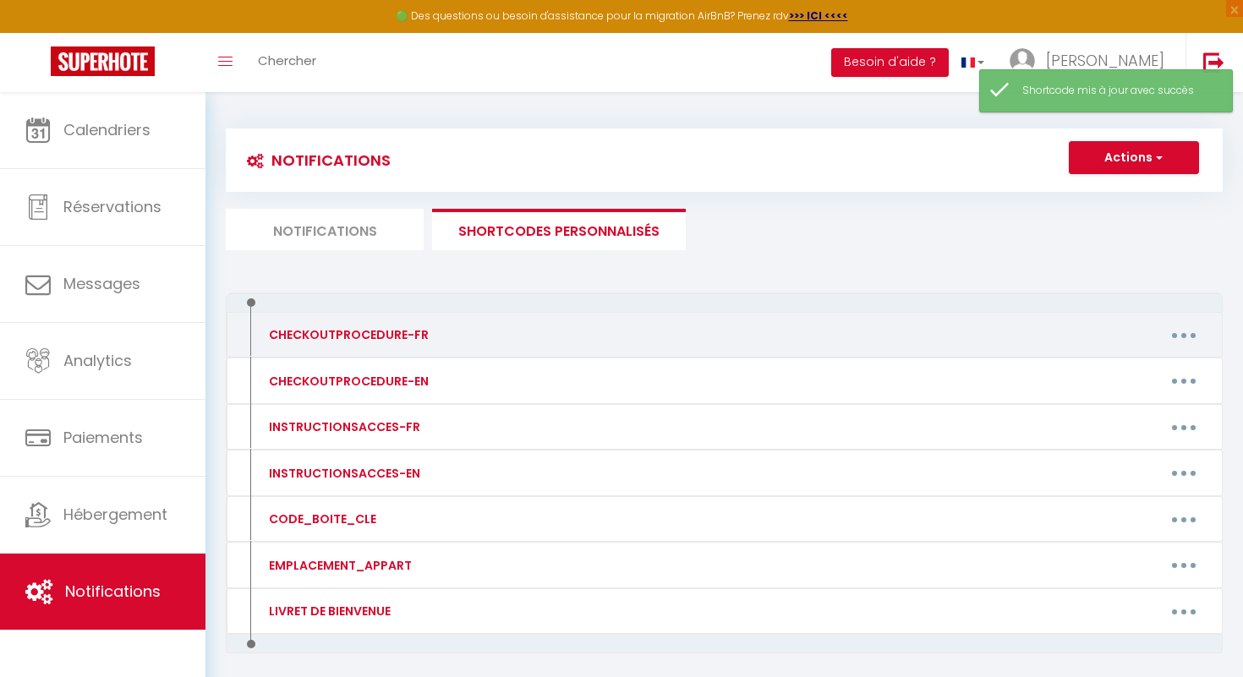
click at [1181, 333] on icon "button" at bounding box center [1183, 335] width 5 height 5
click at [1137, 371] on link "Editer" at bounding box center [1139, 373] width 125 height 29
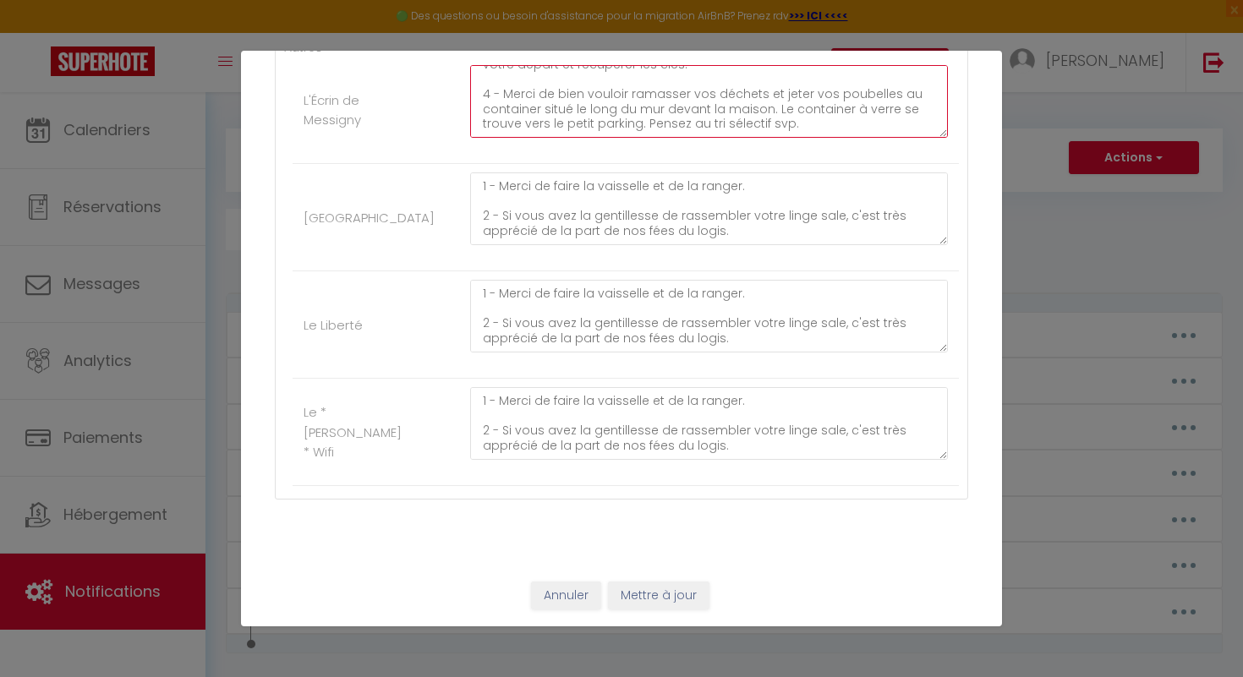
drag, startPoint x: 481, startPoint y: 84, endPoint x: 873, endPoint y: 141, distance: 395.7
click at [873, 141] on div "1 - Merci de faire la vaisselle et de la ranger. 2 - Si vous avez la gentilless…" at bounding box center [709, 110] width 500 height 90
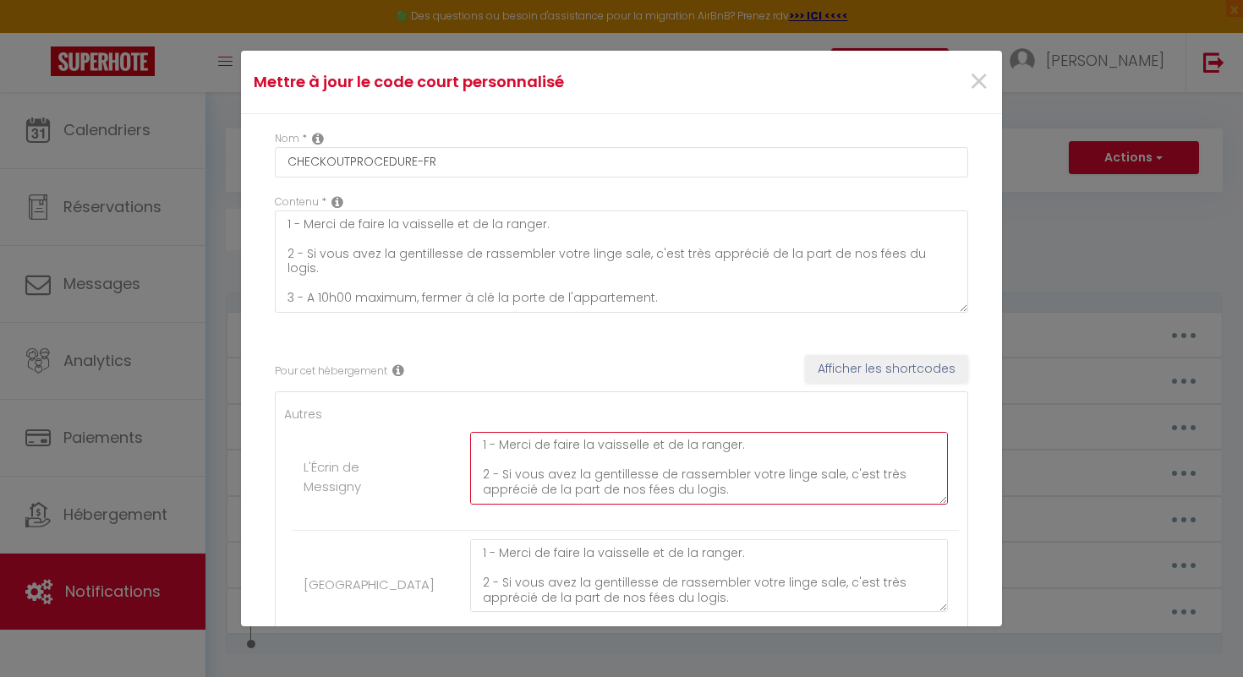
scroll to position [0, 0]
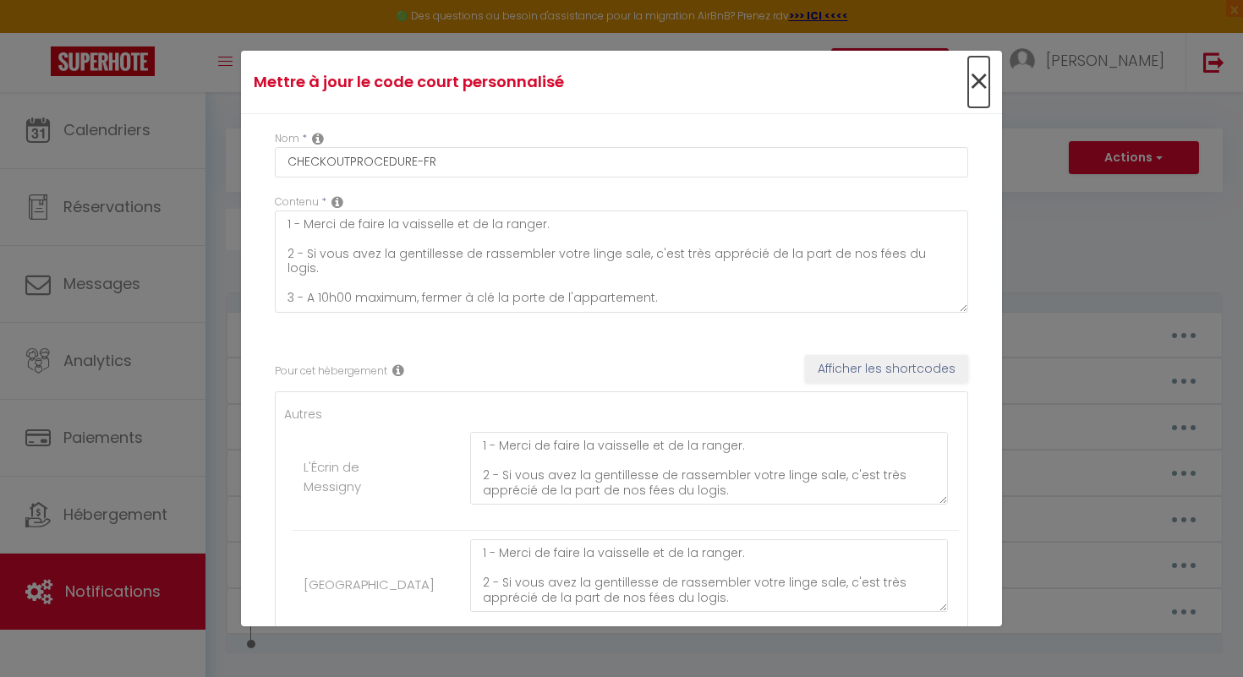
click at [977, 83] on span "×" at bounding box center [978, 82] width 21 height 51
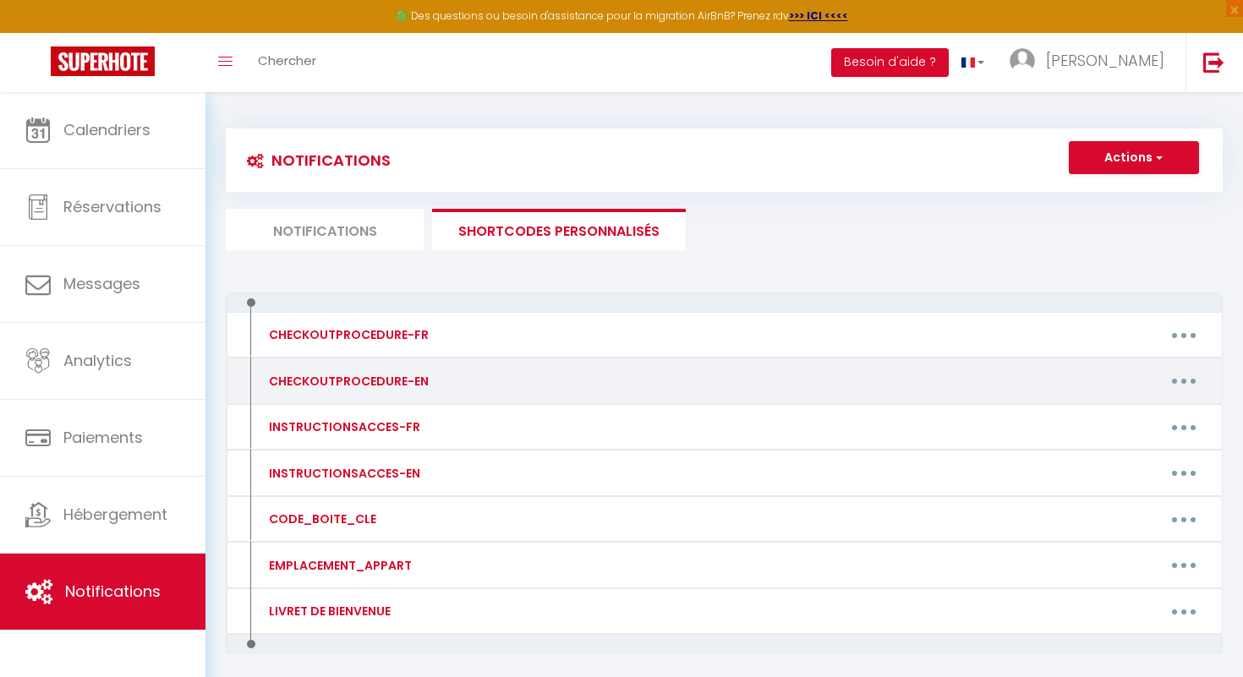
click at [1191, 384] on button "button" at bounding box center [1183, 381] width 47 height 27
click at [1138, 420] on link "Editer" at bounding box center [1139, 419] width 125 height 29
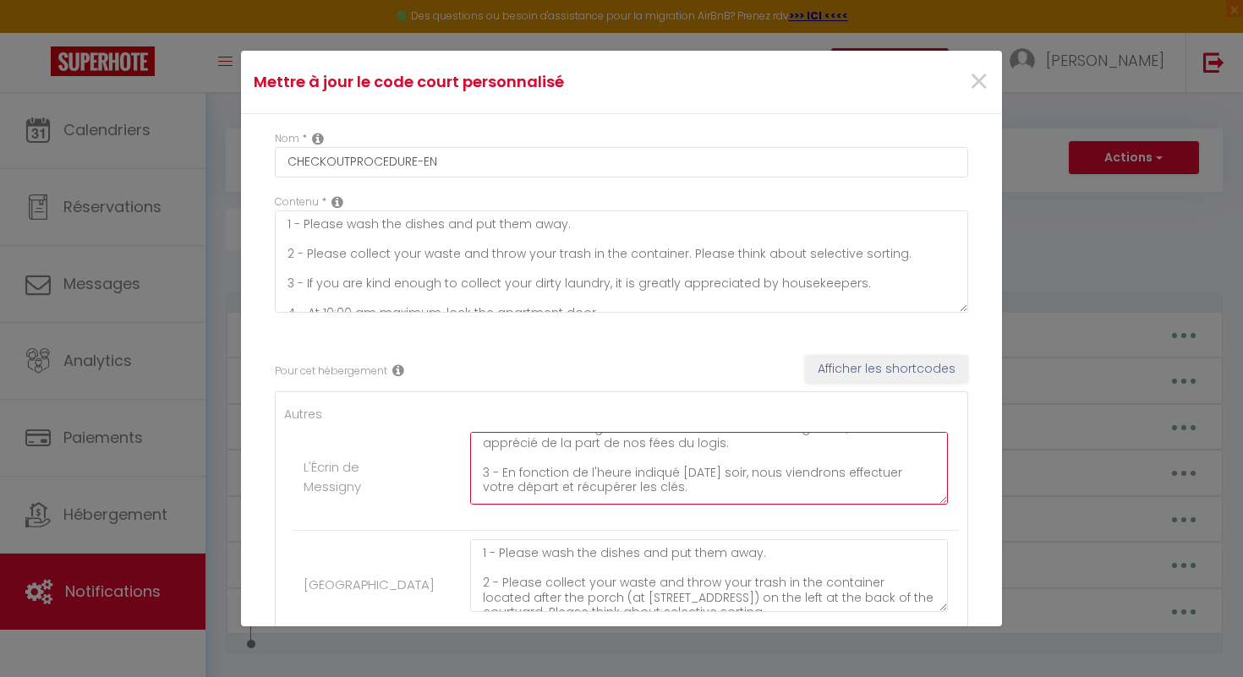
scroll to position [103, 0]
drag, startPoint x: 476, startPoint y: 446, endPoint x: 770, endPoint y: 509, distance: 301.0
click at [770, 509] on div "1 - Merci de faire la vaisselle et de la ranger. 2 - Si vous avez la gentilless…" at bounding box center [709, 477] width 500 height 90
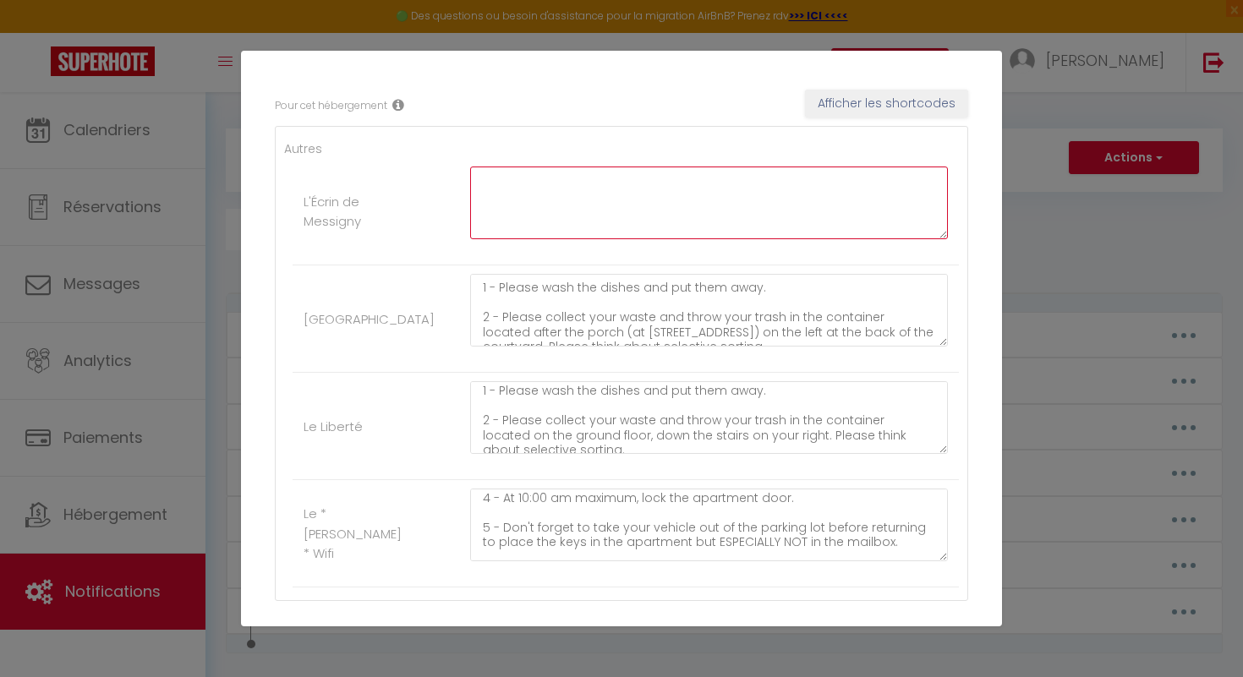
scroll to position [148, 0]
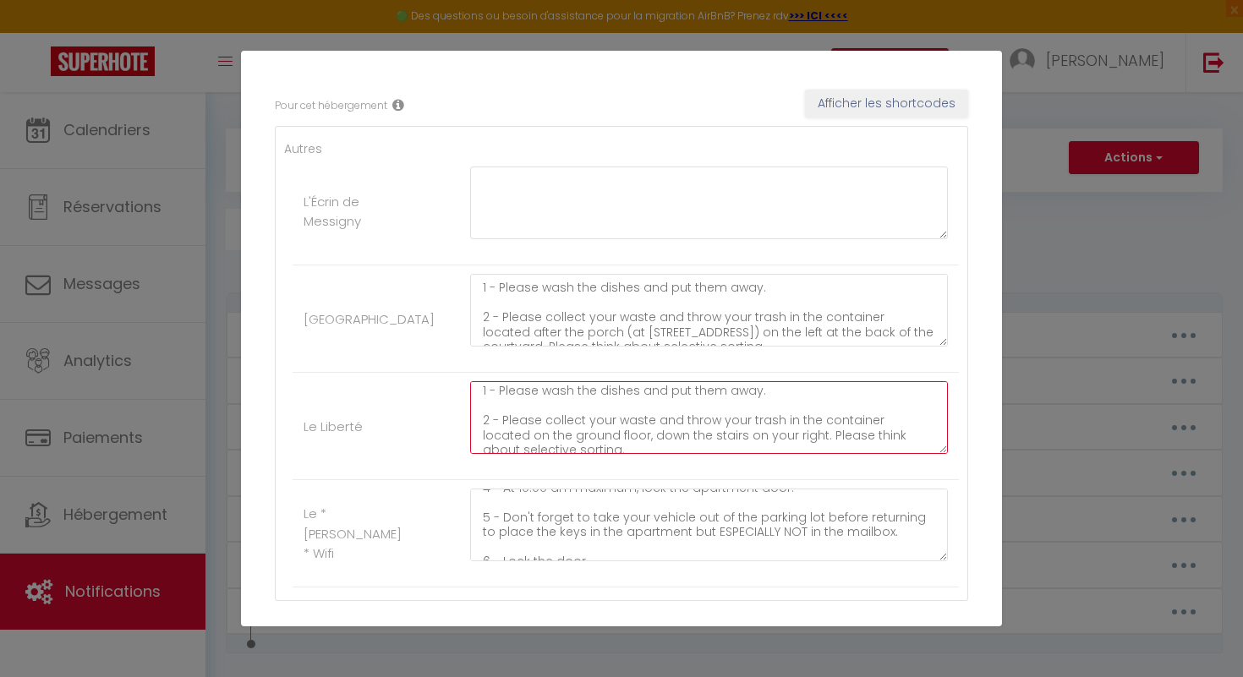
drag, startPoint x: 480, startPoint y: 392, endPoint x: 783, endPoint y: 392, distance: 302.7
click at [783, 392] on textarea "1 - Please wash the dishes and put them away. 2 - Please collect your waste and…" at bounding box center [709, 417] width 478 height 73
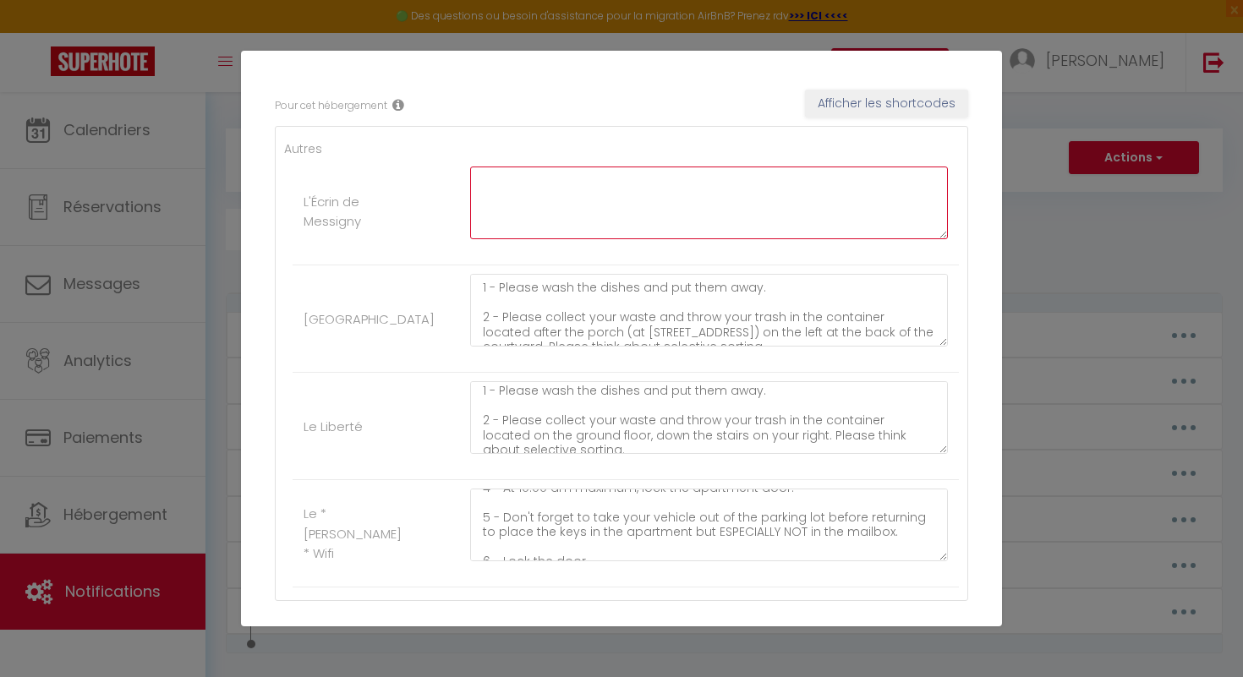
click at [522, 177] on textarea at bounding box center [709, 203] width 478 height 73
paste textarea "1 - Please wash the dishes and put them away."
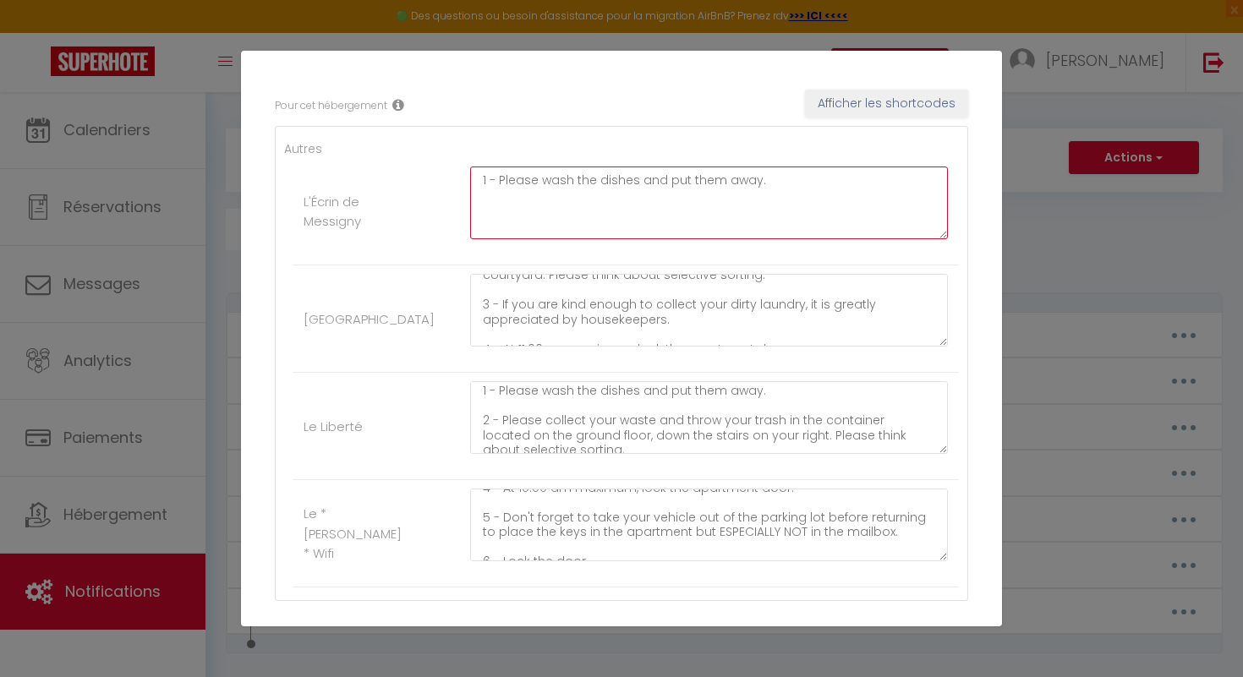
scroll to position [78, 0]
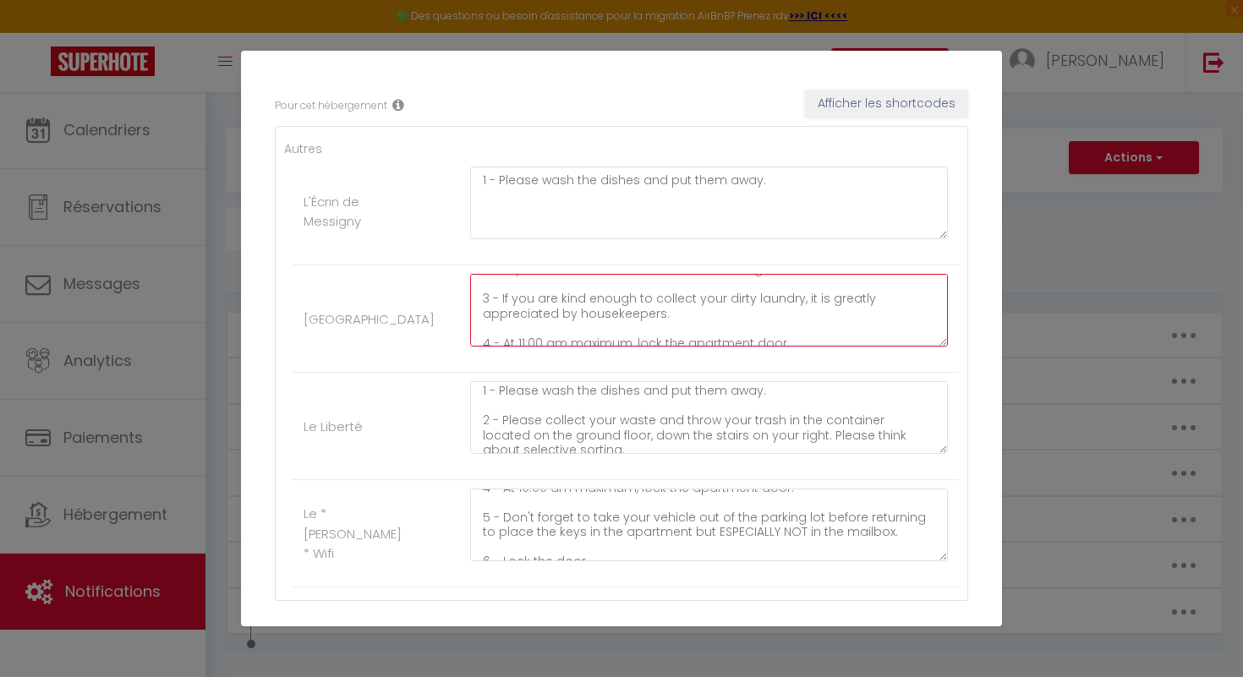
drag, startPoint x: 500, startPoint y: 299, endPoint x: 667, endPoint y: 329, distance: 170.2
click at [667, 329] on textarea "1 - Please wash the dishes and put them away. 2 - Please collect your waste and…" at bounding box center [709, 310] width 478 height 73
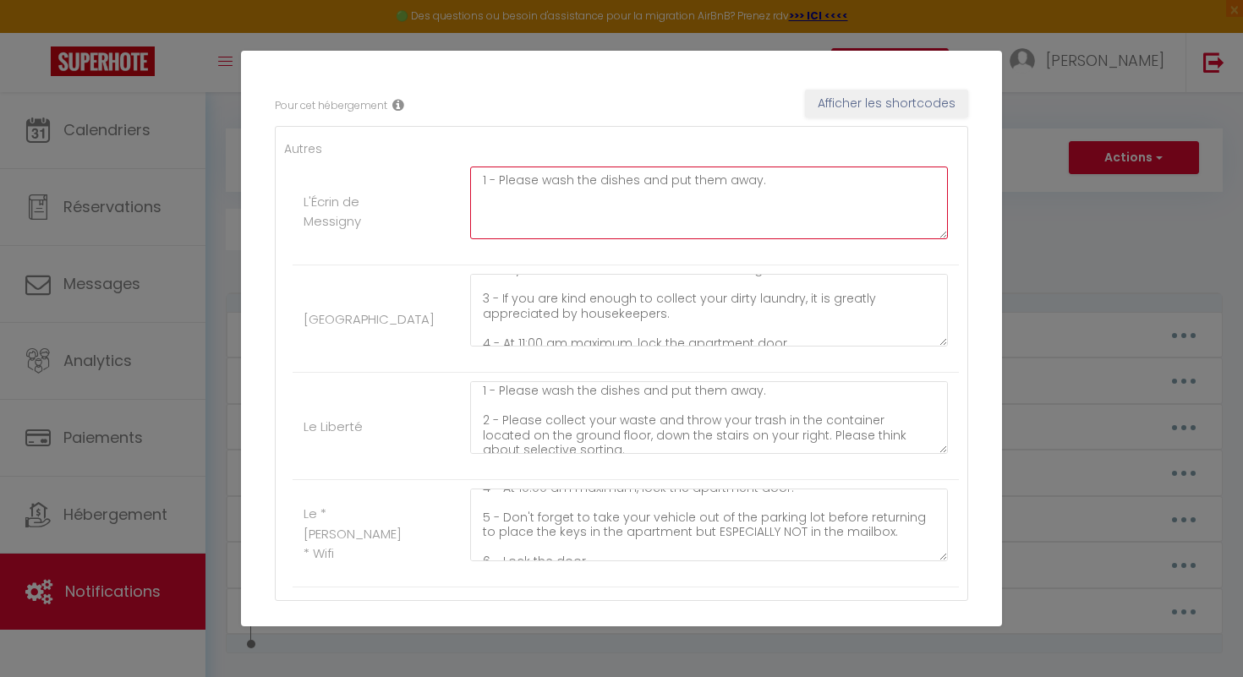
click at [487, 198] on textarea "1 - Please wash the dishes and put them away." at bounding box center [709, 203] width 478 height 73
paste textarea "If you are kind enough to collect your dirty laundry, it is greatly appreciated…"
paste textarea "3 - Depending on the time indicated last night, we will come to check you out a…"
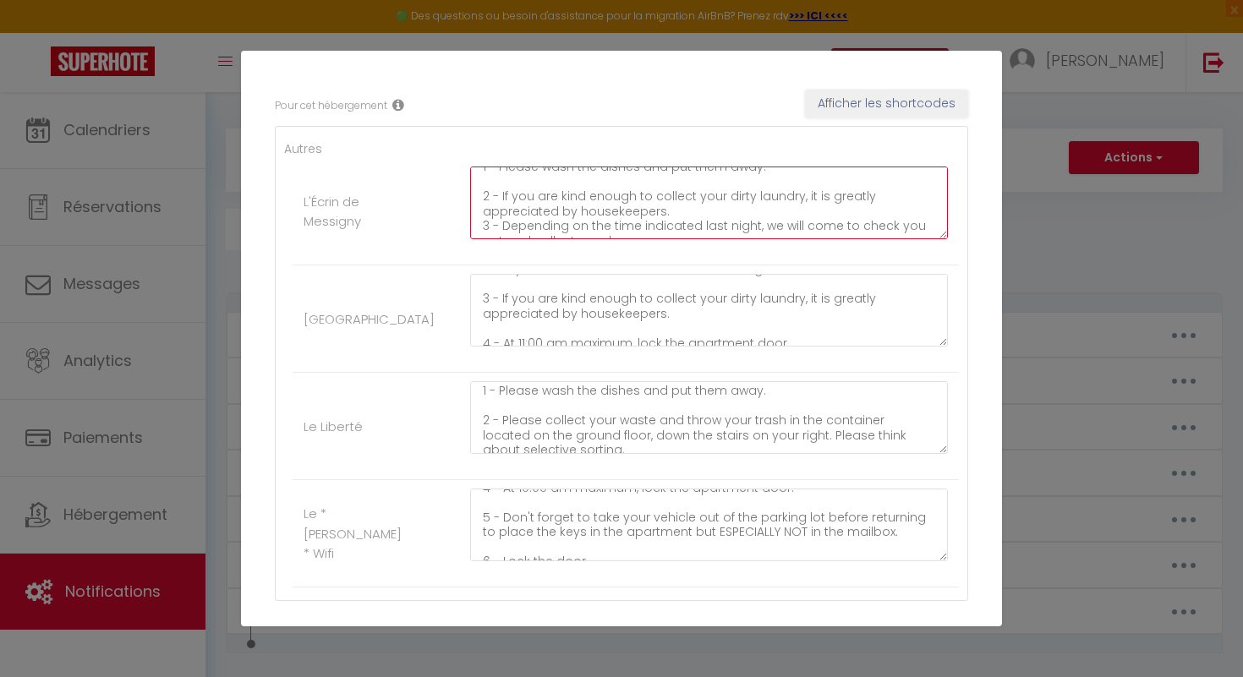
scroll to position [5, 0]
click at [674, 223] on textarea "1 - Please wash the dishes and put them away. 2 - If you are kind enough to col…" at bounding box center [709, 203] width 478 height 73
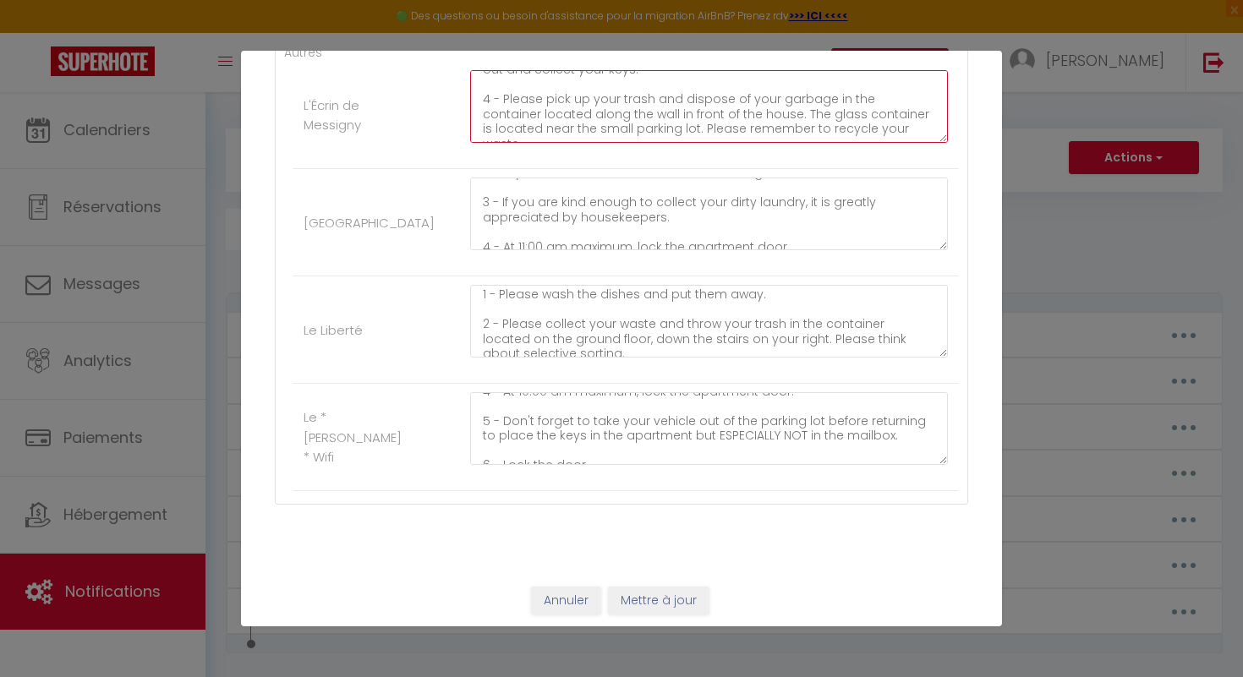
scroll to position [367, 0]
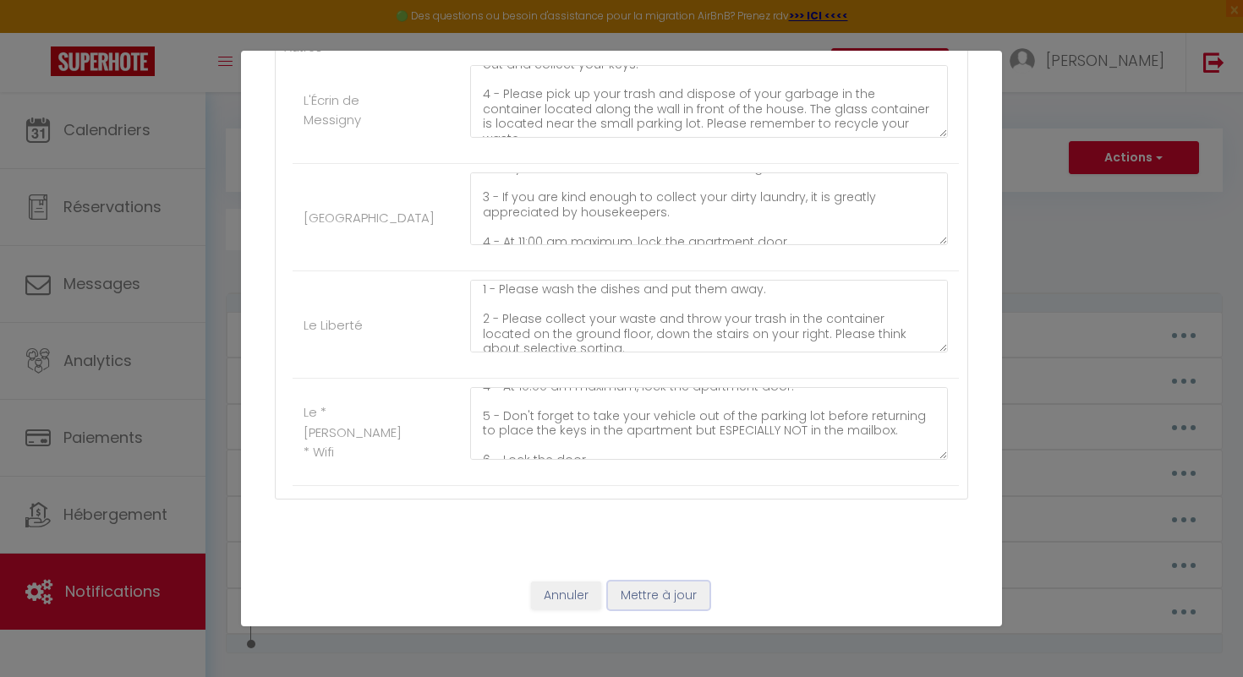
click at [681, 595] on button "Mettre à jour" at bounding box center [658, 596] width 101 height 29
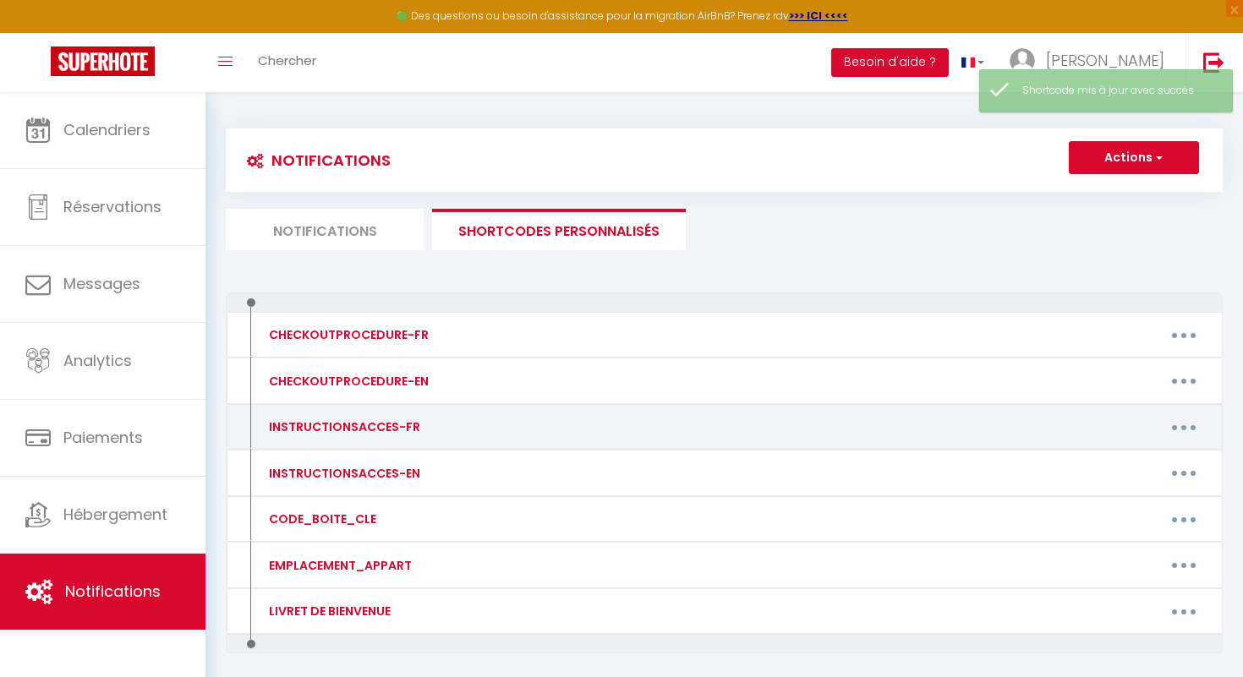
click at [1196, 430] on button "button" at bounding box center [1183, 427] width 47 height 27
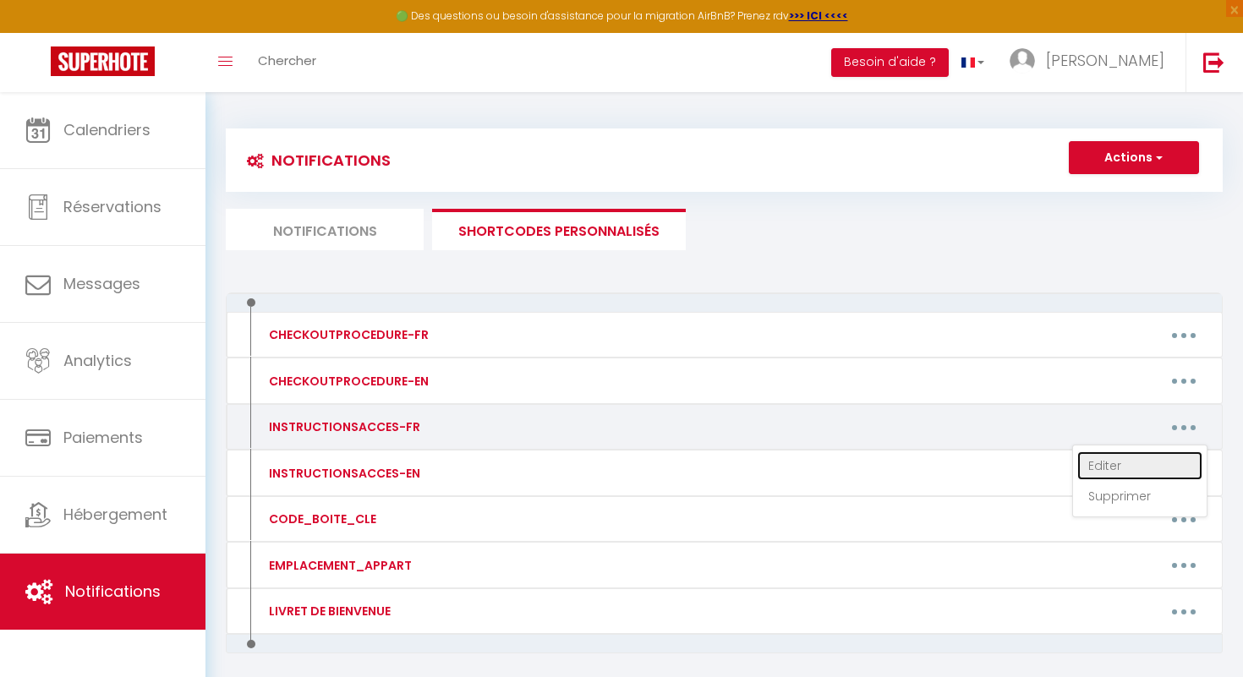
click at [1146, 463] on link "Editer" at bounding box center [1139, 466] width 125 height 29
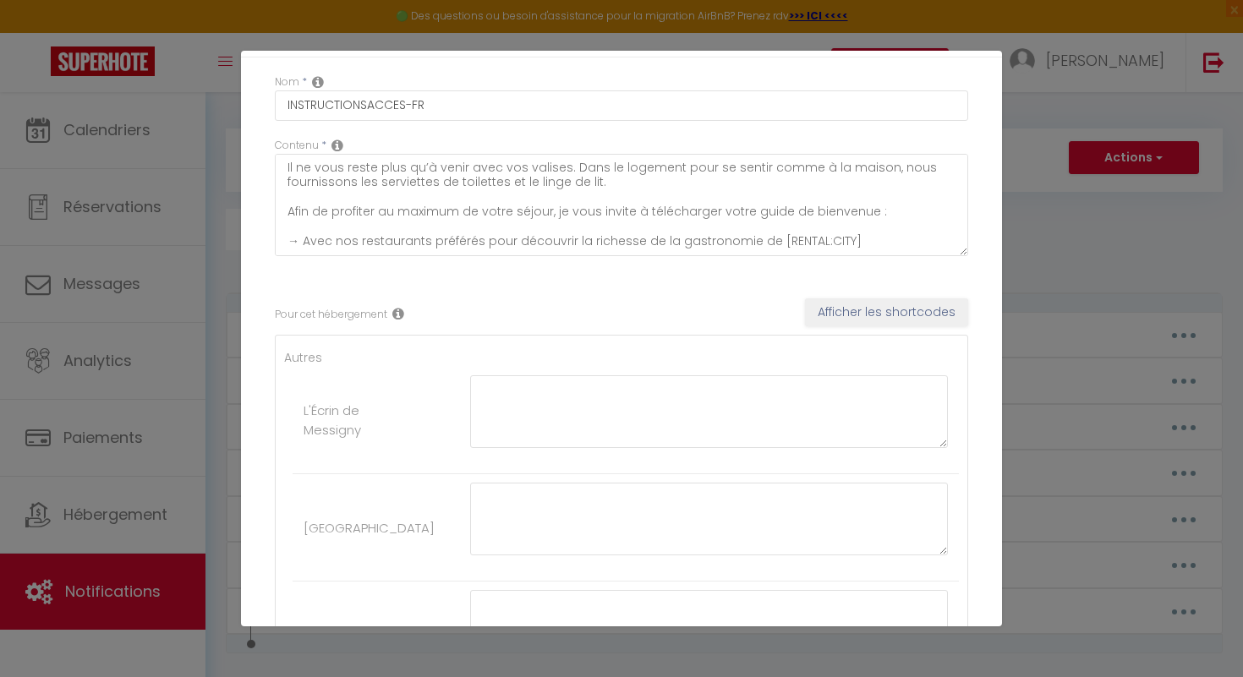
scroll to position [0, 0]
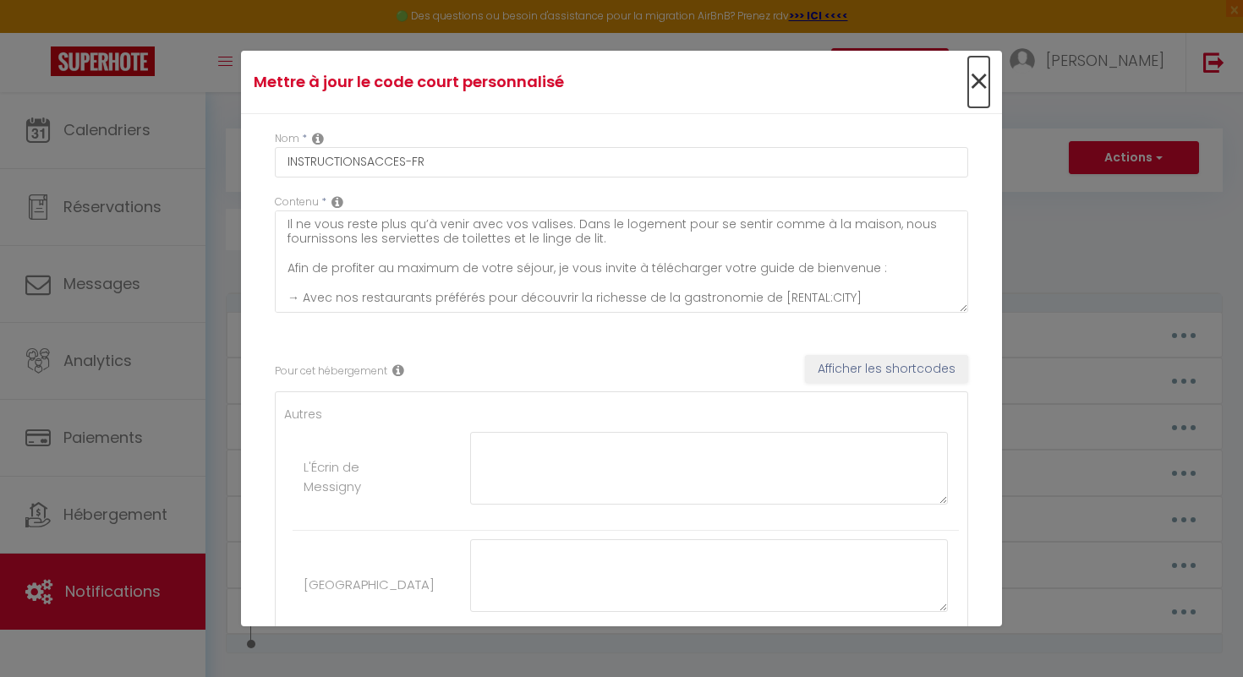
click at [982, 85] on span "×" at bounding box center [978, 82] width 21 height 51
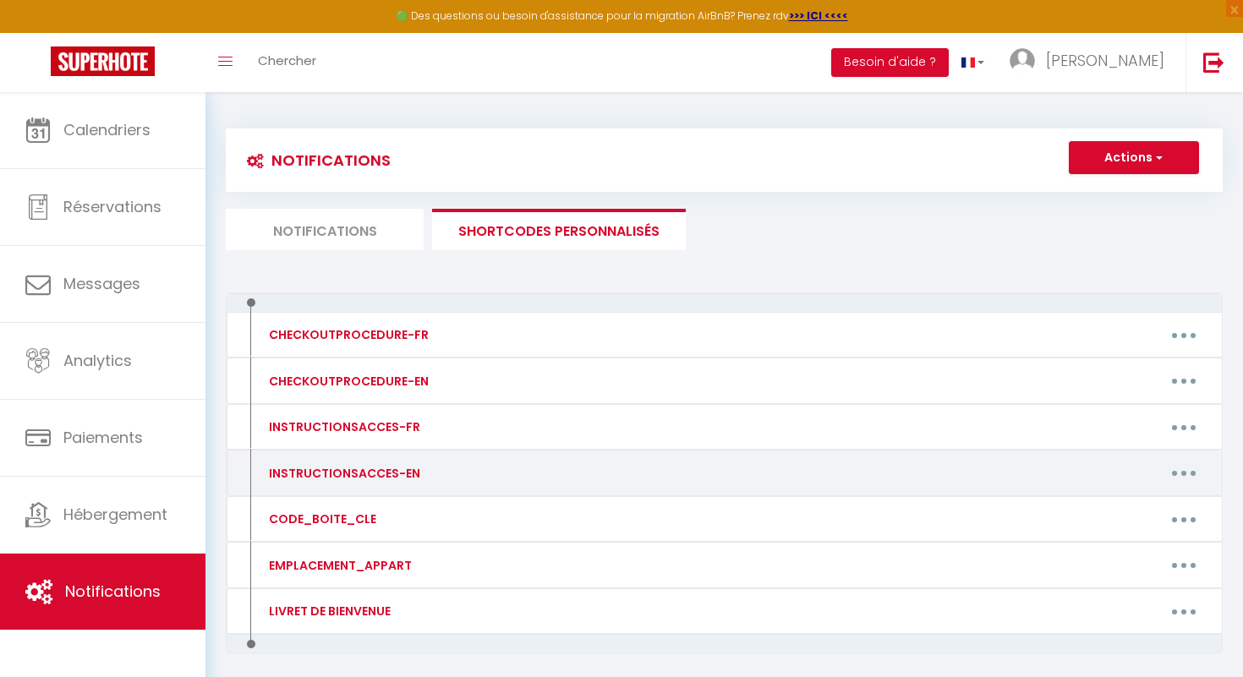
click at [1181, 479] on button "button" at bounding box center [1183, 473] width 47 height 27
click at [1163, 506] on link "Editer" at bounding box center [1139, 511] width 125 height 29
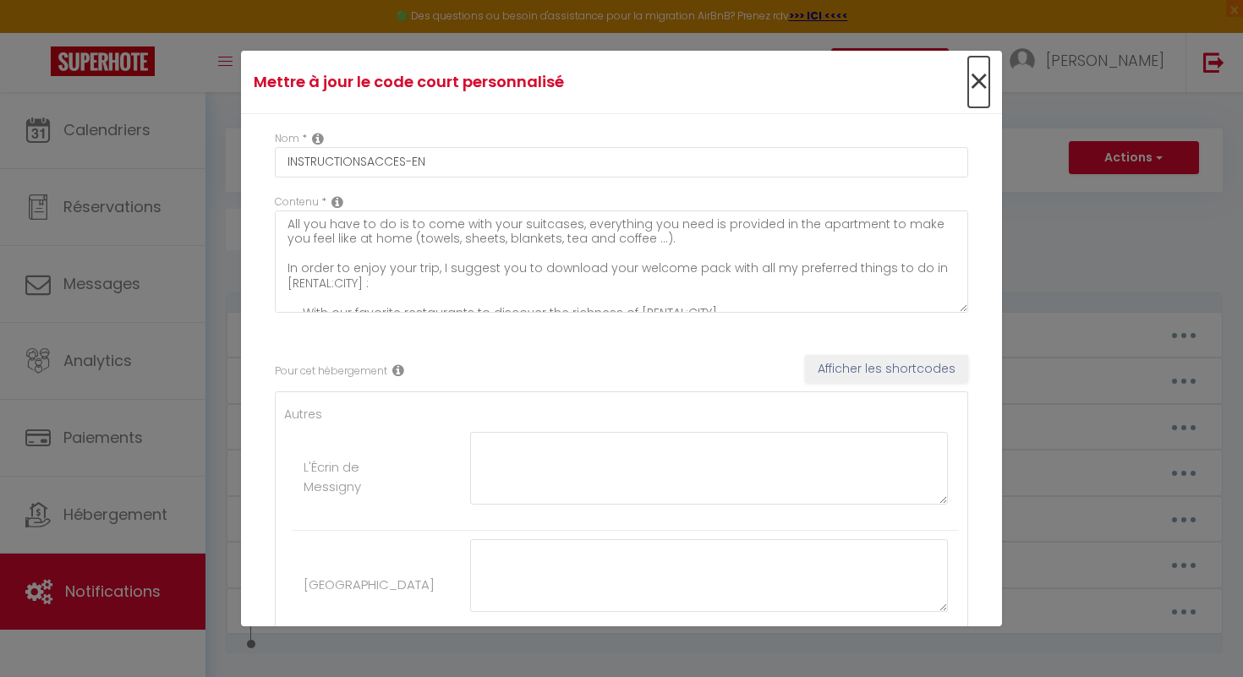
click at [984, 82] on span "×" at bounding box center [978, 82] width 21 height 51
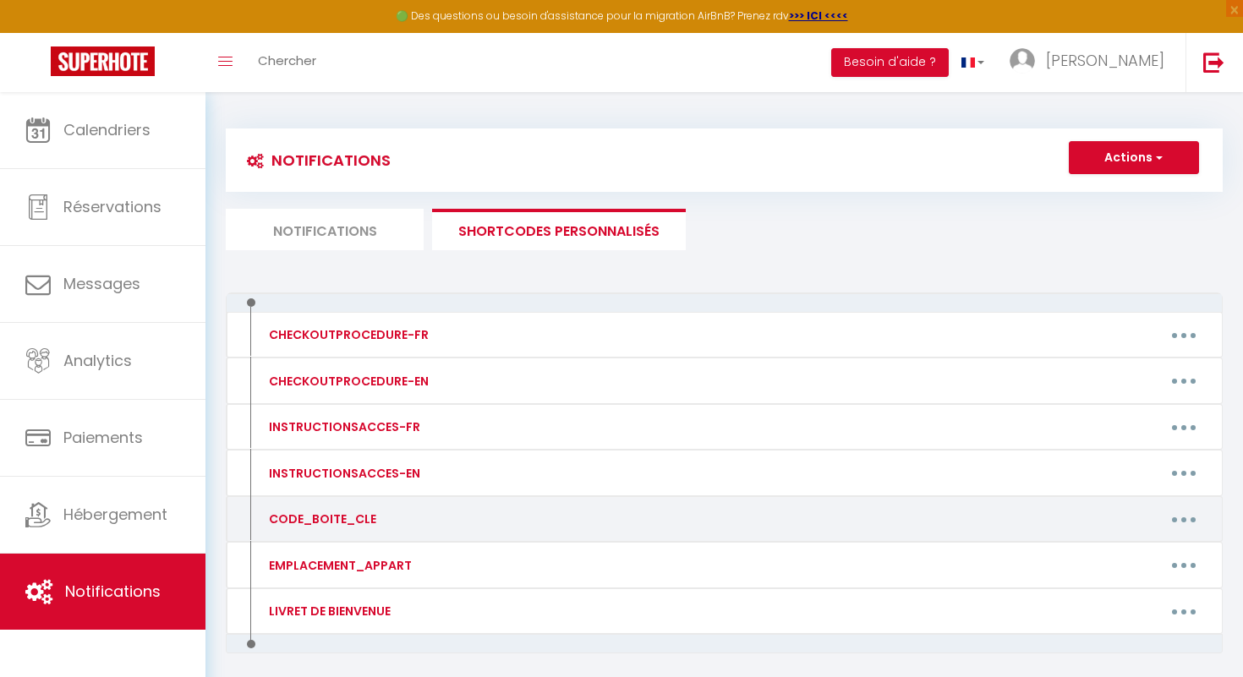
click at [1177, 525] on button "button" at bounding box center [1183, 519] width 47 height 27
click at [1152, 562] on link "Editer" at bounding box center [1139, 558] width 125 height 29
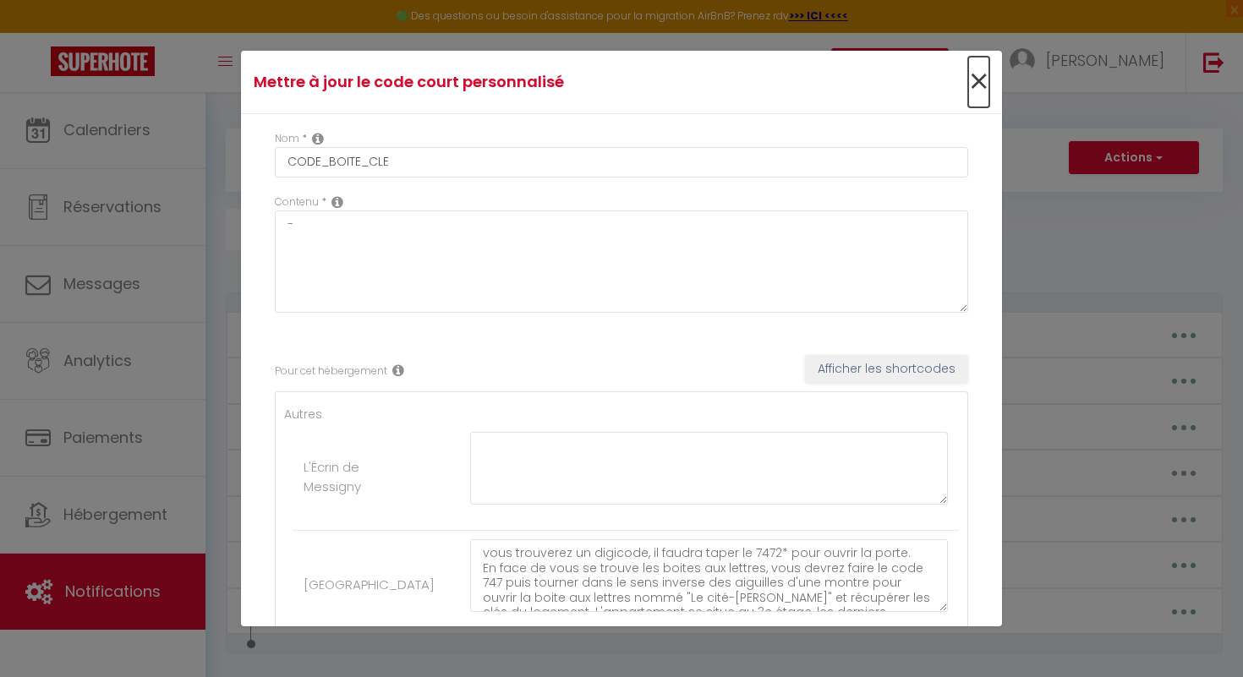
click at [976, 79] on span "×" at bounding box center [978, 82] width 21 height 51
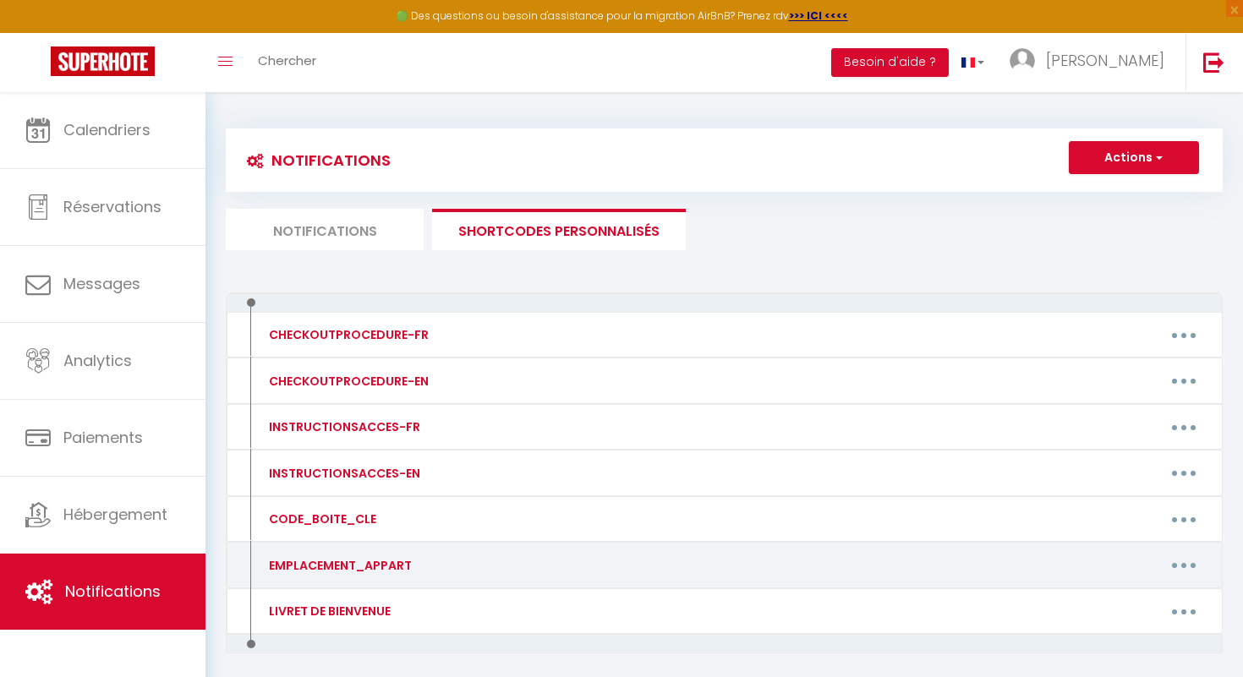
click at [1193, 559] on button "button" at bounding box center [1183, 565] width 47 height 27
click at [1142, 598] on link "Editer" at bounding box center [1139, 603] width 125 height 29
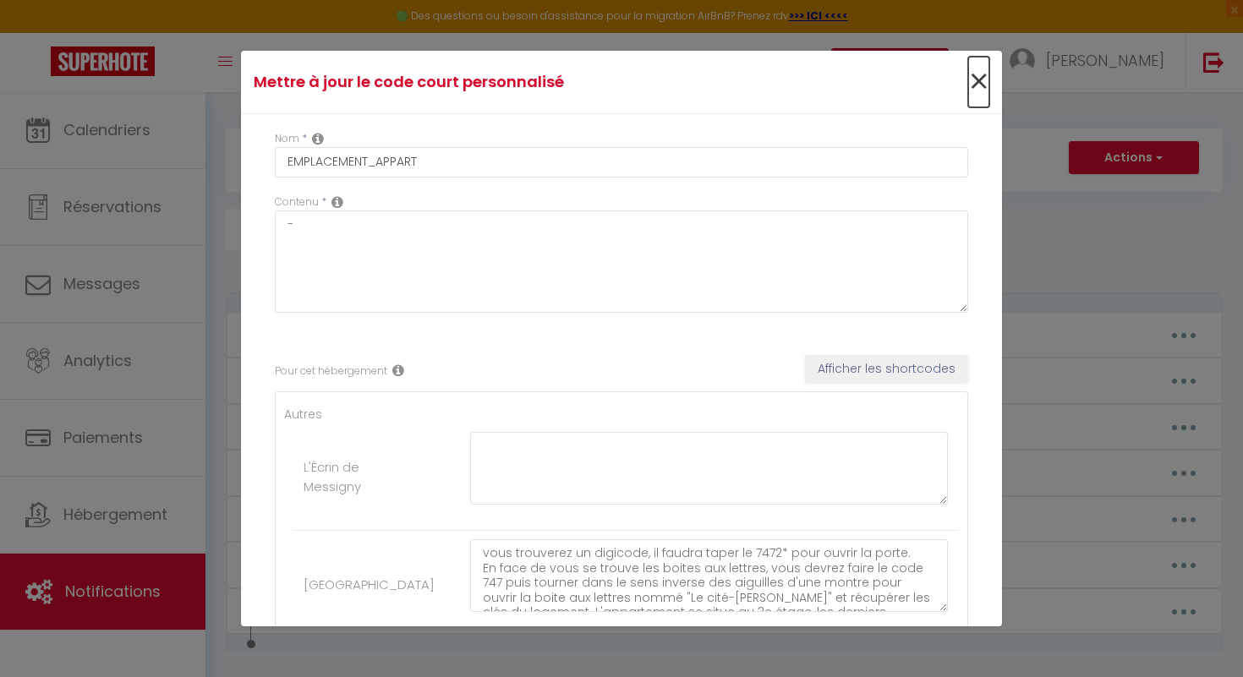
click at [981, 81] on span "×" at bounding box center [978, 82] width 21 height 51
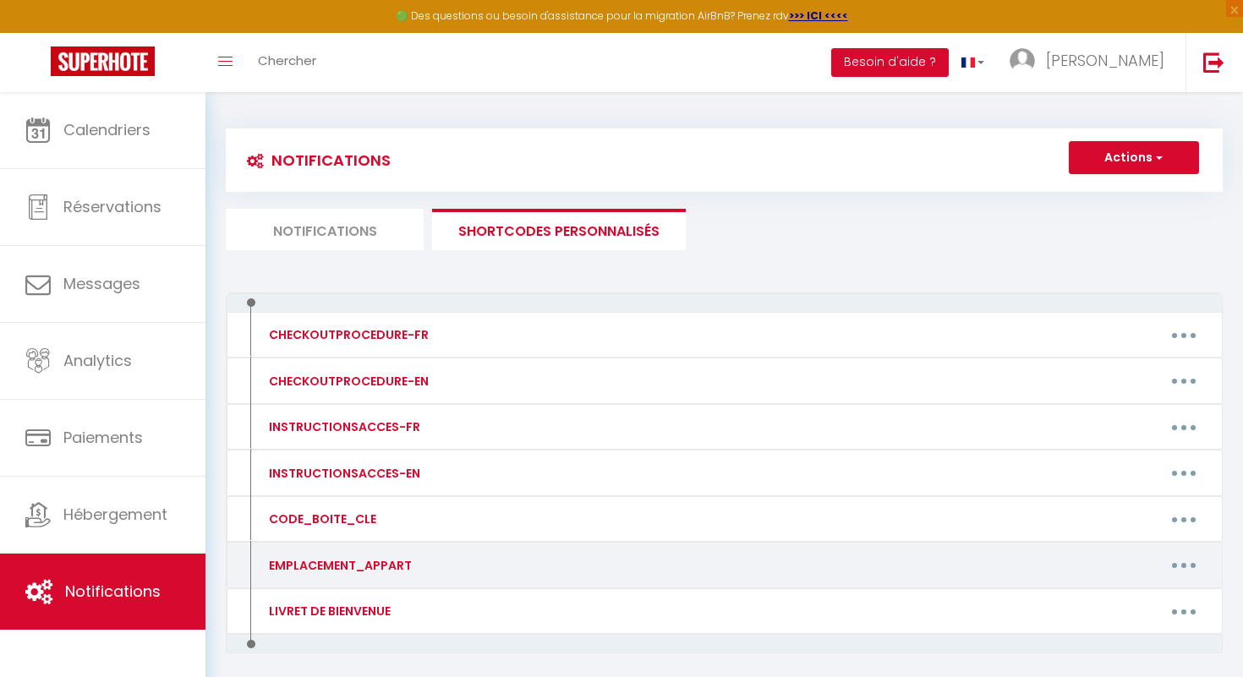
click at [1175, 567] on button "button" at bounding box center [1183, 565] width 47 height 27
click at [1159, 600] on link "Editer" at bounding box center [1139, 603] width 125 height 29
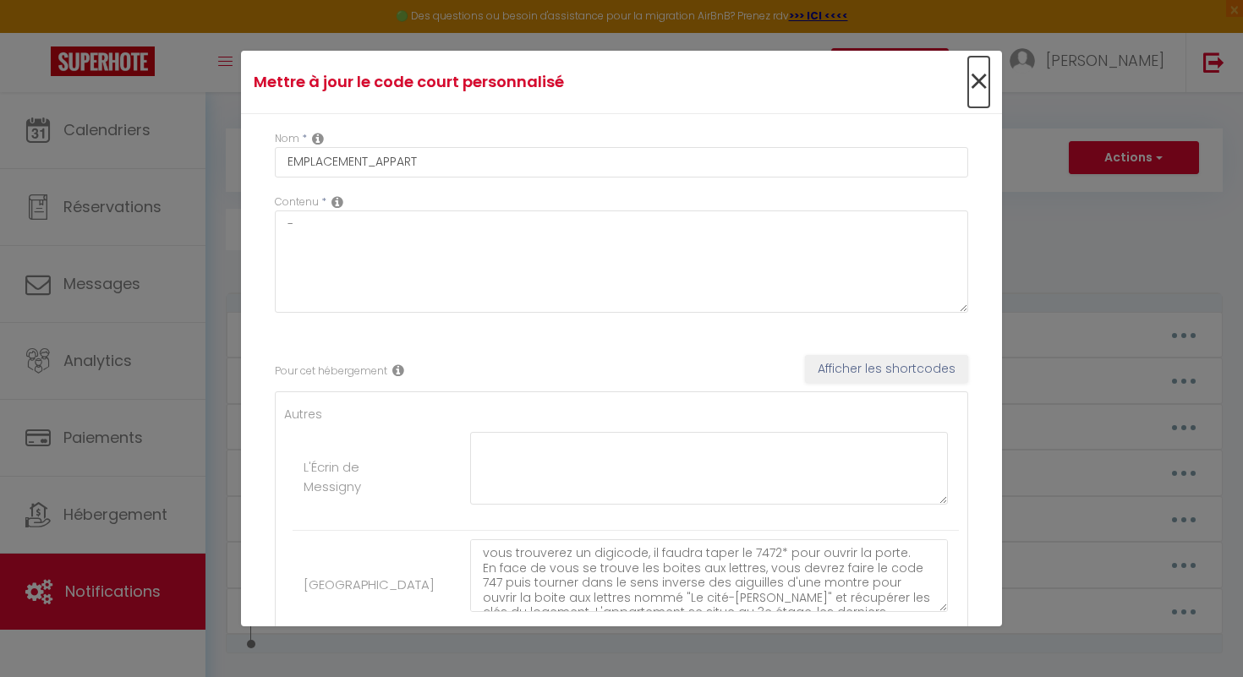
click at [978, 79] on span "×" at bounding box center [978, 82] width 21 height 51
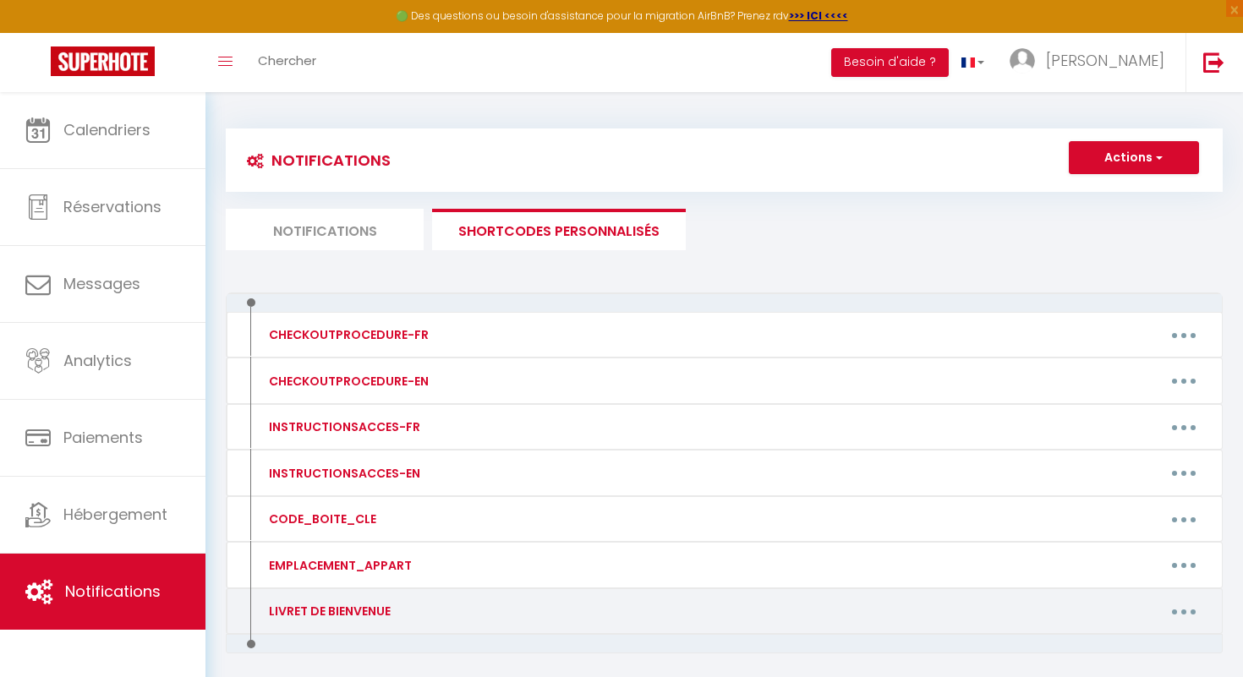
click at [1186, 613] on button "button" at bounding box center [1183, 611] width 47 height 27
click at [1102, 653] on link "Editer" at bounding box center [1139, 650] width 125 height 29
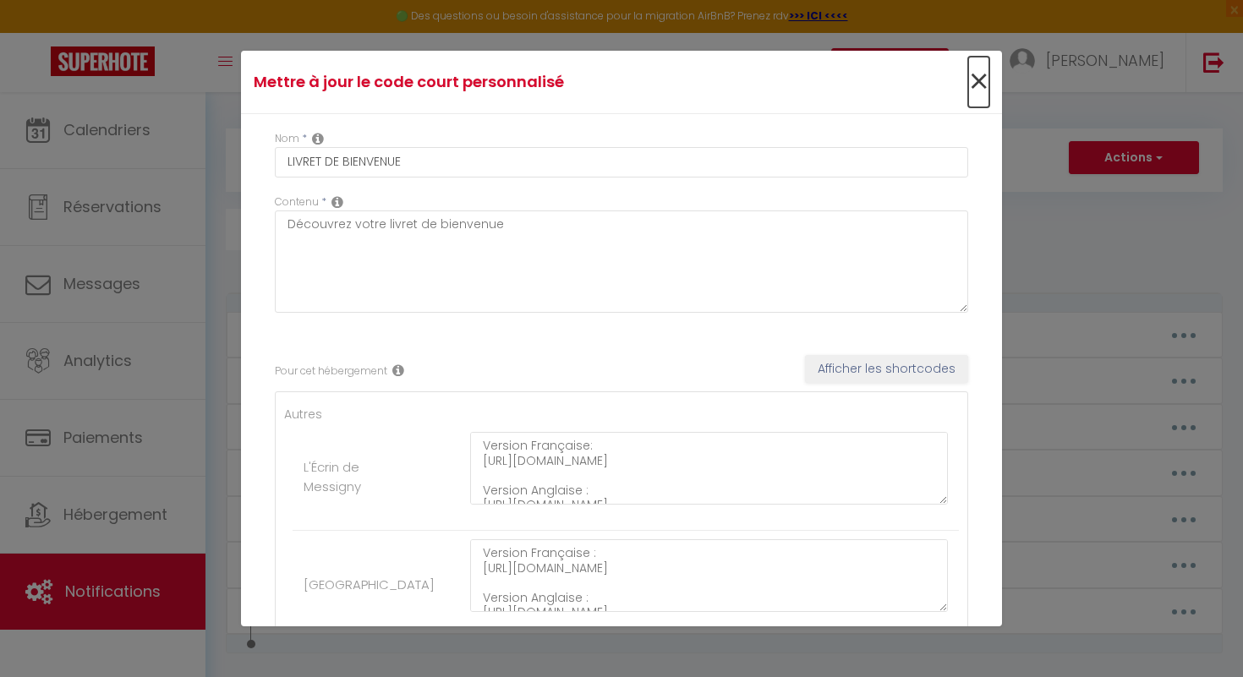
click at [972, 80] on span "×" at bounding box center [978, 82] width 21 height 51
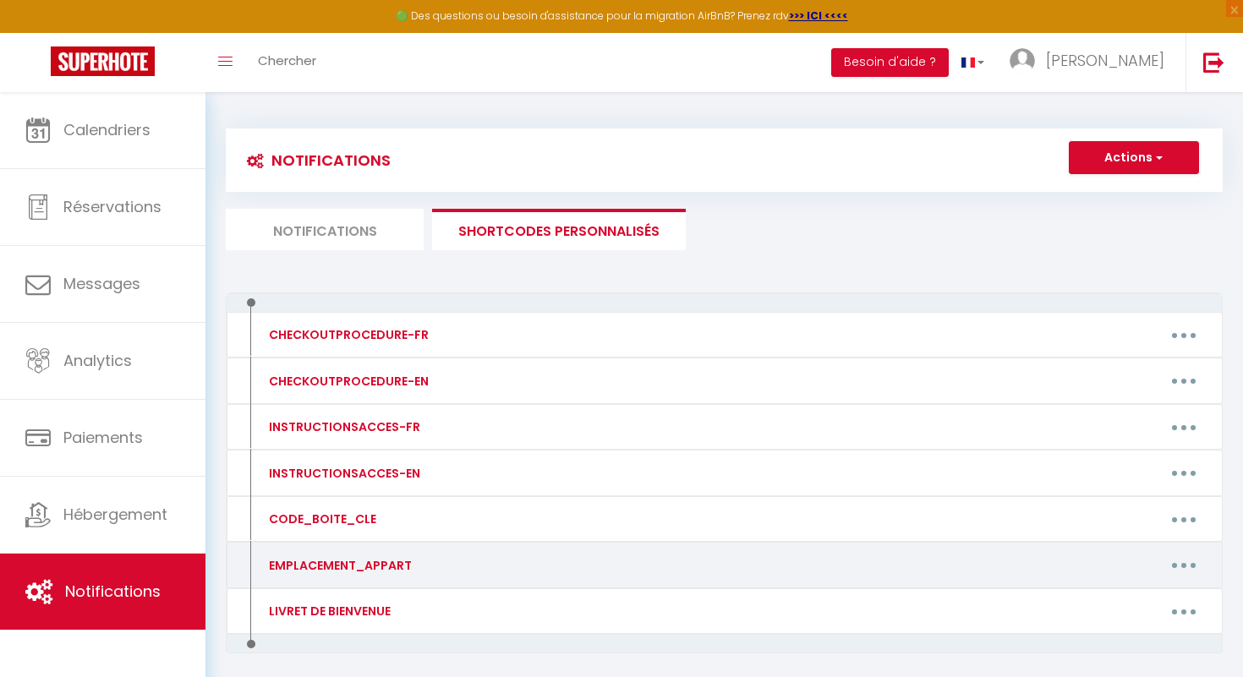
click at [1187, 568] on button "button" at bounding box center [1183, 565] width 47 height 27
click at [1151, 598] on link "Editer" at bounding box center [1139, 603] width 125 height 29
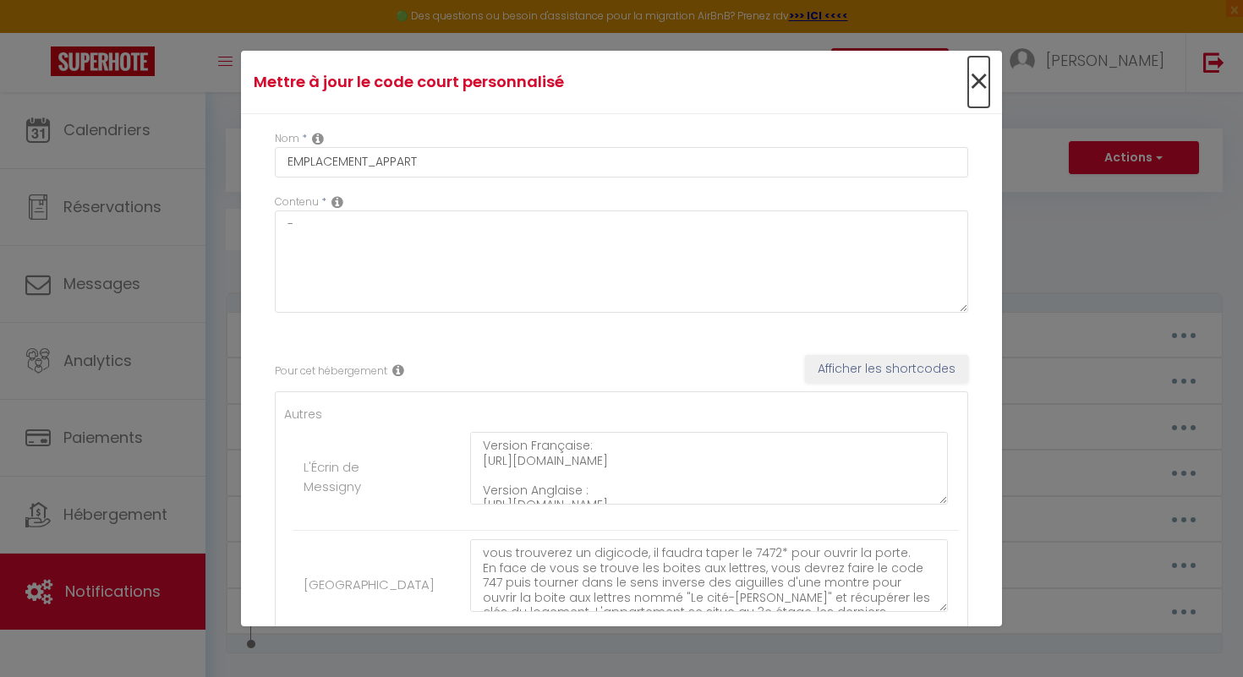
click at [970, 80] on span "×" at bounding box center [978, 82] width 21 height 51
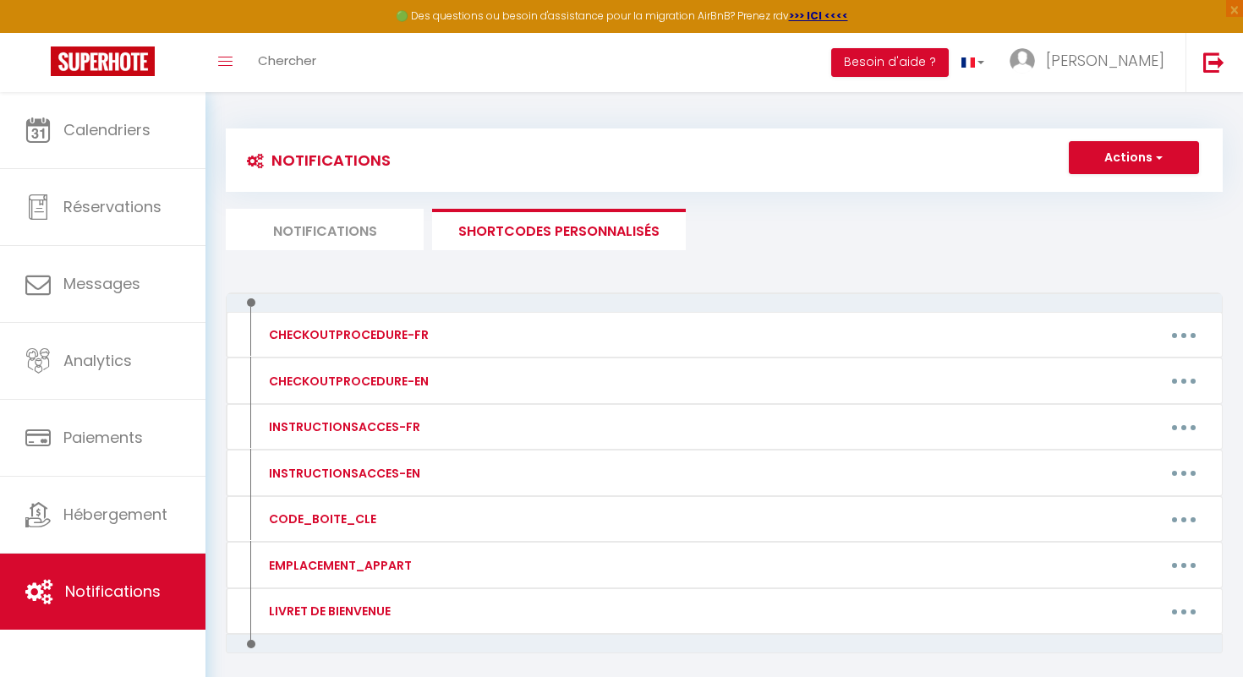
click at [373, 233] on li "Notifications" at bounding box center [325, 229] width 198 height 41
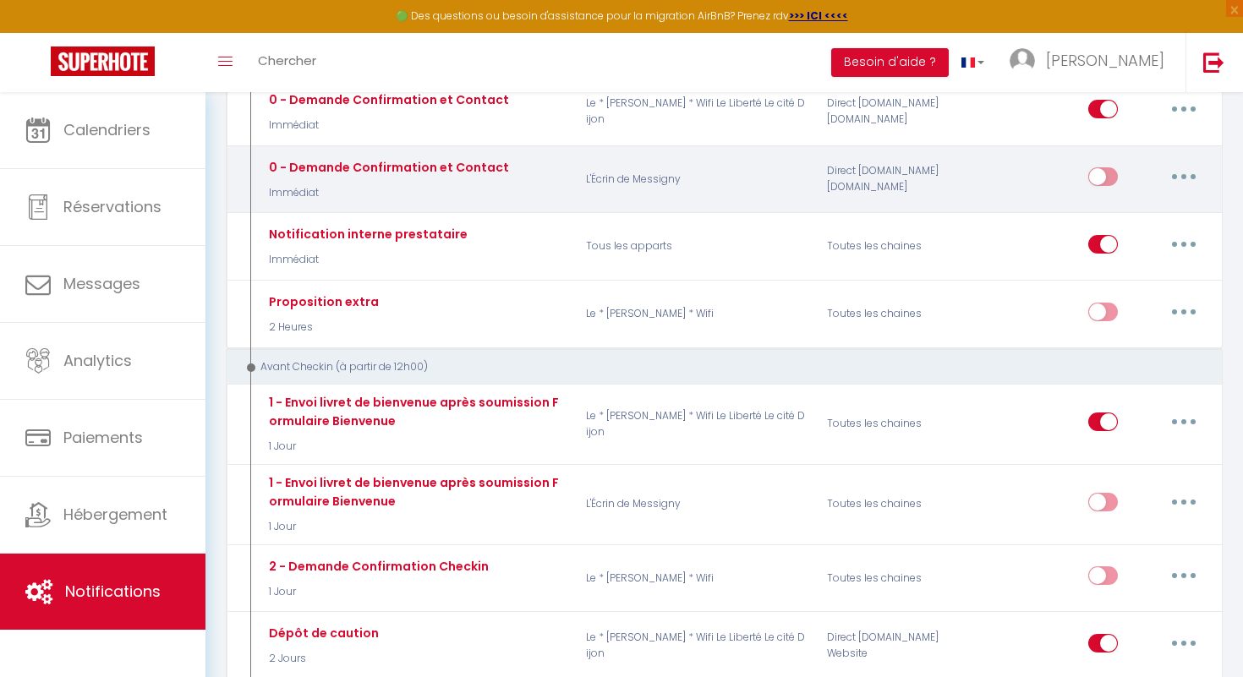
scroll to position [254, 0]
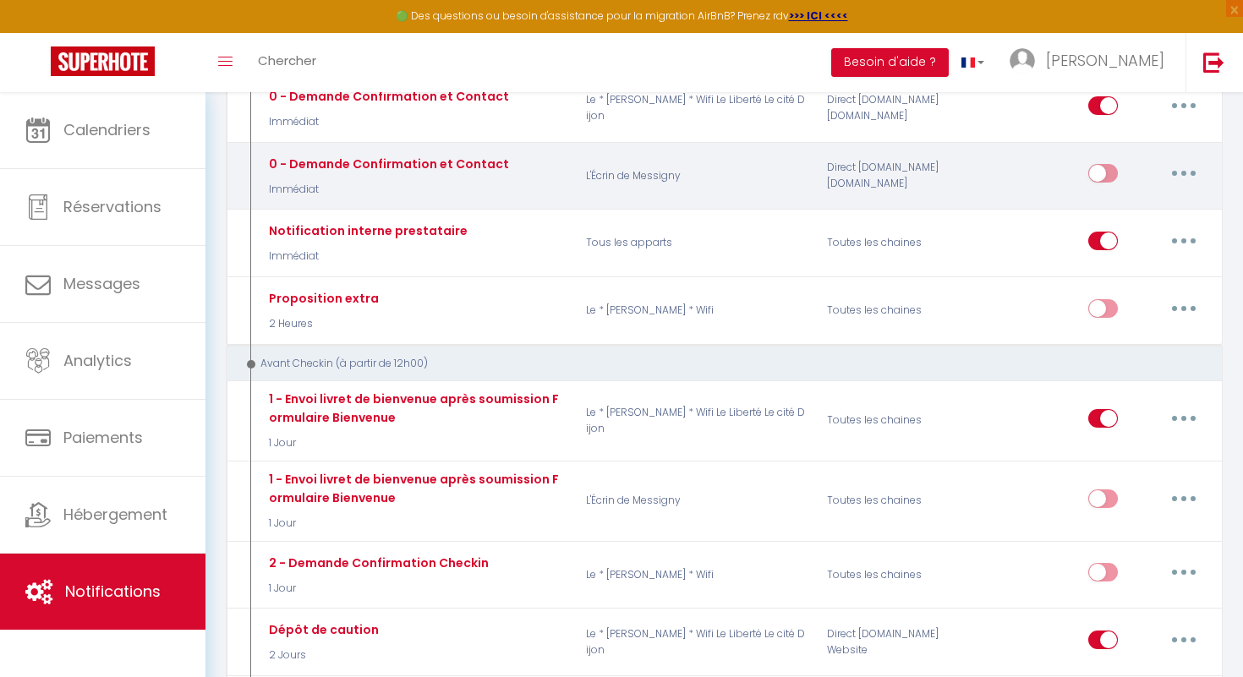
click at [1187, 171] on button "button" at bounding box center [1183, 173] width 47 height 27
click at [1170, 201] on link "Editer" at bounding box center [1139, 212] width 125 height 29
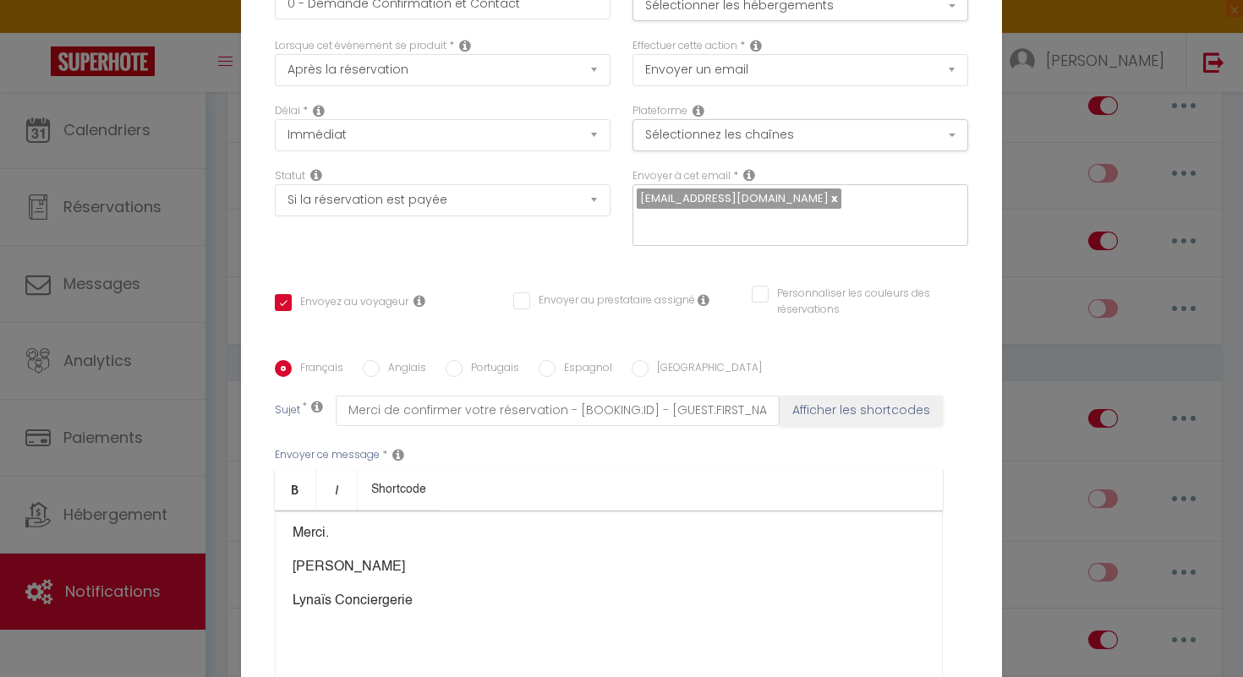
scroll to position [170, 0]
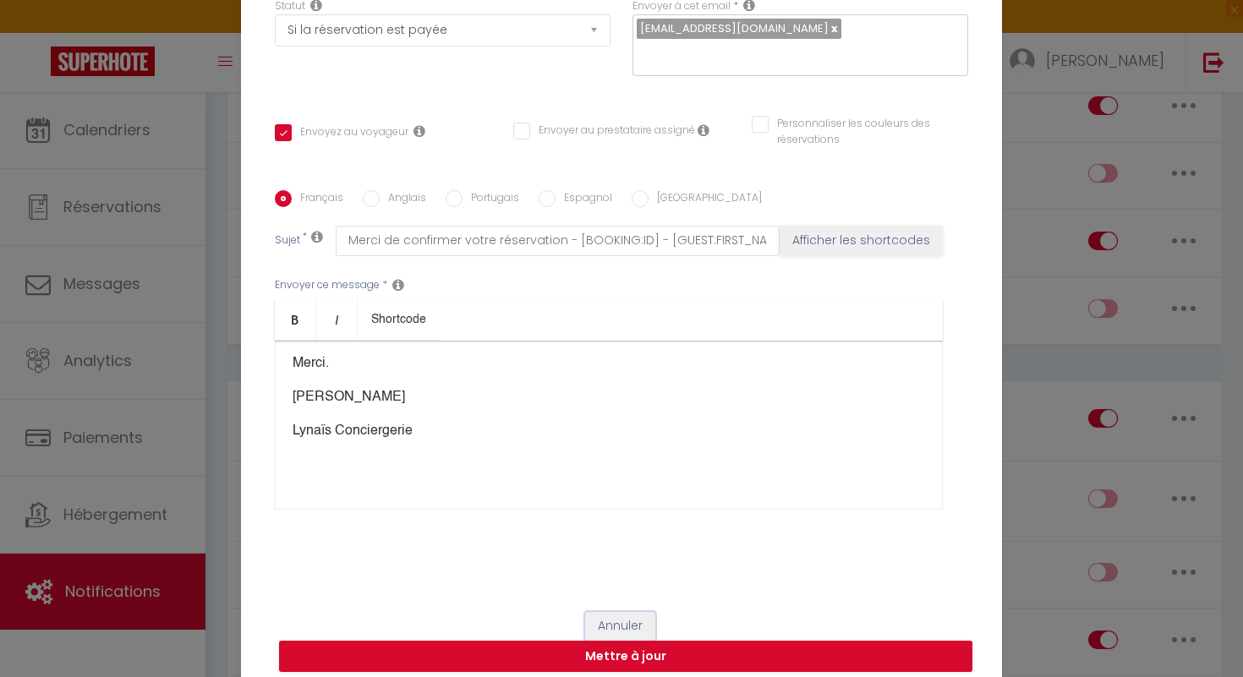
click at [627, 616] on button "Annuler" at bounding box center [620, 626] width 70 height 29
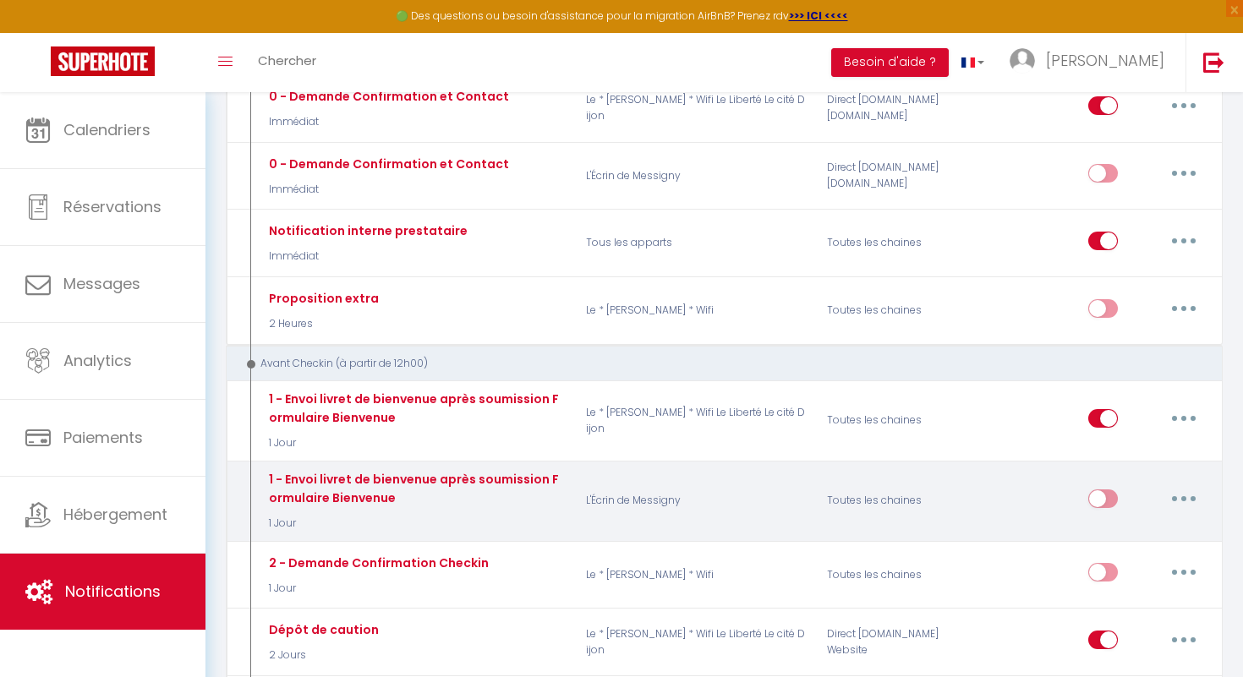
click at [1178, 498] on button "button" at bounding box center [1183, 498] width 47 height 27
click at [1161, 528] on link "Editer" at bounding box center [1139, 537] width 125 height 29
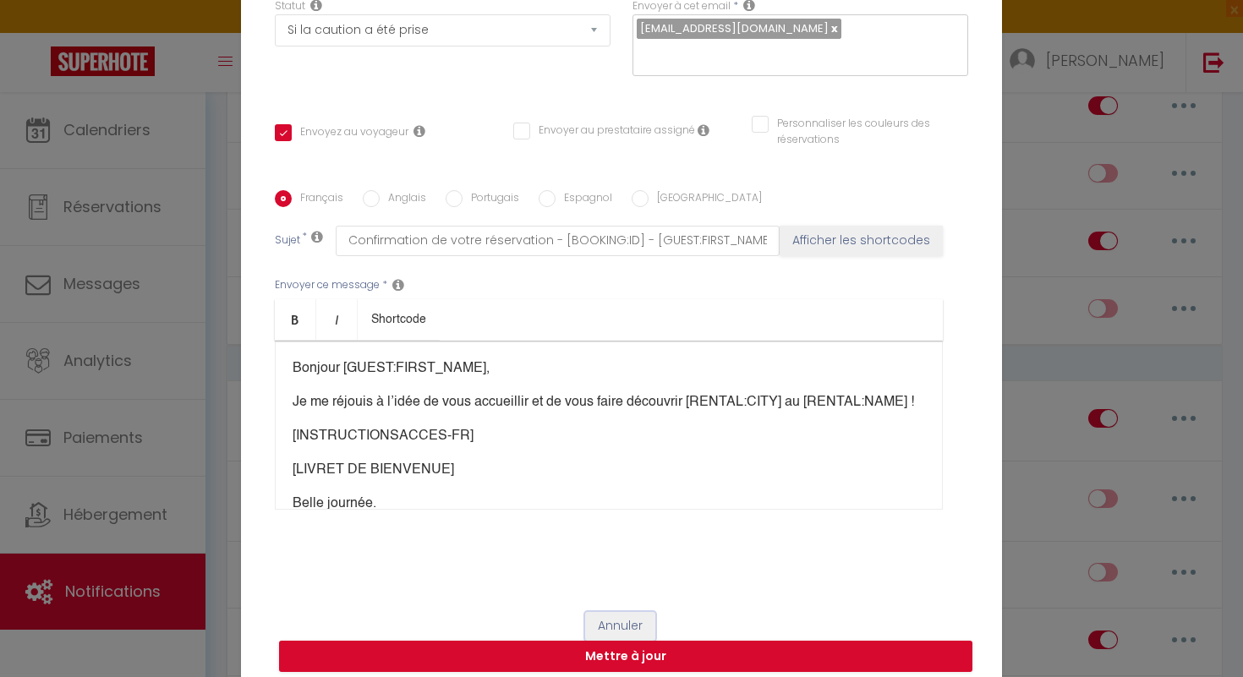
click at [631, 612] on button "Annuler" at bounding box center [620, 626] width 70 height 29
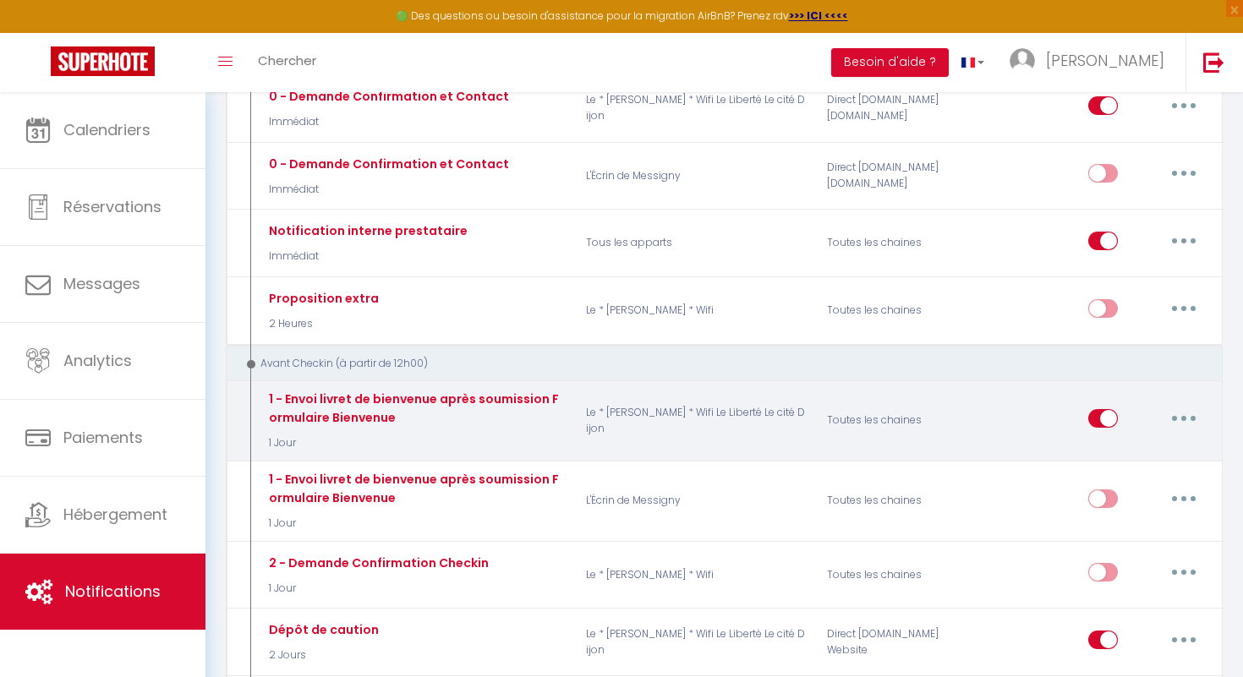
click at [1181, 425] on button "button" at bounding box center [1183, 418] width 47 height 27
click at [1154, 460] on link "Editer" at bounding box center [1139, 456] width 125 height 29
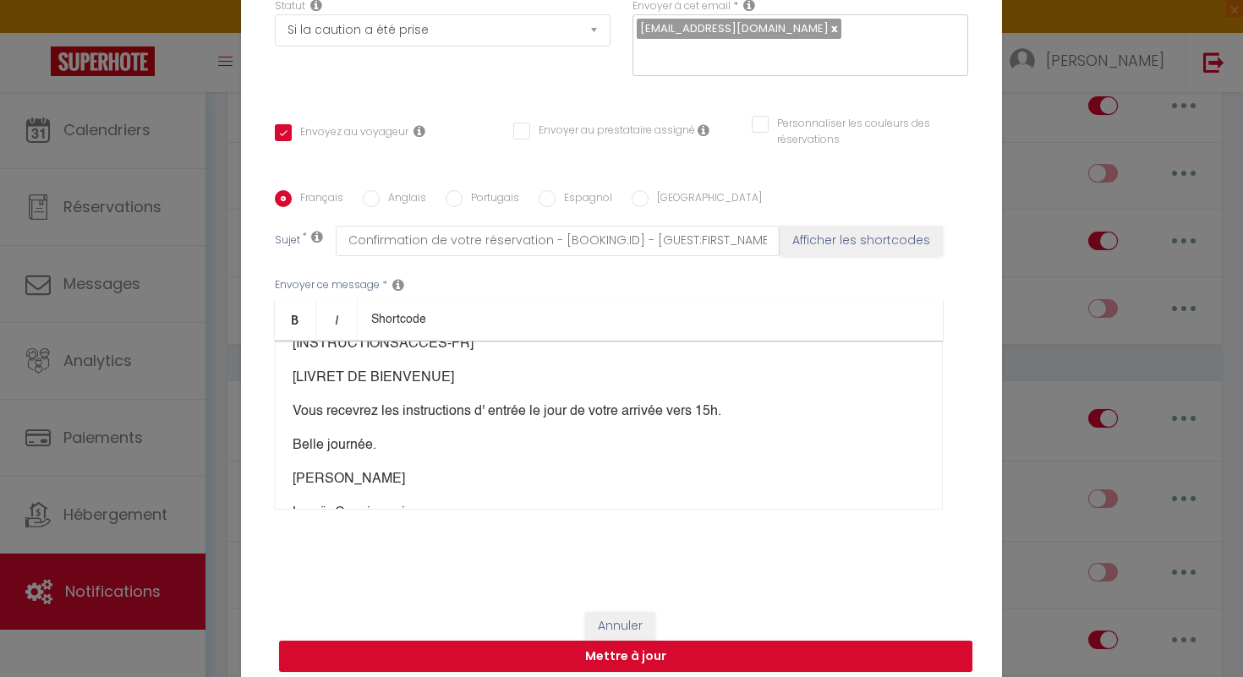
scroll to position [0, 0]
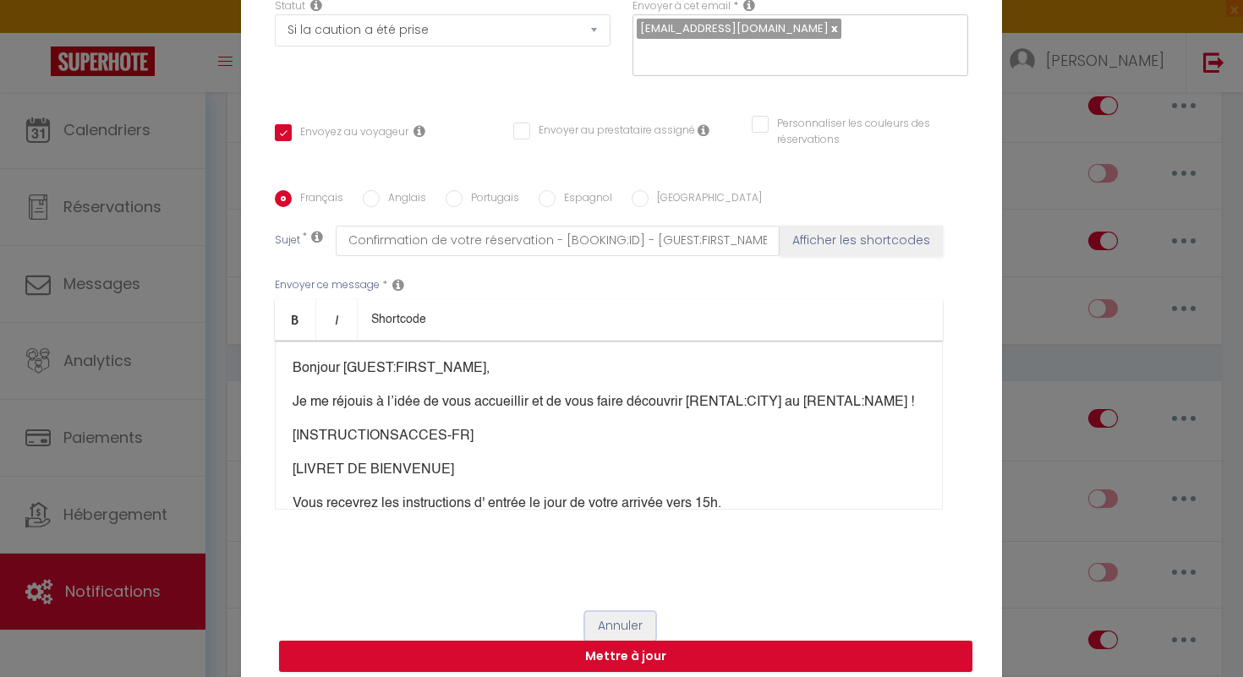
click at [636, 612] on button "Annuler" at bounding box center [620, 626] width 70 height 29
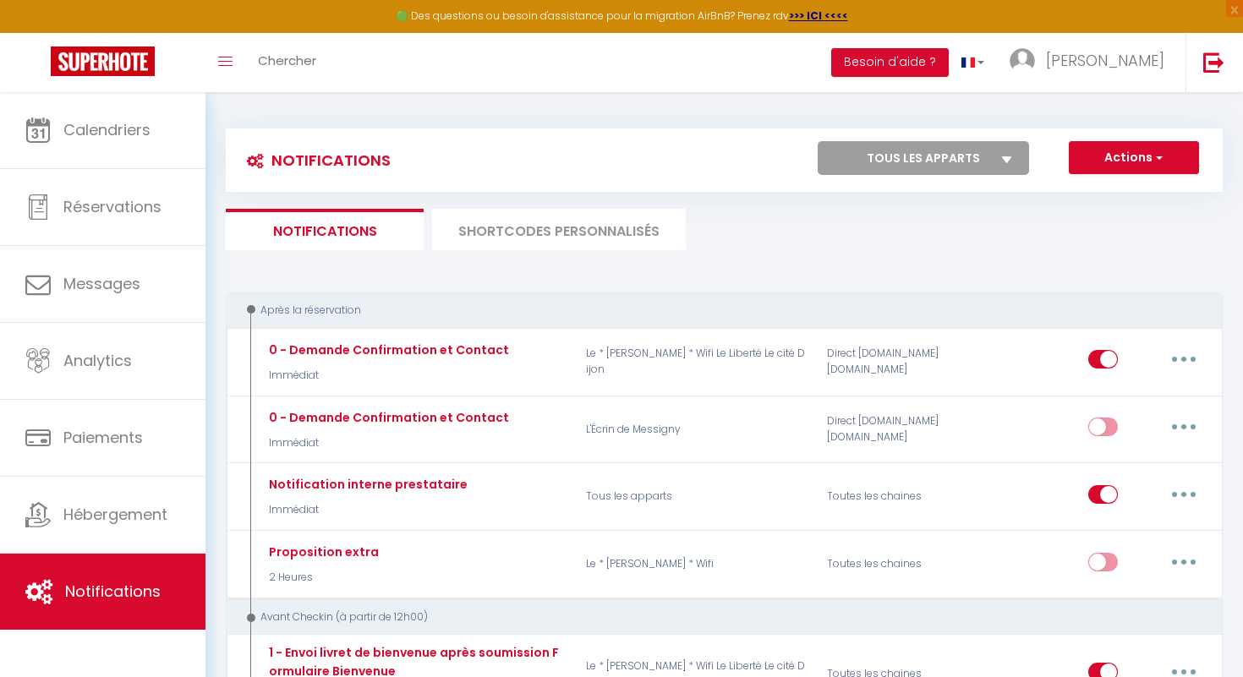
click at [562, 238] on li "SHORTCODES PERSONNALISÉS" at bounding box center [559, 229] width 254 height 41
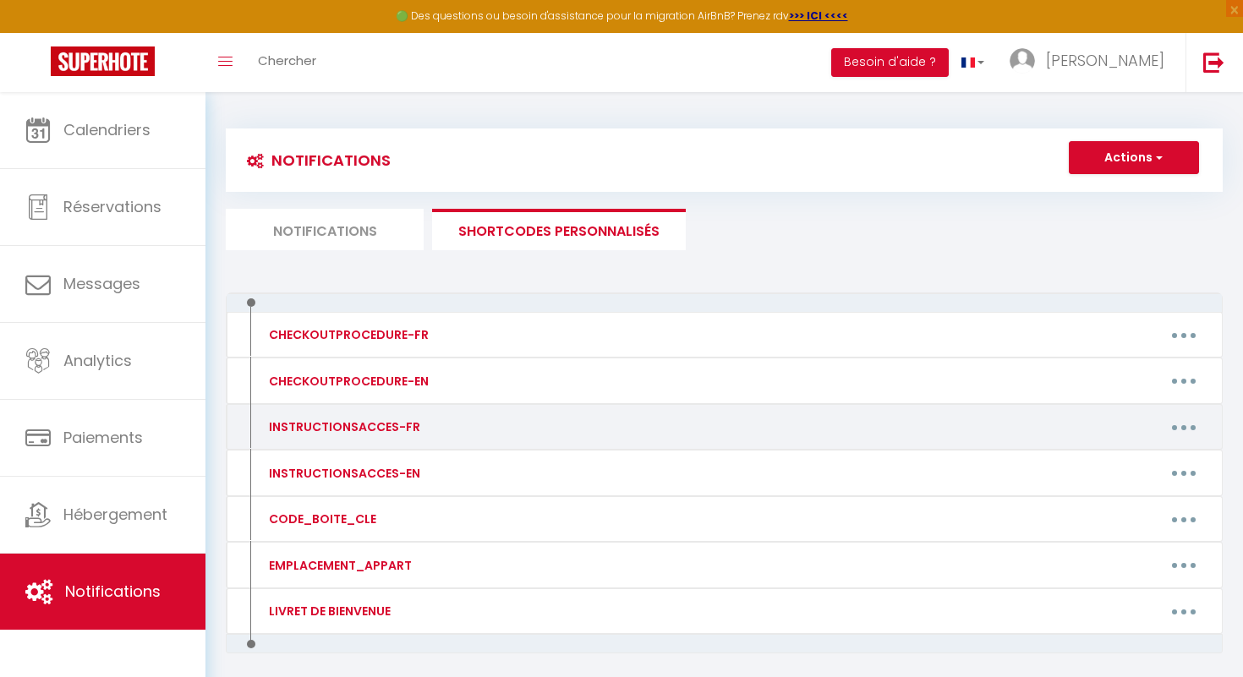
click at [1201, 427] on button "button" at bounding box center [1183, 427] width 47 height 27
click at [1125, 462] on link "Editer" at bounding box center [1139, 466] width 125 height 29
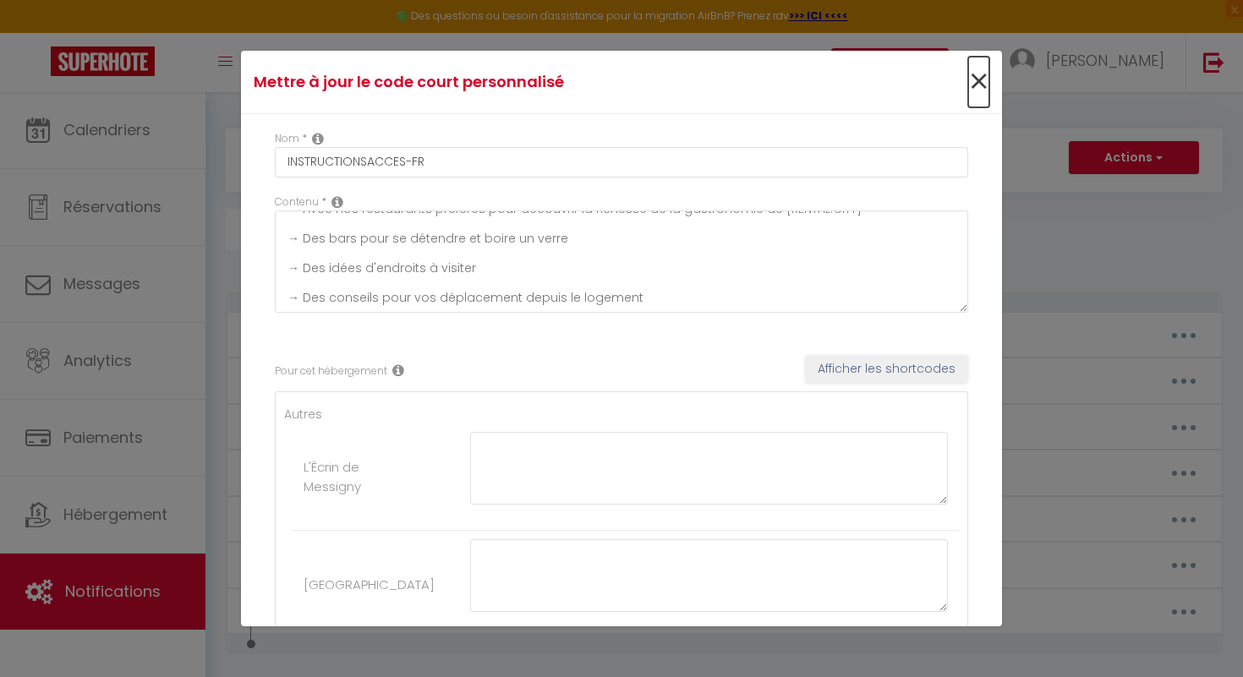
click at [972, 88] on span "×" at bounding box center [978, 82] width 21 height 51
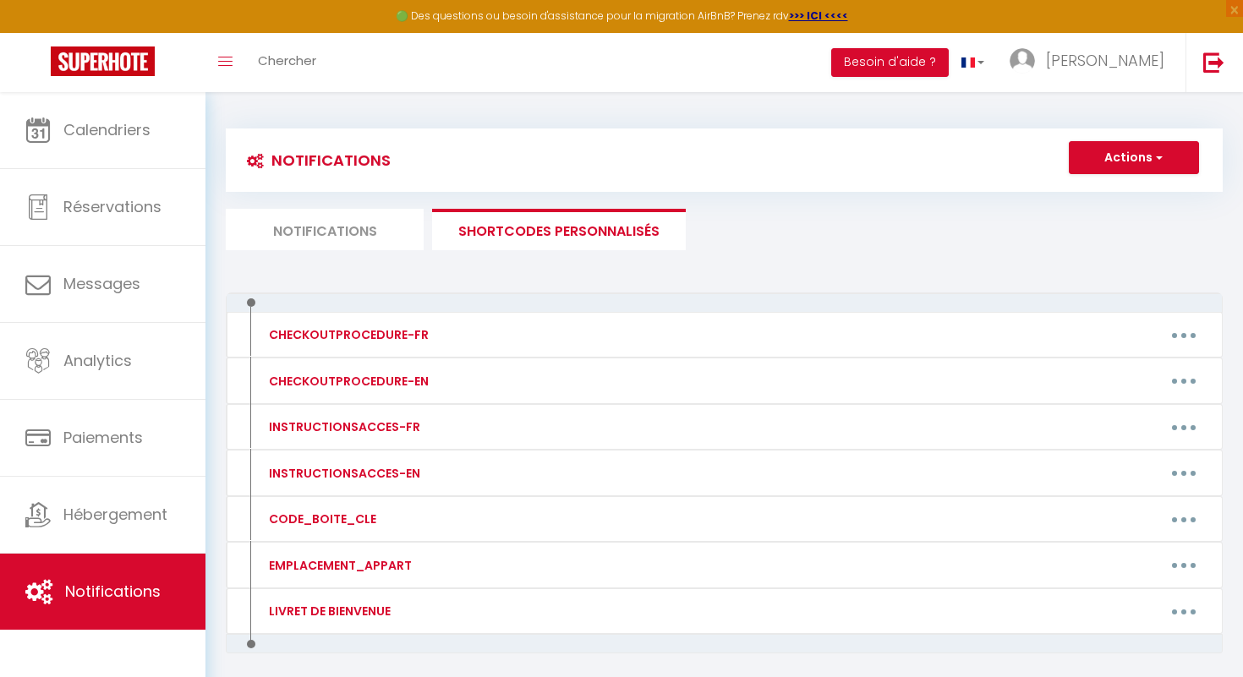
click at [359, 219] on li "Notifications" at bounding box center [325, 229] width 198 height 41
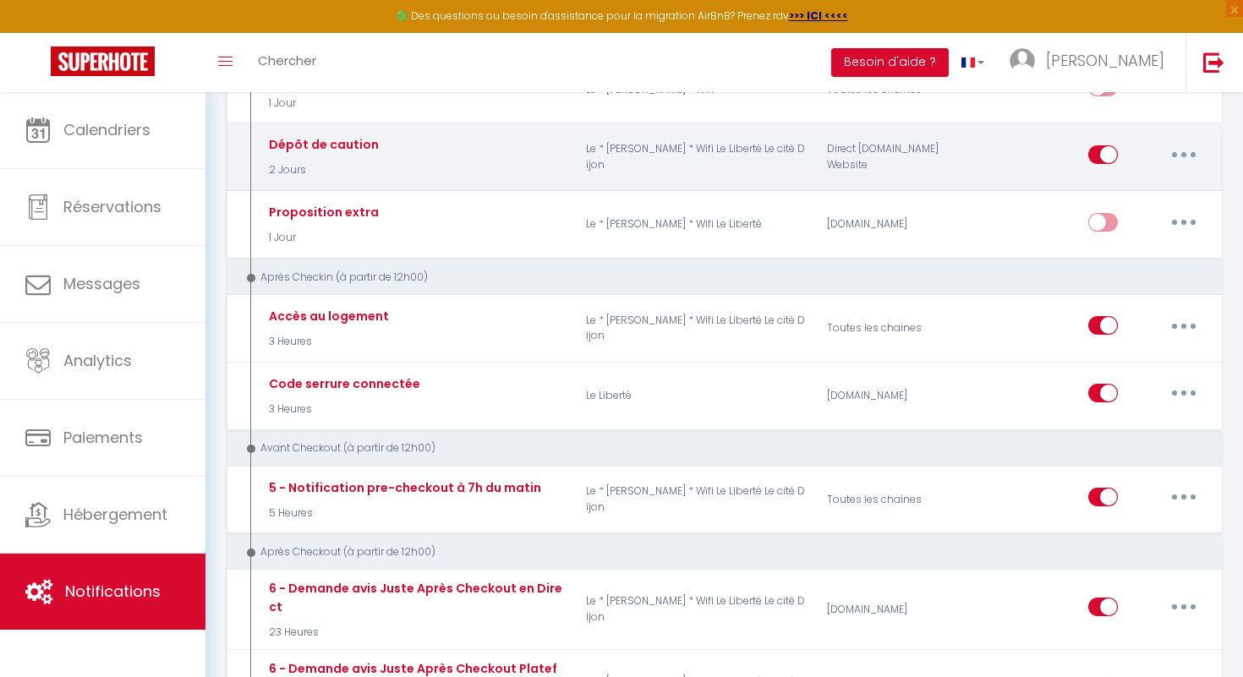
scroll to position [740, 0]
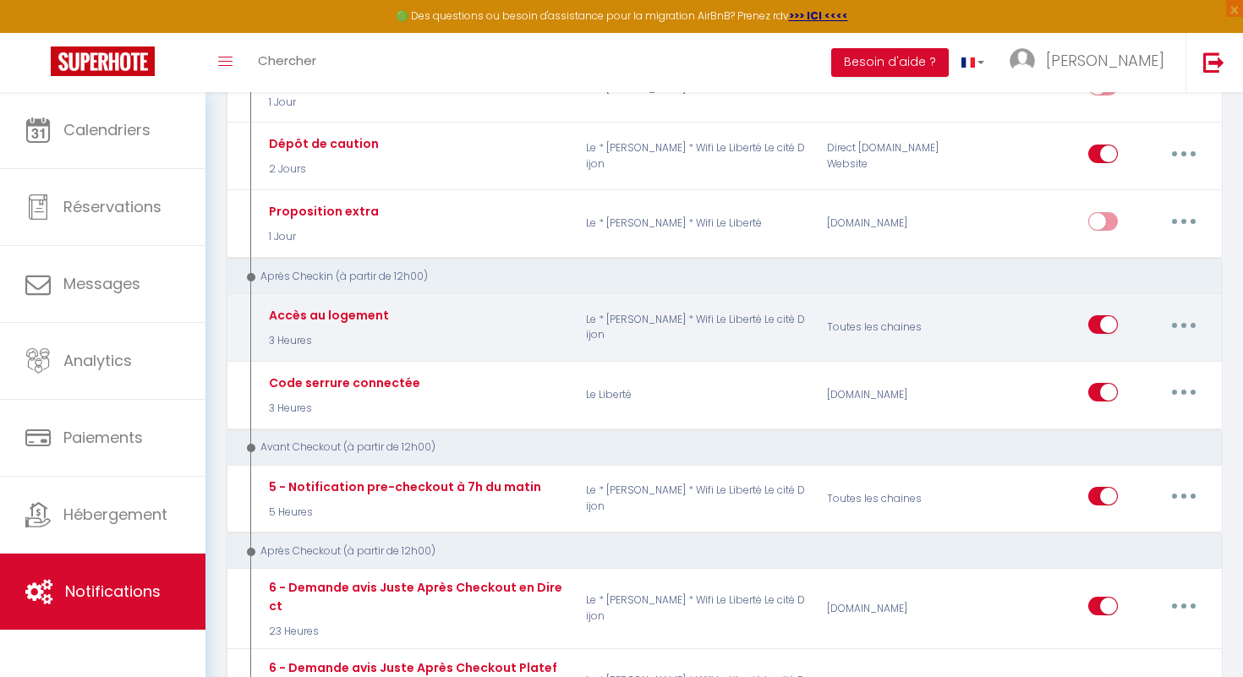
click at [1191, 326] on button "button" at bounding box center [1183, 324] width 47 height 27
click at [1146, 367] on link "Editer" at bounding box center [1139, 363] width 125 height 29
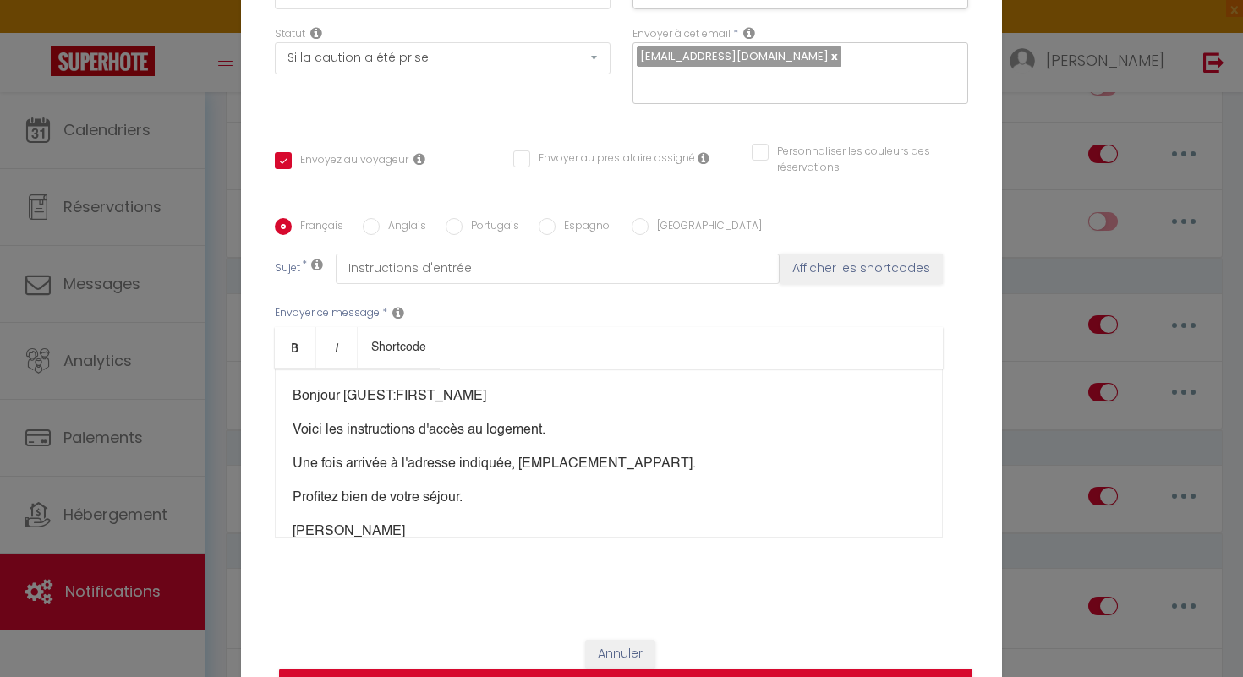
scroll to position [170, 0]
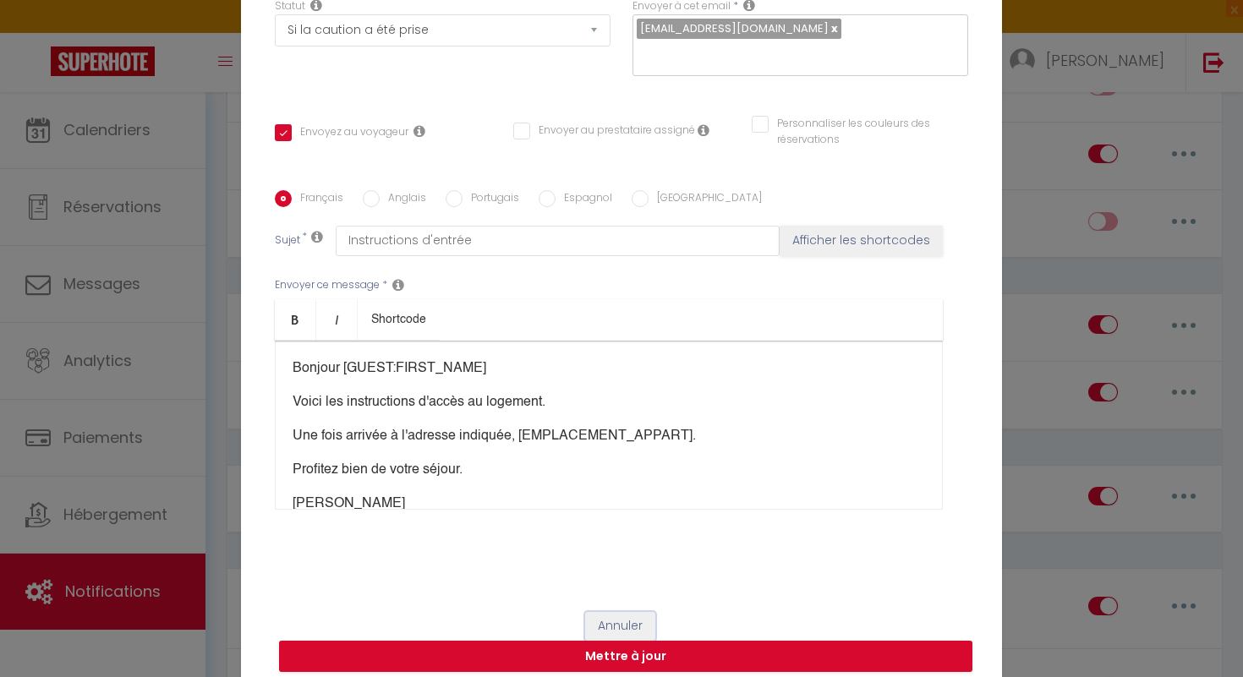
click at [624, 613] on button "Annuler" at bounding box center [620, 626] width 70 height 29
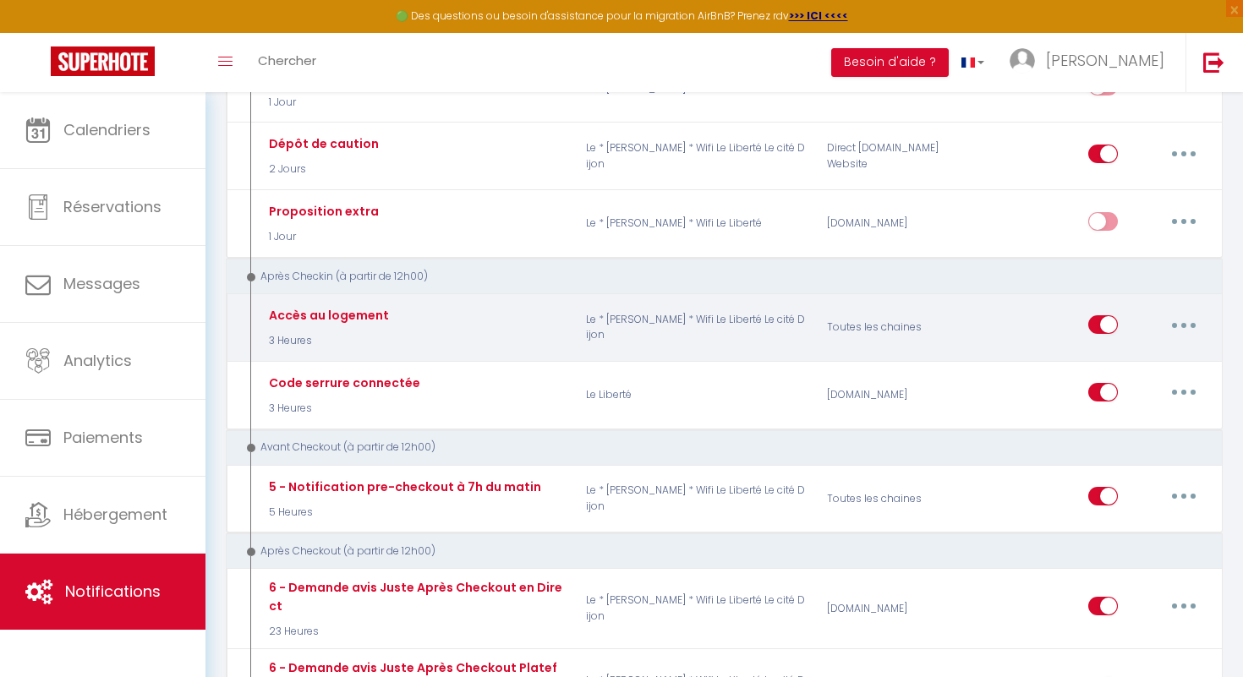
click at [1187, 326] on button "button" at bounding box center [1183, 324] width 47 height 27
click at [1160, 396] on link "Dupliquer" at bounding box center [1139, 394] width 125 height 29
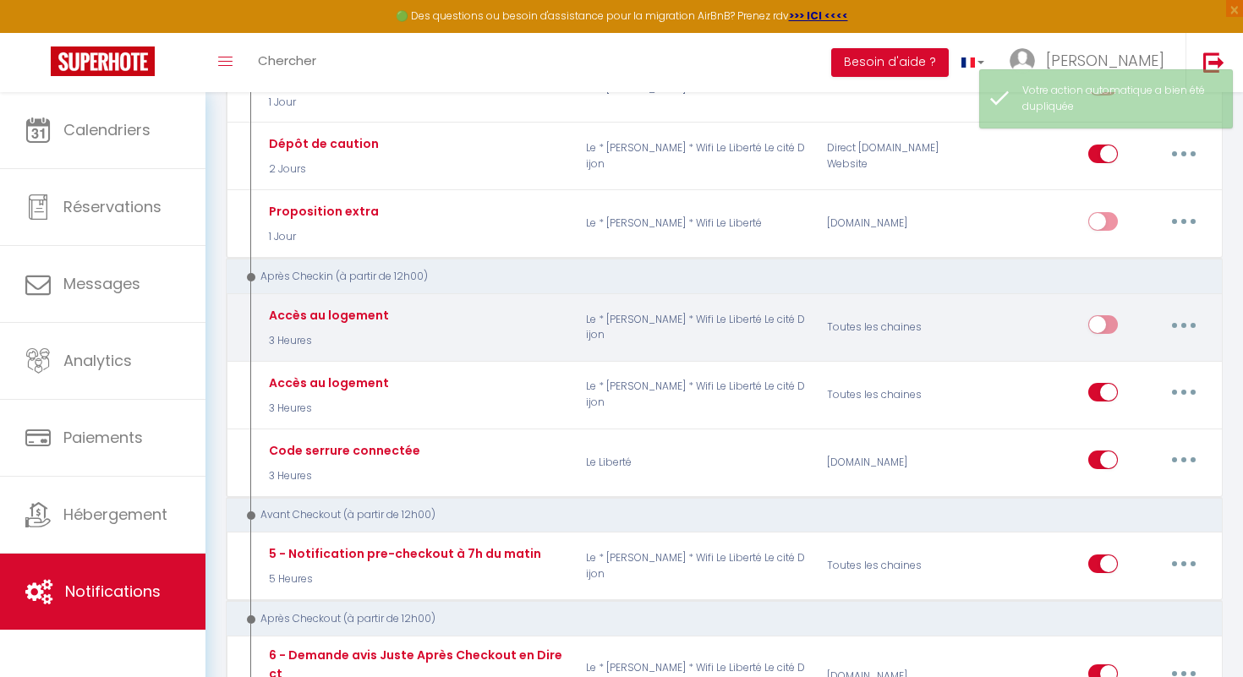
click at [1171, 325] on button "button" at bounding box center [1183, 324] width 47 height 27
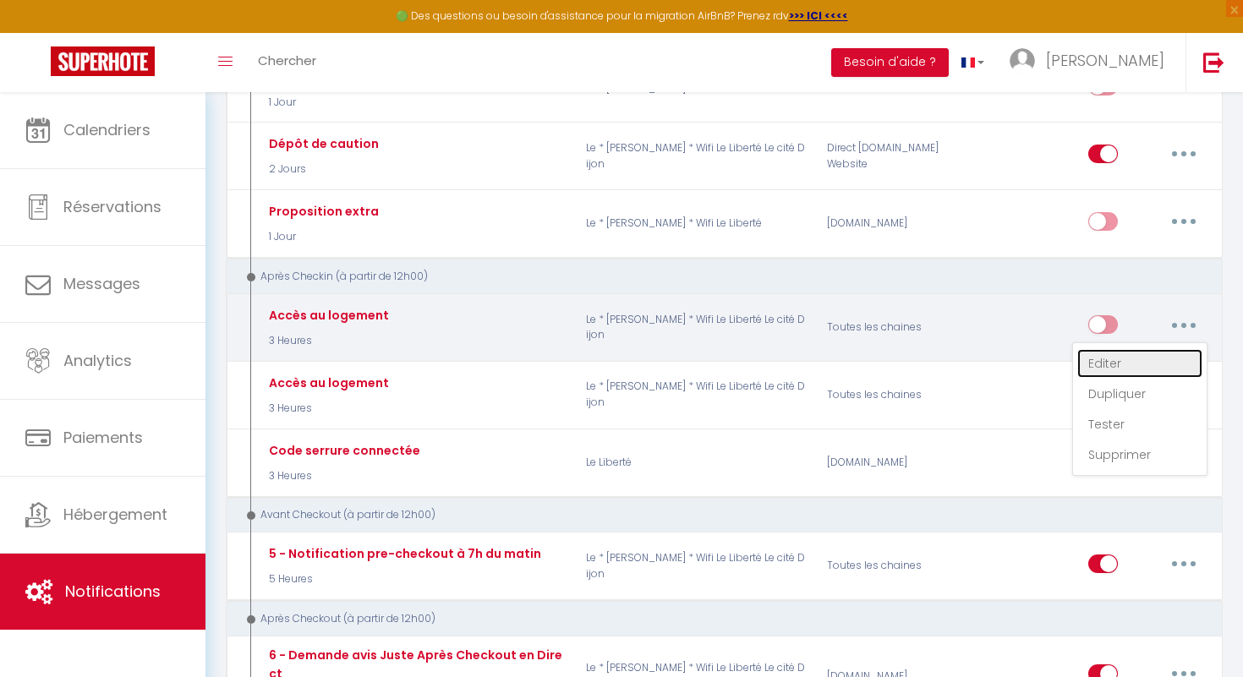
click at [1134, 359] on link "Editer" at bounding box center [1139, 363] width 125 height 29
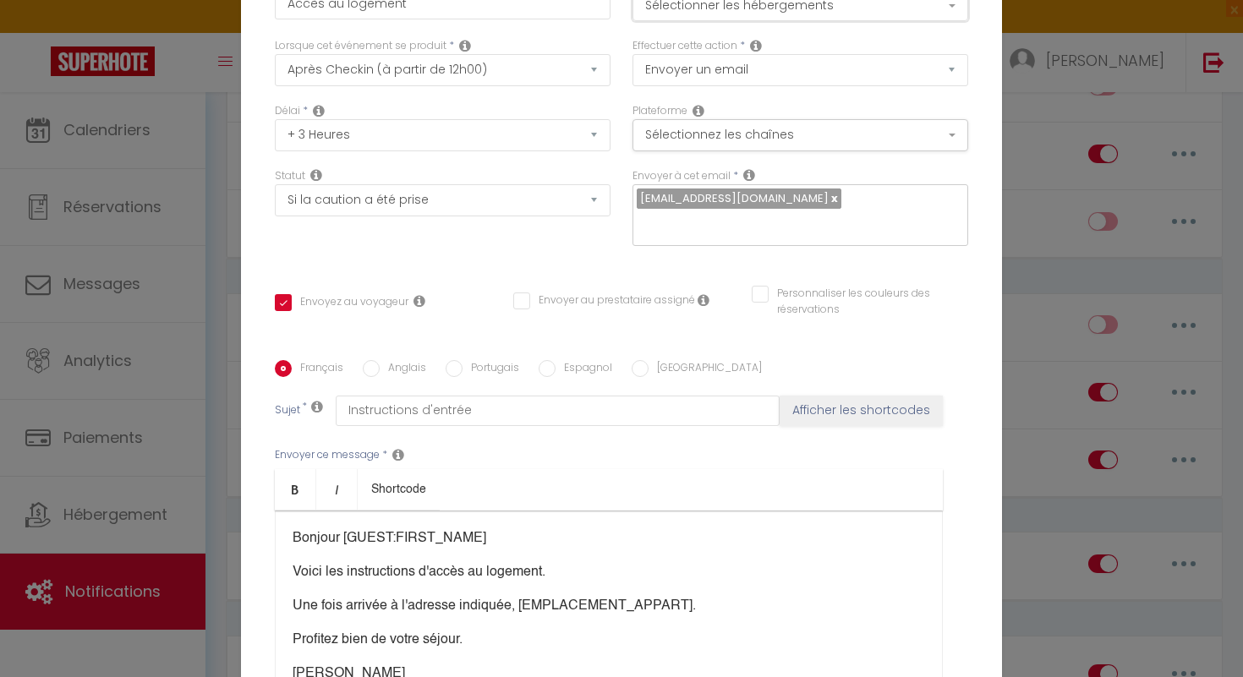
click at [946, 21] on button "Sélectionner les hébergements" at bounding box center [801, 5] width 336 height 32
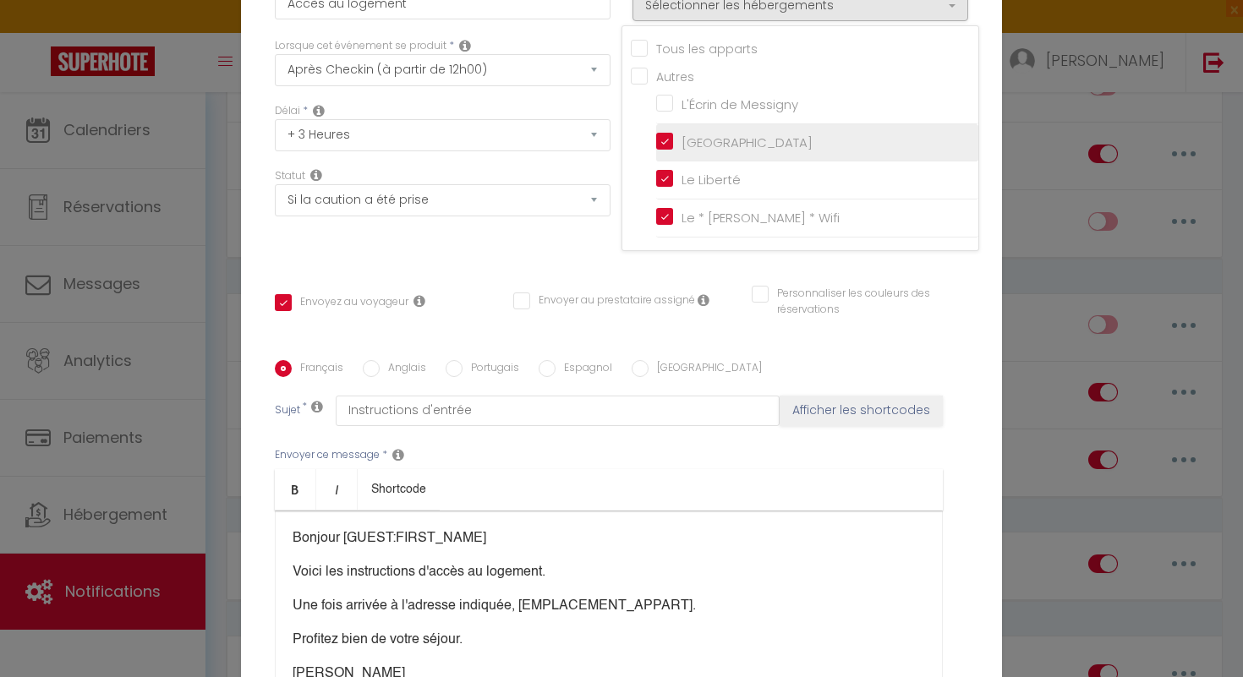
click at [668, 149] on input "[GEOGRAPHIC_DATA]" at bounding box center [817, 142] width 322 height 17
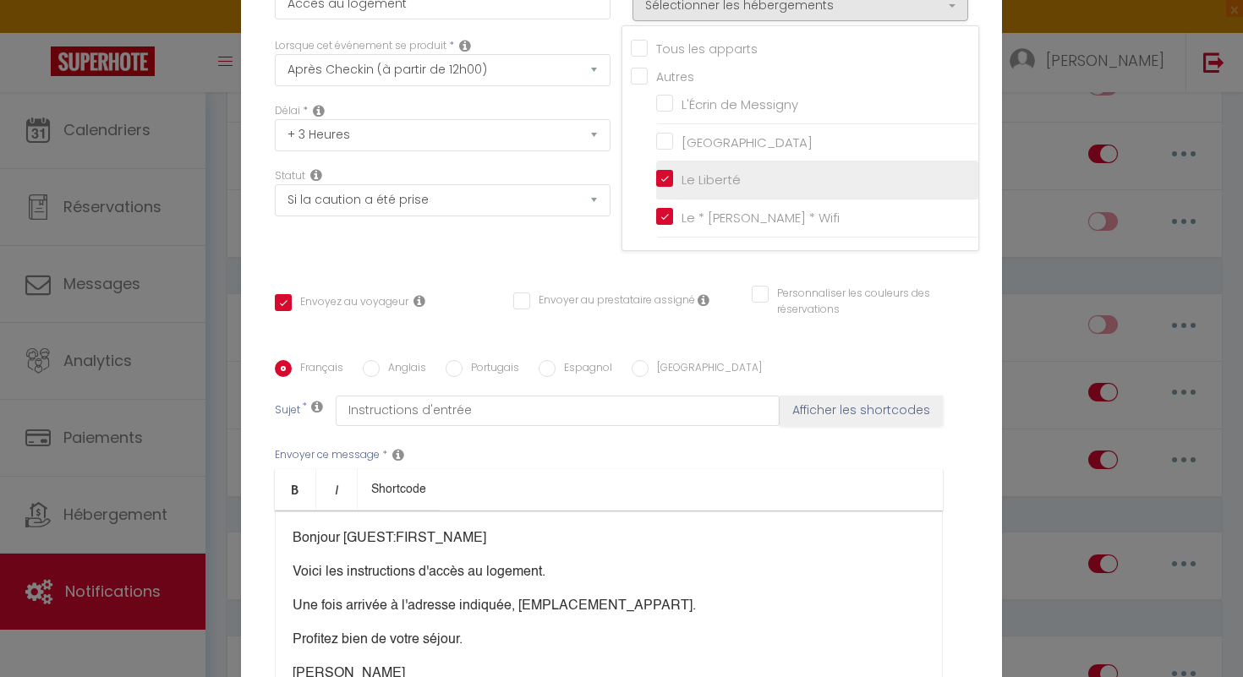
click at [663, 189] on input "Le Liberté" at bounding box center [817, 180] width 322 height 17
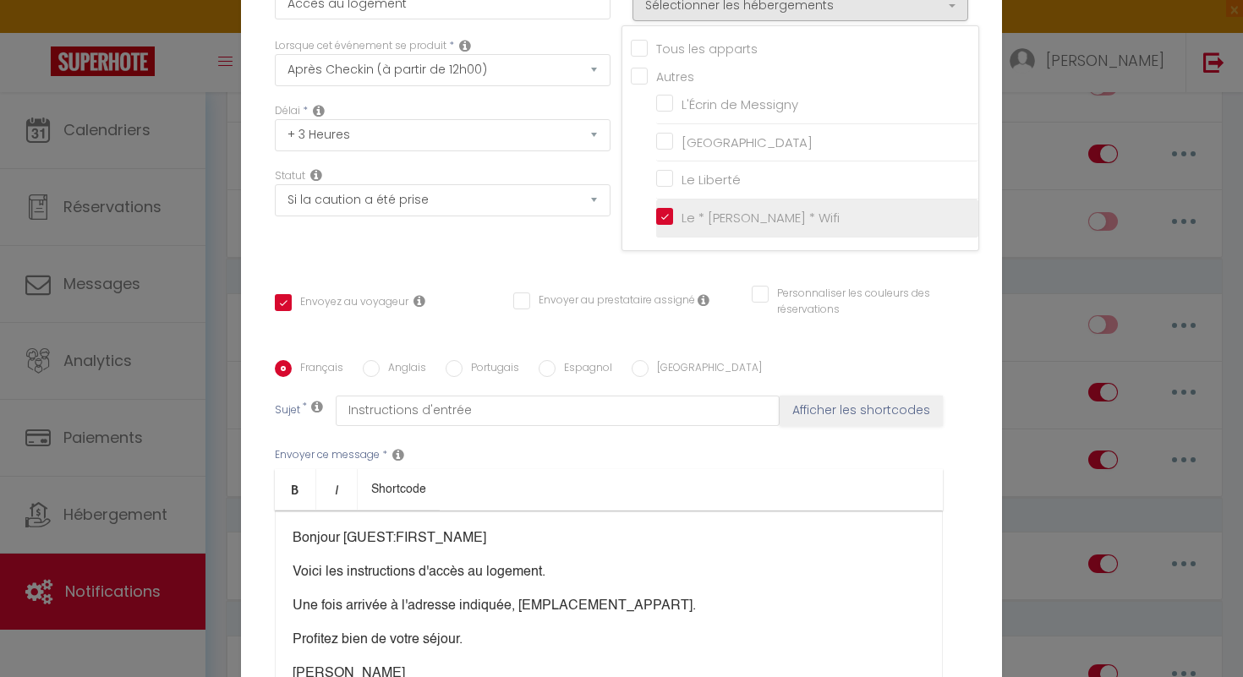
click at [666, 227] on input "Le * [PERSON_NAME] * Wifi" at bounding box center [817, 218] width 322 height 17
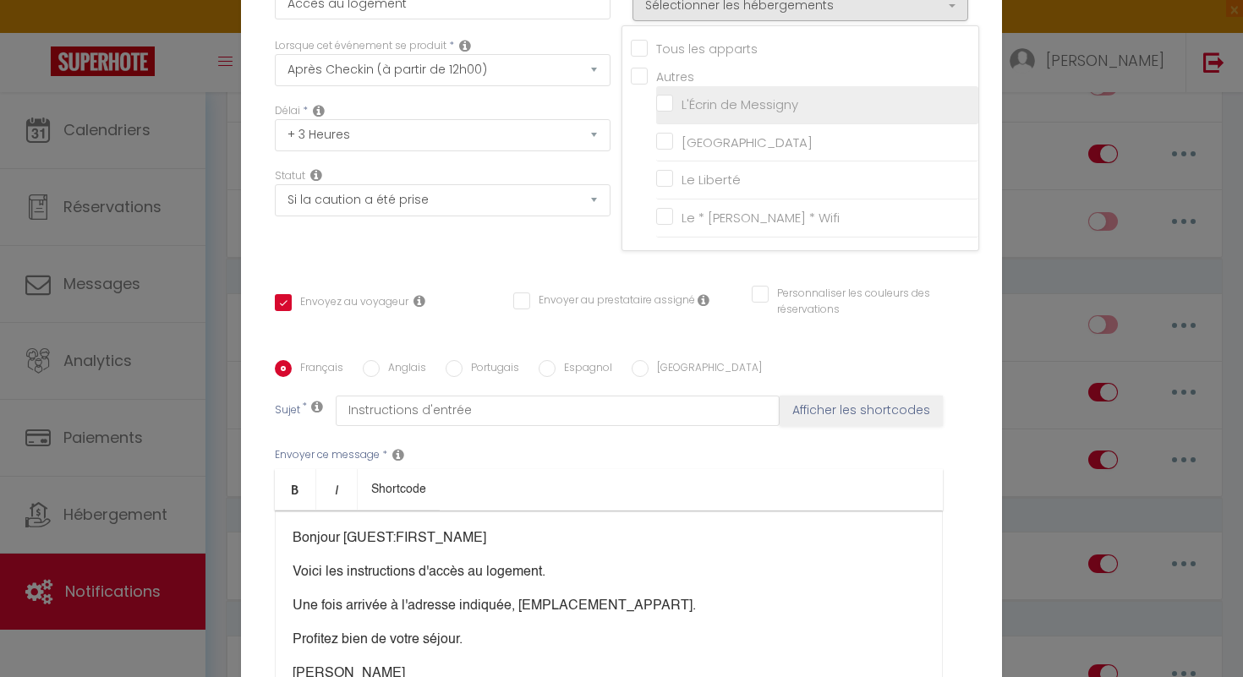
click at [664, 112] on input "L'Écrin de Messigny" at bounding box center [817, 104] width 322 height 17
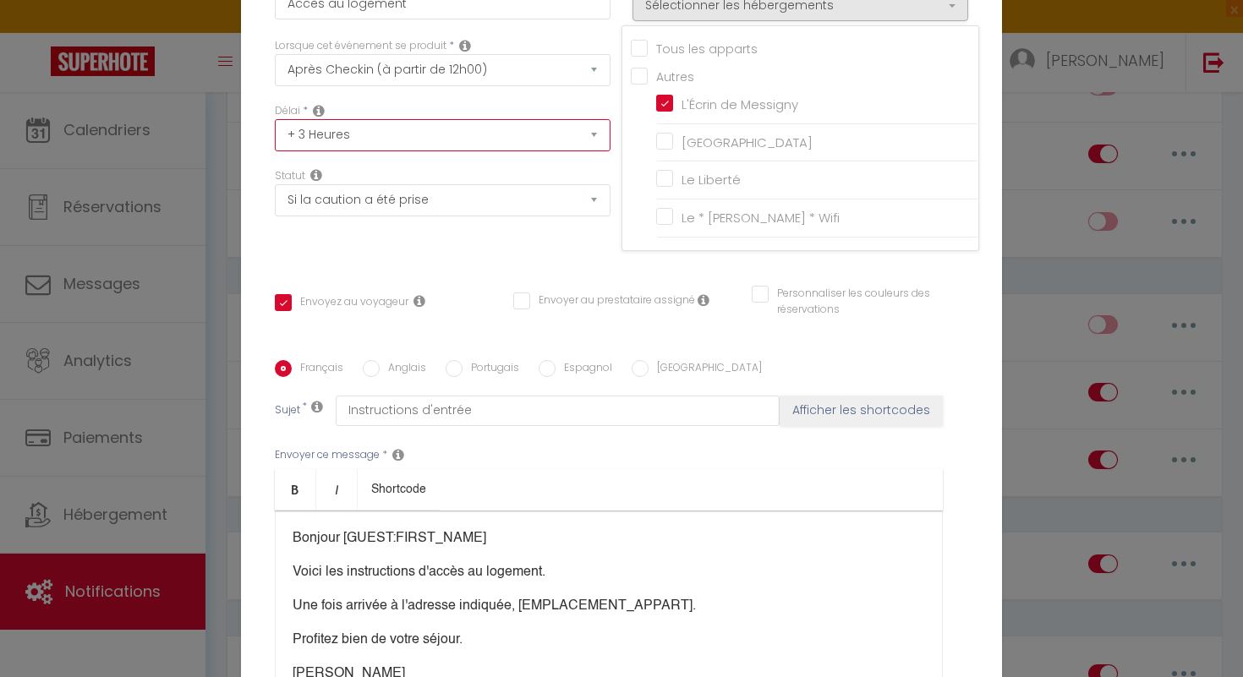
click at [595, 148] on select "Immédiat + 10 Minutes + 1 Heure + 2 Heures + 3 Heures + 4 Heures + 5 Heures + 6…" at bounding box center [443, 135] width 336 height 32
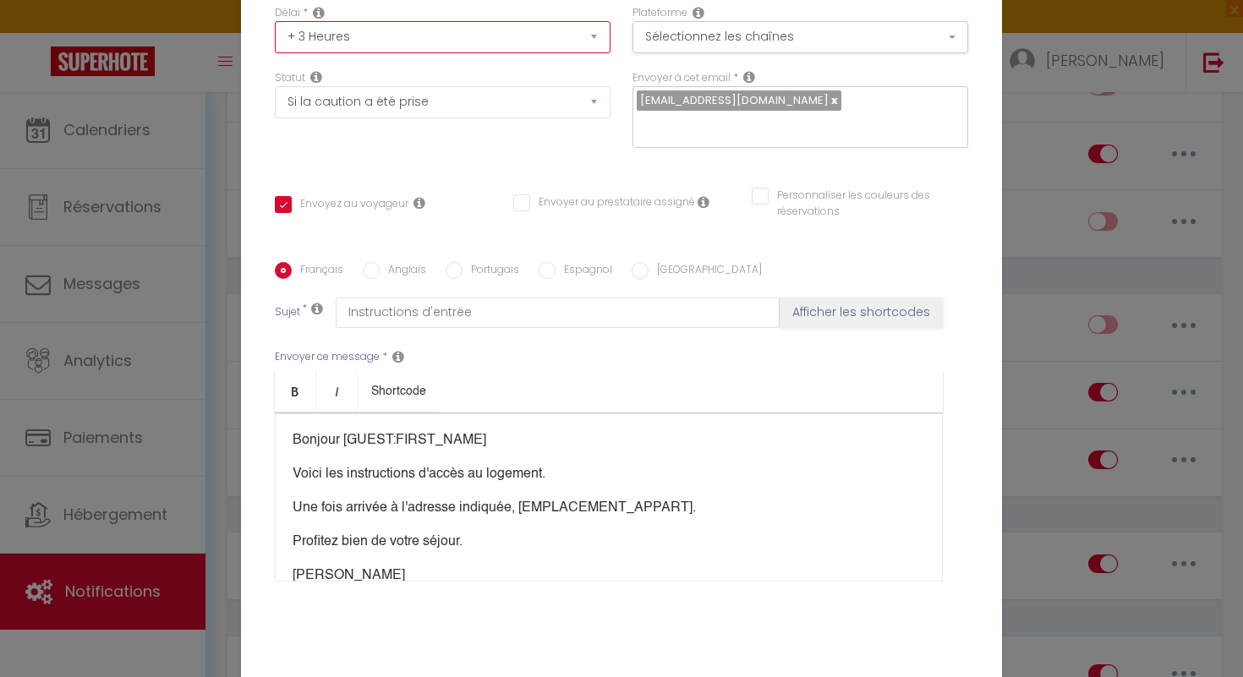
scroll to position [100, 0]
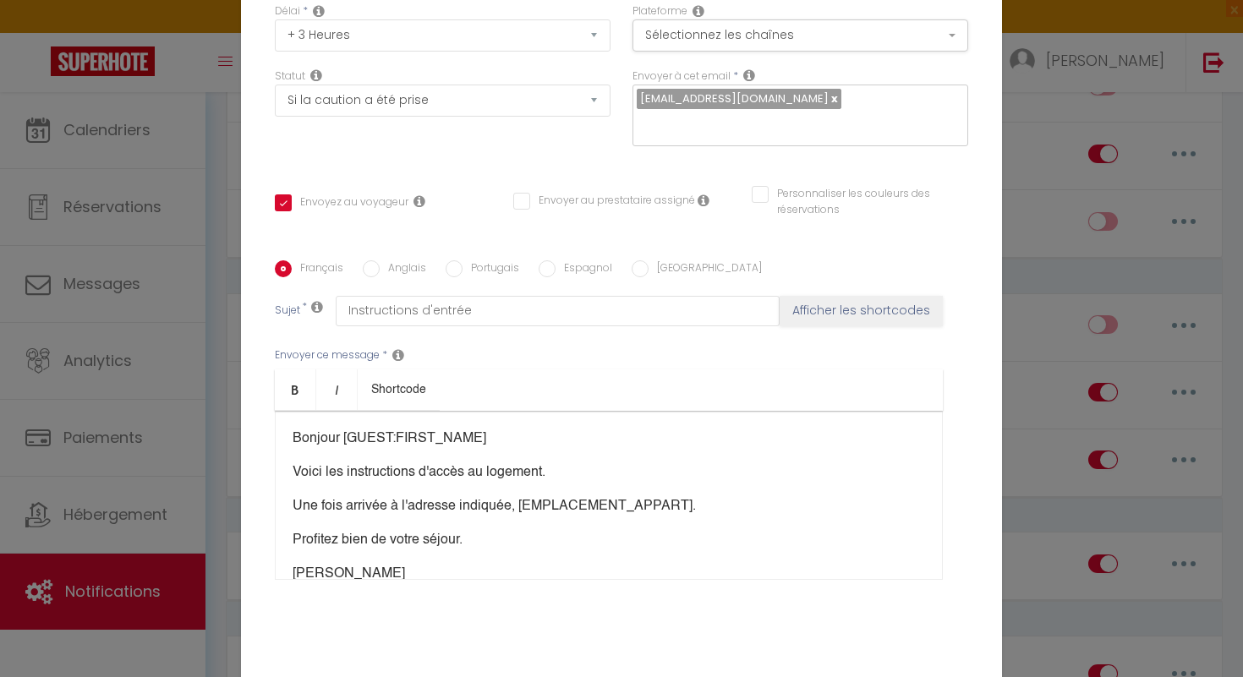
click at [512, 498] on p "Une fois arrivée à l'adresse indiquée, [EMPLACEMENT_APPART]." at bounding box center [609, 506] width 633 height 20
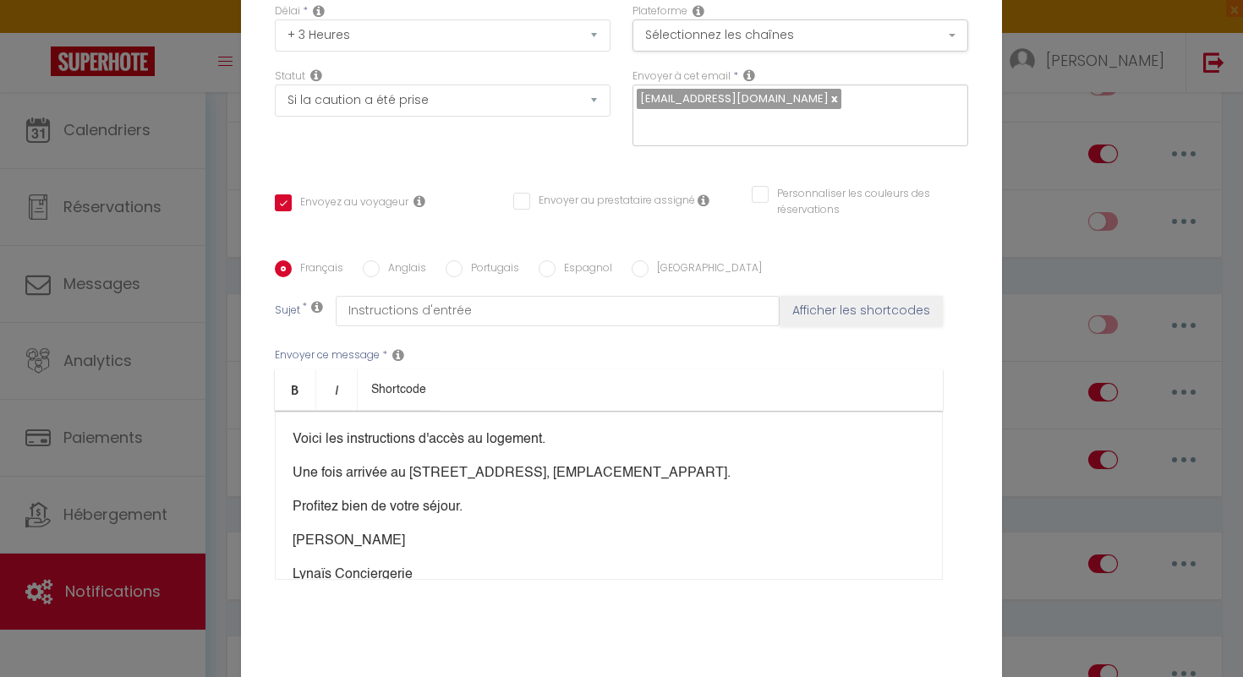
scroll to position [24, 0]
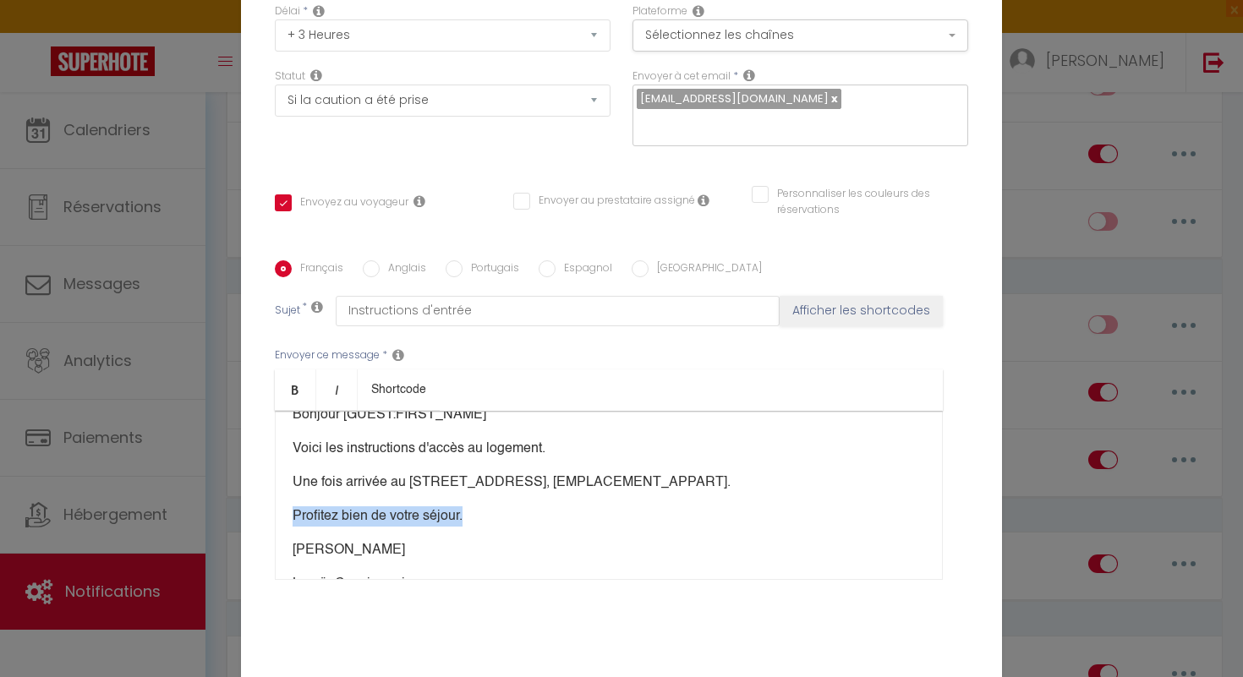
drag, startPoint x: 472, startPoint y: 506, endPoint x: 288, endPoint y: 497, distance: 184.5
click at [288, 497] on div "Bonjour [GUEST:FIRST_NAME] Voici les instructions d'accès au logement. Une fois…" at bounding box center [609, 495] width 668 height 169
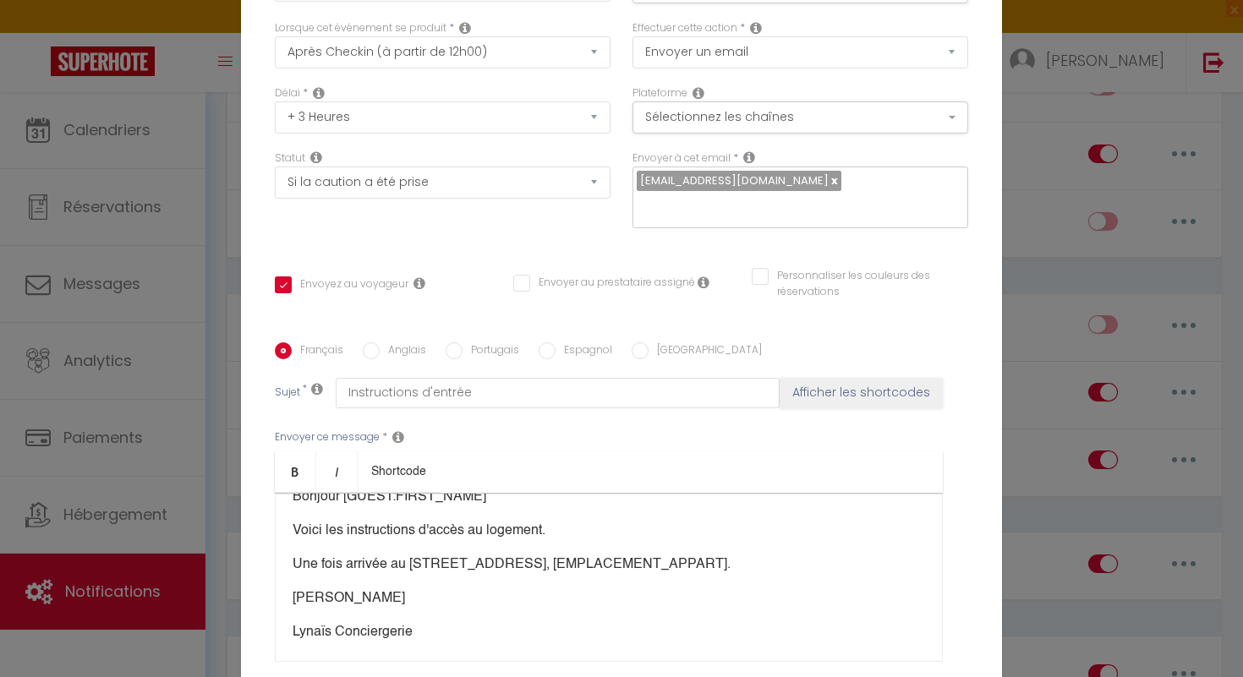
scroll to position [0, 0]
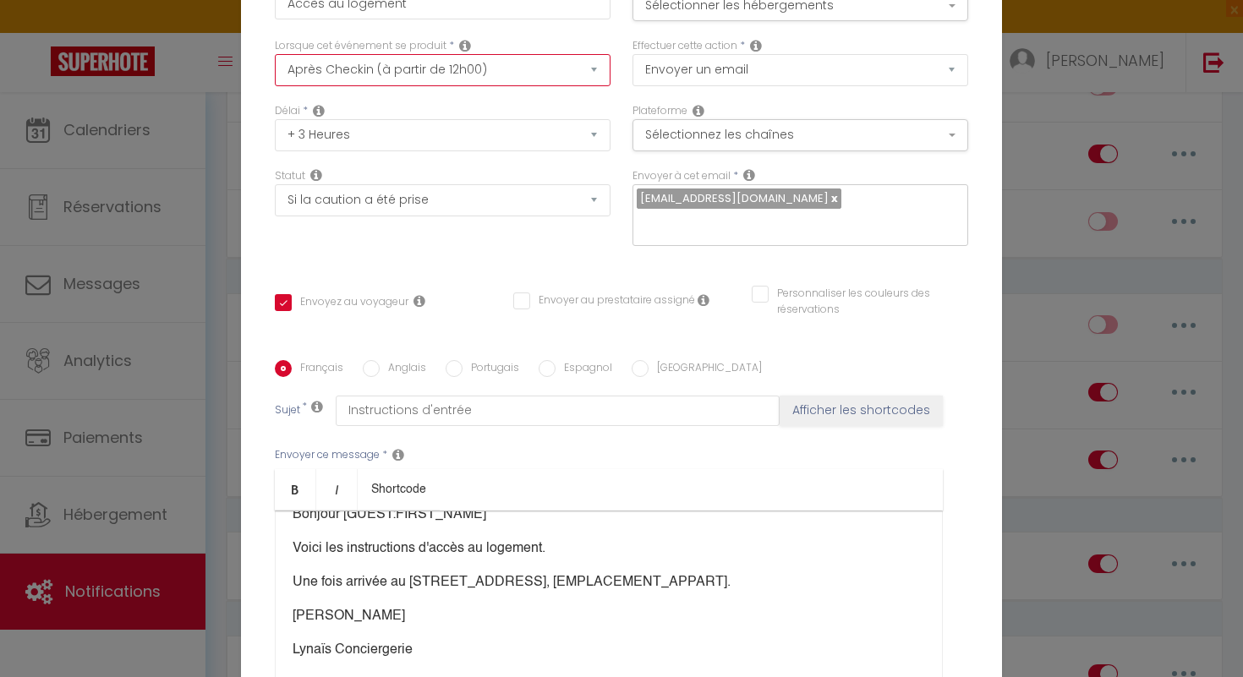
click at [594, 82] on select "Après la réservation Avant Checkin (à partir de 12h00) Après Checkin (à partir …" at bounding box center [443, 70] width 336 height 32
click at [275, 65] on select "Après la réservation Avant Checkin (à partir de 12h00) Après Checkin (à partir …" at bounding box center [443, 70] width 336 height 32
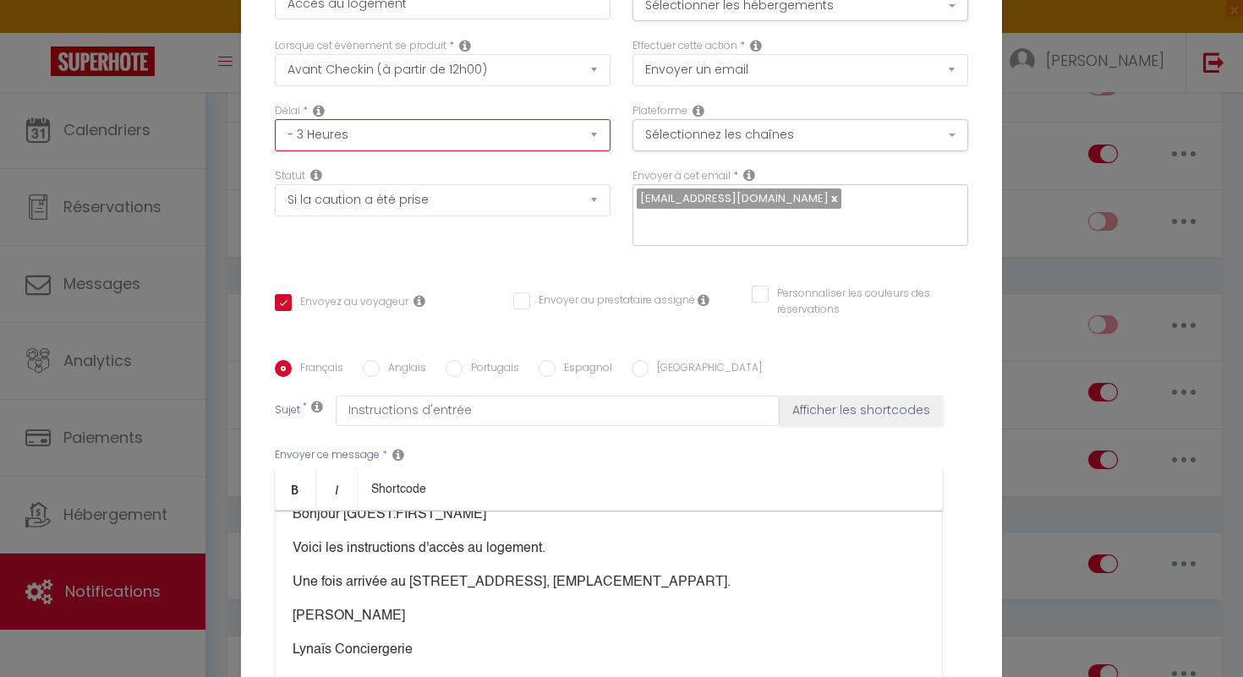
click at [593, 147] on select "Immédiat - 10 Minutes - 1 Heure - 2 Heures - 3 Heures - 4 Heures - 5 Heures - 6…" at bounding box center [443, 135] width 336 height 32
click at [596, 146] on select "Immédiat - 10 Minutes - 1 Heure - 2 Heures - 3 Heures - 4 Heures - 5 Heures - 6…" at bounding box center [443, 135] width 336 height 32
click at [275, 131] on select "Immédiat - 10 Minutes - 1 Heure - 2 Heures - 3 Heures - 4 Heures - 5 Heures - 6…" at bounding box center [443, 135] width 336 height 32
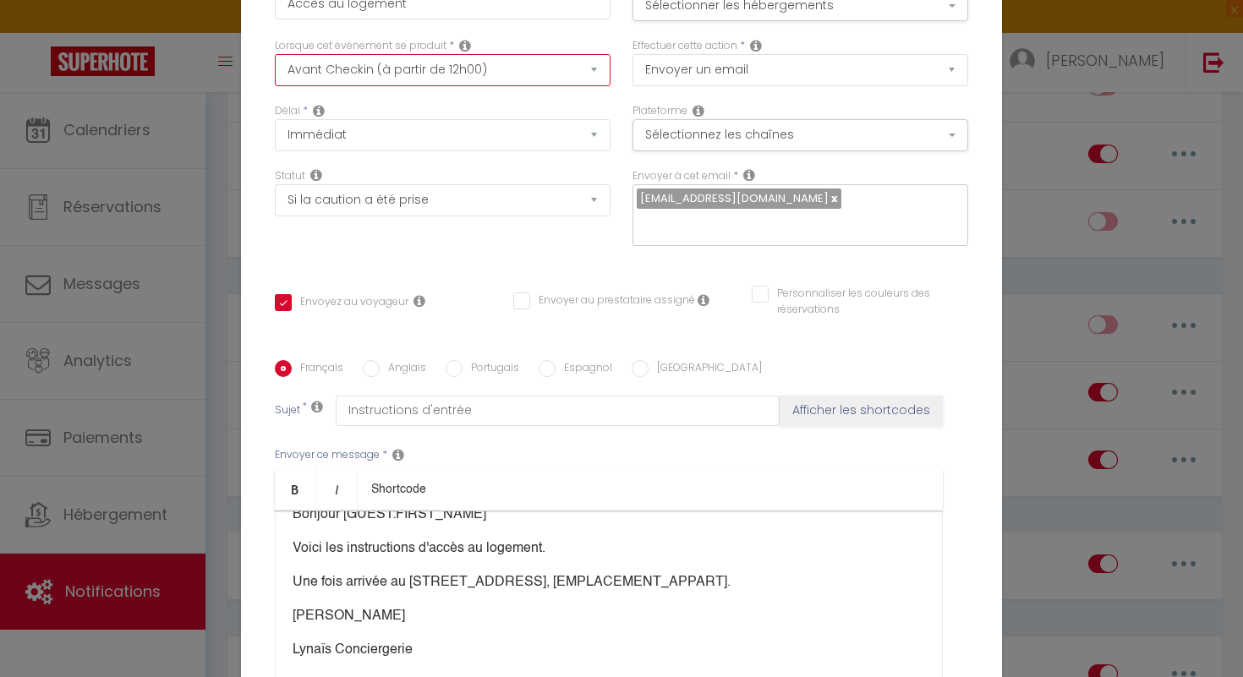
click at [595, 84] on select "Après la réservation Avant Checkin (à partir de 12h00) Après Checkin (à partir …" at bounding box center [443, 70] width 336 height 32
click at [275, 65] on select "Après la réservation Avant Checkin (à partir de 12h00) Après Checkin (à partir …" at bounding box center [443, 70] width 336 height 32
click at [951, 21] on button "Sélectionner les hébergements" at bounding box center [801, 5] width 336 height 32
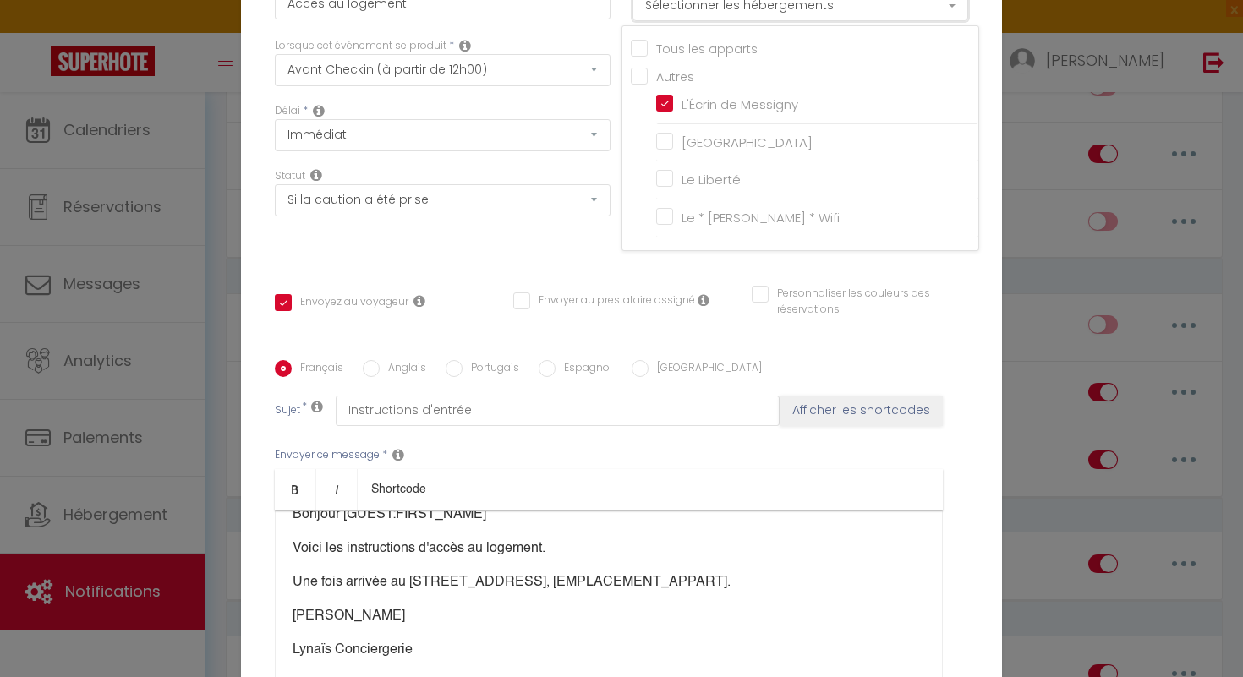
click at [951, 21] on button "Sélectionner les hébergements" at bounding box center [801, 5] width 336 height 32
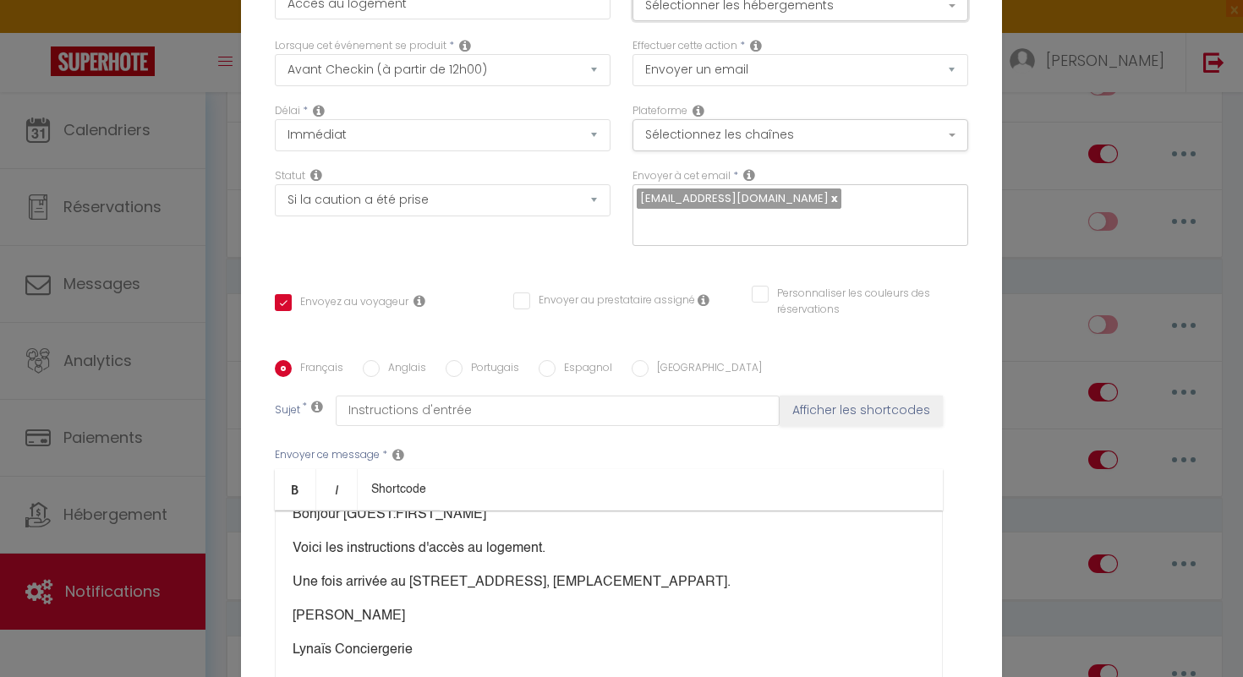
scroll to position [170, 0]
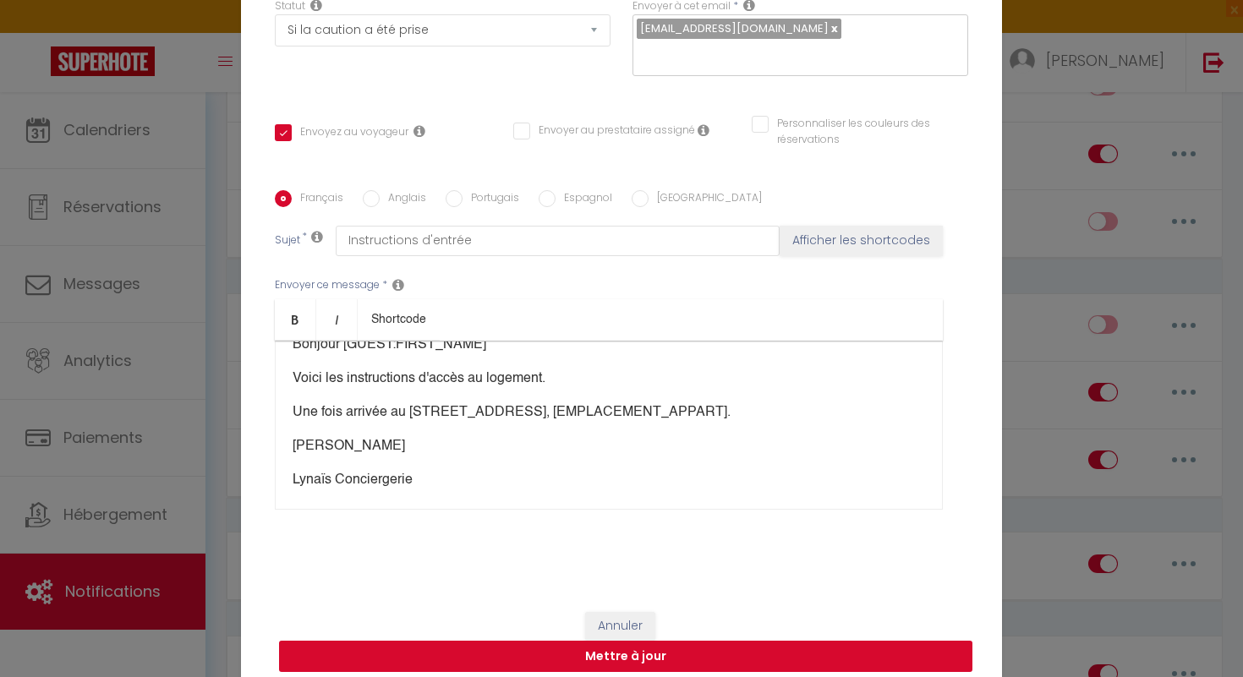
click at [666, 648] on button "Mettre à jour" at bounding box center [625, 657] width 693 height 32
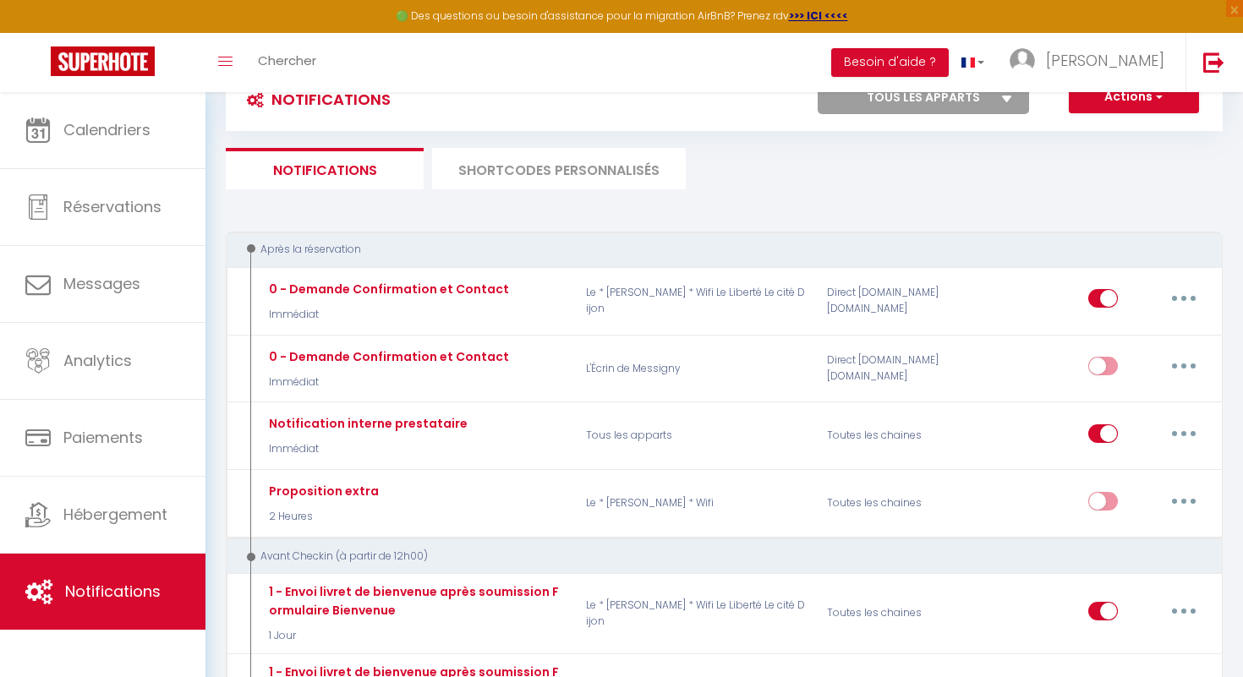
scroll to position [0, 0]
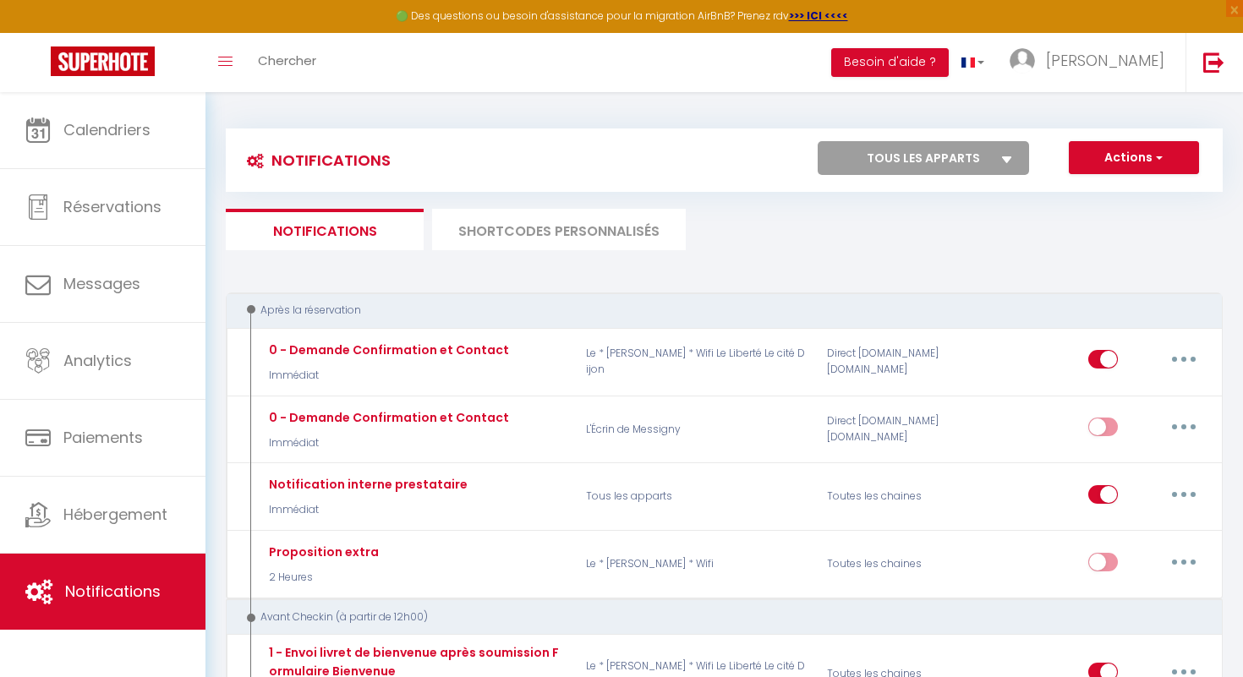
click at [553, 233] on li "SHORTCODES PERSONNALISÉS" at bounding box center [559, 229] width 254 height 41
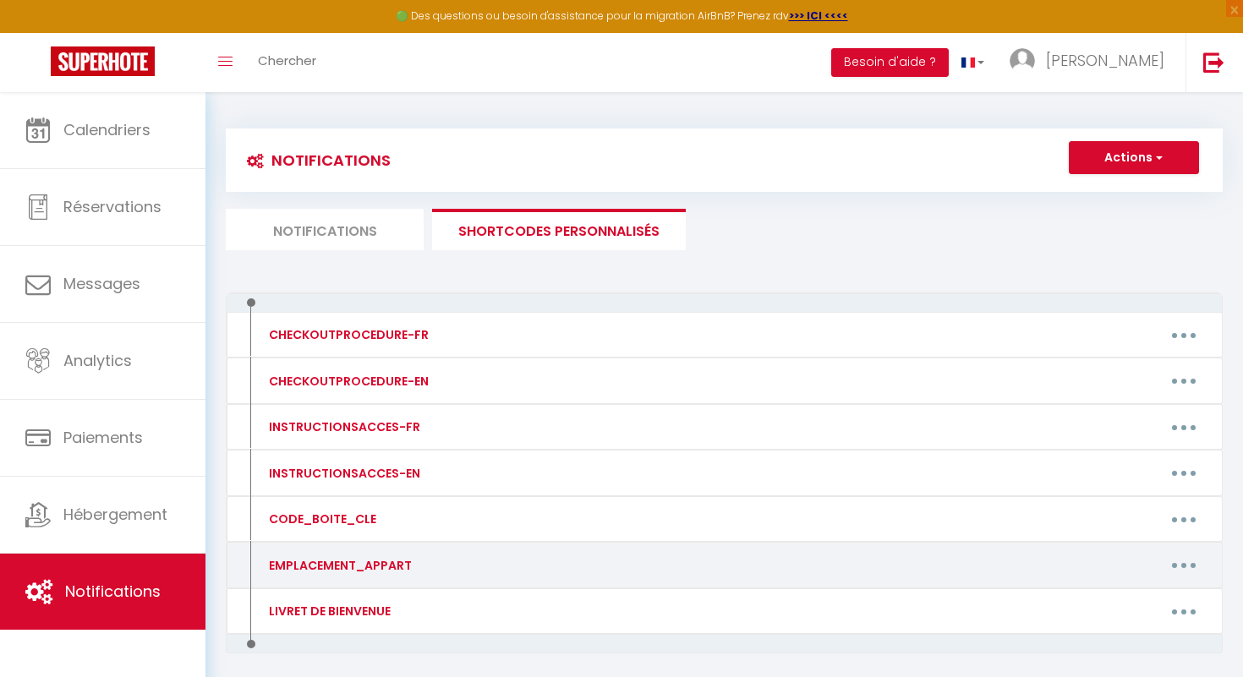
click at [1183, 566] on icon "button" at bounding box center [1183, 565] width 5 height 5
click at [1121, 599] on link "Editer" at bounding box center [1139, 603] width 125 height 29
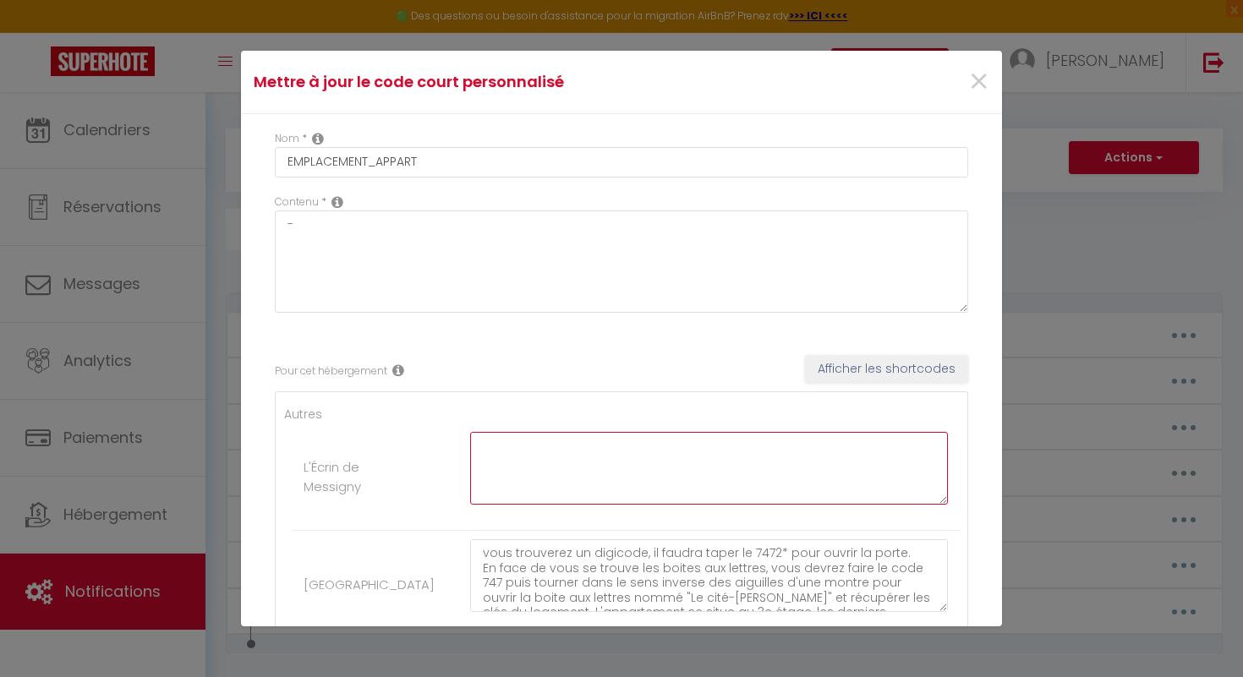
click at [582, 440] on textarea at bounding box center [709, 468] width 478 height 73
click at [492, 447] on textarea "Vous trouverez un grand portail bleu" at bounding box center [709, 468] width 478 height 73
click at [694, 447] on textarea "vous trouverez un grand portail bleu" at bounding box center [709, 468] width 478 height 73
click at [493, 463] on textarea "vous trouverez un grand portail bleu, vous pouvez garer deux voitures sur le tr…" at bounding box center [709, 468] width 478 height 73
click at [534, 462] on textarea "vous trouverez un grand portail bleu, vous pouvez garer deux voitures sur le tr…" at bounding box center [709, 468] width 478 height 73
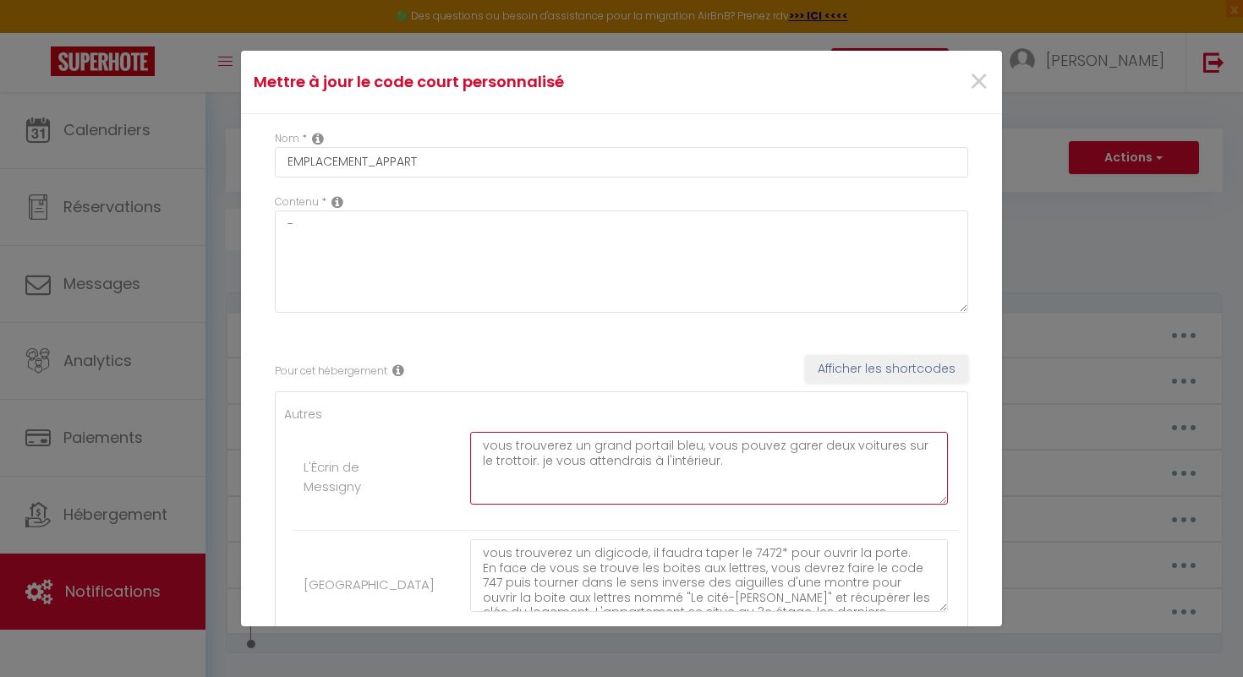
click at [532, 463] on textarea "vous trouverez un grand portail bleu, vous pouvez garer deux voitures sur le tr…" at bounding box center [709, 468] width 478 height 73
click at [735, 464] on textarea "vous trouverez un grand portail bleu, vous pouvez garer deux voitures sur le tr…" at bounding box center [709, 468] width 478 height 73
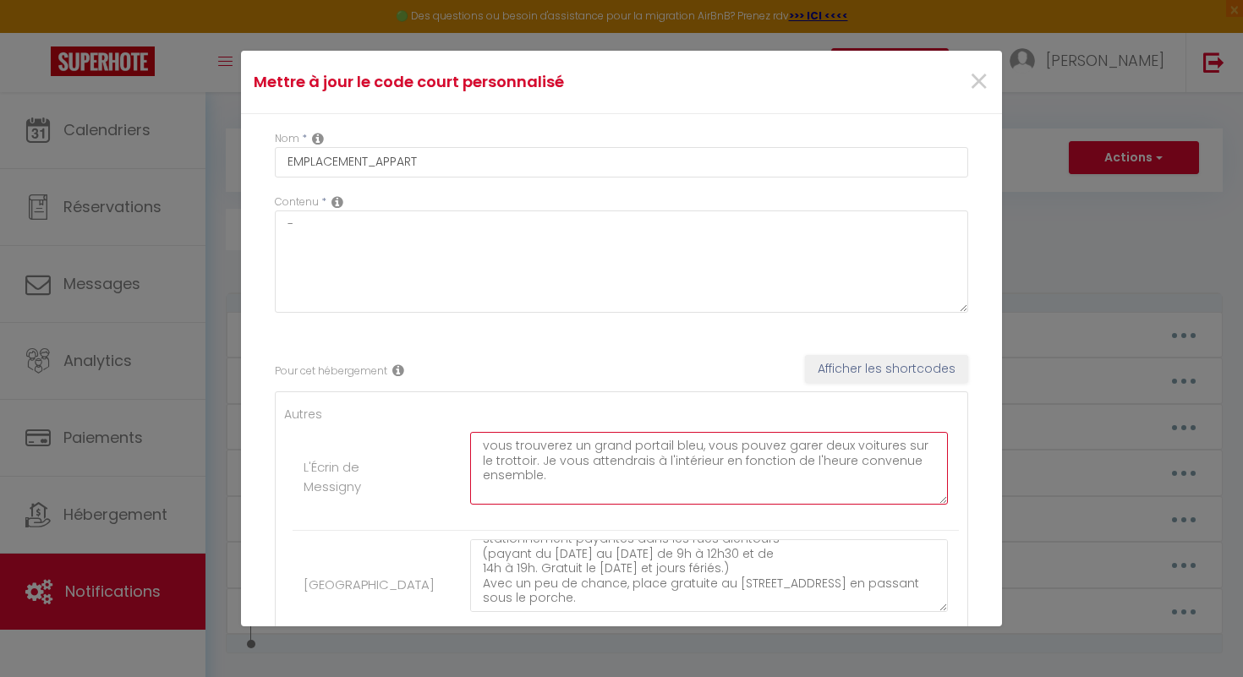
scroll to position [133, 0]
click at [695, 448] on textarea "vous trouverez un grand portail bleu, vous pouvez garer deux voitures sur le tr…" at bounding box center [709, 468] width 478 height 73
click at [702, 448] on textarea "vous trouverez un grand portail bleu, vous pouvez garer deux voitures sur le tr…" at bounding box center [709, 468] width 478 height 73
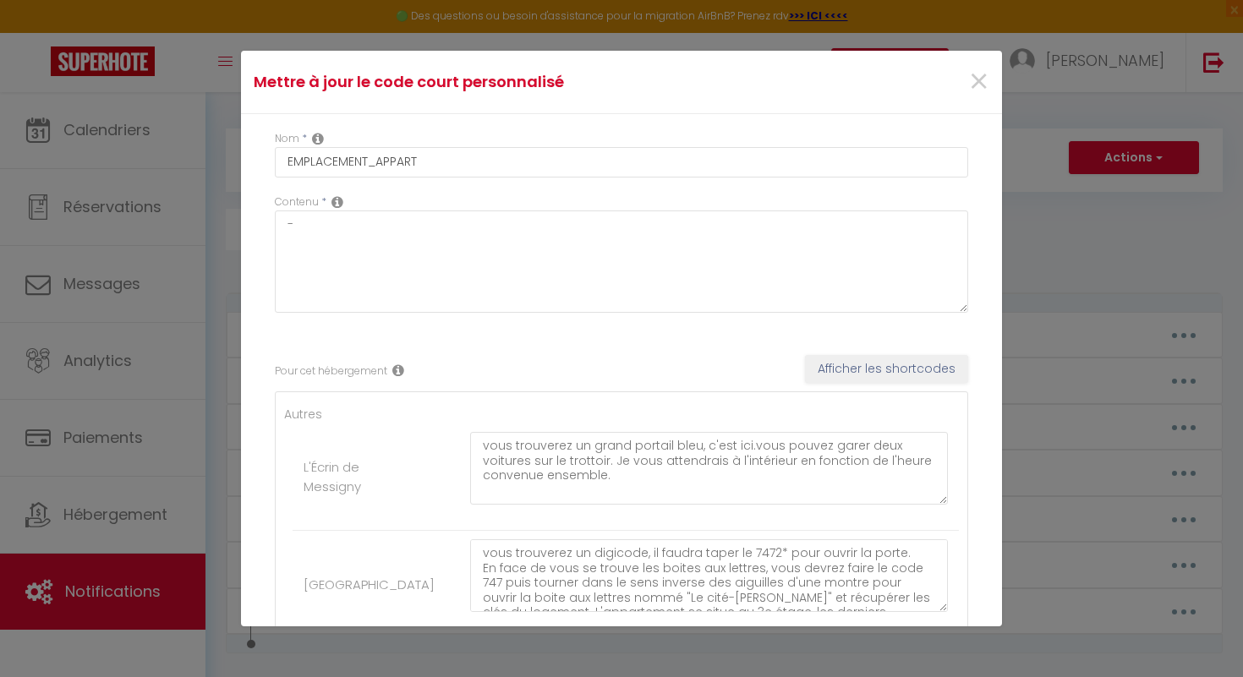
scroll to position [133, 0]
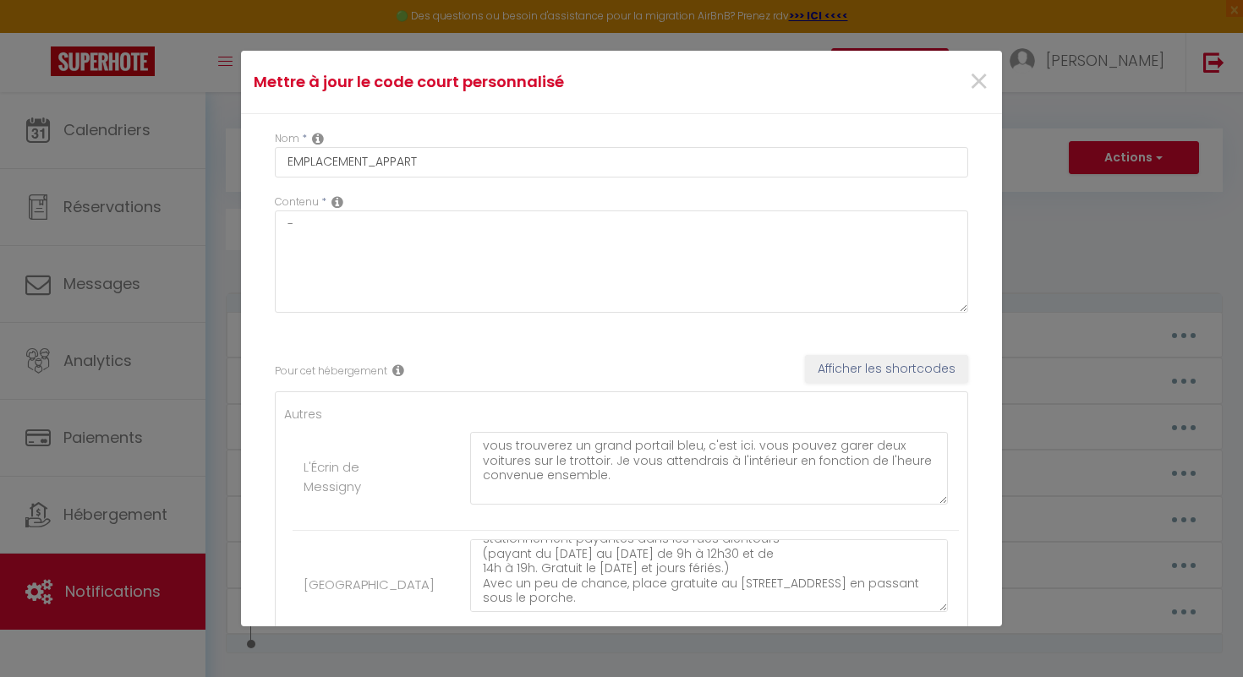
click at [753, 451] on textarea "vous trouverez un grand portail bleu, c'est ici. vous pouvez garer deux voiture…" at bounding box center [709, 468] width 478 height 73
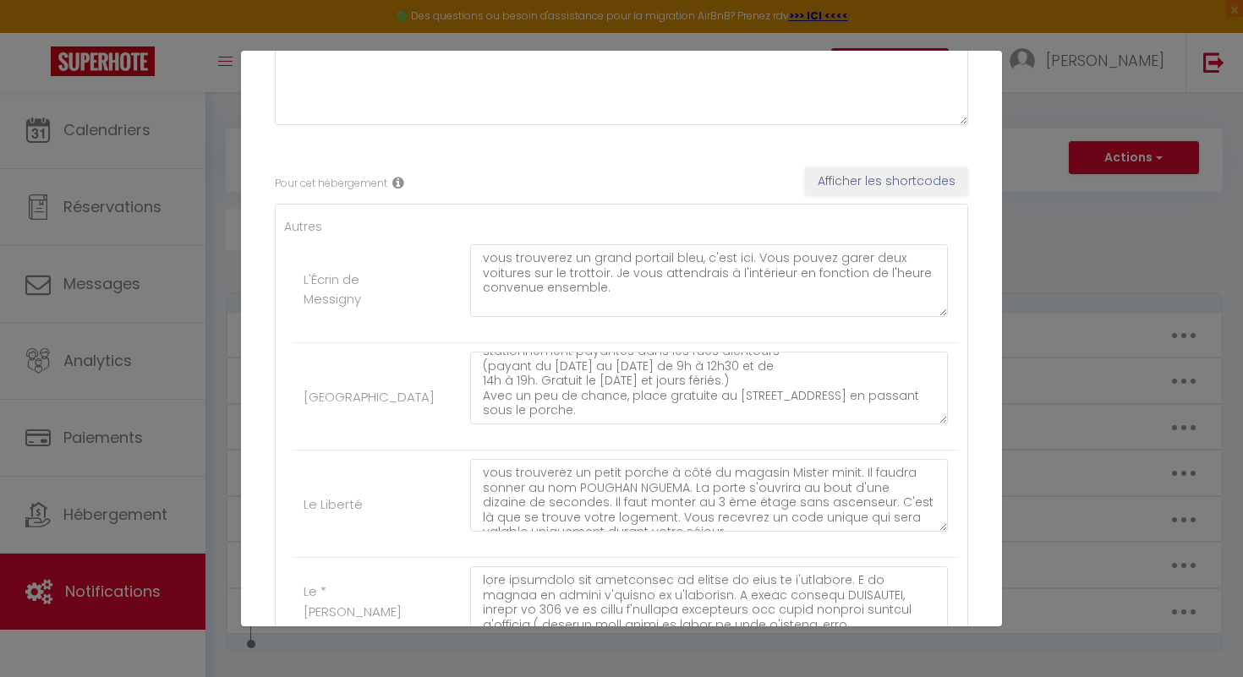
scroll to position [367, 0]
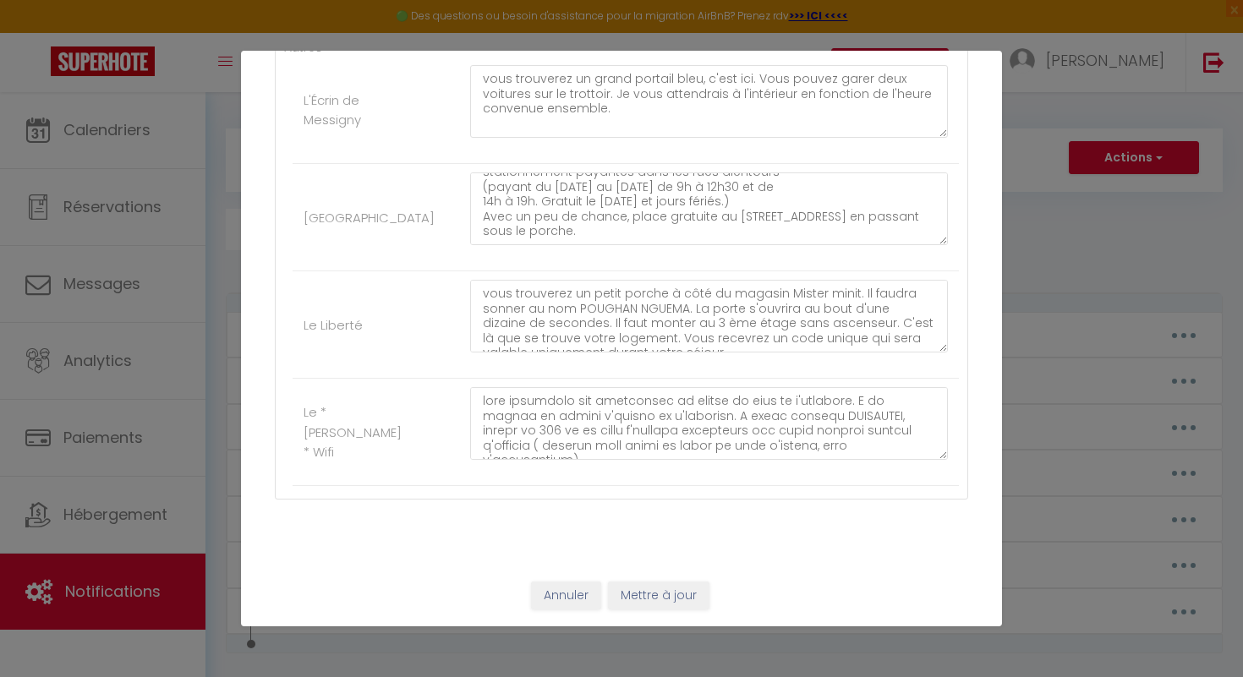
type textarea "vous trouverez un grand portail bleu, c'est ici. Vous pouvez garer deux voiture…"
click at [660, 594] on button "Mettre à jour" at bounding box center [658, 596] width 101 height 29
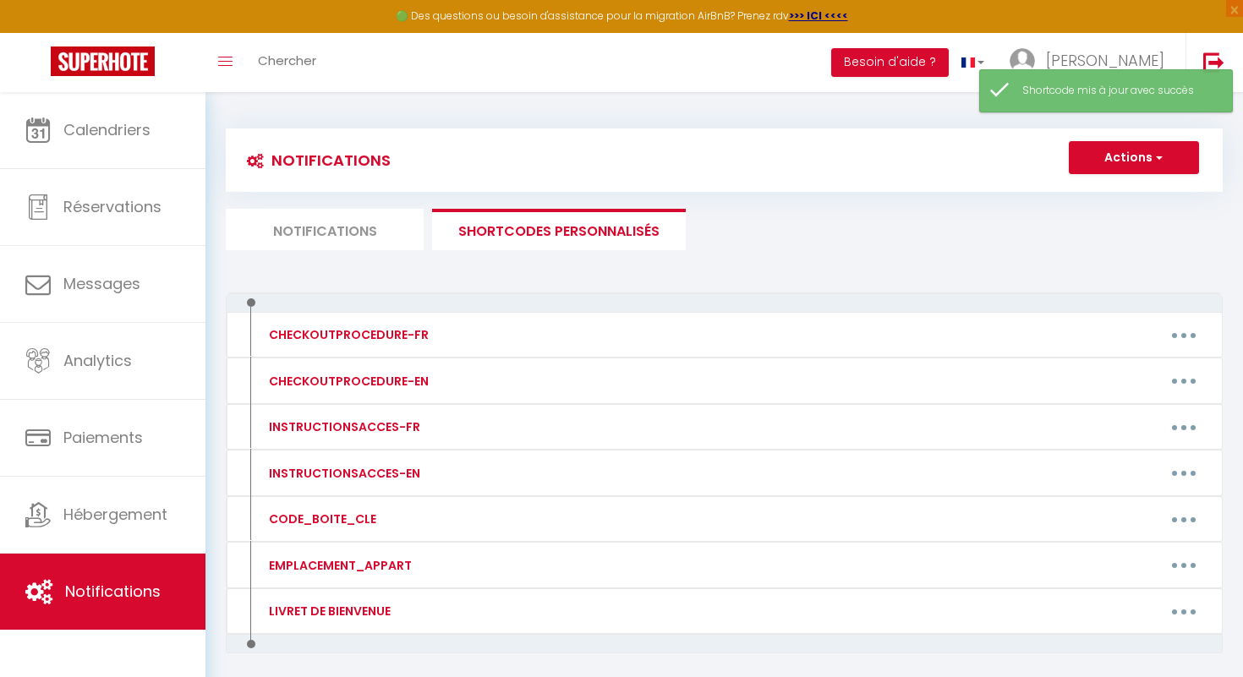
click at [322, 232] on li "Notifications" at bounding box center [325, 229] width 198 height 41
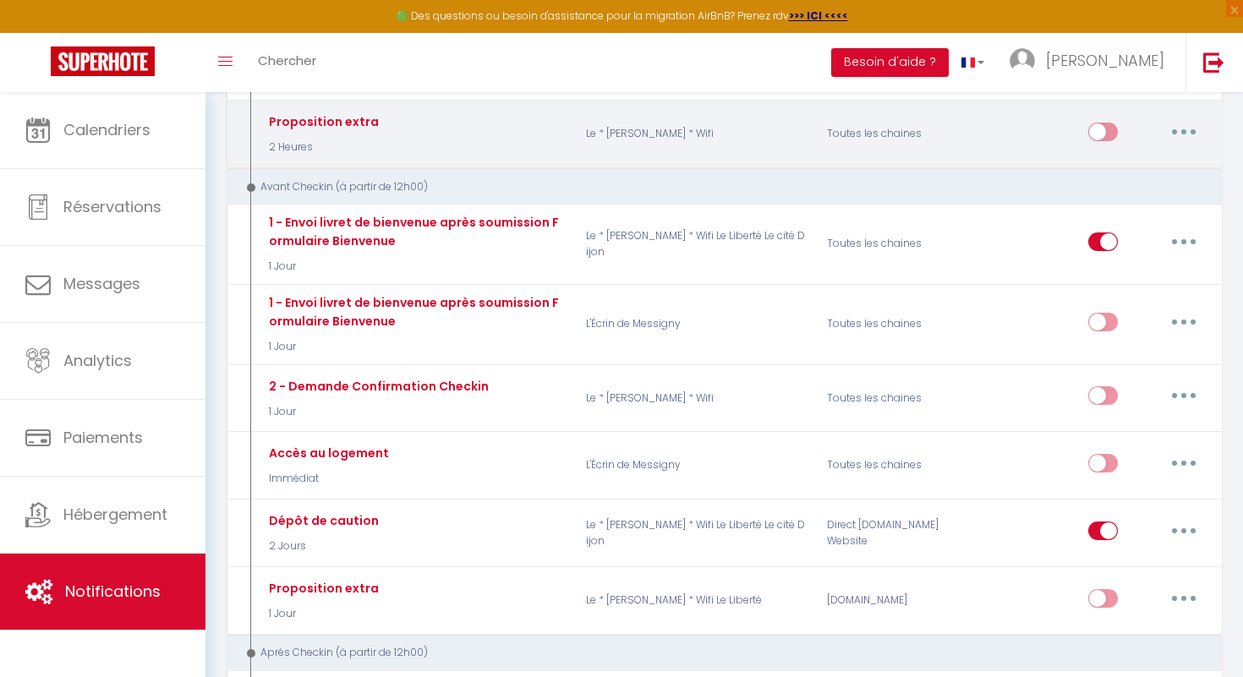
scroll to position [435, 0]
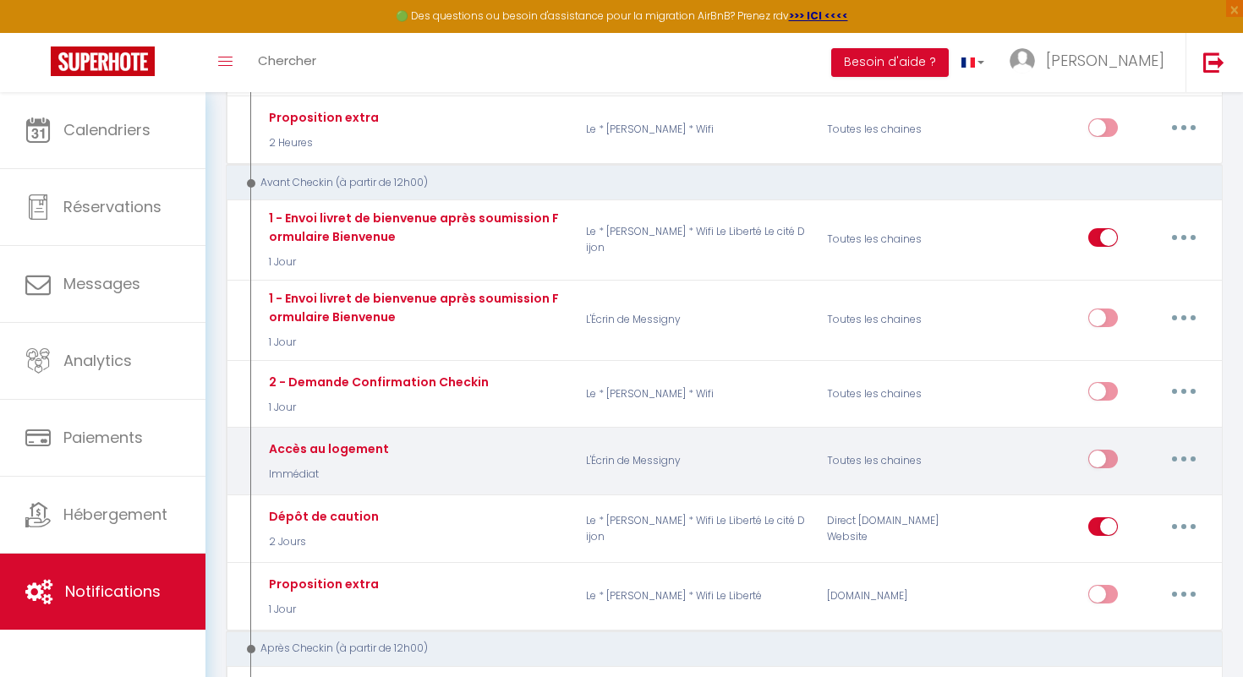
click at [1190, 457] on button "button" at bounding box center [1183, 459] width 47 height 27
click at [1140, 564] on link "Tester" at bounding box center [1139, 558] width 125 height 29
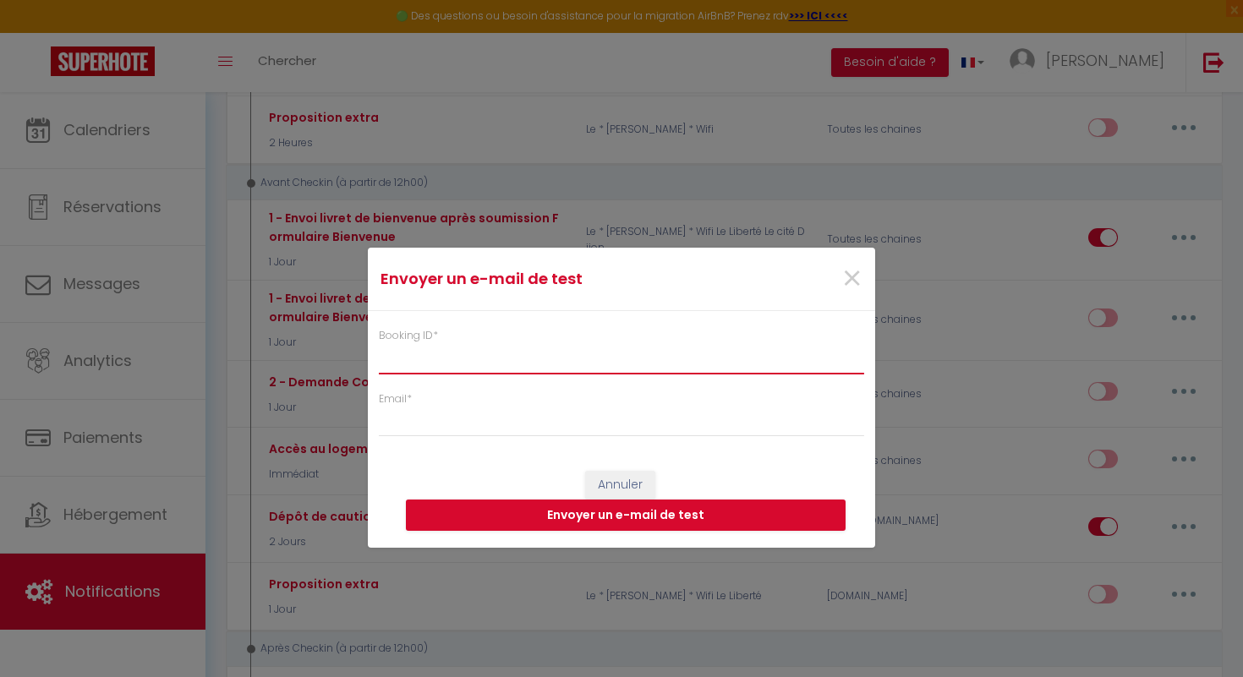
click at [492, 359] on input "Booking ID *" at bounding box center [621, 358] width 485 height 30
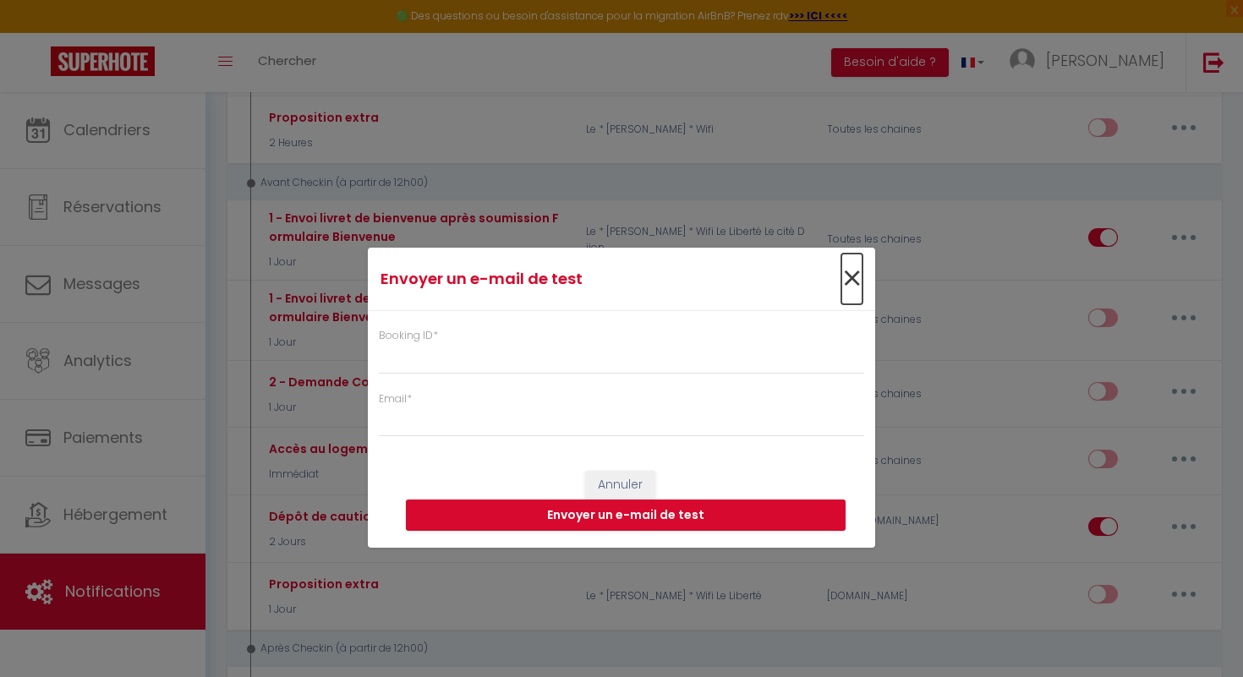
click at [851, 276] on span "×" at bounding box center [851, 279] width 21 height 51
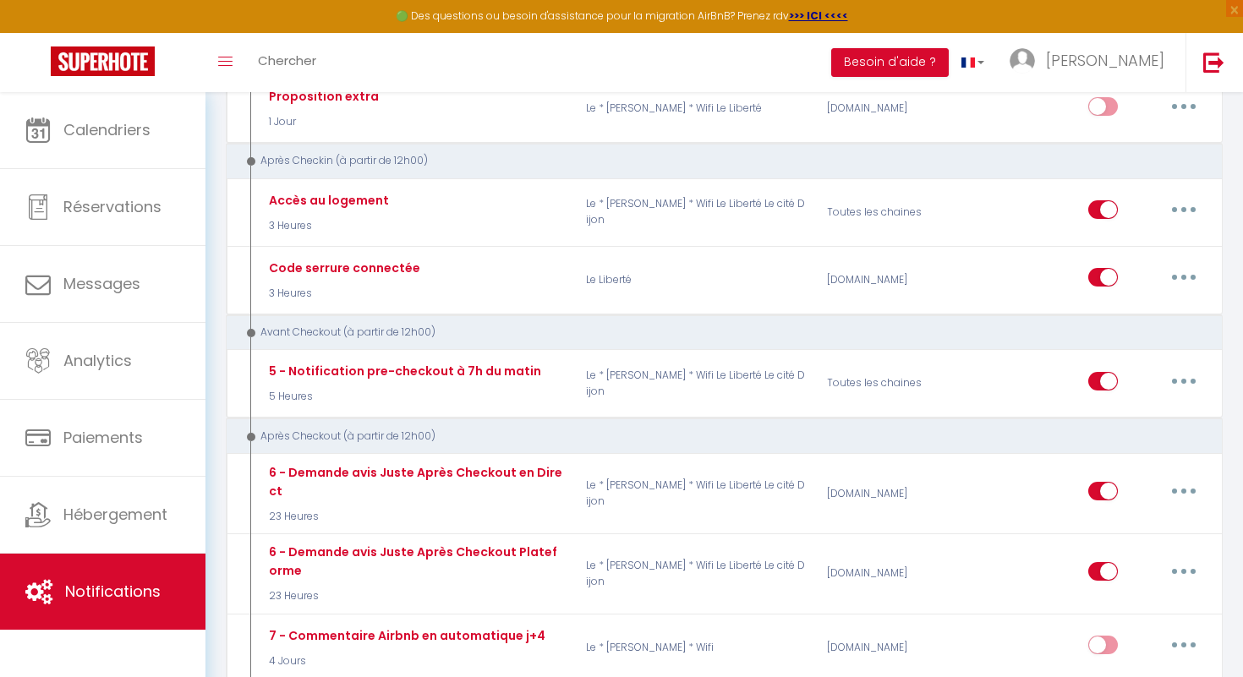
scroll to position [929, 0]
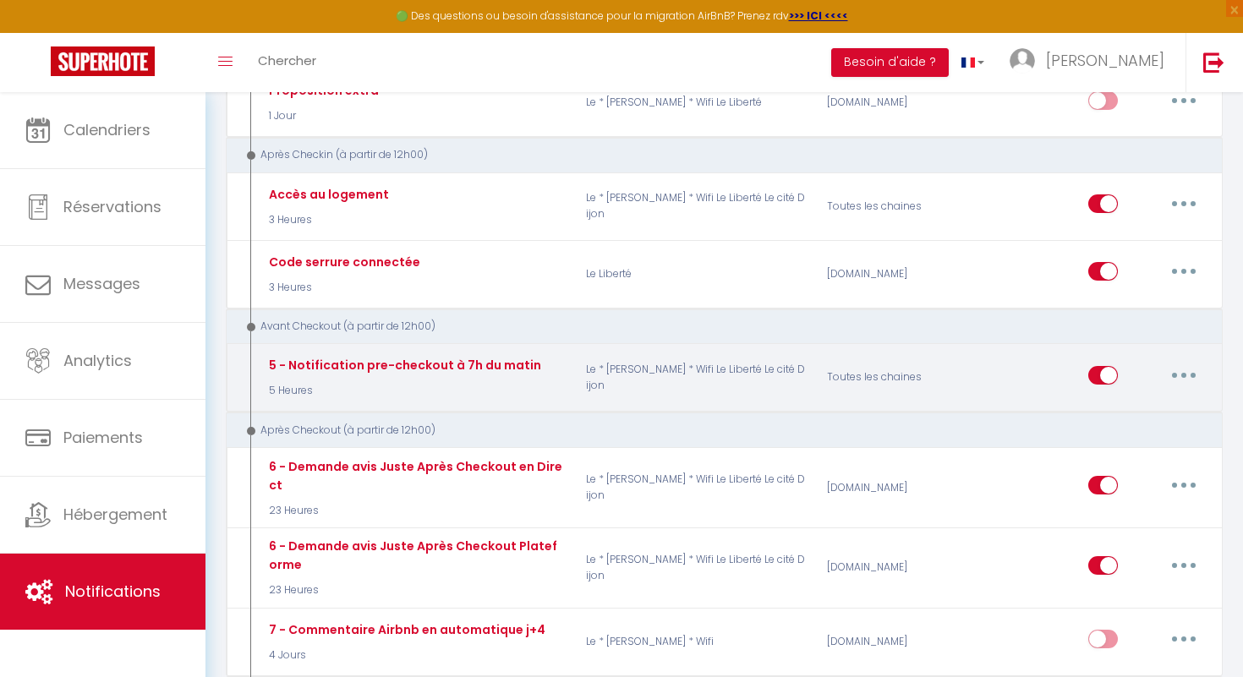
click at [1192, 375] on button "button" at bounding box center [1183, 375] width 47 height 27
click at [1151, 409] on link "Editer" at bounding box center [1139, 413] width 125 height 29
type input "5 - Notification pre-checkout à 7h du matin"
select select "4"
select select "5 Heures"
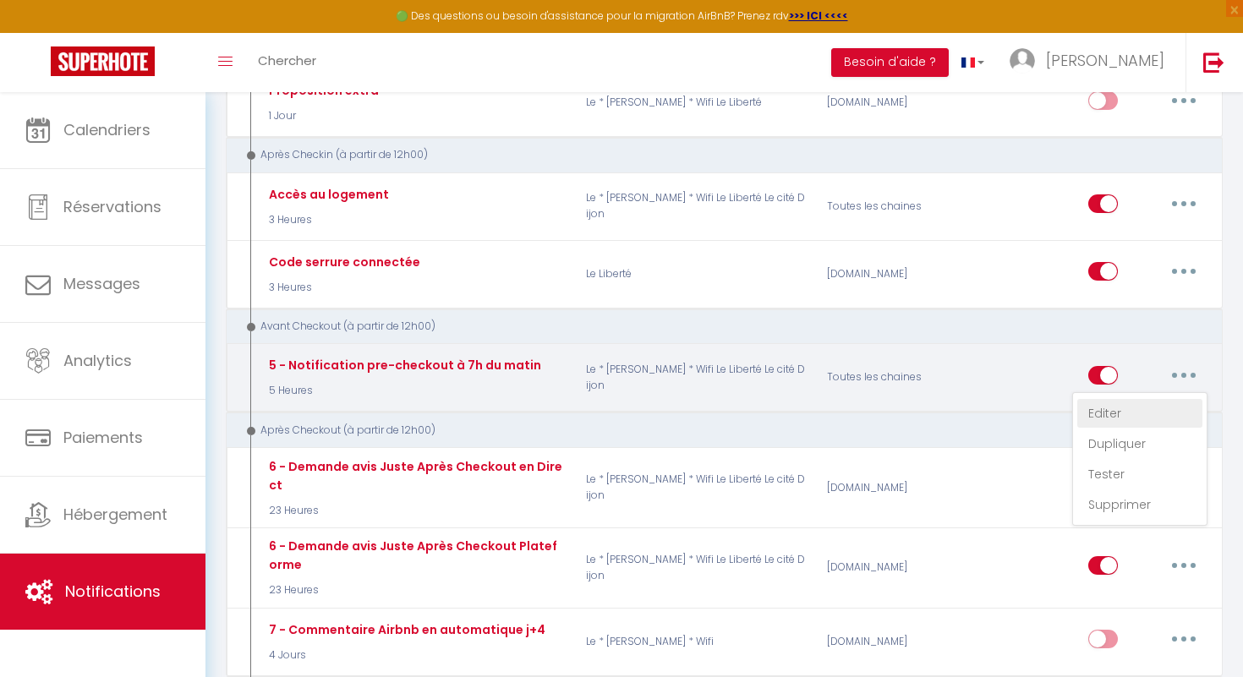
select select "if_booking_is_paid"
checkbox input "true"
checkbox input "false"
radio input "true"
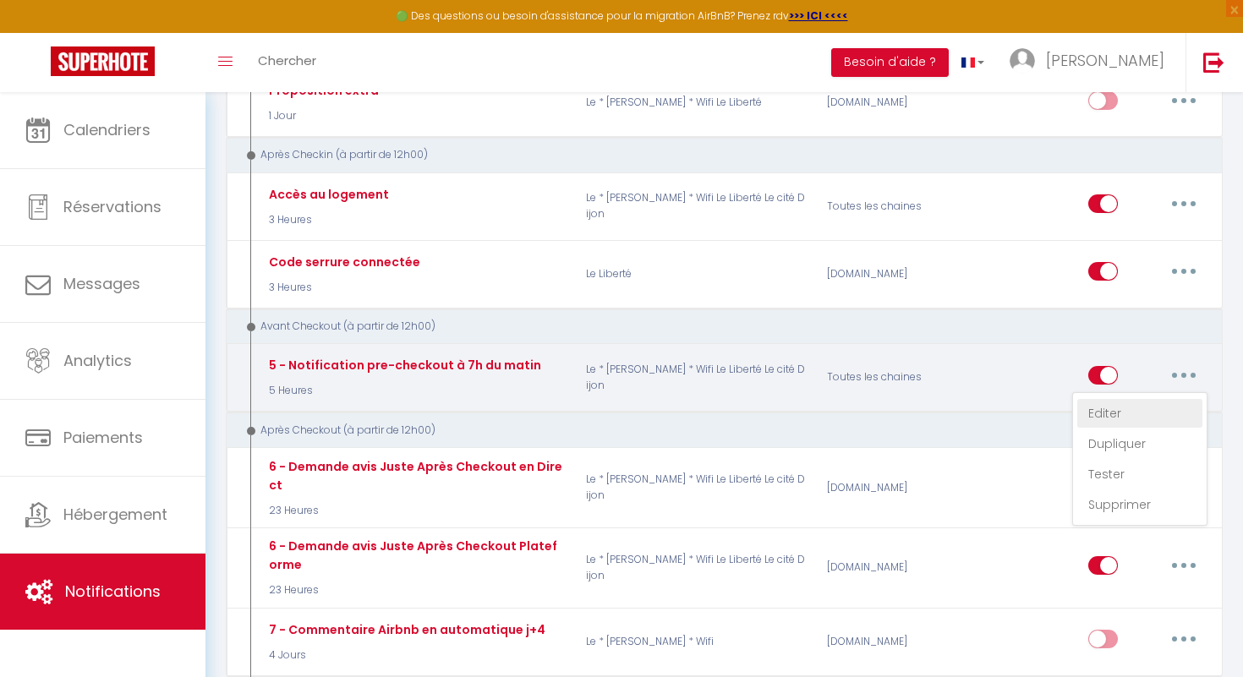
type input "Procédure pour votre départ - [RENTAL:NAME] - [GUEST:FIRST_NAME] [GUEST:NAME]"
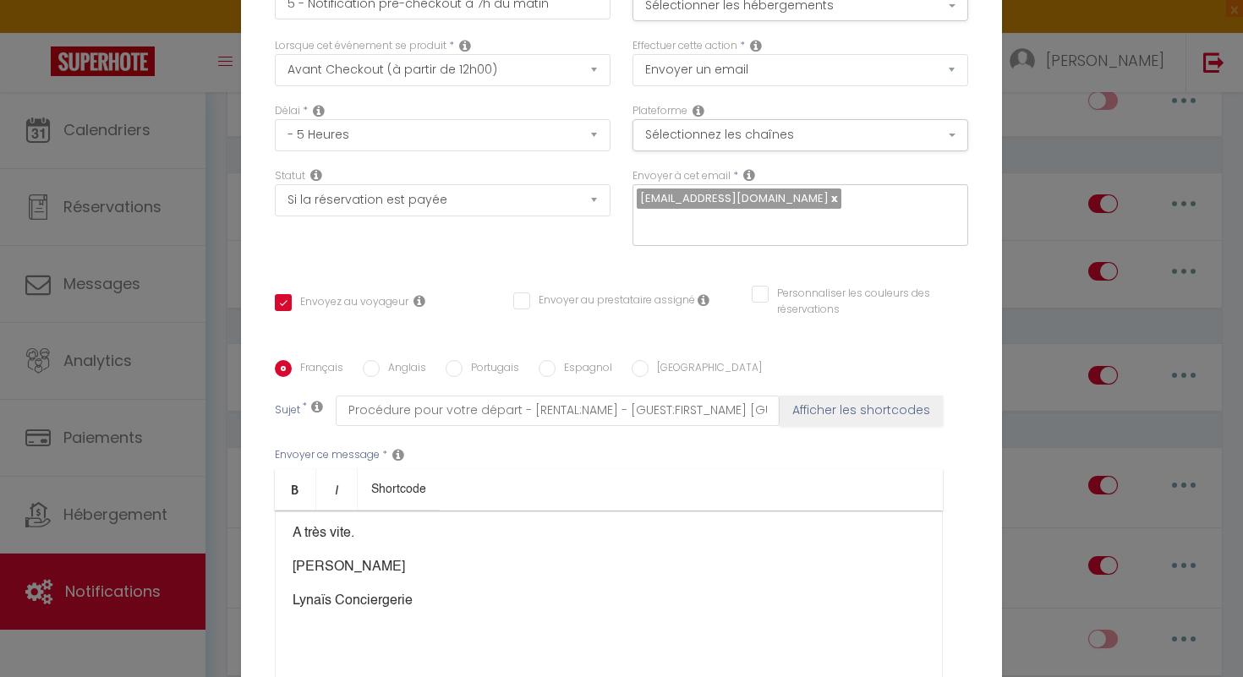
scroll to position [170, 0]
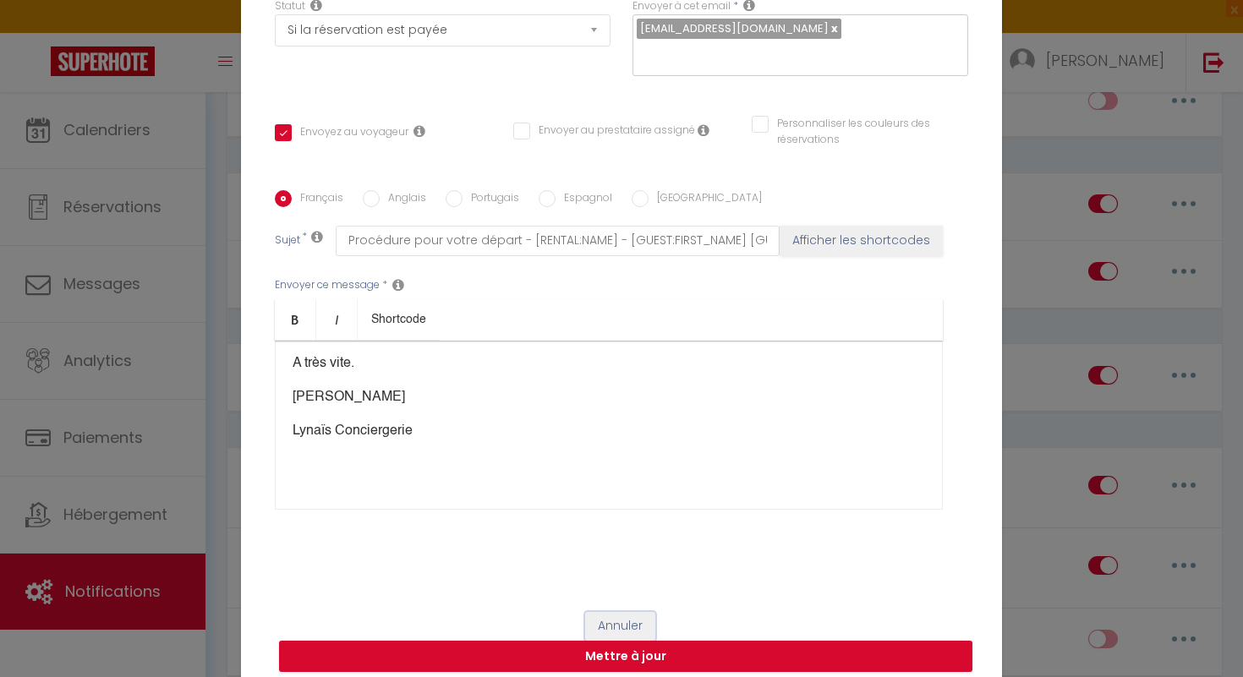
click at [633, 612] on button "Annuler" at bounding box center [620, 626] width 70 height 29
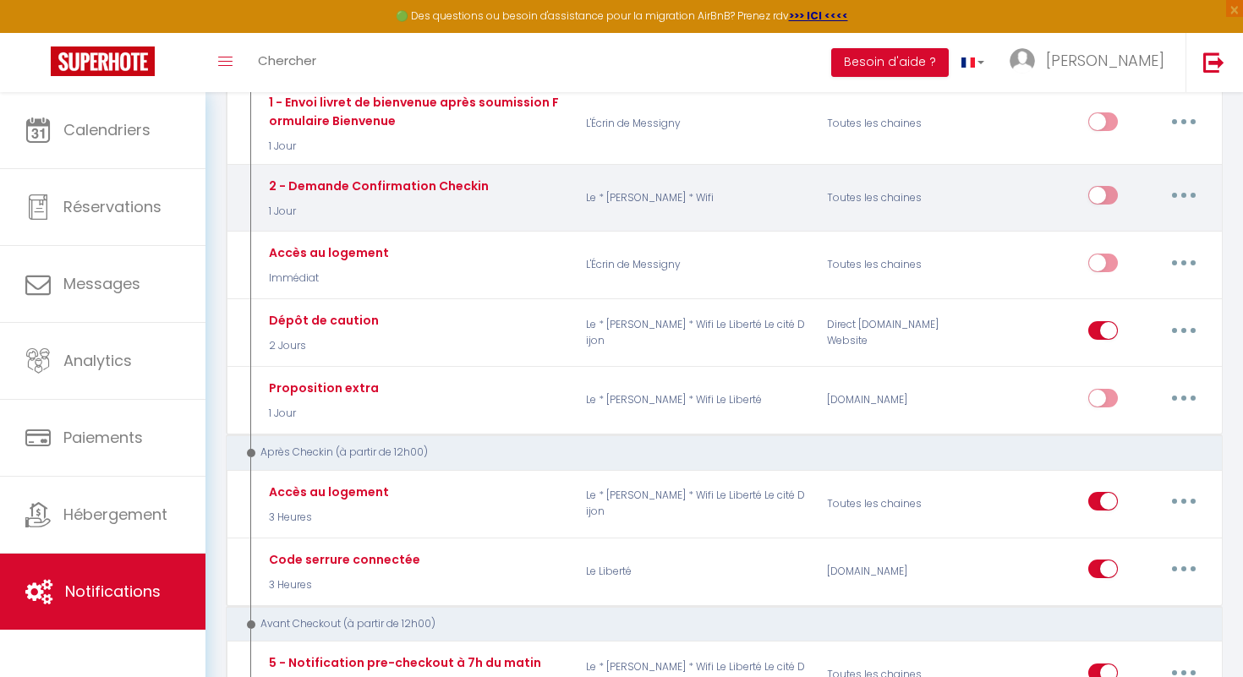
scroll to position [633, 0]
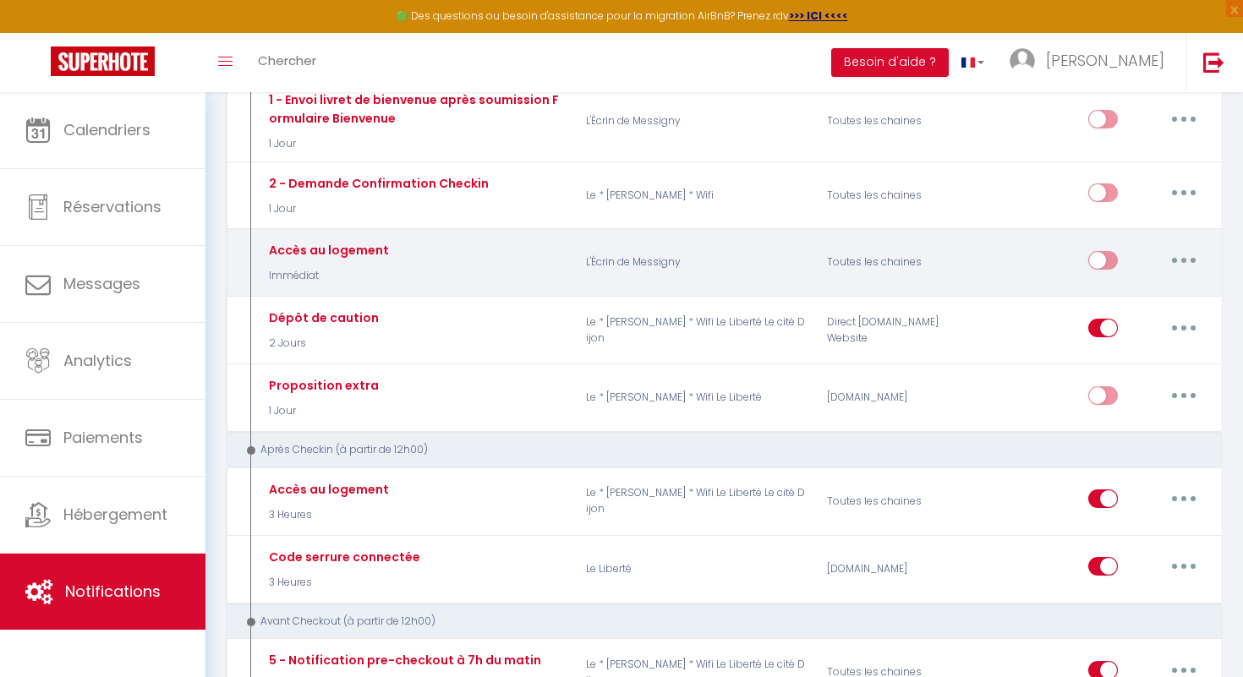
click at [1183, 265] on button "button" at bounding box center [1183, 260] width 47 height 27
click at [1155, 289] on link "Editer" at bounding box center [1139, 298] width 125 height 29
type input "Accès au logement"
select select "2"
select select "Immédiat"
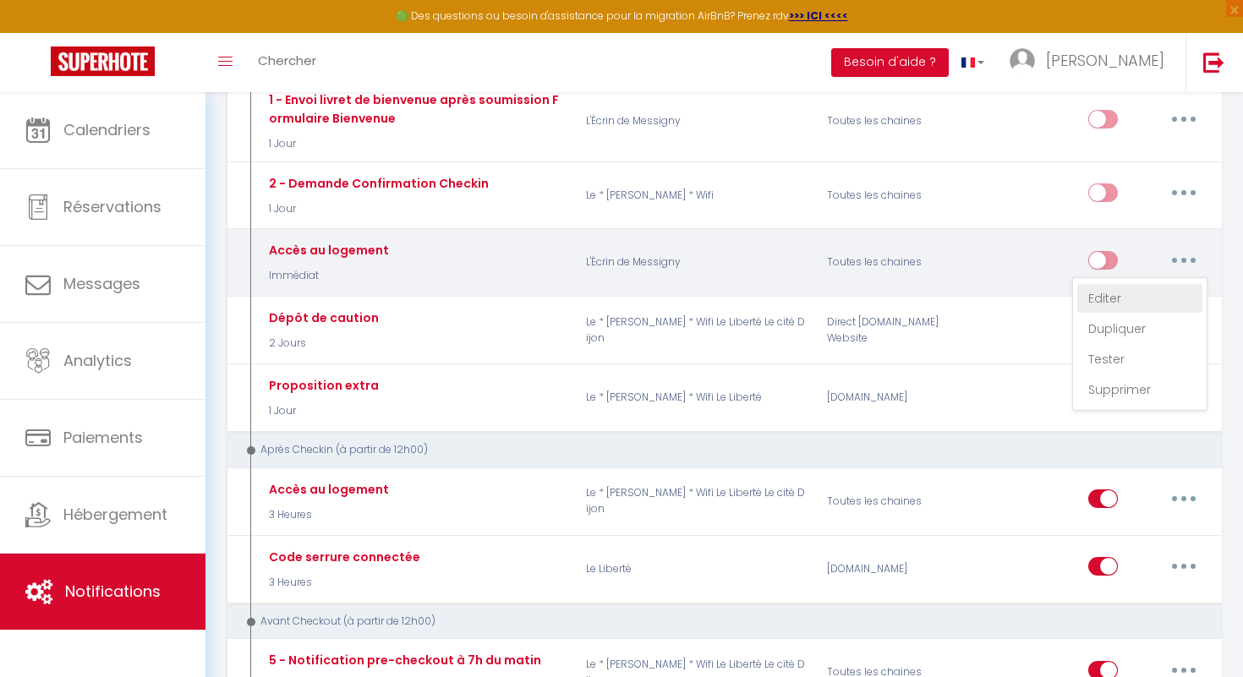
select select "if_deposit_is_paid"
checkbox input "true"
checkbox input "false"
type input "Instructions d'entrée"
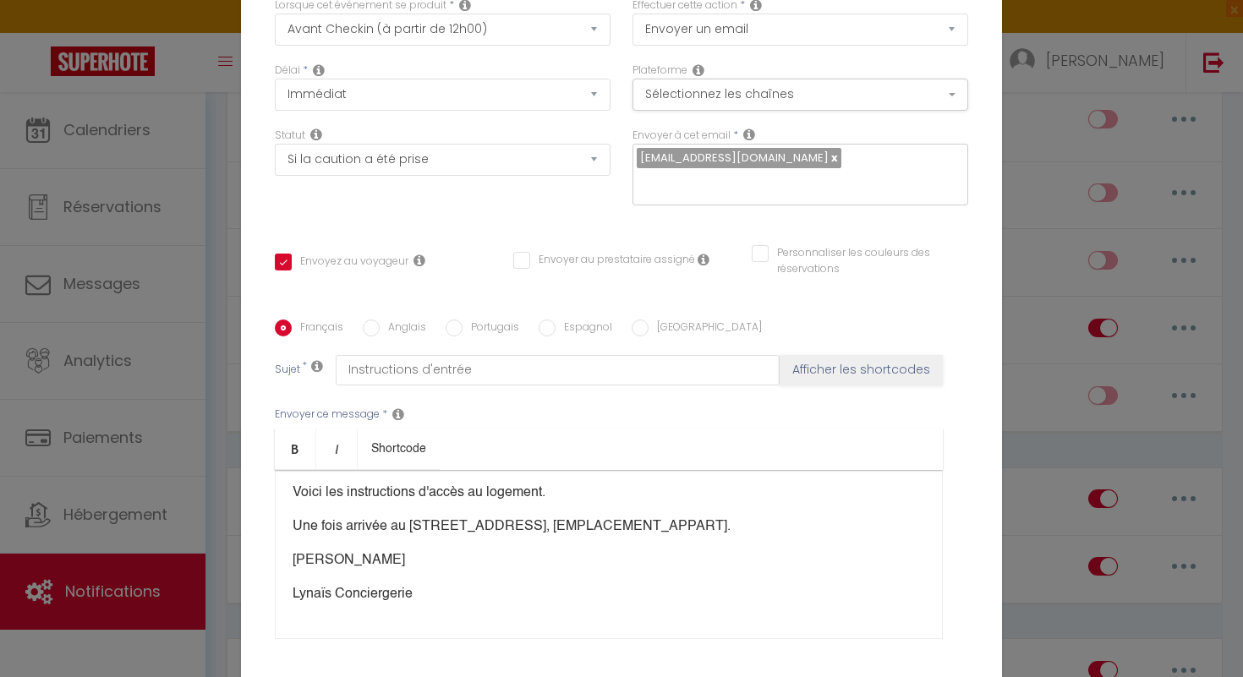
scroll to position [0, 0]
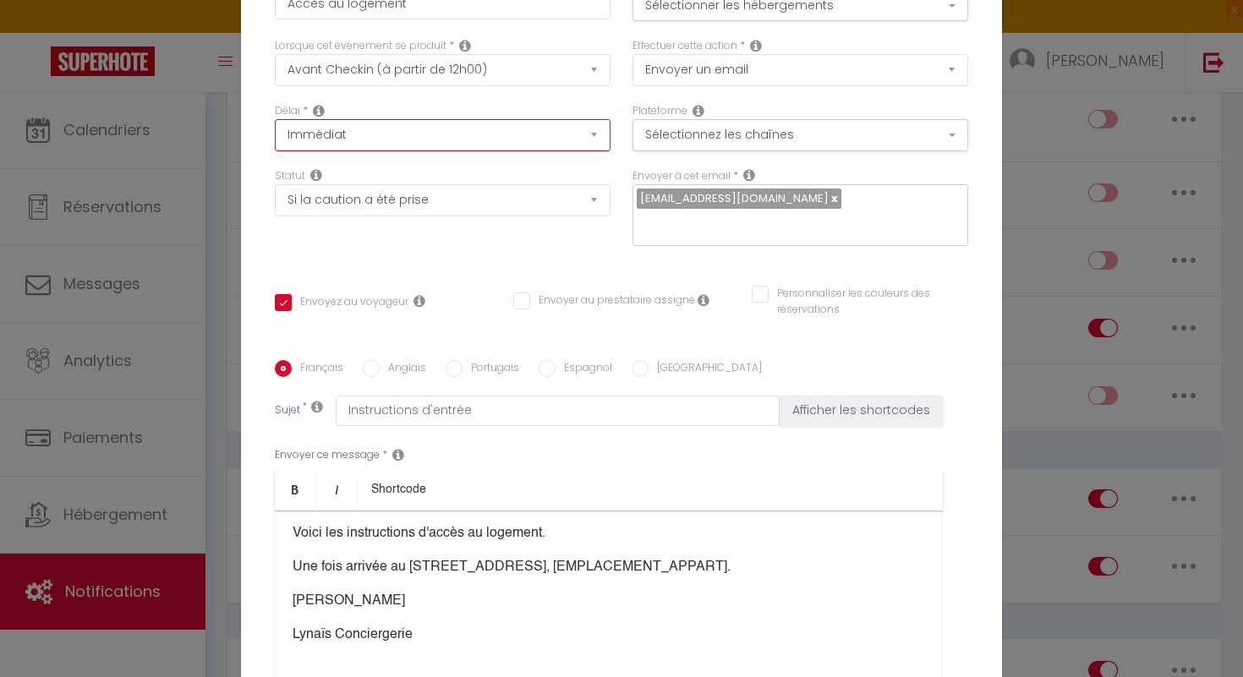
click at [595, 150] on select "Immédiat - 10 Minutes - 1 Heure - 2 Heures - 3 Heures - 4 Heures - 5 Heures - 6…" at bounding box center [443, 135] width 336 height 32
select select "4 Heures"
click at [275, 131] on select "Immédiat - 10 Minutes - 1 Heure - 2 Heures - 3 Heures - 4 Heures - 5 Heures - 6…" at bounding box center [443, 135] width 336 height 32
checkbox input "true"
checkbox input "false"
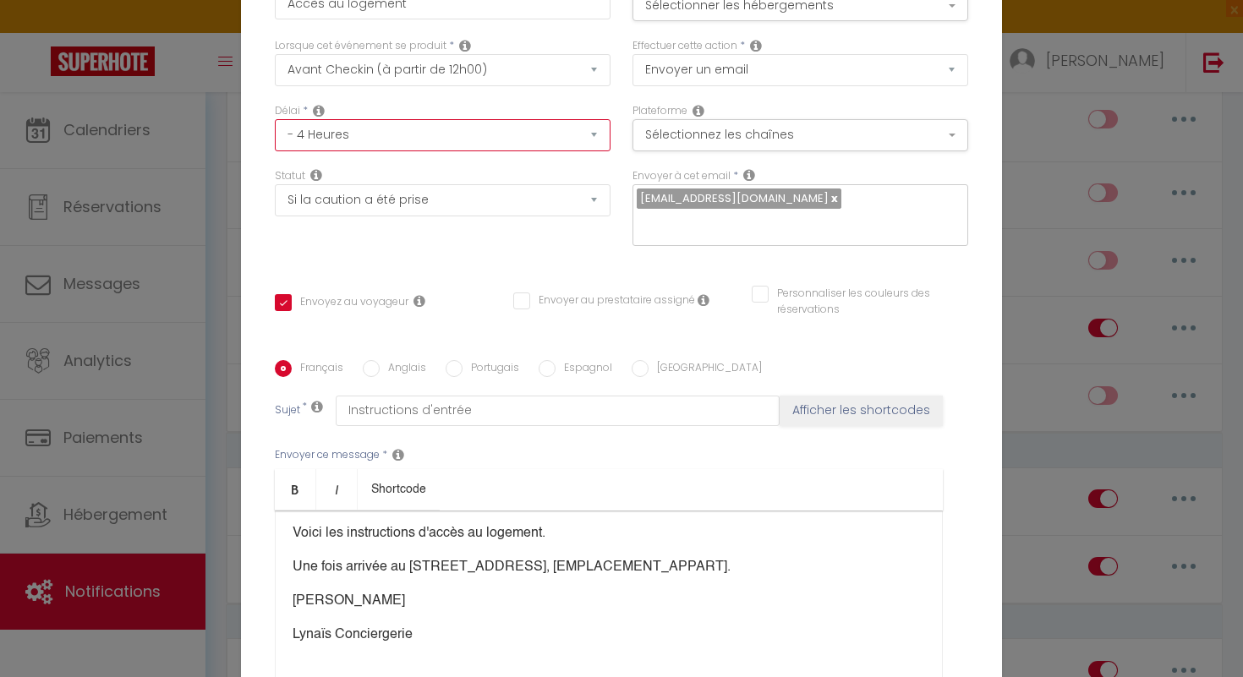
checkbox input "false"
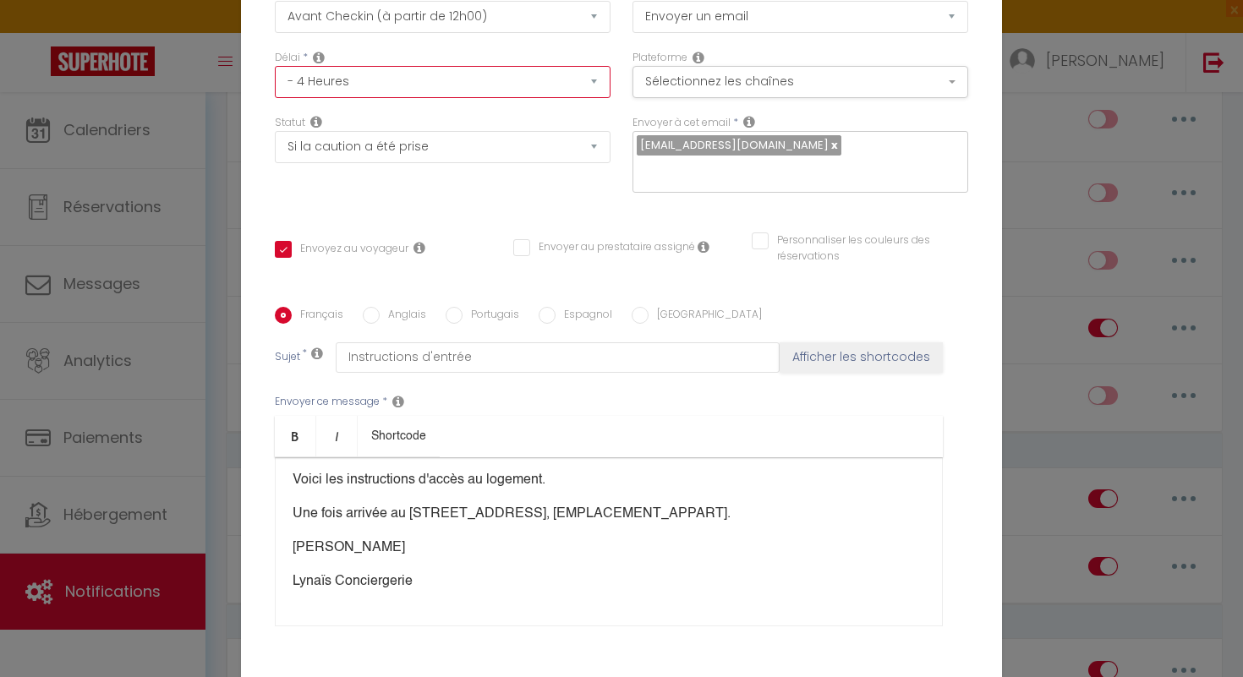
scroll to position [170, 0]
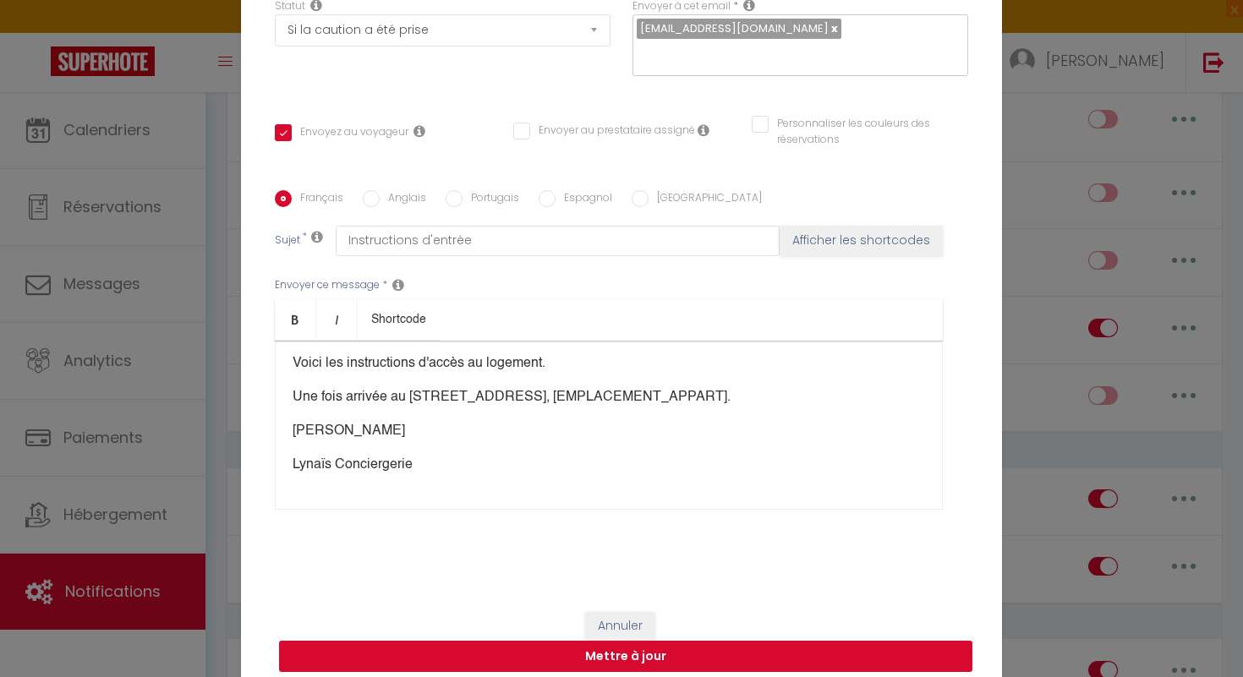
click at [611, 651] on button "Mettre à jour" at bounding box center [625, 657] width 693 height 32
checkbox input "true"
checkbox input "false"
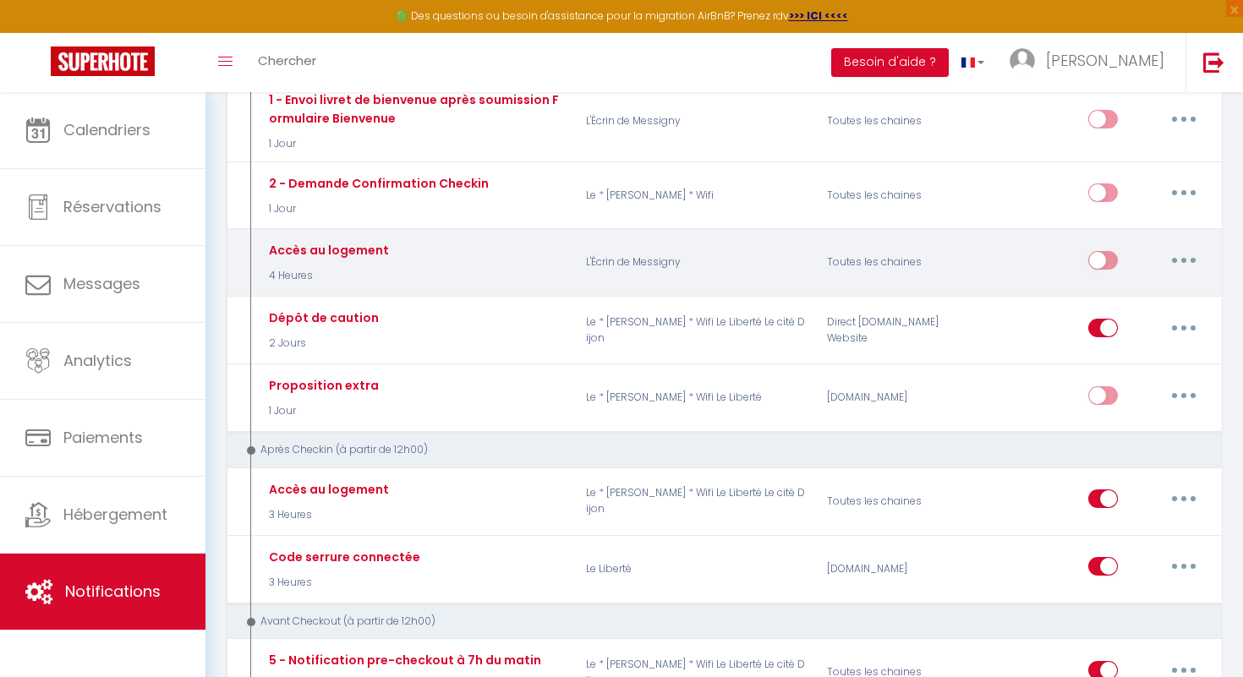
click at [1110, 254] on input "checkbox" at bounding box center [1103, 263] width 30 height 25
checkbox input "true"
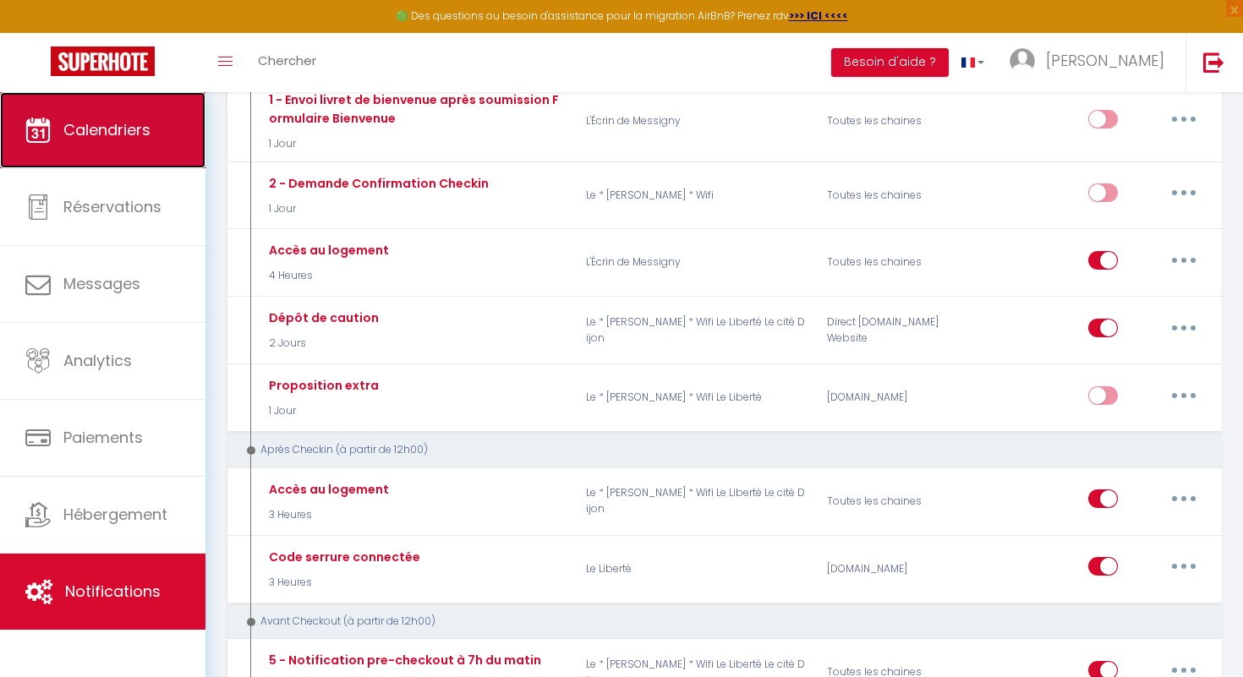
click at [167, 140] on link "Calendriers" at bounding box center [102, 130] width 205 height 76
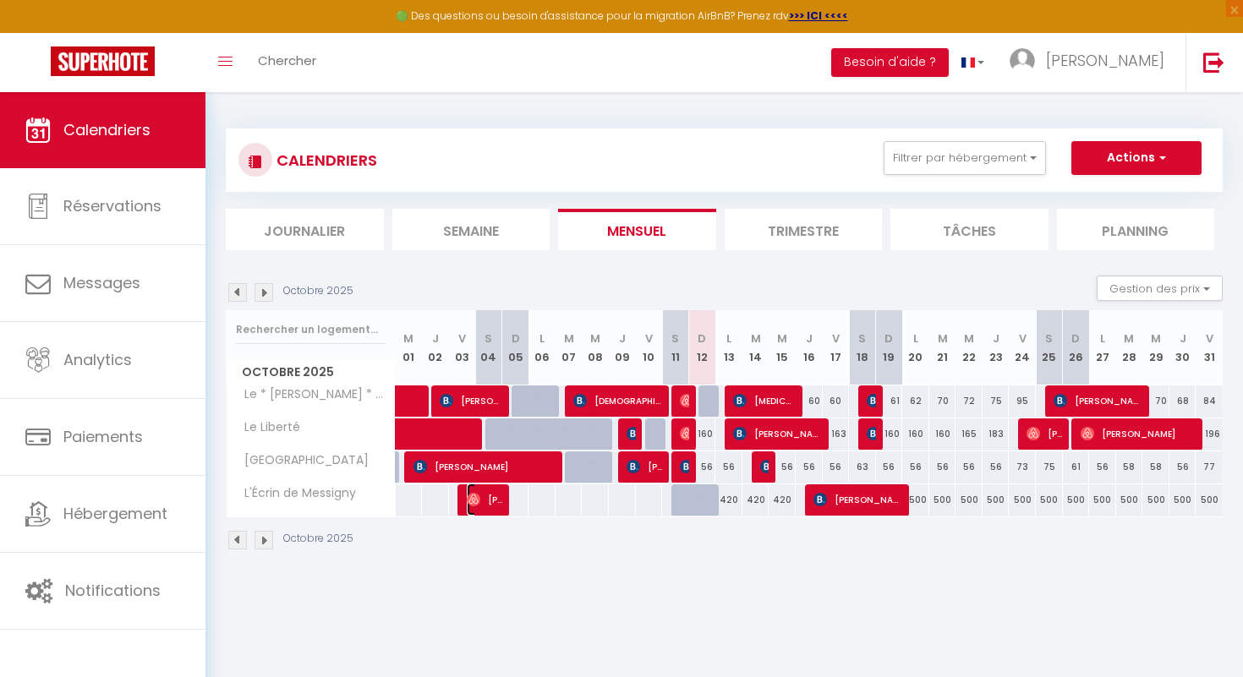
click at [468, 495] on img at bounding box center [474, 500] width 14 height 14
select select "OK"
select select "0"
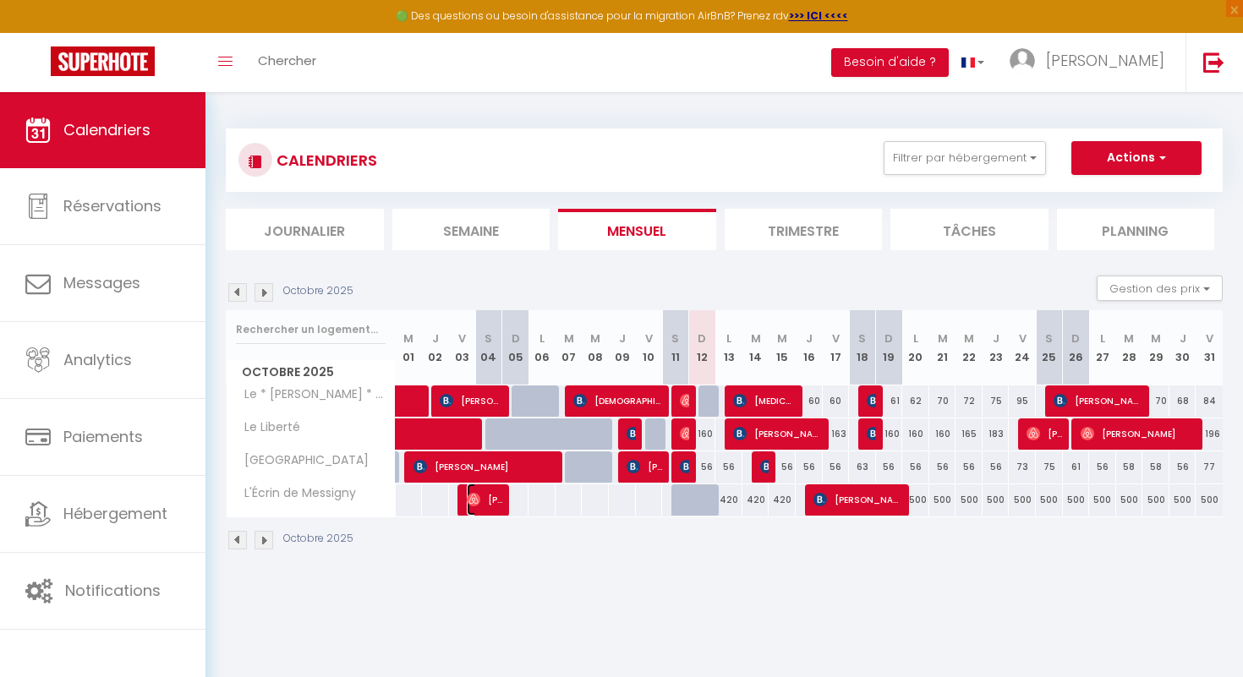
select select "1"
select select
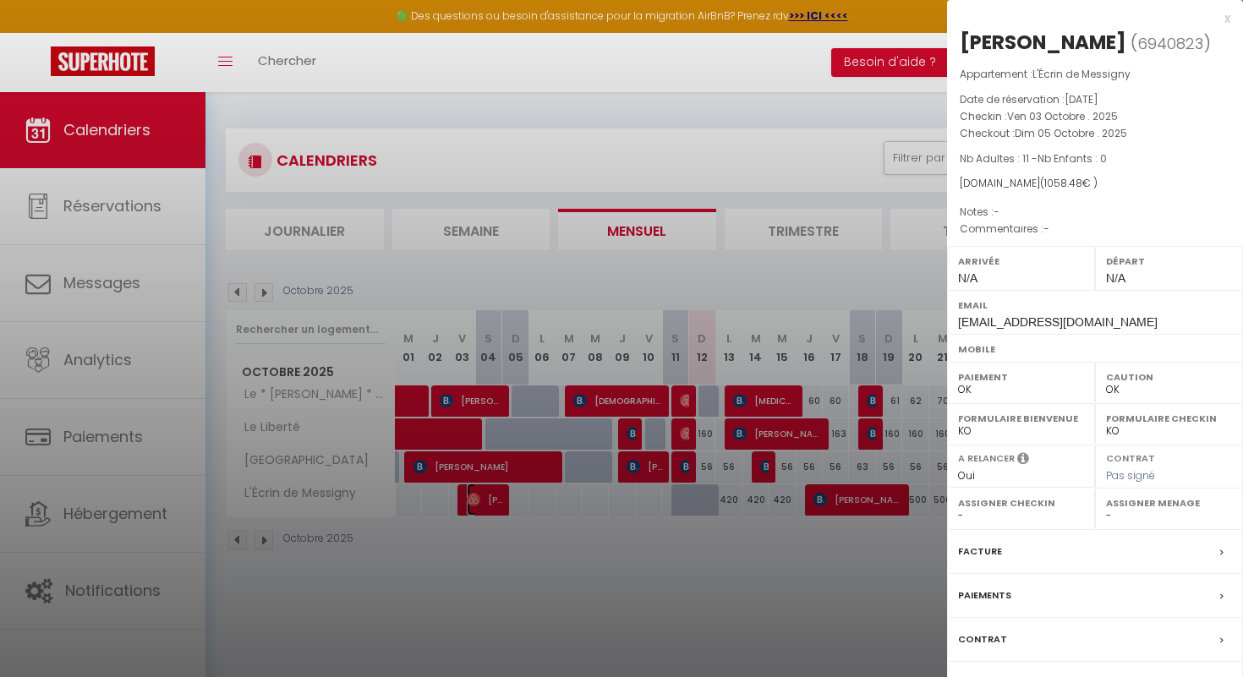
scroll to position [92, 0]
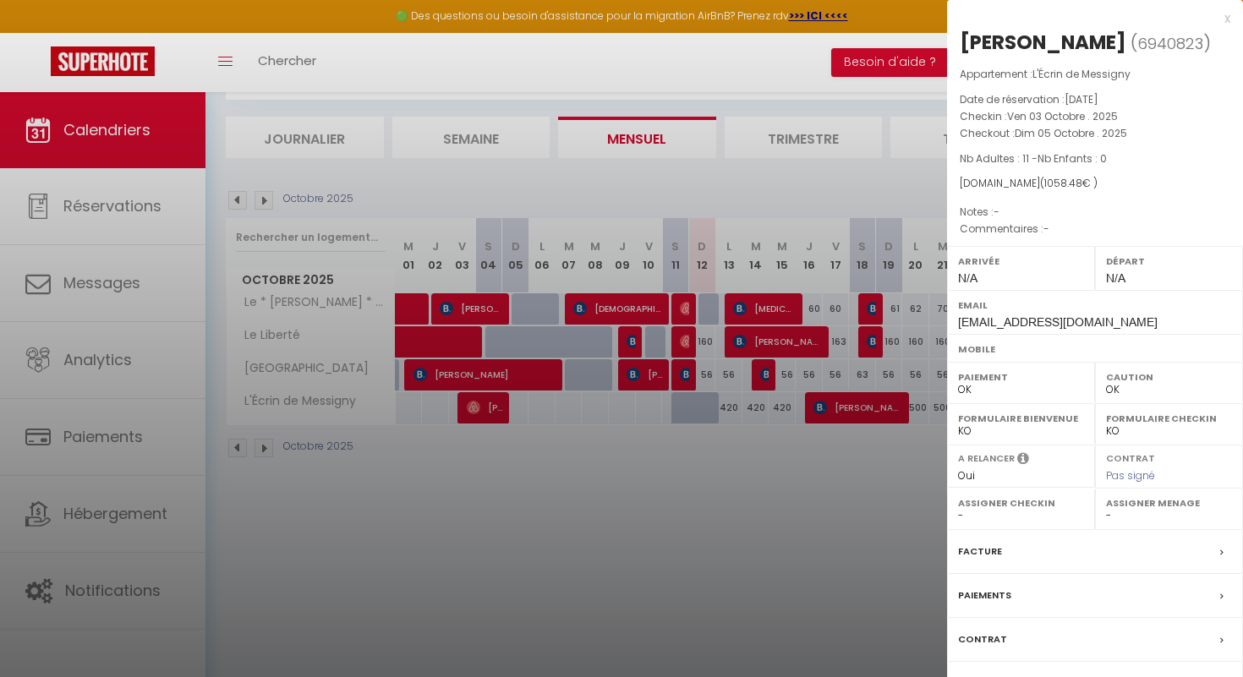
click at [998, 545] on label "Facture" at bounding box center [980, 552] width 44 height 18
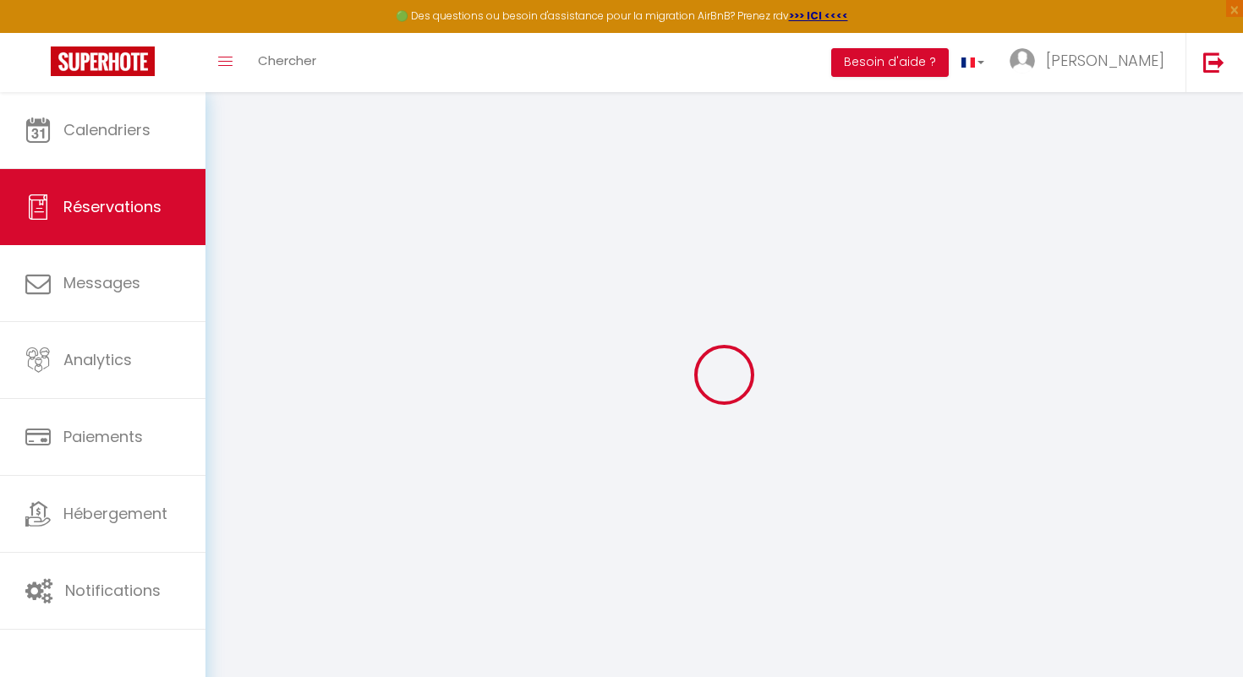
select select
checkbox input "false"
select select
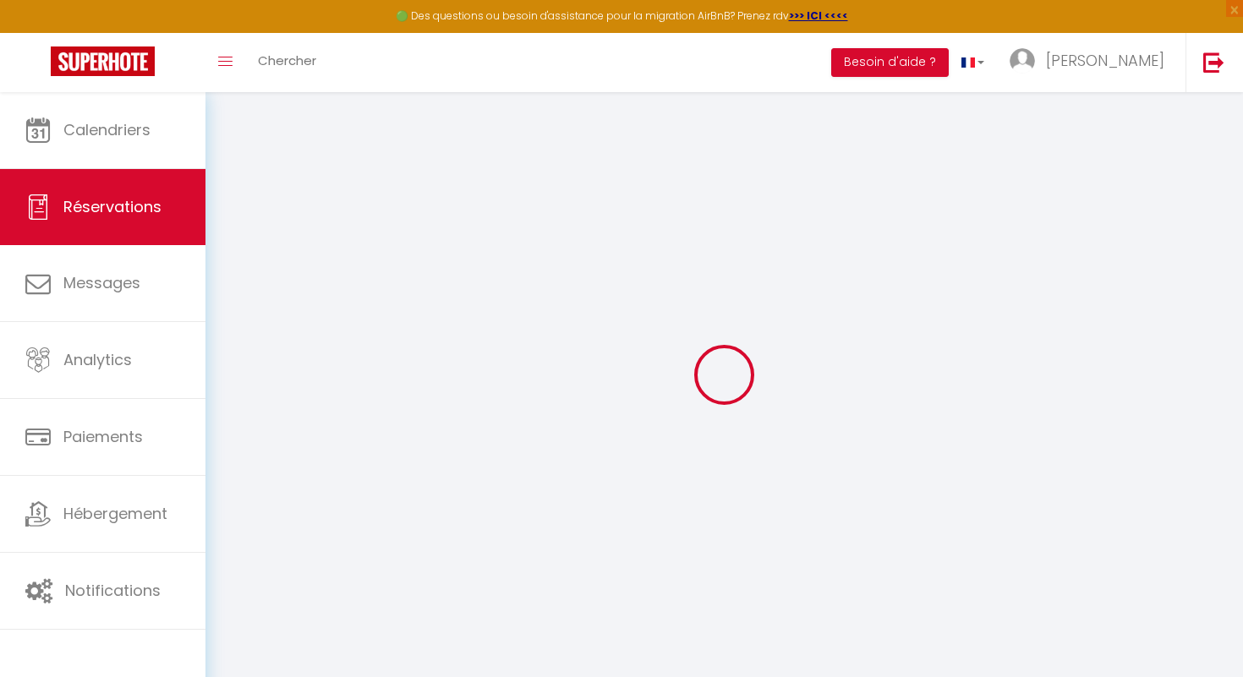
select select
checkbox input "false"
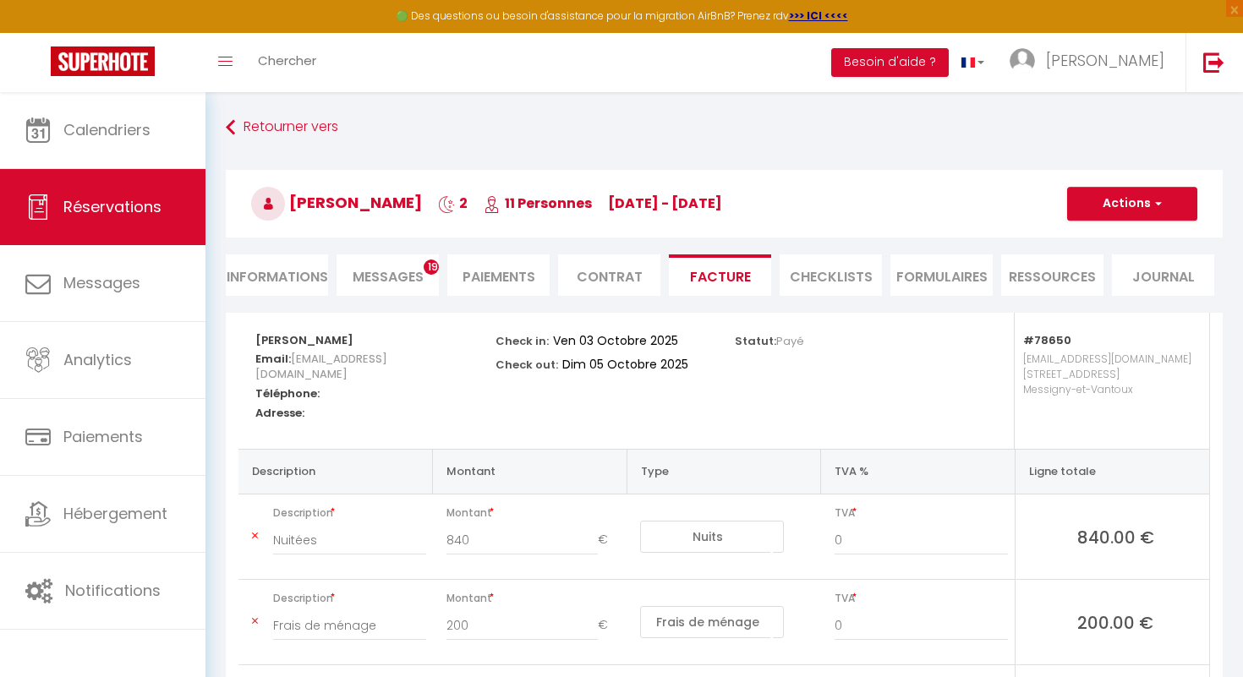
click at [398, 263] on li "Messages 19" at bounding box center [388, 275] width 102 height 41
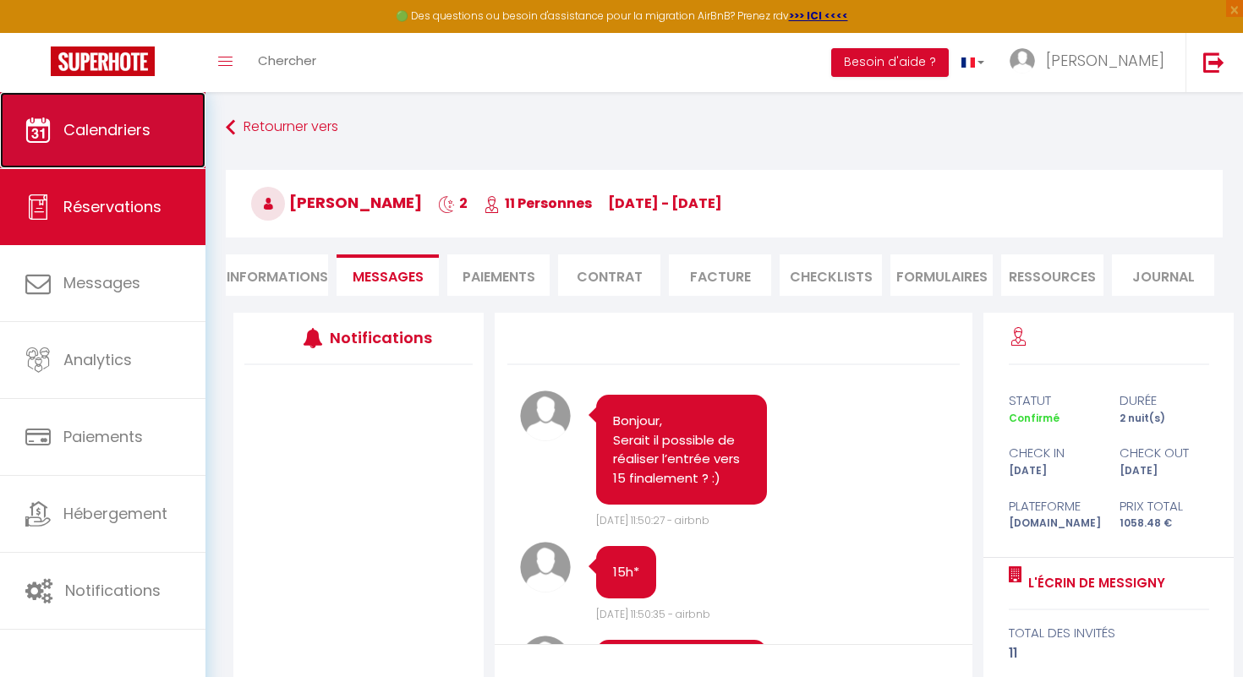
click at [126, 145] on link "Calendriers" at bounding box center [102, 130] width 205 height 76
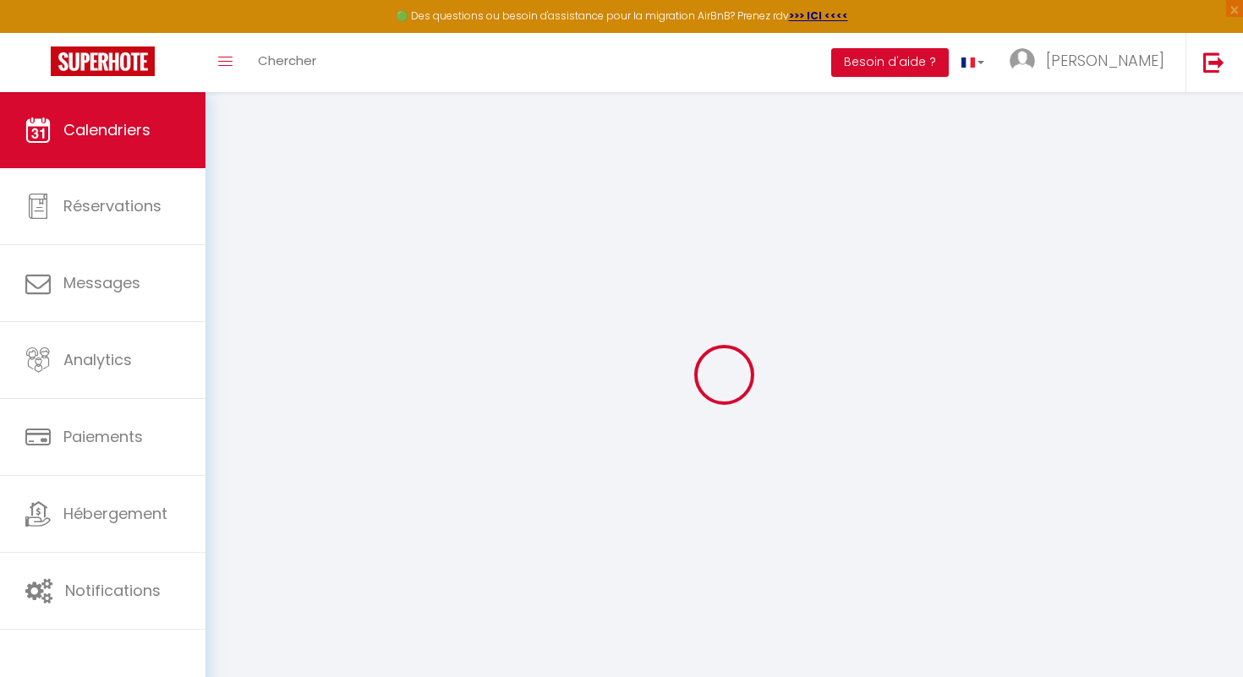
select select
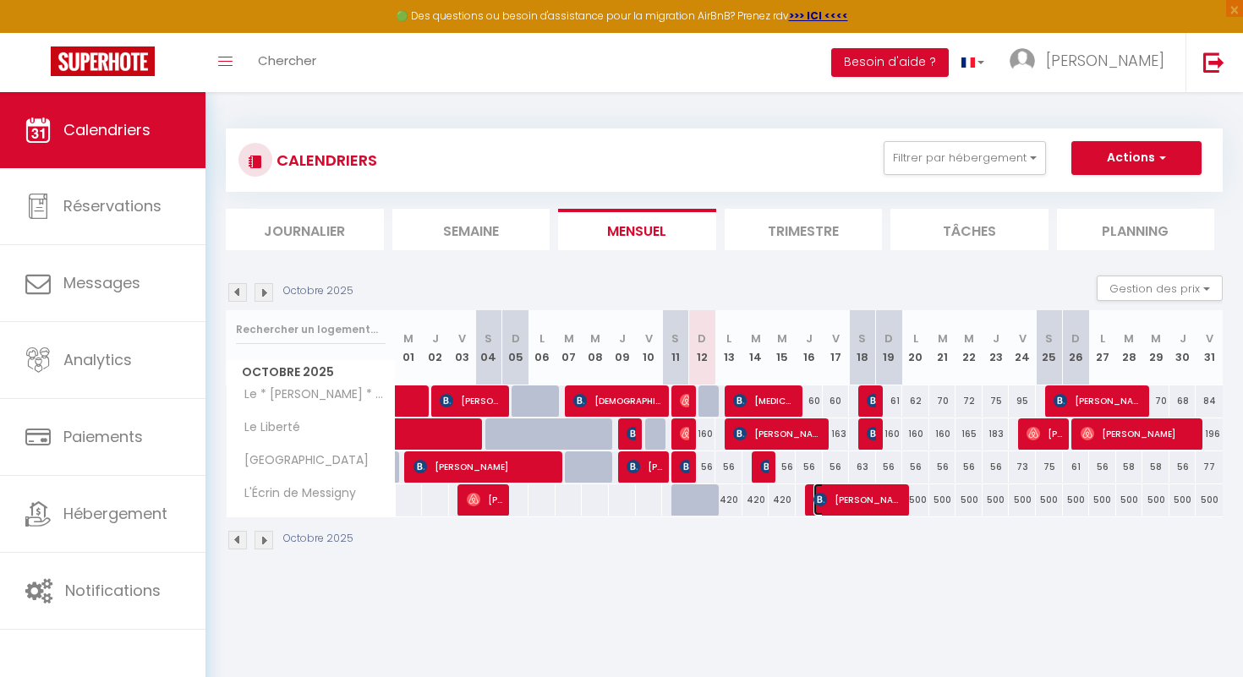
click at [823, 501] on img at bounding box center [821, 500] width 14 height 14
select select "OK"
select select "KO"
select select "0"
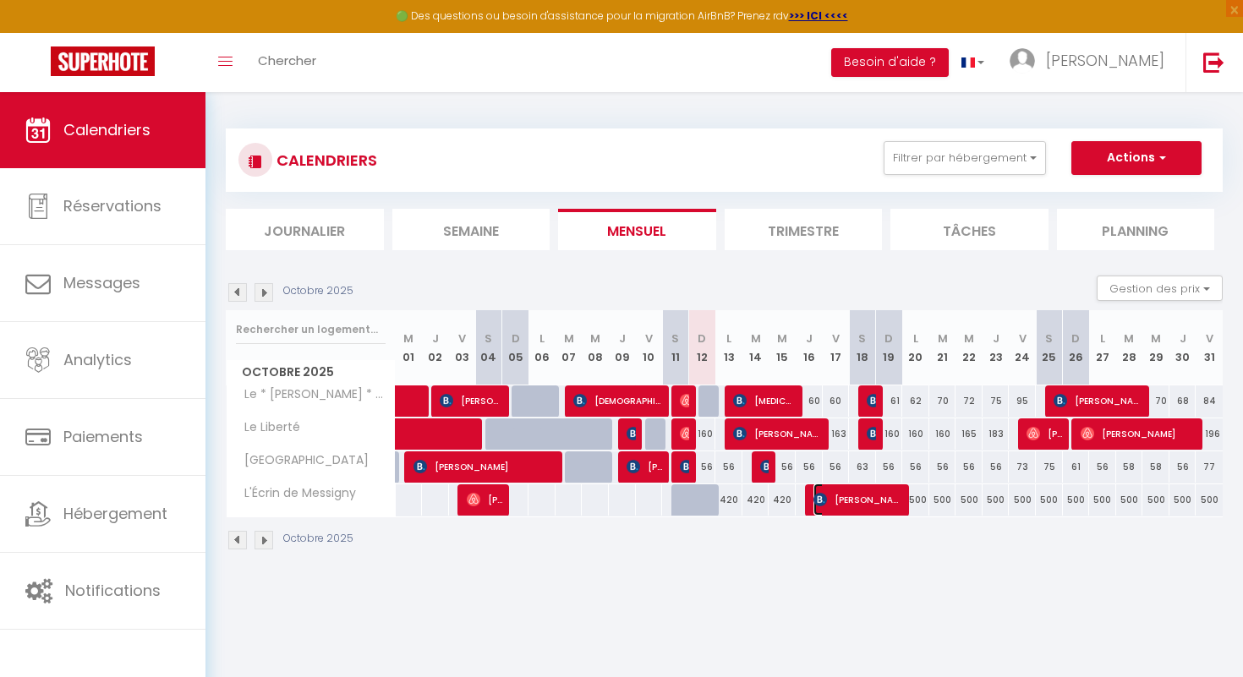
select select "1"
select select
select select "51041"
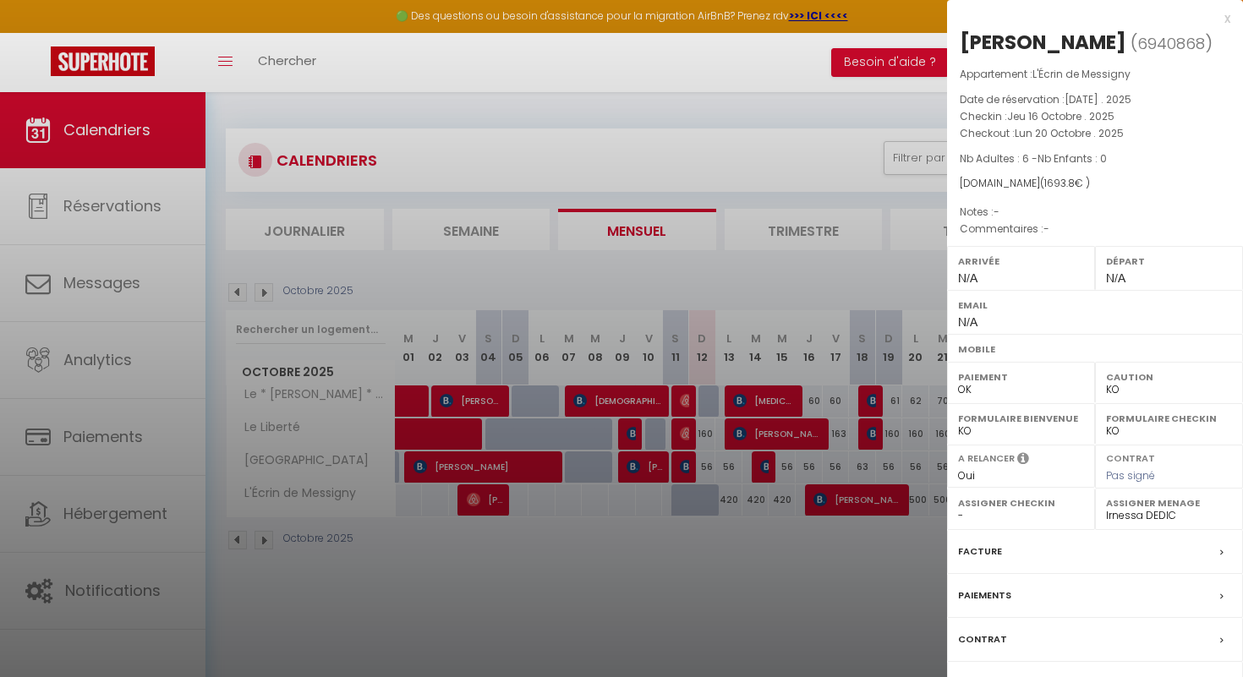
click at [999, 562] on div "Facture" at bounding box center [1095, 552] width 296 height 44
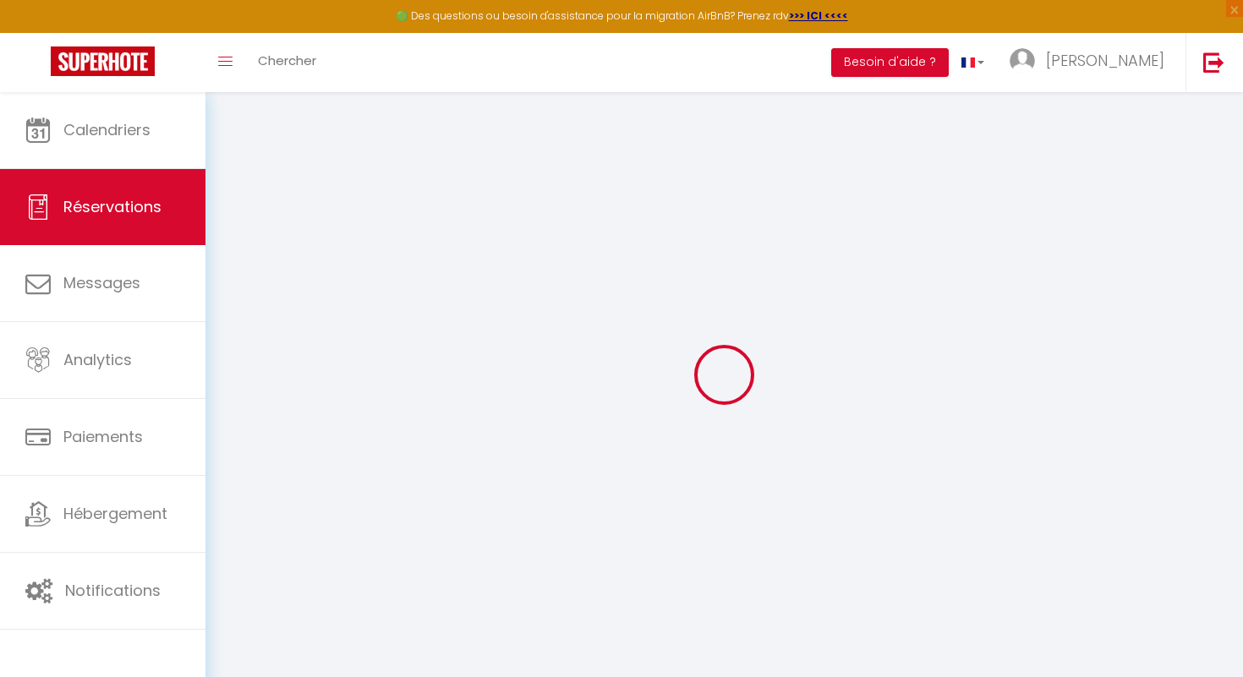
select select
checkbox input "false"
select select
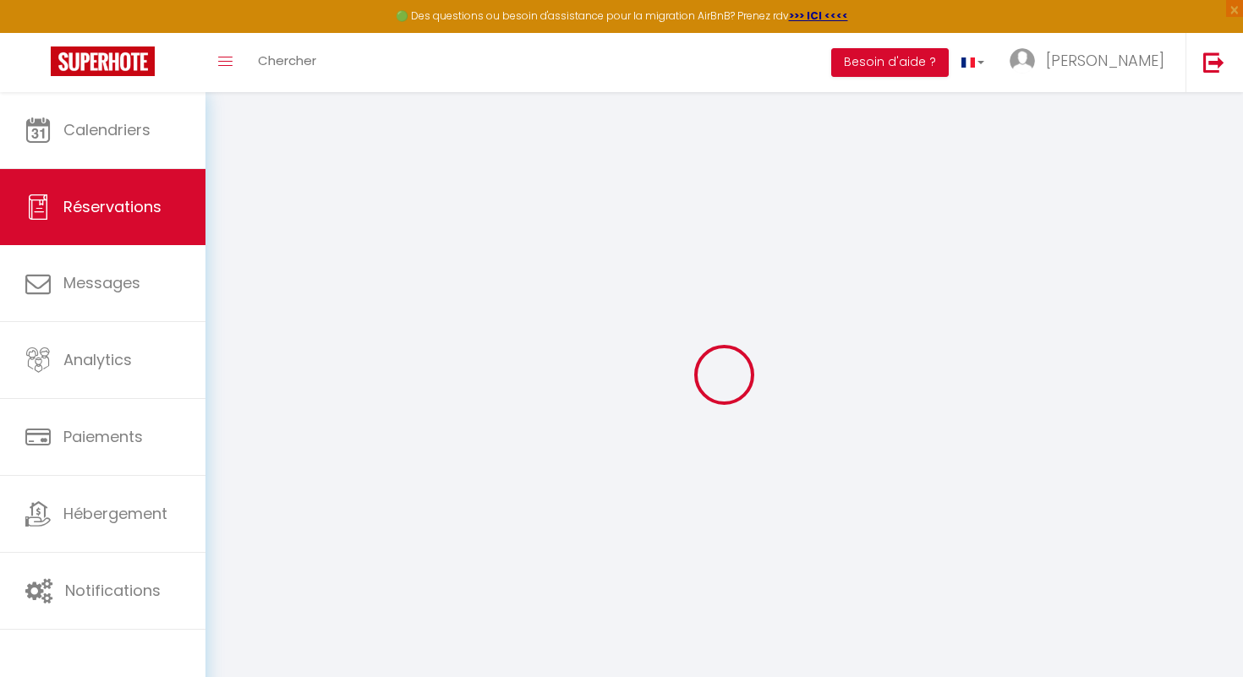
select select
checkbox input "false"
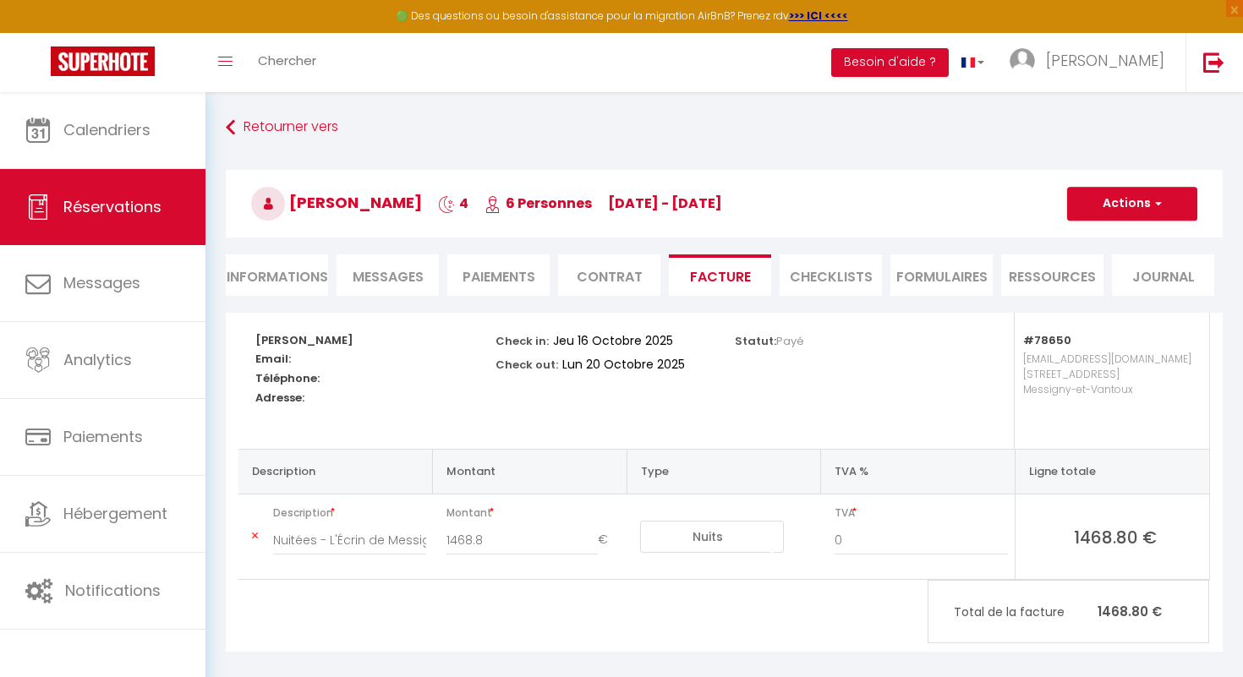
click at [395, 282] on span "Messages" at bounding box center [388, 276] width 71 height 19
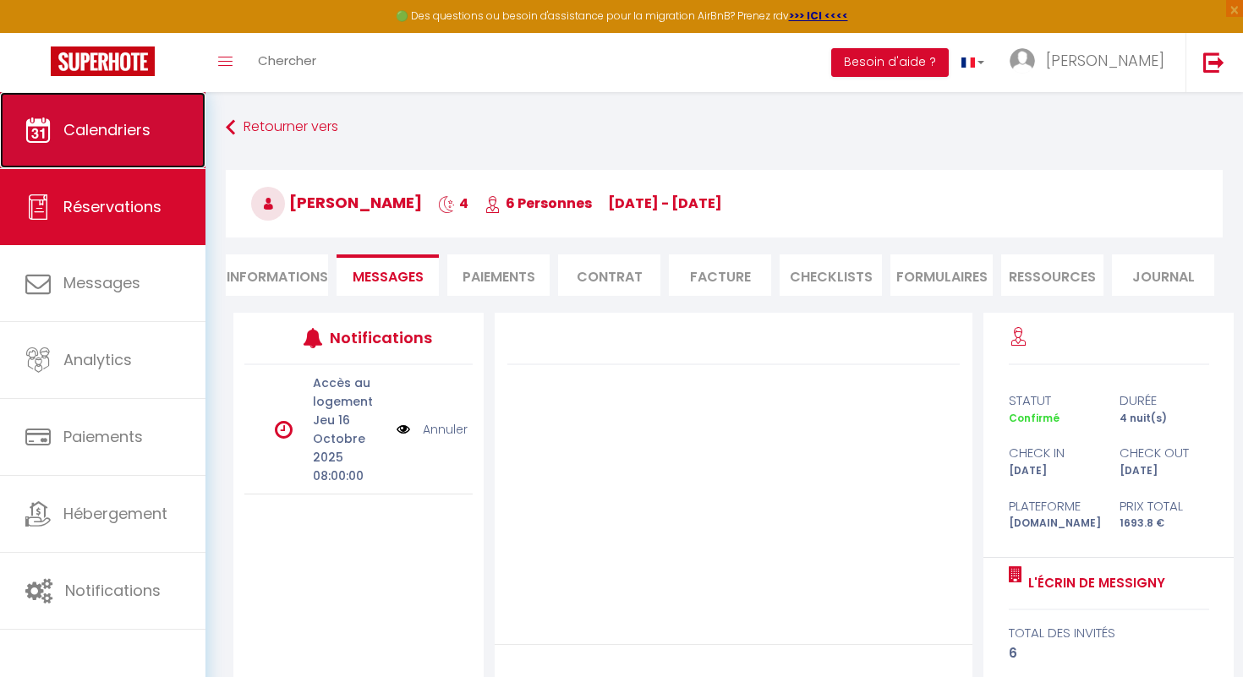
click at [171, 126] on link "Calendriers" at bounding box center [102, 130] width 205 height 76
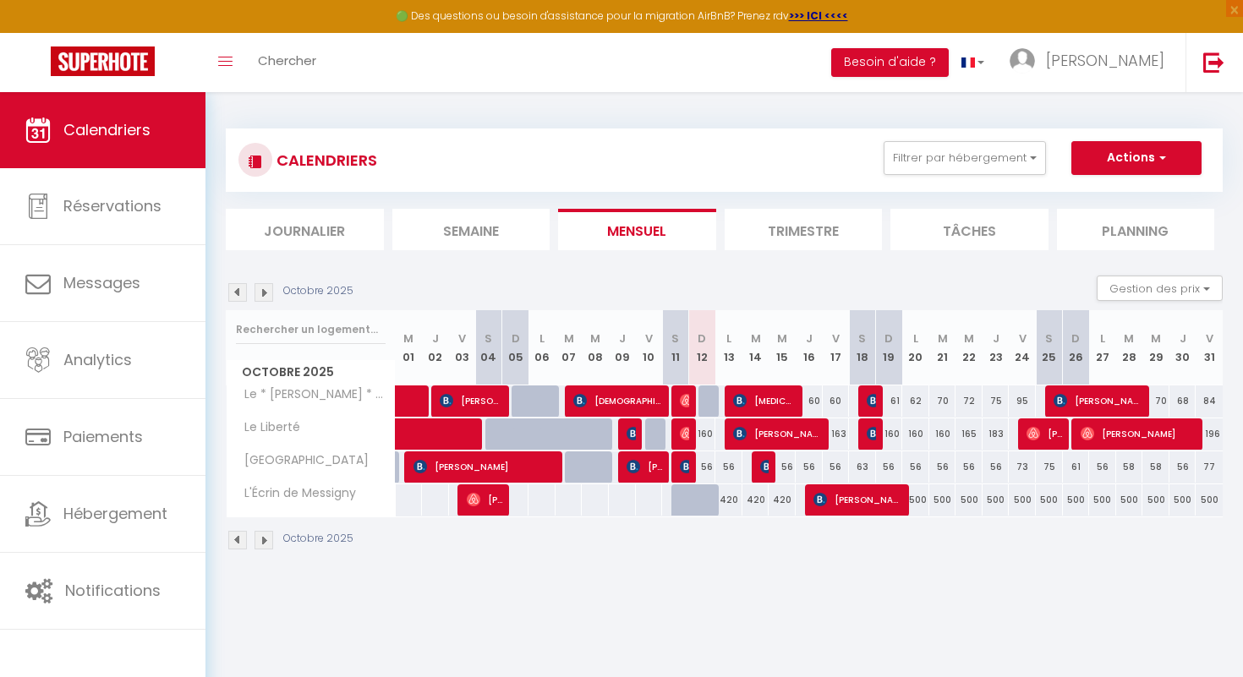
click at [266, 293] on img at bounding box center [264, 292] width 19 height 19
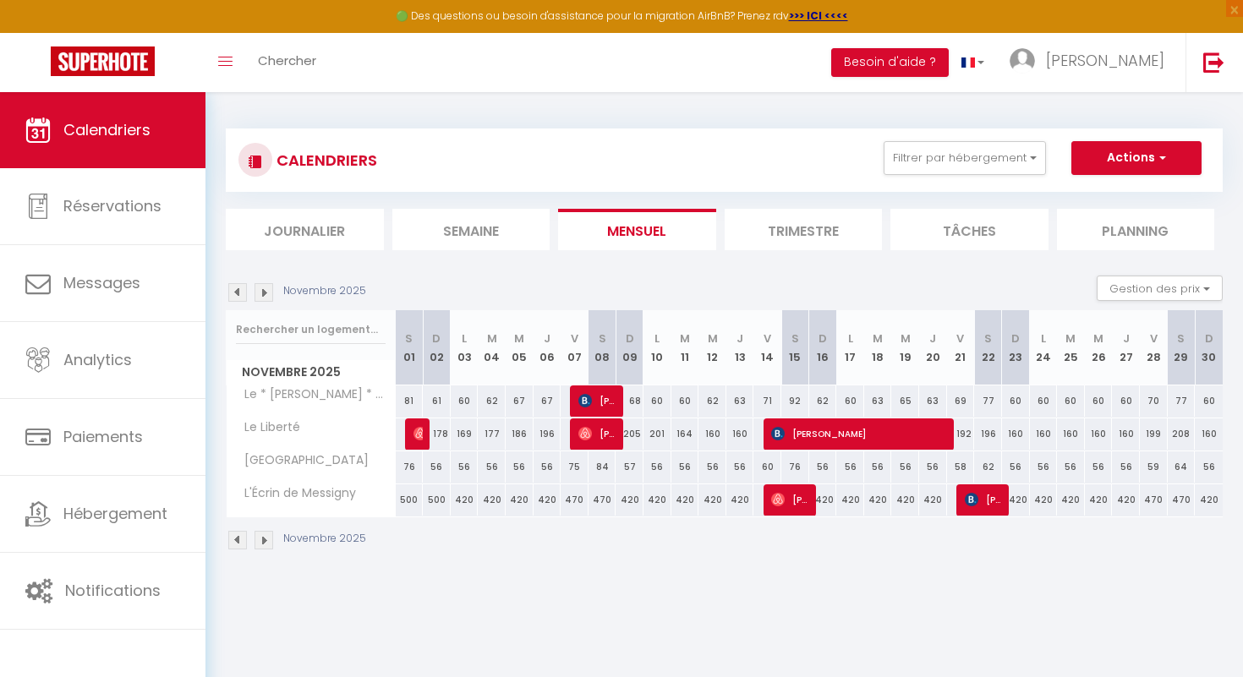
click at [238, 294] on img at bounding box center [237, 292] width 19 height 19
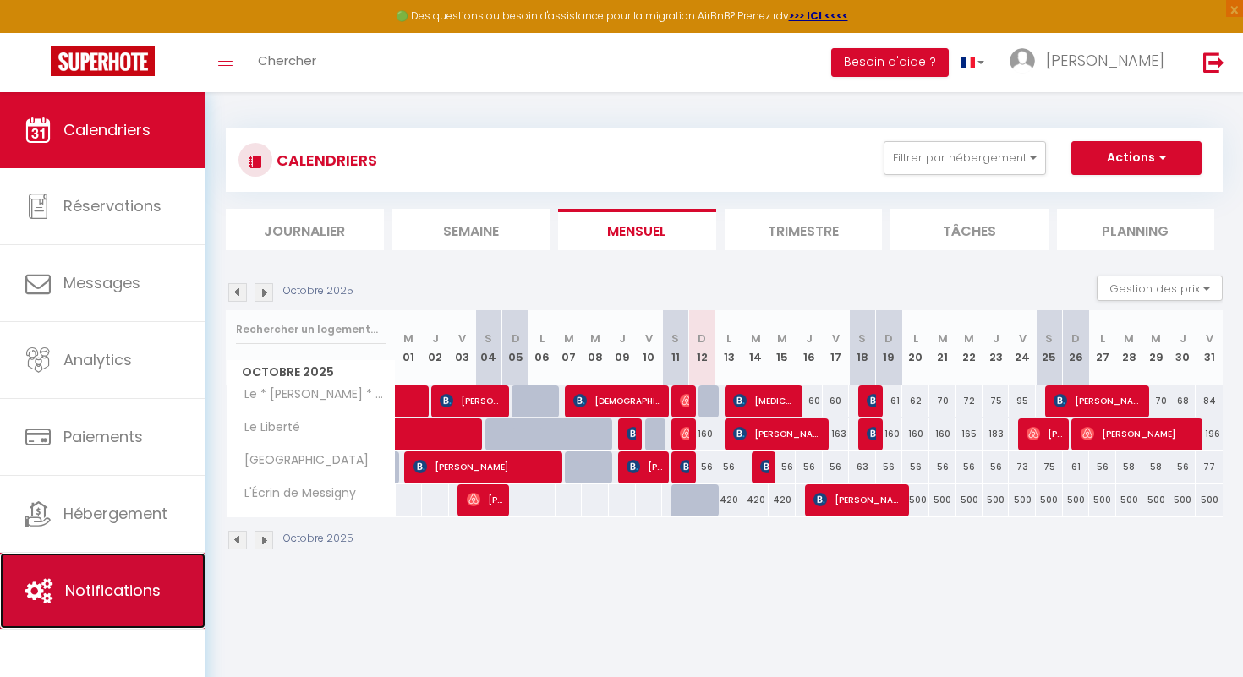
click at [134, 607] on link "Notifications" at bounding box center [102, 591] width 205 height 76
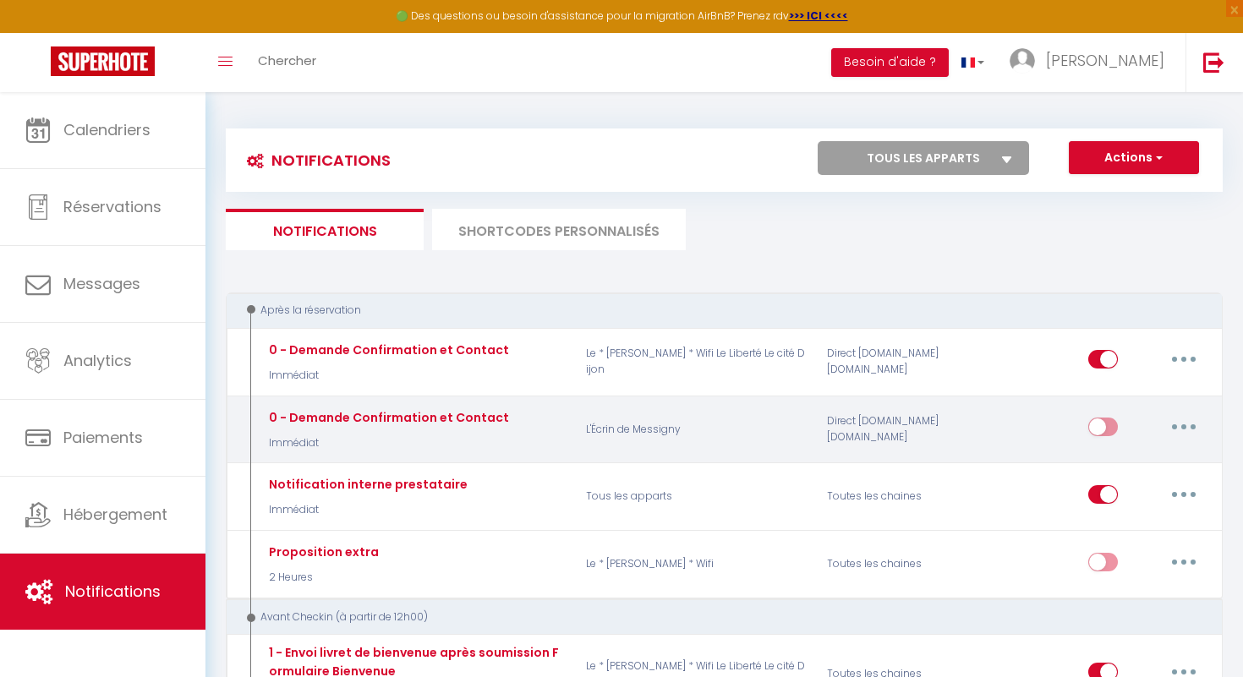
click at [1189, 430] on button "button" at bounding box center [1183, 427] width 47 height 27
click at [1147, 456] on link "Editer" at bounding box center [1139, 466] width 125 height 29
type input "0 - Demande Confirmation et Contact"
select select "Immédiat"
select select "if_booking_is_paid"
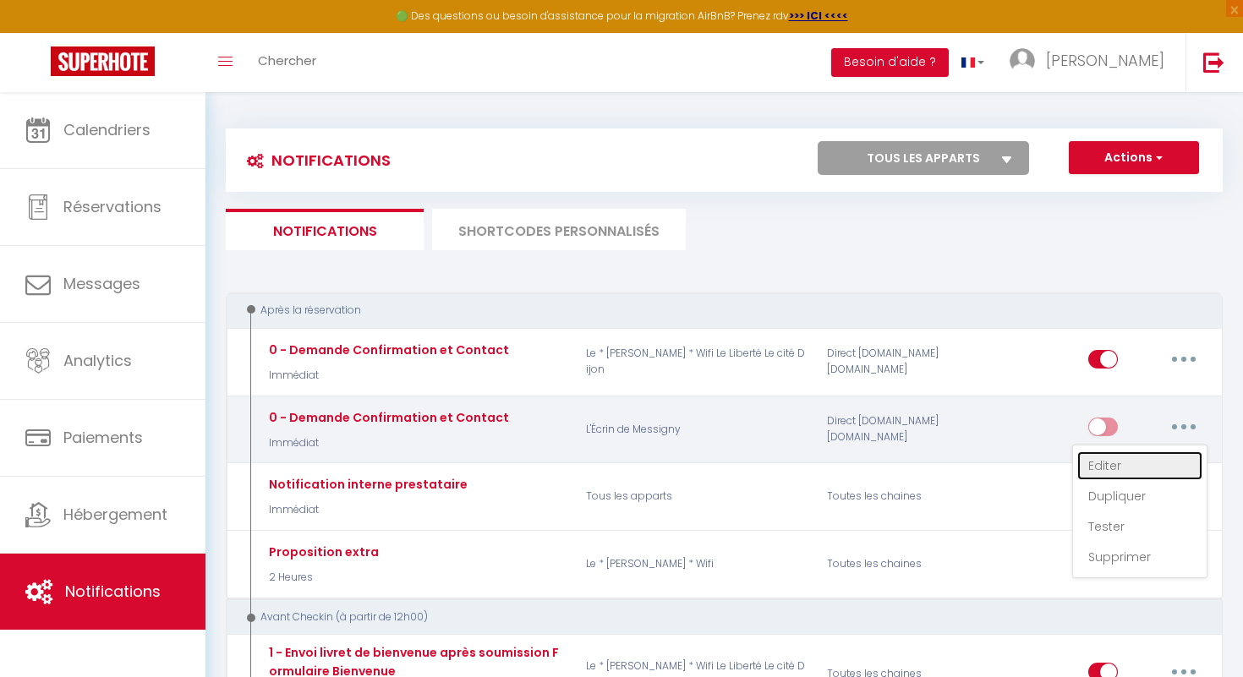
checkbox input "true"
checkbox input "false"
radio input "true"
type input "Merci de confirmer votre réservation - [BOOKING:ID] - [GUEST:FIRST_NAME] [GUEST…"
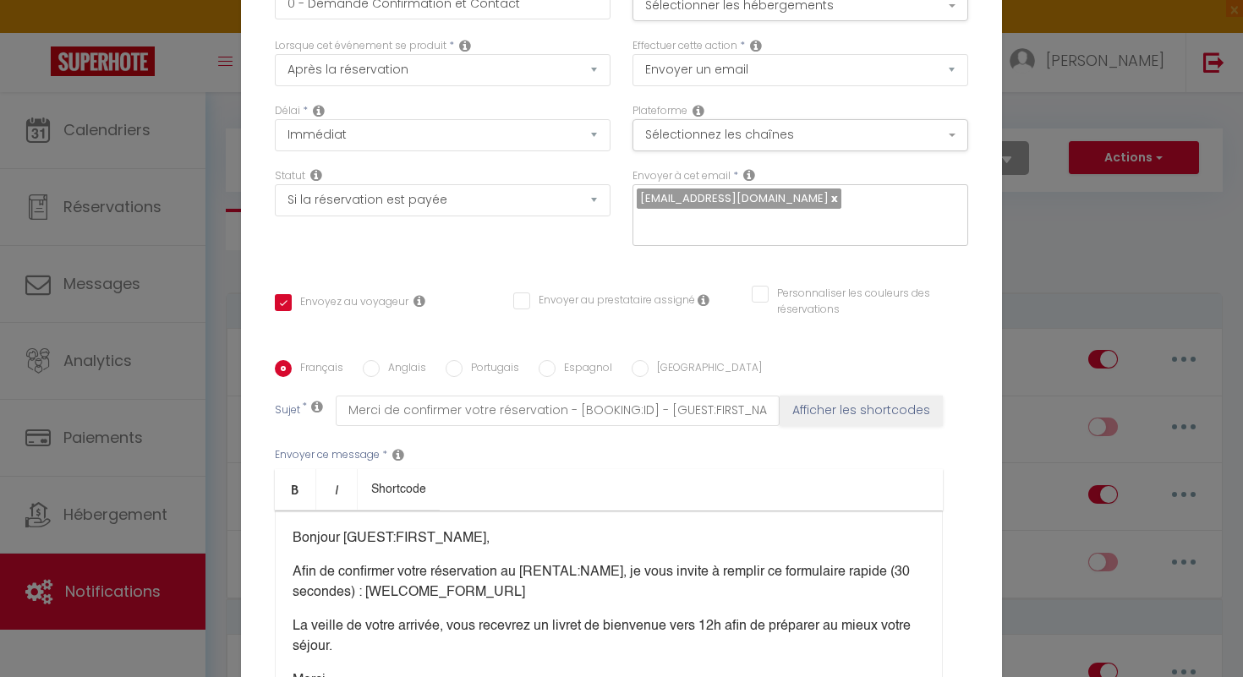
scroll to position [170, 0]
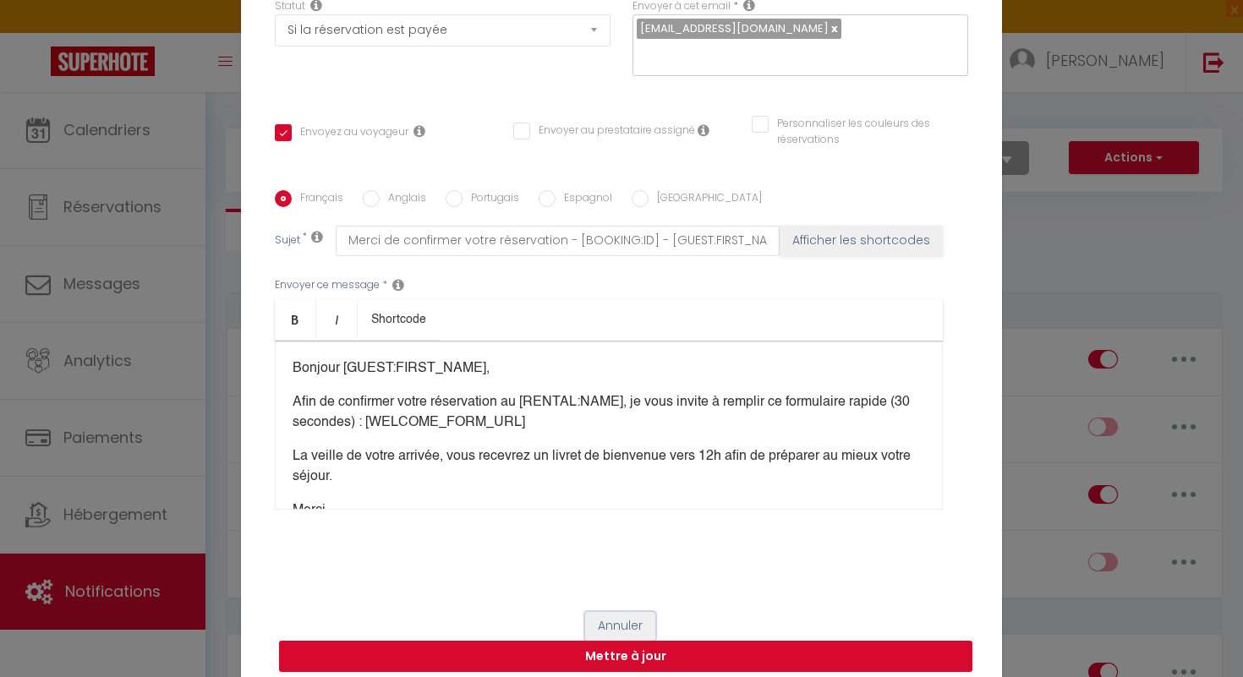
click at [643, 619] on button "Annuler" at bounding box center [620, 626] width 70 height 29
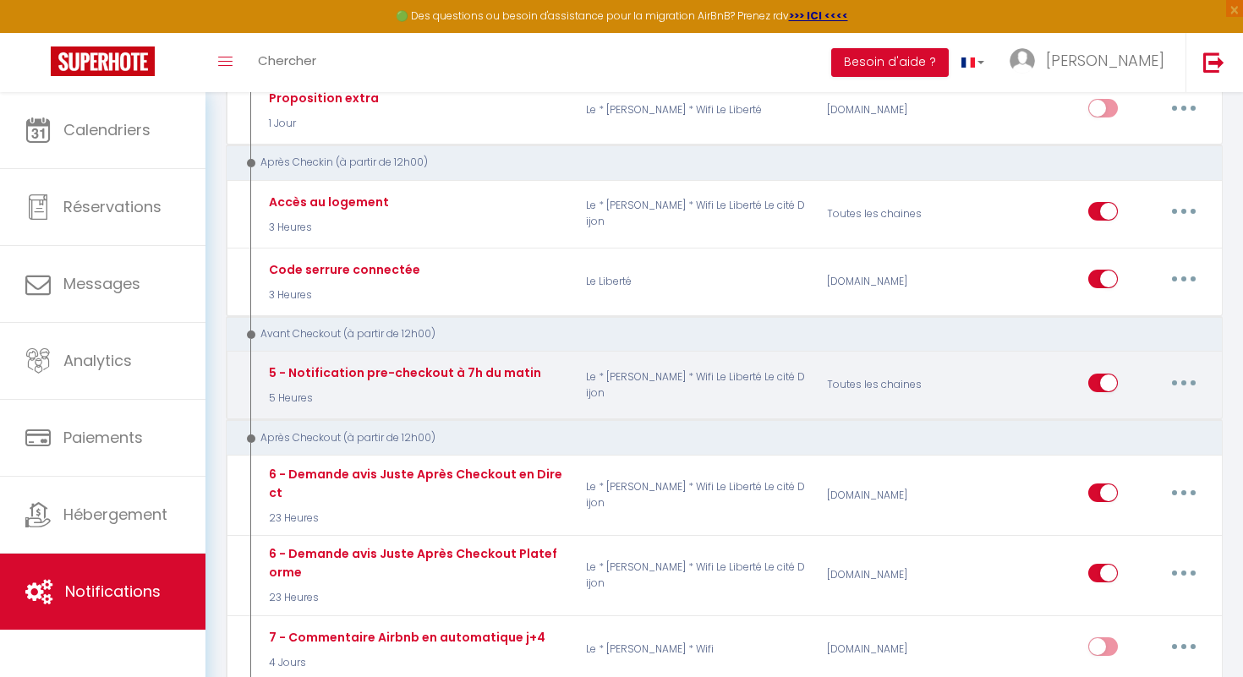
scroll to position [915, 0]
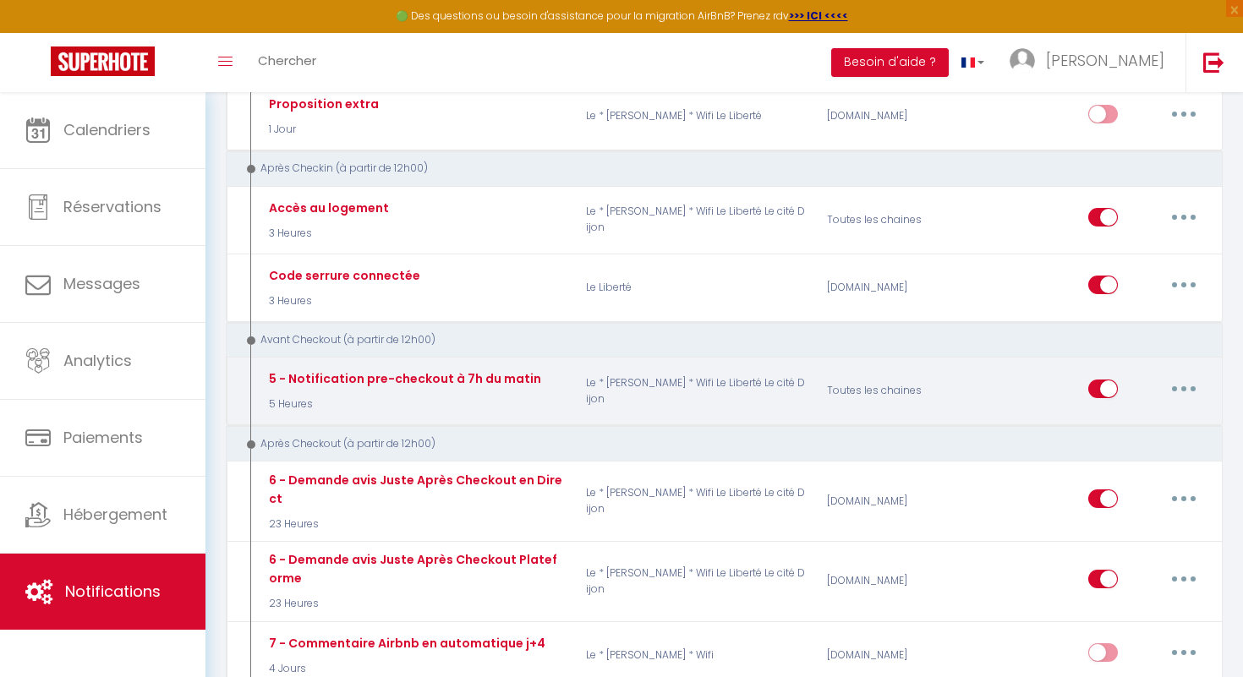
click at [1192, 385] on button "button" at bounding box center [1183, 388] width 47 height 27
click at [1162, 419] on link "Editer" at bounding box center [1139, 427] width 125 height 29
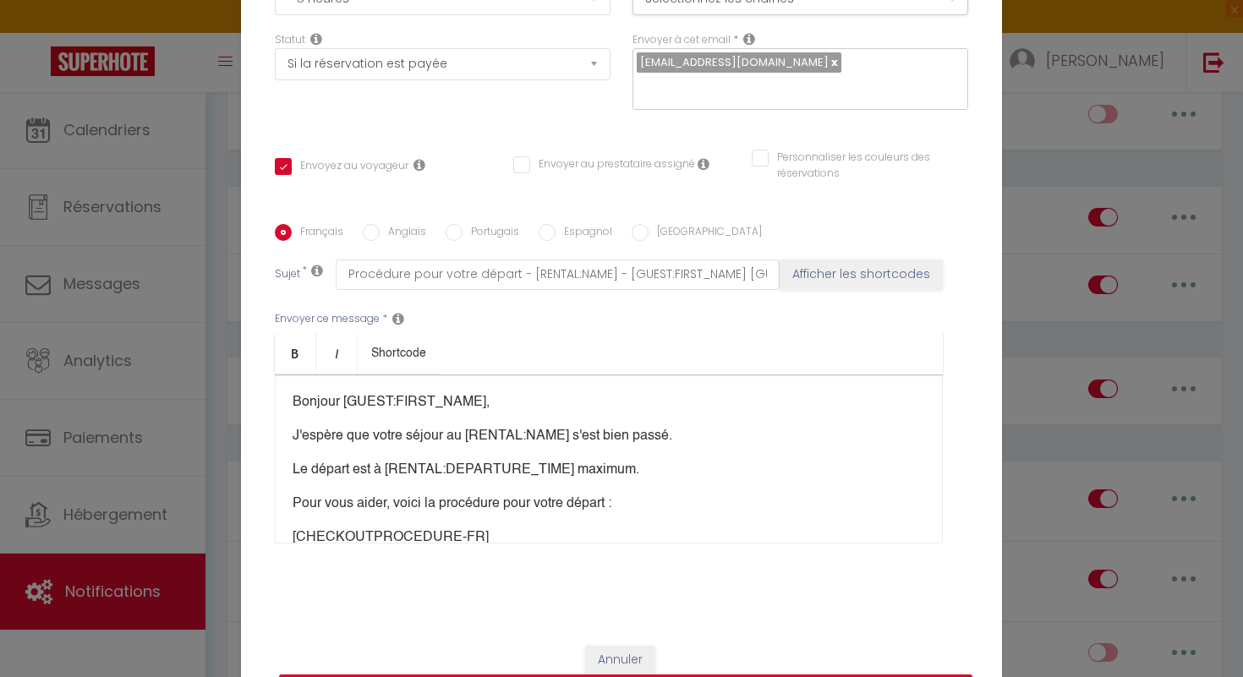
scroll to position [170, 0]
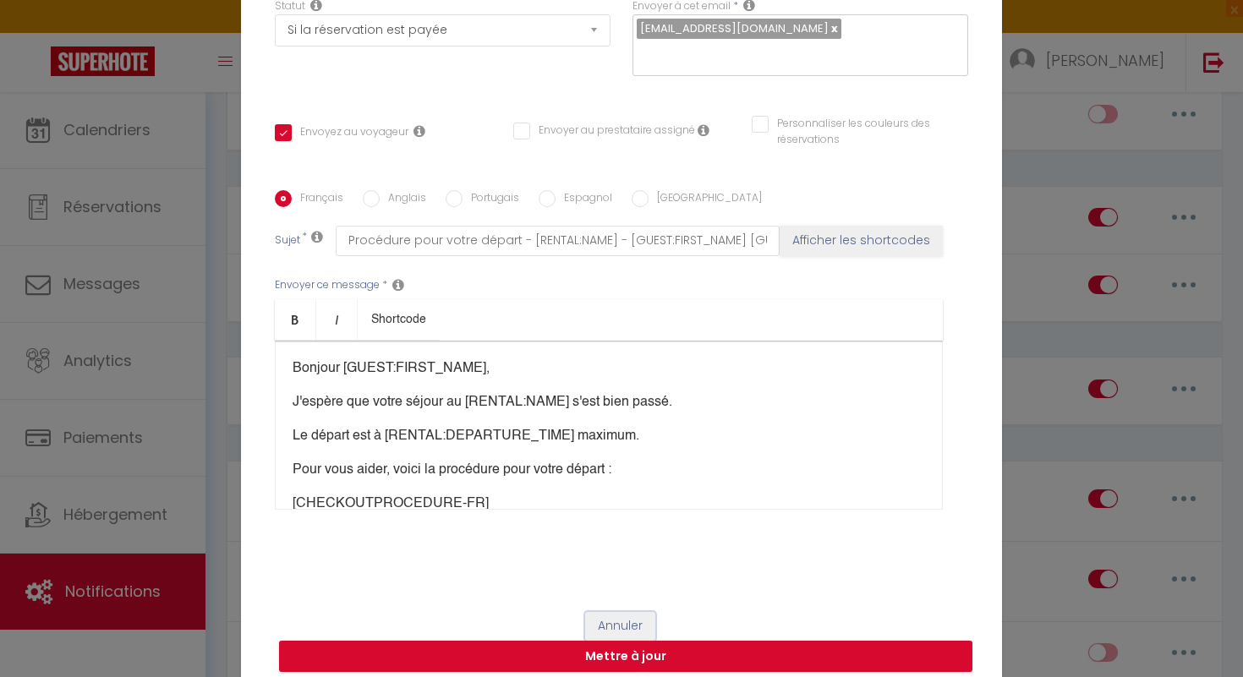
click at [634, 618] on button "Annuler" at bounding box center [620, 626] width 70 height 29
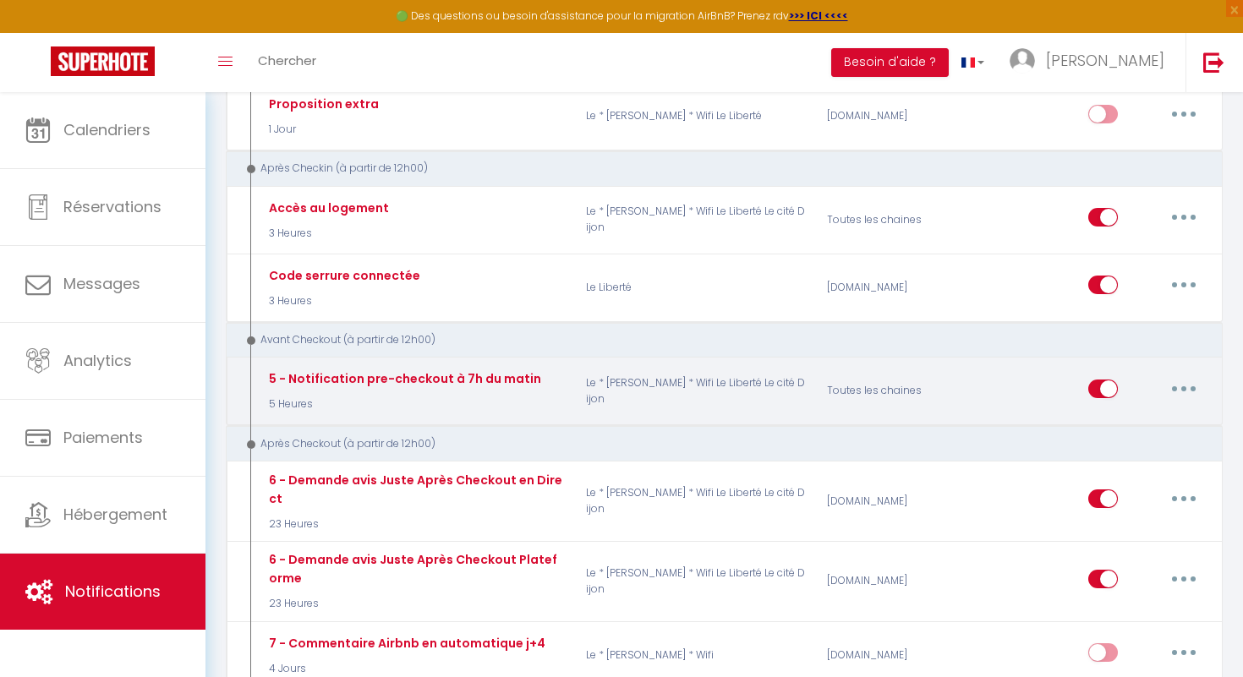
click at [1181, 386] on icon "button" at bounding box center [1183, 388] width 5 height 5
click at [1158, 452] on link "Dupliquer" at bounding box center [1139, 457] width 125 height 29
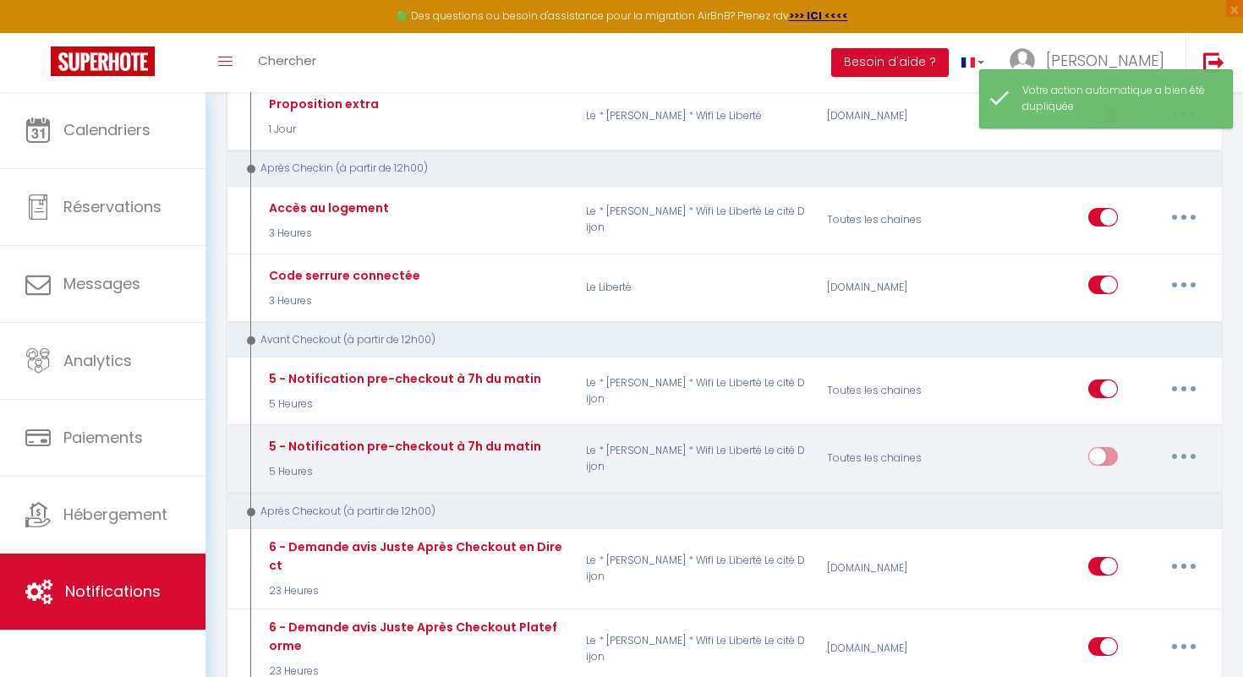
click at [1186, 455] on button "button" at bounding box center [1183, 456] width 47 height 27
click at [1128, 498] on link "Editer" at bounding box center [1139, 494] width 125 height 29
type input "5 - Notification pre-checkout à 7h du matin"
select select "4"
select select "5 Heures"
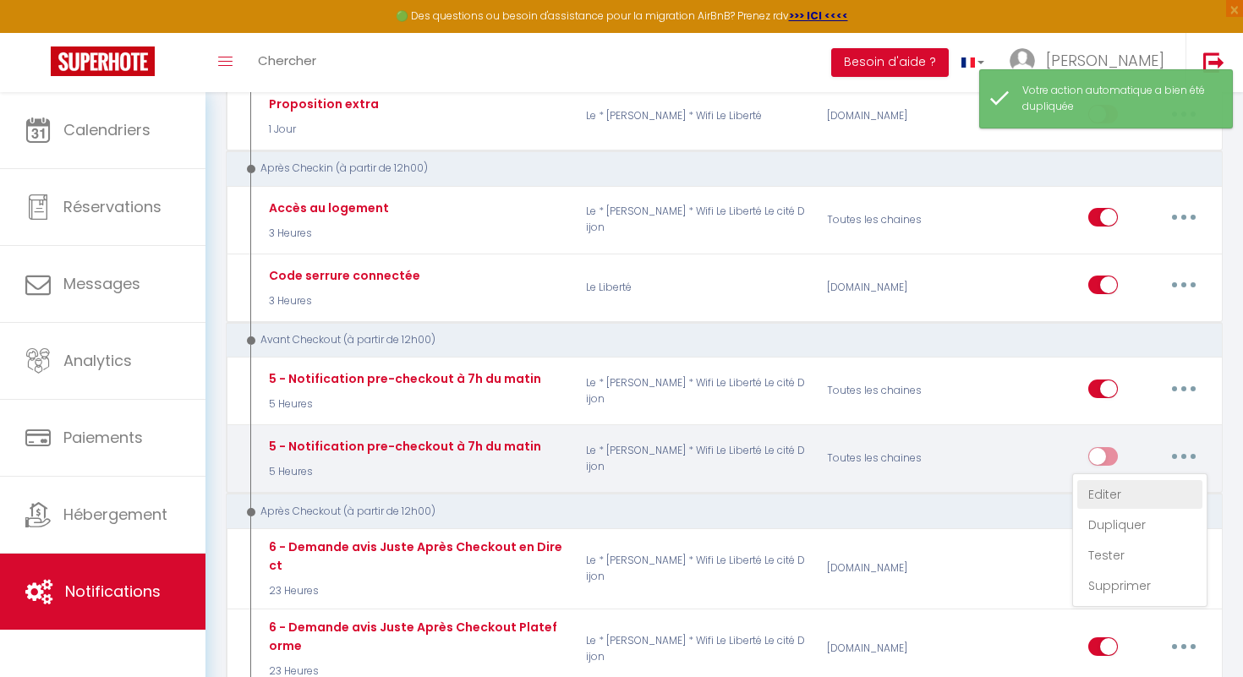
select select "if_booking_is_paid"
checkbox input "true"
checkbox input "false"
radio input "true"
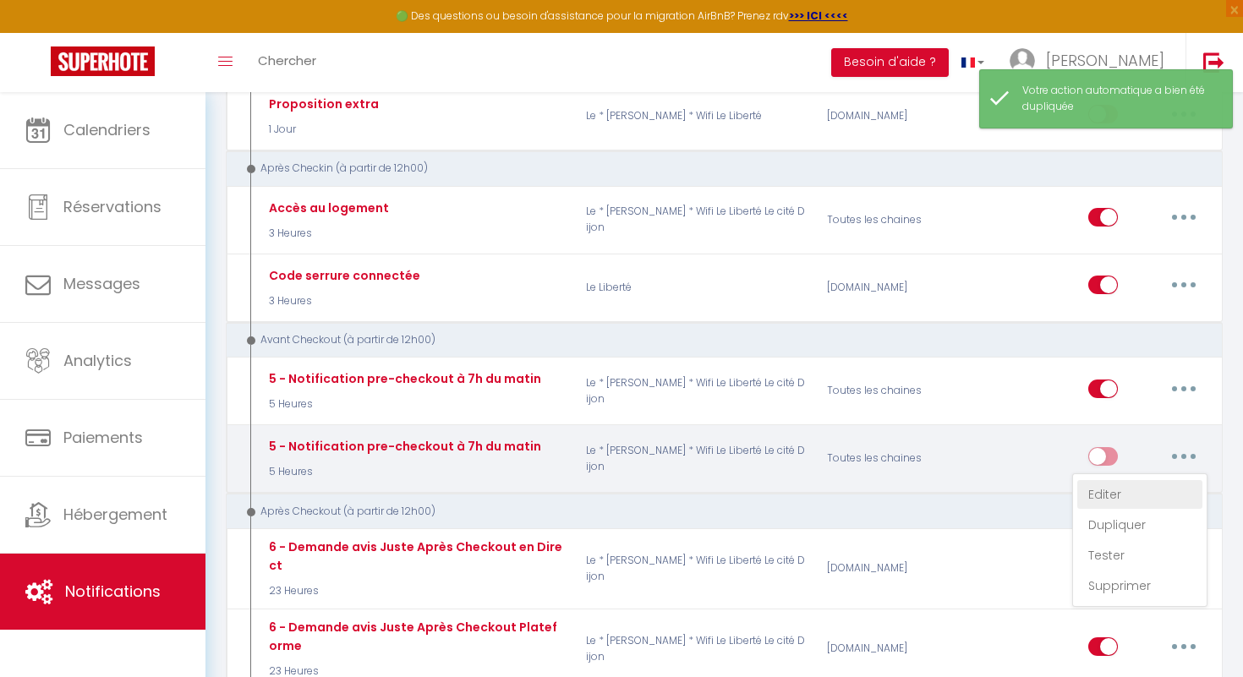
type input "Procédure pour votre départ - [RENTAL:NAME] - [GUEST:FIRST_NAME] [GUEST:NAME]"
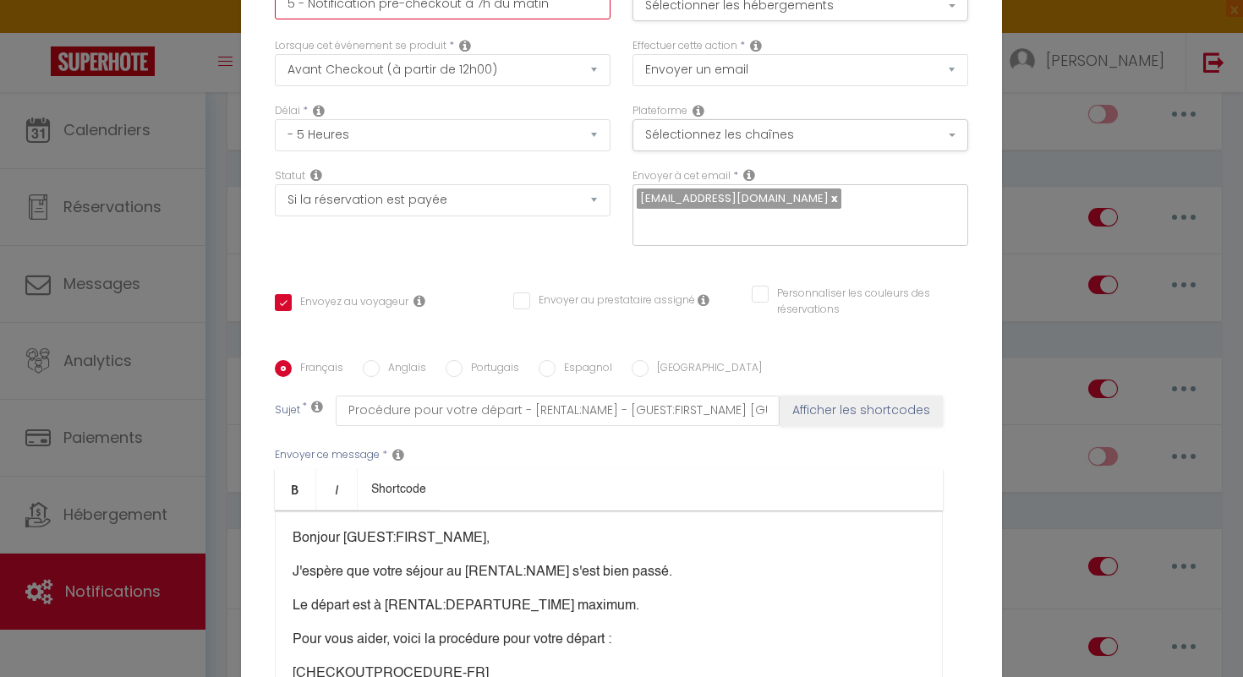
click at [583, 17] on input "5 - Notification pre-checkout à 7h du matin" at bounding box center [443, 4] width 336 height 30
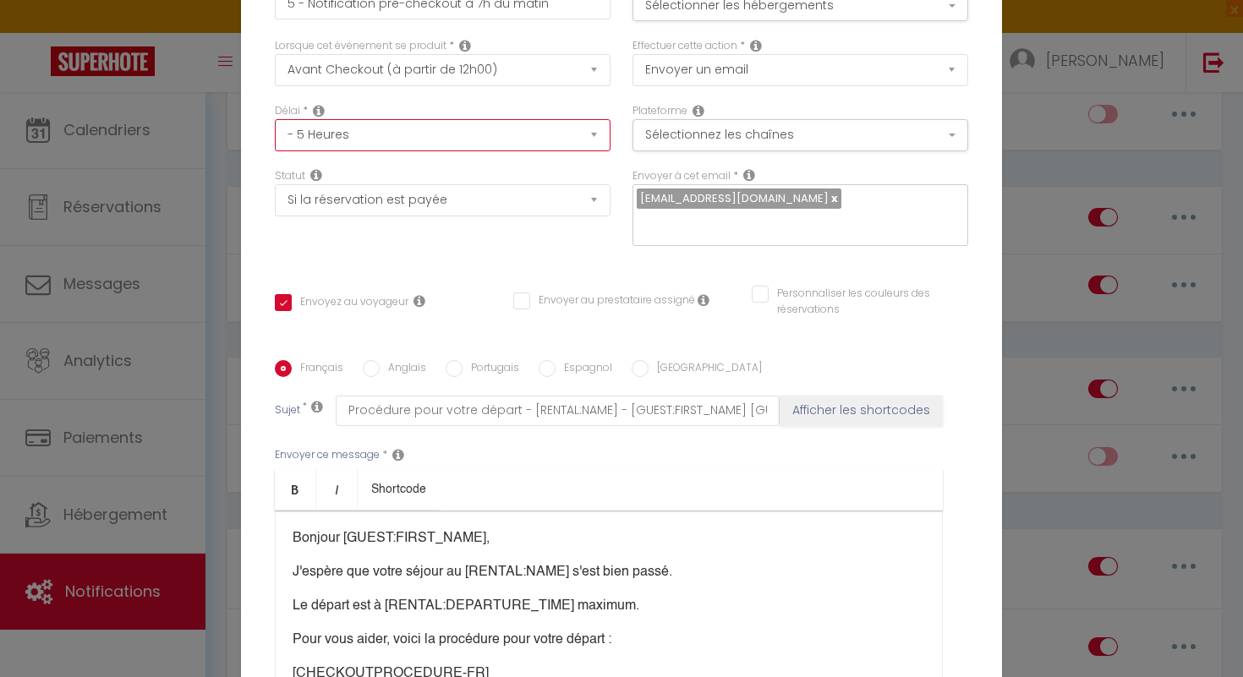
click at [594, 146] on select "Immédiat - 10 Minutes - 1 Heure - 2 Heures - 3 Heures - 4 Heures - 5 Heures - 6…" at bounding box center [443, 135] width 336 height 32
click at [594, 148] on select "Immédiat - 10 Minutes - 1 Heure - 2 Heures - 3 Heures - 4 Heures - 5 Heures - 6…" at bounding box center [443, 135] width 336 height 32
select select "18 Heures"
click at [275, 131] on select "Immédiat - 10 Minutes - 1 Heure - 2 Heures - 3 Heures - 4 Heures - 5 Heures - 6…" at bounding box center [443, 135] width 336 height 32
checkbox input "true"
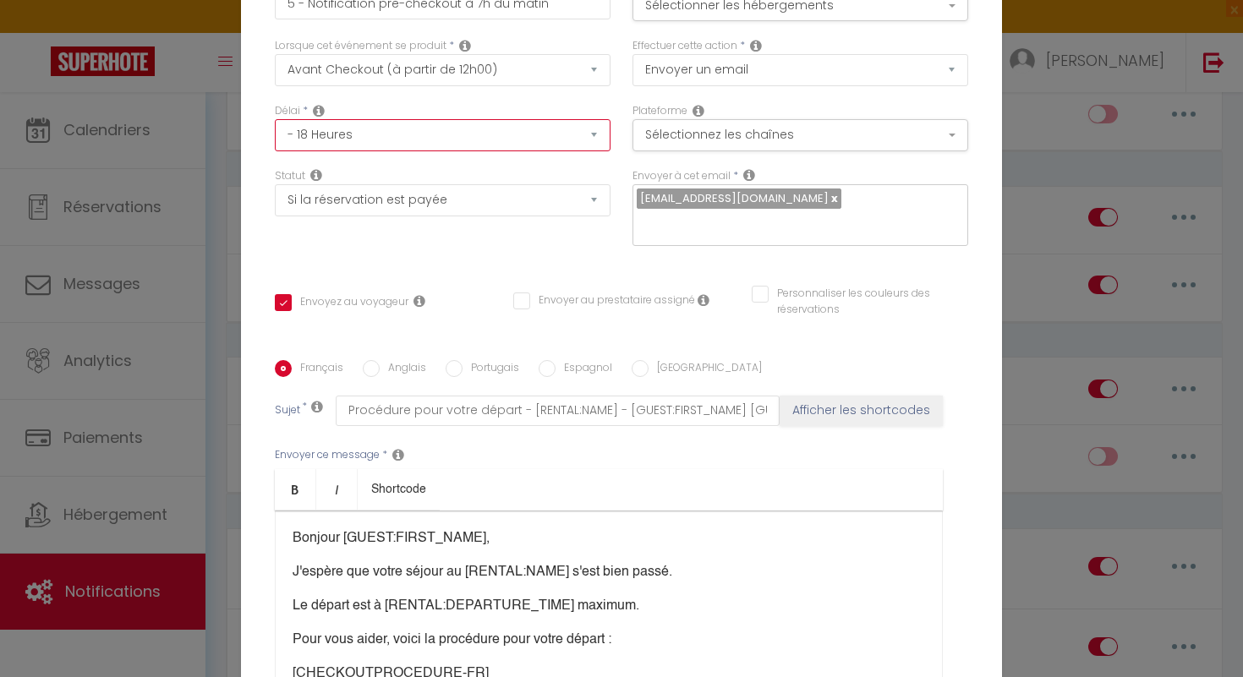
checkbox input "false"
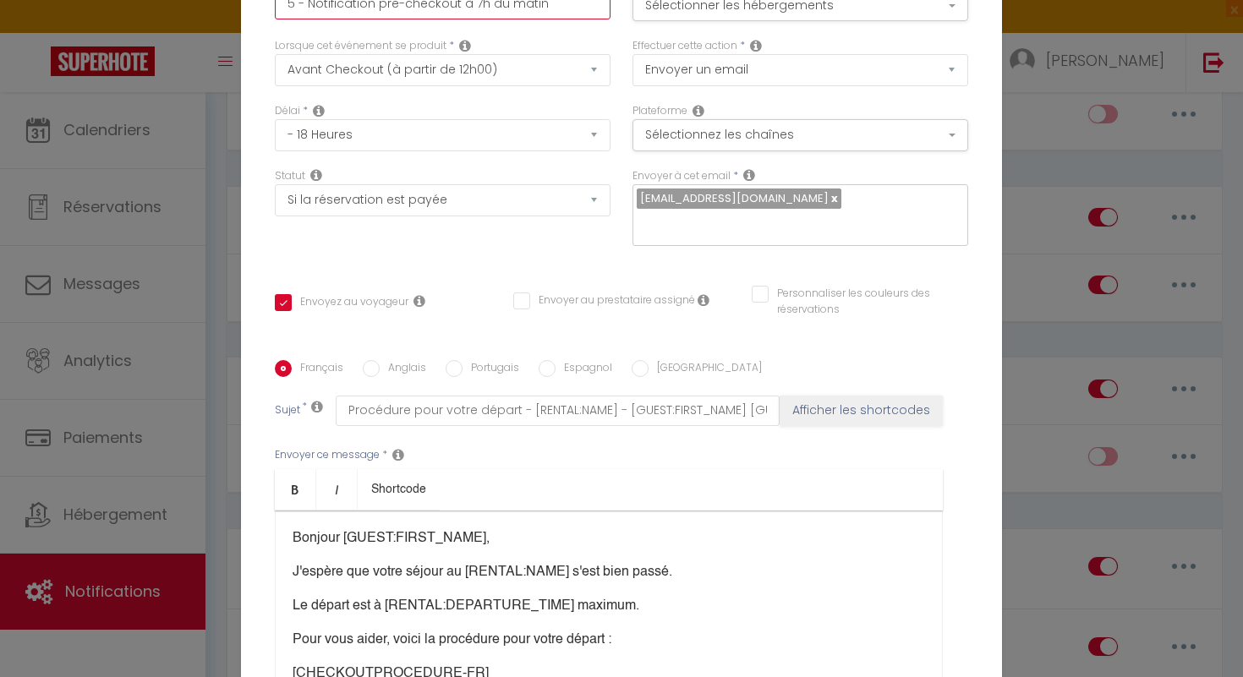
click at [551, 19] on input "5 - Notification pre-checkout à 7h du matin" at bounding box center [443, 4] width 336 height 30
type input "5 - Notification pre-checkout à 7h du mati"
checkbox input "true"
checkbox input "false"
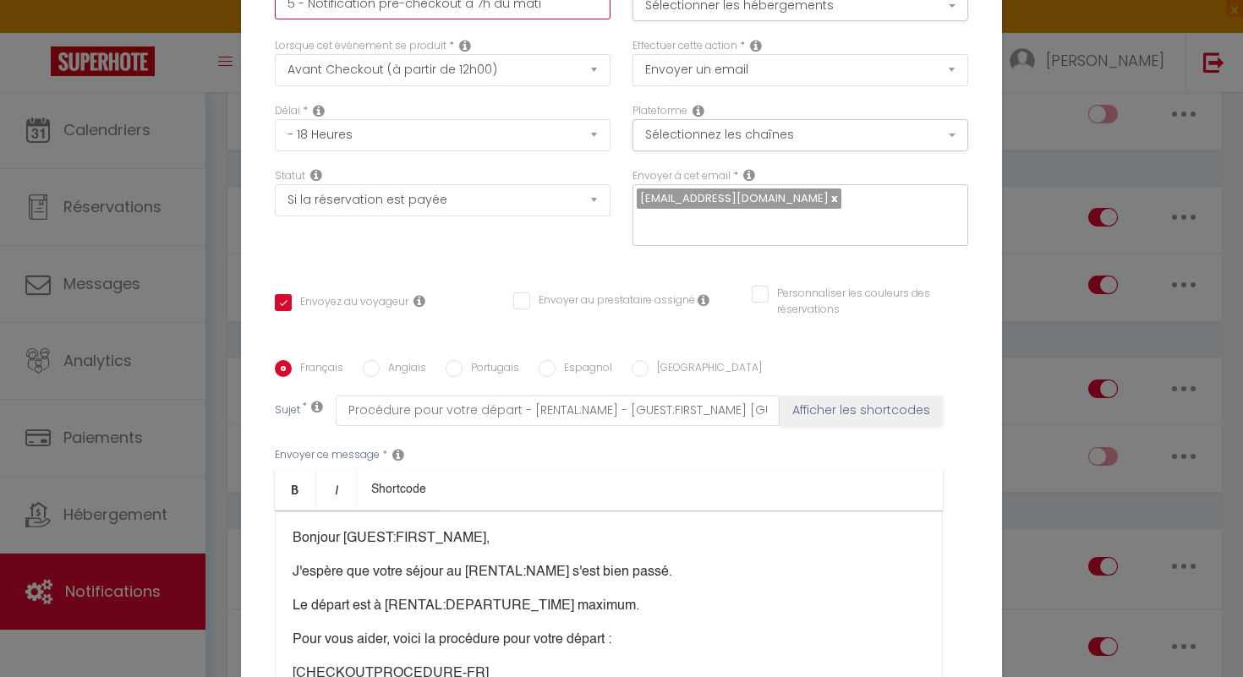
type input "5 - Notification pre-checkout à 7h du mat"
checkbox input "true"
checkbox input "false"
type input "5 - Notification pre-checkout à 7h du ma"
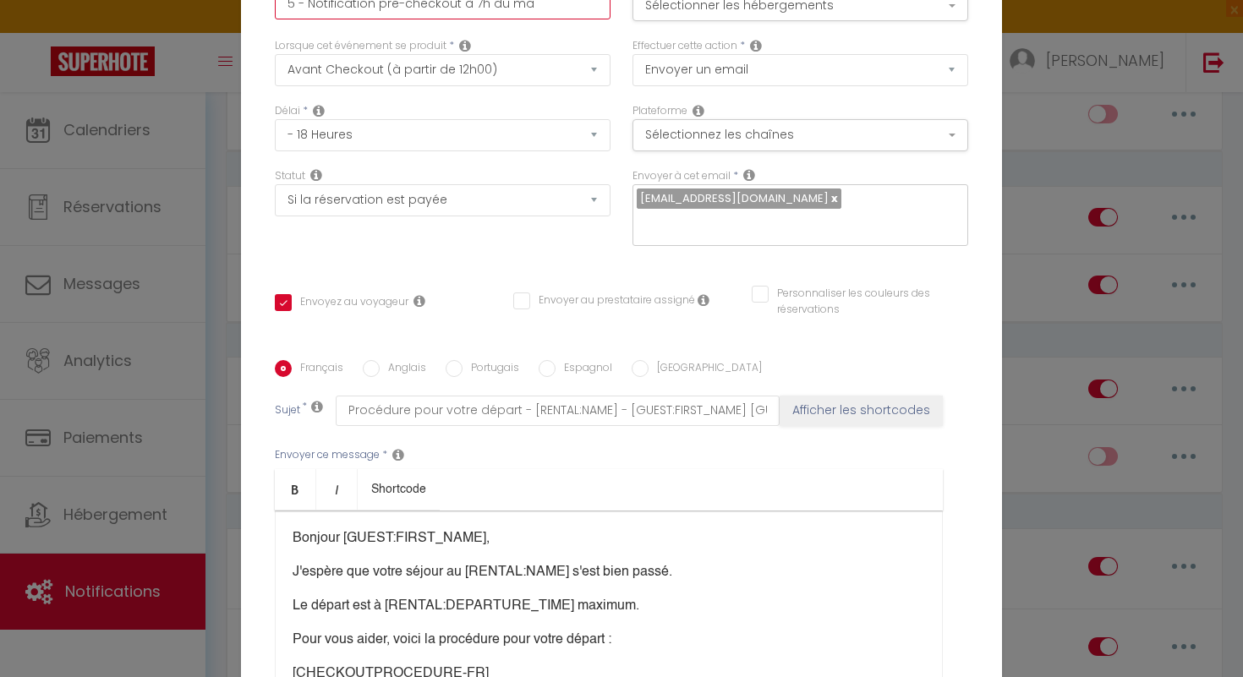
checkbox input "false"
checkbox input "true"
checkbox input "false"
type input "5 - Notification pre-checkout à 7h du m"
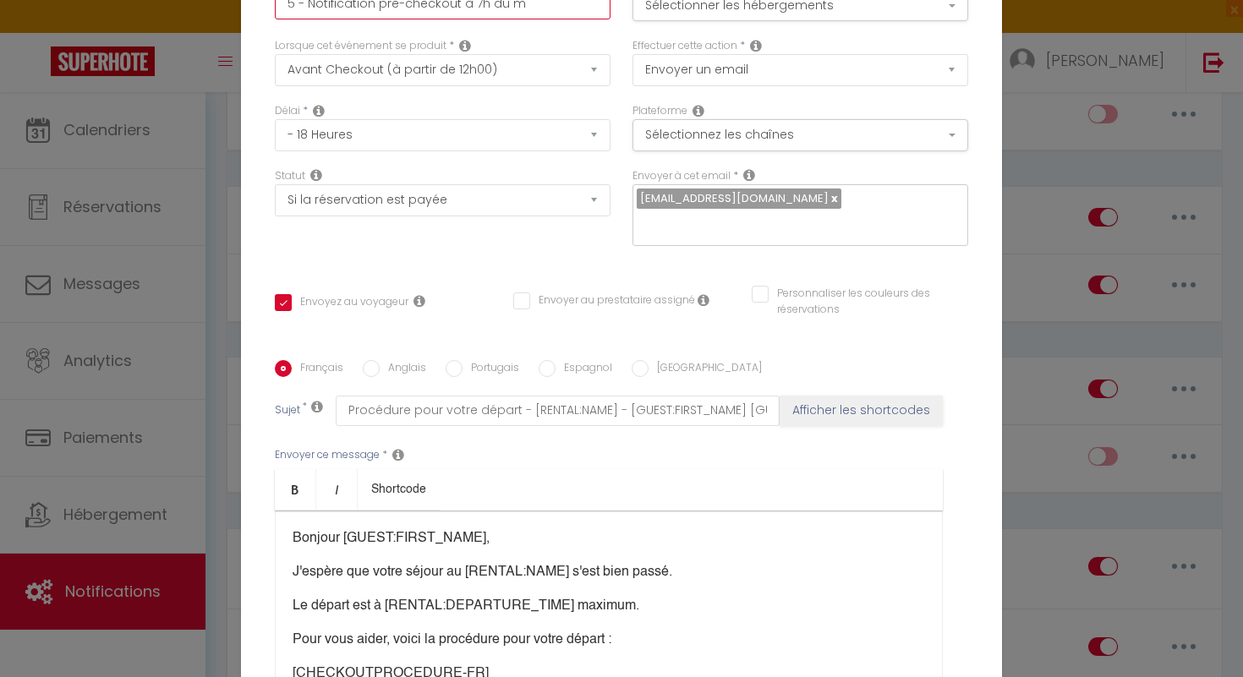
checkbox input "false"
checkbox input "true"
checkbox input "false"
type input "5 - Notification pre-checkout à 7h du"
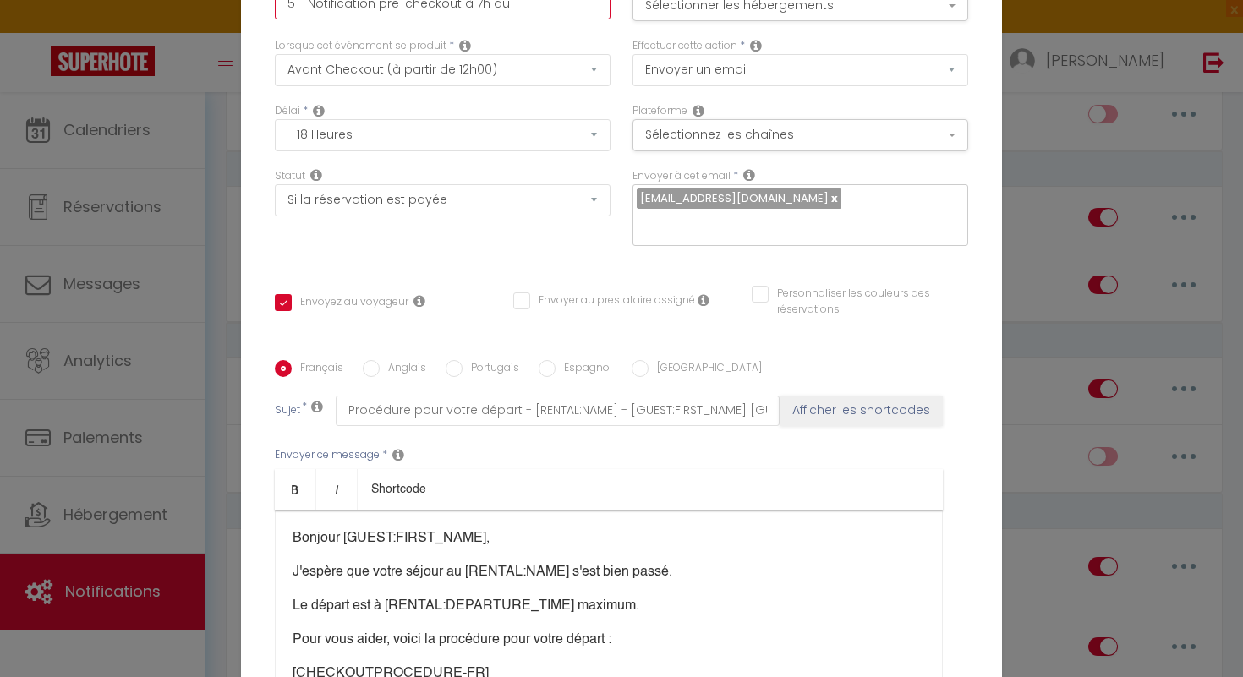
checkbox input "false"
checkbox input "true"
checkbox input "false"
type input "5 - Notification pre-checkout à 7h du"
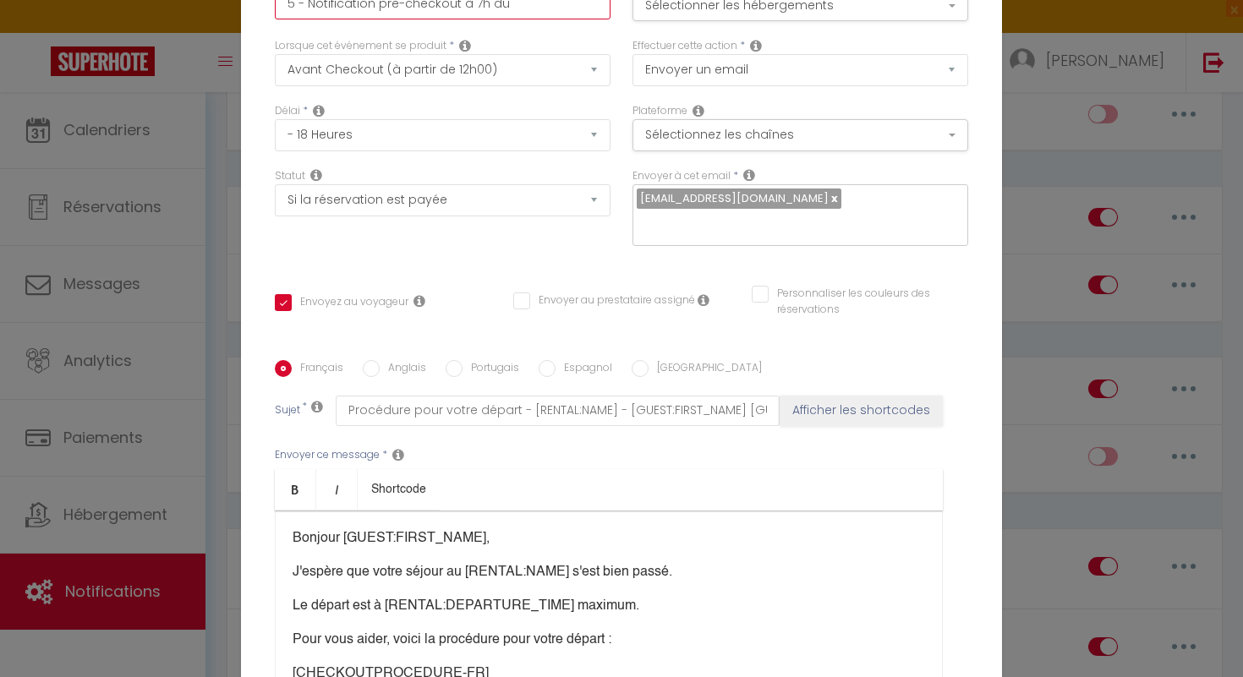
checkbox input "false"
checkbox input "true"
checkbox input "false"
type input "5 - Notification pre-checkout à 7h d"
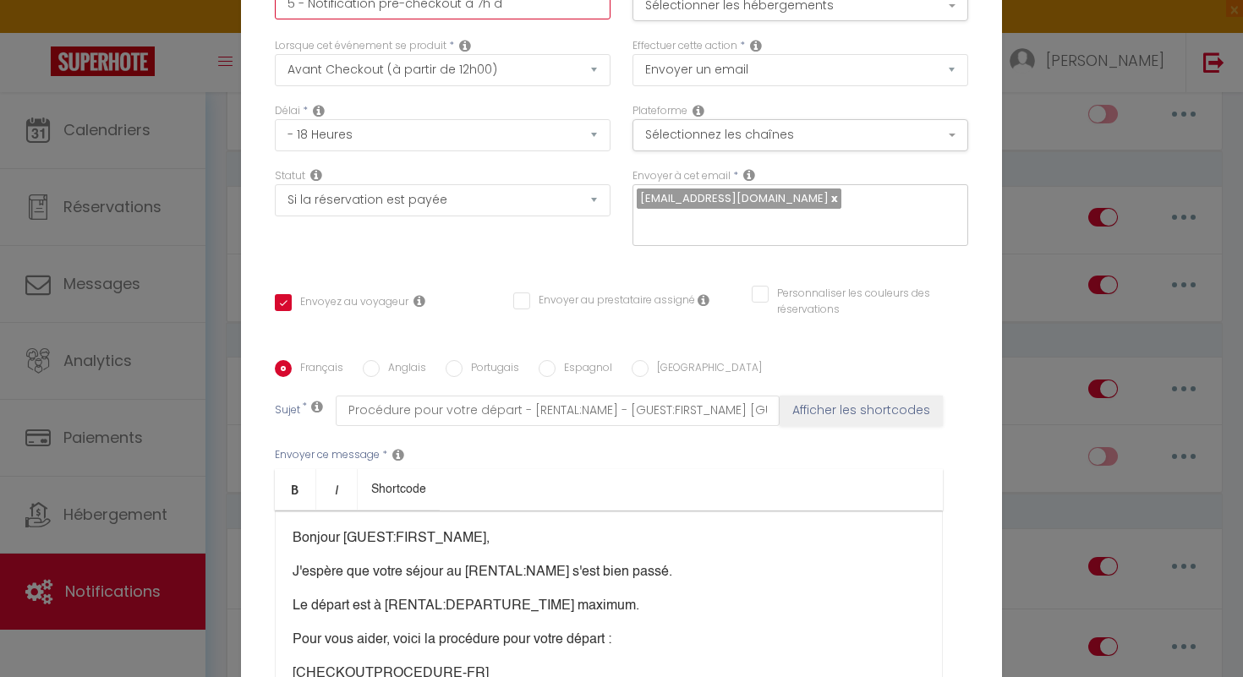
checkbox input "false"
checkbox input "true"
checkbox input "false"
type input "5 - Notification pre-checkout à 7h"
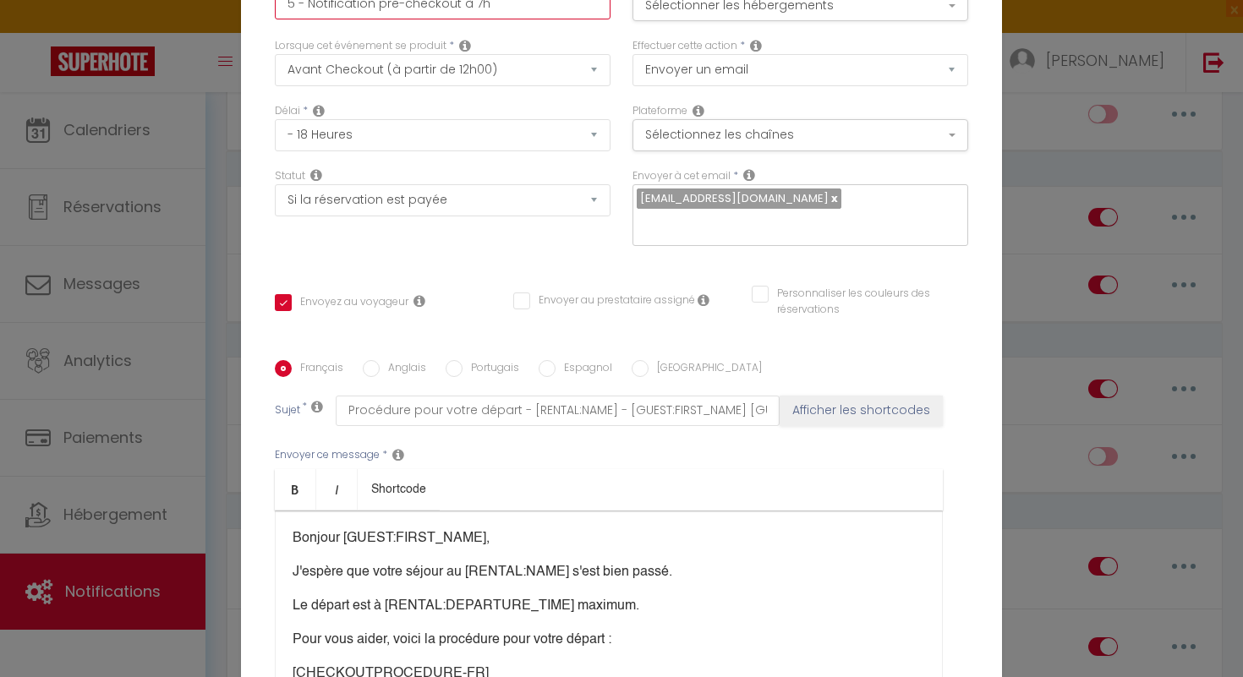
checkbox input "false"
checkbox input "true"
checkbox input "false"
type input "5 - Notification pre-checkout à 7h"
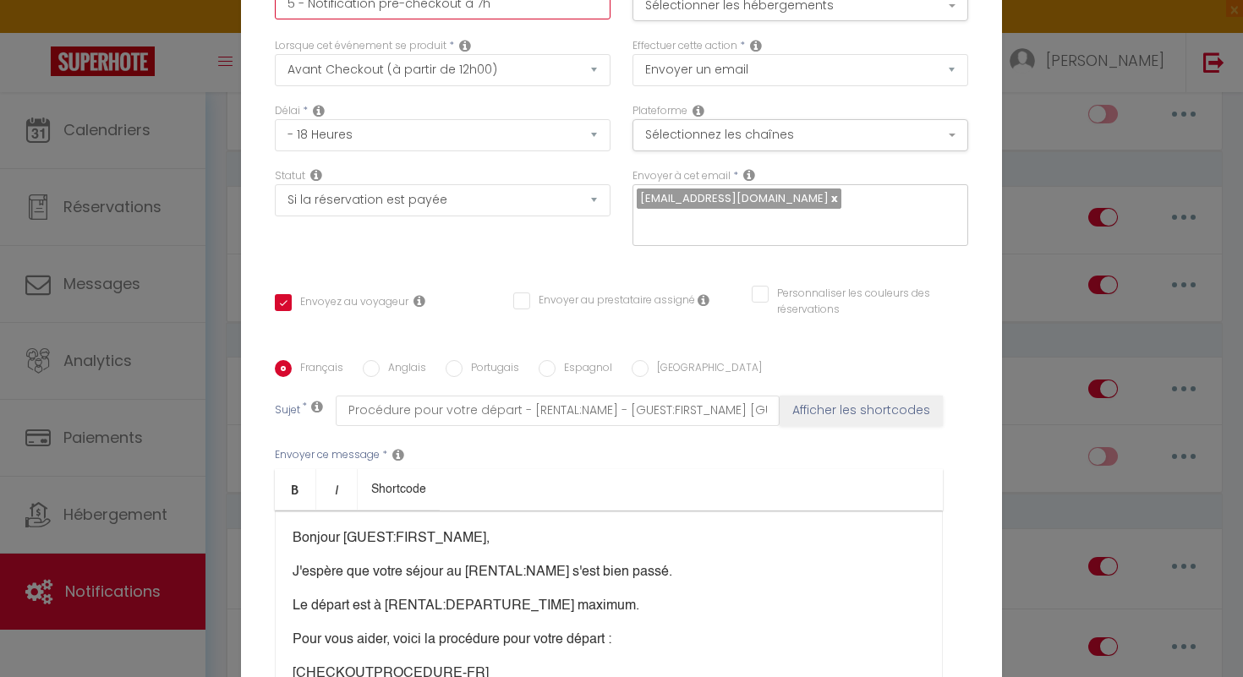
checkbox input "false"
checkbox input "true"
checkbox input "false"
type input "5 - Notification pre-checkout à 7"
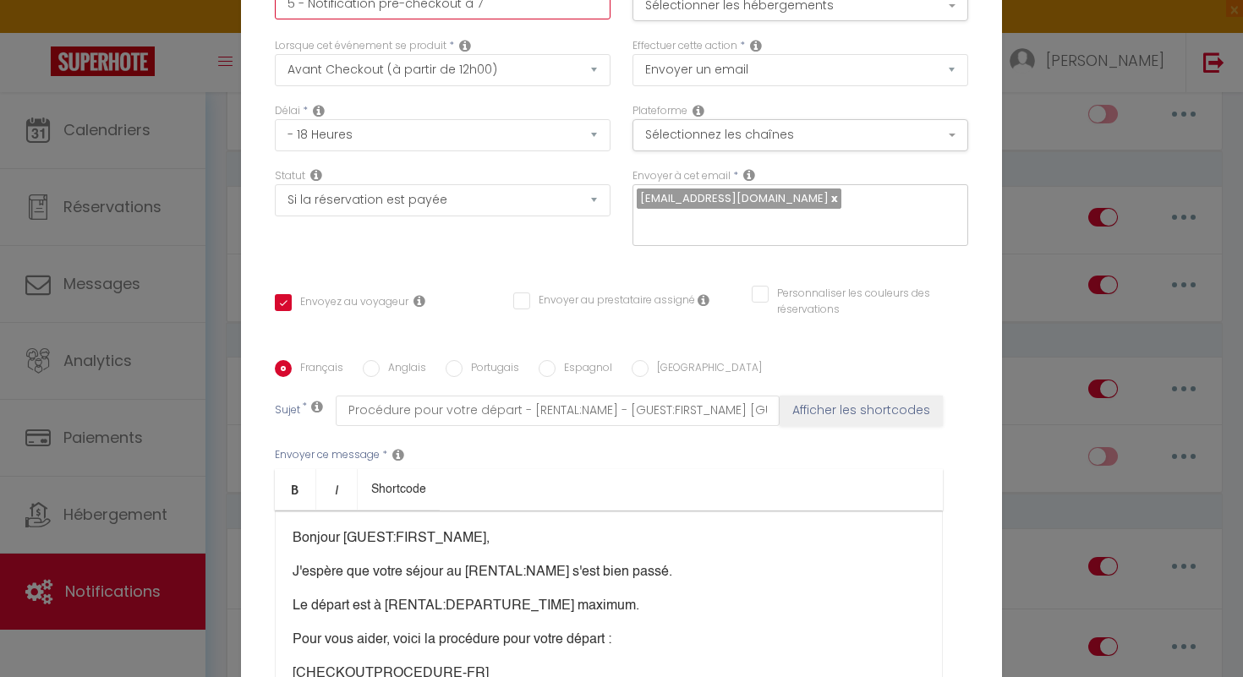
checkbox input "false"
checkbox input "true"
checkbox input "false"
type input "5 - Notification pre-checkout à"
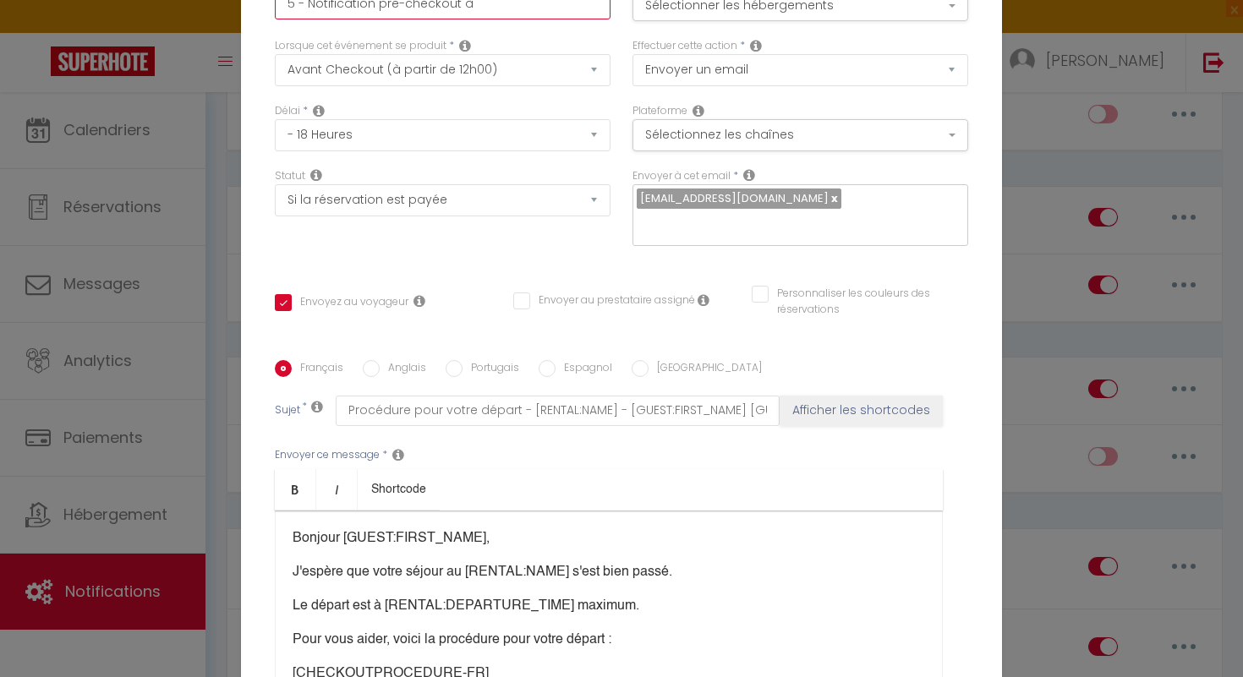
checkbox input "false"
checkbox input "true"
checkbox input "false"
type input "5 - Notification pre-checkout à"
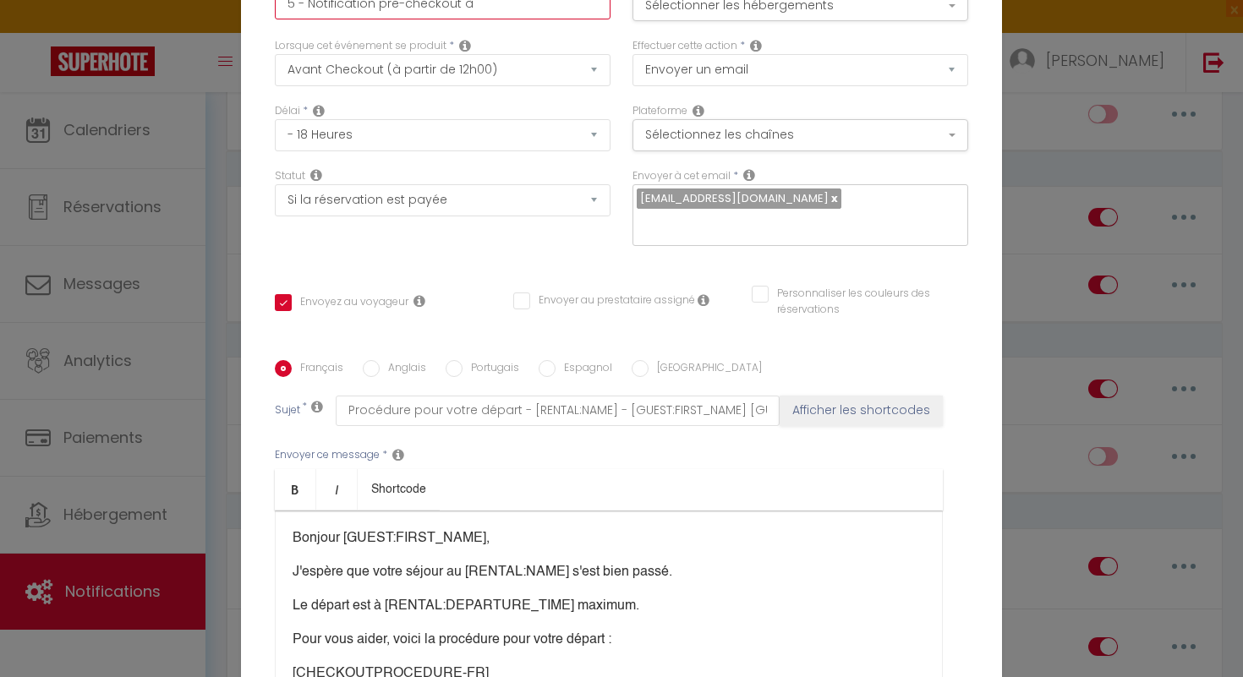
checkbox input "false"
checkbox input "true"
checkbox input "false"
type input "5 - Notification pre-checkout"
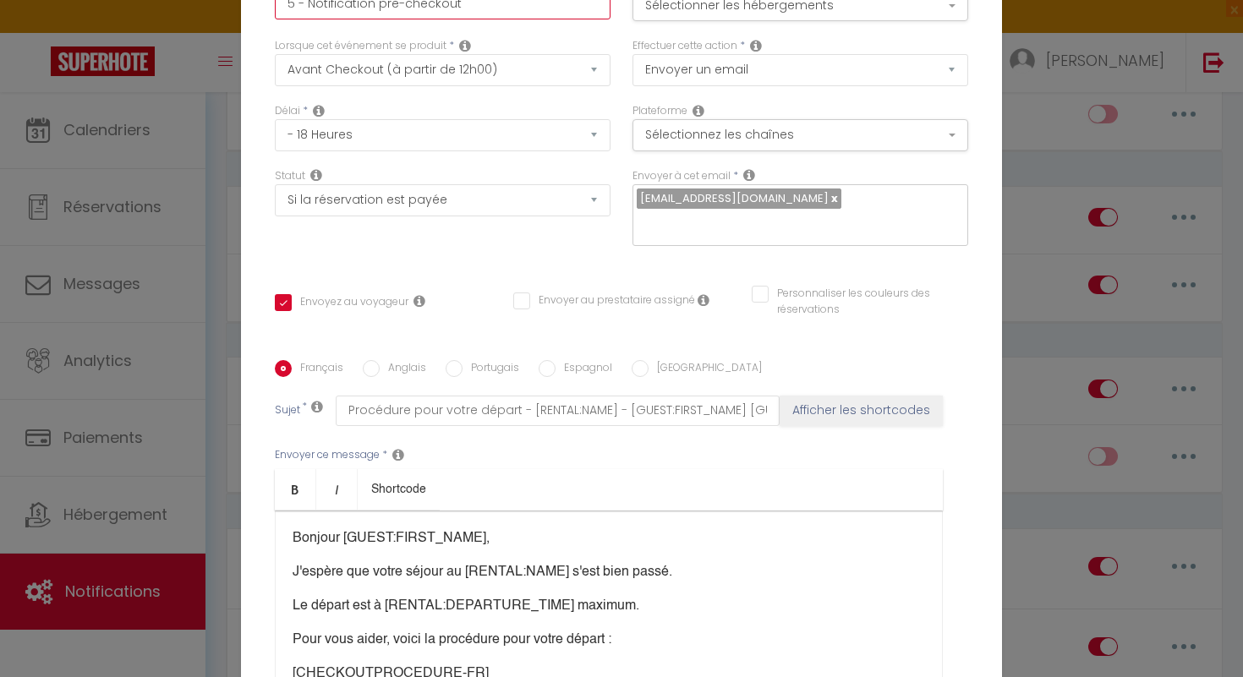
checkbox input "false"
checkbox input "true"
checkbox input "false"
type input "5 - Notification pre-checkout"
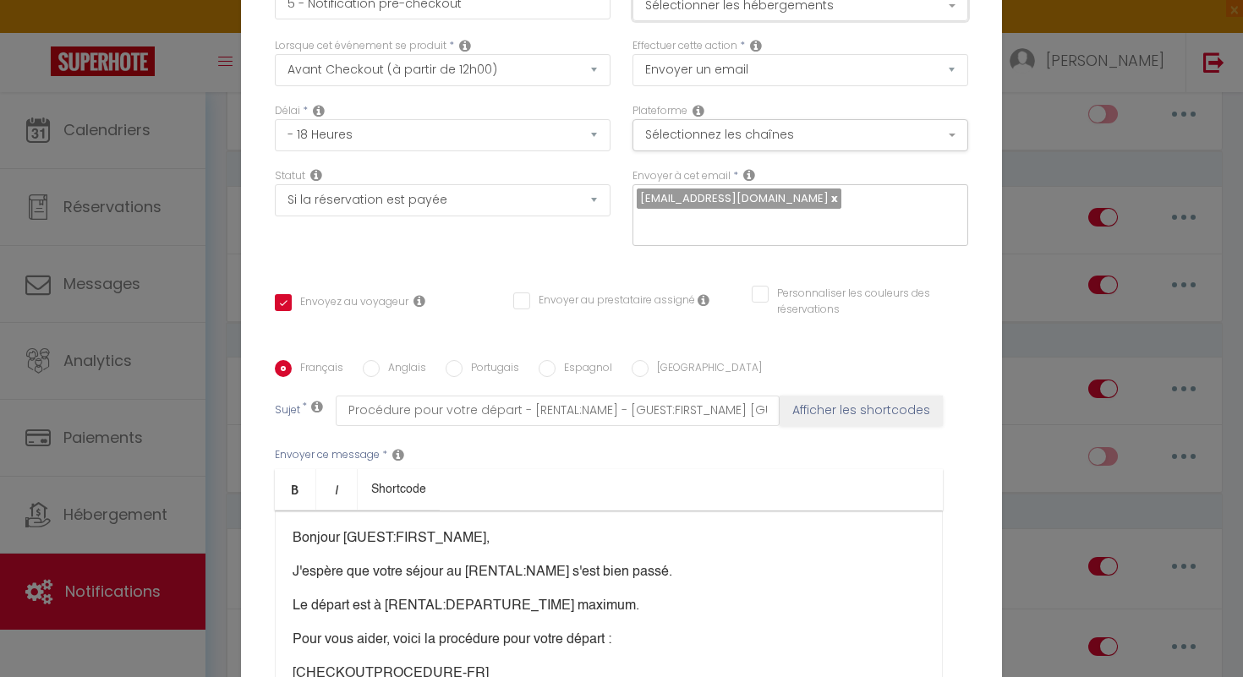
click at [947, 19] on button "Sélectionner les hébergements" at bounding box center [801, 5] width 336 height 32
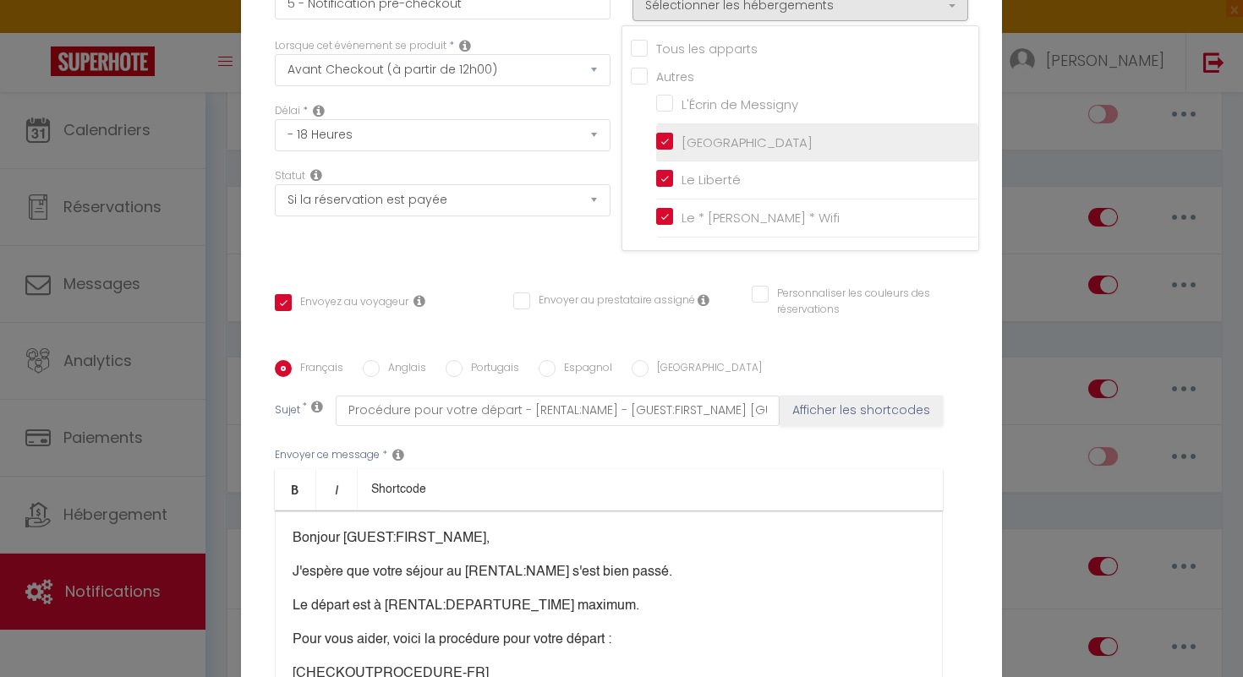
click at [672, 150] on input "[GEOGRAPHIC_DATA]" at bounding box center [817, 142] width 322 height 17
checkbox input "false"
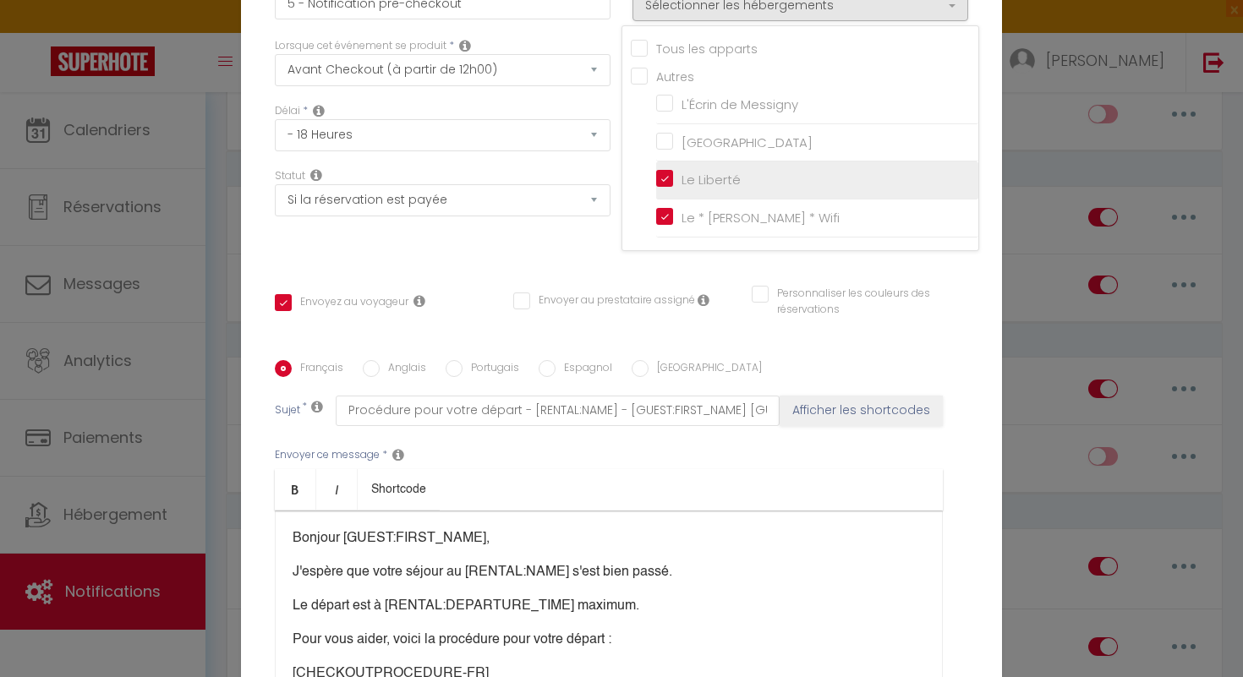
click at [672, 185] on input "Le Liberté" at bounding box center [817, 180] width 322 height 17
checkbox input "false"
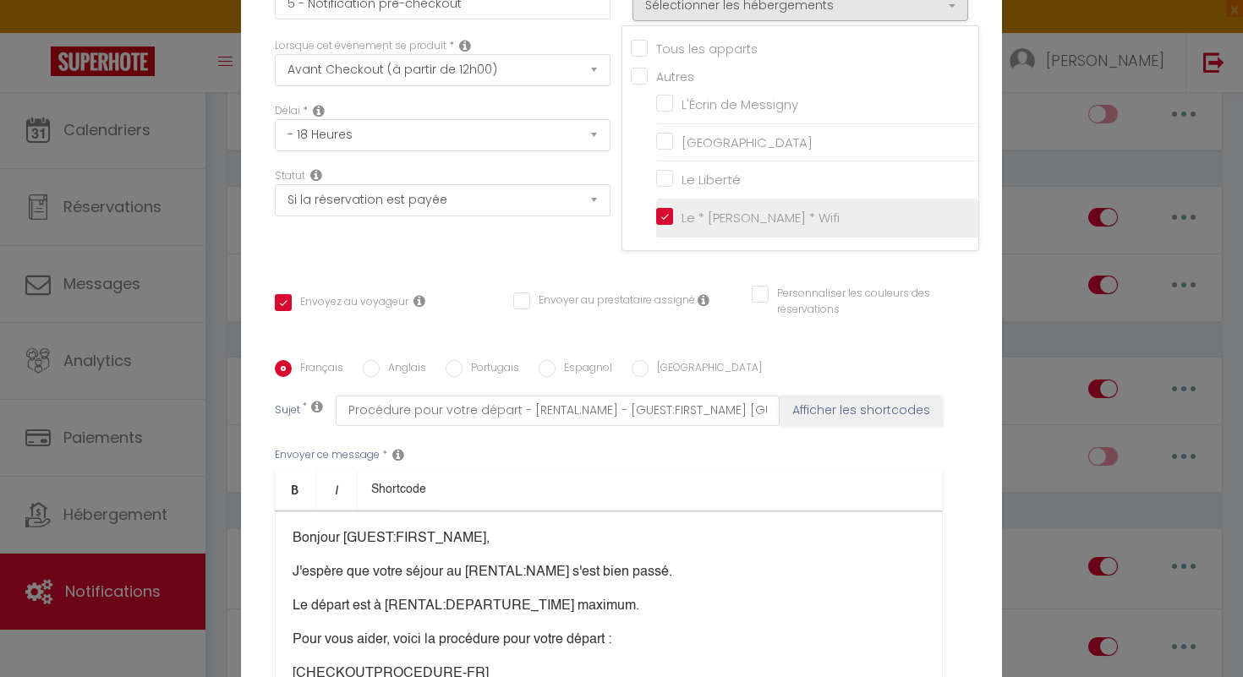
click at [666, 226] on input "Le * [PERSON_NAME] * Wifi" at bounding box center [817, 218] width 322 height 17
checkbox input "false"
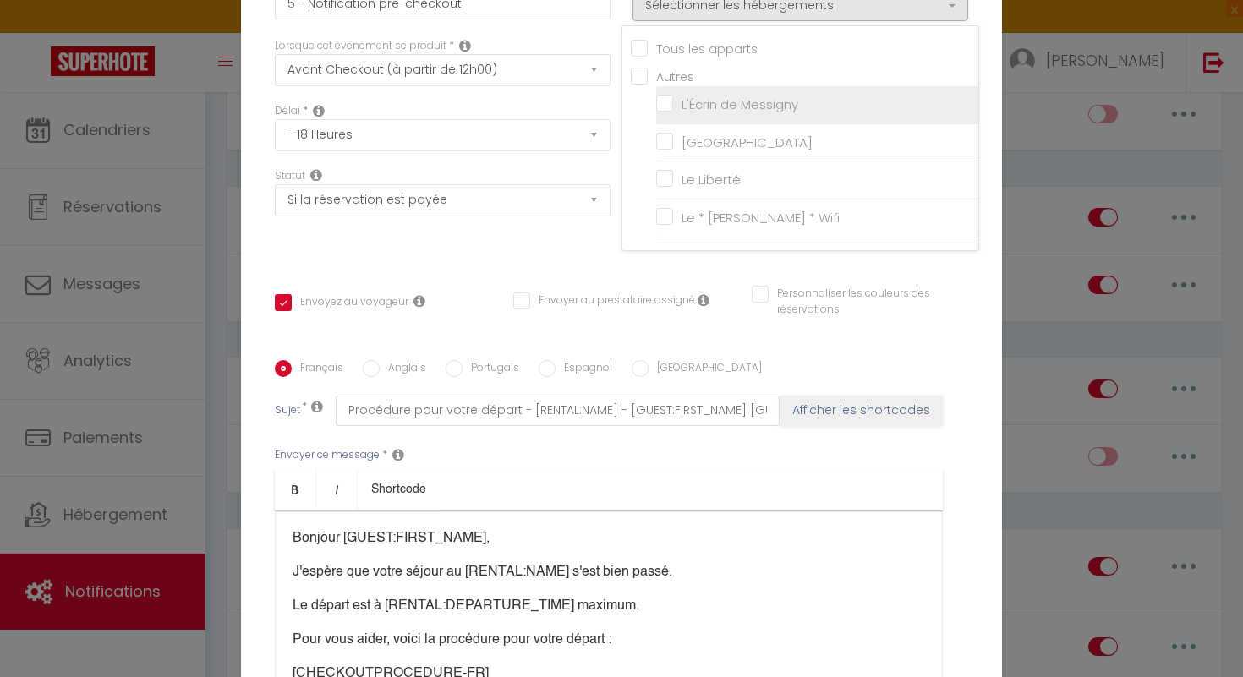
click at [665, 112] on input "L'Écrin de Messigny" at bounding box center [817, 104] width 322 height 17
checkbox input "true"
checkbox input "false"
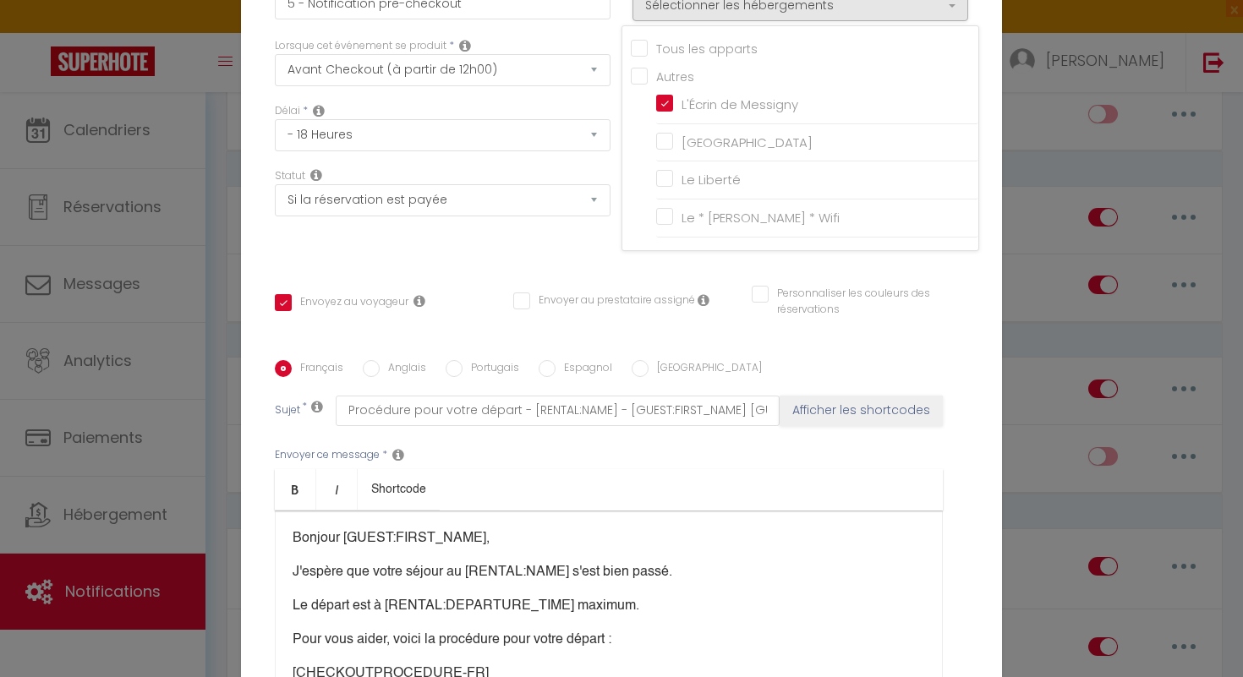
click at [535, 535] on p "Bonjour [GUEST:FIRST_NAME]," at bounding box center [609, 539] width 633 height 20
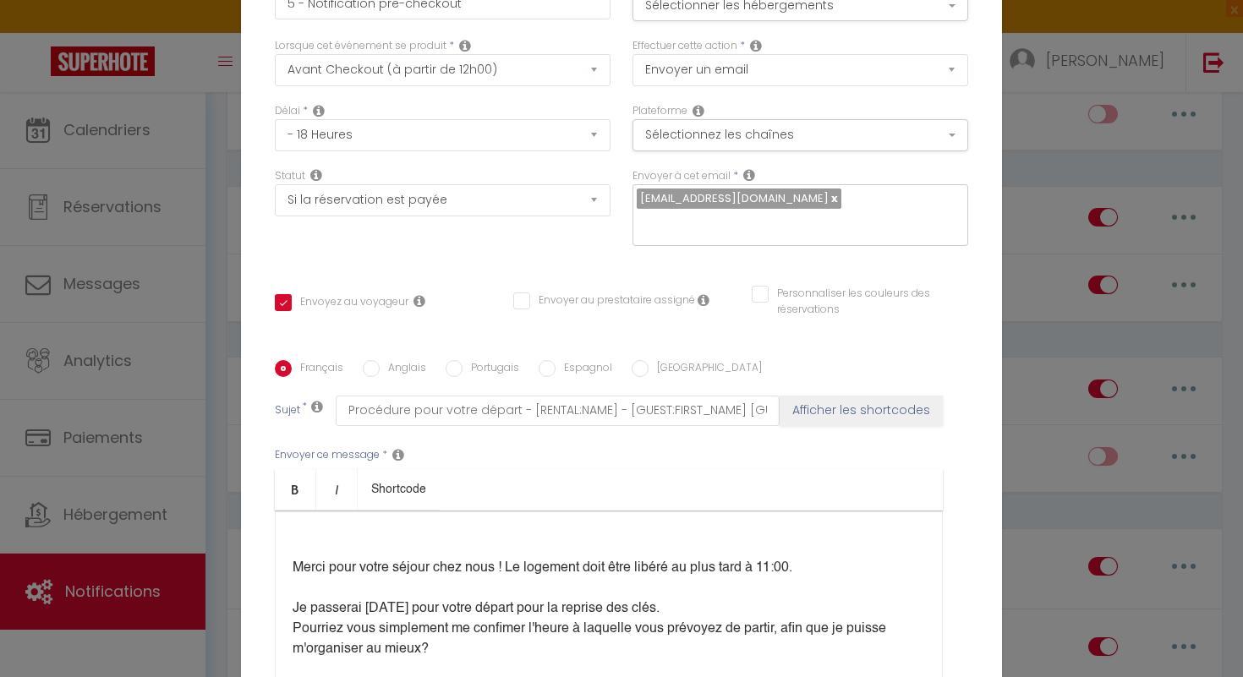
scroll to position [5, 0]
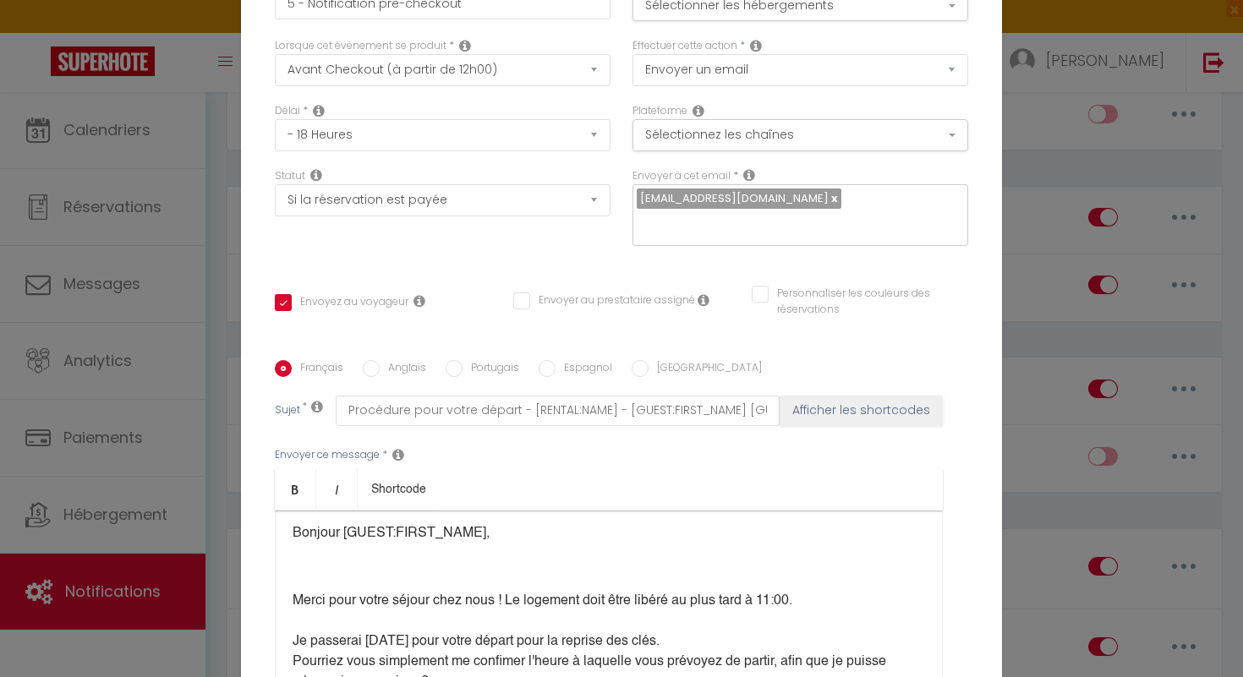
click at [498, 567] on div "Bonjour [GUEST:FIRST_NAME], Merci pour votre séjour chez nous ! Le logement doi…" at bounding box center [609, 595] width 668 height 169
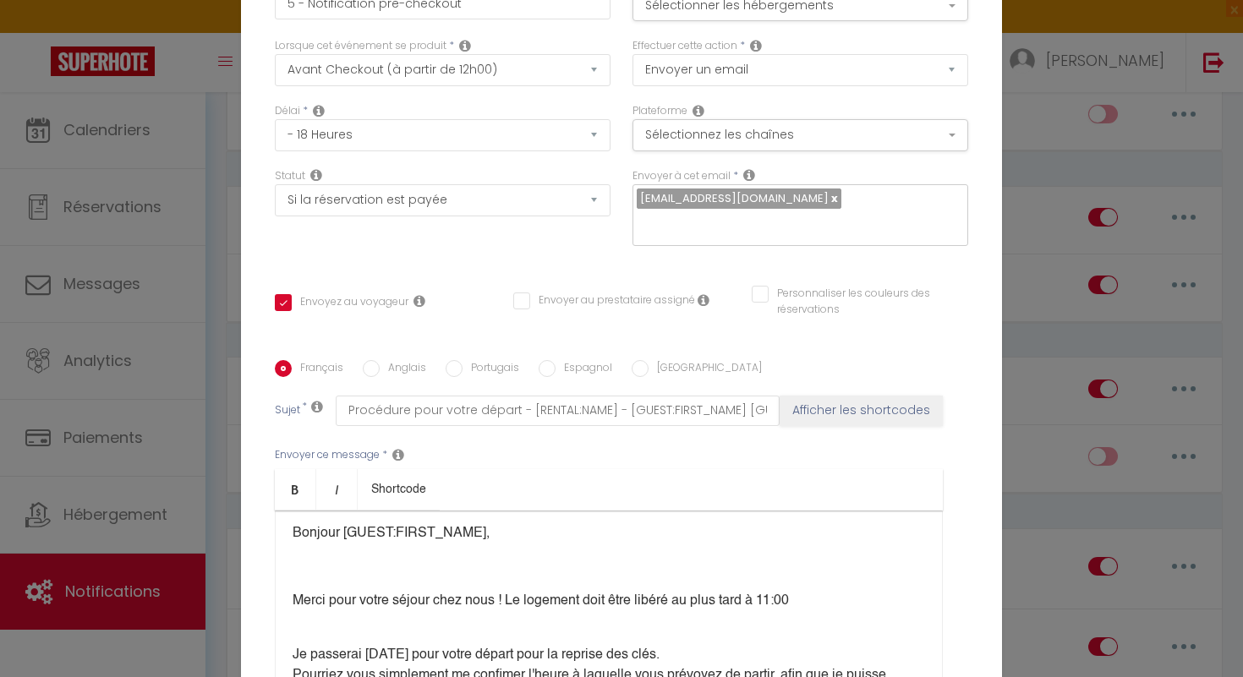
click at [322, 563] on p at bounding box center [609, 567] width 633 height 20
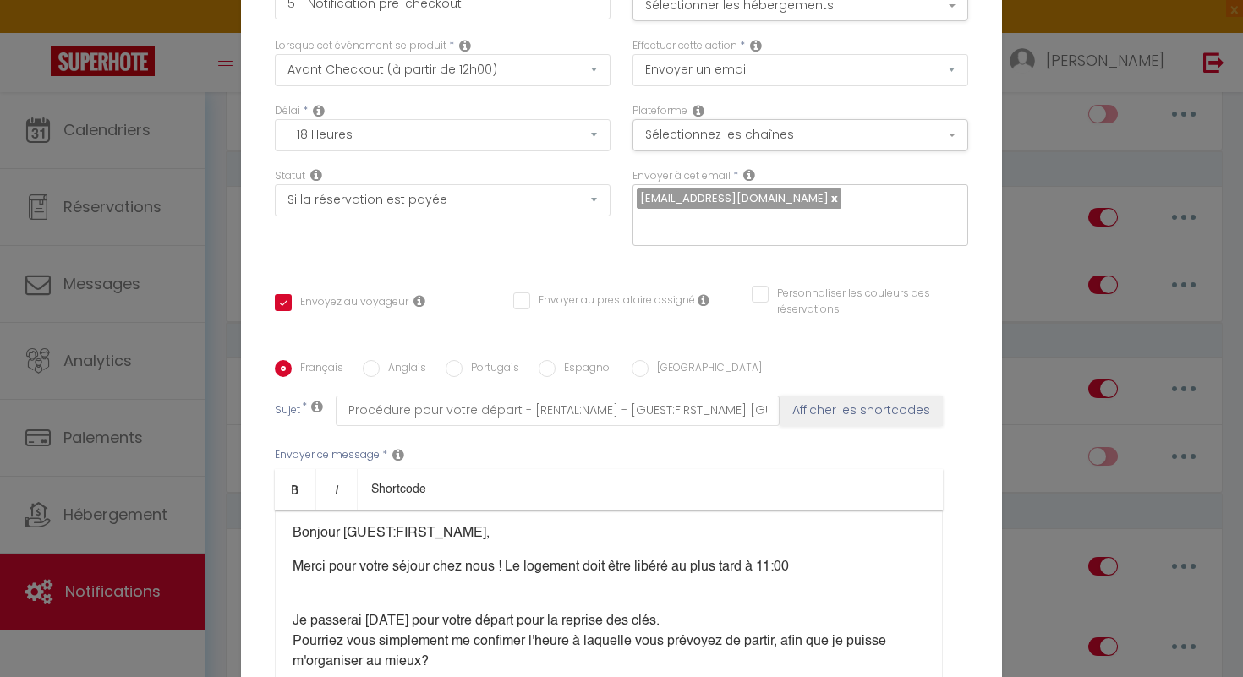
click at [293, 611] on div "Bonjour [GUEST:FIRST_NAME], Merci pour votre séjour chez nous ! Le logement doi…" at bounding box center [609, 595] width 668 height 169
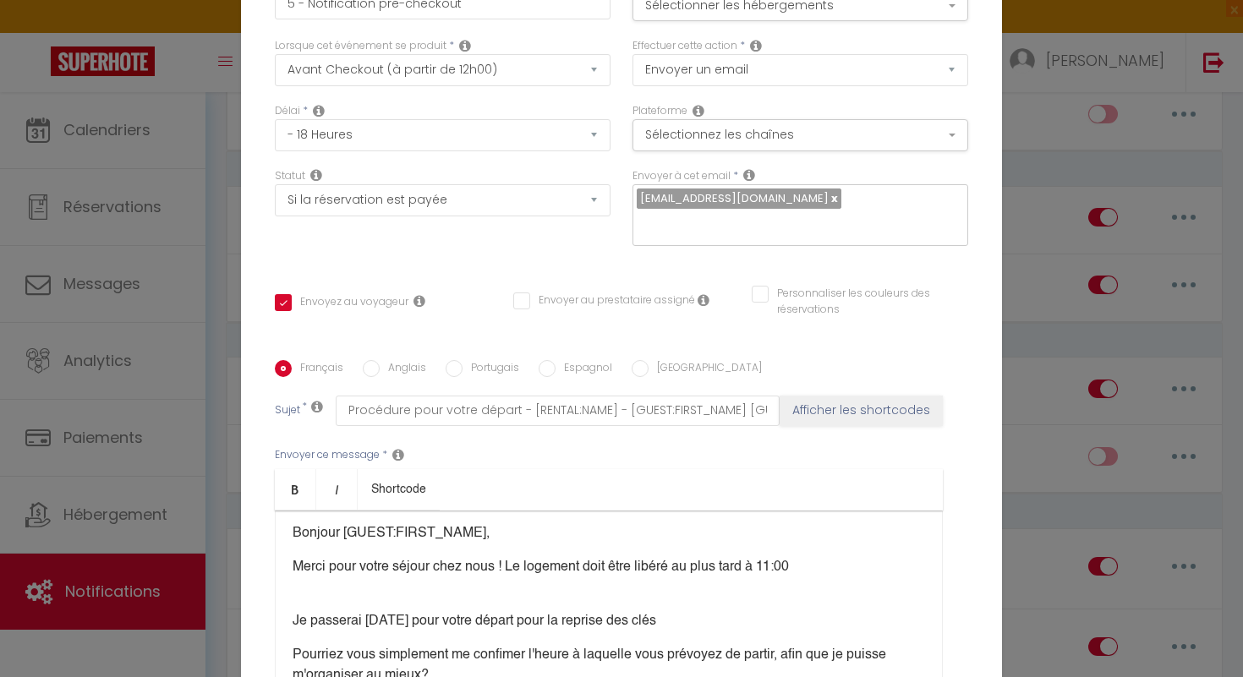
click at [321, 584] on div "Bonjour [GUEST:FIRST_NAME], Merci pour votre séjour chez nous ! Le logement doi…" at bounding box center [609, 595] width 668 height 169
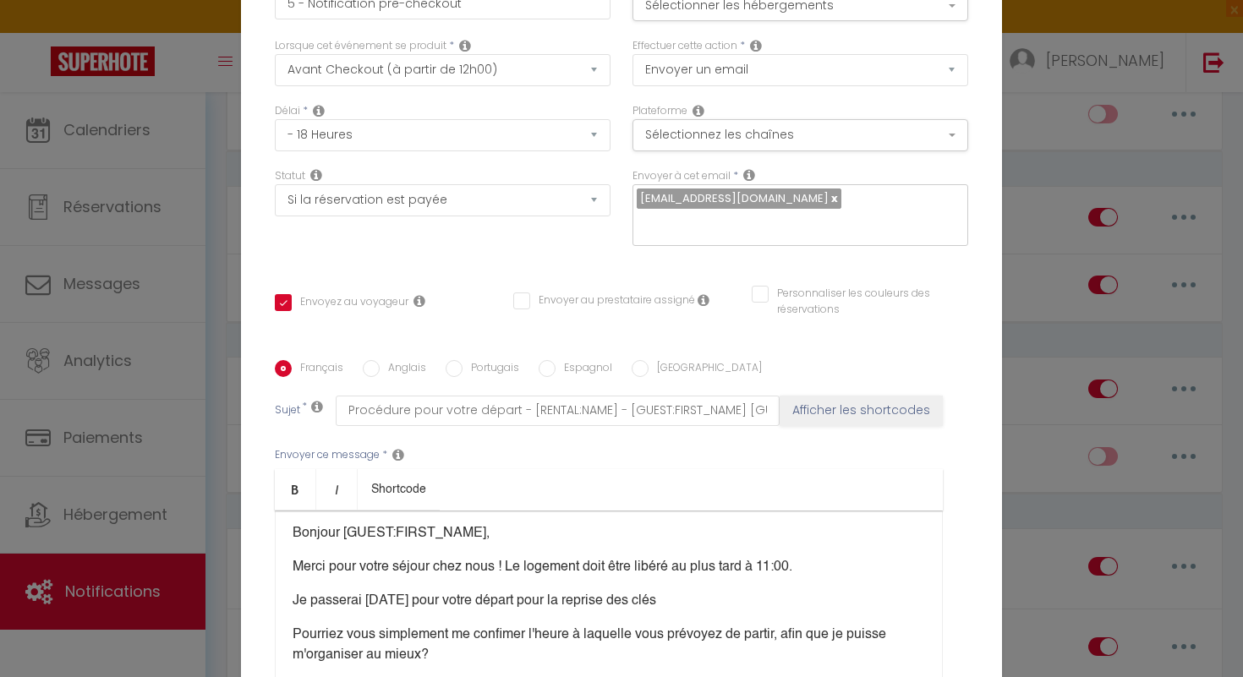
click at [666, 591] on p "Je passerai [DATE] pour votre départ pour la reprise des clés" at bounding box center [609, 601] width 633 height 20
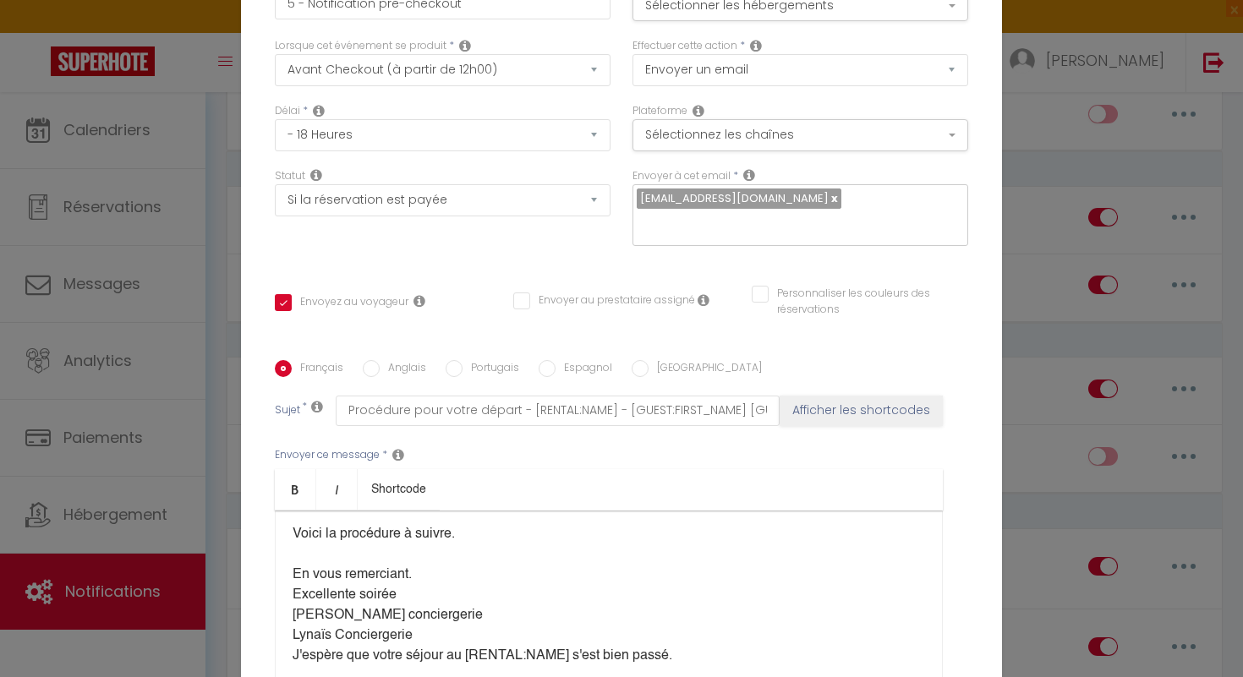
scroll to position [174, 0]
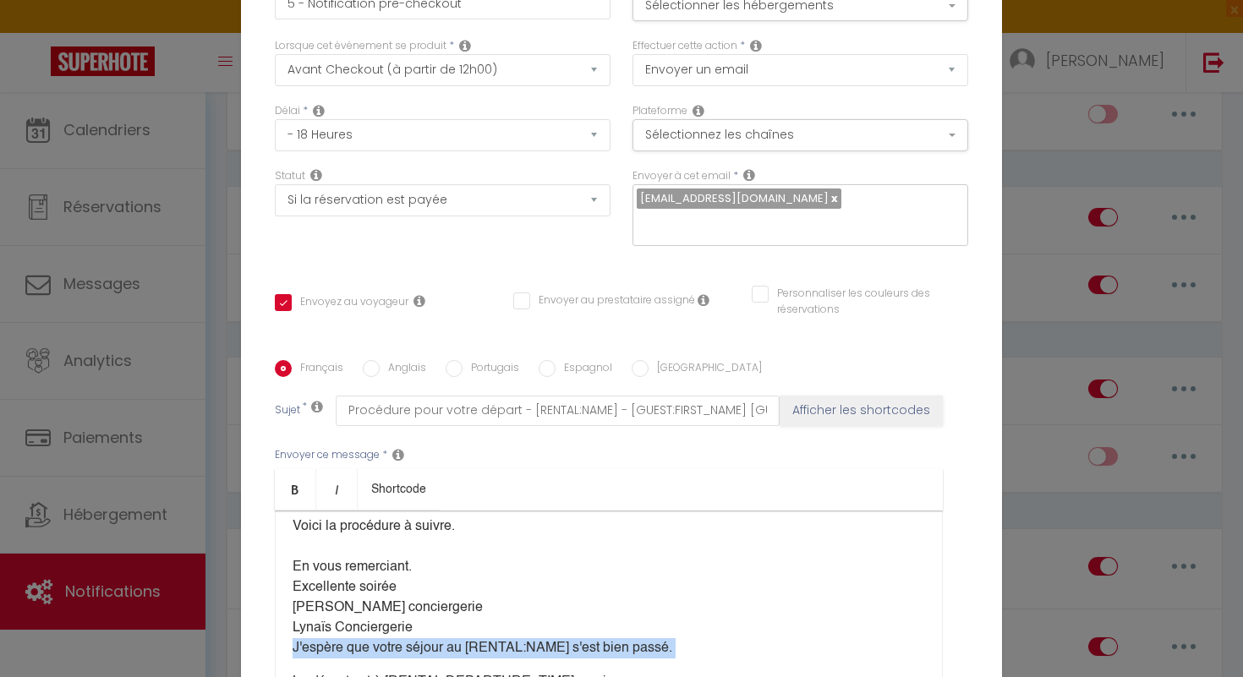
drag, startPoint x: 293, startPoint y: 640, endPoint x: 654, endPoint y: 649, distance: 361.2
click at [654, 649] on div "Bonjour [GUEST:FIRST_NAME], Merci pour votre séjour chez nous ! Le logement doi…" at bounding box center [609, 595] width 668 height 169
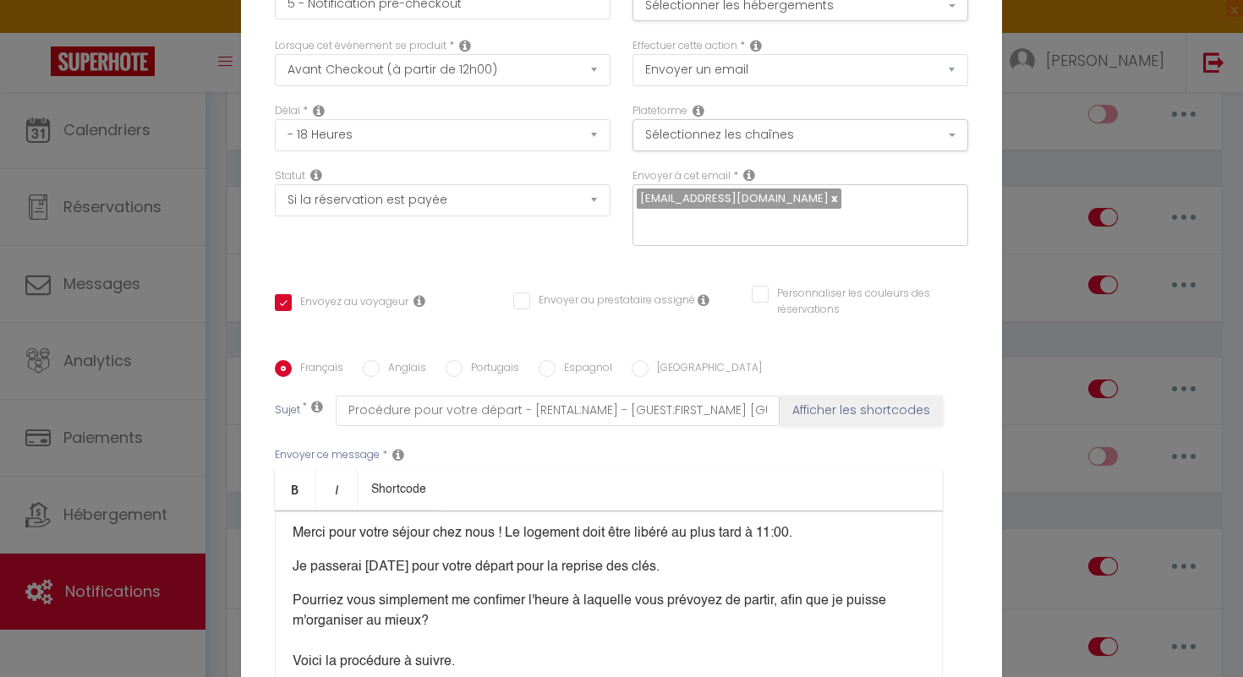
scroll to position [0, 0]
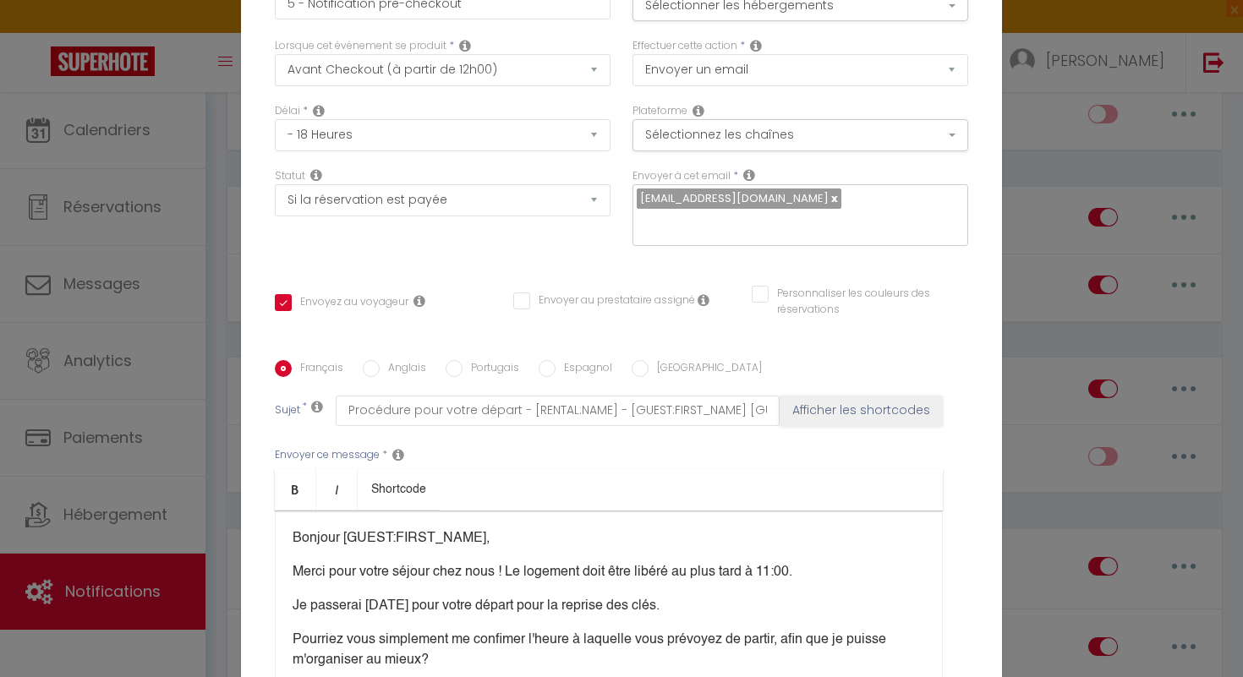
click at [809, 562] on p "Merci pour votre séjour chez nous ! Le logement doit être libéré au plus tard à…" at bounding box center [609, 572] width 633 height 20
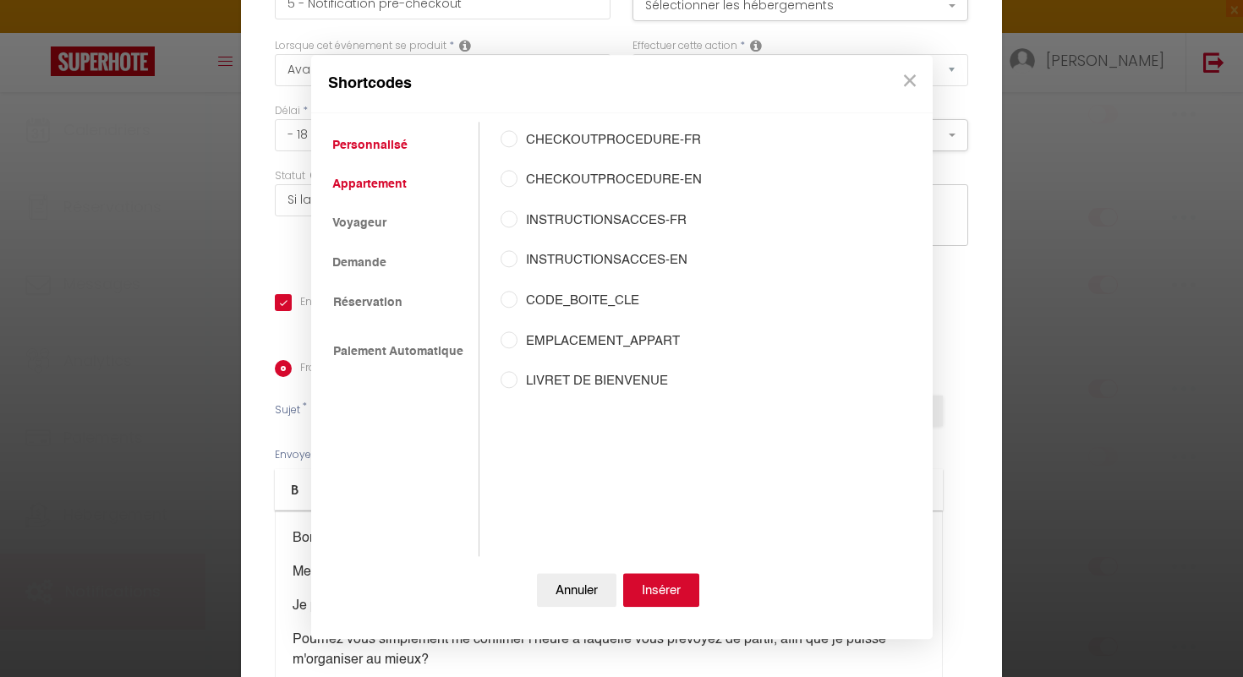
click at [382, 187] on link "Appartement" at bounding box center [369, 184] width 91 height 30
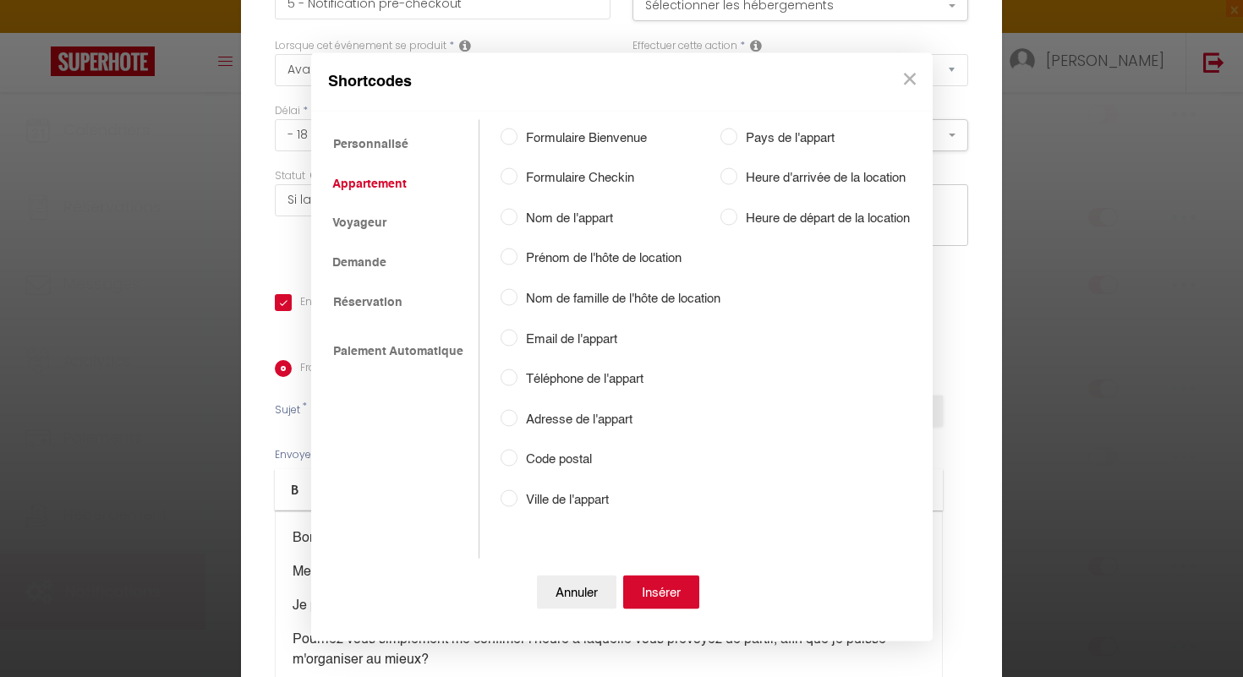
click at [737, 215] on input "Heure de départ de la location" at bounding box center [729, 216] width 17 height 17
radio input "true"
click at [675, 601] on button "Insérer" at bounding box center [661, 593] width 76 height 34
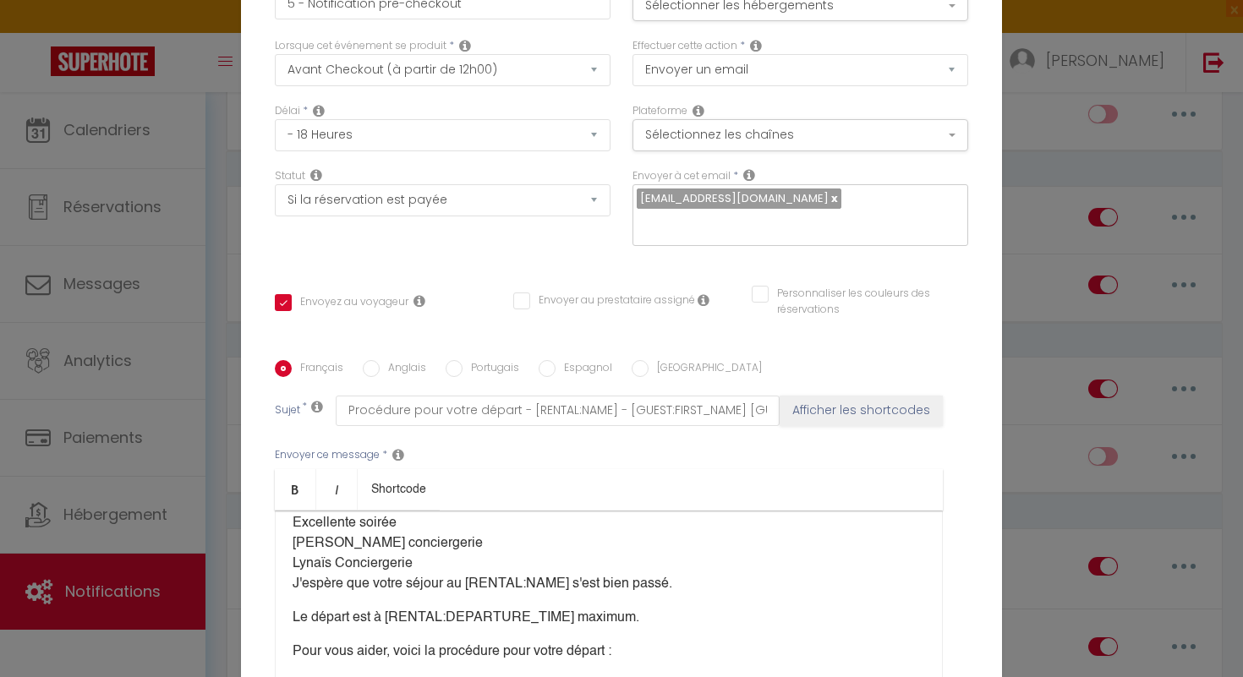
scroll to position [247, 0]
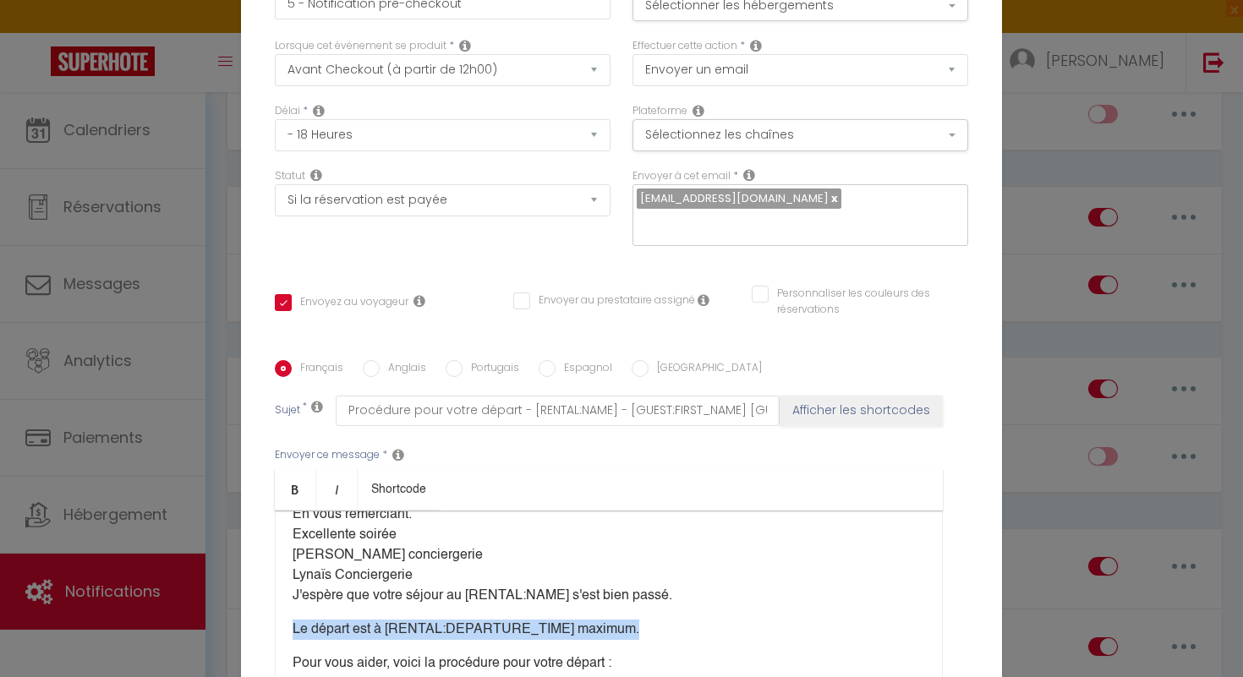
drag, startPoint x: 624, startPoint y: 617, endPoint x: 309, endPoint y: 602, distance: 315.8
click at [309, 602] on div "Bonjour [GUEST:FIRST_NAME], Merci pour votre séjour chez nous ! Le logement doi…" at bounding box center [609, 595] width 668 height 169
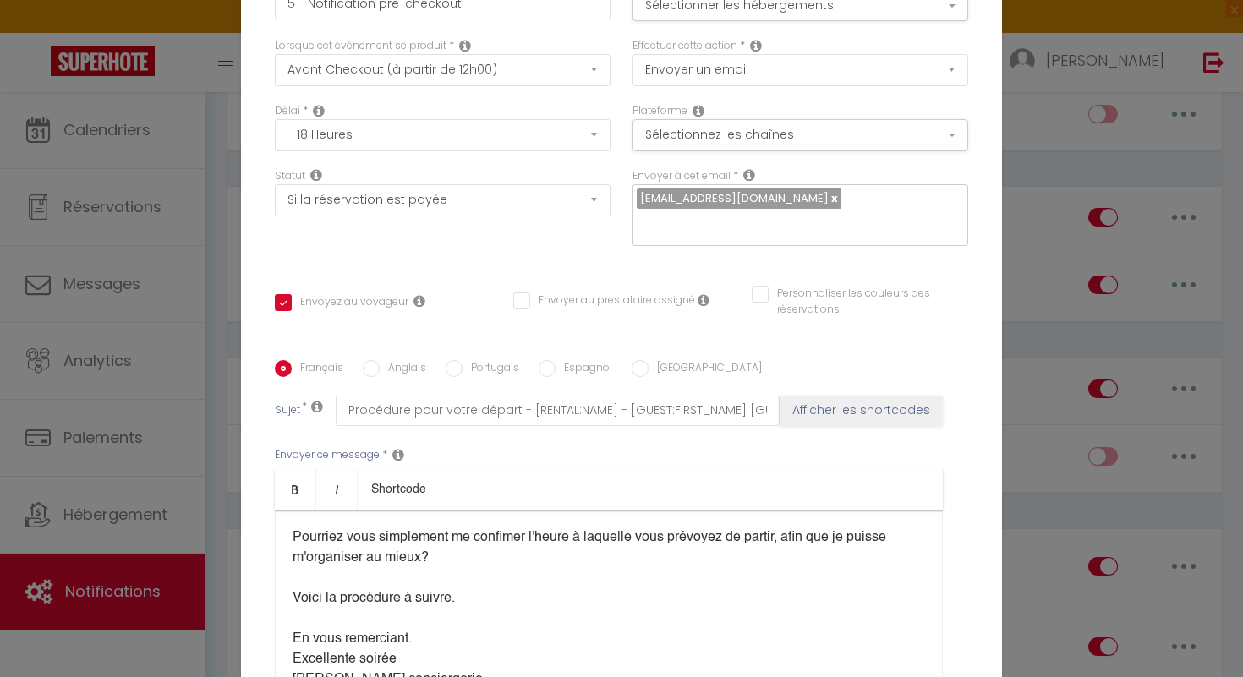
scroll to position [124, 0]
drag, startPoint x: 289, startPoint y: 585, endPoint x: 490, endPoint y: 580, distance: 200.5
click at [490, 580] on div "Bonjour [GUEST:FIRST_NAME], Merci pour votre séjour chez nous ! Le logement doi…" at bounding box center [609, 595] width 668 height 169
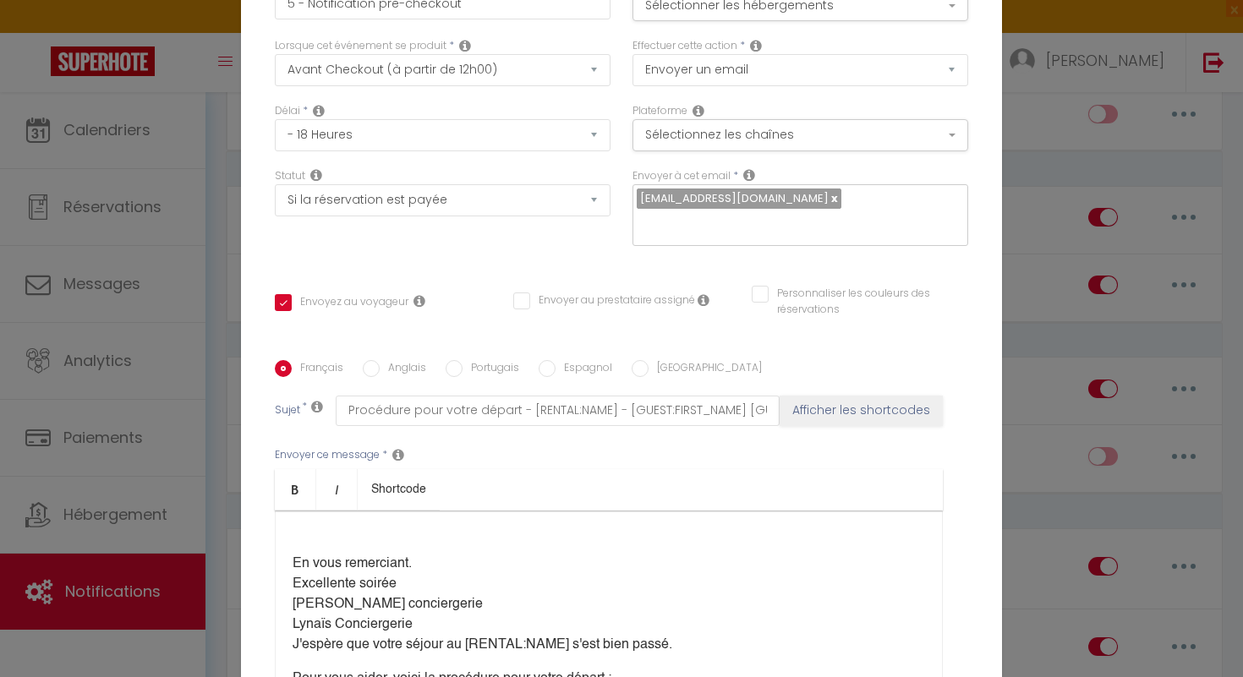
scroll to position [241, 0]
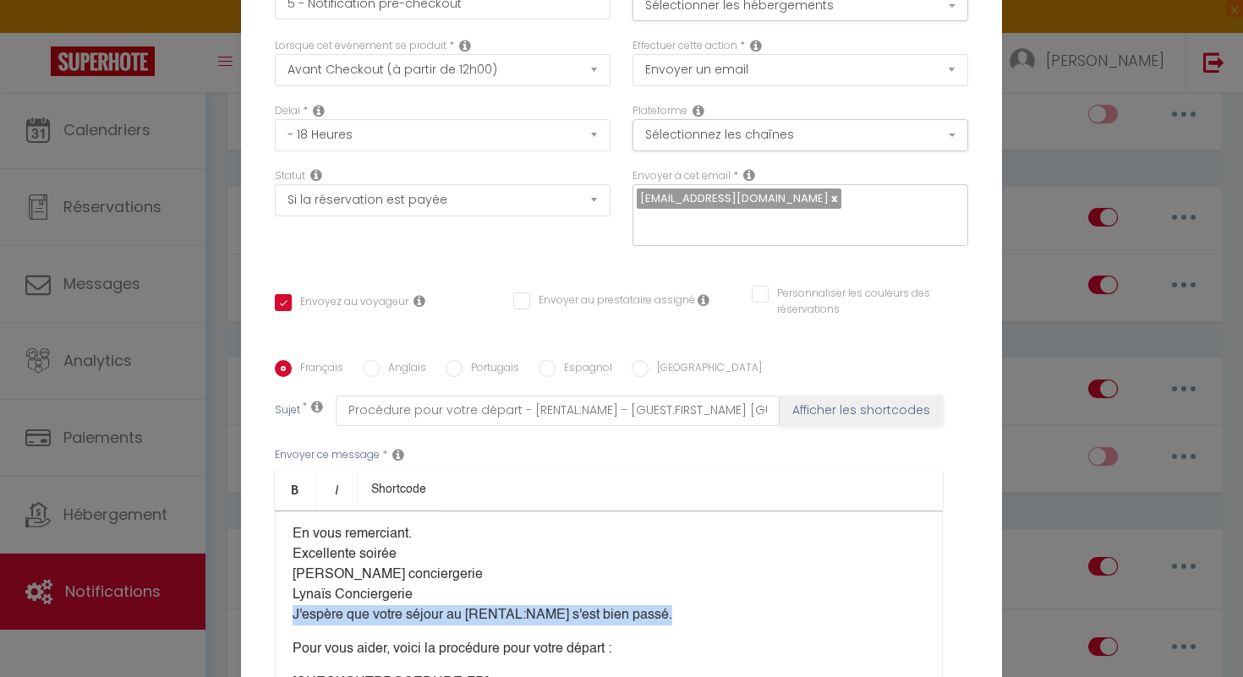
drag, startPoint x: 288, startPoint y: 605, endPoint x: 682, endPoint y: 604, distance: 394.1
click at [683, 604] on div "Bonjour [GUEST:FIRST_NAME], Merci pour votre séjour chez nous ! Le logement doi…" at bounding box center [609, 595] width 668 height 169
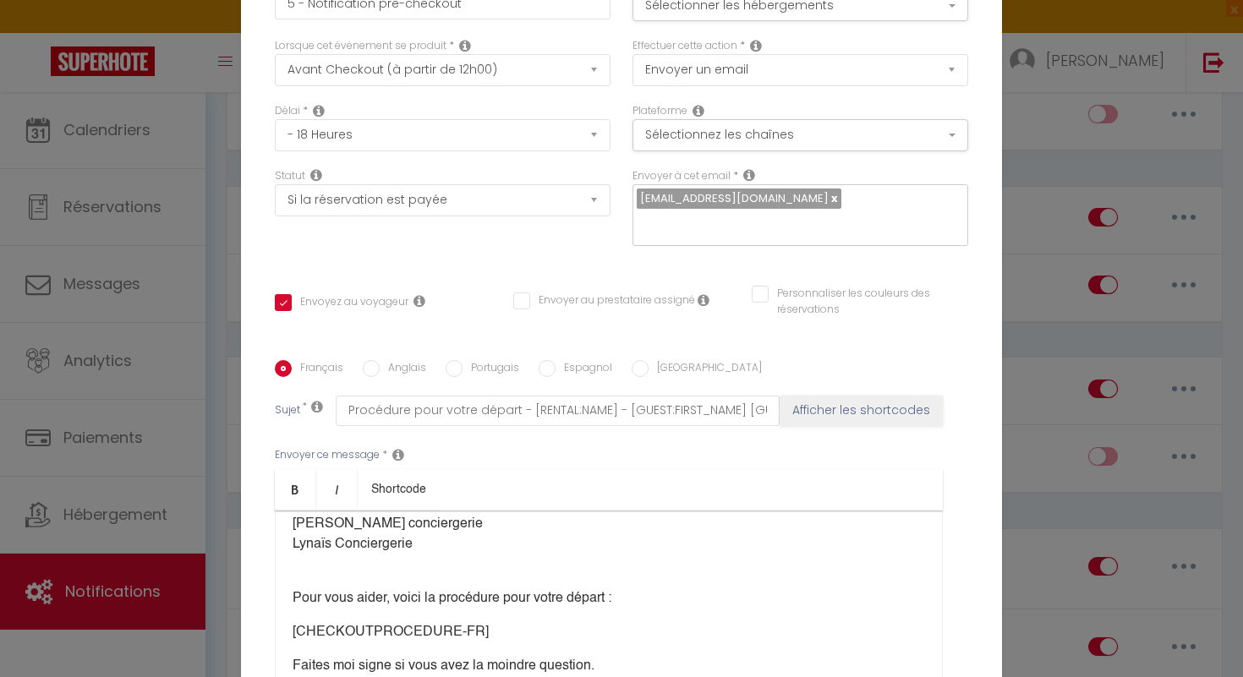
scroll to position [294, 0]
drag, startPoint x: 284, startPoint y: 581, endPoint x: 298, endPoint y: 582, distance: 13.6
click at [298, 582] on div "Bonjour [GUEST:FIRST_NAME], Merci pour votre séjour chez nous ! Le logement doi…" at bounding box center [609, 595] width 668 height 169
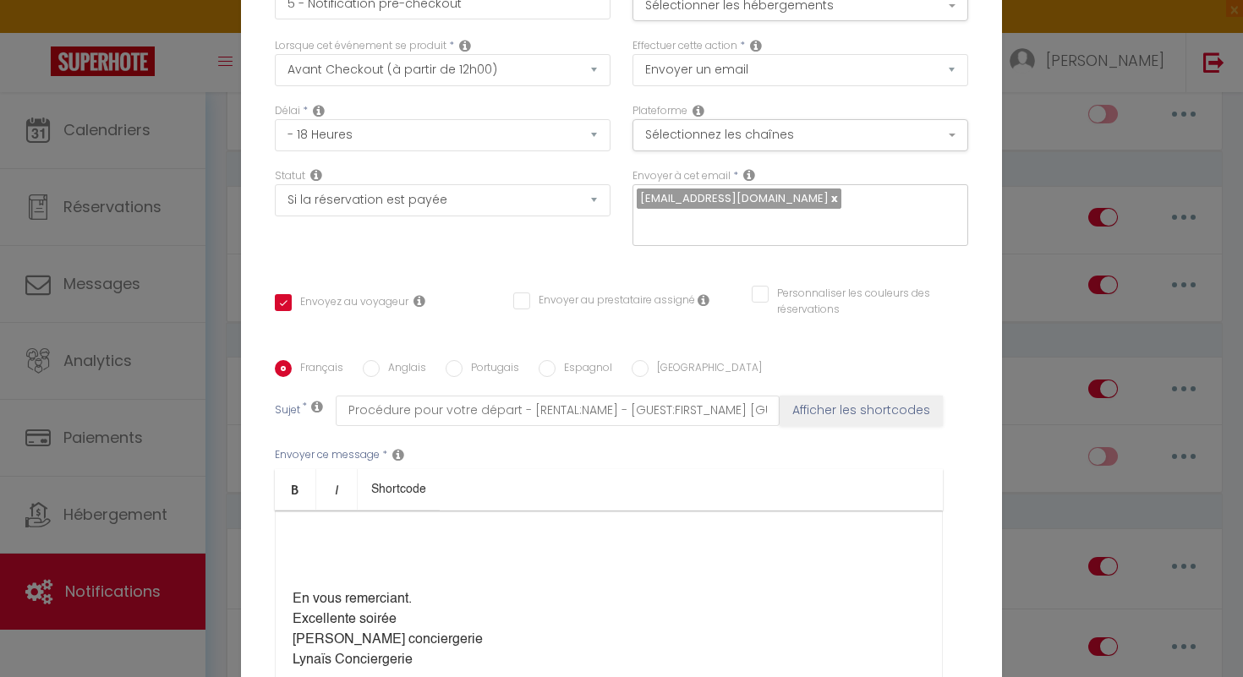
scroll to position [192, 0]
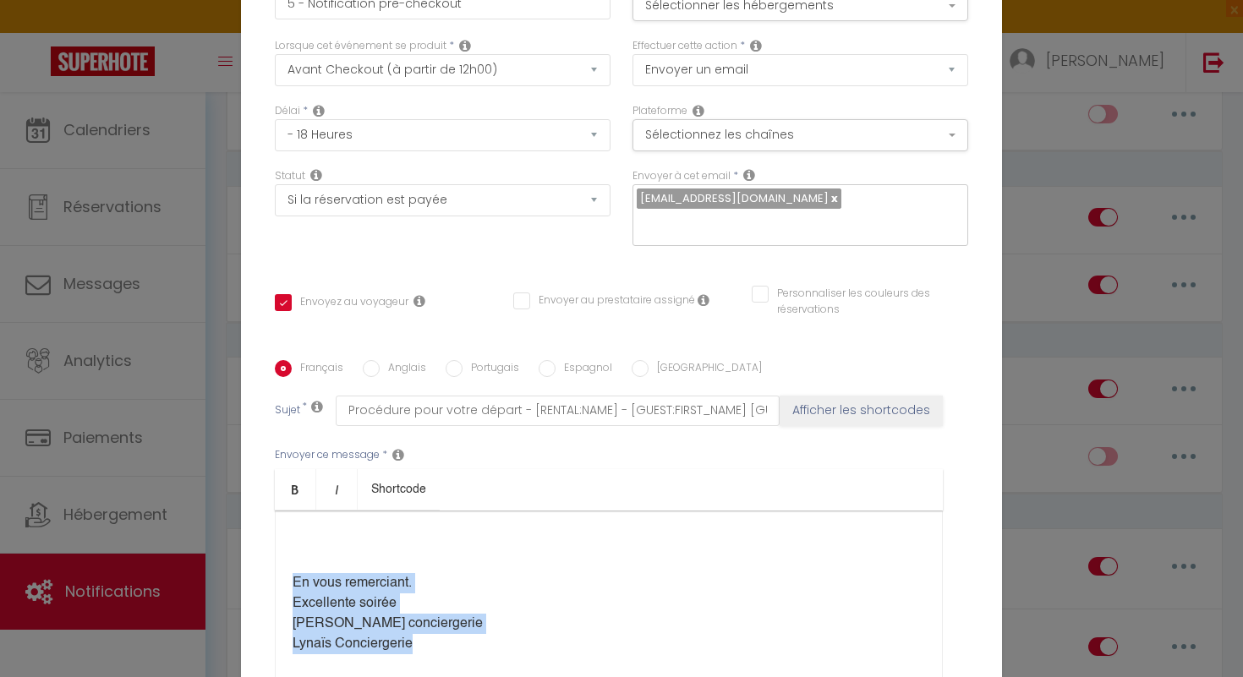
drag, startPoint x: 287, startPoint y: 572, endPoint x: 452, endPoint y: 640, distance: 179.3
click at [452, 640] on div "Bonjour [GUEST:FIRST_NAME], Merci pour votre séjour chez nous ! Le logement doi…" at bounding box center [609, 595] width 668 height 169
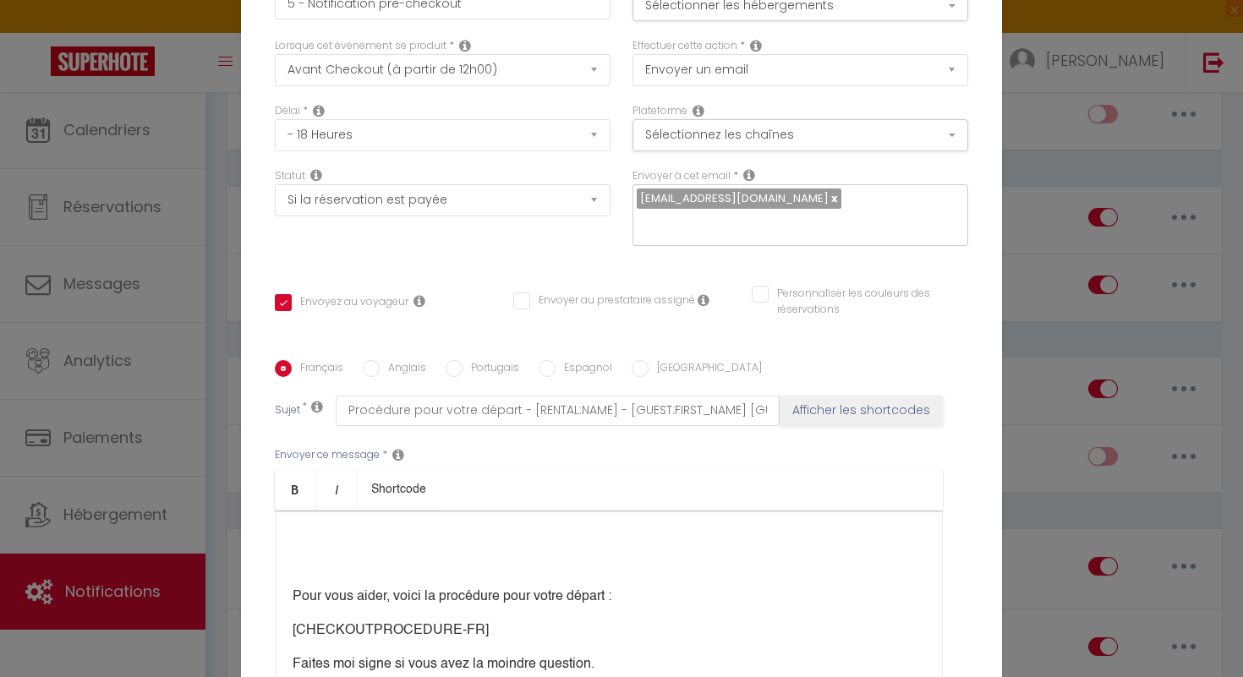
scroll to position [172, 0]
click at [338, 567] on div "Bonjour [GUEST:FIRST_NAME], Merci pour votre séjour chez nous ! Le logement doi…" at bounding box center [609, 595] width 668 height 169
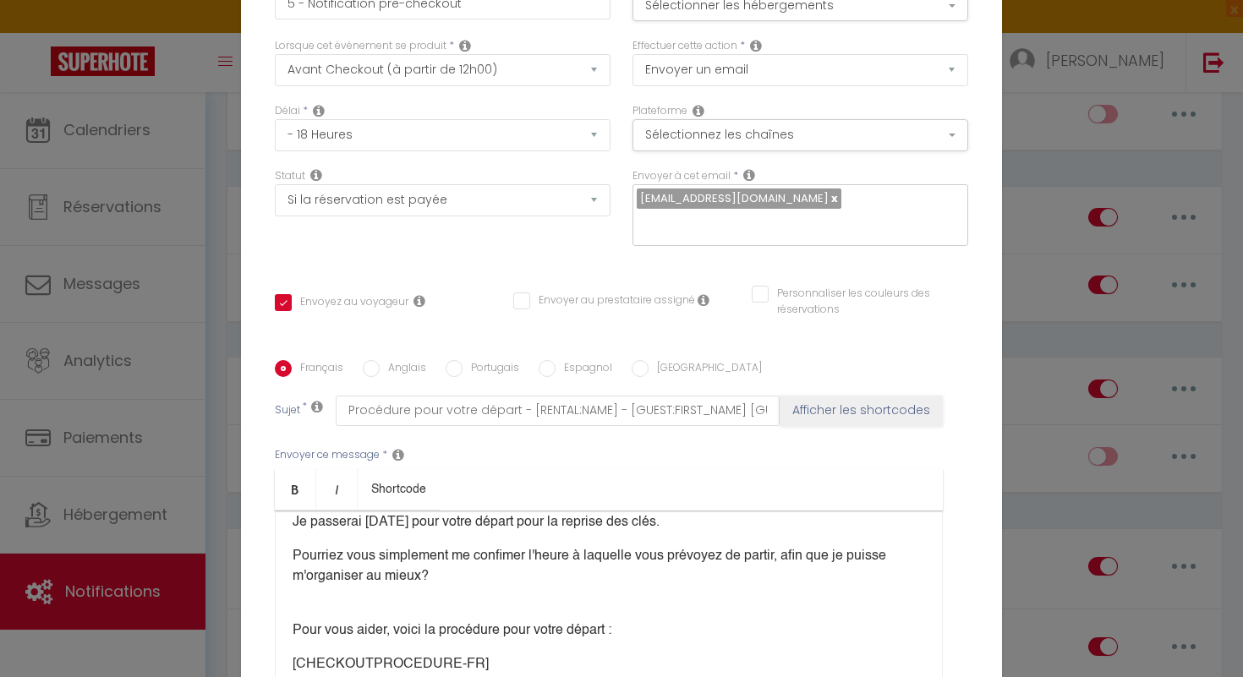
scroll to position [82, 0]
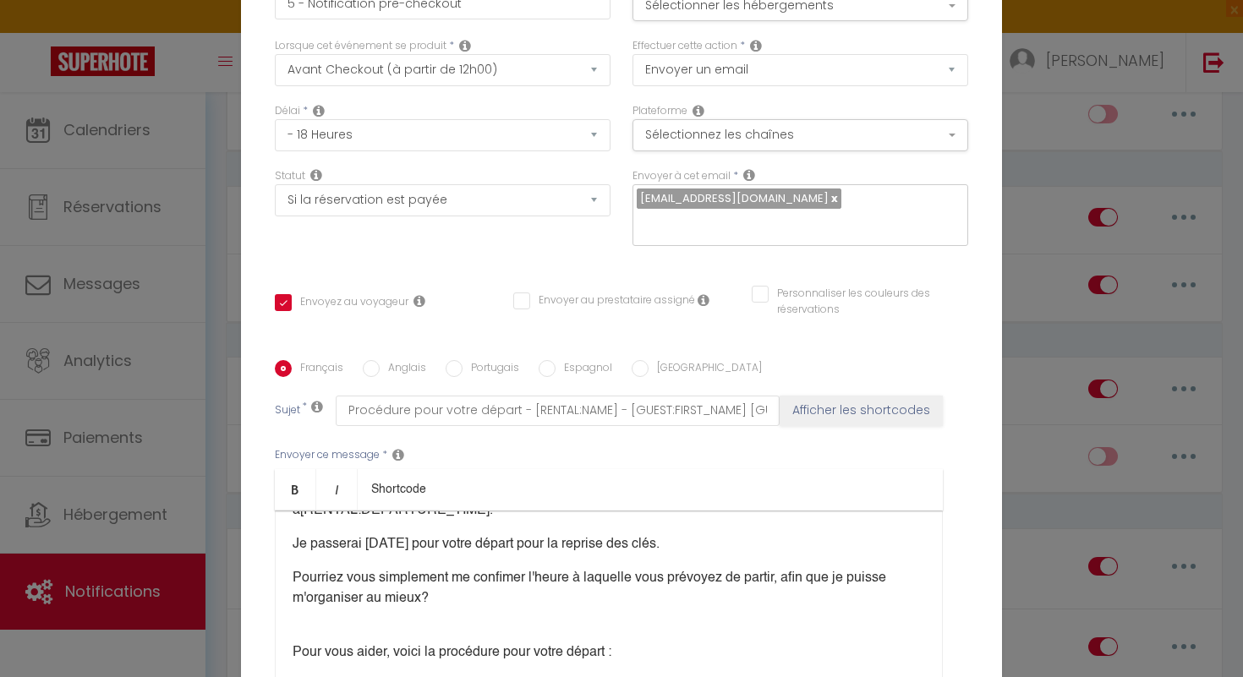
click at [466, 616] on p at bounding box center [609, 619] width 633 height 20
click at [364, 627] on div "Bonjour [GUEST:FIRST_NAME], Merci pour votre séjour chez nous ! Le logement doi…" at bounding box center [609, 595] width 668 height 169
click at [463, 589] on p "Pourriez vous simplement me confimer l'heure à laquelle vous prévoyez de partir…" at bounding box center [609, 598] width 633 height 61
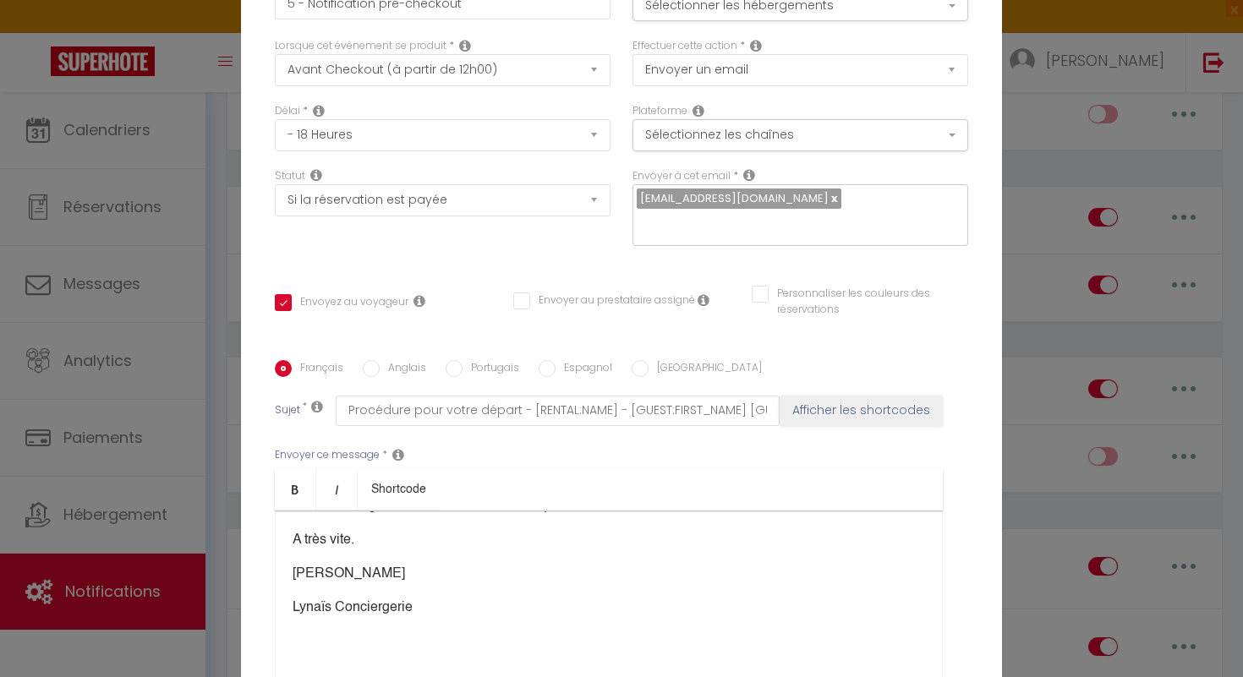
scroll to position [303, 0]
click at [460, 611] on div "Bonjour [GUEST:FIRST_NAME], Merci pour votre séjour chez nous ! Le logement doi…" at bounding box center [609, 595] width 668 height 169
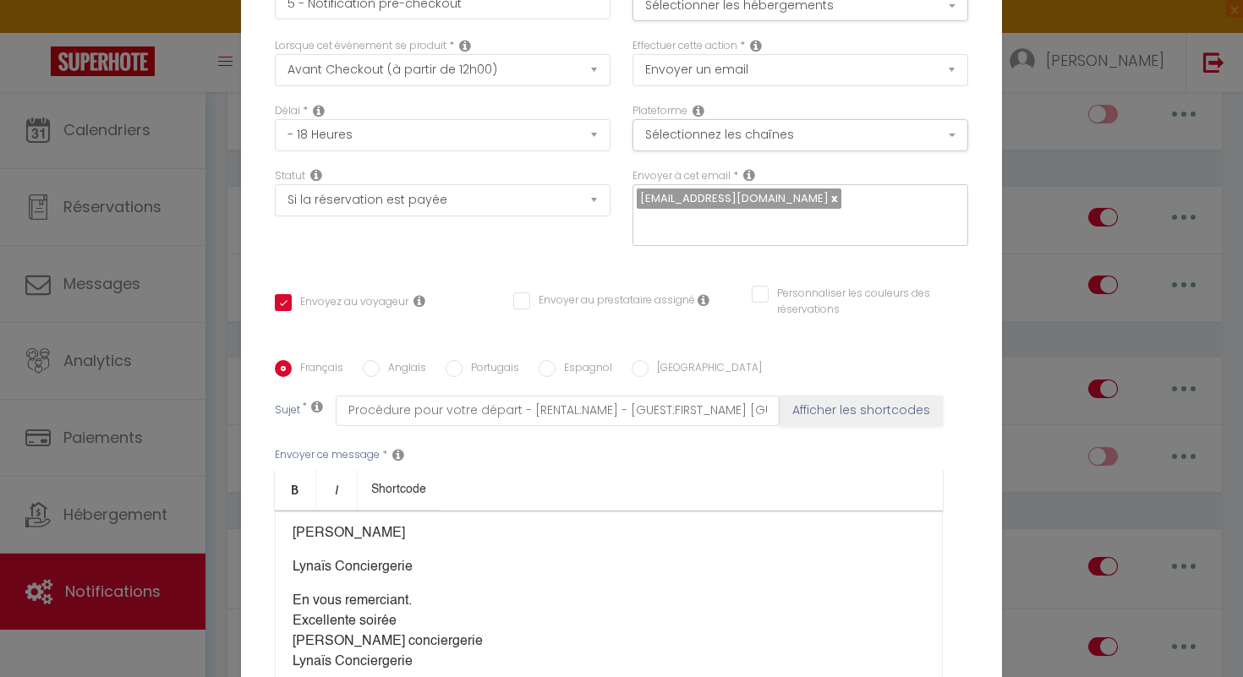
scroll to position [339, 0]
drag, startPoint x: 478, startPoint y: 626, endPoint x: 347, endPoint y: 627, distance: 131.1
click at [347, 627] on p "En vous remerciant. Excellente soirée [PERSON_NAME] conciergerie [PERSON_NAME] …" at bounding box center [609, 629] width 633 height 81
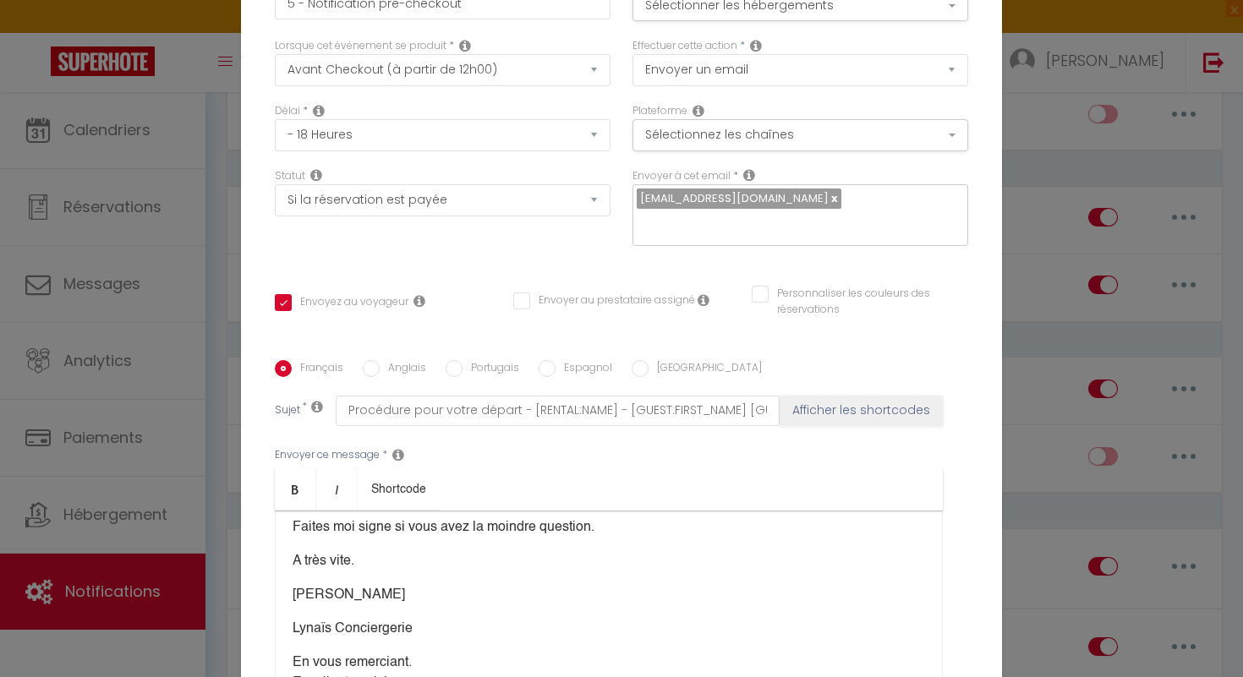
scroll to position [271, 0]
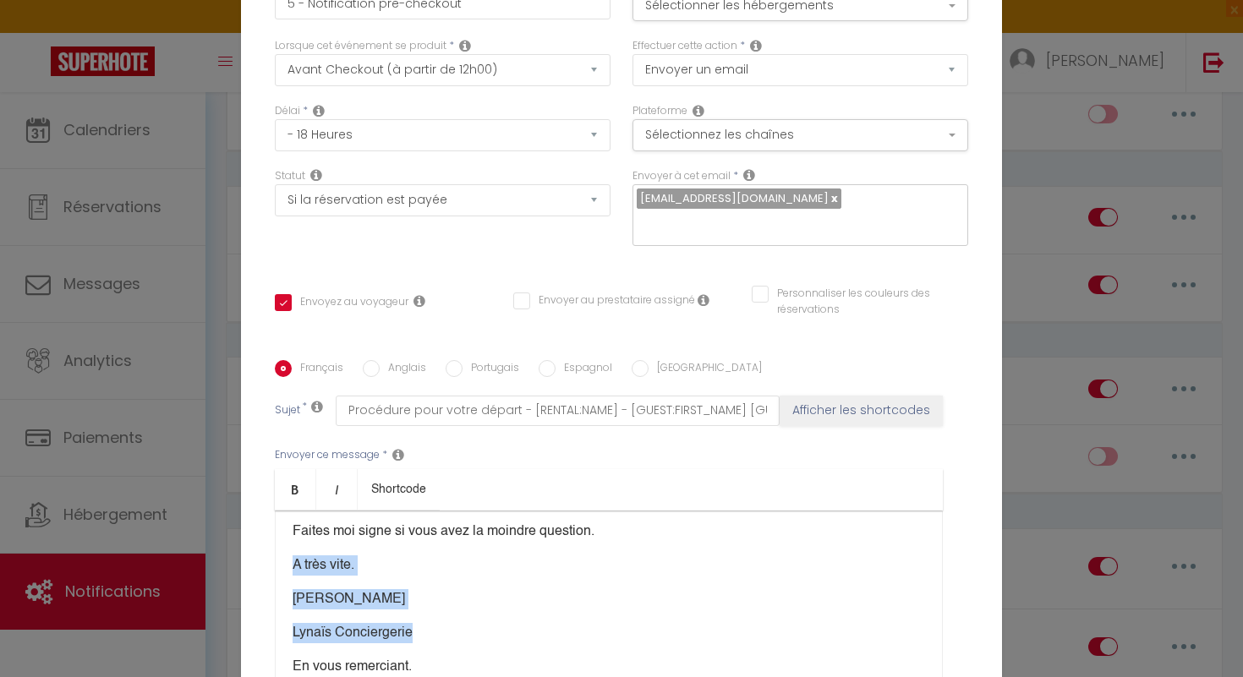
drag, startPoint x: 283, startPoint y: 548, endPoint x: 452, endPoint y: 632, distance: 188.7
click at [452, 632] on div "Bonjour [GUEST:FIRST_NAME], Merci pour votre séjour chez nous ! Le logement doi…" at bounding box center [609, 595] width 668 height 169
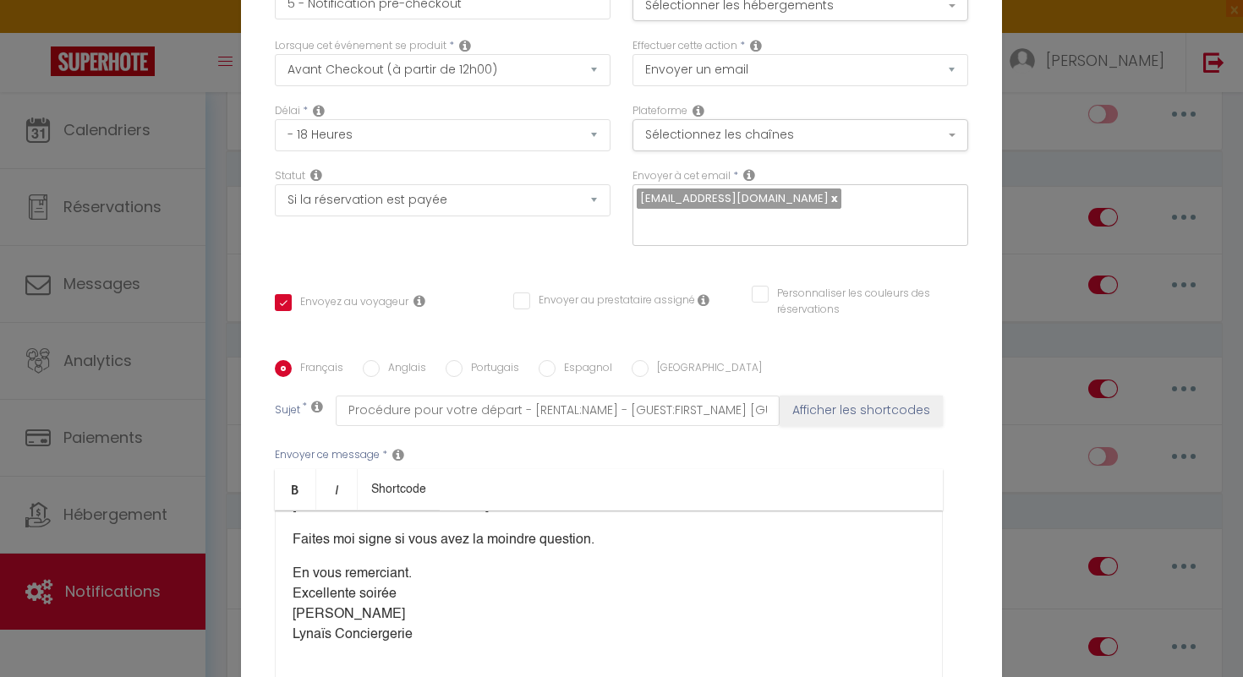
scroll to position [262, 0]
click at [437, 564] on p "En vous remerciant. Excellente soirée [PERSON_NAME] Conciergerie ​" at bounding box center [609, 604] width 633 height 81
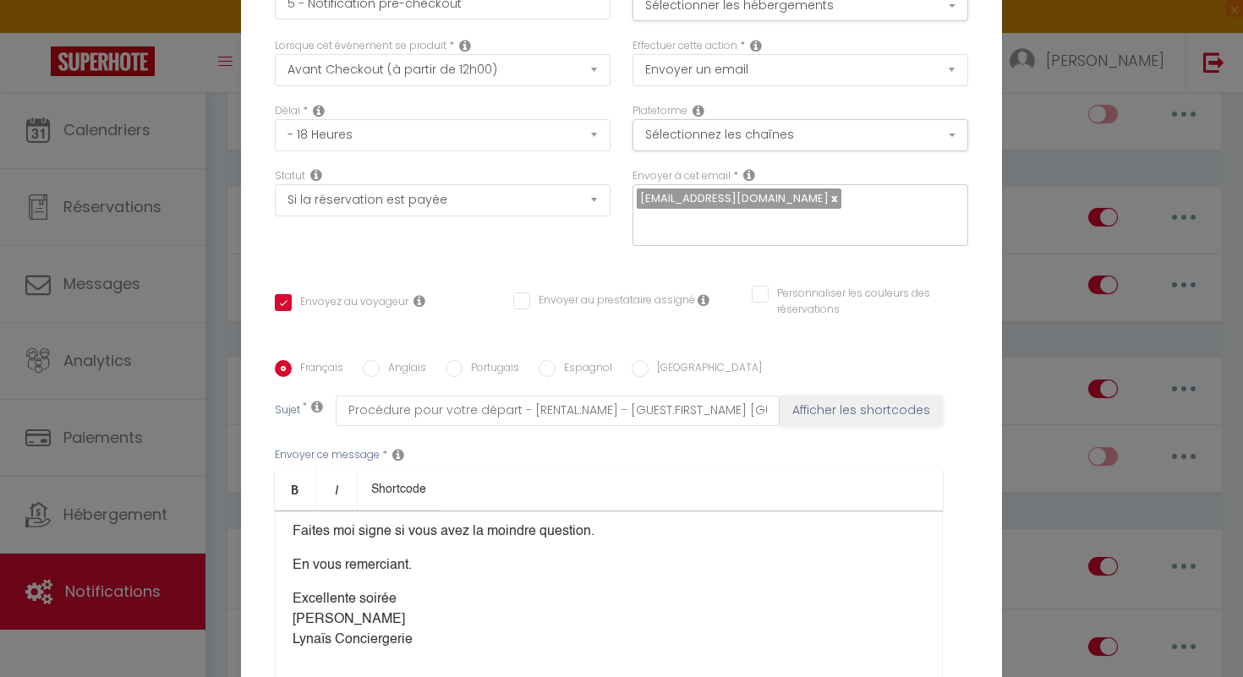
click at [417, 589] on p "Excellente soirée [PERSON_NAME] Conciergerie ​" at bounding box center [609, 619] width 633 height 61
click at [365, 623] on p "[PERSON_NAME] Conciergerie ​" at bounding box center [609, 643] width 633 height 41
click at [343, 623] on p "[PERSON_NAME] Conciergerie ​" at bounding box center [609, 643] width 633 height 41
click at [289, 642] on div "Bonjour [GUEST:FIRST_NAME], Merci pour votre séjour chez nous ! Le logement doi…" at bounding box center [609, 595] width 668 height 169
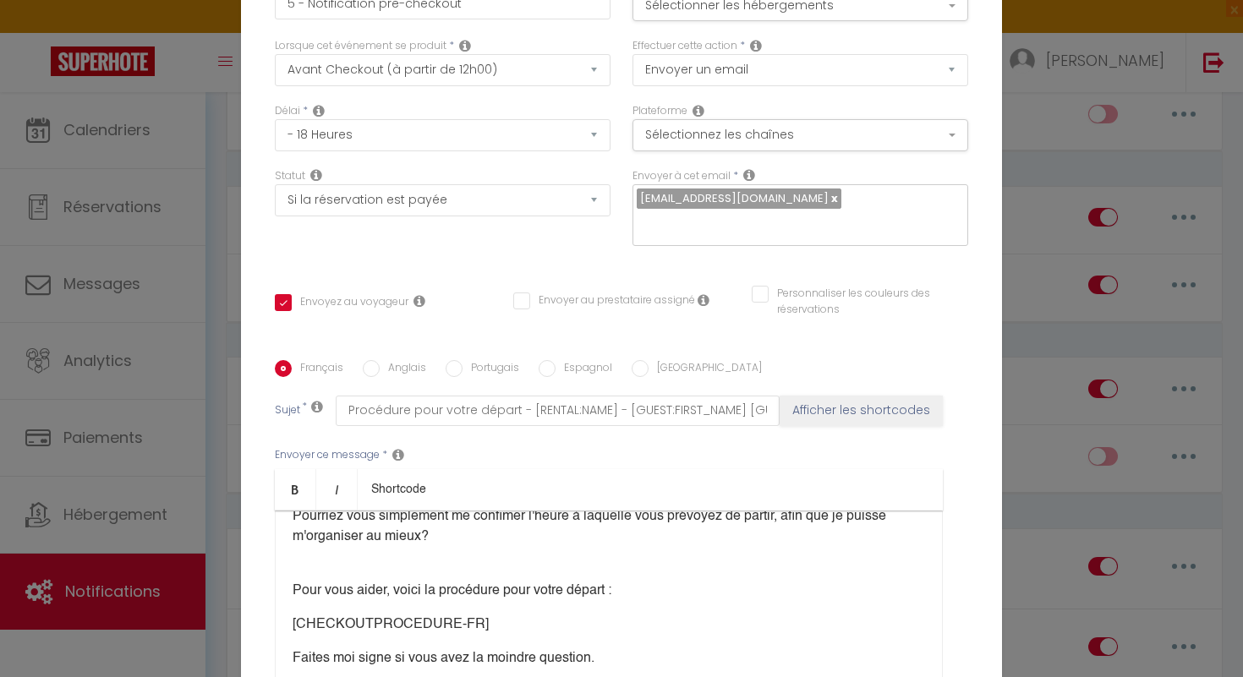
scroll to position [131, 0]
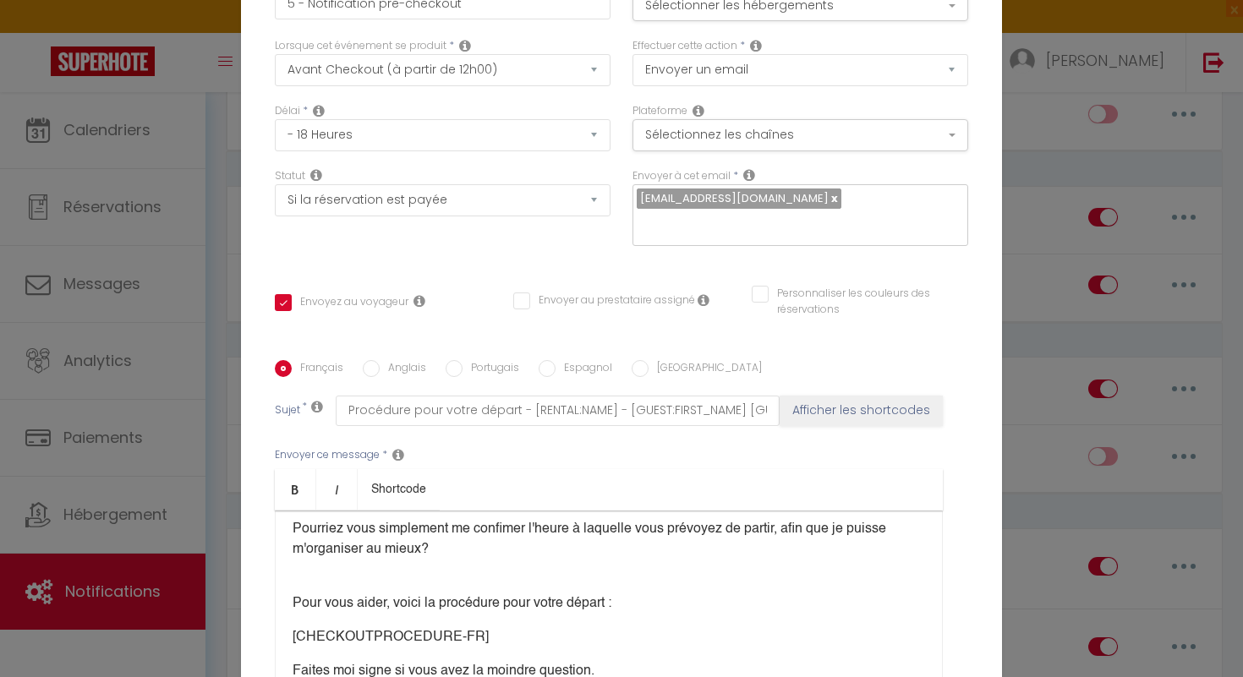
click at [291, 592] on div "Bonjour [GUEST:FIRST_NAME], Merci pour votre séjour chez nous ! Le logement doi…" at bounding box center [609, 595] width 668 height 169
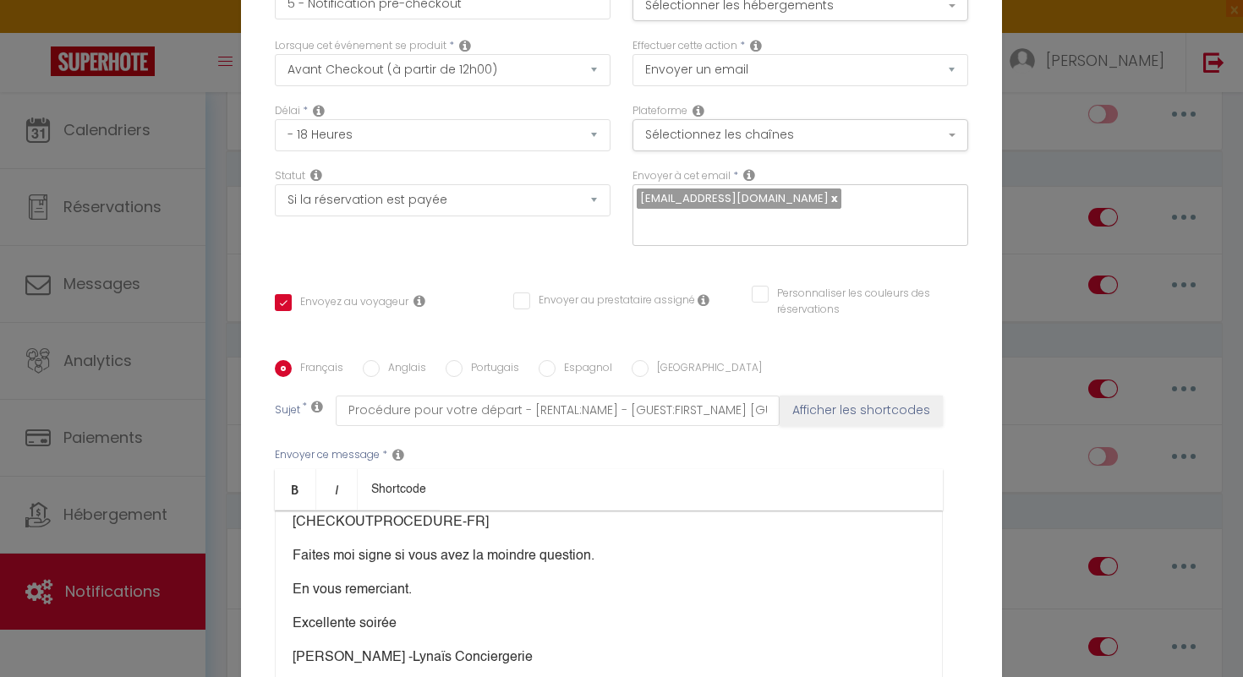
scroll to position [249, 0]
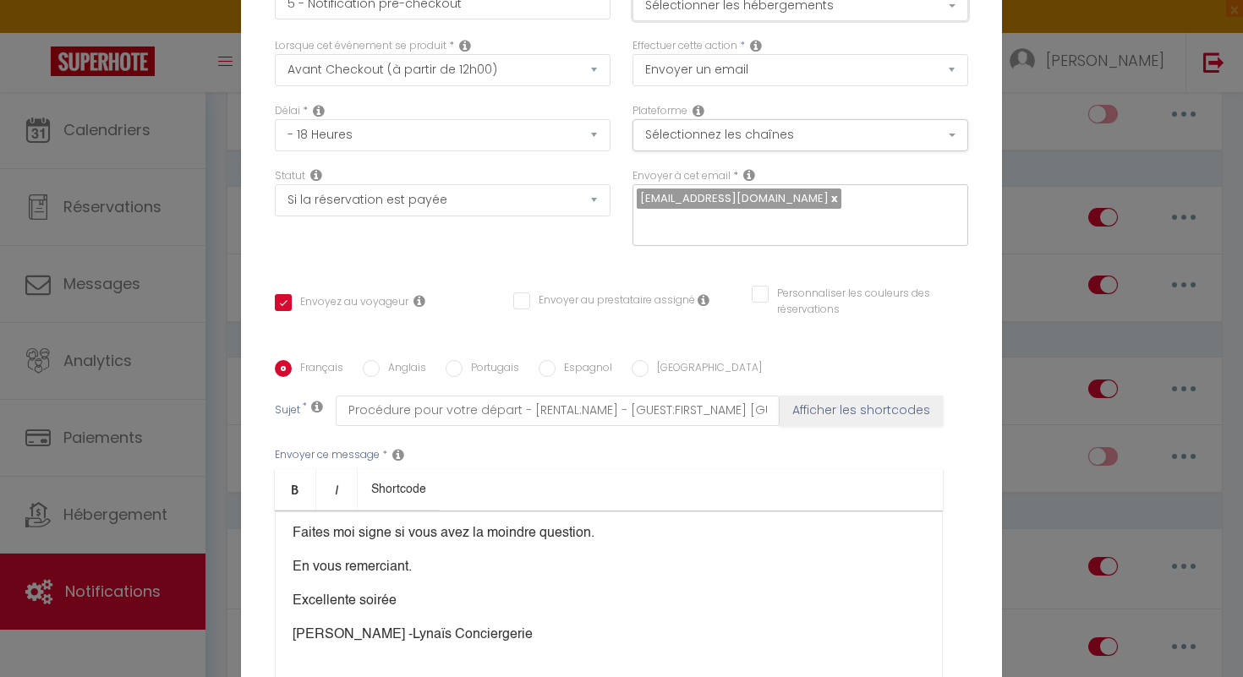
click at [948, 19] on button "Sélectionner les hébergements" at bounding box center [801, 5] width 336 height 32
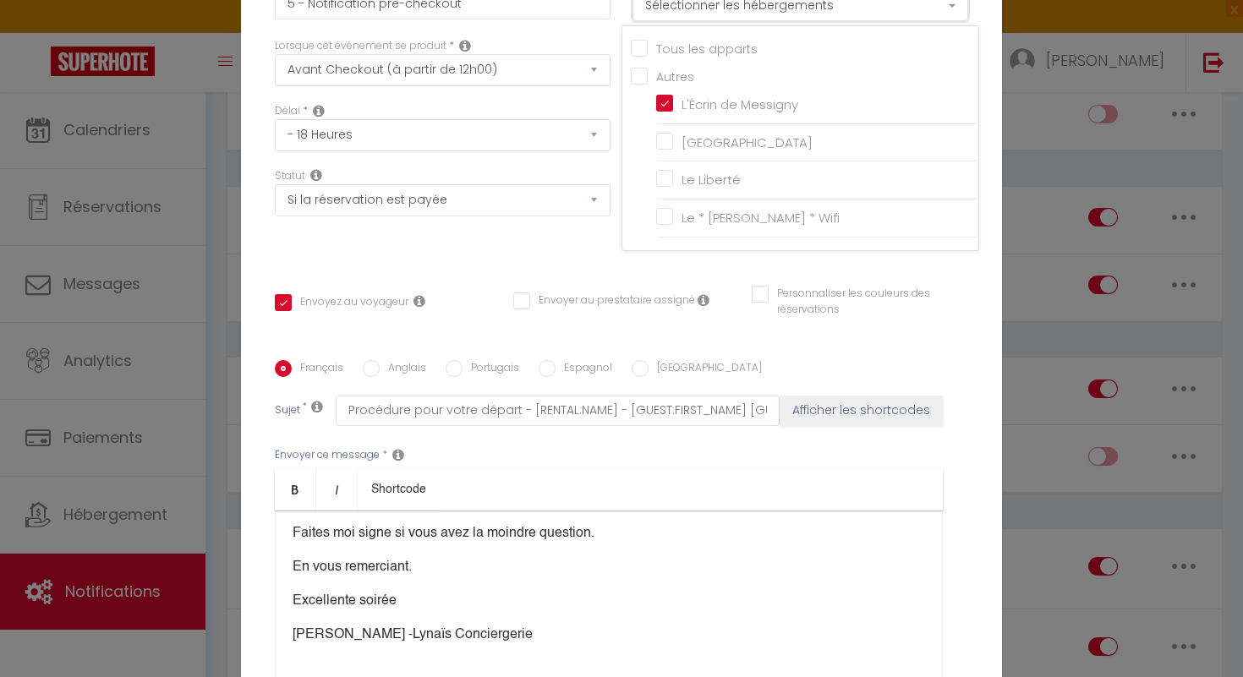
click at [948, 19] on button "Sélectionner les hébergements" at bounding box center [801, 5] width 336 height 32
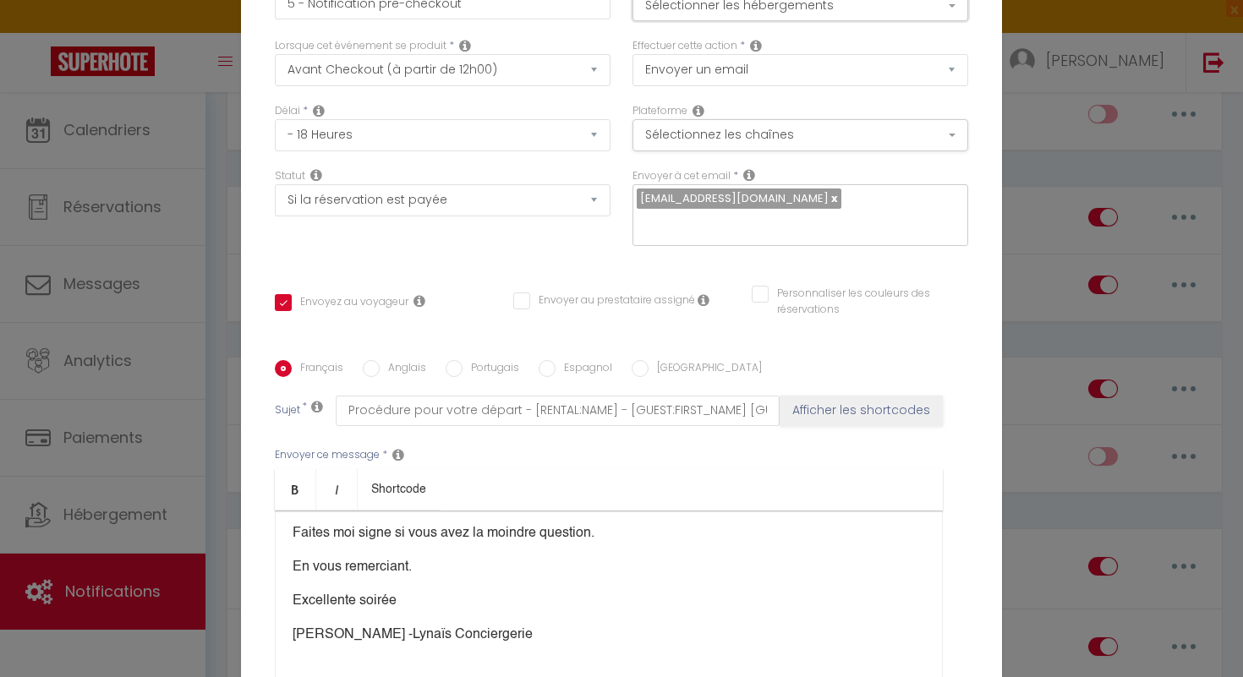
scroll to position [170, 0]
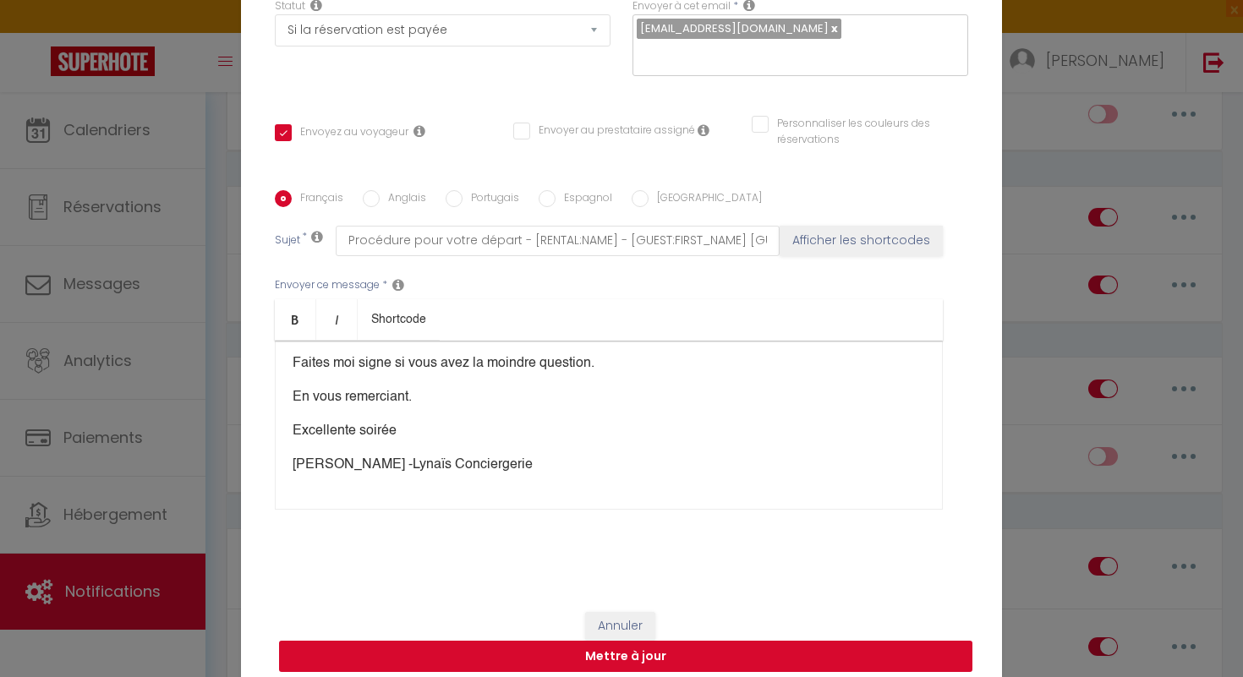
click at [681, 652] on button "Mettre à jour" at bounding box center [625, 657] width 693 height 32
checkbox input "true"
checkbox input "false"
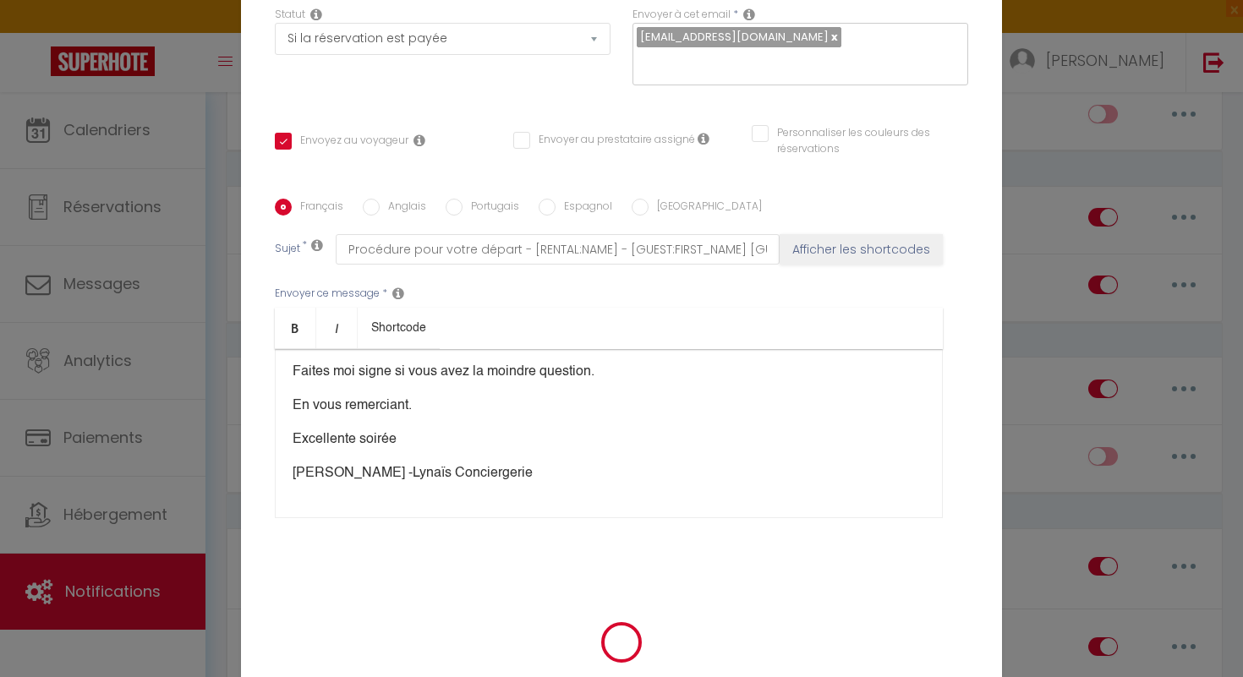
scroll to position [162, 0]
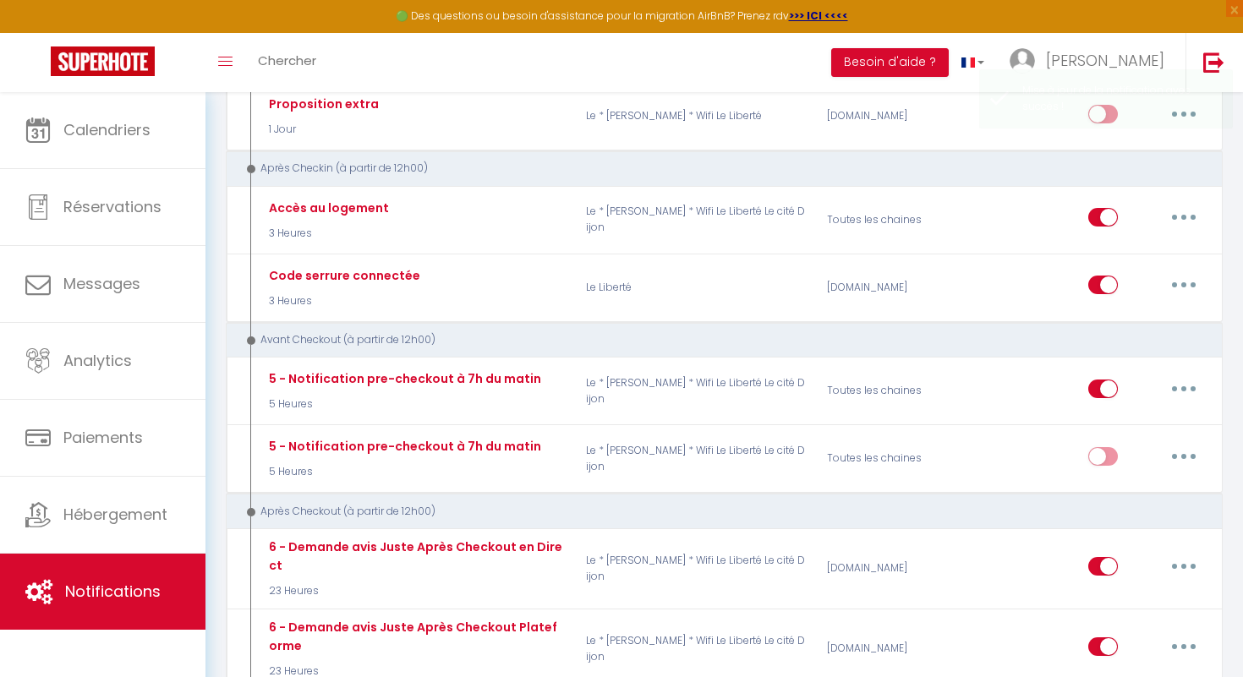
checkbox input "false"
checkbox input "true"
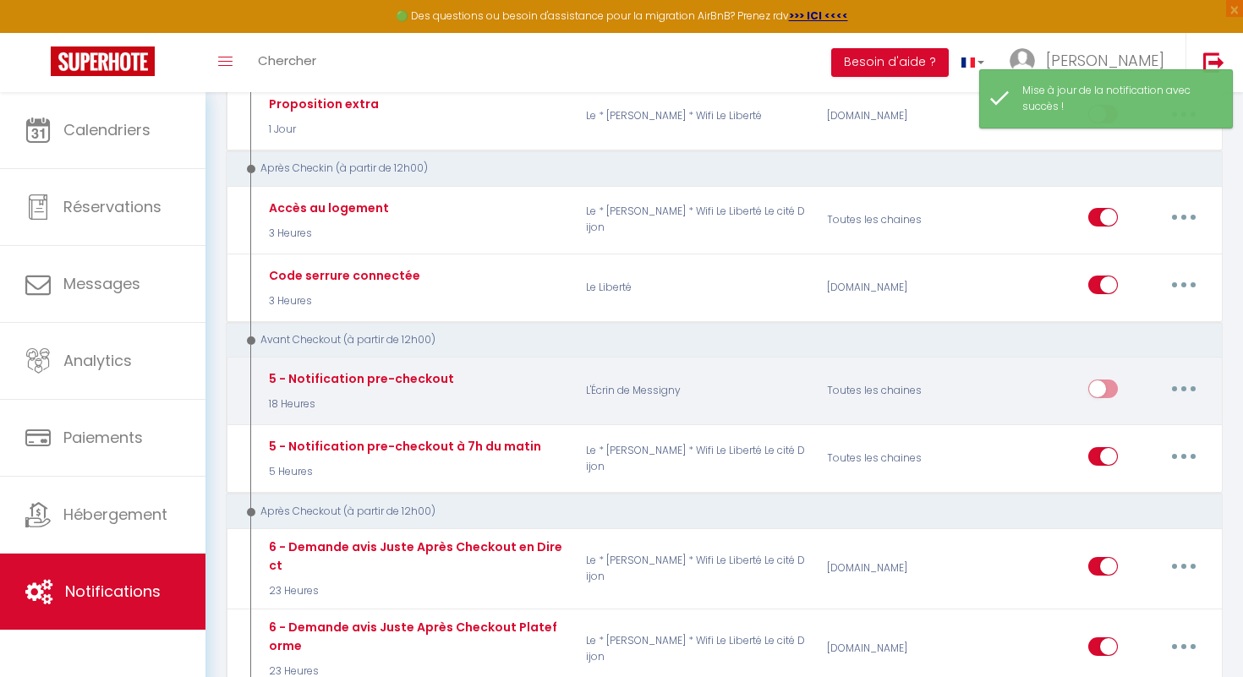
click at [1104, 389] on input "checkbox" at bounding box center [1103, 392] width 30 height 25
checkbox input "true"
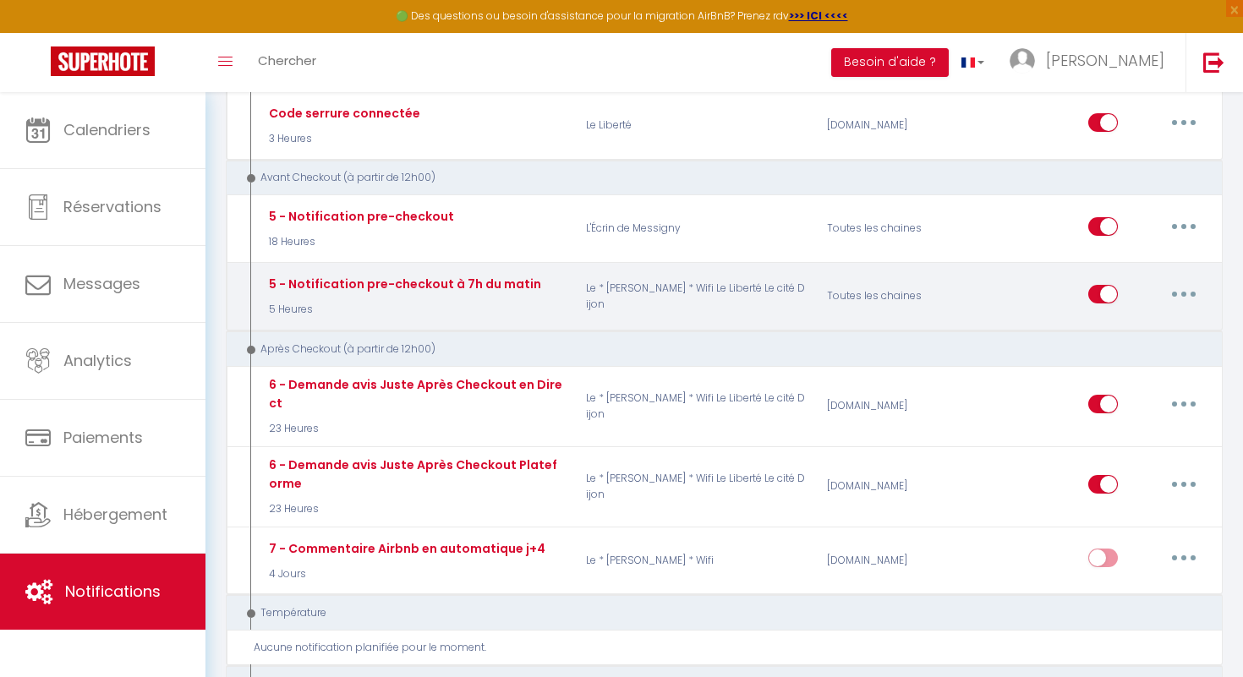
scroll to position [1078, 0]
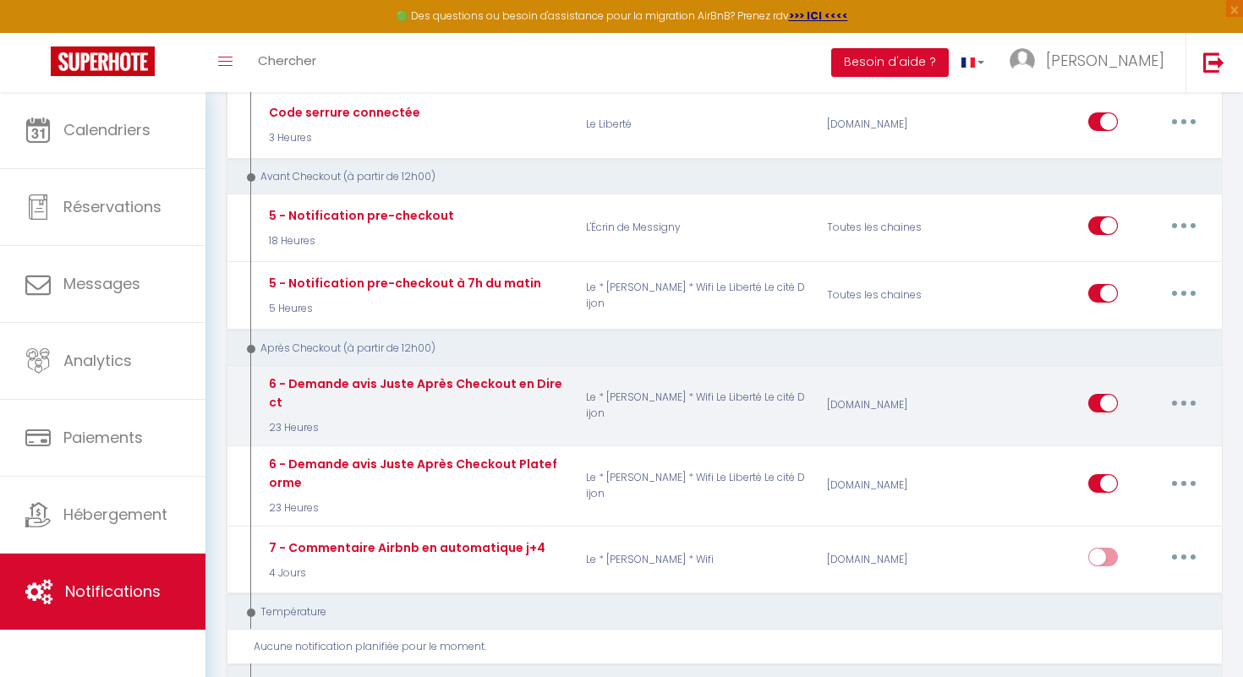
click at [1186, 401] on icon "button" at bounding box center [1183, 403] width 5 height 5
click at [1131, 445] on link "Editer" at bounding box center [1139, 441] width 125 height 29
type input "6 - Demande avis Juste Après Checkout en Direct"
select select "5"
select select "23 Heures"
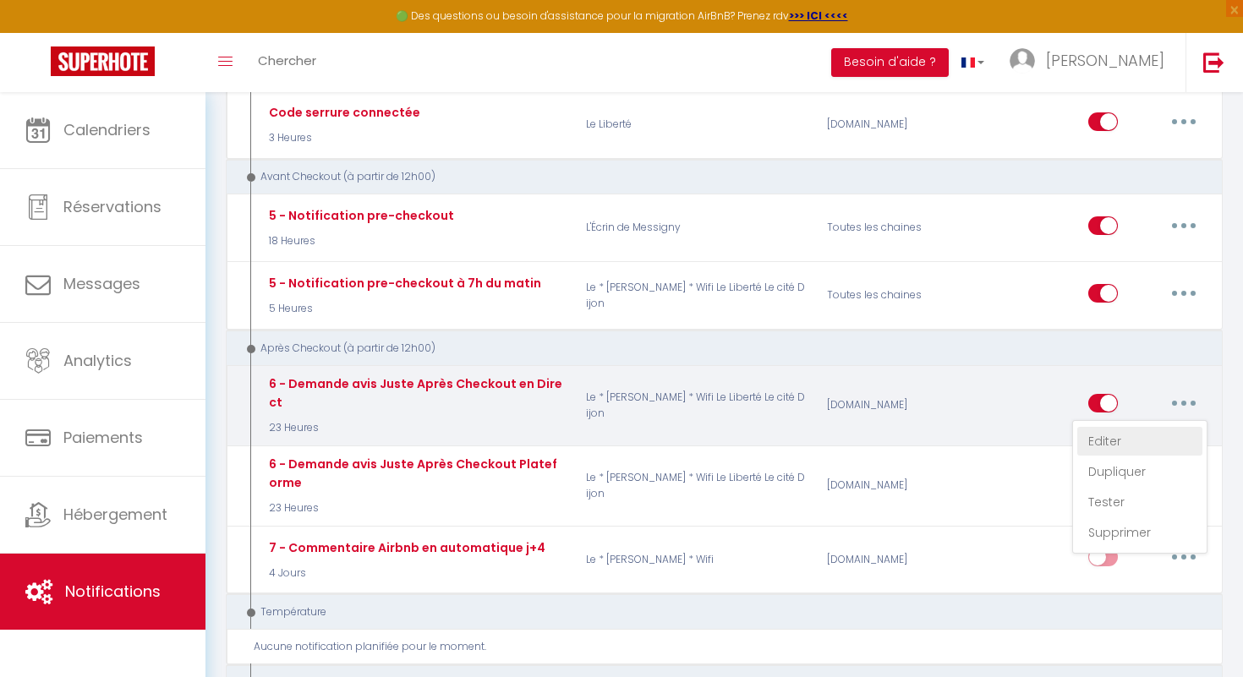
select select "if_booking_is_paid"
checkbox input "true"
checkbox input "false"
radio input "true"
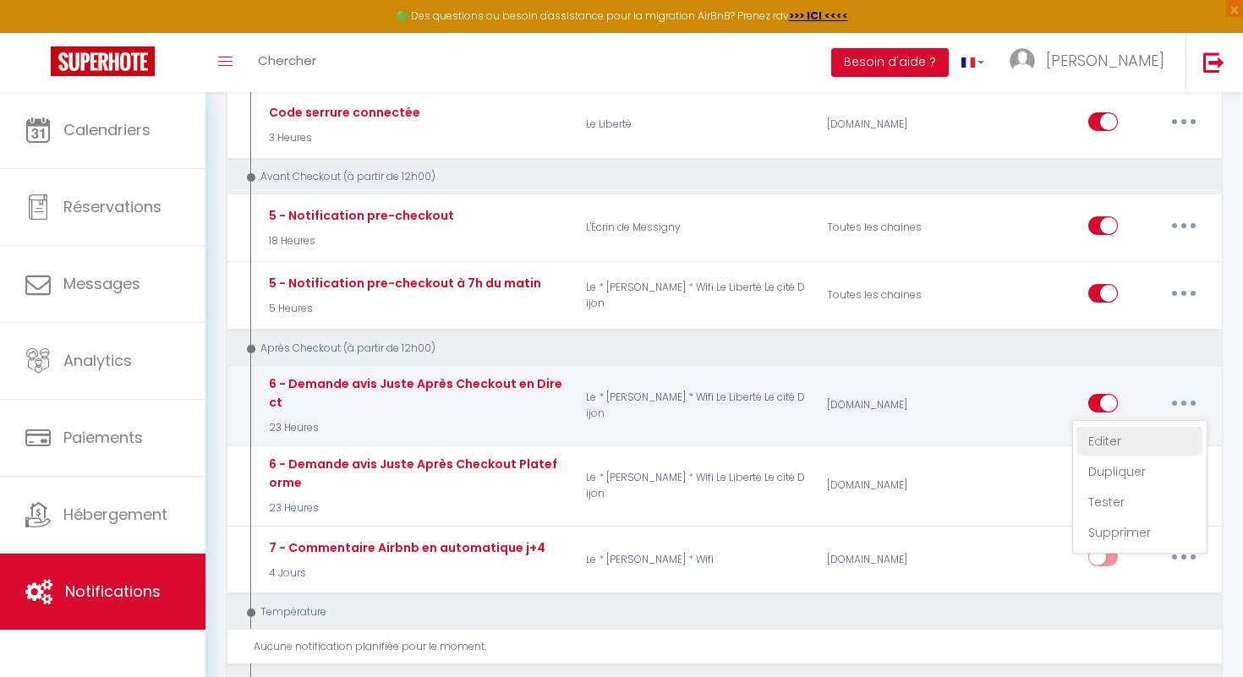
type input "[GUEST:FIRST_NAME], merci!"
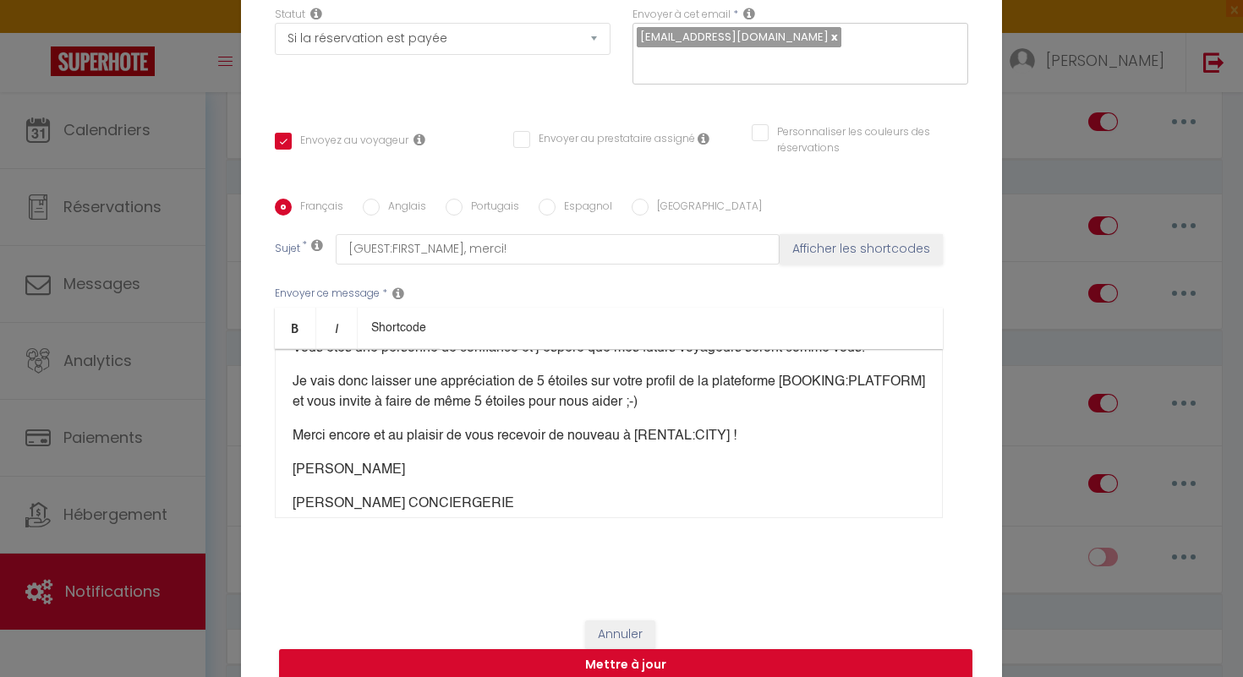
scroll to position [195, 0]
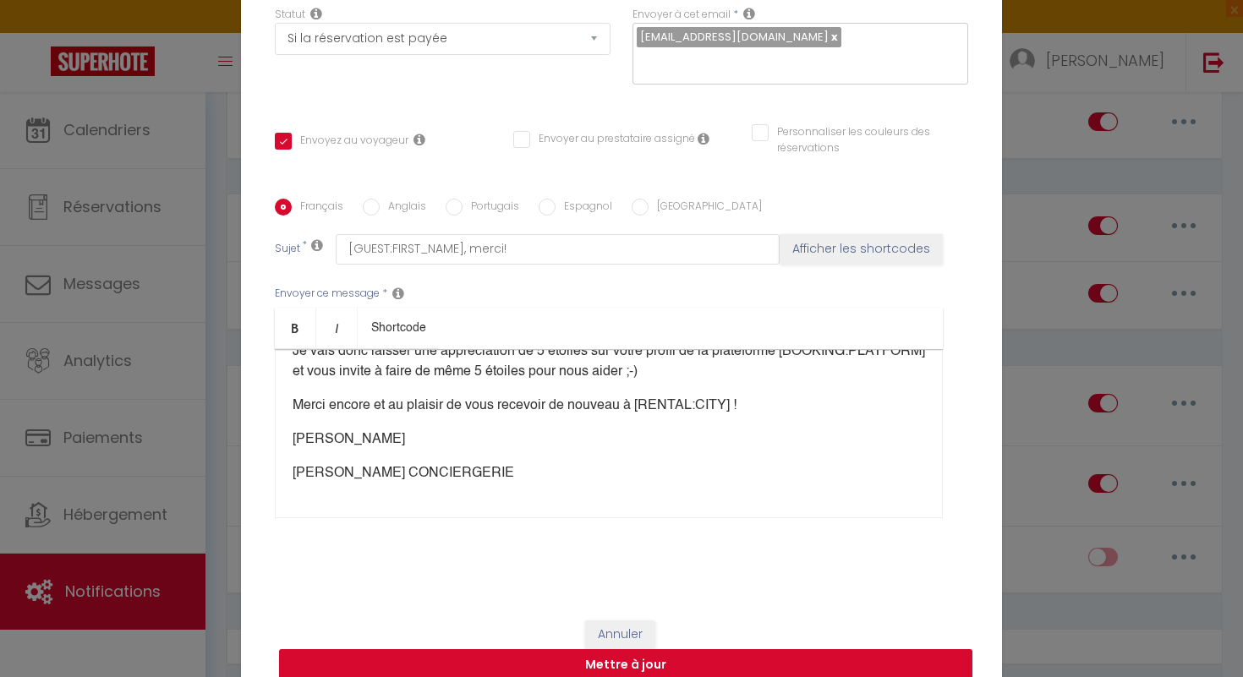
click at [654, 661] on button "Mettre à jour" at bounding box center [625, 665] width 693 height 32
checkbox input "true"
checkbox input "false"
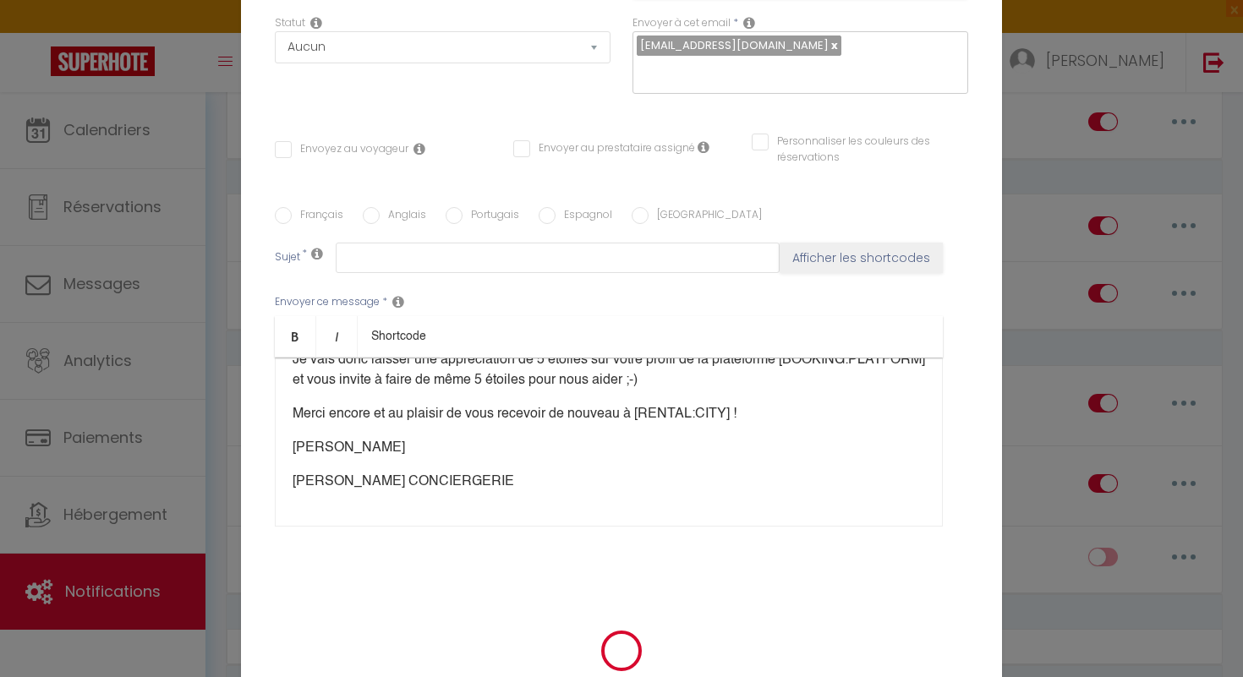
scroll to position [0, 0]
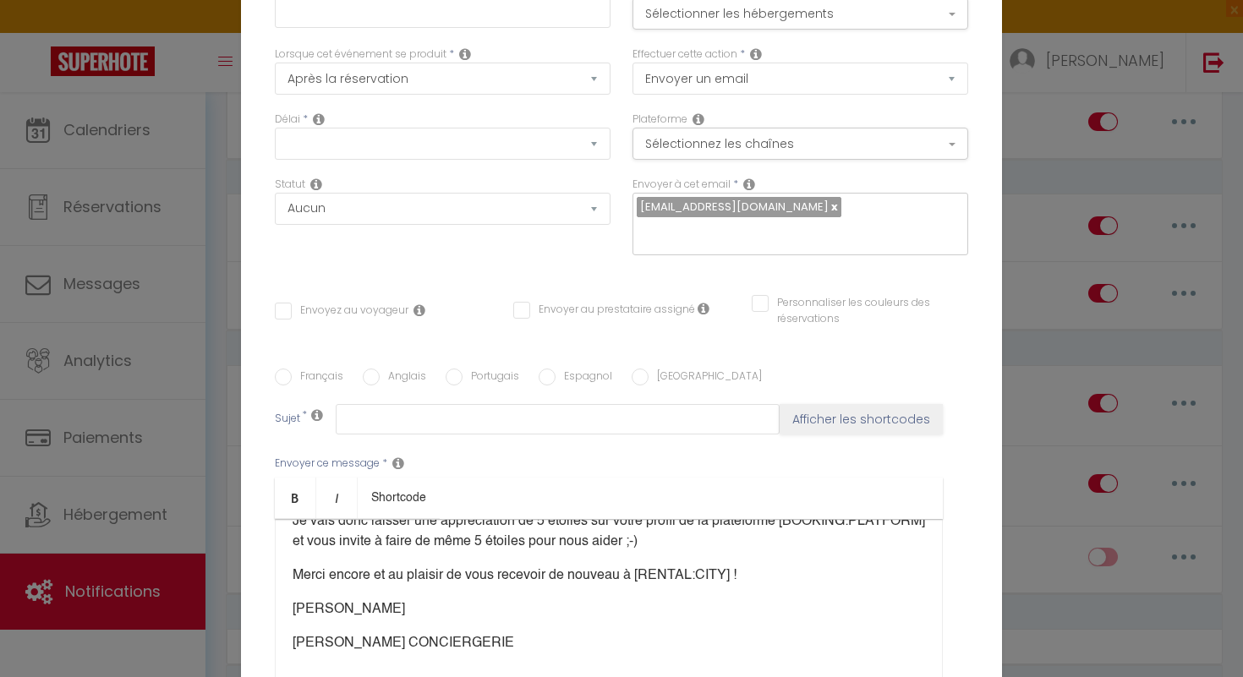
checkbox input "true"
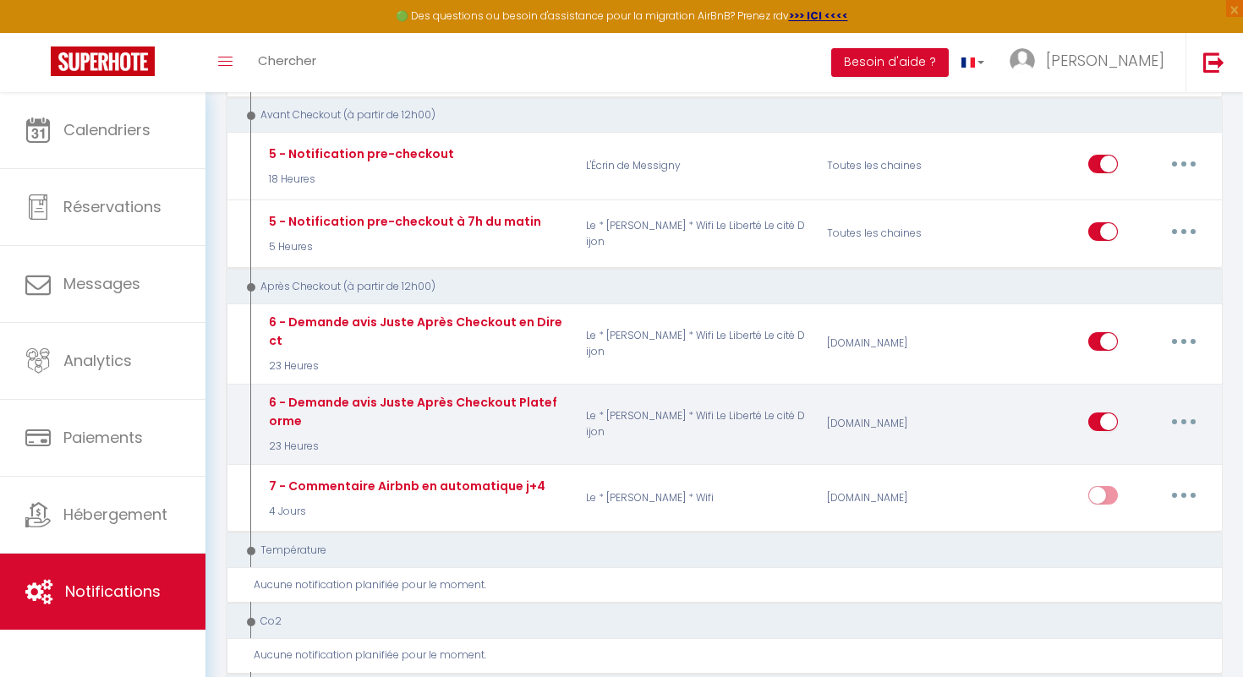
scroll to position [1142, 0]
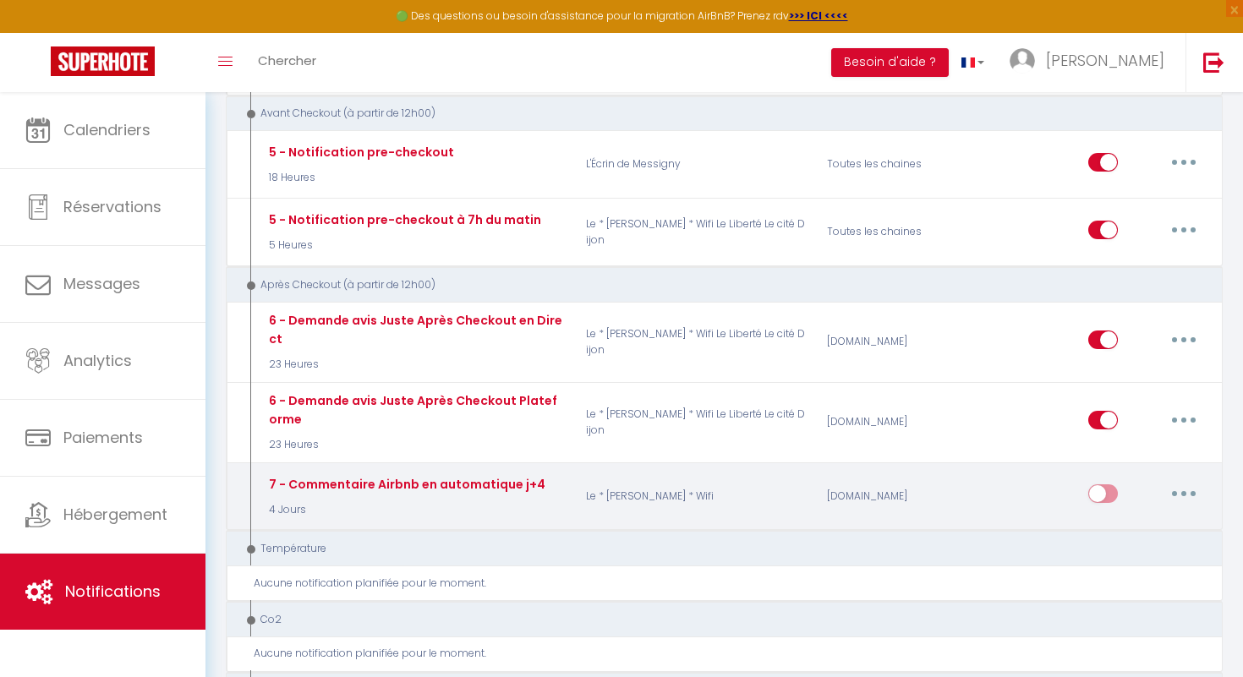
click at [1198, 494] on button "button" at bounding box center [1183, 493] width 47 height 27
click at [1127, 613] on link "Supprimer" at bounding box center [1139, 624] width 125 height 29
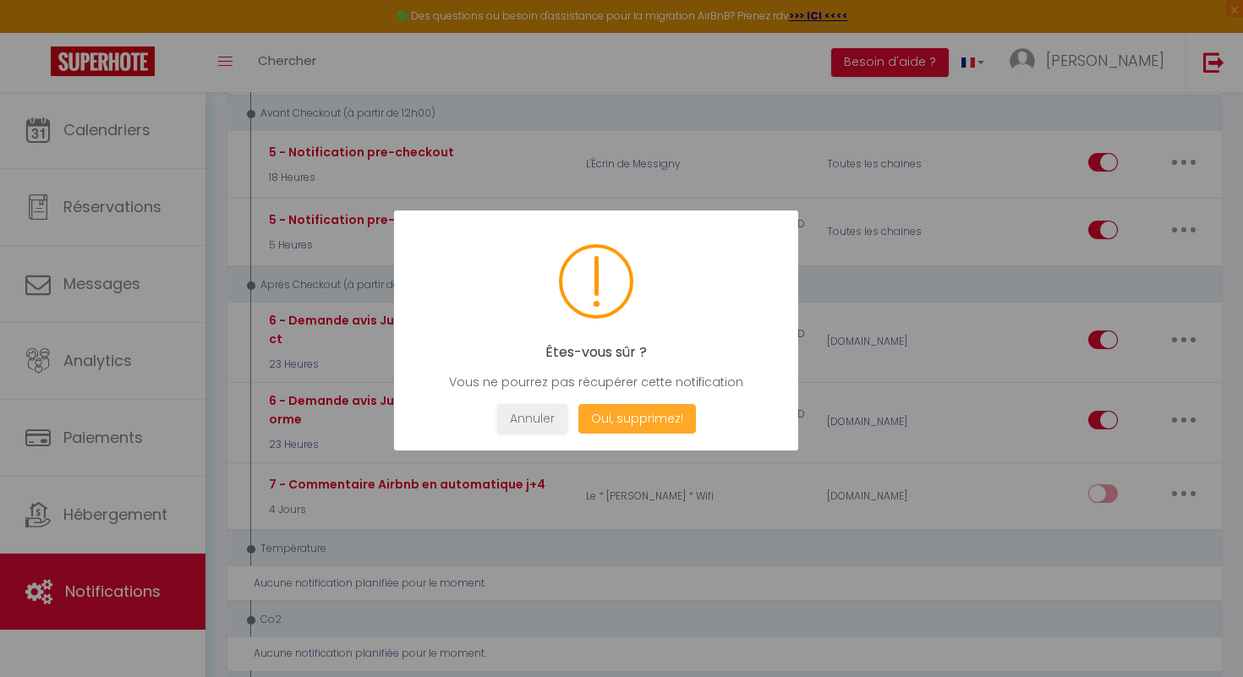
click at [661, 422] on button "Oui, supprimez!" at bounding box center [637, 419] width 118 height 30
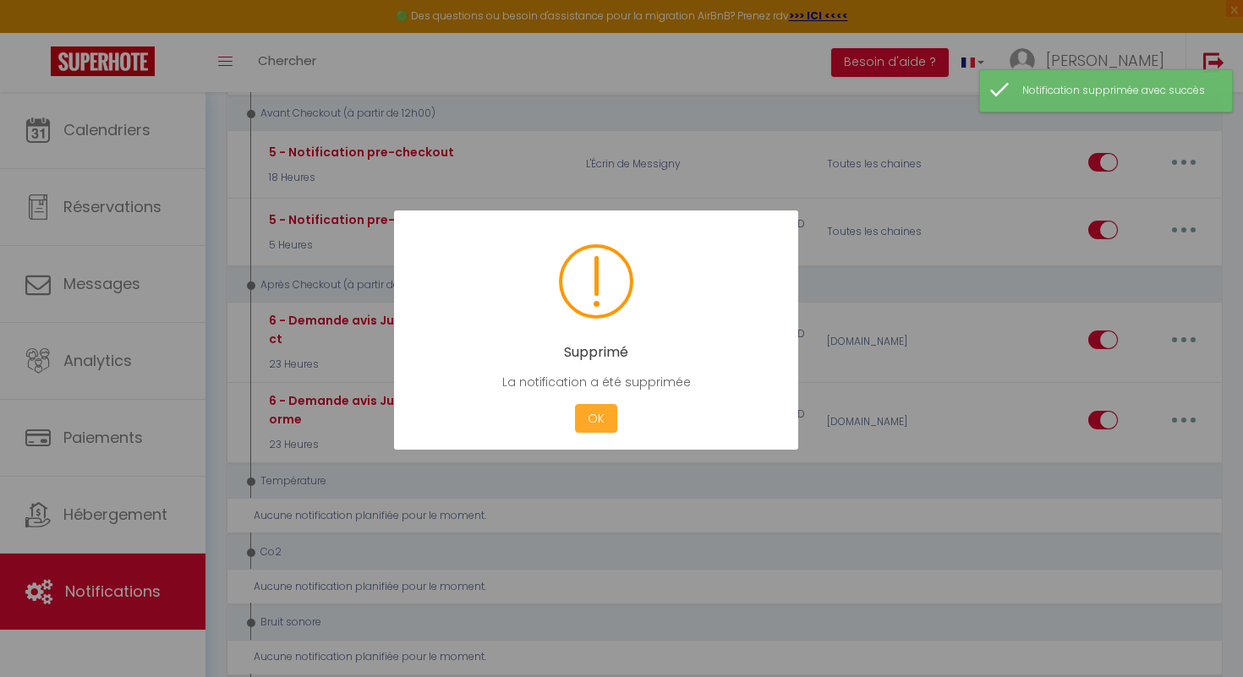
click at [601, 419] on button "OK" at bounding box center [596, 419] width 42 height 30
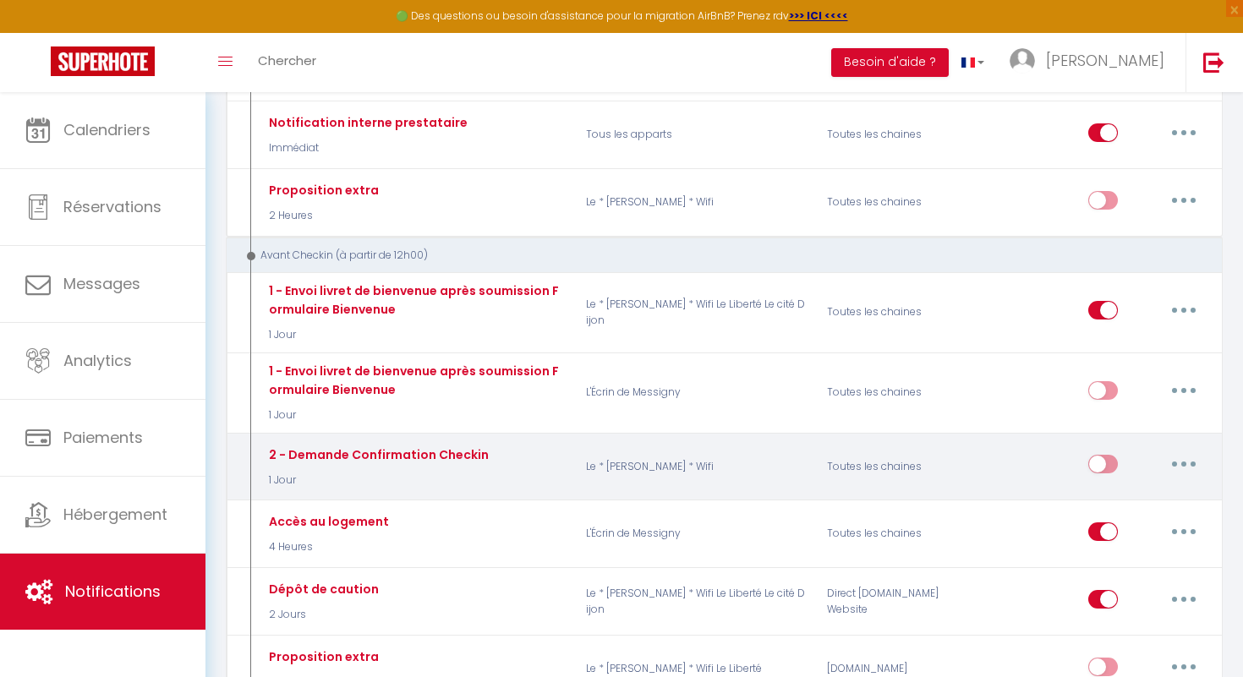
scroll to position [363, 0]
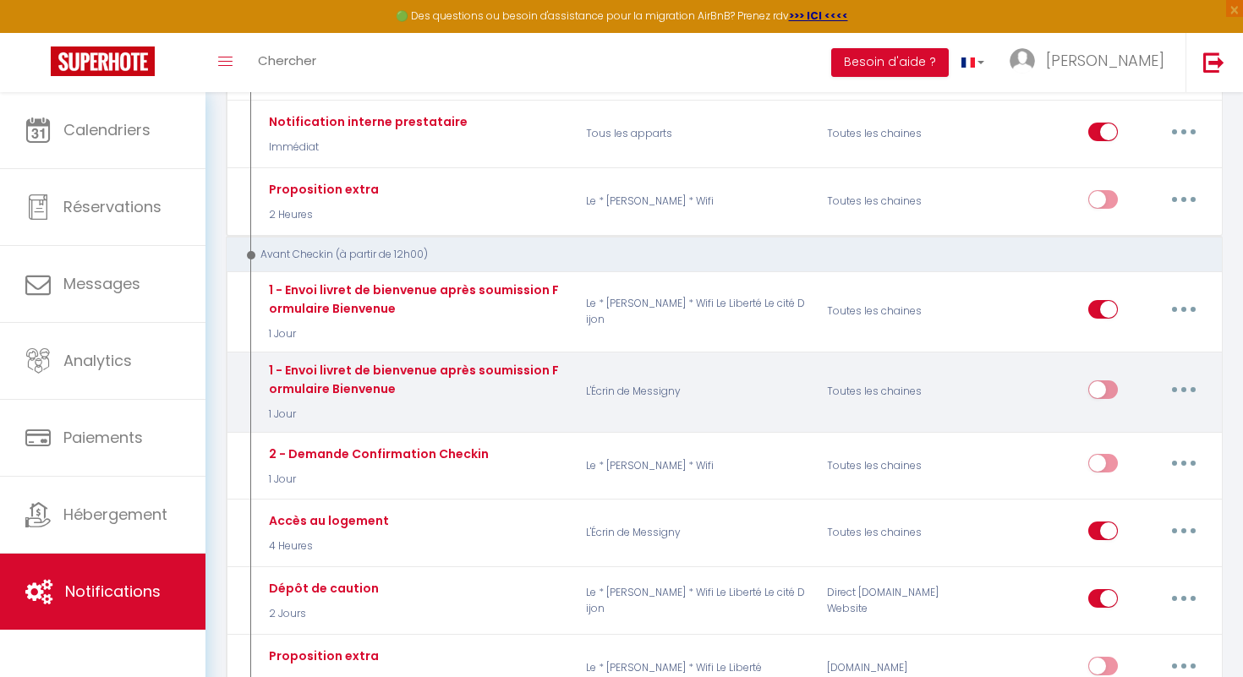
click at [1110, 388] on input "checkbox" at bounding box center [1103, 393] width 30 height 25
checkbox input "true"
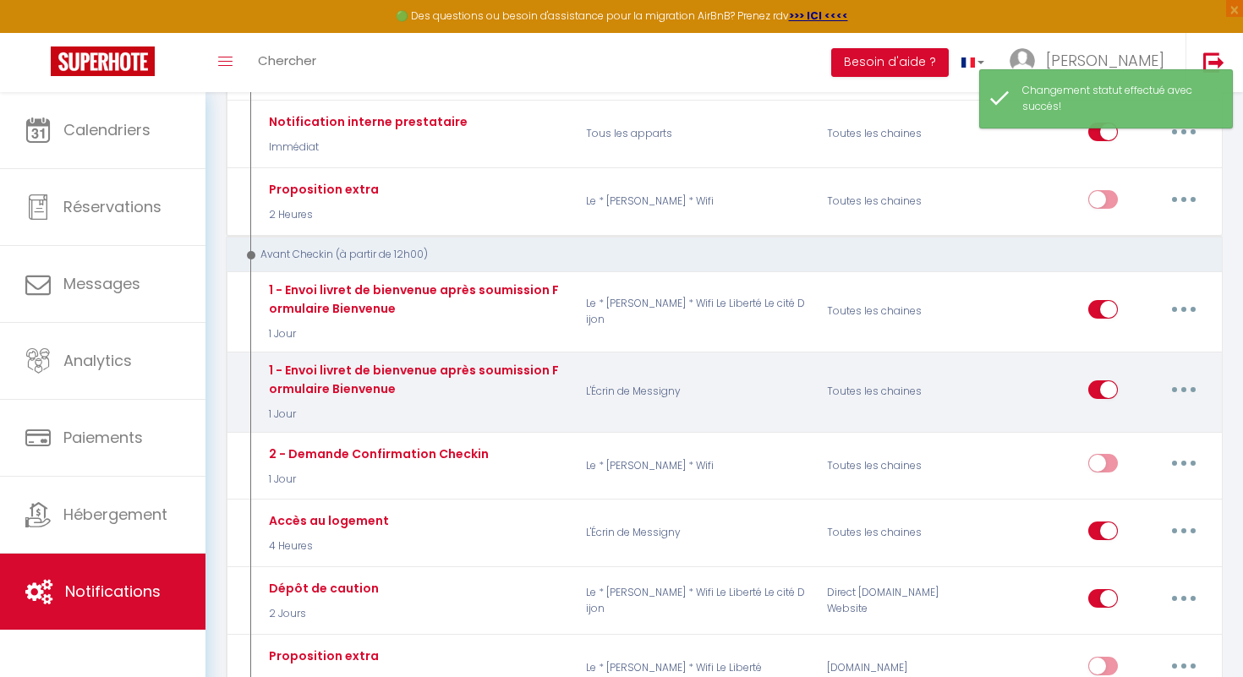
click at [1187, 386] on button "button" at bounding box center [1183, 389] width 47 height 27
click at [1159, 414] on link "Editer" at bounding box center [1139, 428] width 125 height 29
type input "1 - Envoi livret de bienvenue après soumission Formulaire Bienvenue"
select select "1 Jour"
select select "if_deposit_is_paid"
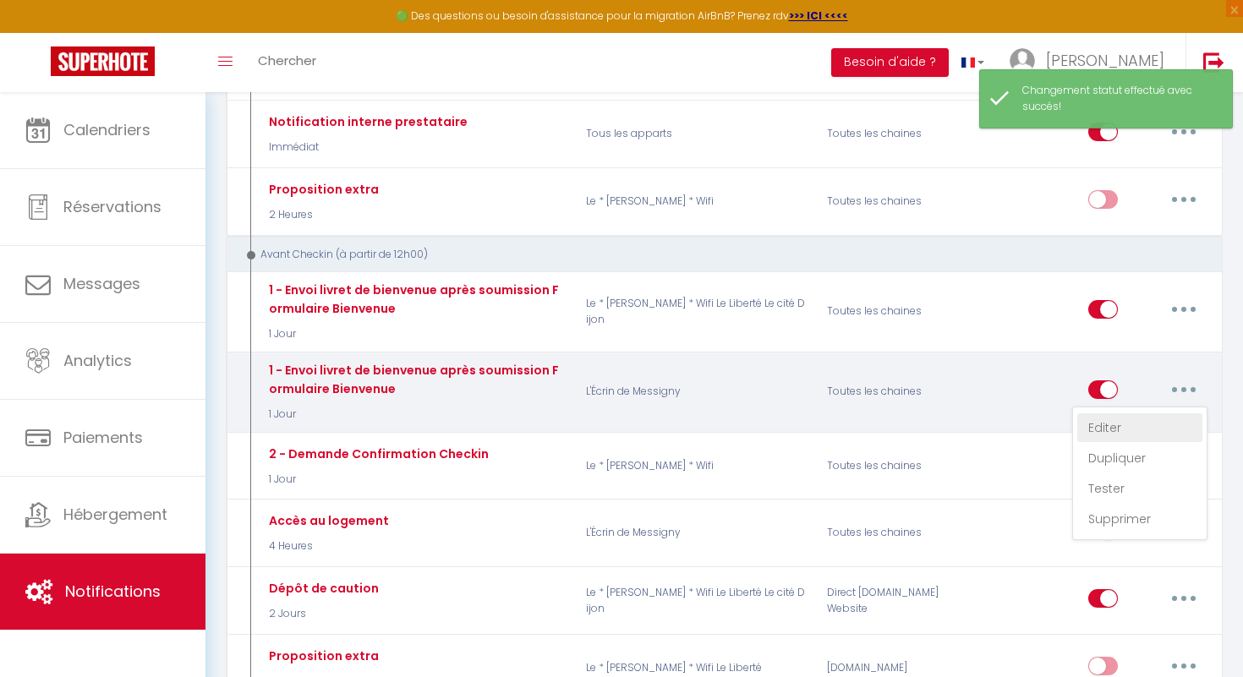
checkbox input "true"
checkbox input "false"
radio input "true"
type input "Confirmation de votre réservation - [BOOKING:ID] - [GUEST:FIRST_NAME] [GUEST:LA…"
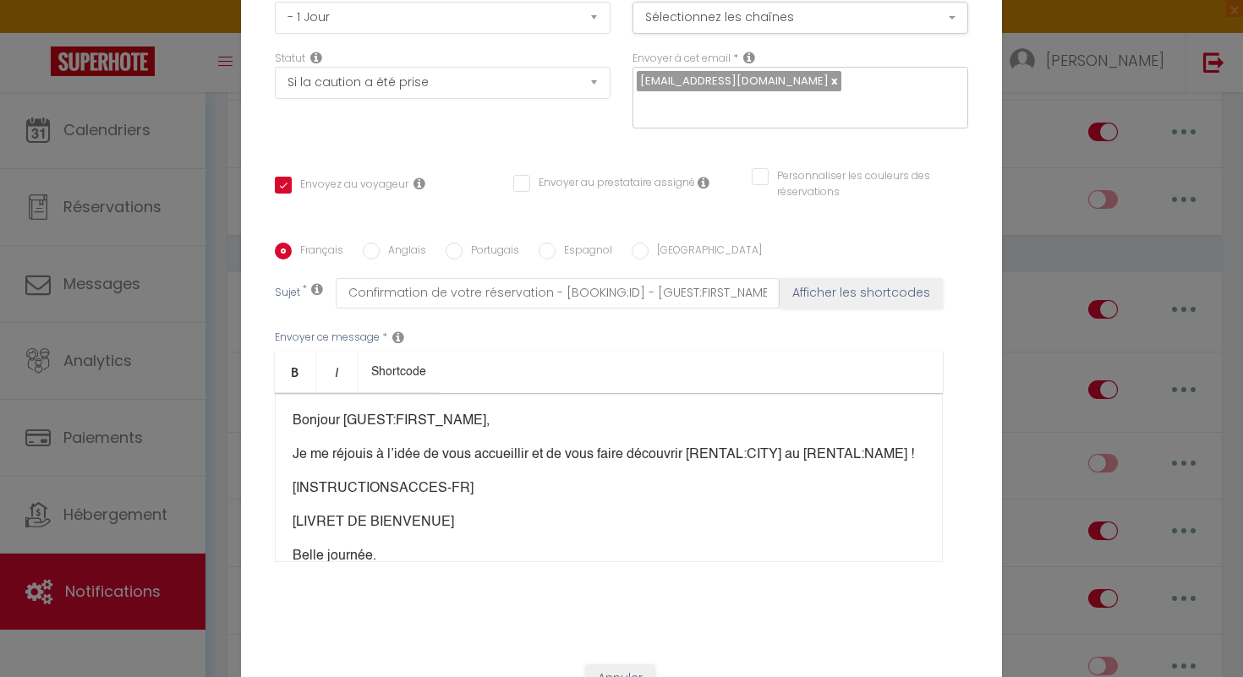
scroll to position [170, 0]
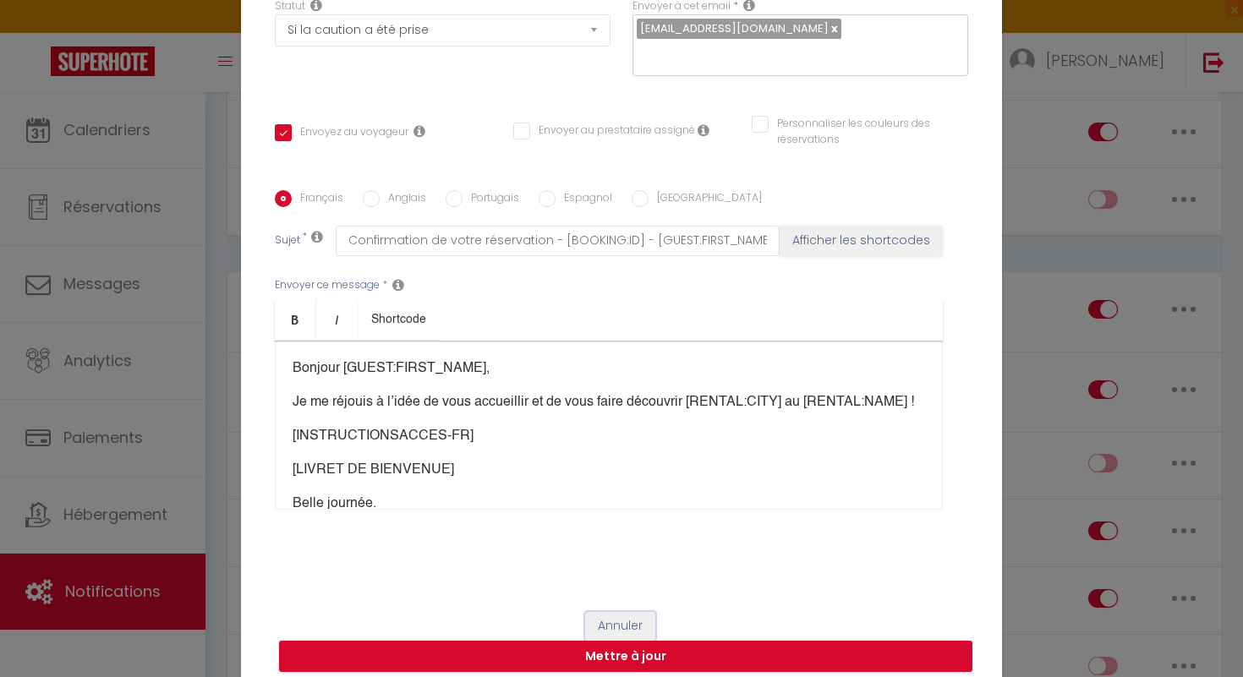
click at [629, 616] on button "Annuler" at bounding box center [620, 626] width 70 height 29
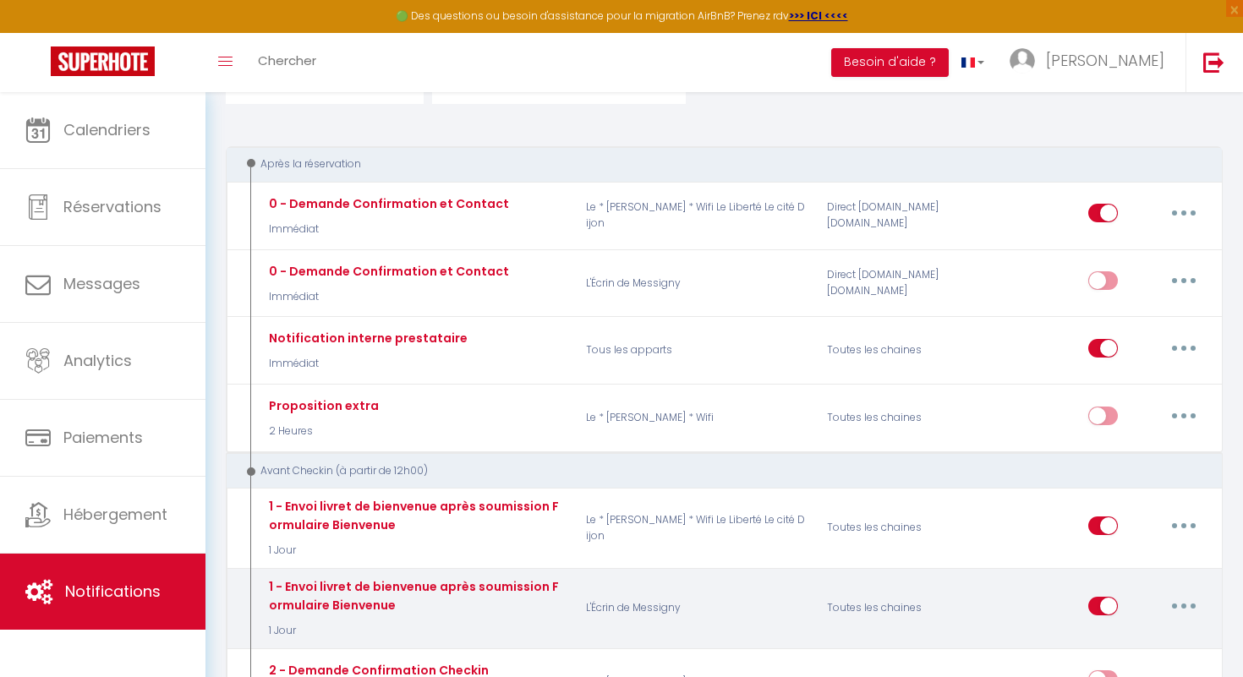
scroll to position [140, 0]
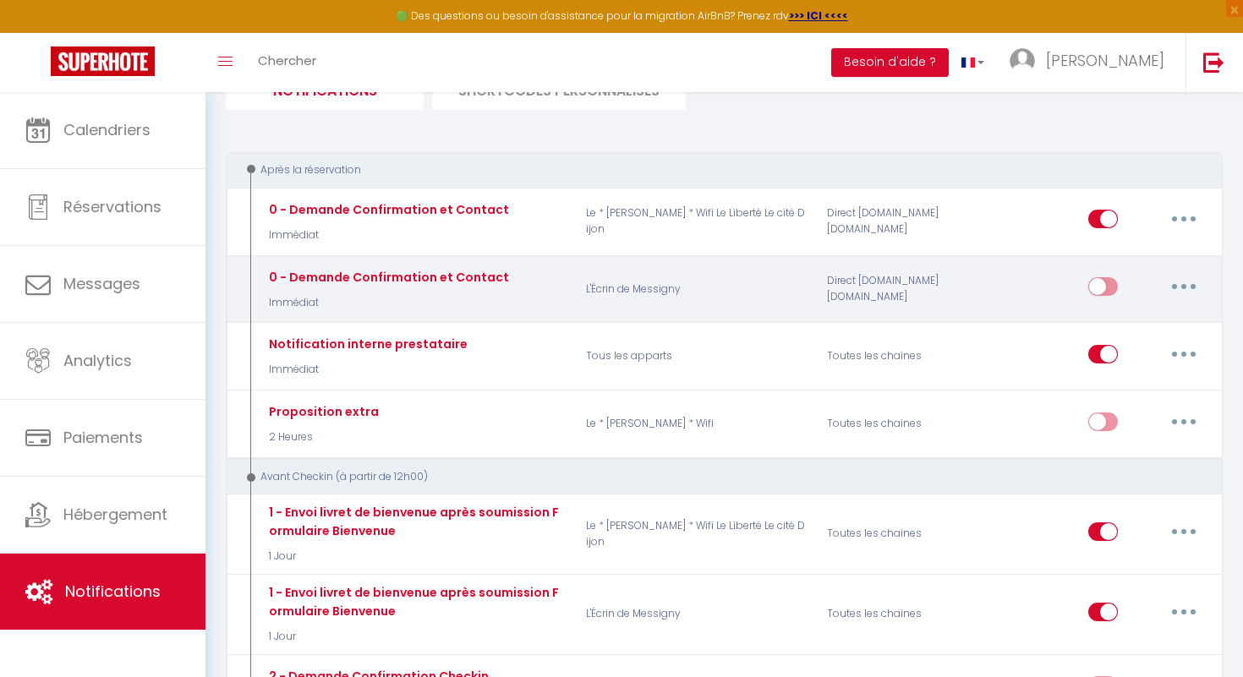
click at [1109, 288] on input "checkbox" at bounding box center [1103, 289] width 30 height 25
checkbox input "true"
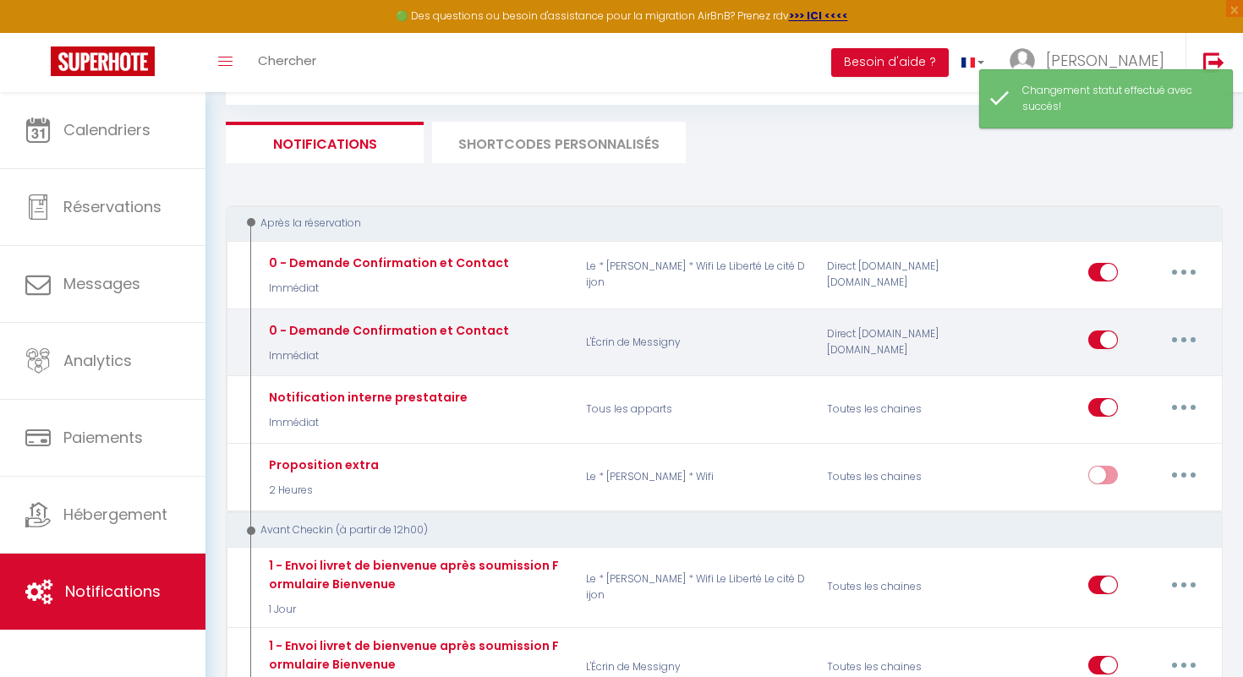
scroll to position [0, 0]
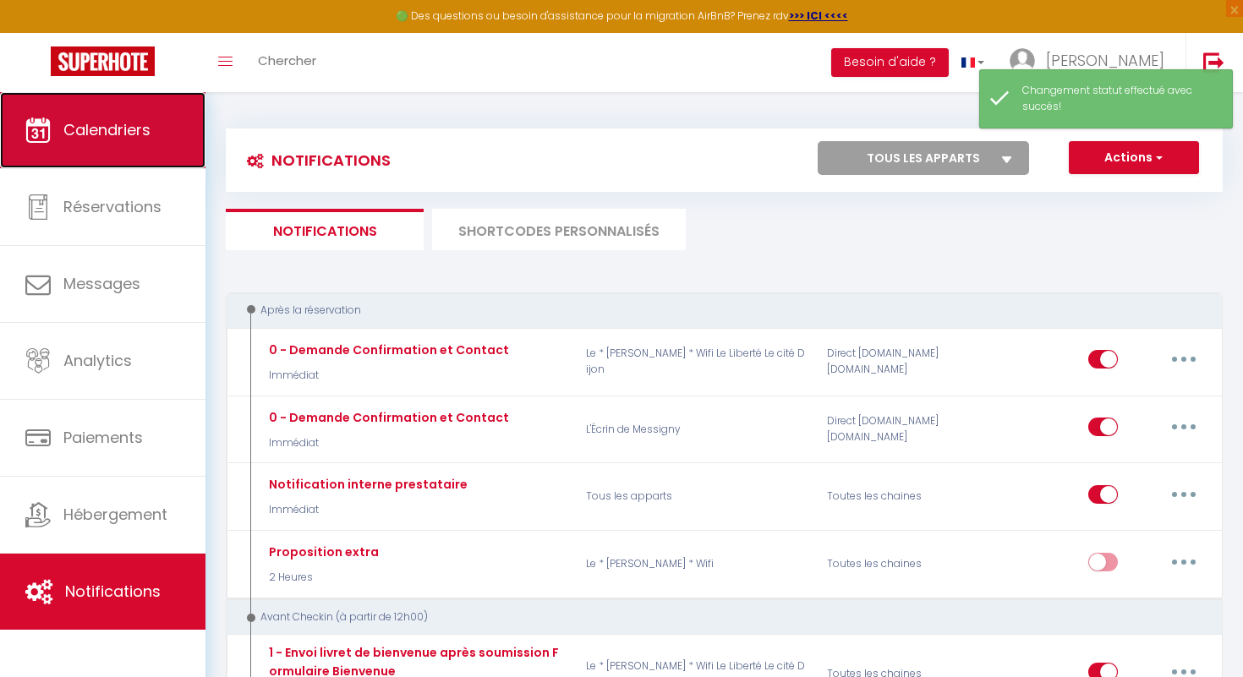
click at [156, 141] on link "Calendriers" at bounding box center [102, 130] width 205 height 76
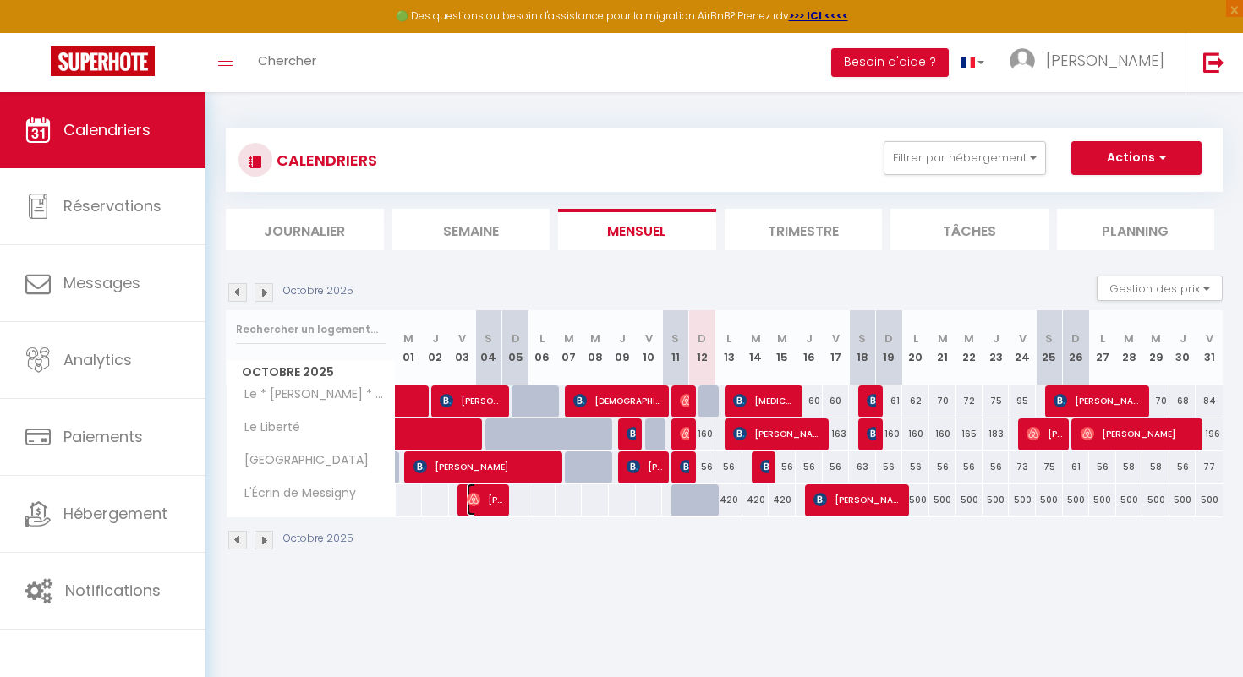
click at [468, 501] on img at bounding box center [474, 500] width 14 height 14
select select "OK"
select select "0"
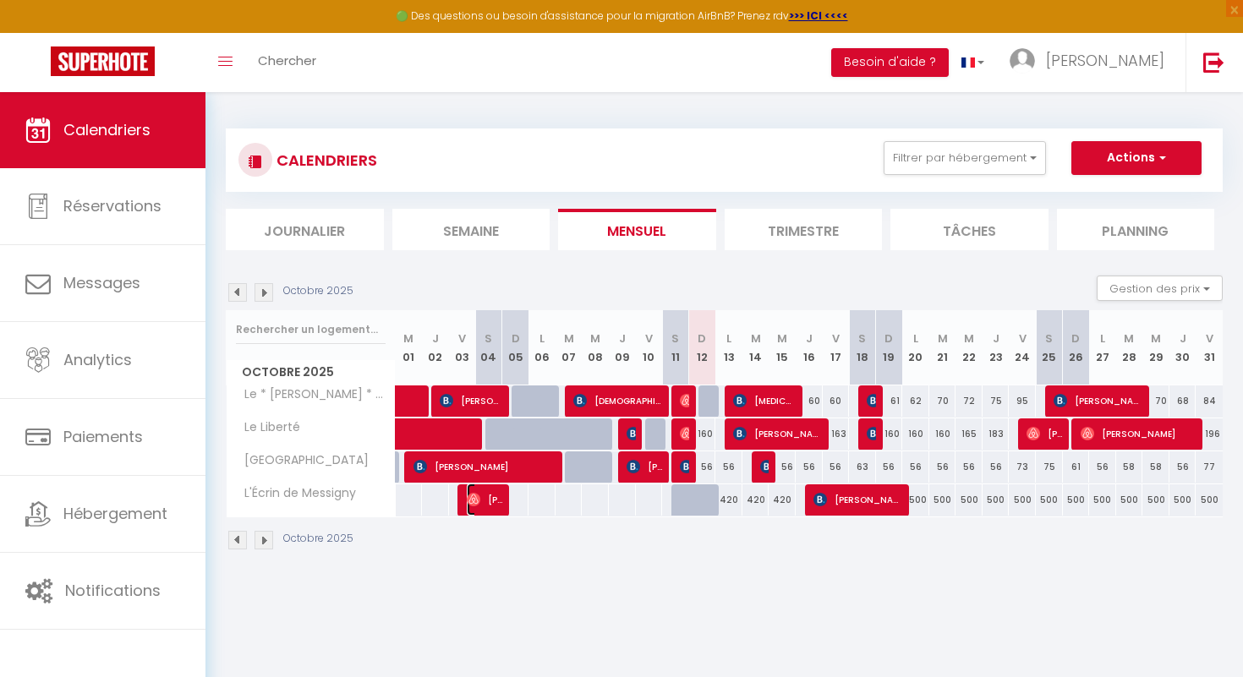
select select "1"
select select
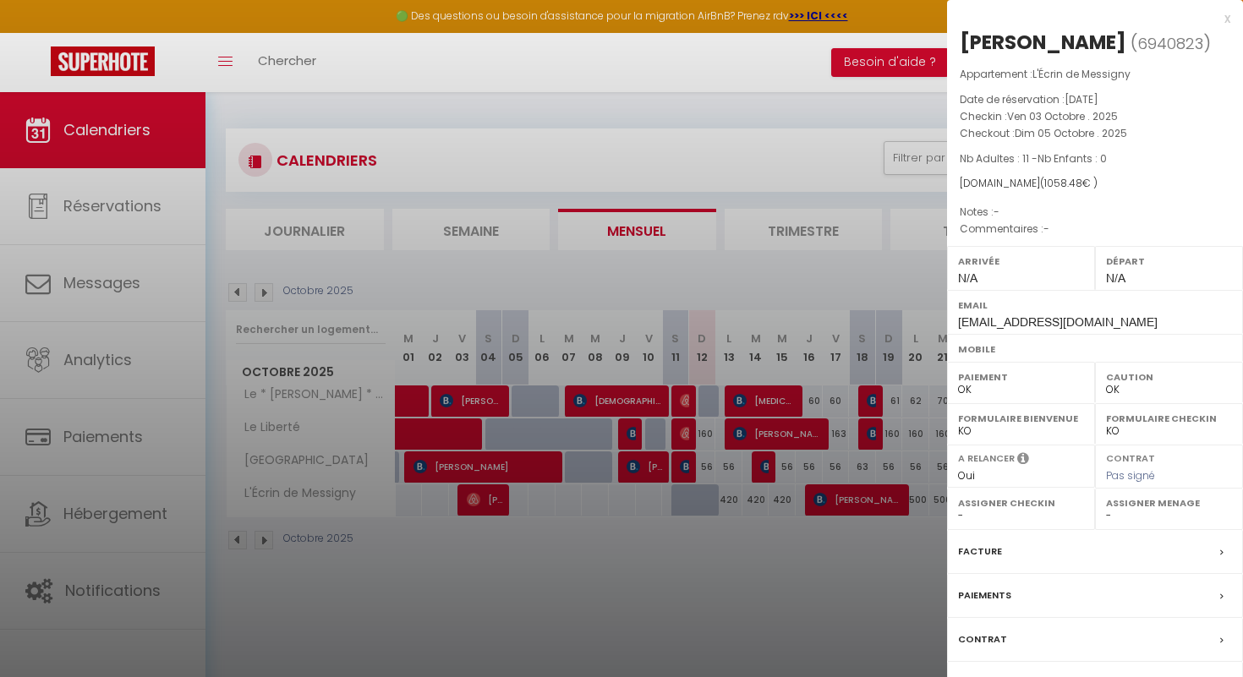
click at [990, 638] on label "Contrat" at bounding box center [982, 640] width 49 height 18
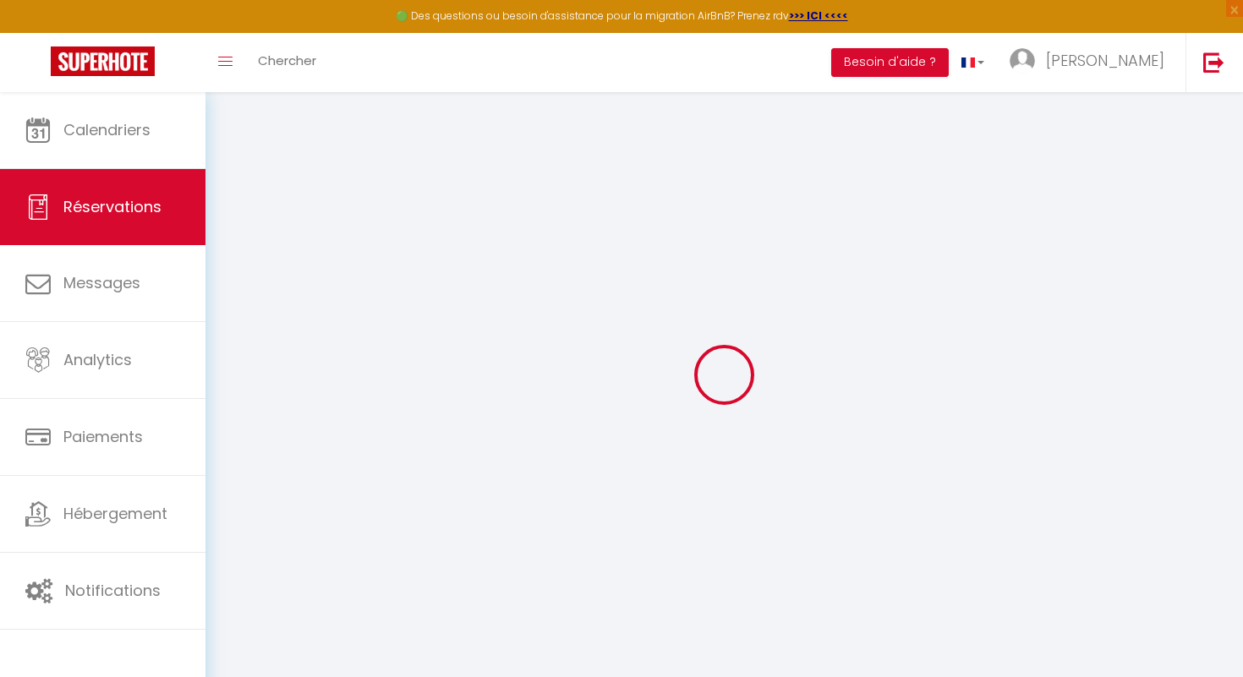
select select
checkbox input "false"
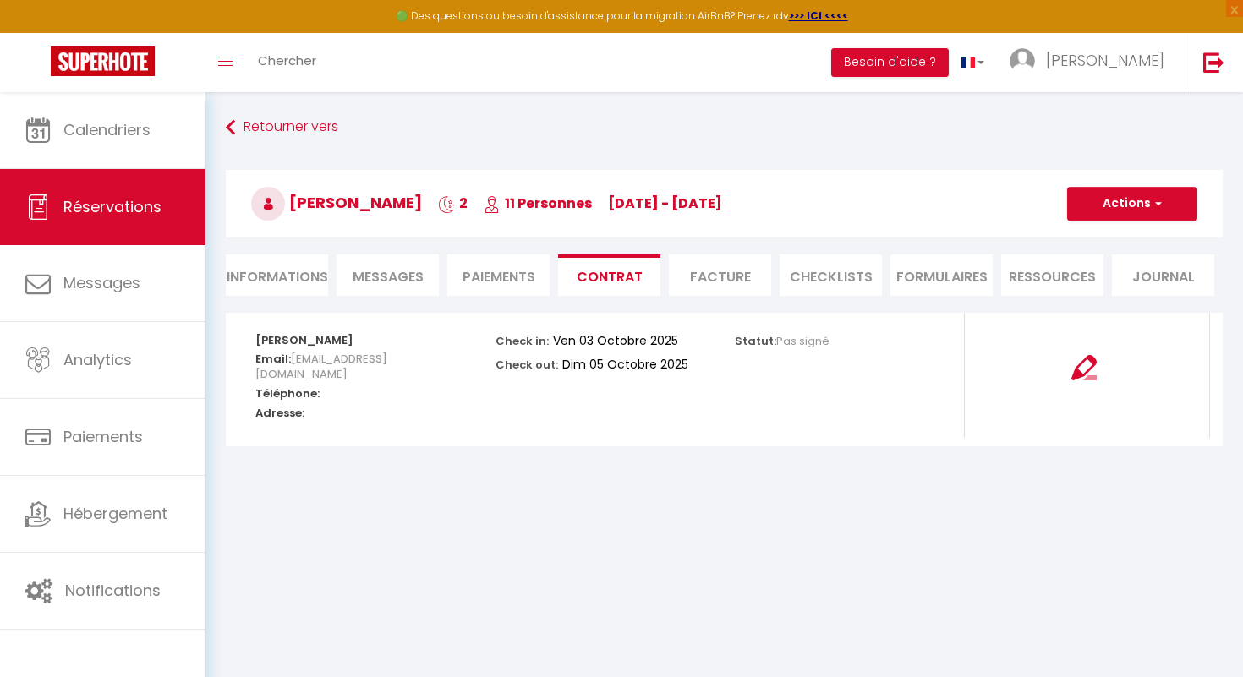
click at [397, 275] on span "Messages" at bounding box center [388, 276] width 71 height 19
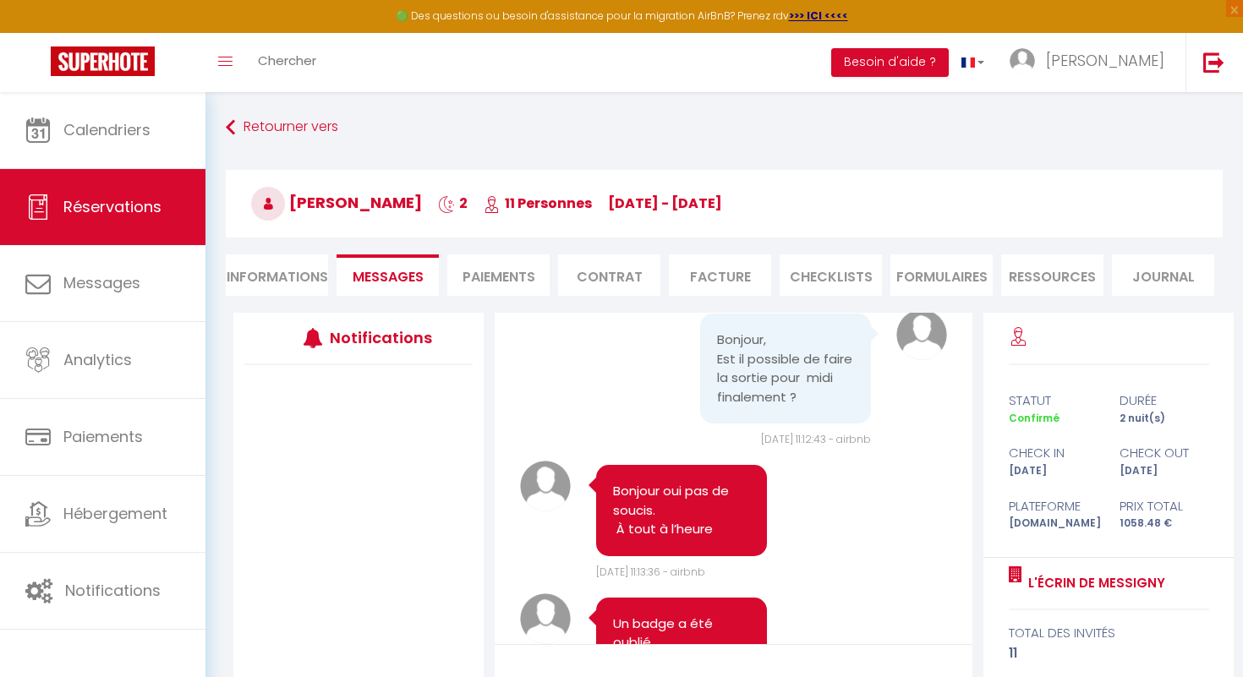
scroll to position [138, 0]
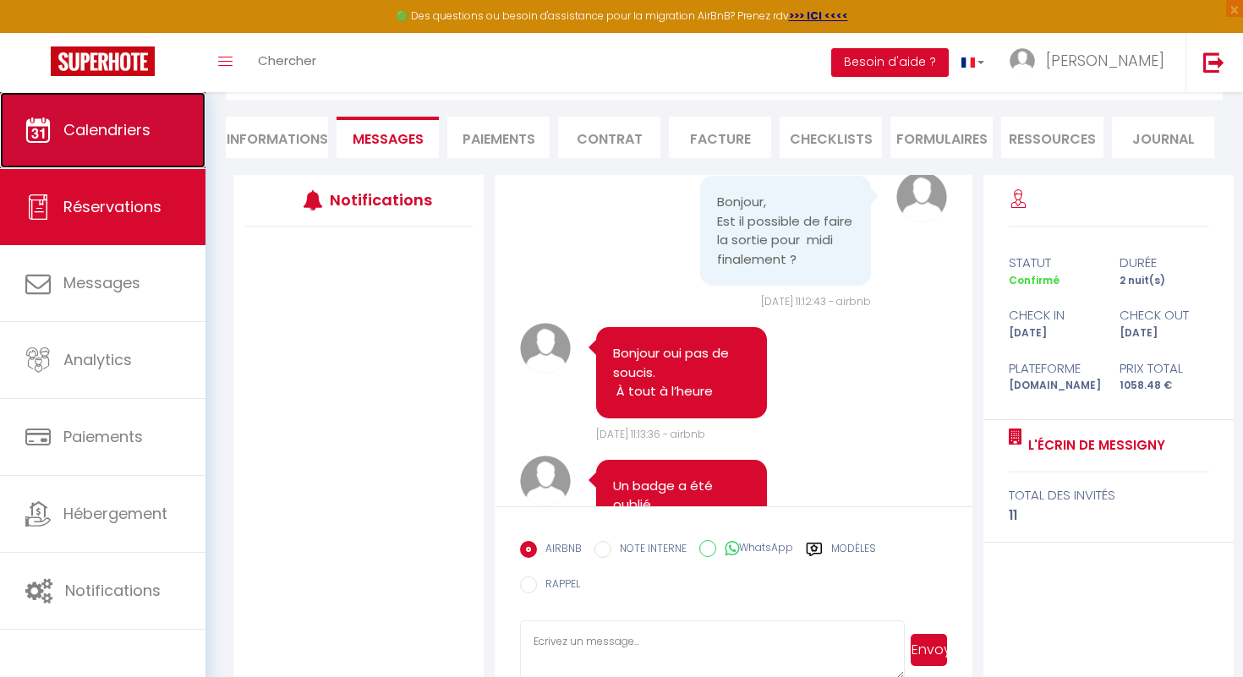
click at [140, 137] on span "Calendriers" at bounding box center [106, 129] width 87 height 21
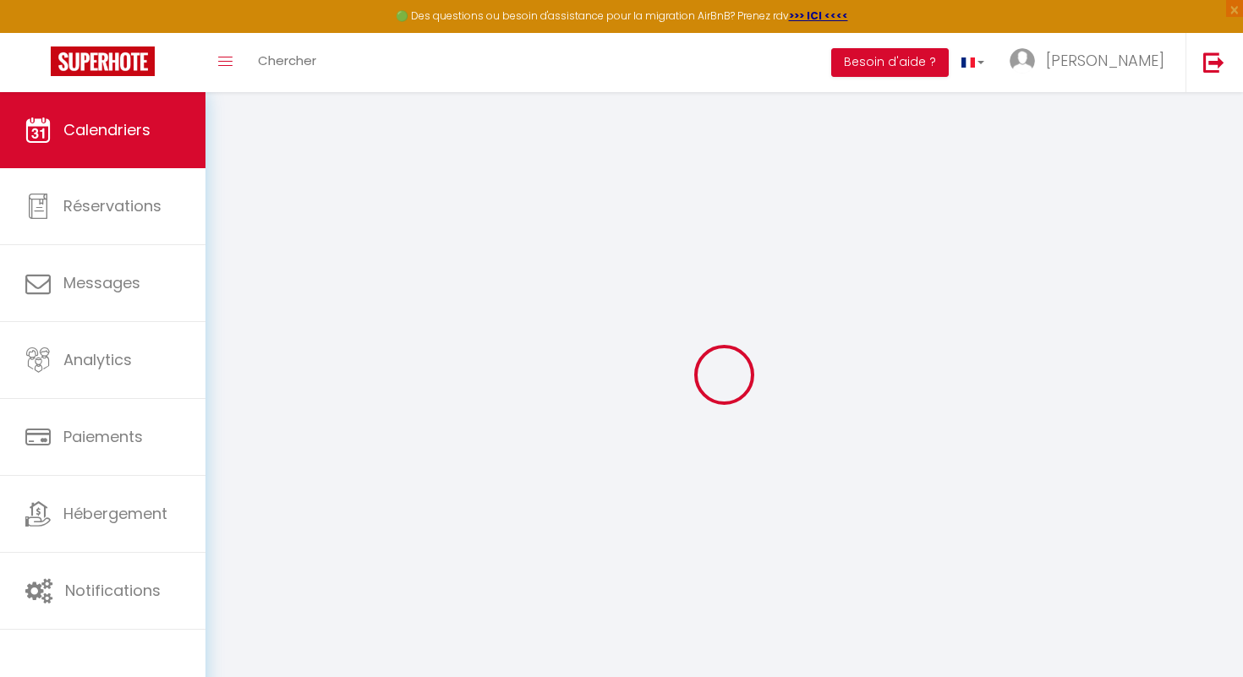
select select
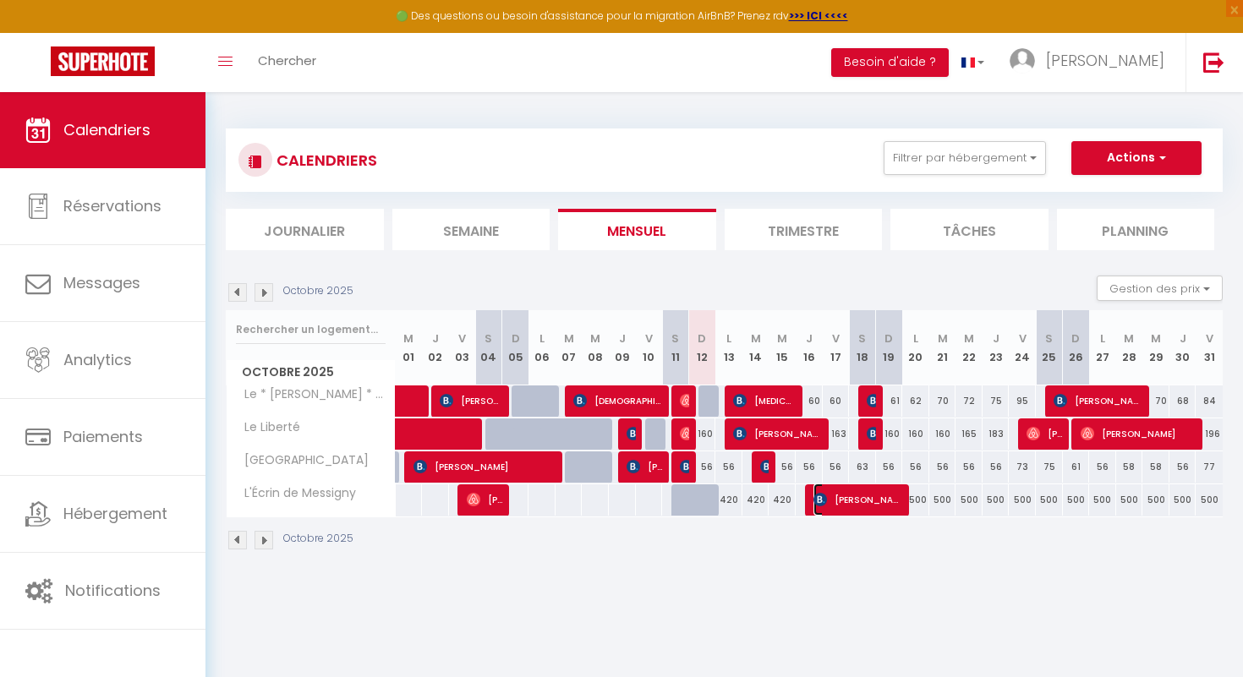
click at [822, 502] on img at bounding box center [821, 500] width 14 height 14
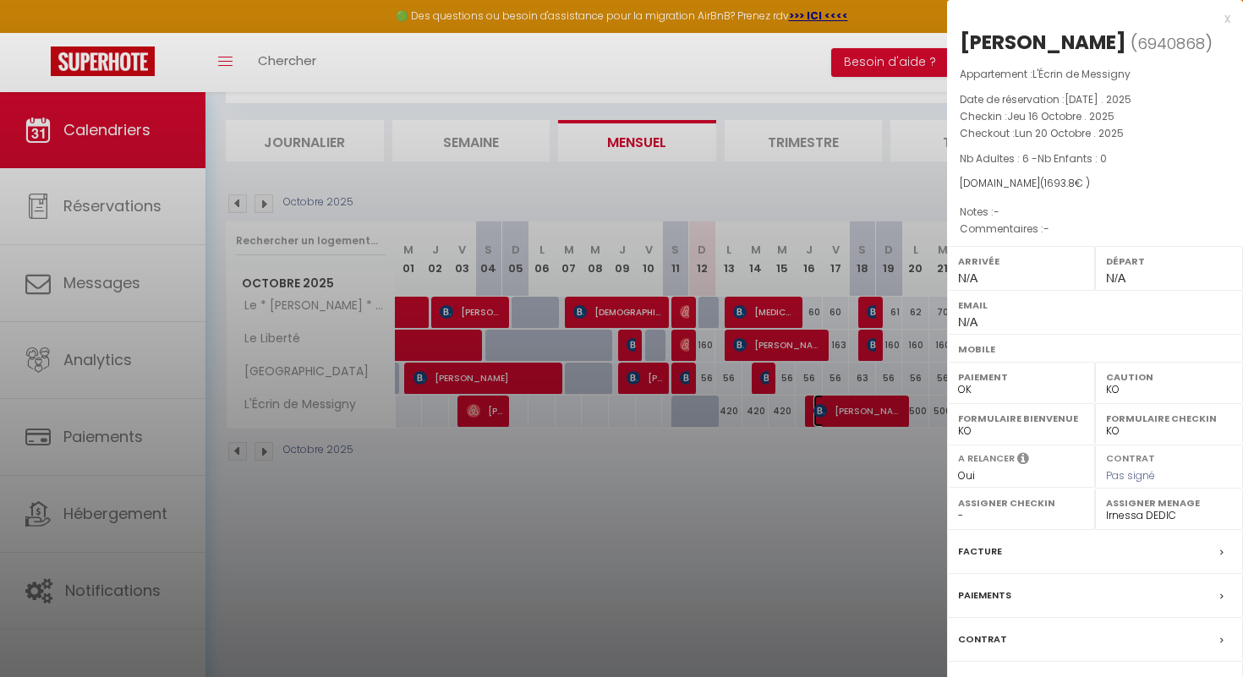
scroll to position [92, 0]
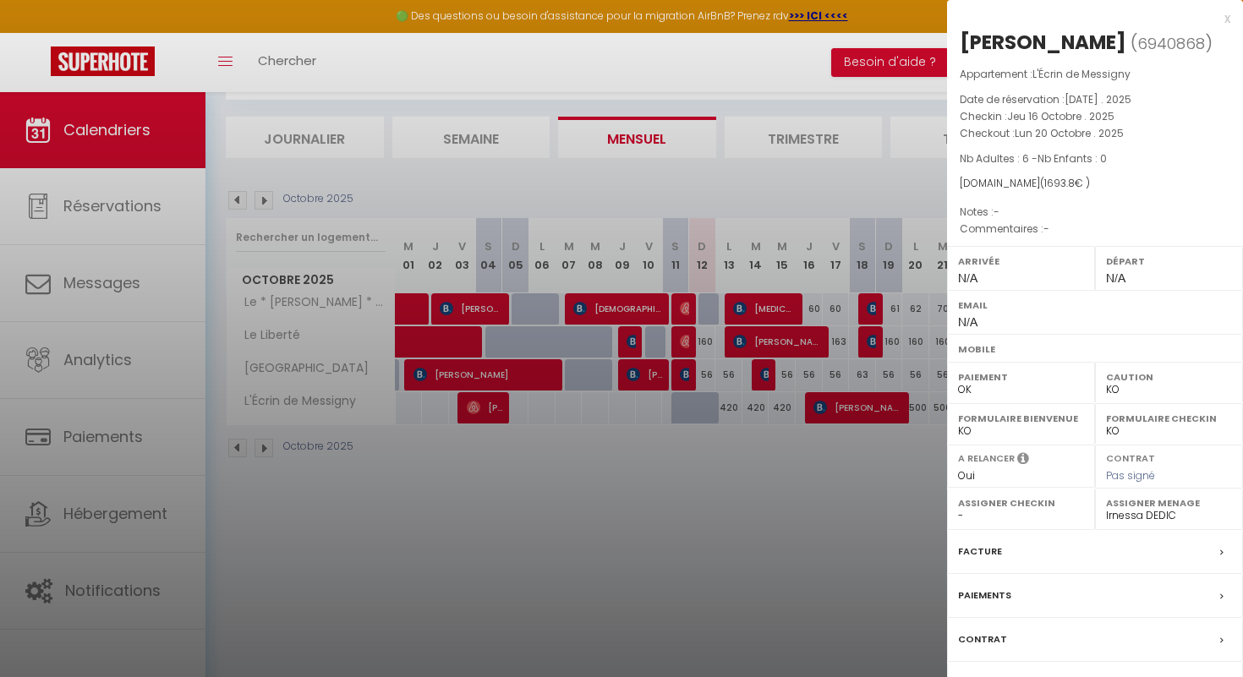
click at [986, 633] on label "Contrat" at bounding box center [982, 640] width 49 height 18
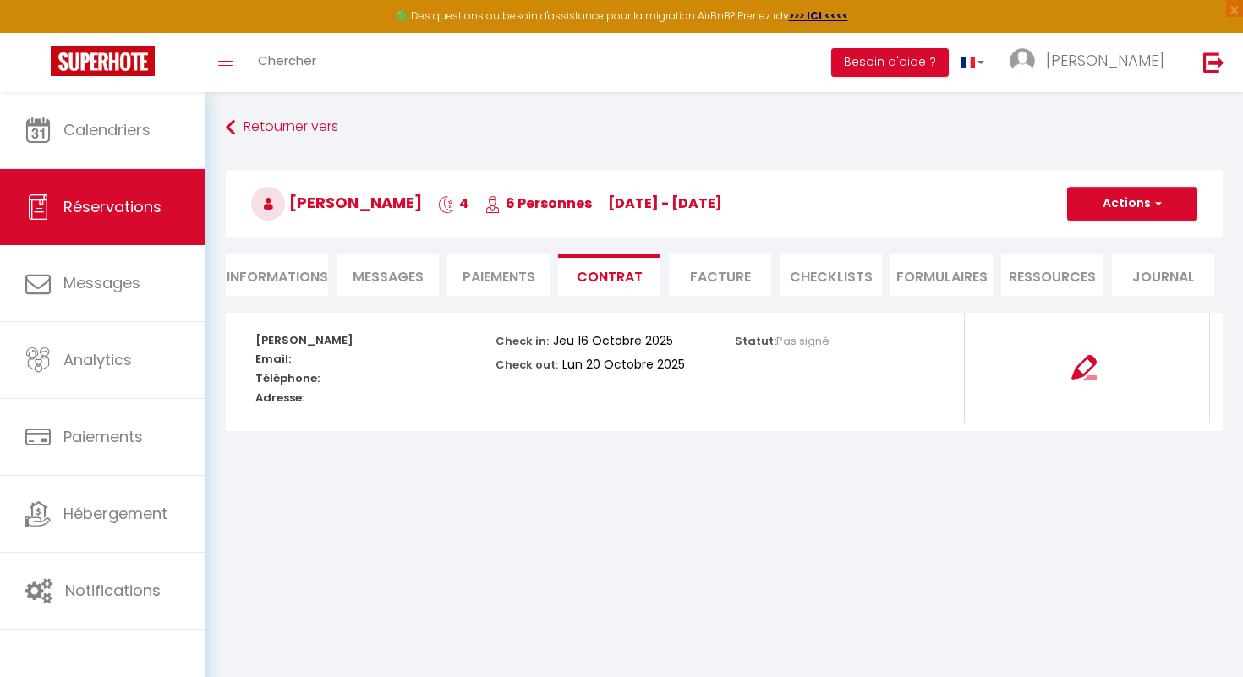
click at [383, 277] on span "Messages" at bounding box center [388, 276] width 71 height 19
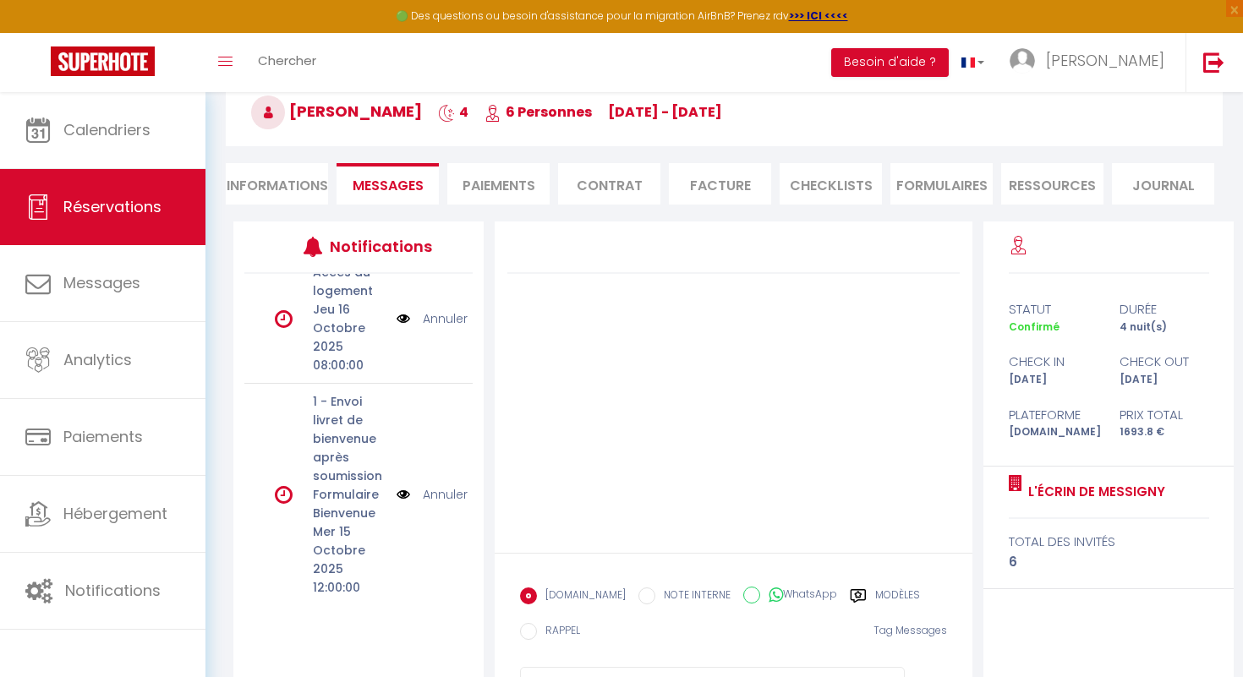
scroll to position [88, 0]
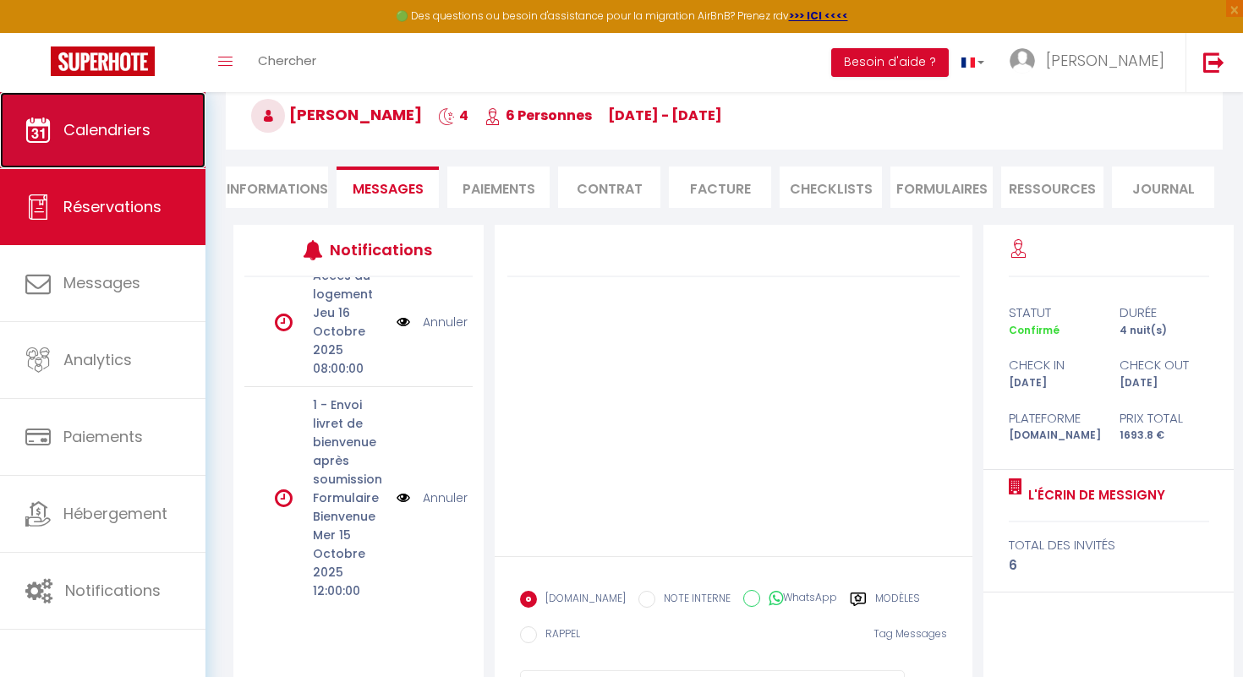
click at [161, 123] on link "Calendriers" at bounding box center [102, 130] width 205 height 76
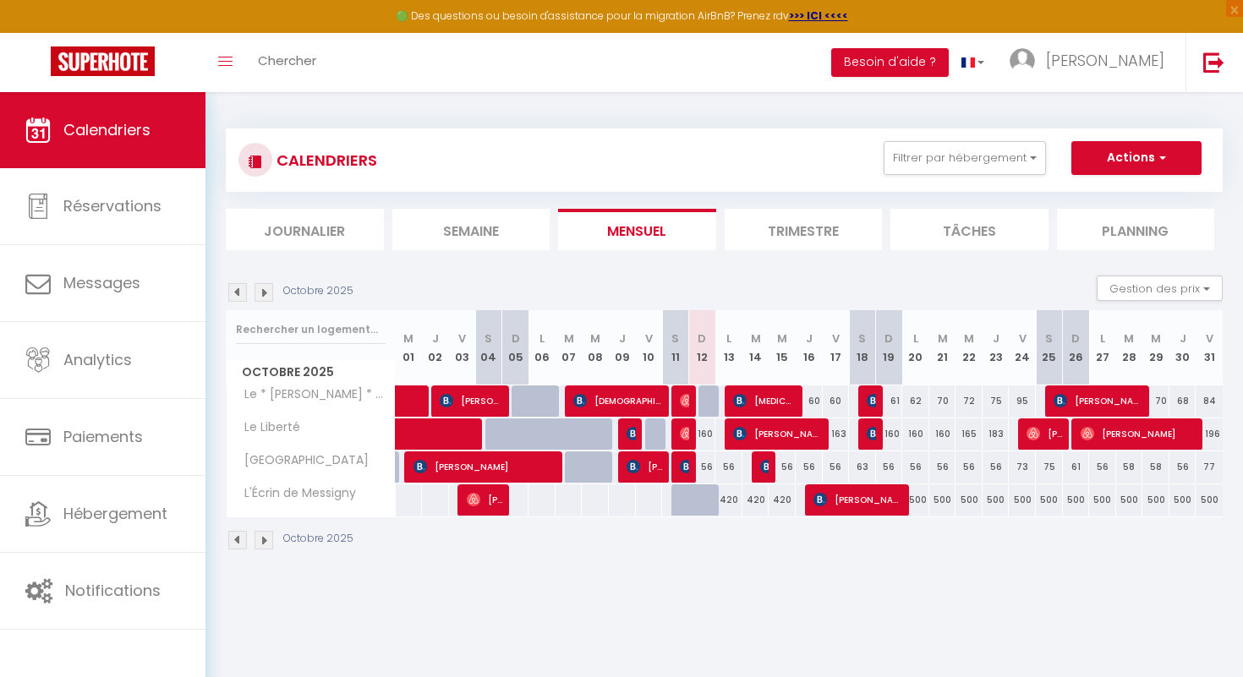
click at [266, 287] on img at bounding box center [264, 292] width 19 height 19
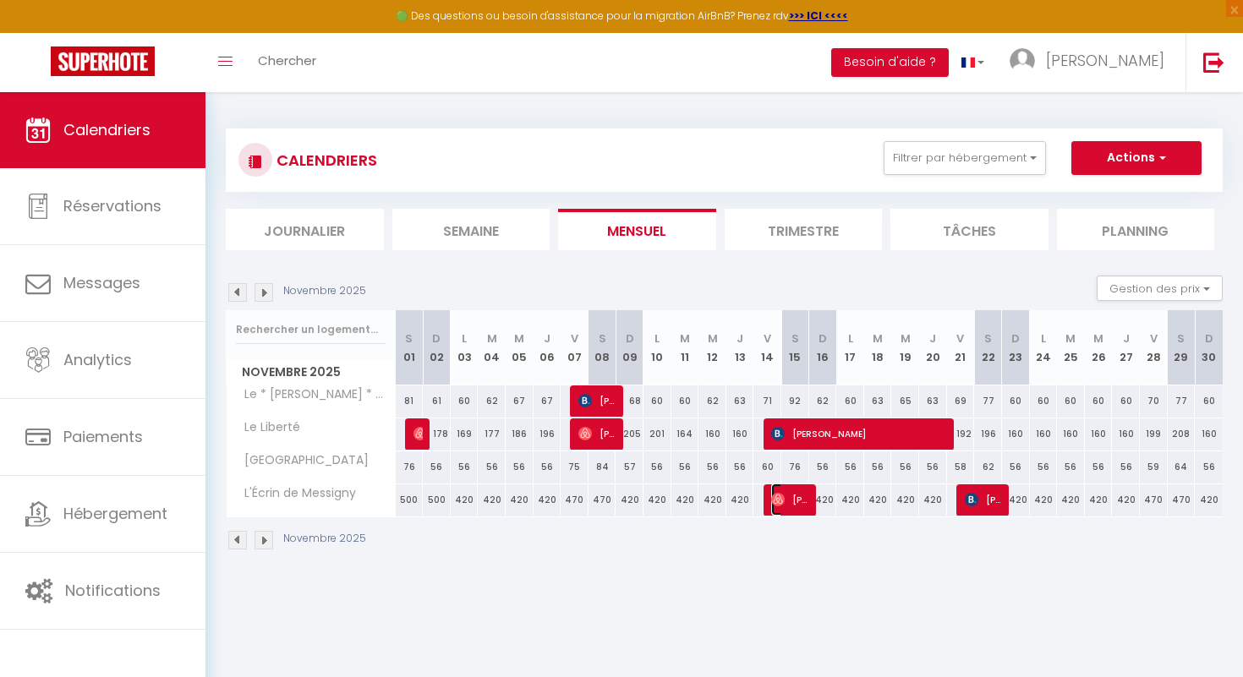
click at [776, 502] on img at bounding box center [778, 500] width 14 height 14
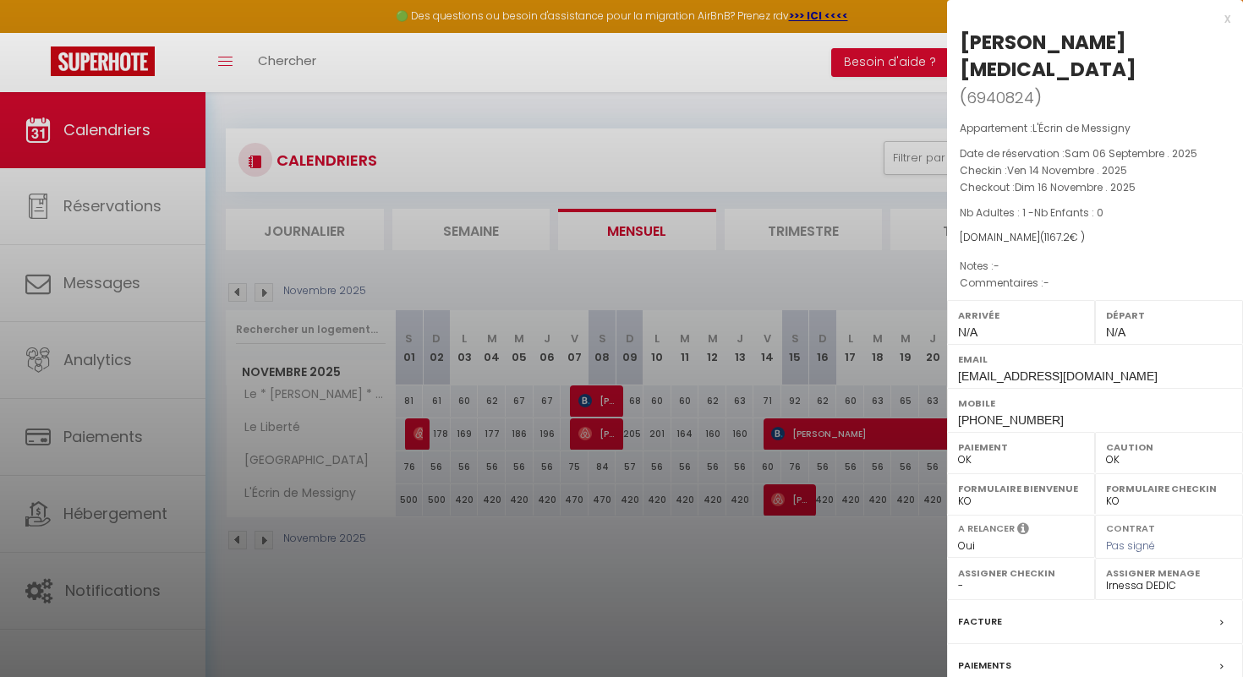
click at [985, 613] on label "Facture" at bounding box center [980, 622] width 44 height 18
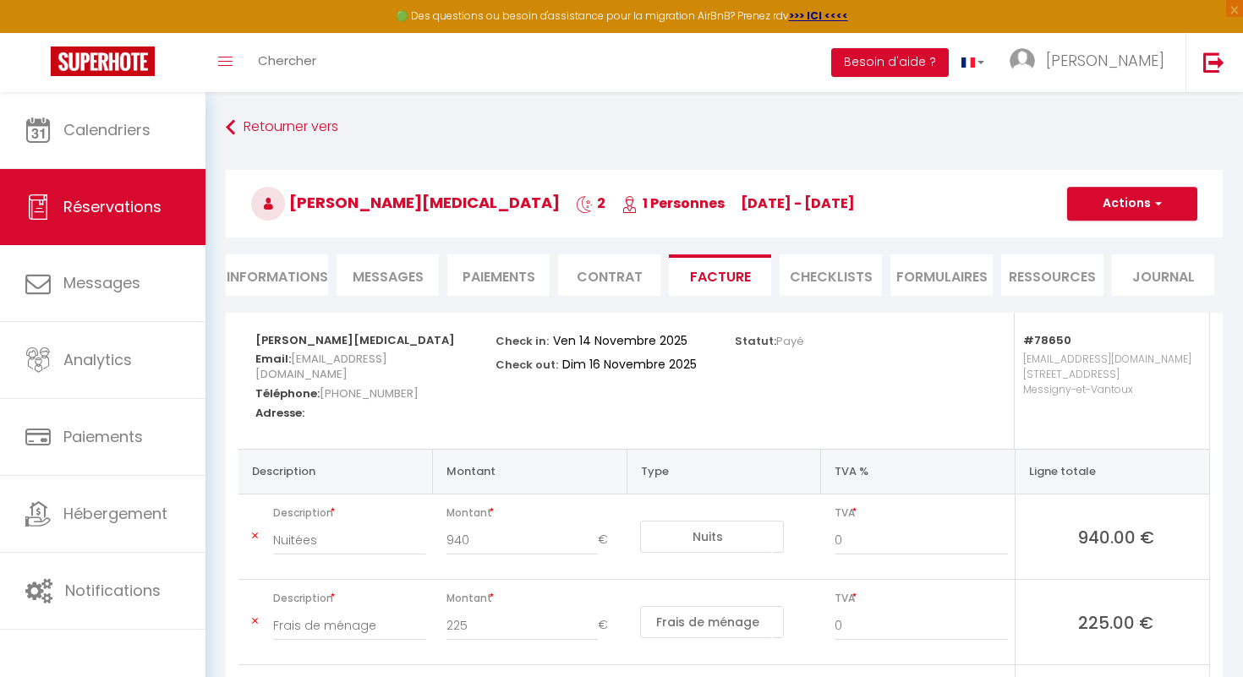
click at [393, 282] on span "Messages" at bounding box center [388, 276] width 71 height 19
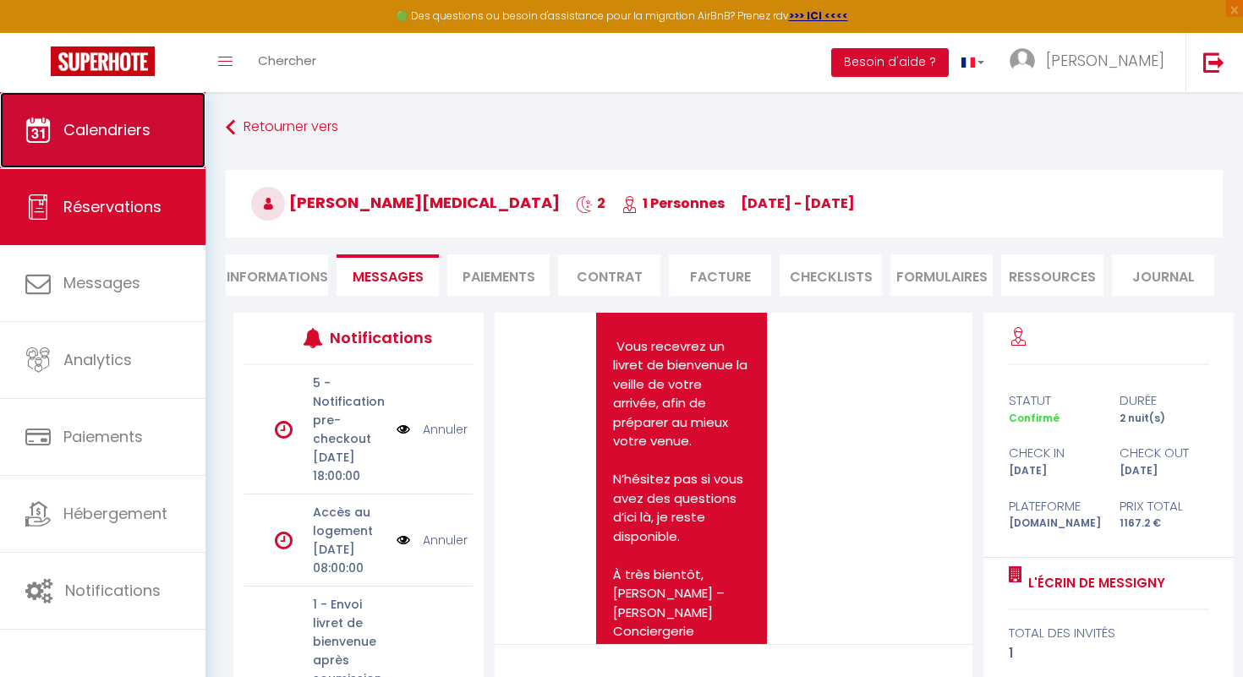
click at [136, 126] on span "Calendriers" at bounding box center [106, 129] width 87 height 21
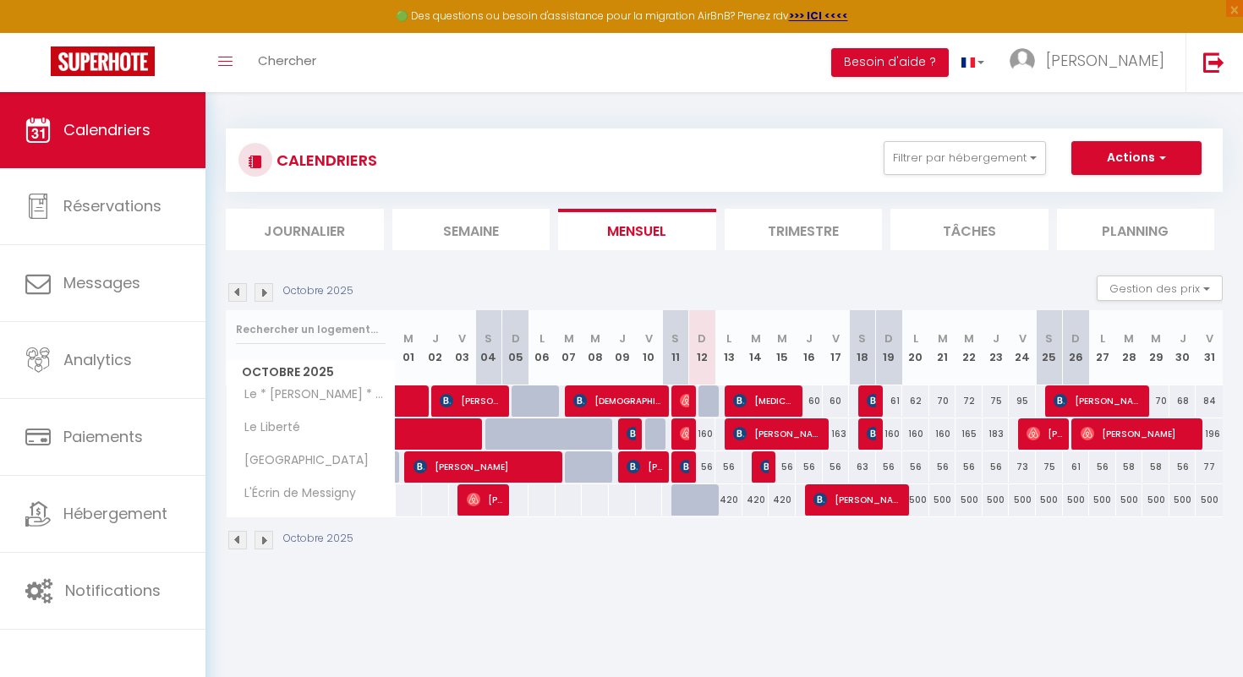
click at [268, 295] on img at bounding box center [264, 292] width 19 height 19
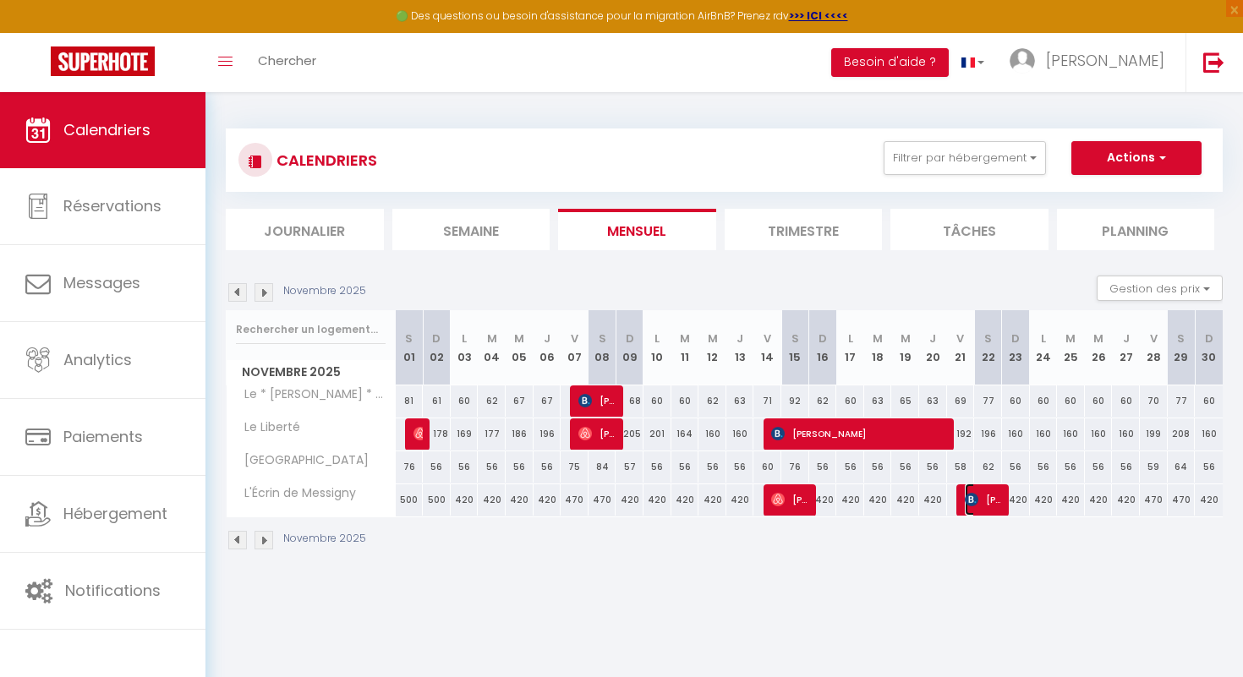
click at [972, 501] on img at bounding box center [972, 500] width 14 height 14
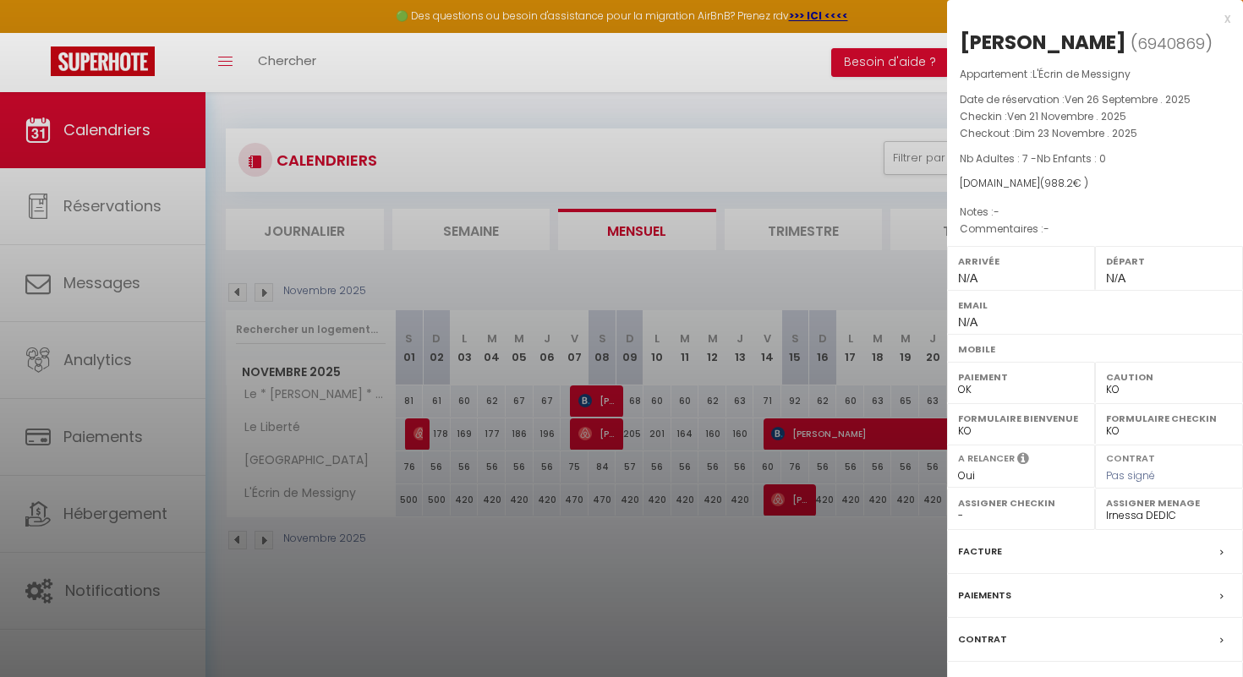
click at [988, 640] on label "Contrat" at bounding box center [982, 640] width 49 height 18
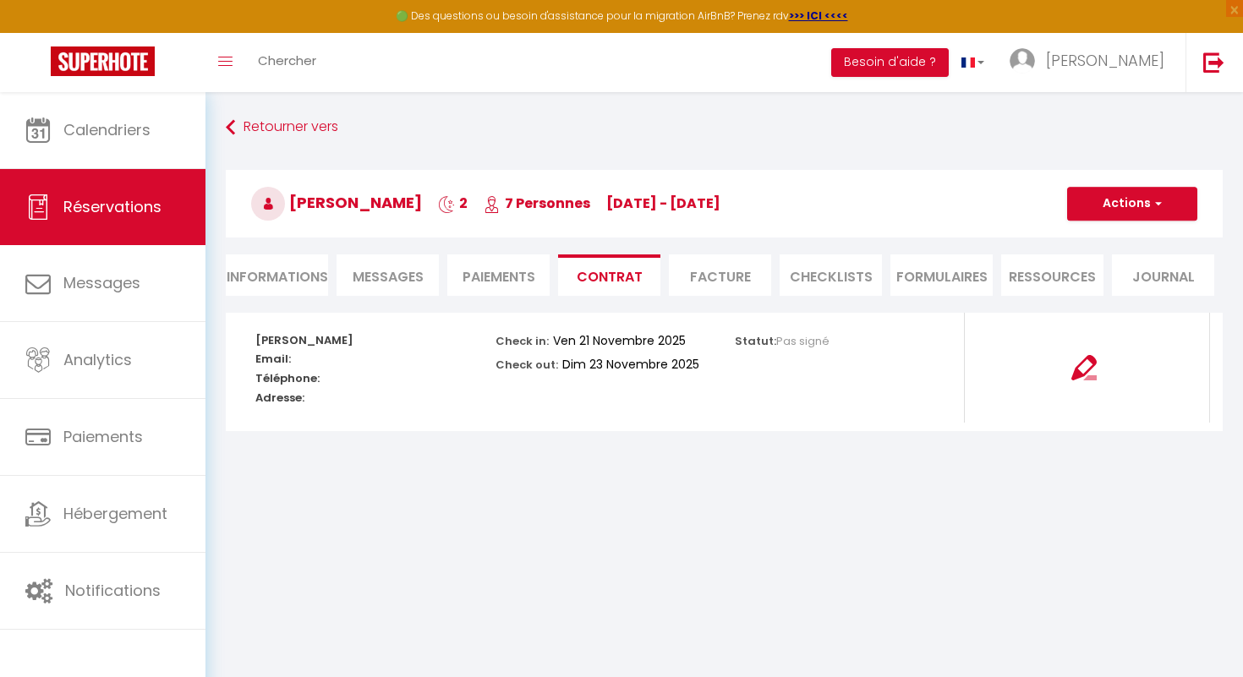
click at [404, 273] on span "Messages" at bounding box center [388, 276] width 71 height 19
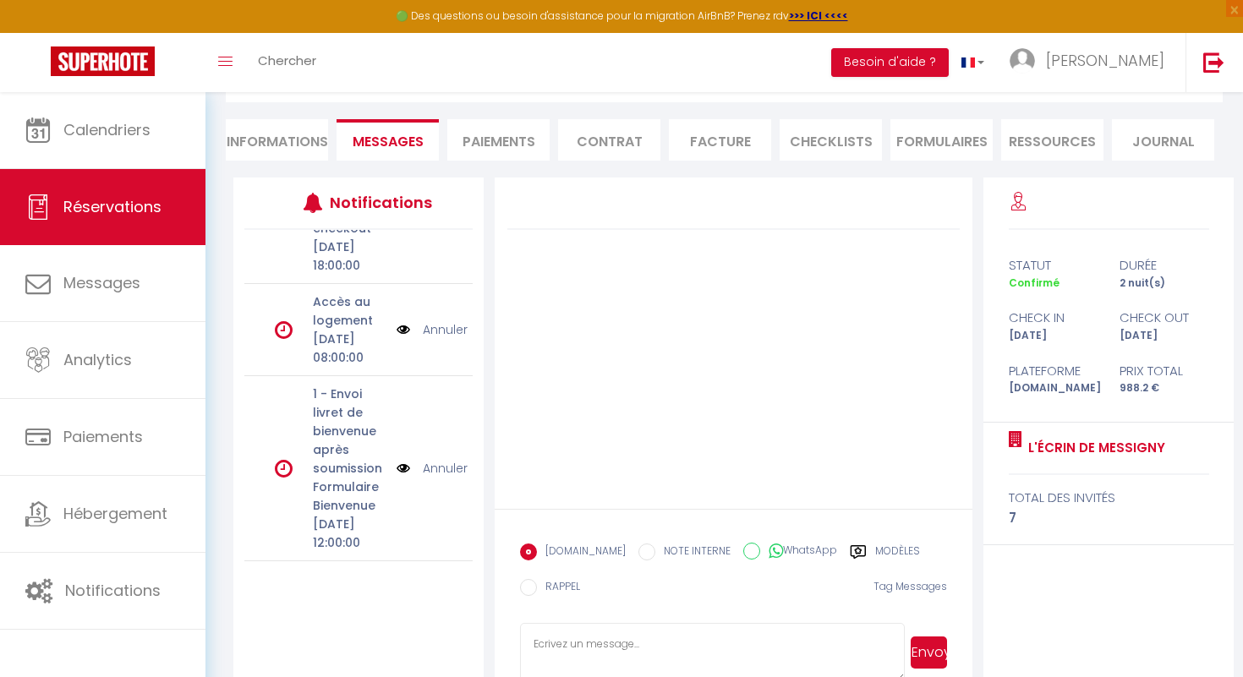
scroll to position [173, 0]
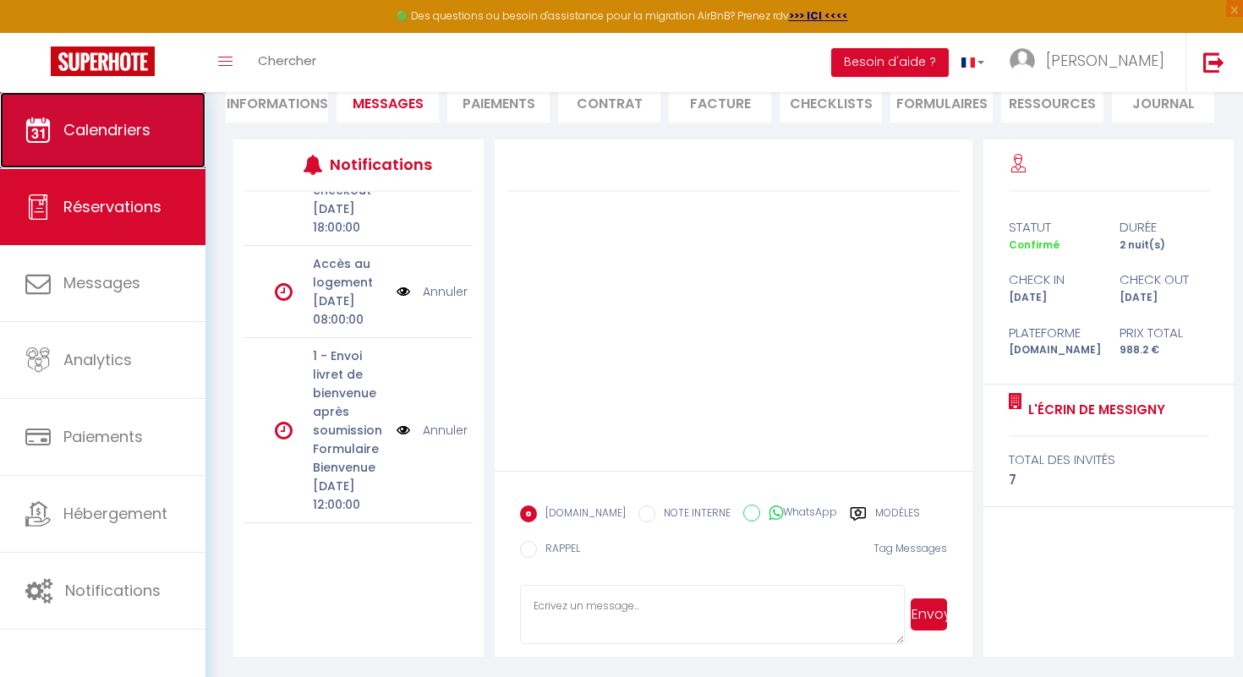
click at [140, 134] on span "Calendriers" at bounding box center [106, 129] width 87 height 21
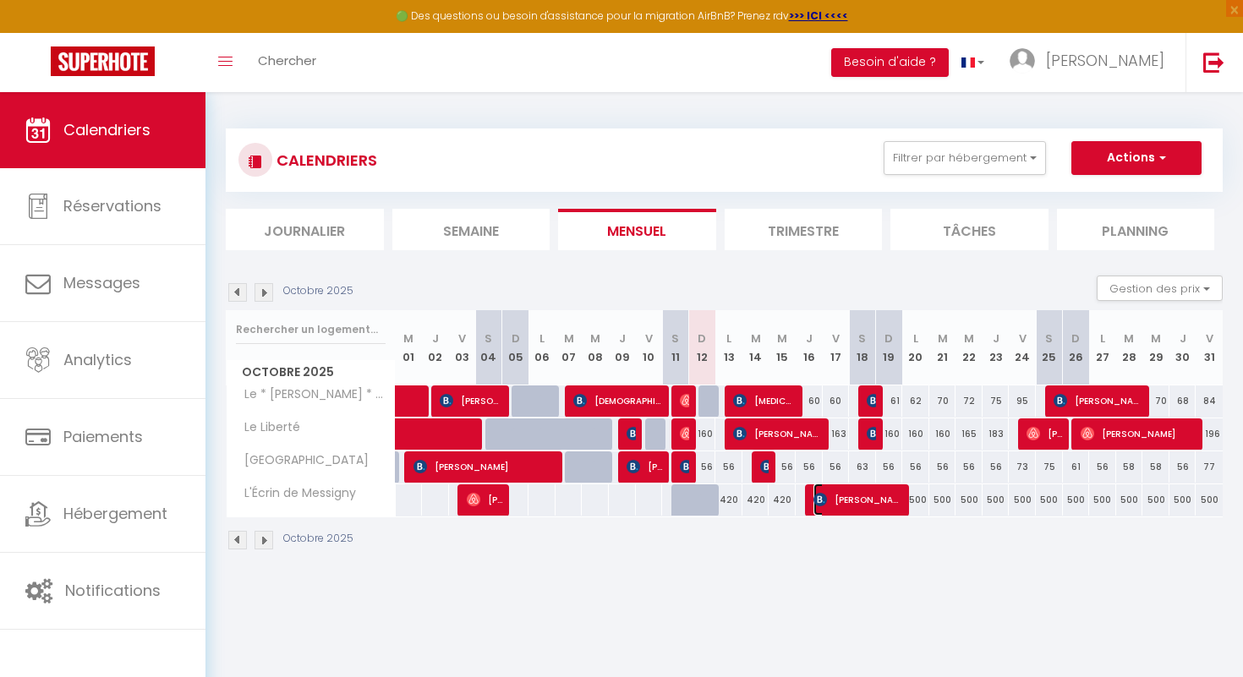
click at [821, 498] on img at bounding box center [821, 500] width 14 height 14
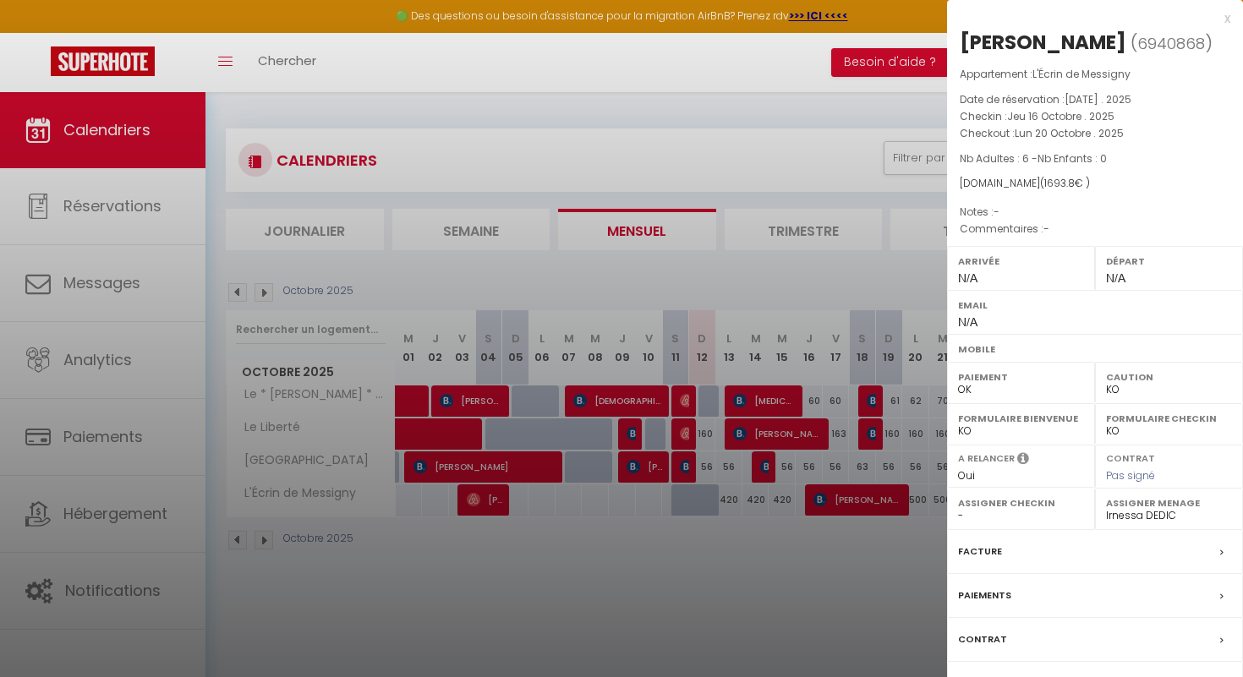
click at [985, 595] on label "Paiements" at bounding box center [984, 596] width 53 height 18
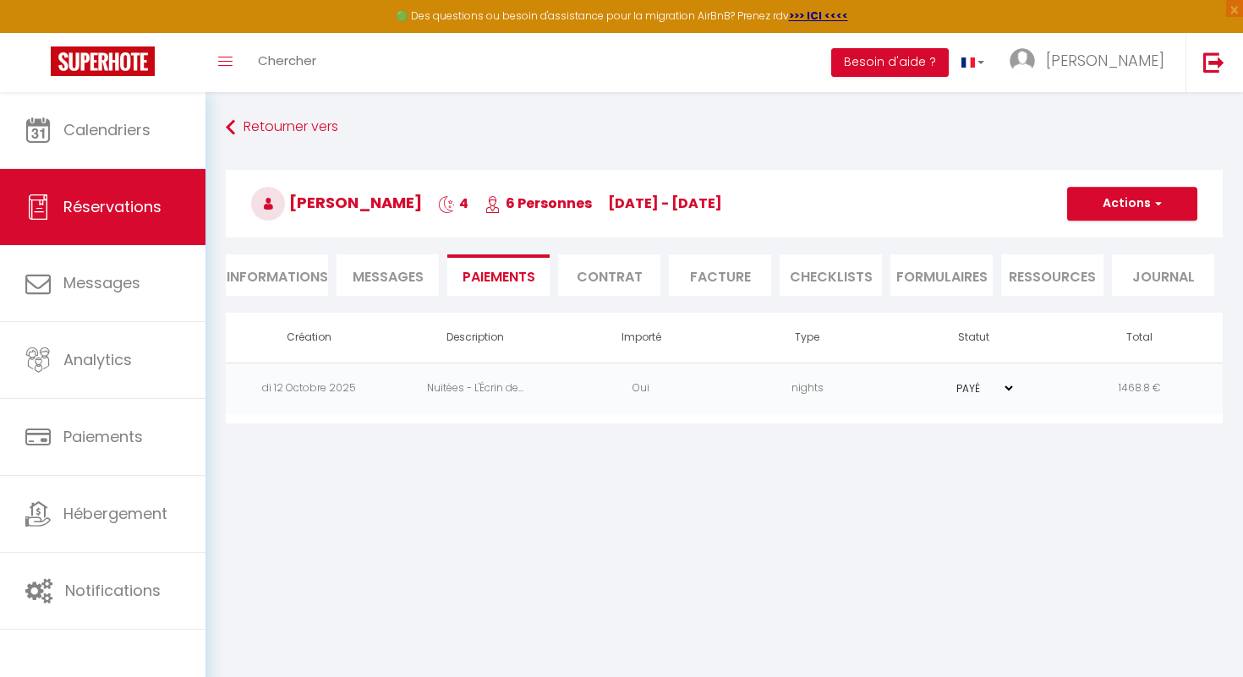
click at [380, 275] on span "Messages" at bounding box center [388, 276] width 71 height 19
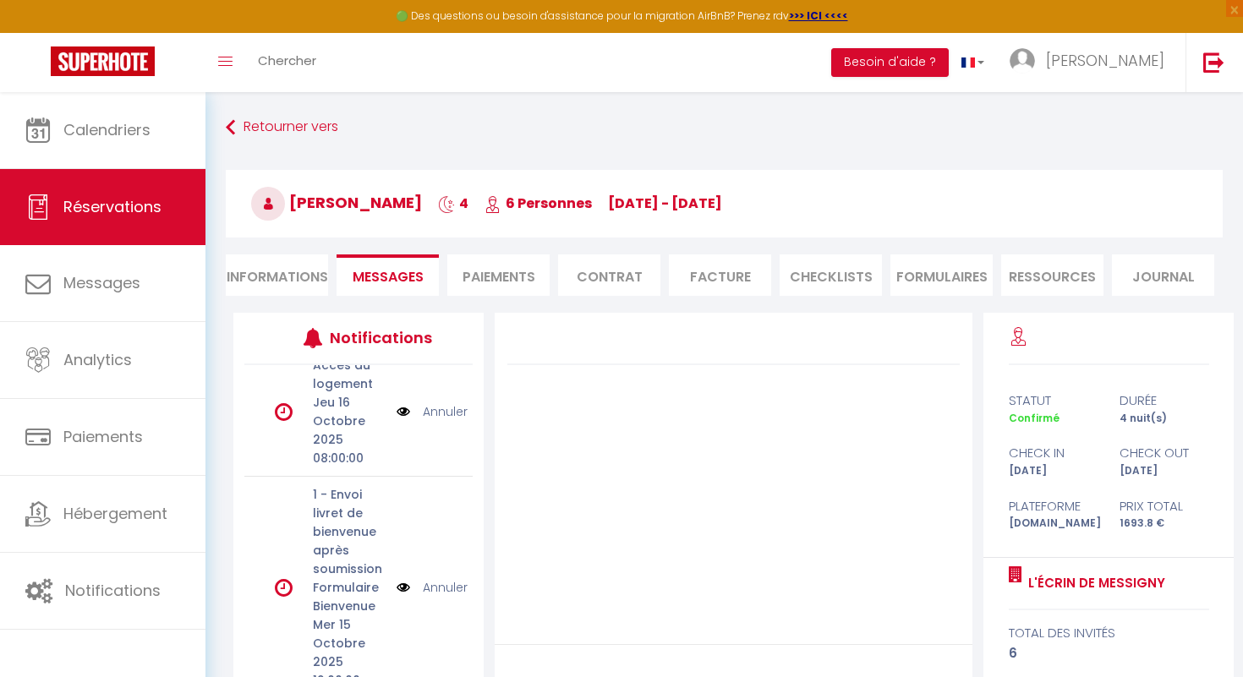
scroll to position [186, 0]
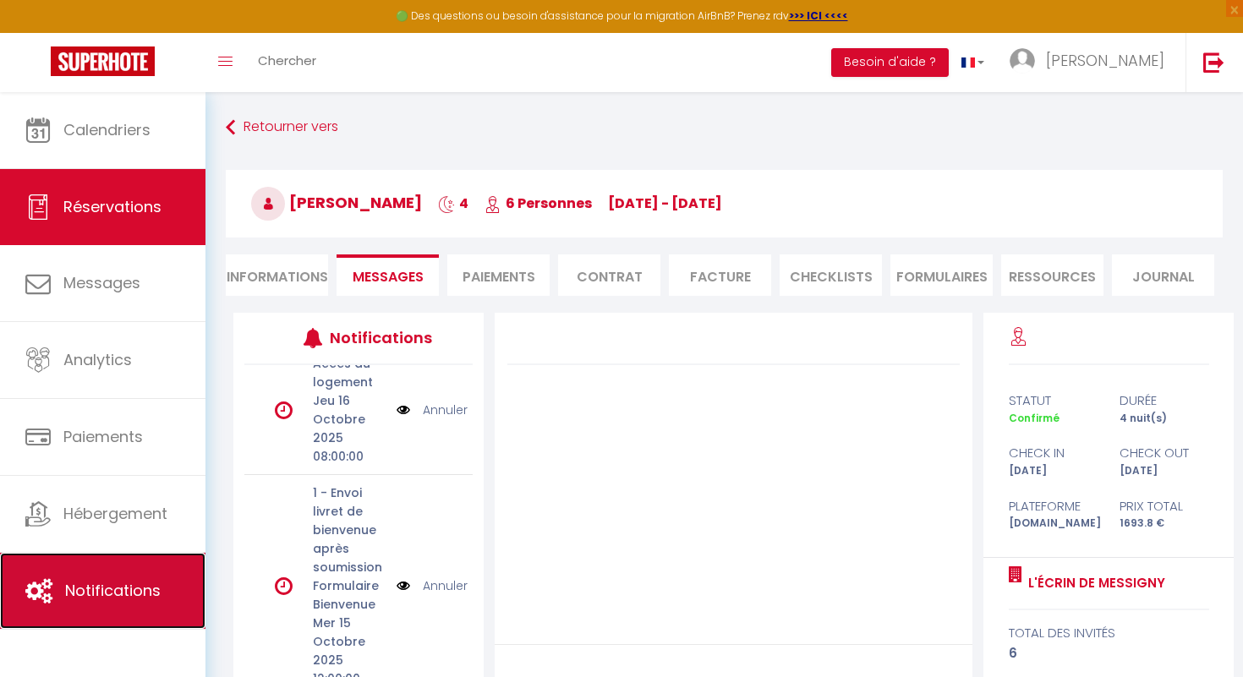
click at [149, 595] on span "Notifications" at bounding box center [113, 590] width 96 height 21
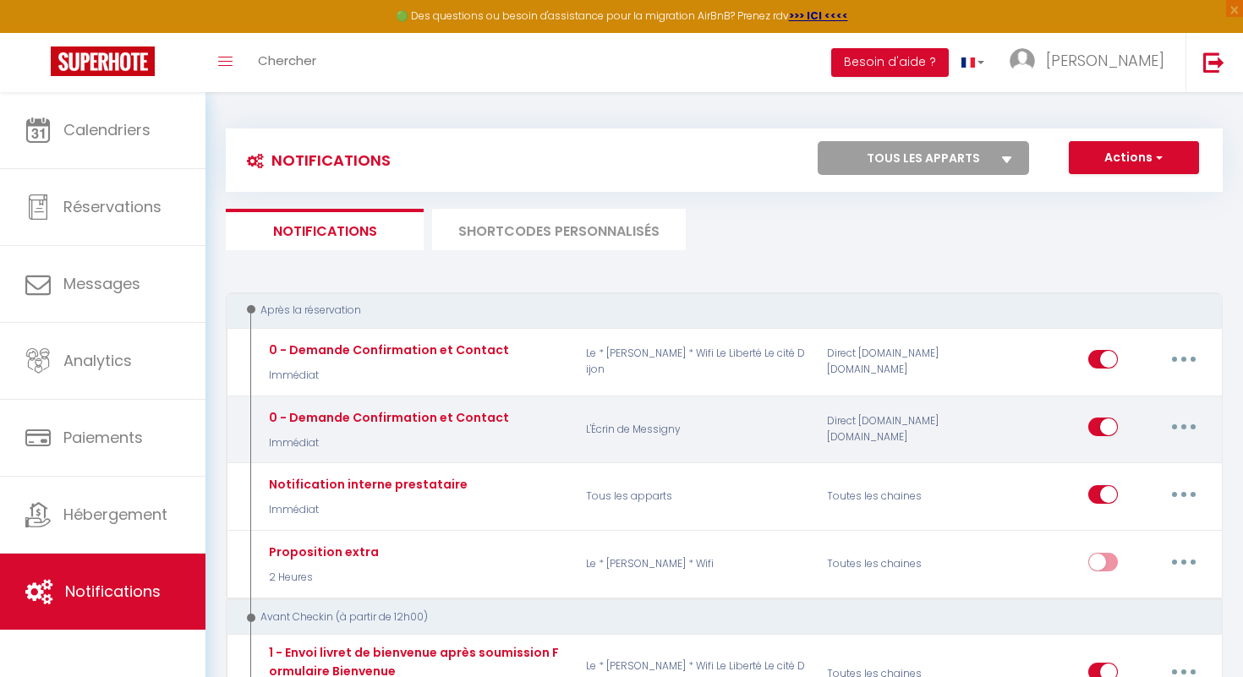
click at [1194, 429] on button "button" at bounding box center [1183, 427] width 47 height 27
click at [1138, 458] on link "Editer" at bounding box center [1139, 466] width 125 height 29
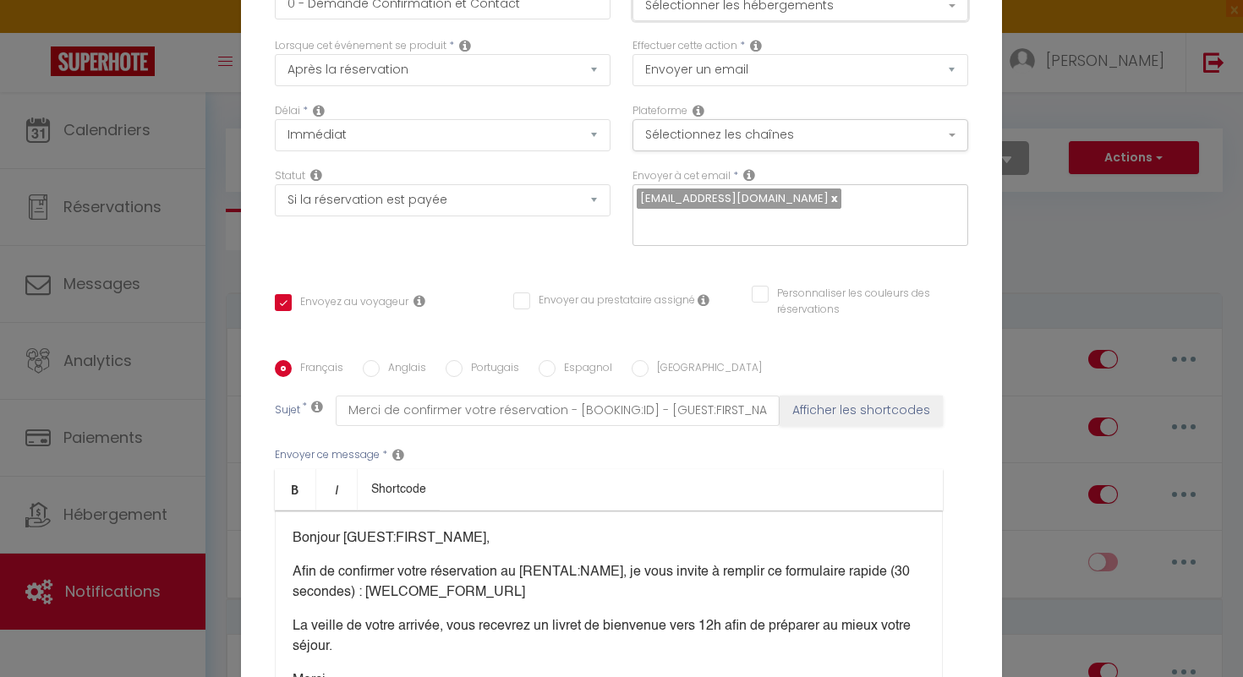
click at [948, 19] on button "Sélectionner les hébergements" at bounding box center [801, 5] width 336 height 32
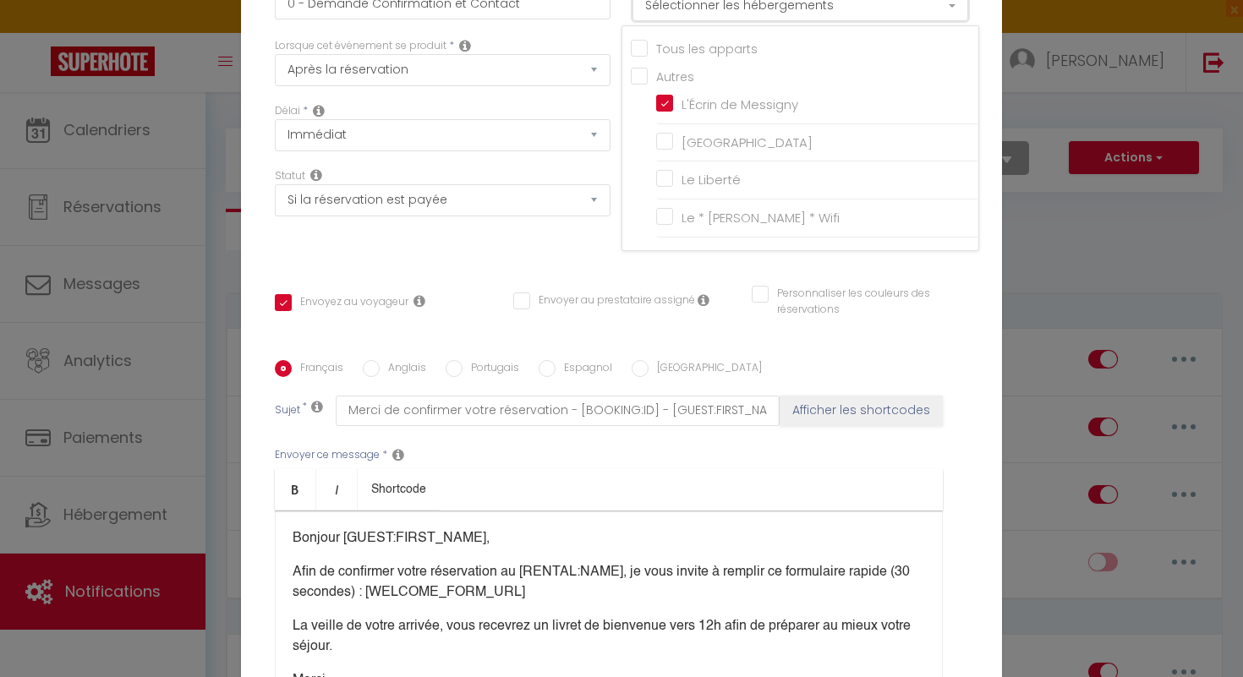
click at [948, 19] on button "Sélectionner les hébergements" at bounding box center [801, 5] width 336 height 32
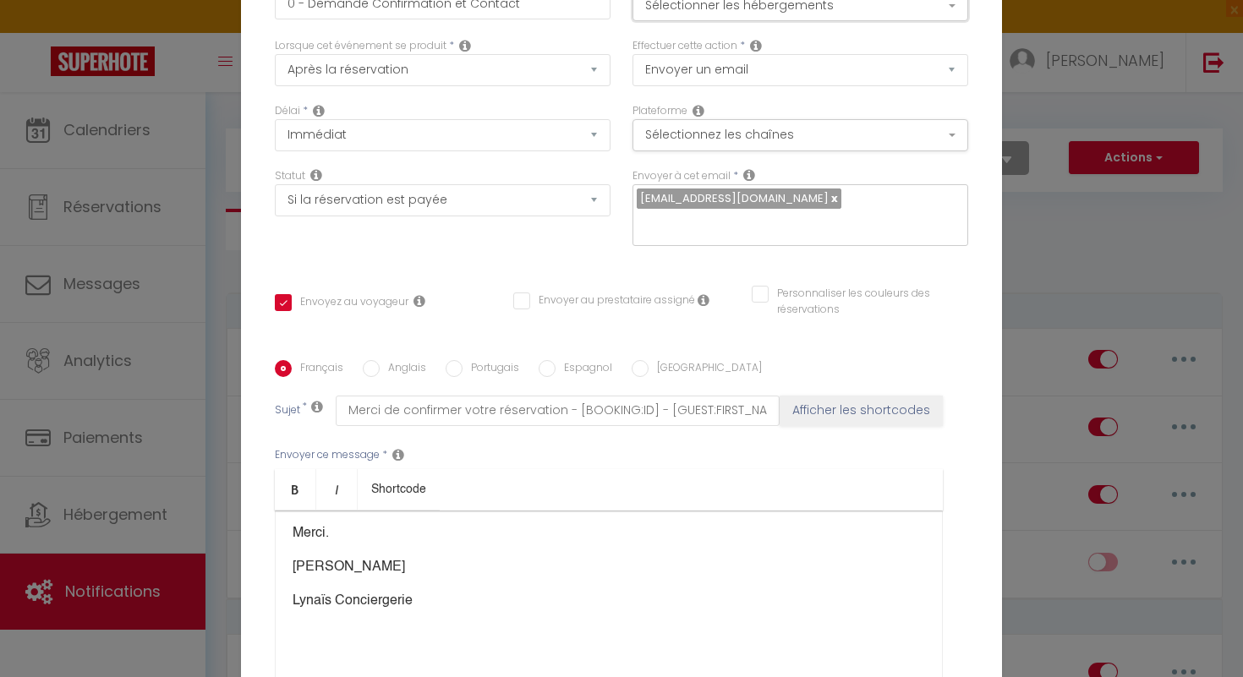
scroll to position [170, 0]
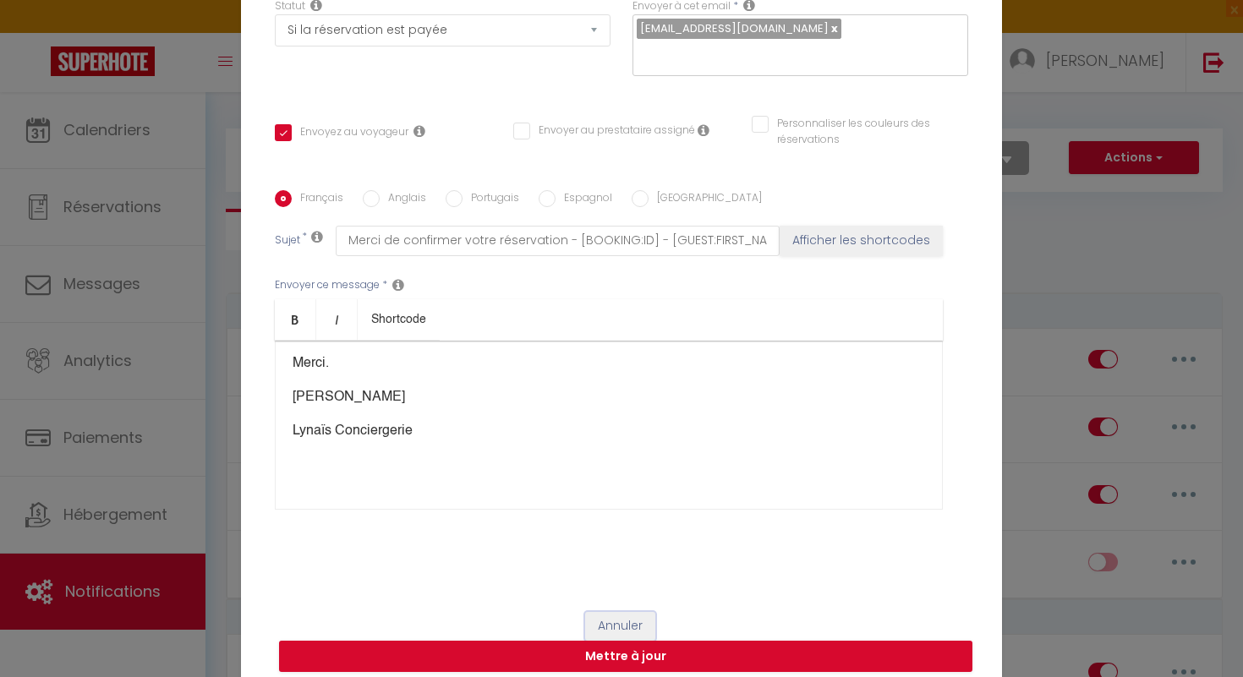
click at [617, 612] on button "Annuler" at bounding box center [620, 626] width 70 height 29
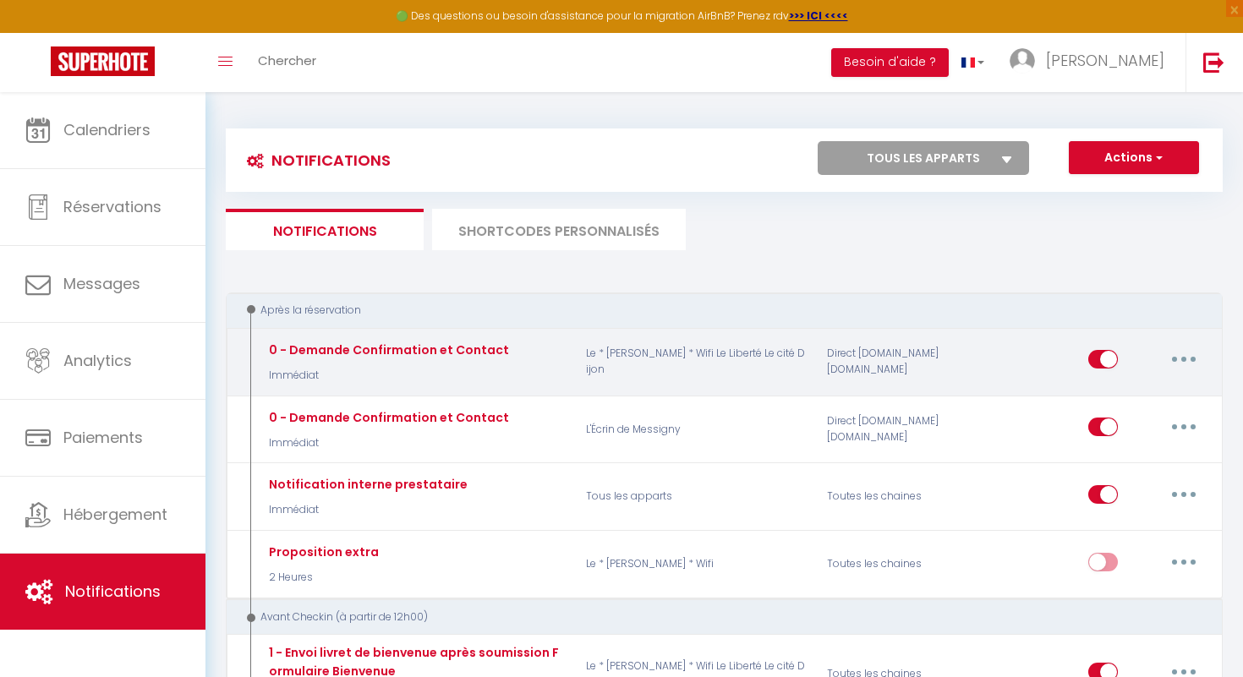
click at [1185, 361] on icon "button" at bounding box center [1183, 359] width 5 height 5
click at [1176, 386] on link "Editer" at bounding box center [1139, 398] width 125 height 29
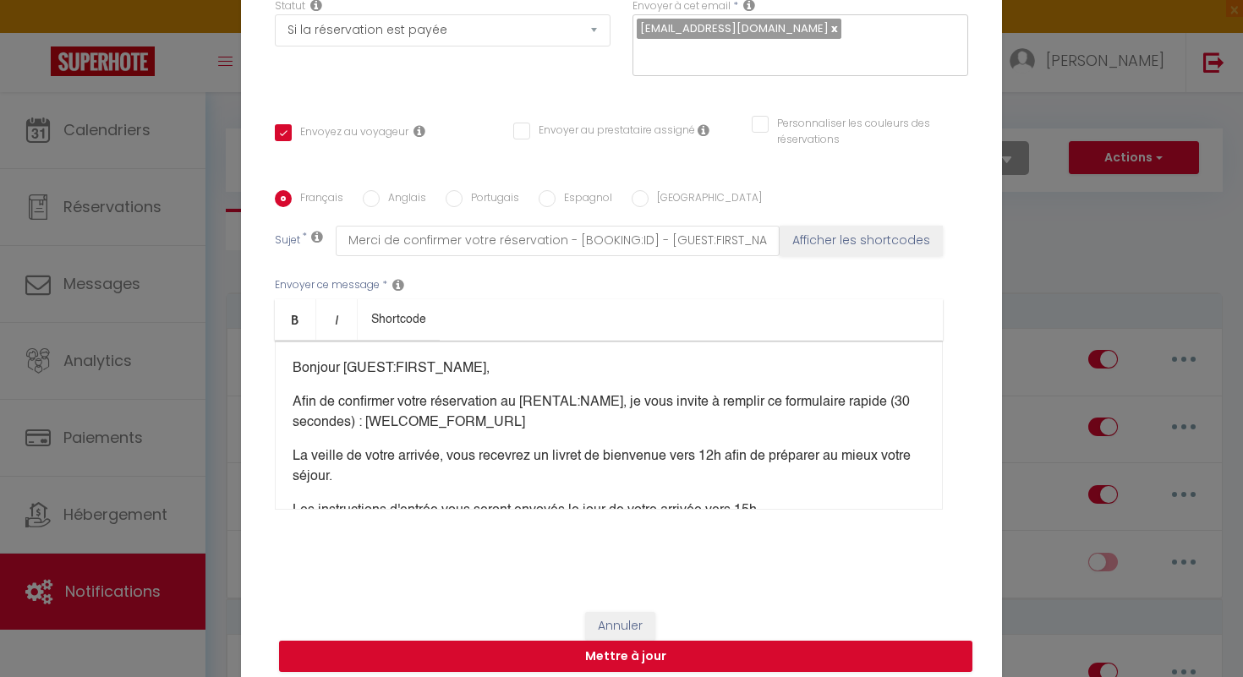
scroll to position [0, 0]
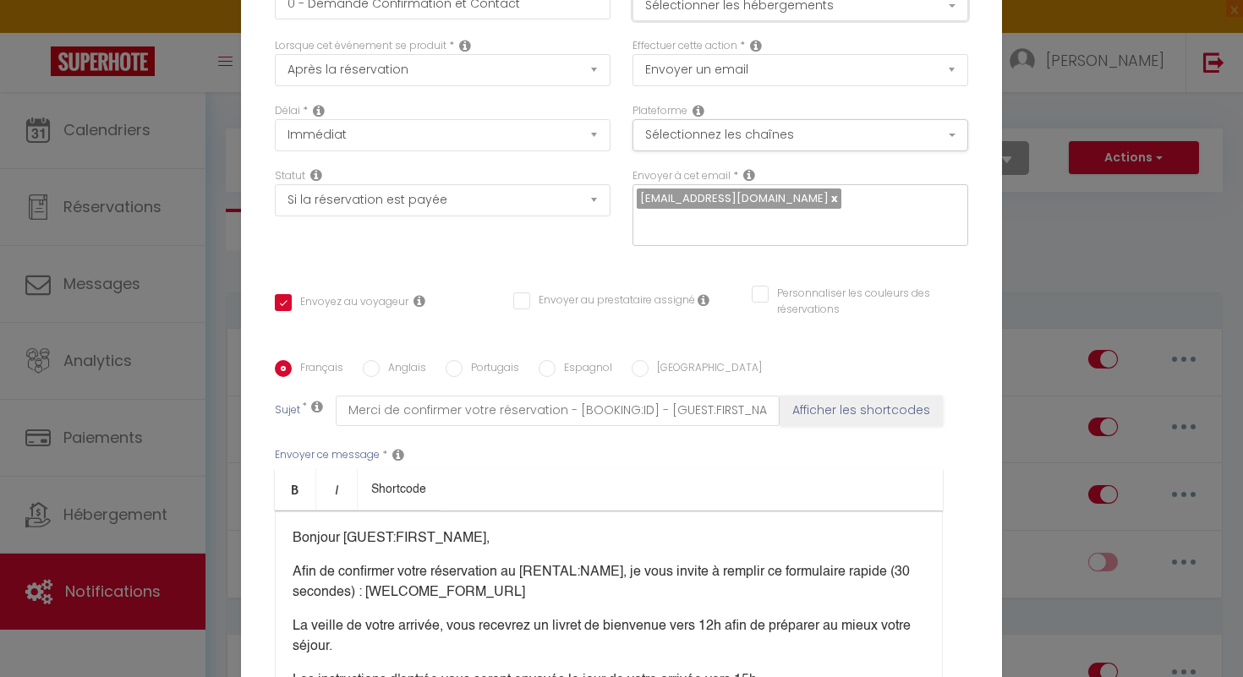
click at [951, 20] on button "Sélectionner les hébergements" at bounding box center [801, 5] width 336 height 32
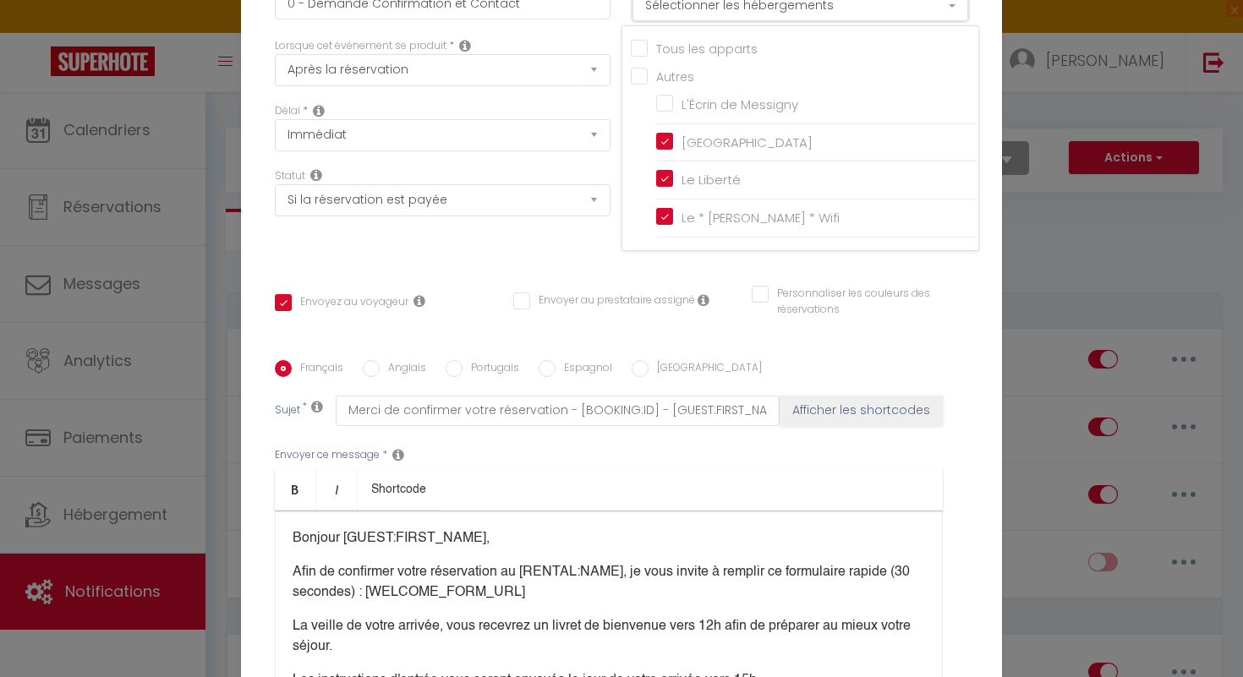
click at [951, 20] on button "Sélectionner les hébergements" at bounding box center [801, 5] width 336 height 32
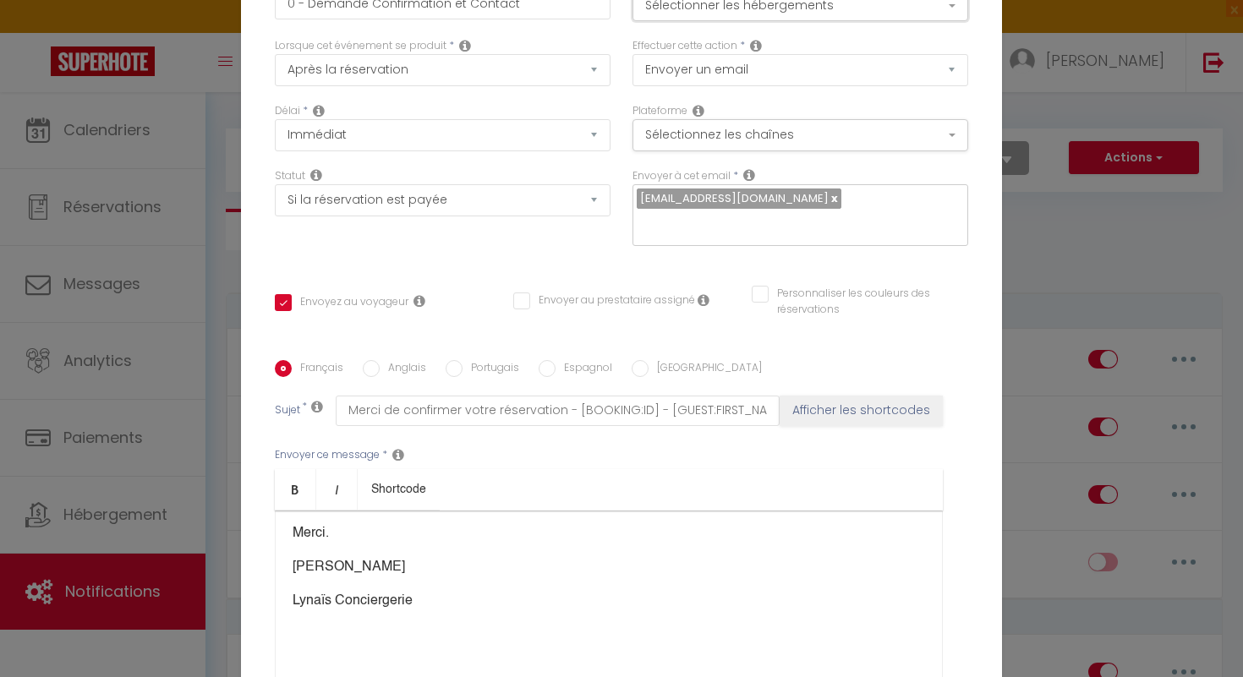
scroll to position [170, 0]
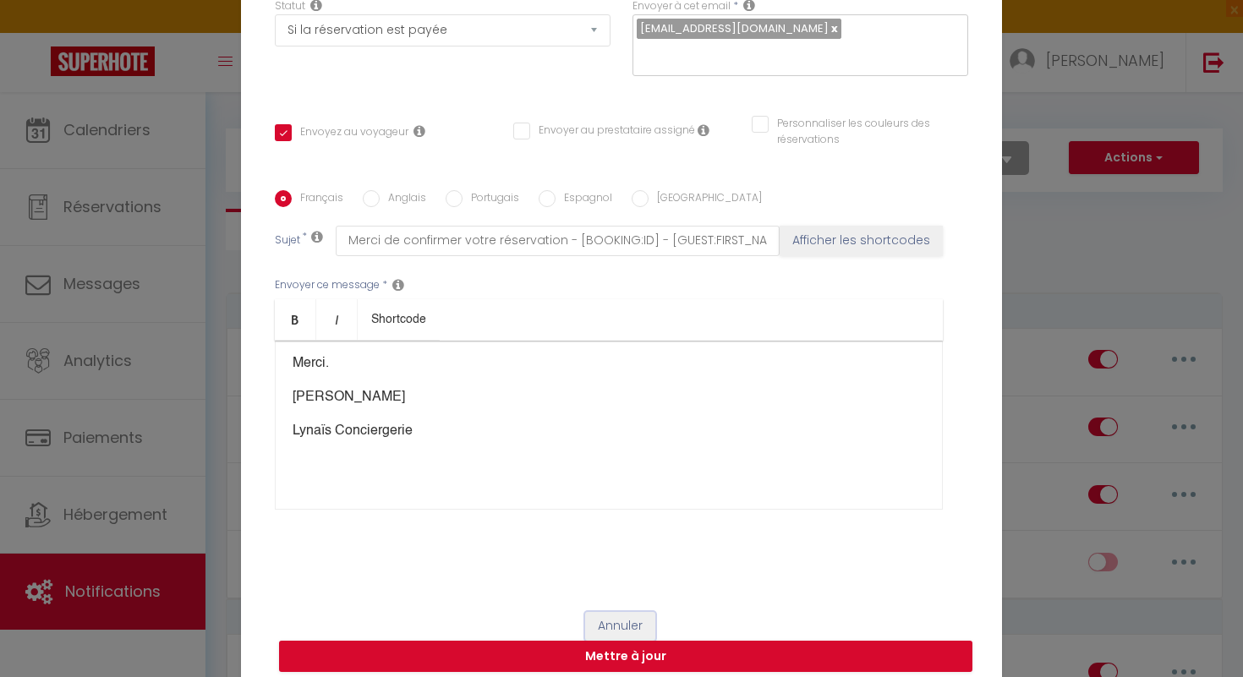
click at [615, 620] on button "Annuler" at bounding box center [620, 626] width 70 height 29
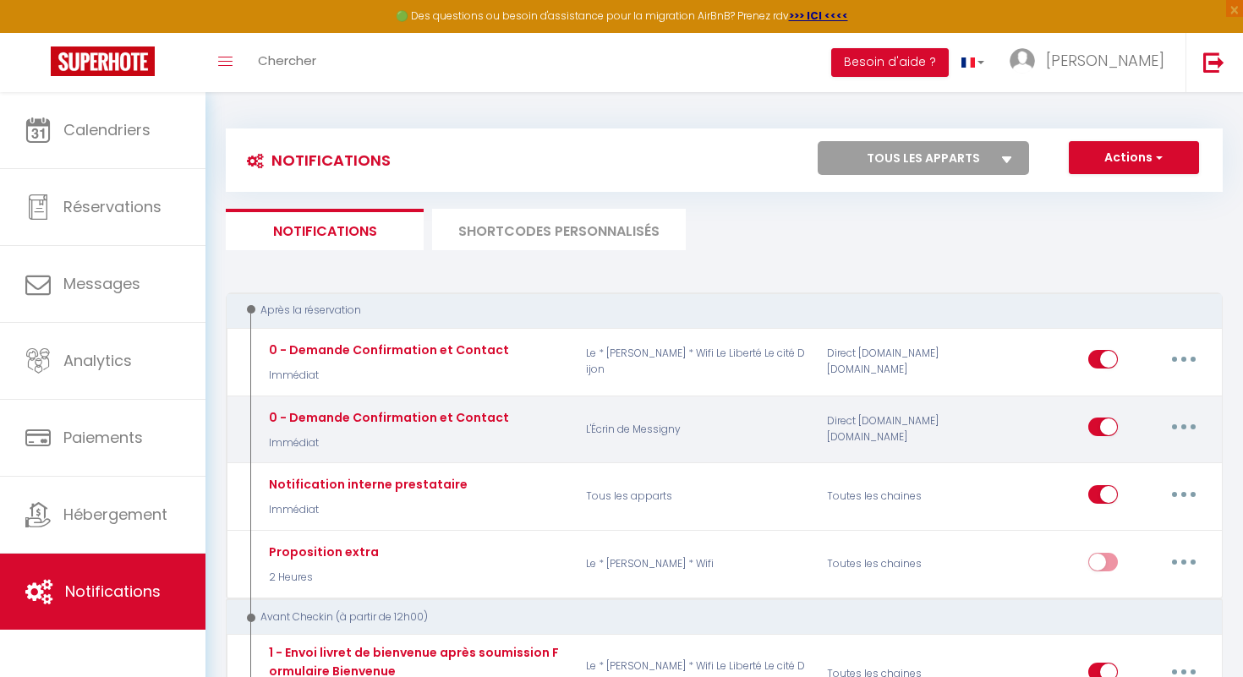
click at [1181, 425] on icon "button" at bounding box center [1183, 427] width 5 height 5
click at [1099, 458] on link "Editer" at bounding box center [1139, 466] width 125 height 29
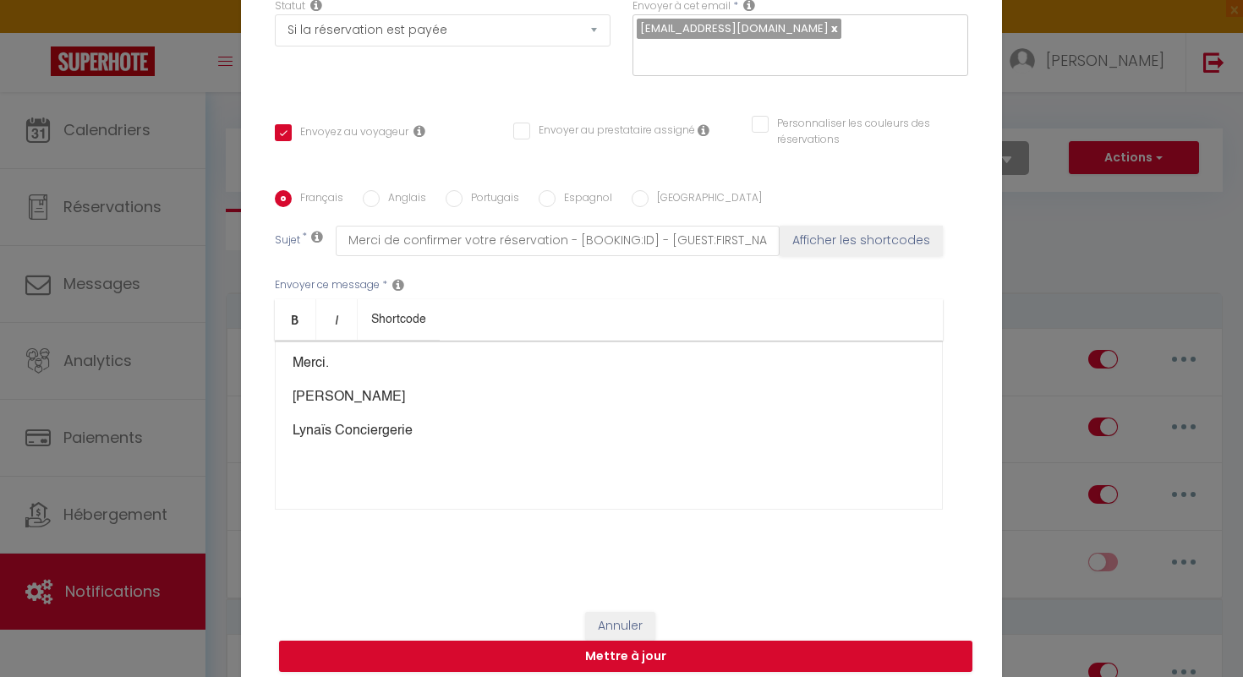
scroll to position [0, 0]
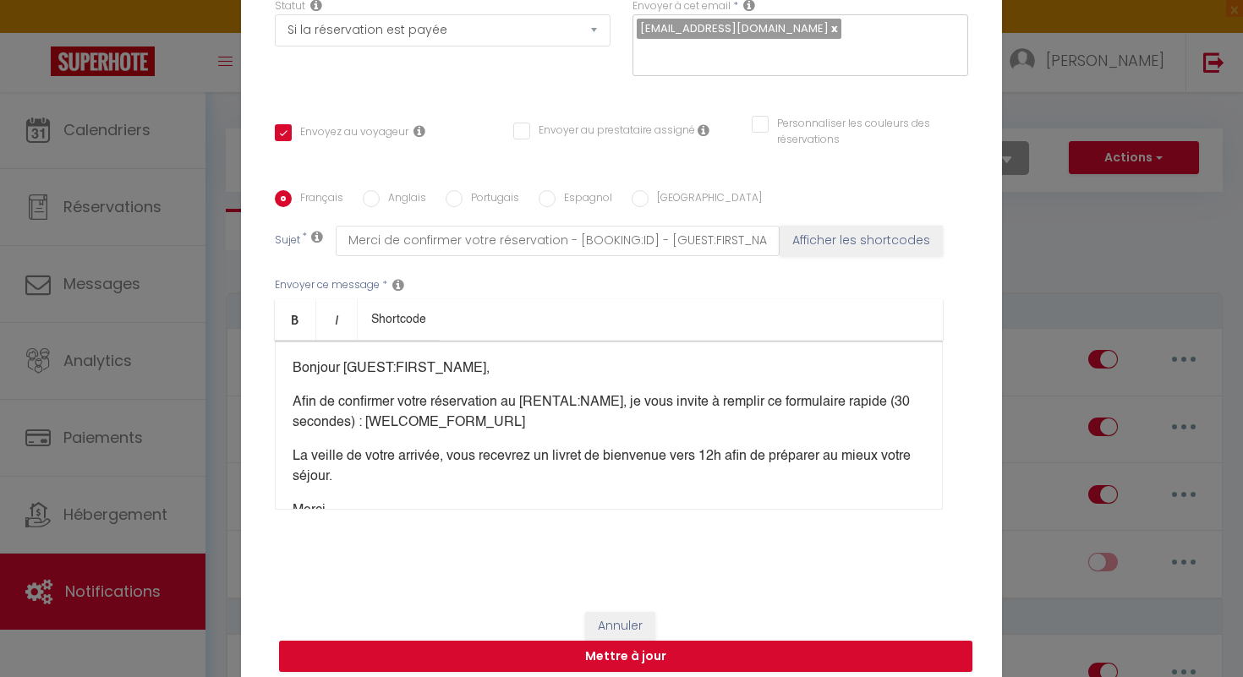
click at [485, 359] on p "Bonjour [GUEST:FIRST_NAME]," at bounding box center [609, 369] width 633 height 20
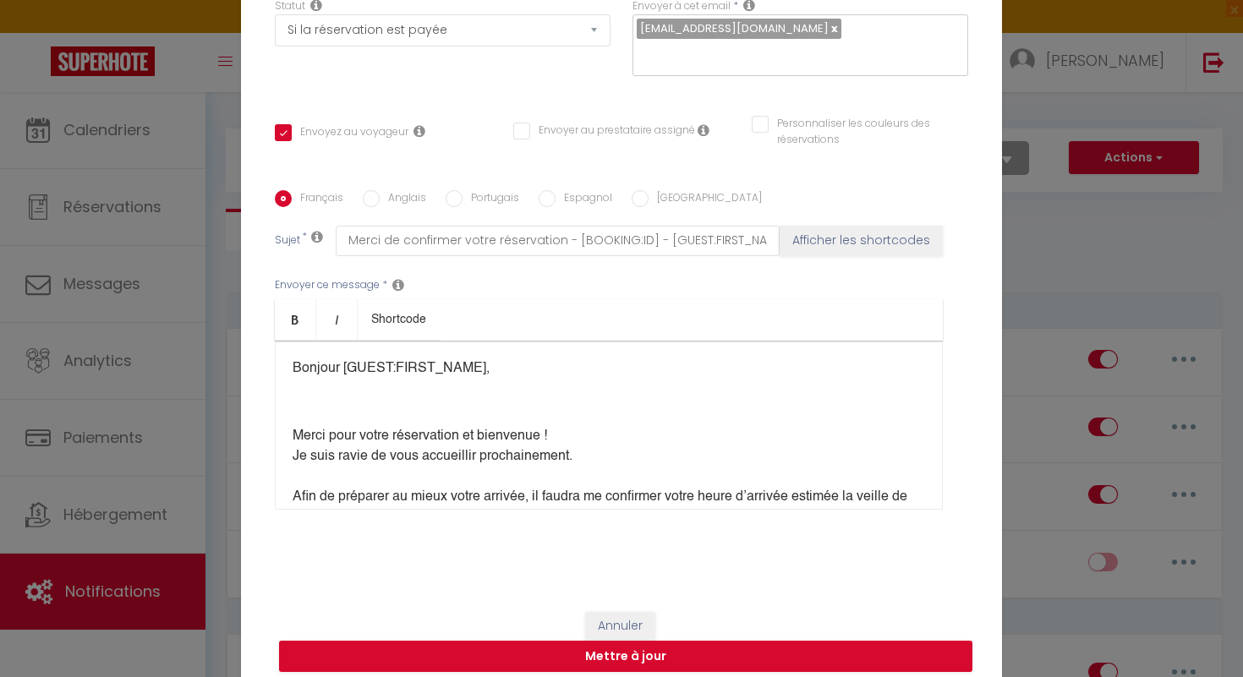
click at [299, 406] on div "Bonjour [GUEST:FIRST_NAME], Merci pour votre réservation et bienvenue ! Je suis…" at bounding box center [609, 425] width 668 height 169
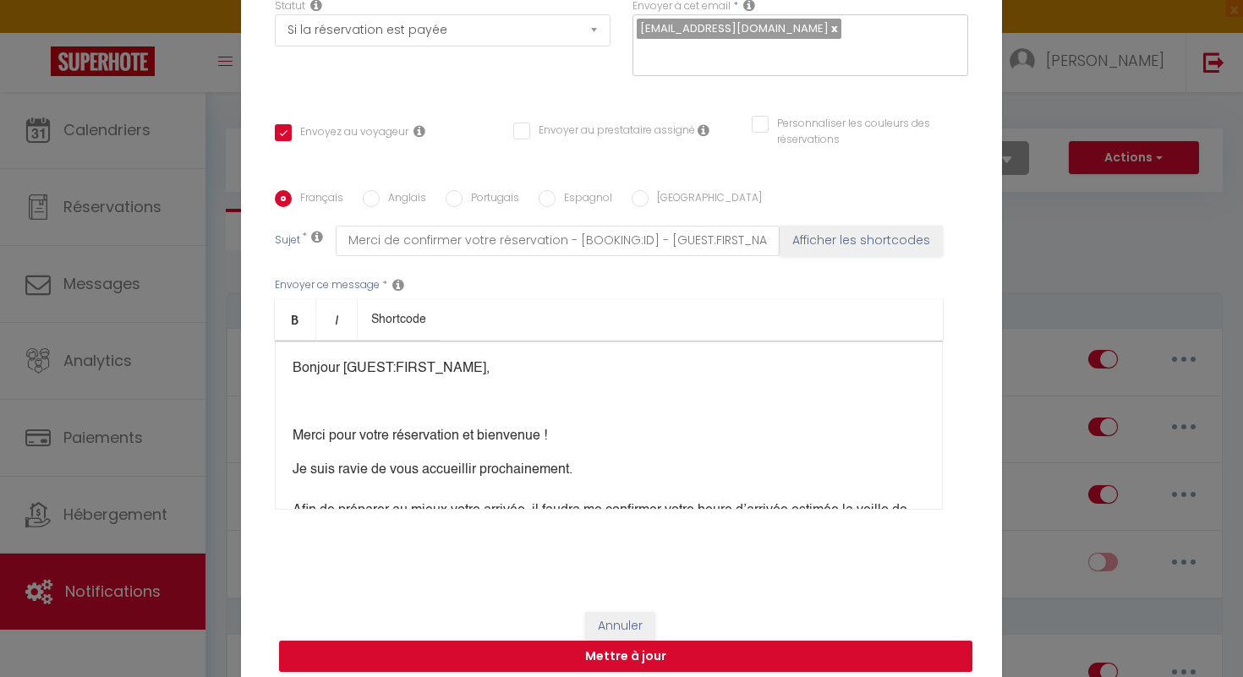
click at [292, 403] on div "Bonjour [GUEST:FIRST_NAME], Merci pour votre réservation et bienvenue ! Je suis…" at bounding box center [609, 425] width 668 height 169
click at [299, 401] on div "Bonjour [GUEST:FIRST_NAME], Merci pour votre réservation et bienvenue ! Je suis…" at bounding box center [609, 425] width 668 height 169
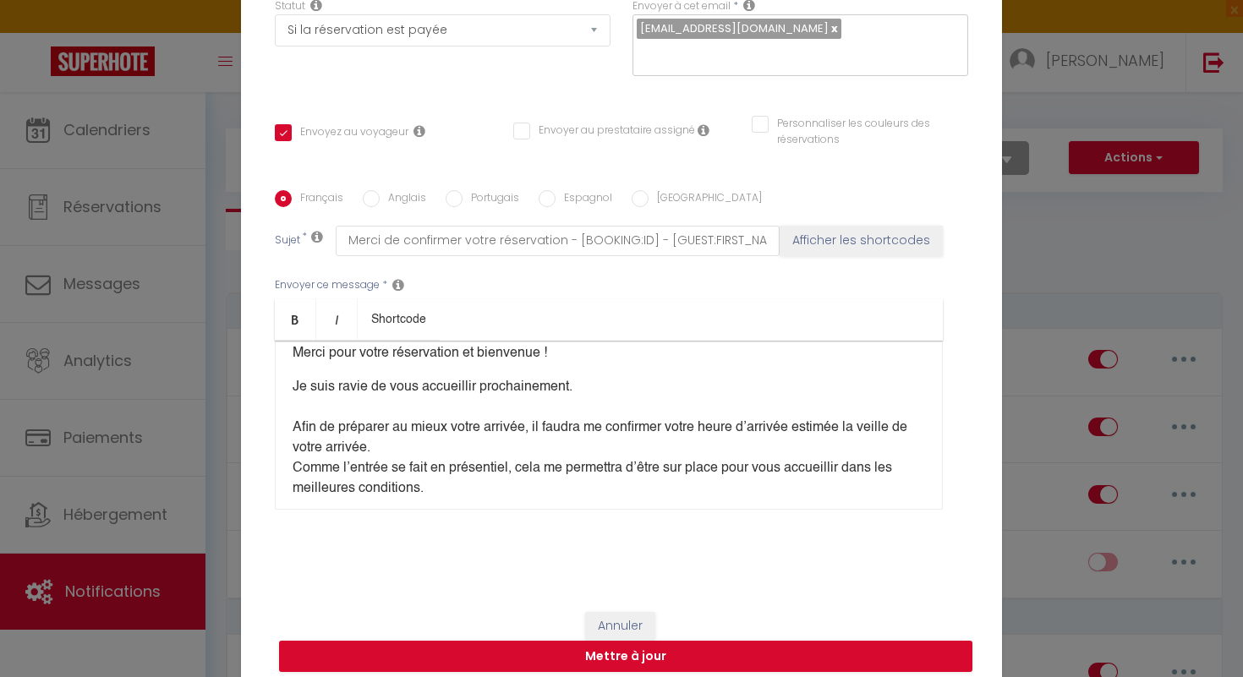
scroll to position [54, 0]
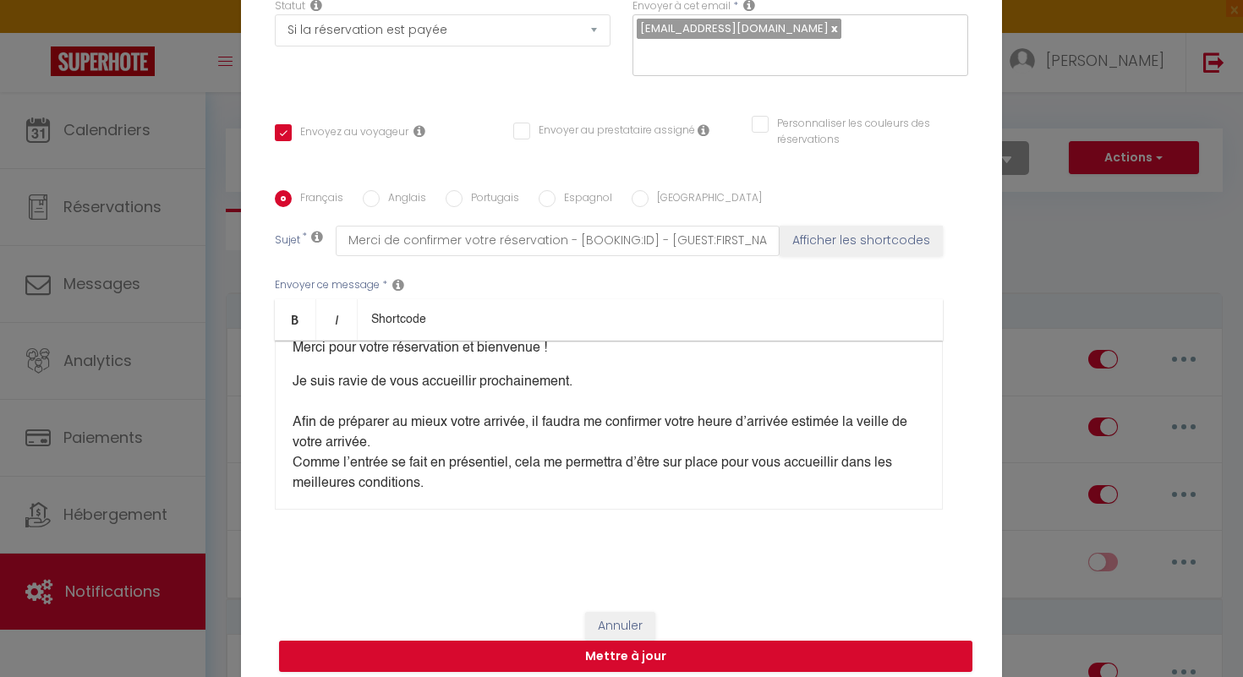
click at [464, 430] on div "Bonjour [GUEST:FIRST_NAME], Merci pour votre réservation et bienvenue ! Je suis…" at bounding box center [609, 425] width 668 height 169
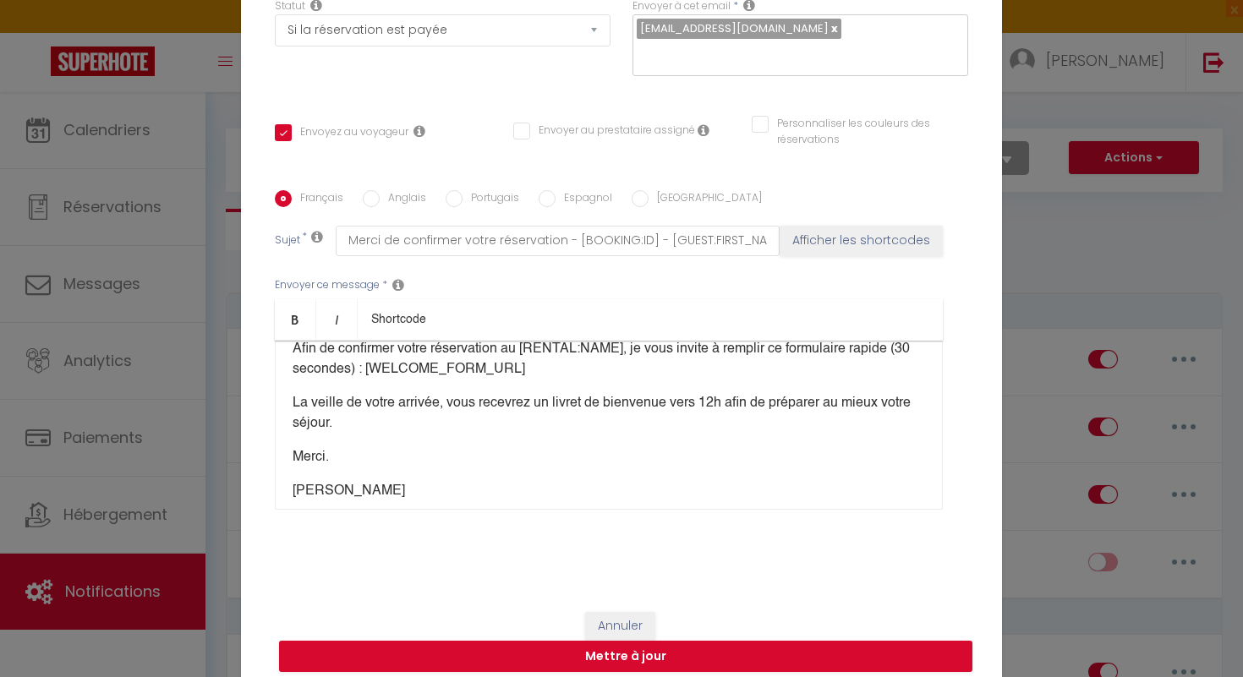
scroll to position [257, 0]
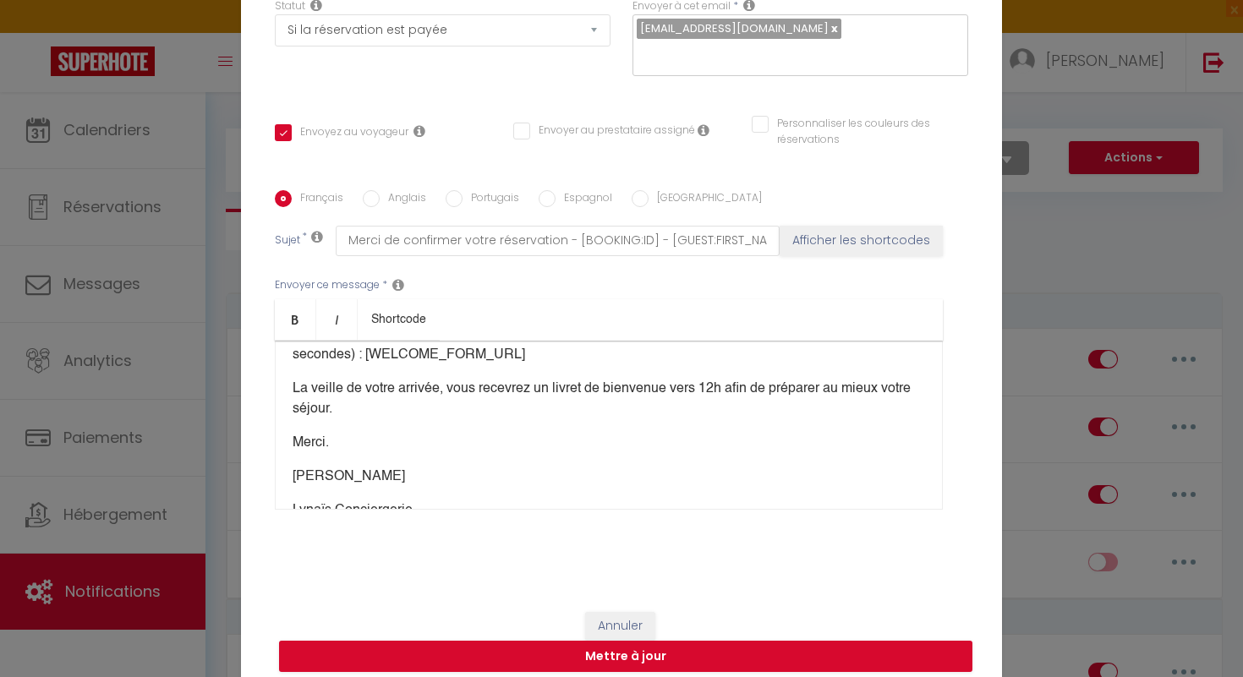
click at [393, 398] on p "La veille de votre arrivée​, vous recevrez un​ livret de bienvenue vers 12h afi…" at bounding box center [609, 399] width 633 height 41
click at [323, 439] on p at bounding box center [609, 443] width 633 height 20
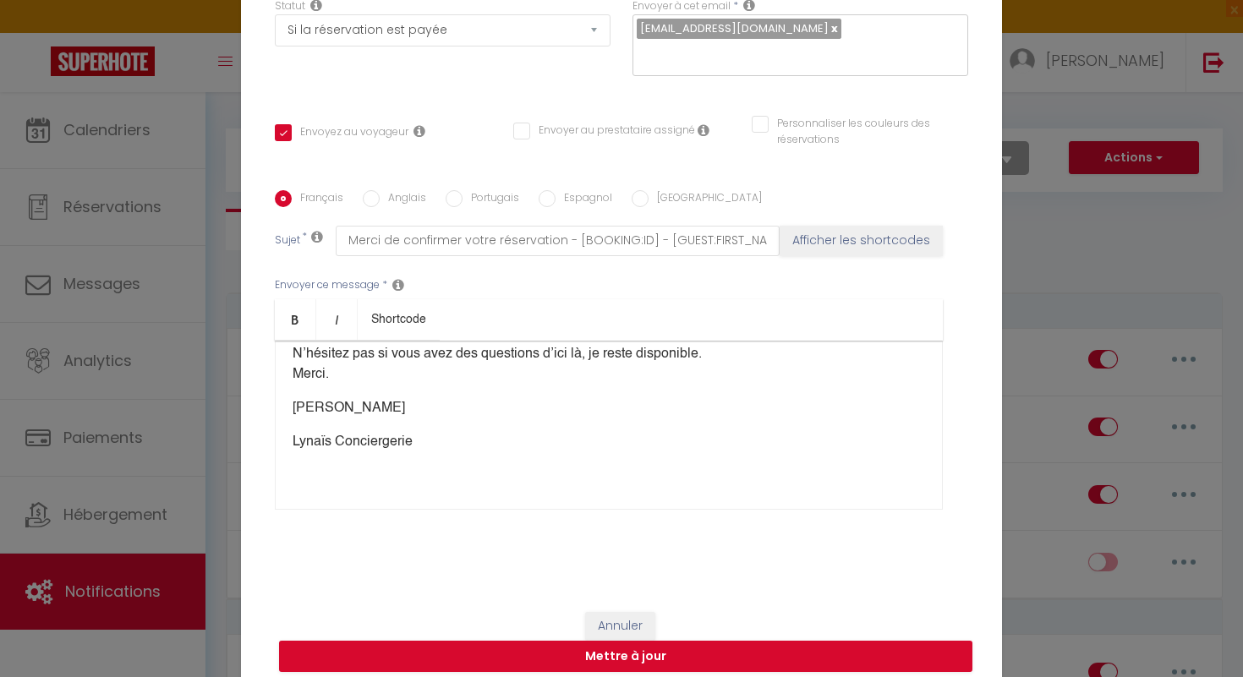
scroll to position [351, 0]
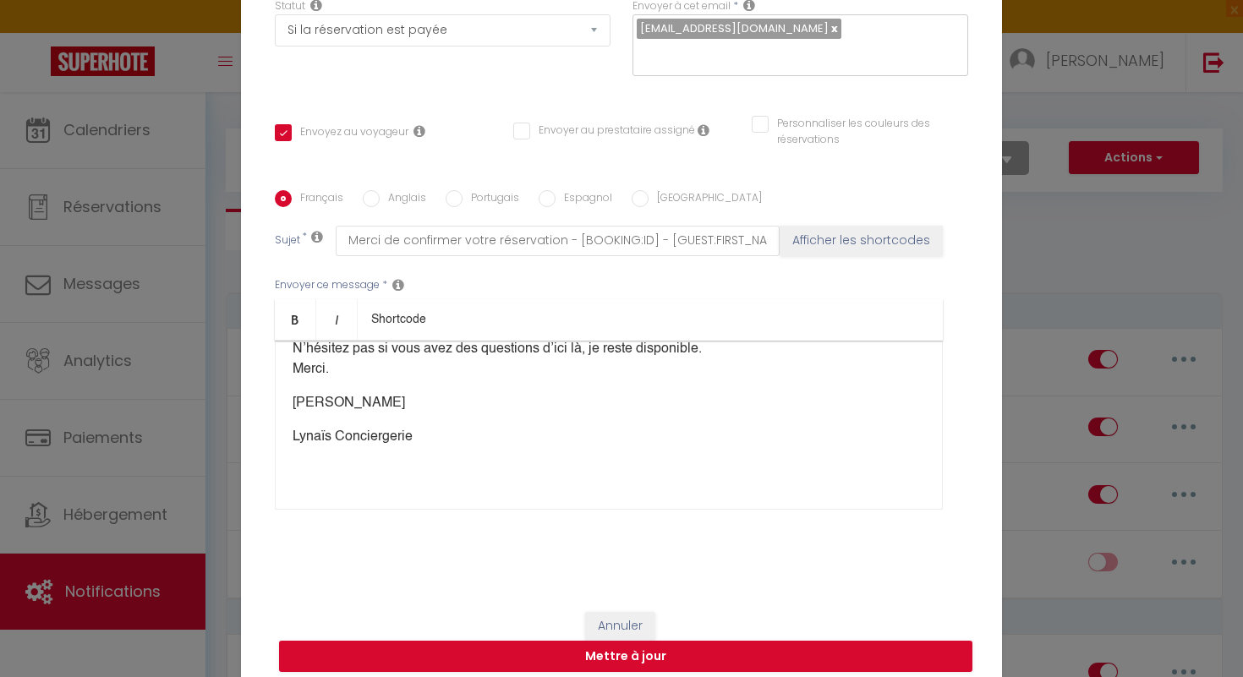
click at [293, 427] on p "Lynaïs Conciergerie" at bounding box center [609, 437] width 633 height 20
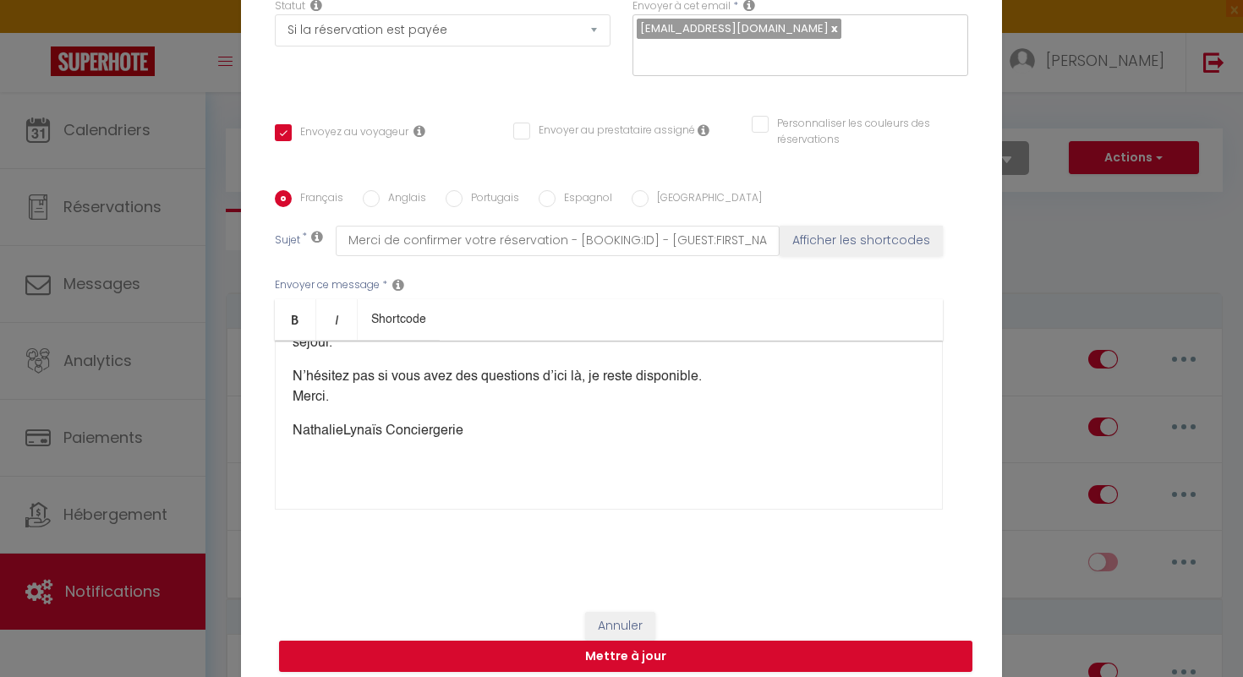
scroll to position [323, 0]
click at [327, 391] on p "Merci." at bounding box center [609, 397] width 633 height 20
click at [721, 369] on div "Bonjour [GUEST:FIRST_NAME], Merci pour votre réservation et bienvenue ! Je suis…" at bounding box center [609, 425] width 668 height 169
click at [339, 402] on div "Bonjour [GUEST:FIRST_NAME], Merci pour votre réservation et bienvenue ! Je suis…" at bounding box center [609, 425] width 668 height 169
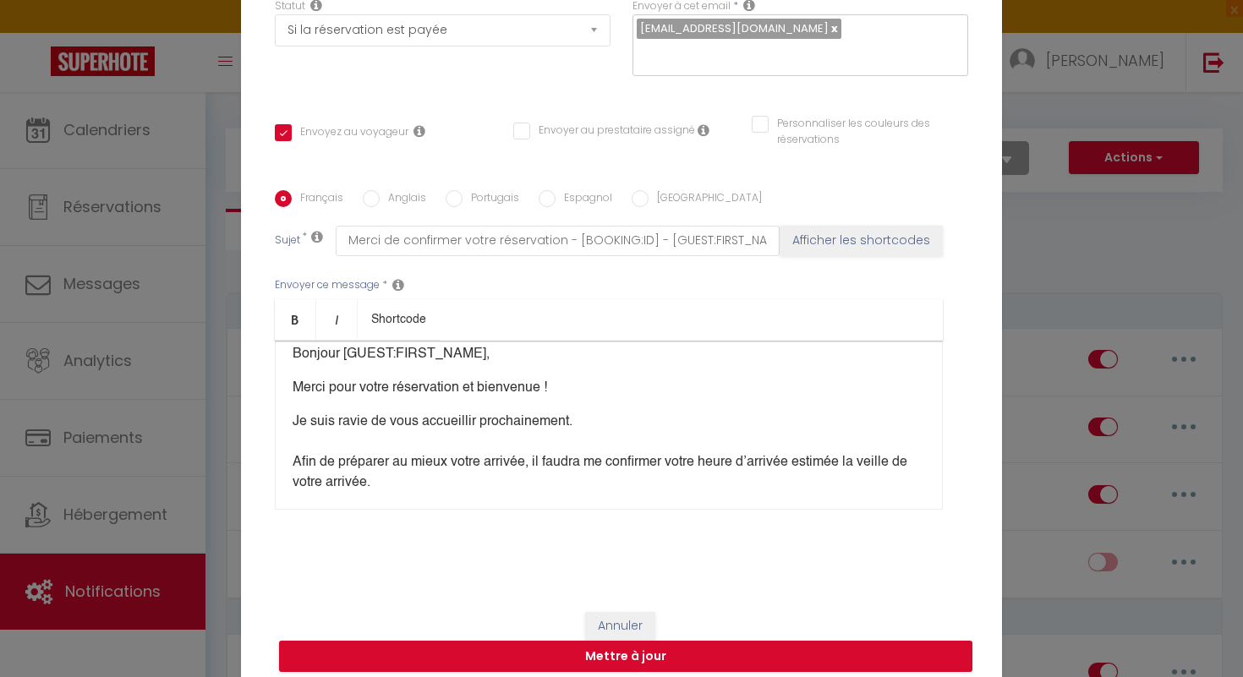
scroll to position [2, 0]
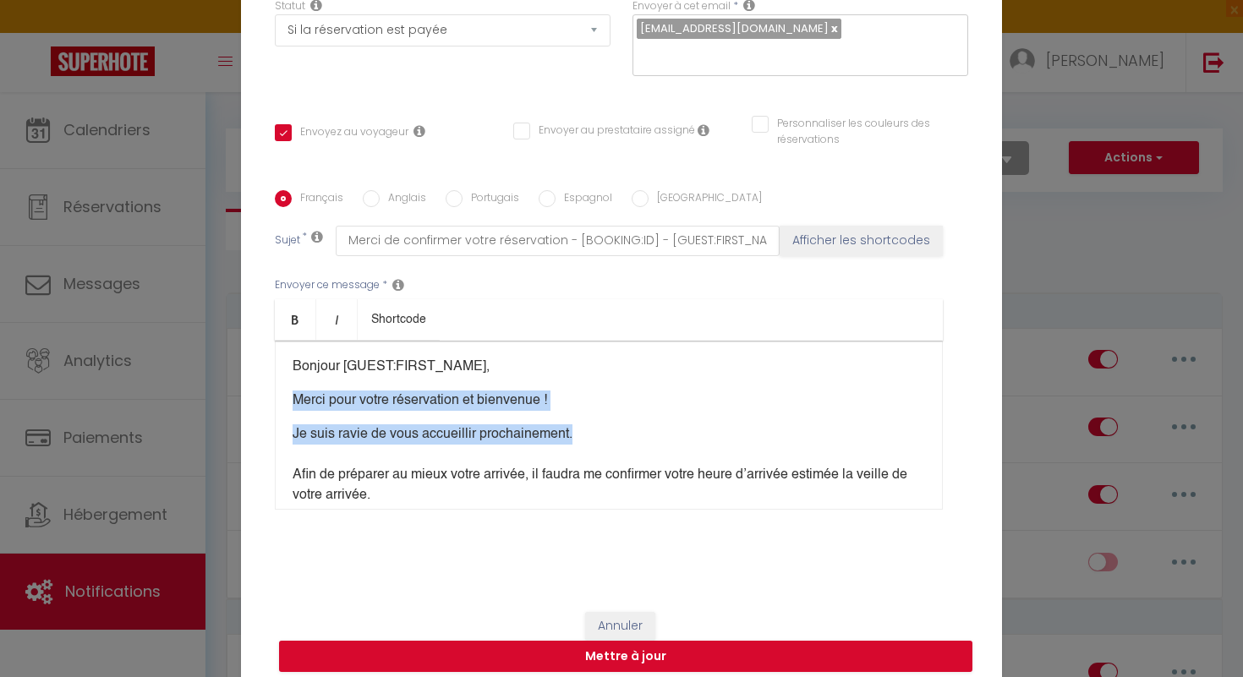
drag, startPoint x: 287, startPoint y: 389, endPoint x: 583, endPoint y: 427, distance: 298.4
click at [583, 427] on div "Bonjour [GUEST:FIRST_NAME], Merci pour votre réservation et bienvenue ! Je suis…" at bounding box center [609, 425] width 668 height 169
copy div "Merci pour votre réservation et bienvenue ! Je suis ravie de vous accueillir pr…"
click at [697, 432] on div "Bonjour [GUEST:FIRST_NAME], Merci pour votre réservation et bienvenue ! Je suis…" at bounding box center [609, 425] width 668 height 169
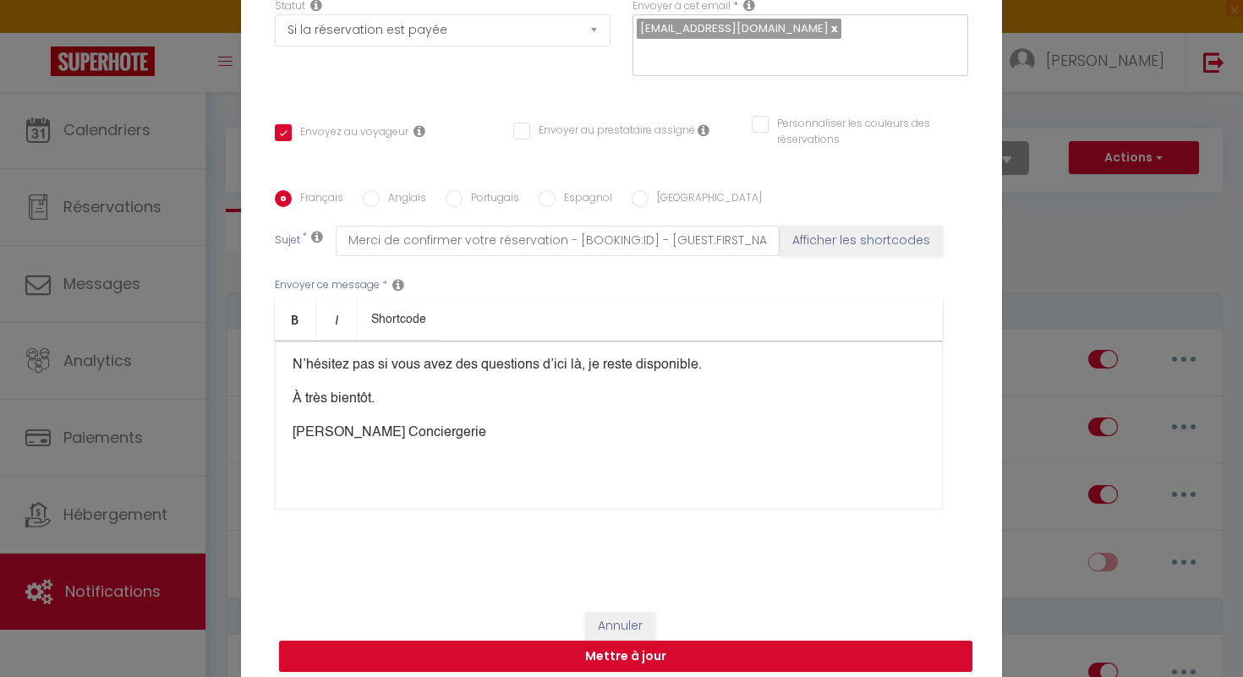
scroll to position [337, 0]
click at [622, 646] on button "Mettre à jour" at bounding box center [625, 657] width 693 height 32
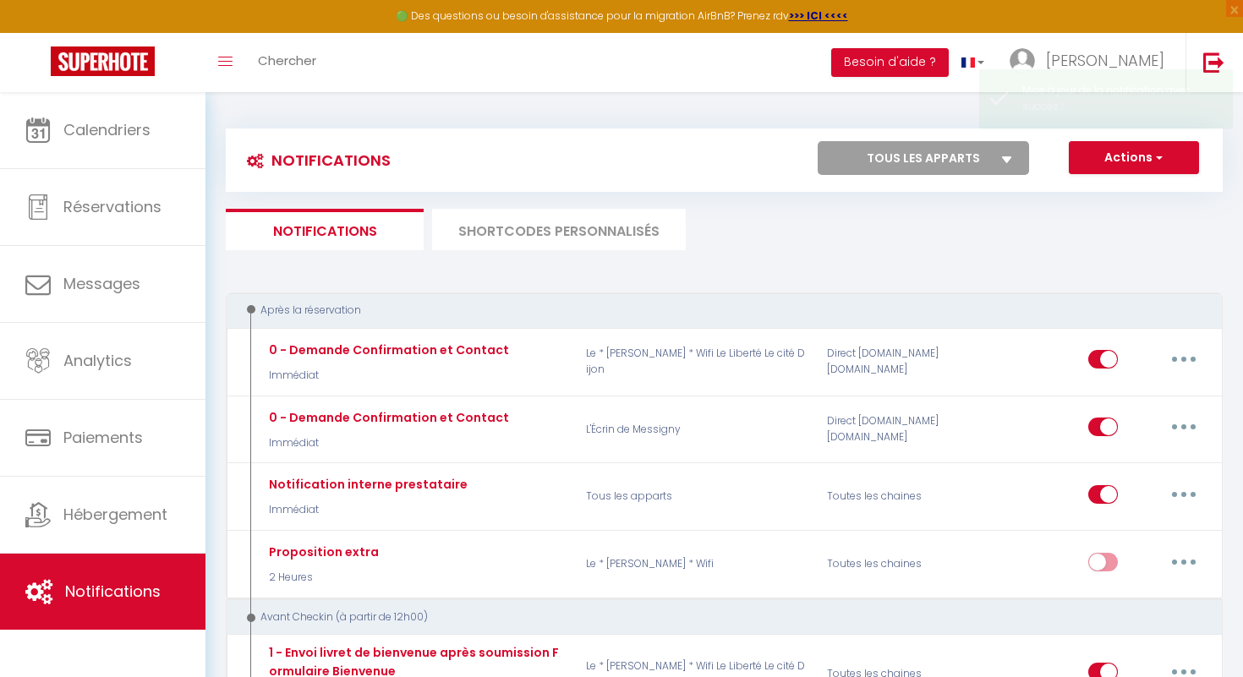
scroll to position [0, 0]
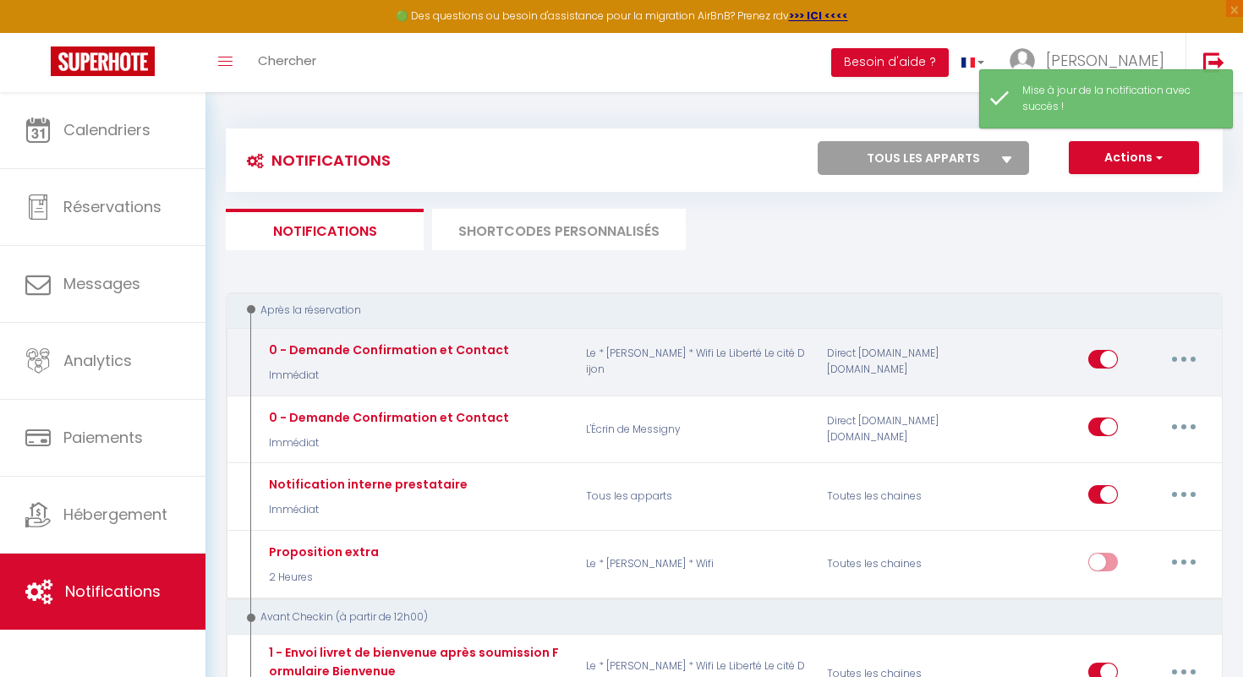
click at [1192, 364] on button "button" at bounding box center [1183, 359] width 47 height 27
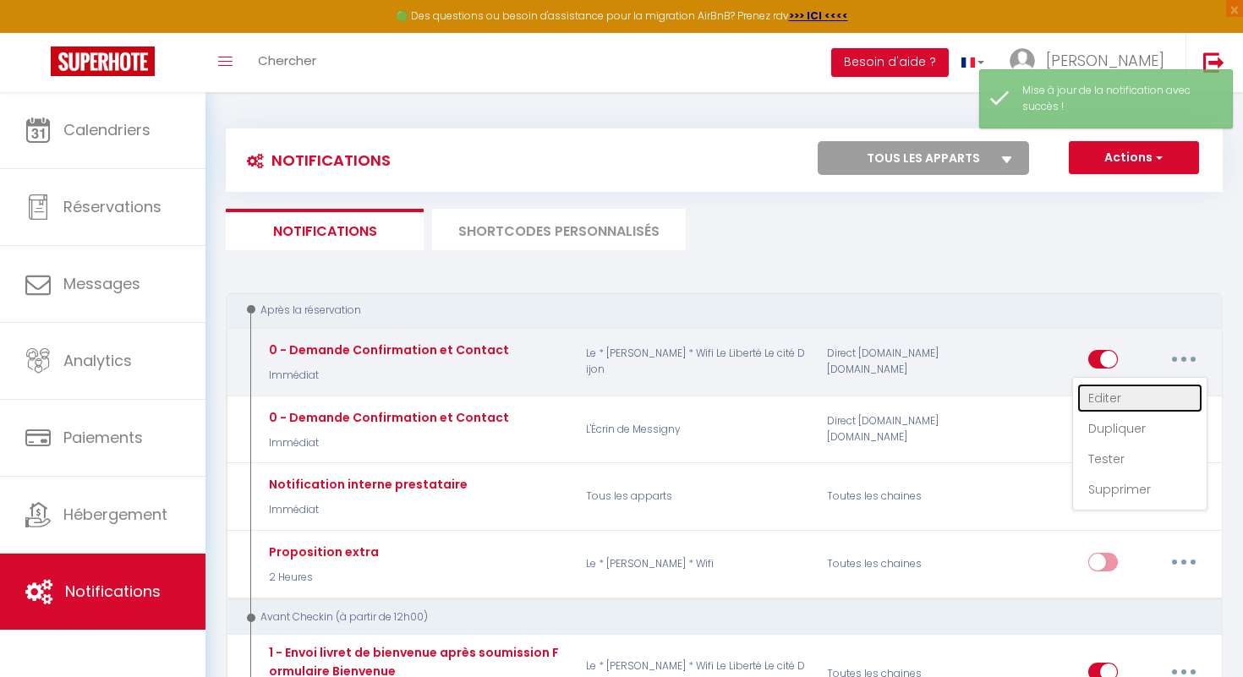
click at [1154, 394] on link "Editer" at bounding box center [1139, 398] width 125 height 29
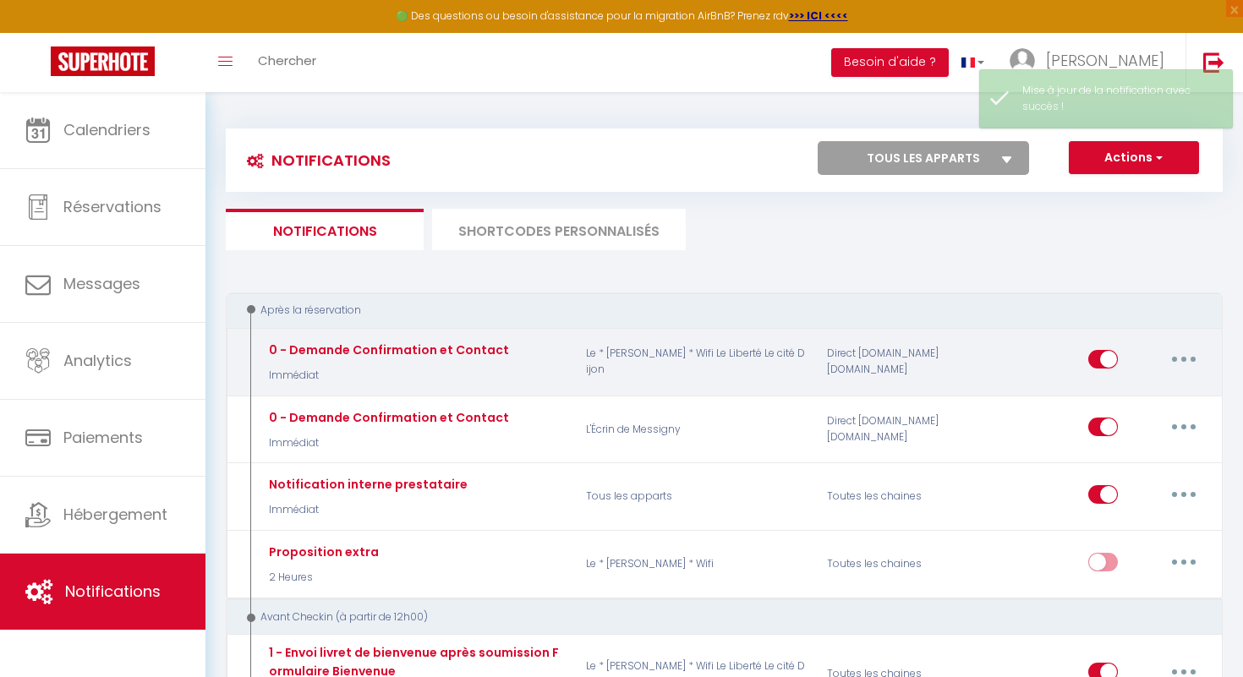
scroll to position [181, 0]
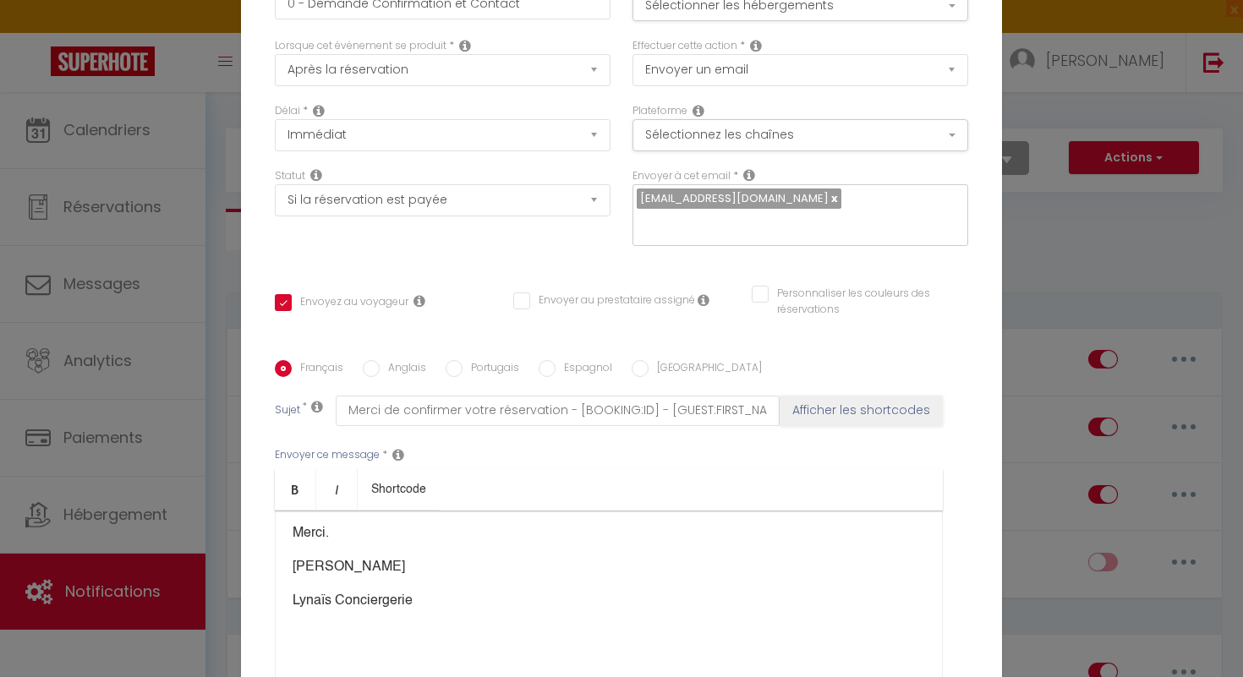
click at [294, 591] on p "Lynaïs Conciergerie" at bounding box center [609, 601] width 633 height 20
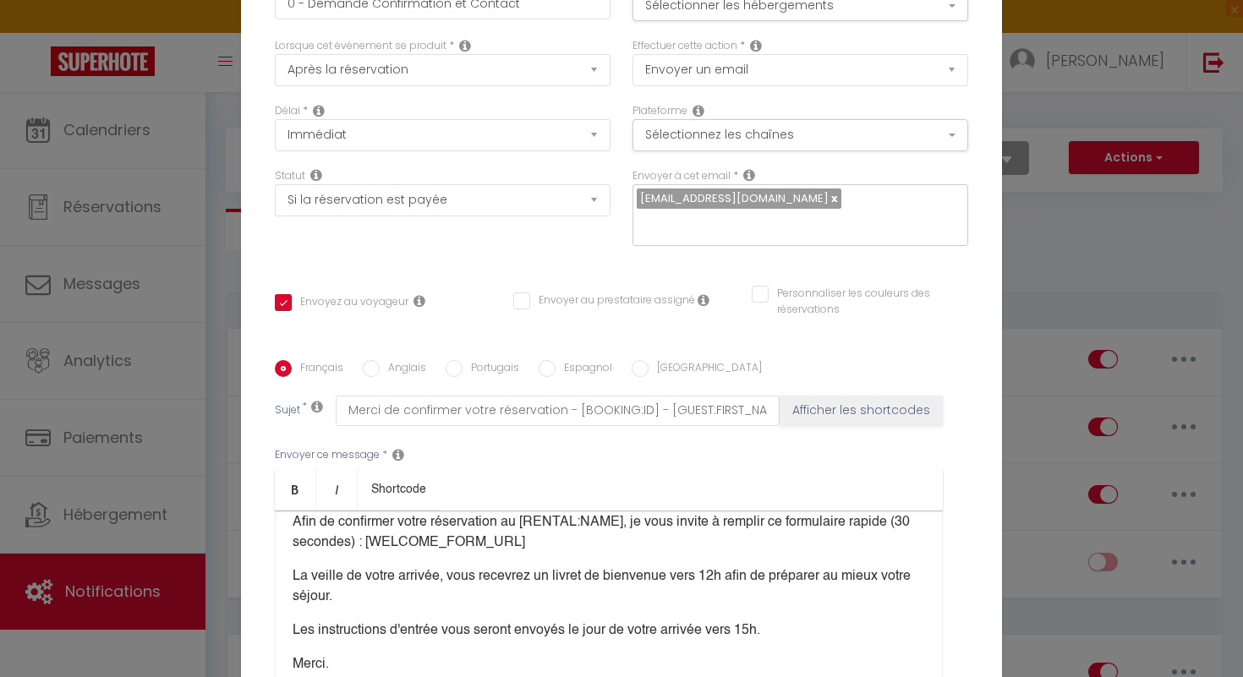
scroll to position [0, 0]
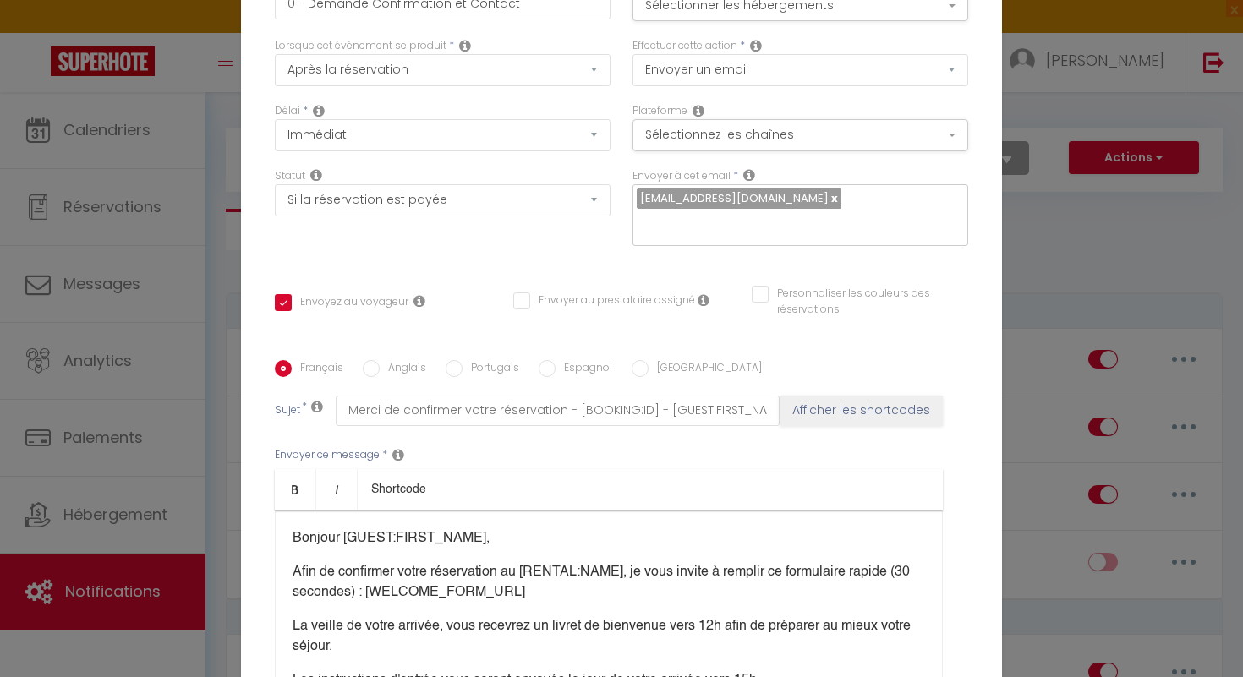
click at [515, 529] on p "Bonjour [GUEST:FIRST_NAME]," at bounding box center [609, 539] width 633 height 20
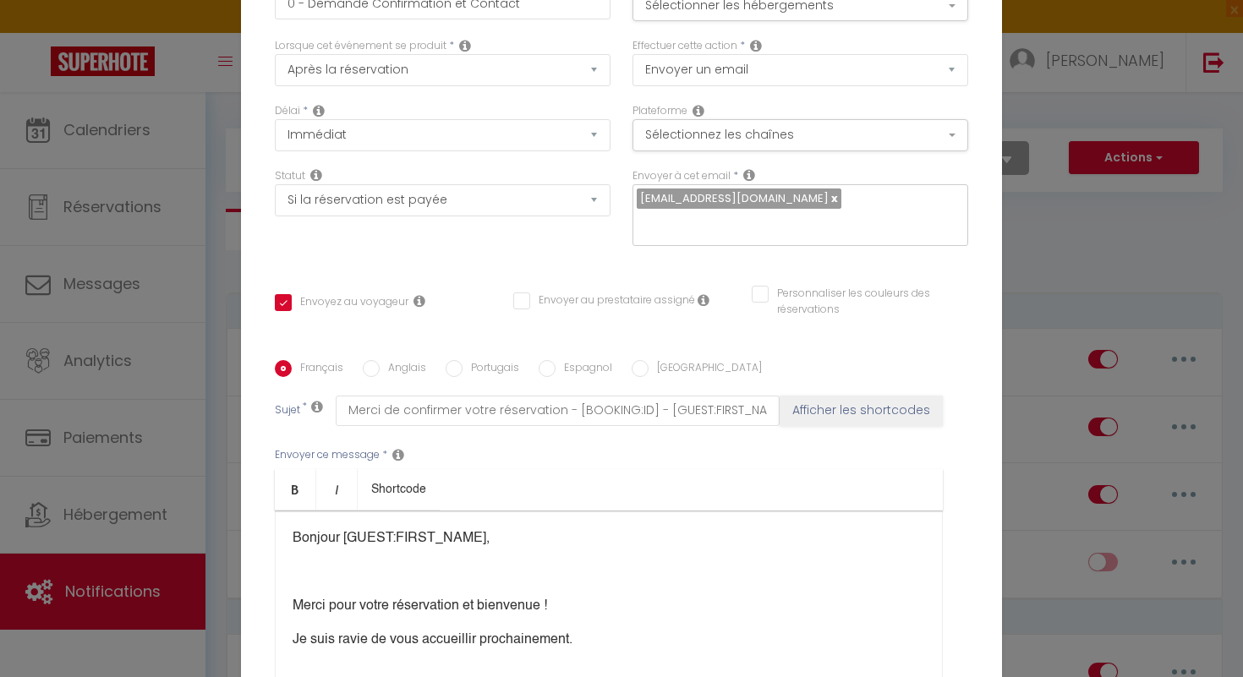
click at [300, 511] on div "Bonjour [GUEST:FIRST_NAME], Merci pour votre réservation et bienvenue ! Je suis…" at bounding box center [609, 595] width 668 height 169
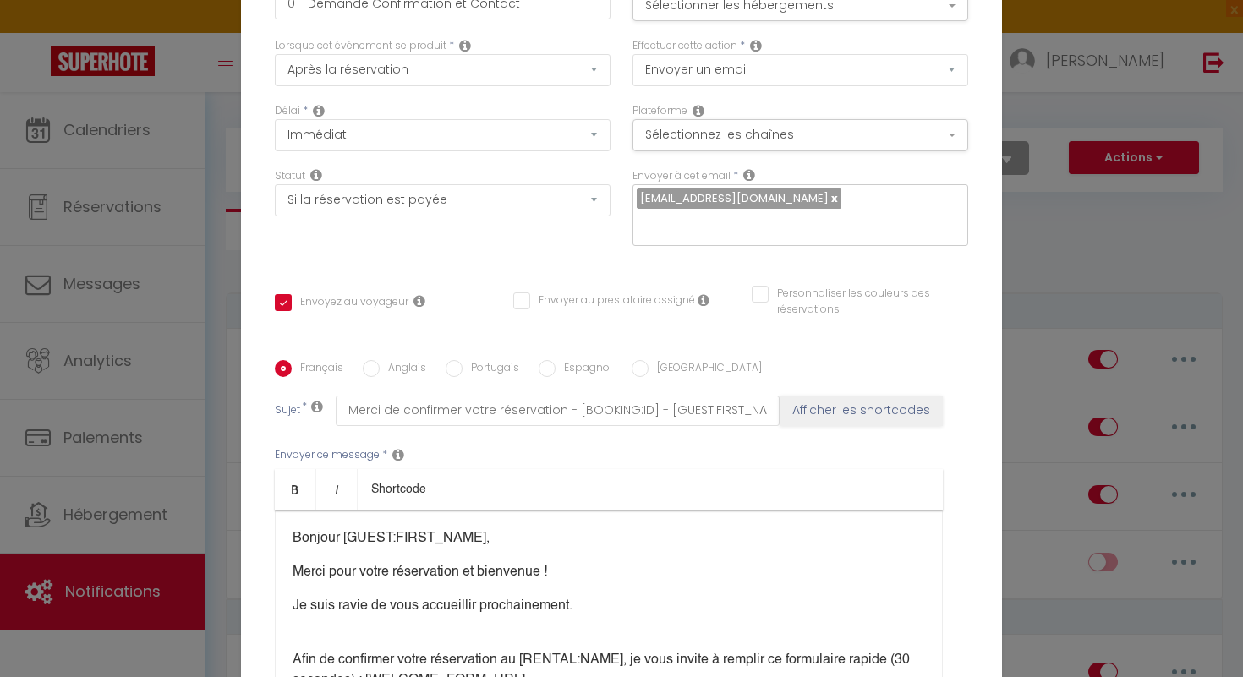
click at [370, 511] on div "Bonjour [GUEST:FIRST_NAME], Merci pour votre réservation et bienvenue ! Je suis…" at bounding box center [609, 595] width 668 height 169
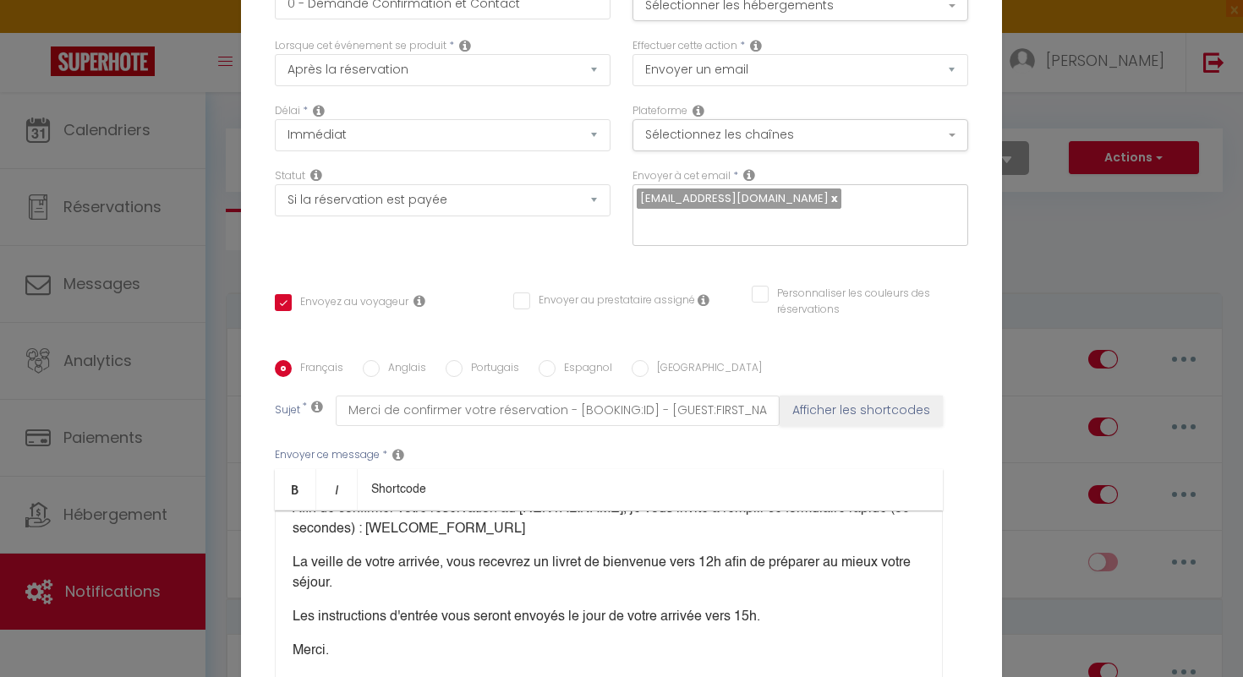
scroll to position [137, 0]
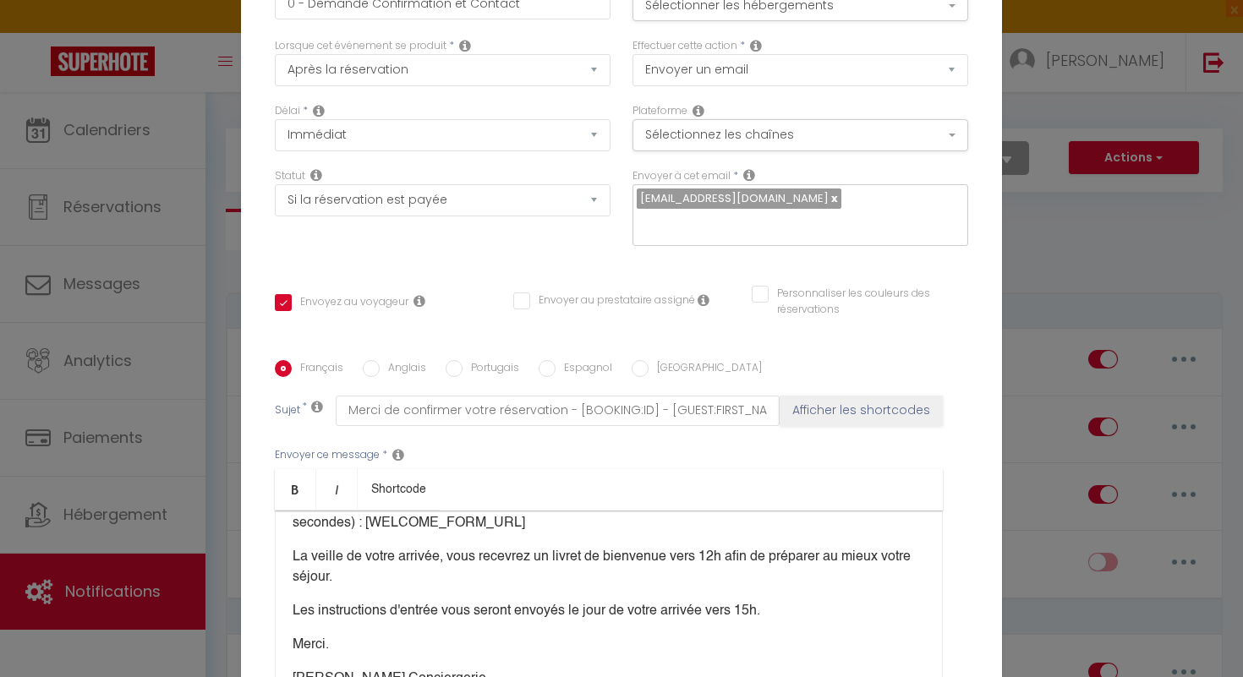
click at [782, 601] on p "Les instructions d'entrée vous seront envoyés le jour de votre arrivée vers 15h." at bounding box center [609, 611] width 633 height 20
click at [305, 511] on div "Bonjour [GUEST:FIRST_NAME], Merci pour votre réservation et bienvenue ! Je suis…" at bounding box center [609, 595] width 668 height 169
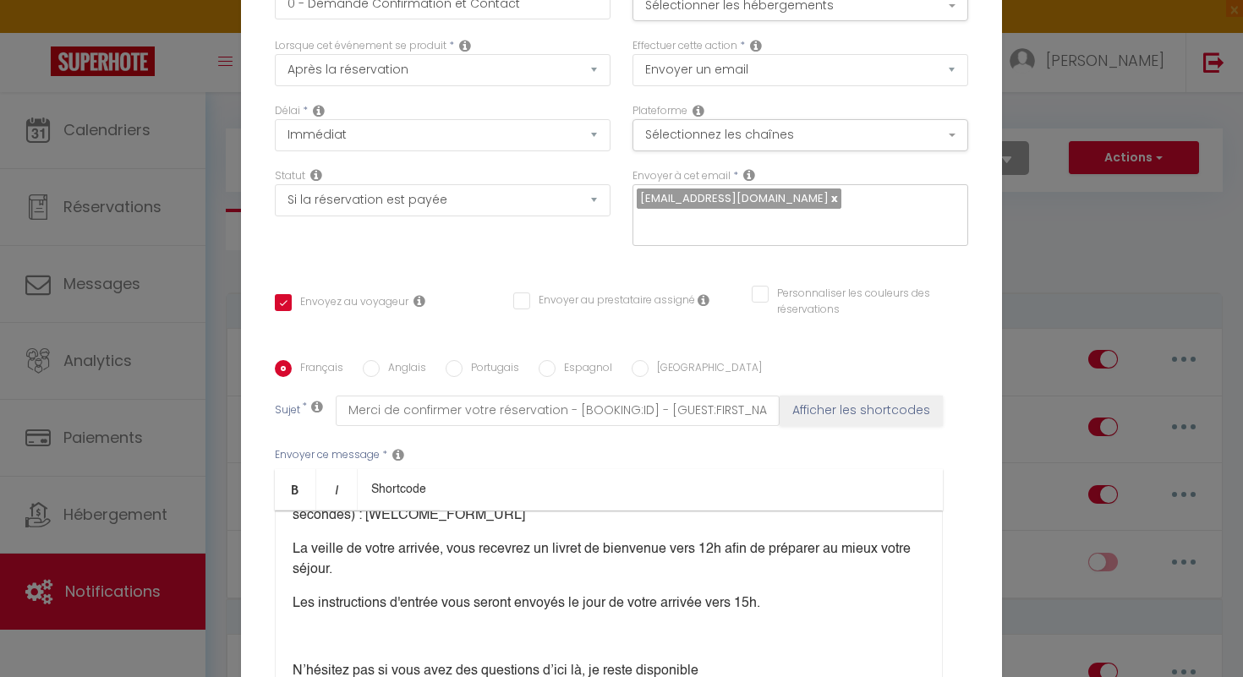
click at [299, 511] on div "Bonjour [GUEST:FIRST_NAME], Merci pour votre réservation et bienvenue ! Je suis…" at bounding box center [609, 595] width 668 height 169
click at [291, 511] on div "Bonjour [GUEST:FIRST_NAME], Merci pour votre réservation et bienvenue ! Je suis…" at bounding box center [609, 595] width 668 height 169
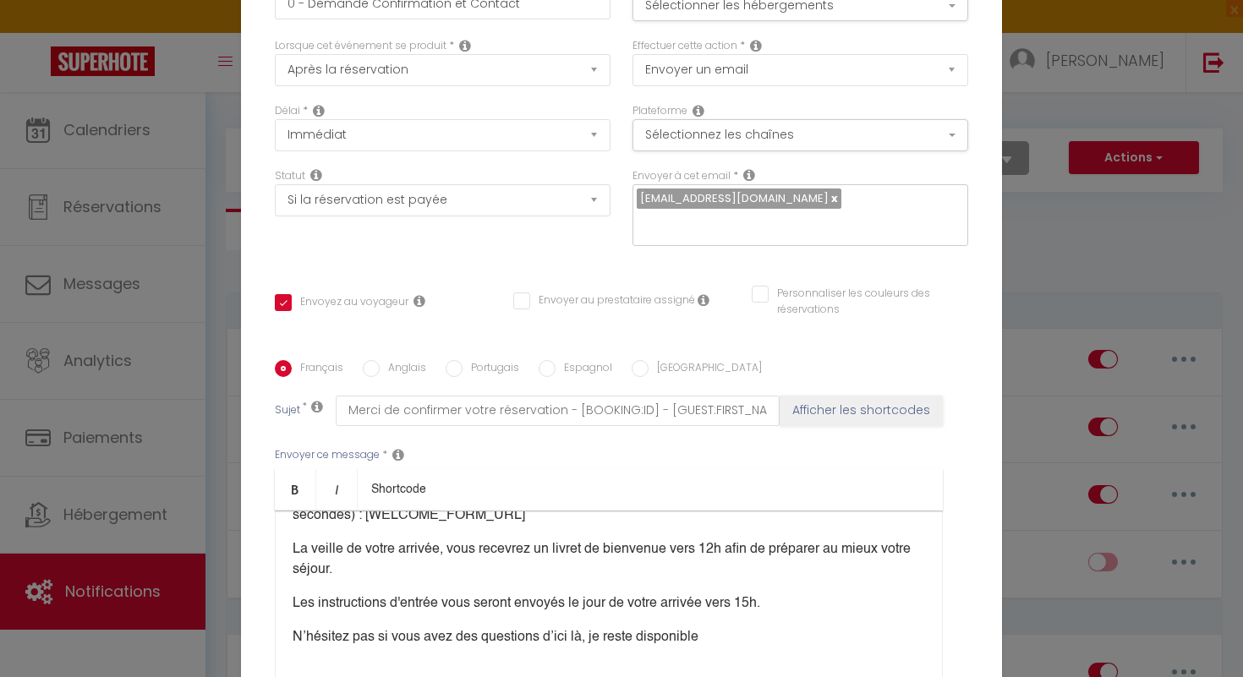
click at [708, 627] on p "N’hésitez pas si vous avez des questions d’ici là, je reste disponible" at bounding box center [609, 637] width 633 height 20
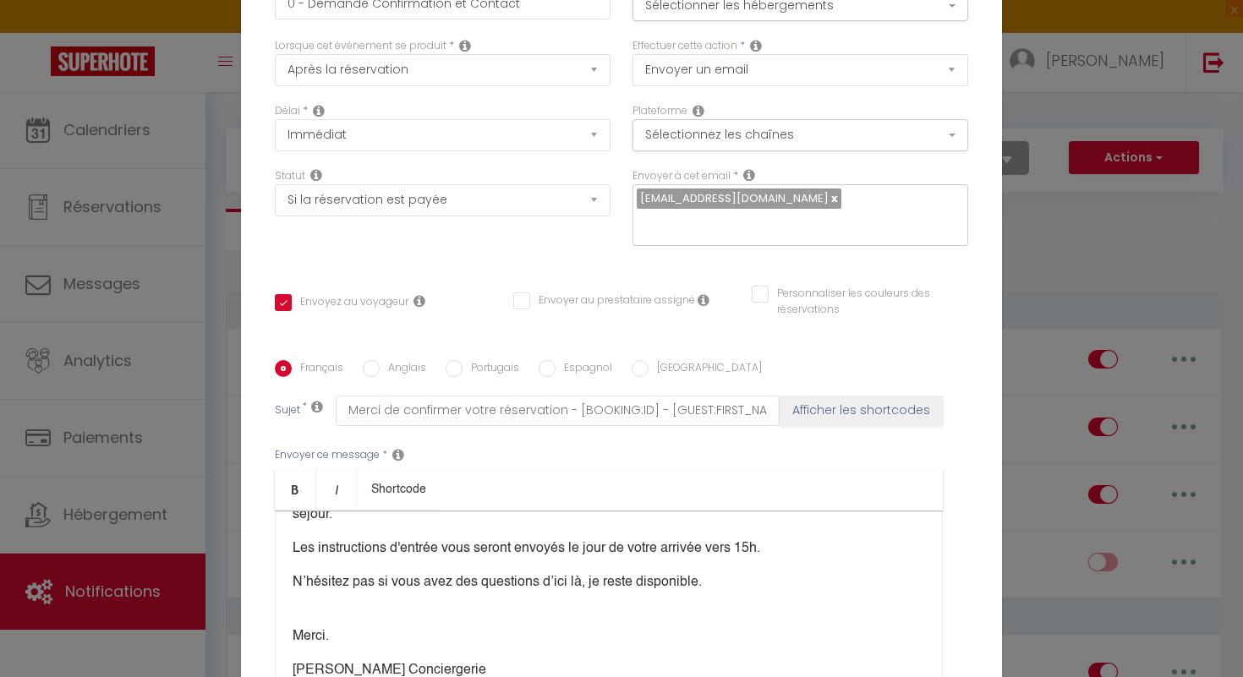
scroll to position [211, 0]
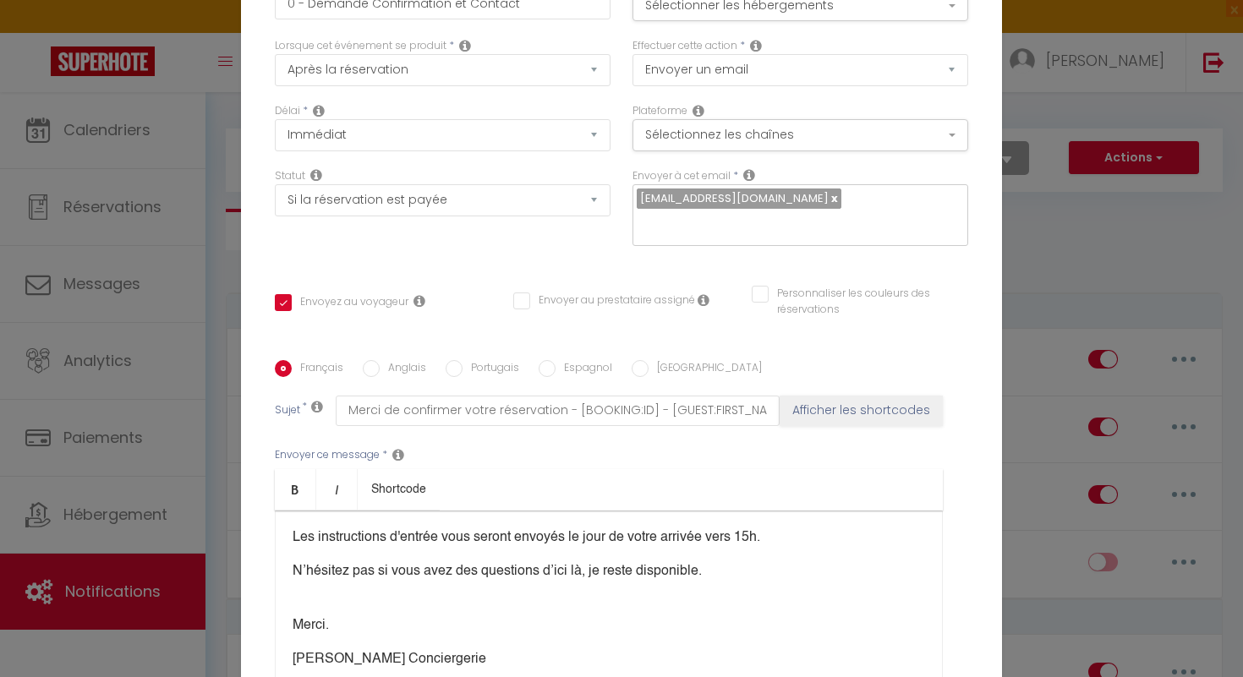
click at [325, 616] on p "Merci." at bounding box center [609, 626] width 633 height 20
click at [297, 511] on div "Bonjour [GUEST:FIRST_NAME], Merci pour votre réservation et bienvenue ! Je suis…" at bounding box center [609, 595] width 668 height 169
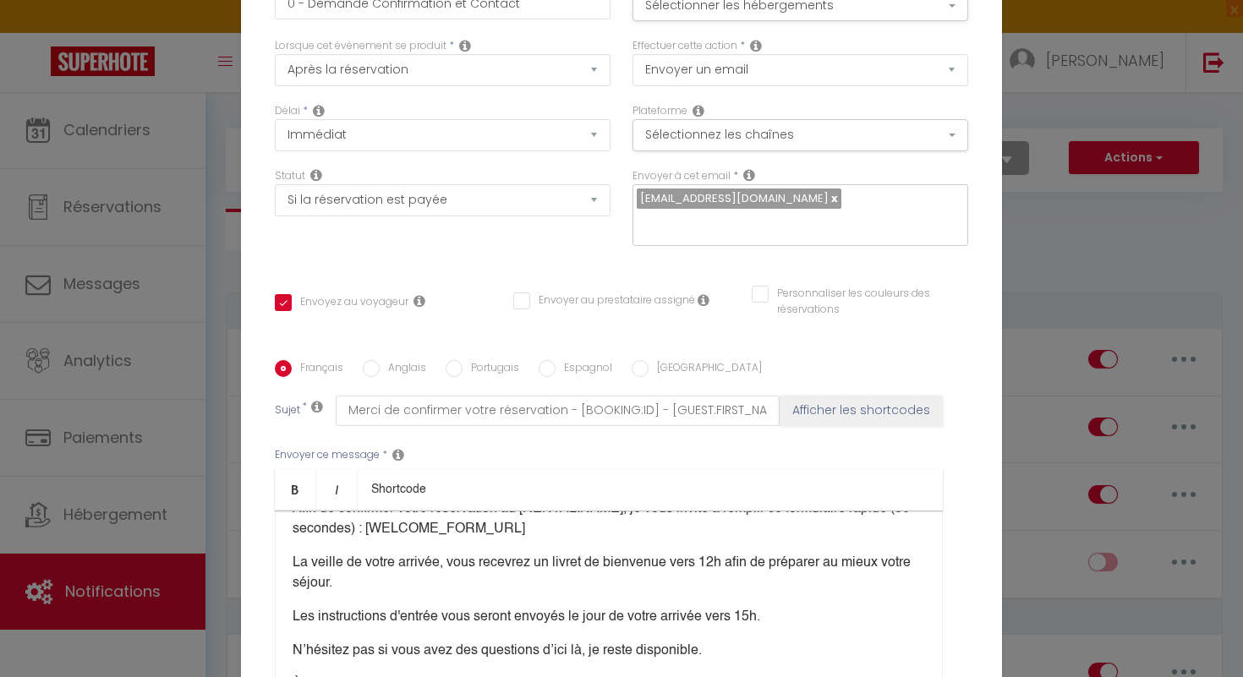
scroll to position [127, 0]
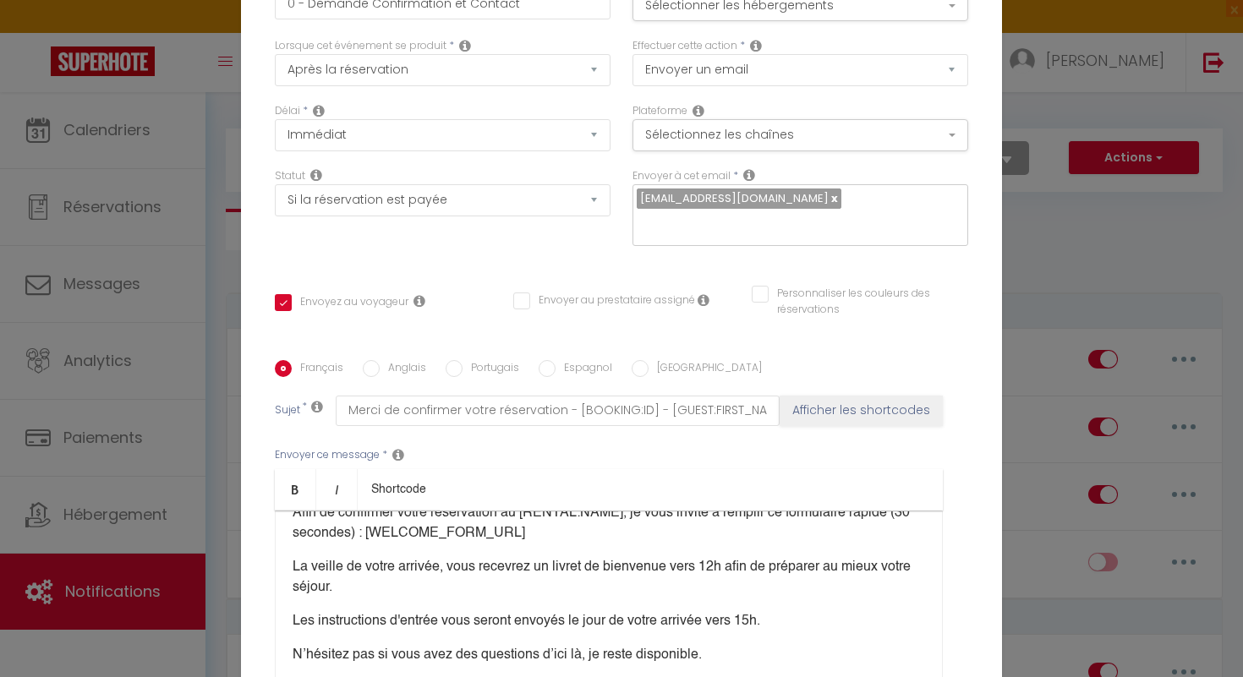
click at [583, 503] on p "Afin de confirmer votre réservation au [RENTAL:NAME], je vous invite à remplir …" at bounding box center [609, 523] width 633 height 41
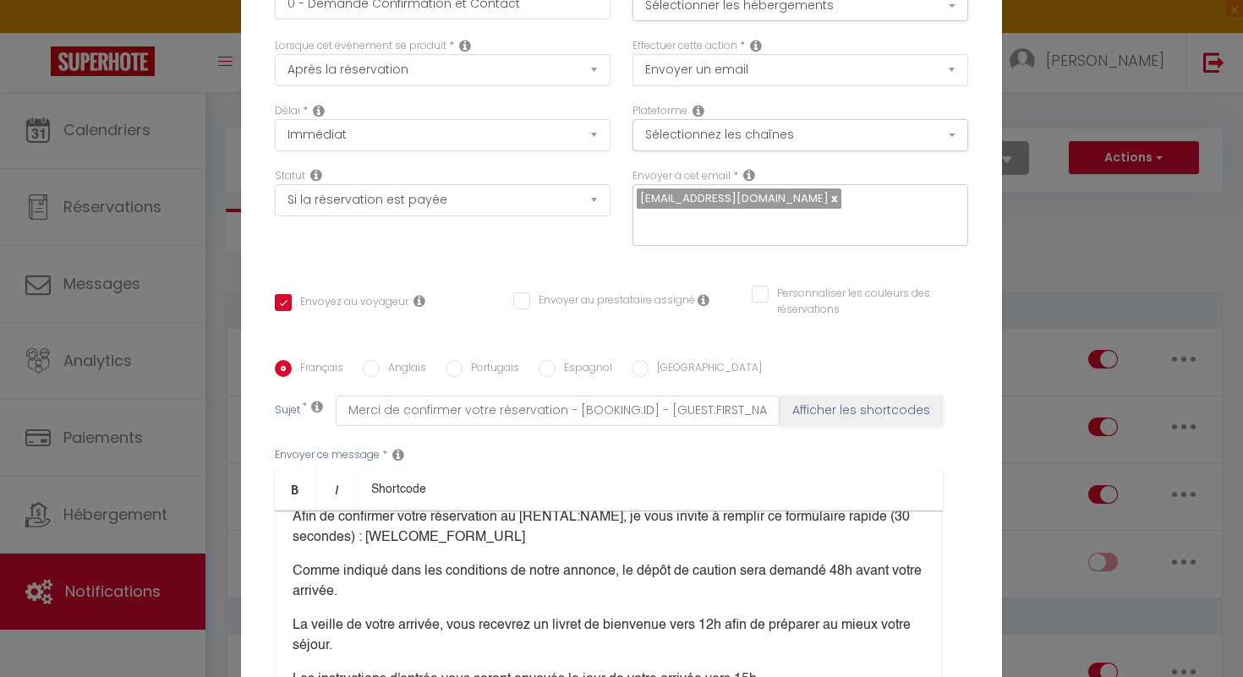
scroll to position [0, 0]
click at [955, 146] on button "Sélectionnez les chaînes" at bounding box center [801, 135] width 336 height 32
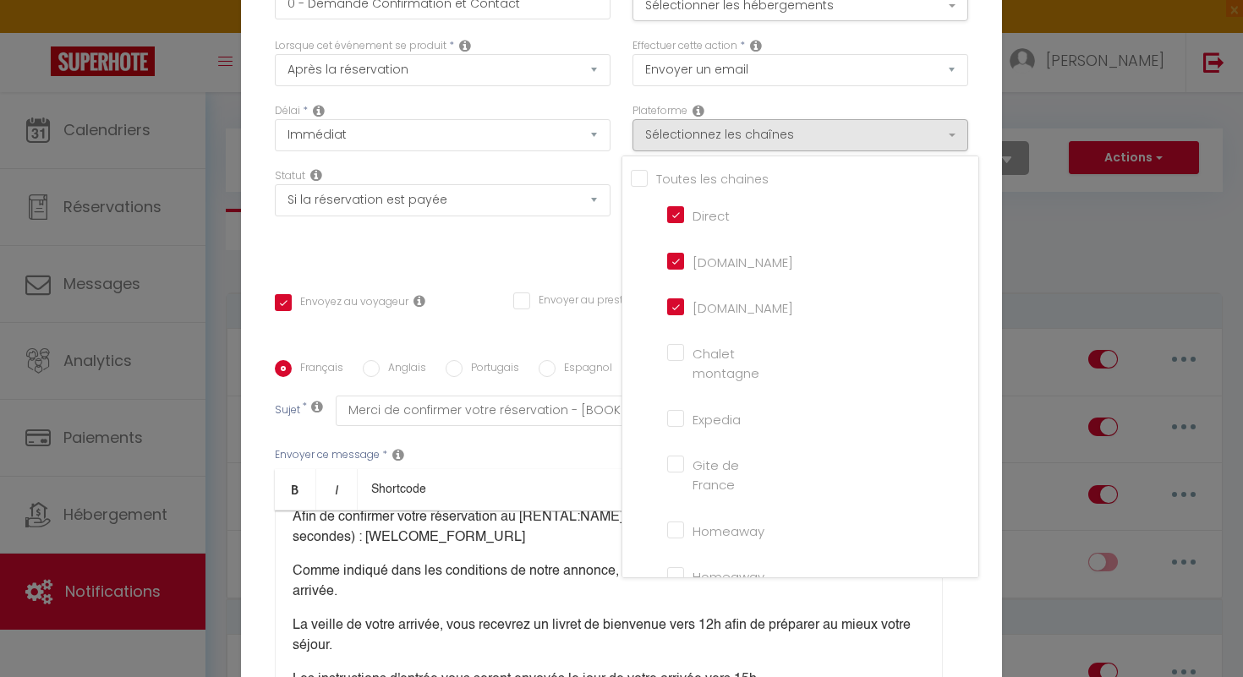
click at [679, 269] on input "[DOMAIN_NAME]" at bounding box center [715, 260] width 96 height 17
click at [989, 332] on div "Titre * 0 - Demande Confirmation et Contact Pour cet hébergement Sélectionner l…" at bounding box center [621, 360] width 761 height 809
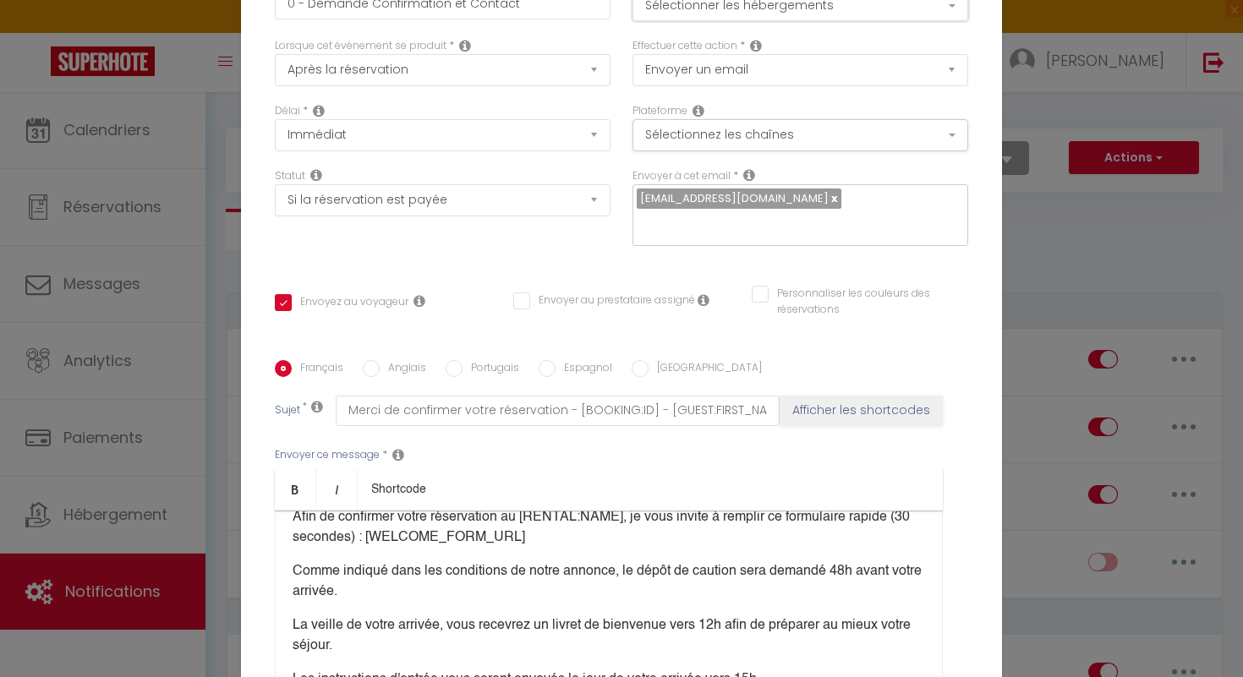
click at [957, 14] on button "Sélectionner les hébergements" at bounding box center [801, 5] width 336 height 32
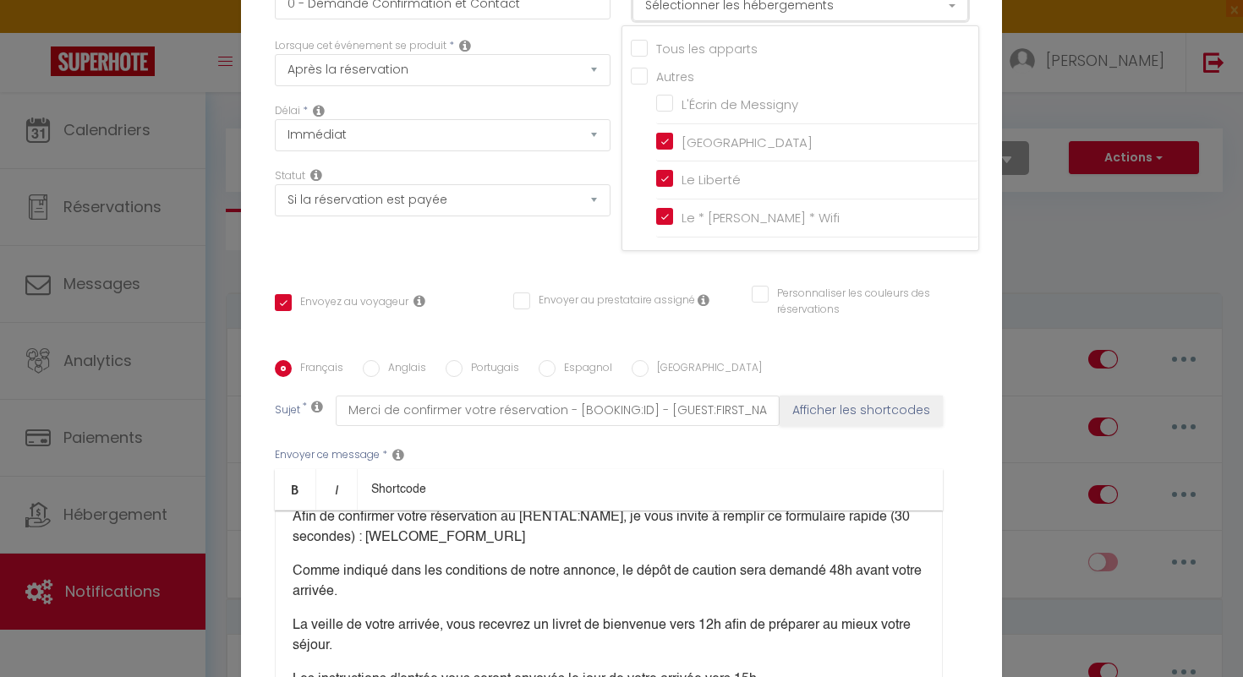
click at [957, 14] on button "Sélectionner les hébergements" at bounding box center [801, 5] width 336 height 32
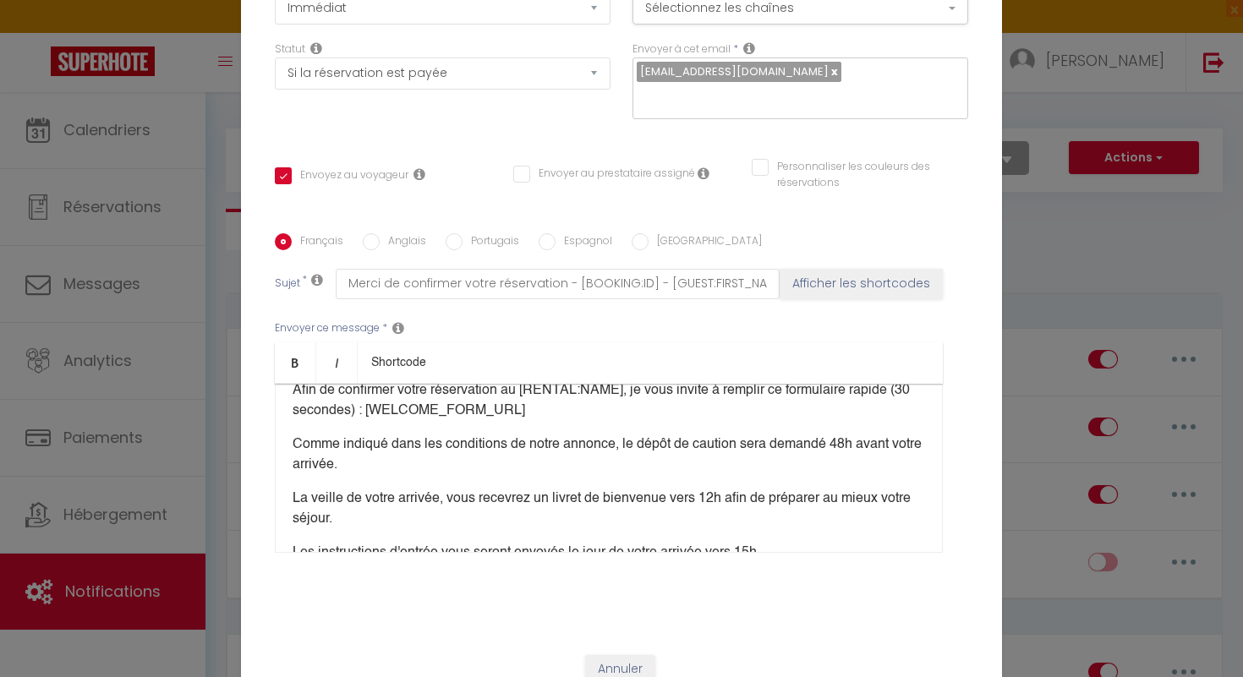
scroll to position [170, 0]
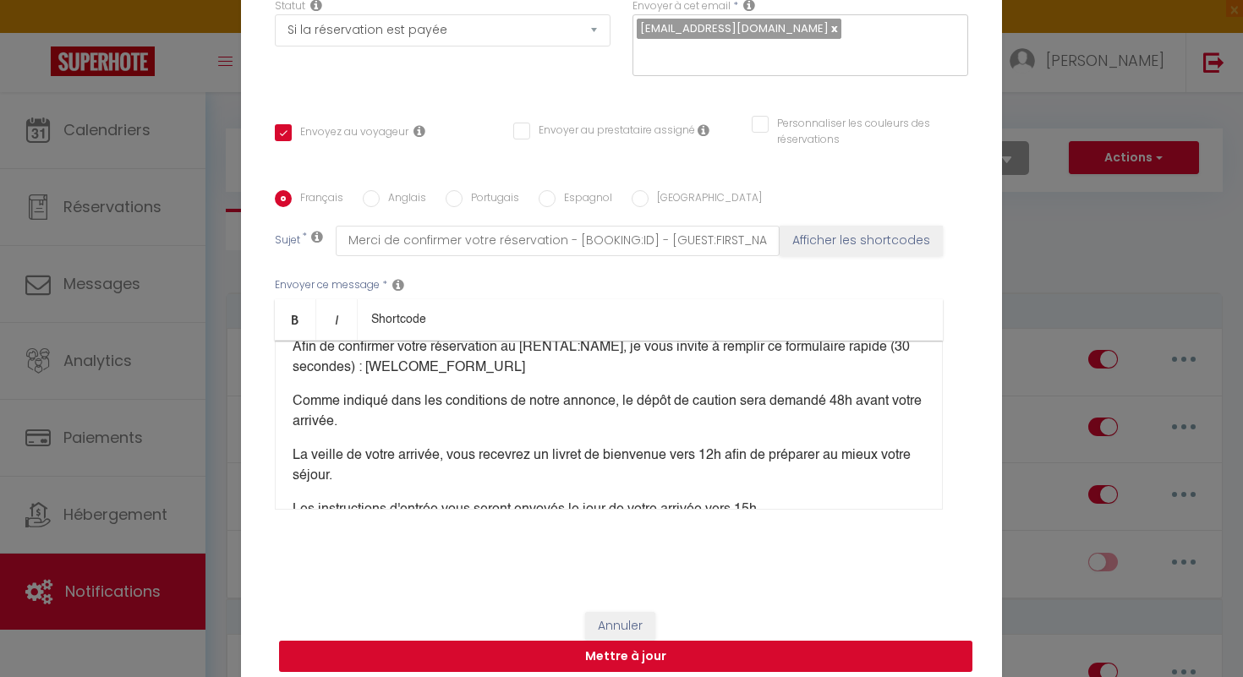
click at [649, 650] on button "Mettre à jour" at bounding box center [625, 657] width 693 height 32
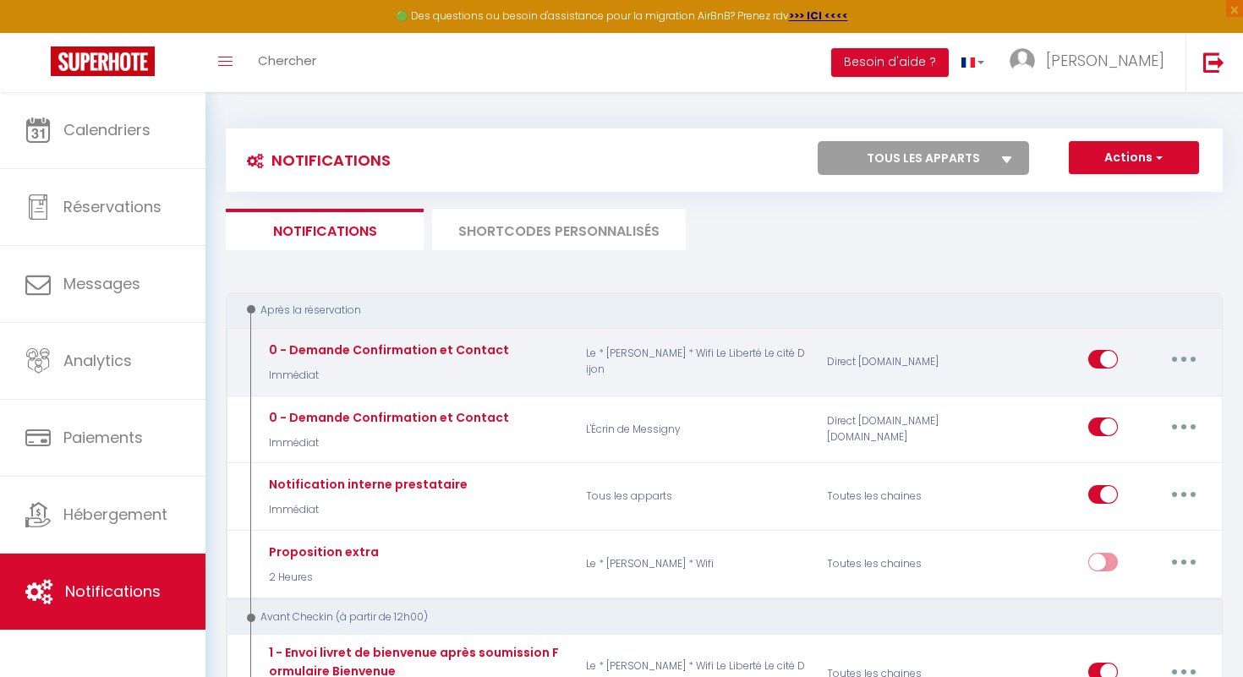
click at [1182, 358] on icon "button" at bounding box center [1183, 359] width 5 height 5
click at [1159, 390] on link "Editer" at bounding box center [1139, 398] width 125 height 29
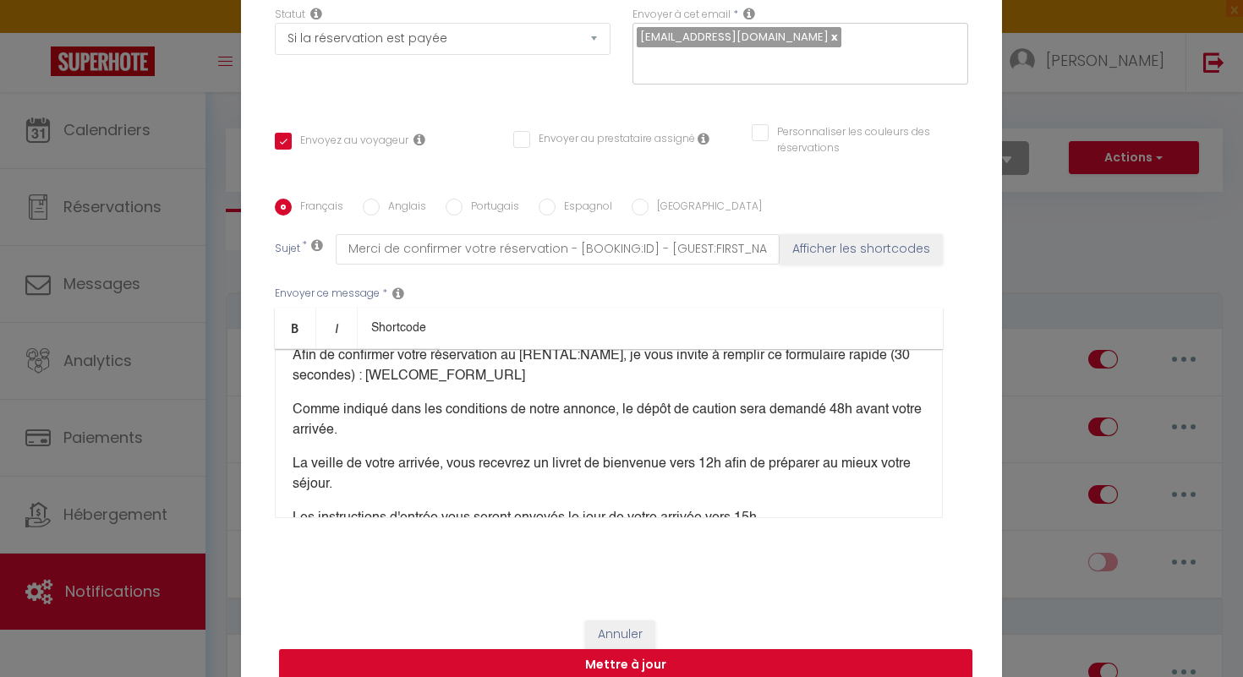
click at [415, 415] on p "Comme indiqué dans les conditions de notre annonce, le dépôt de caution sera de…" at bounding box center [609, 420] width 633 height 41
click at [698, 424] on p "Comme indiqué dans les conditions de notre annonce, le dépôt de caution sera de…" at bounding box center [609, 420] width 633 height 41
click at [730, 421] on p "Comme indiqué dans les conditions de notre annonce, le dépôt de caution sera de…" at bounding box center [609, 420] width 633 height 41
click at [643, 659] on button "Mettre à jour" at bounding box center [625, 665] width 693 height 32
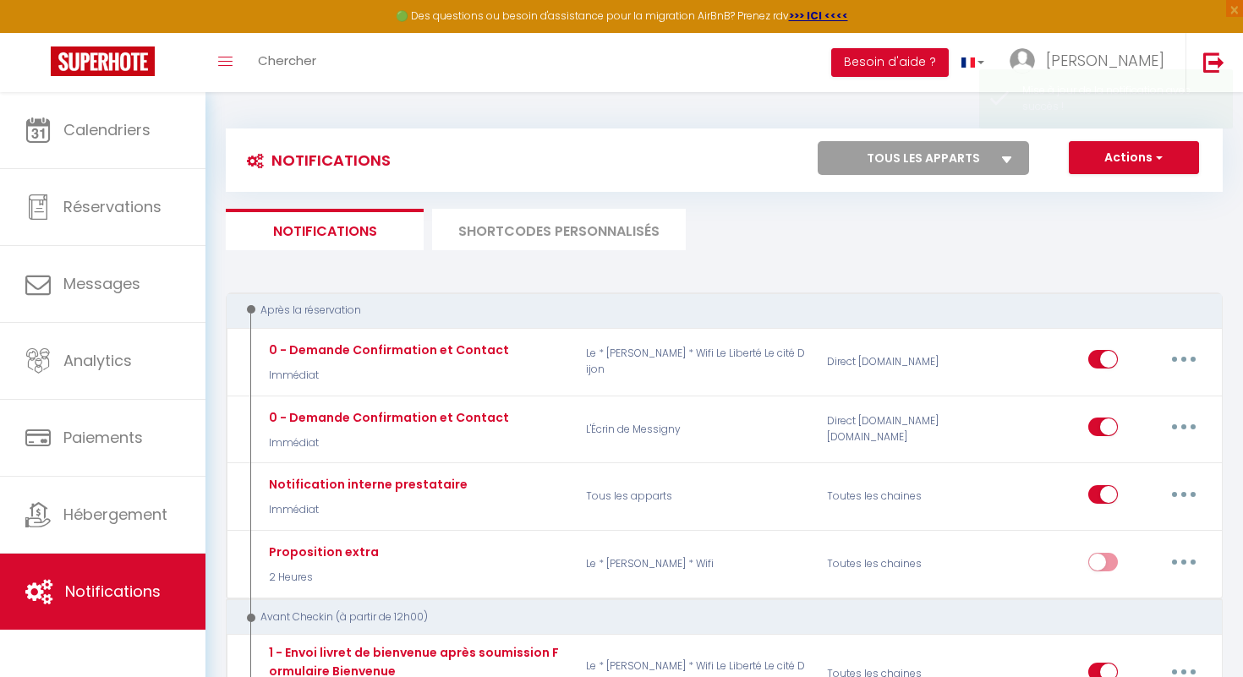
scroll to position [0, 0]
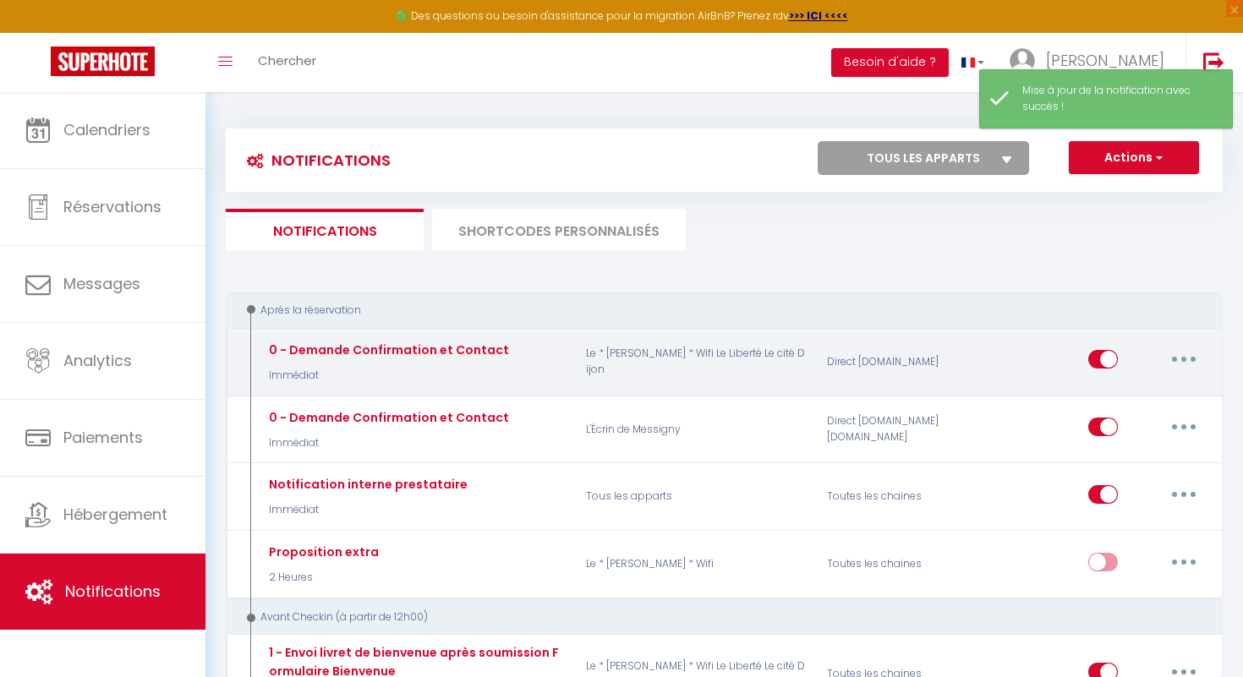
click at [1181, 363] on button "button" at bounding box center [1183, 359] width 47 height 27
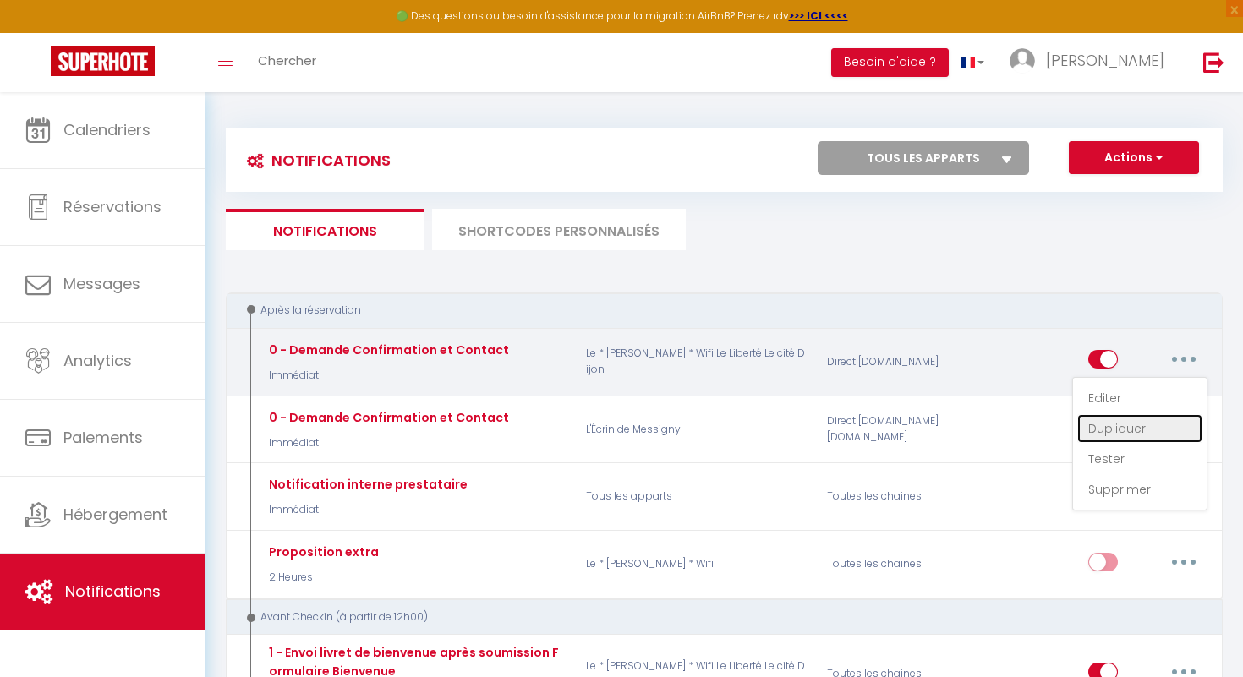
click at [1141, 425] on link "Dupliquer" at bounding box center [1139, 428] width 125 height 29
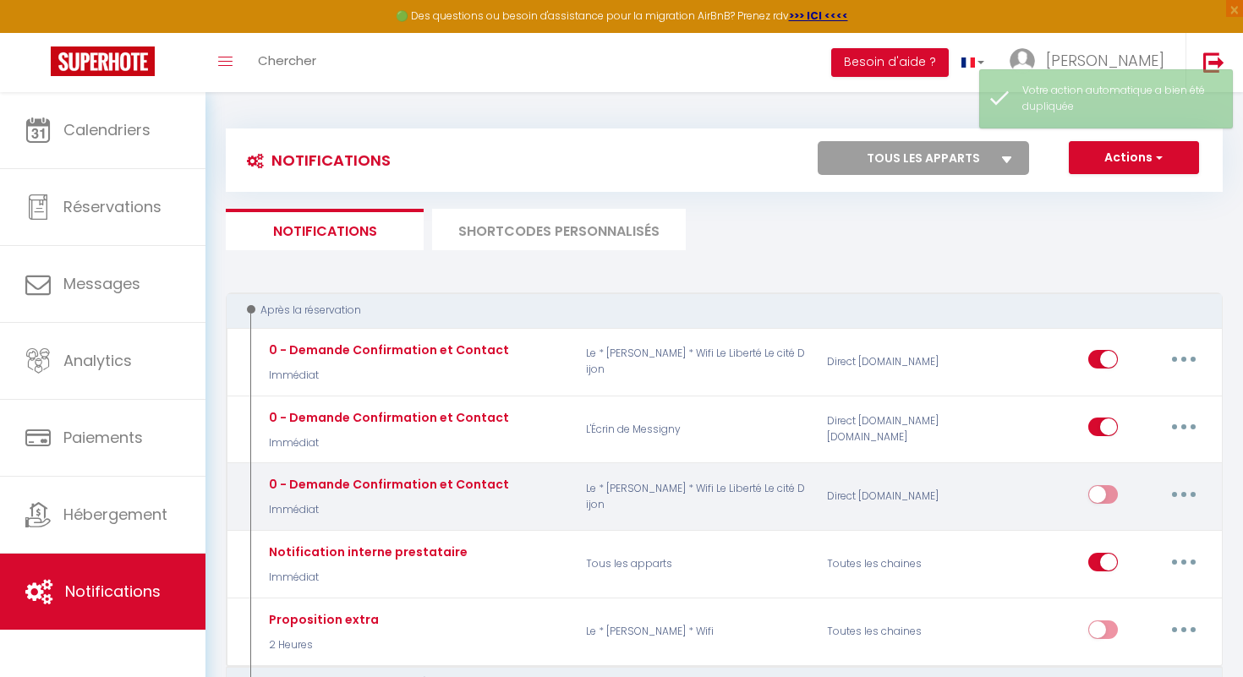
click at [1180, 498] on button "button" at bounding box center [1183, 494] width 47 height 27
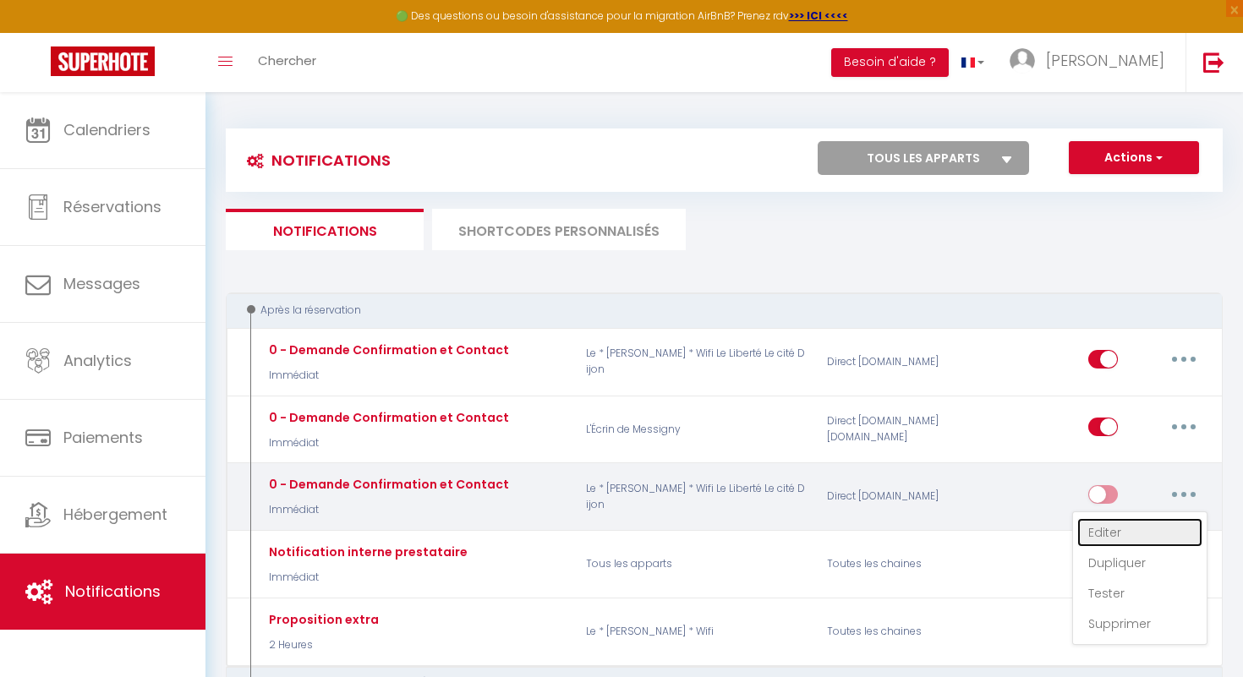
click at [1124, 523] on link "Editer" at bounding box center [1139, 532] width 125 height 29
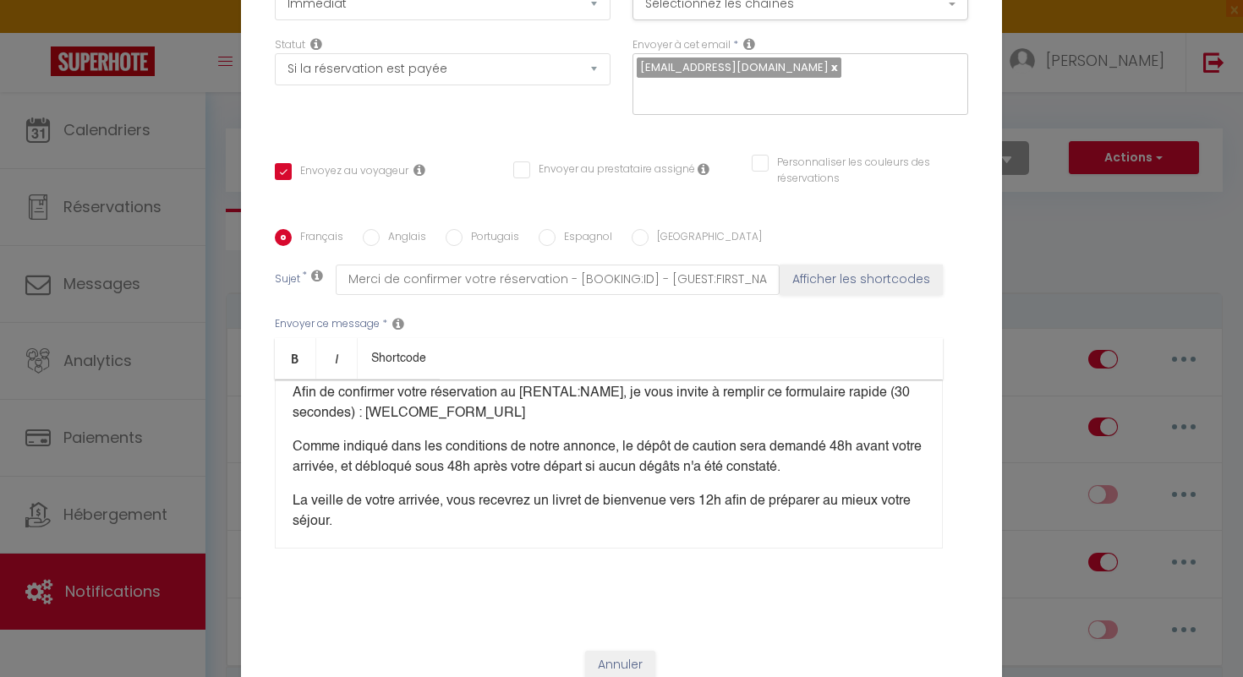
scroll to position [119, 0]
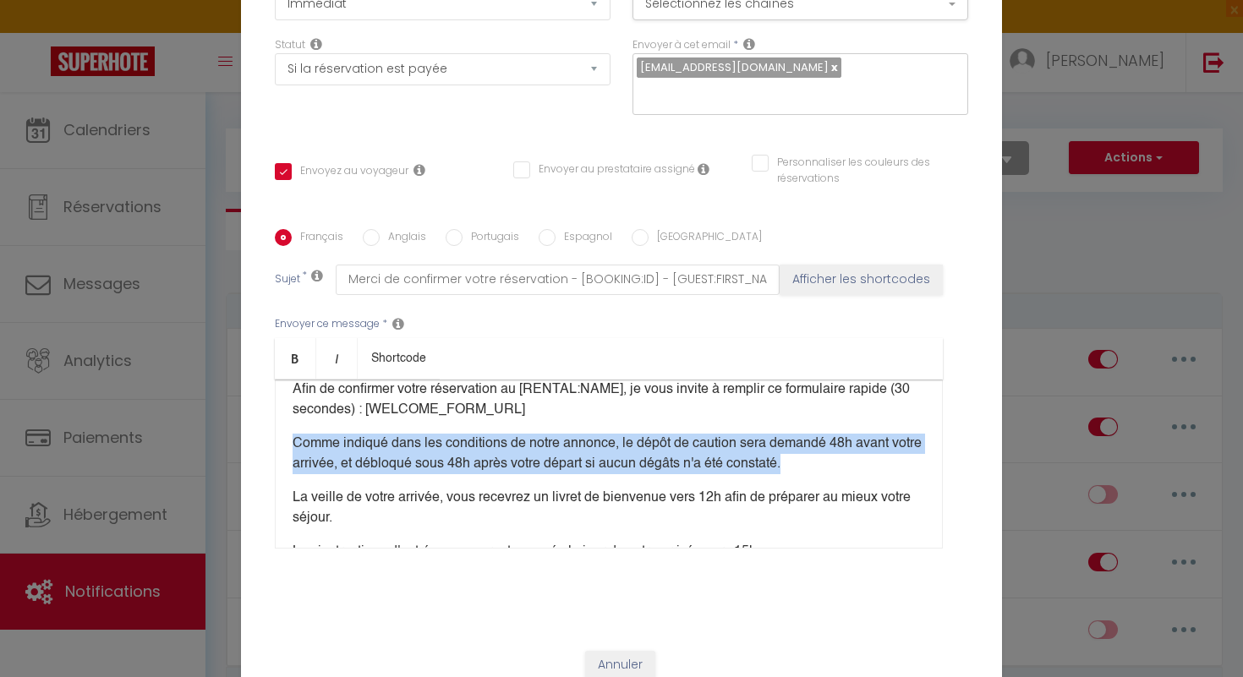
drag, startPoint x: 284, startPoint y: 429, endPoint x: 841, endPoint y: 460, distance: 557.3
click at [841, 460] on div "Bonjour [GUEST:FIRST_NAME], Merci pour votre réservation et bienvenue ! Je suis…" at bounding box center [609, 464] width 668 height 169
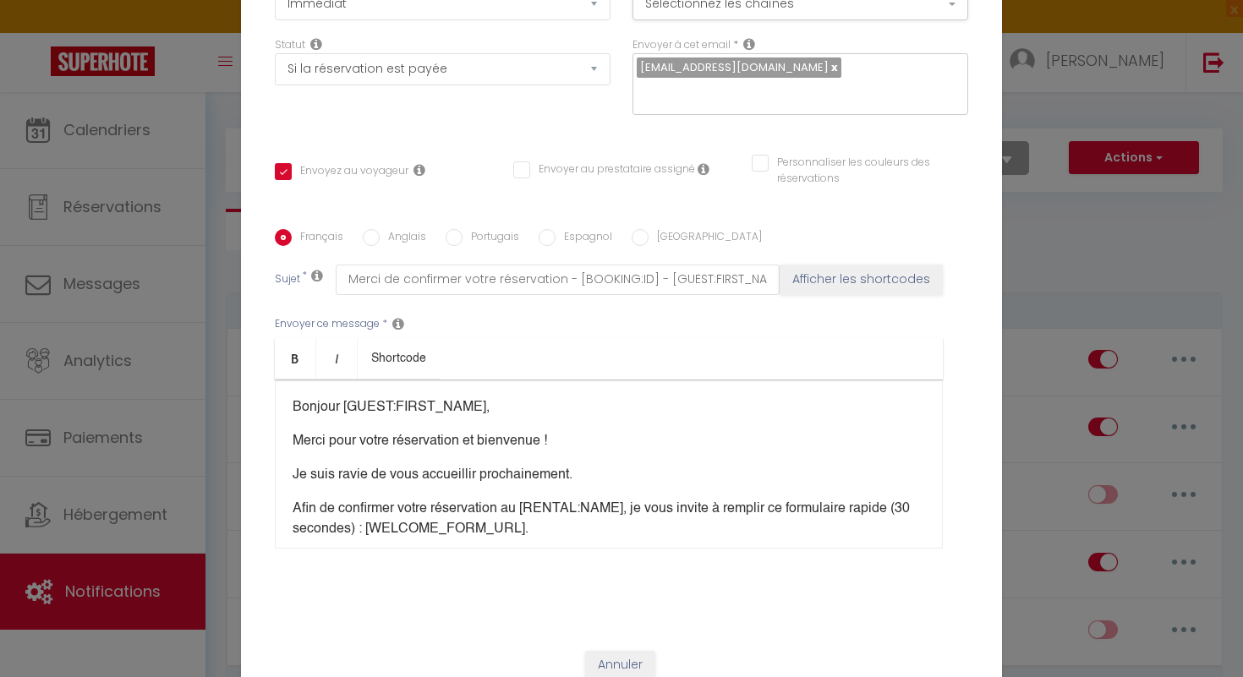
scroll to position [0, 0]
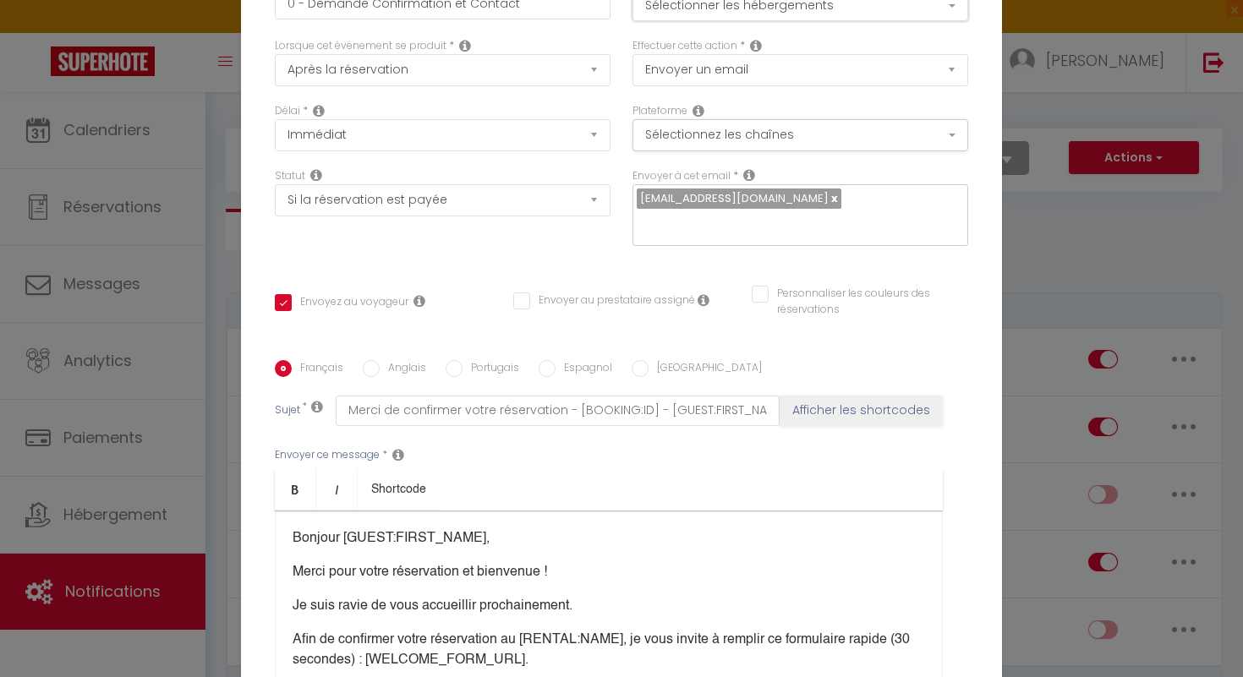
click at [951, 16] on button "Sélectionner les hébergements" at bounding box center [801, 5] width 336 height 32
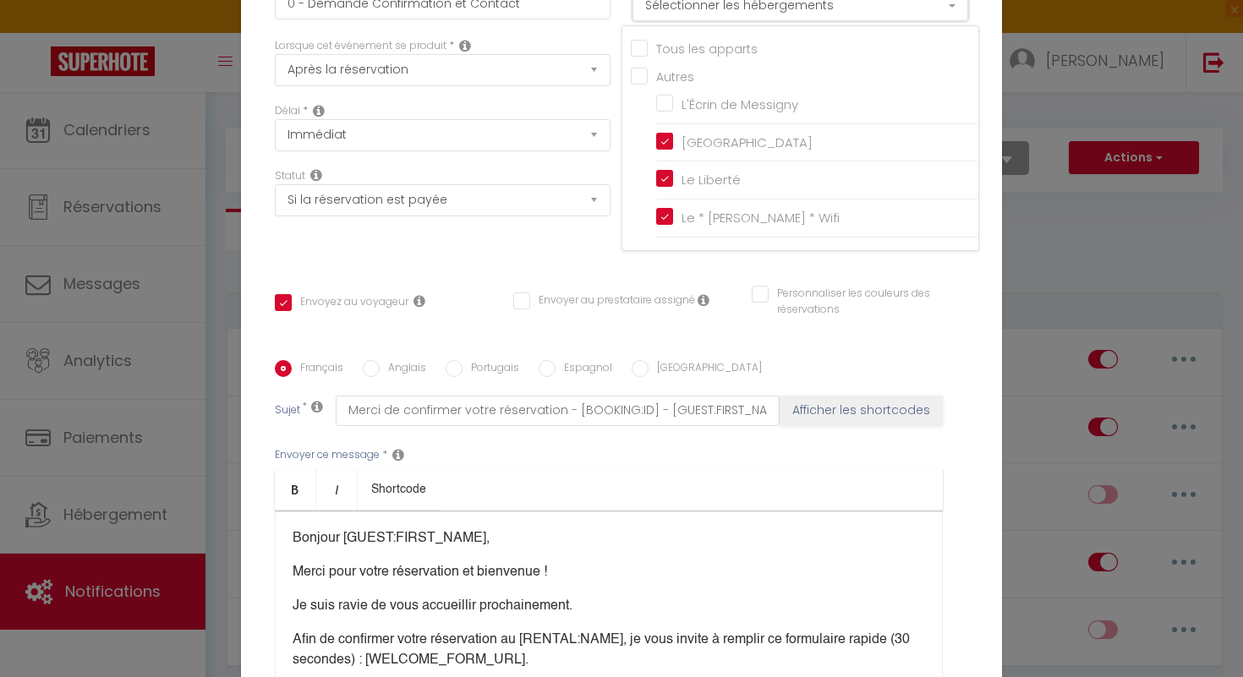
click at [951, 16] on button "Sélectionner les hébergements" at bounding box center [801, 5] width 336 height 32
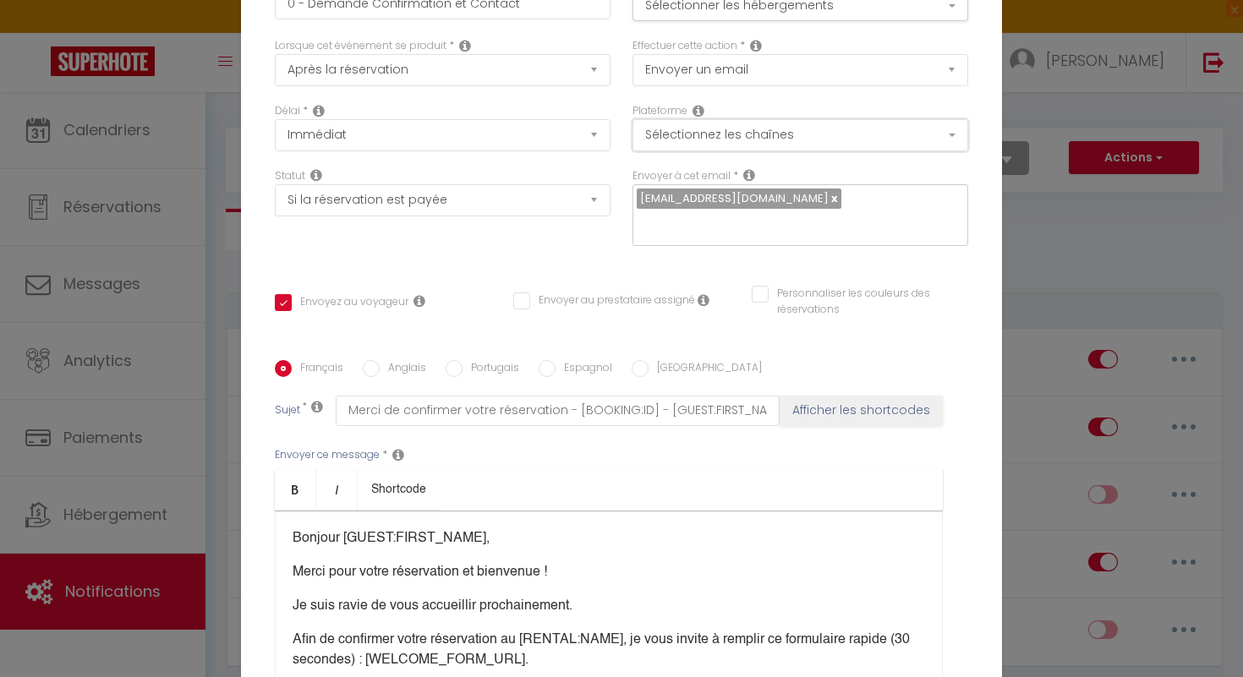
click at [946, 151] on button "Sélectionnez les chaînes" at bounding box center [801, 135] width 336 height 32
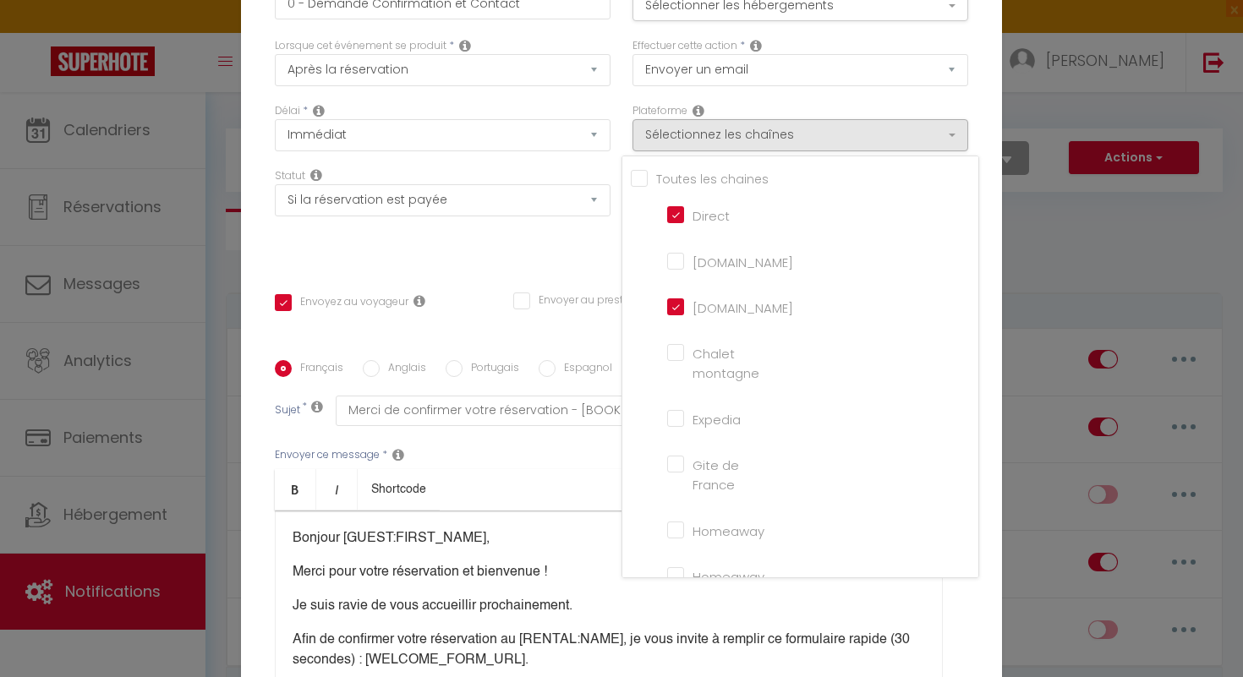
click at [673, 269] on input "[DOMAIN_NAME]" at bounding box center [715, 260] width 96 height 17
click at [671, 222] on input "Direct" at bounding box center [715, 213] width 96 height 17
click at [672, 315] on input "[DOMAIN_NAME]" at bounding box center [715, 306] width 96 height 17
click at [989, 386] on div "Titre * 0 - Demande Confirmation et Contact Pour cet hébergement Sélectionner l…" at bounding box center [621, 360] width 761 height 809
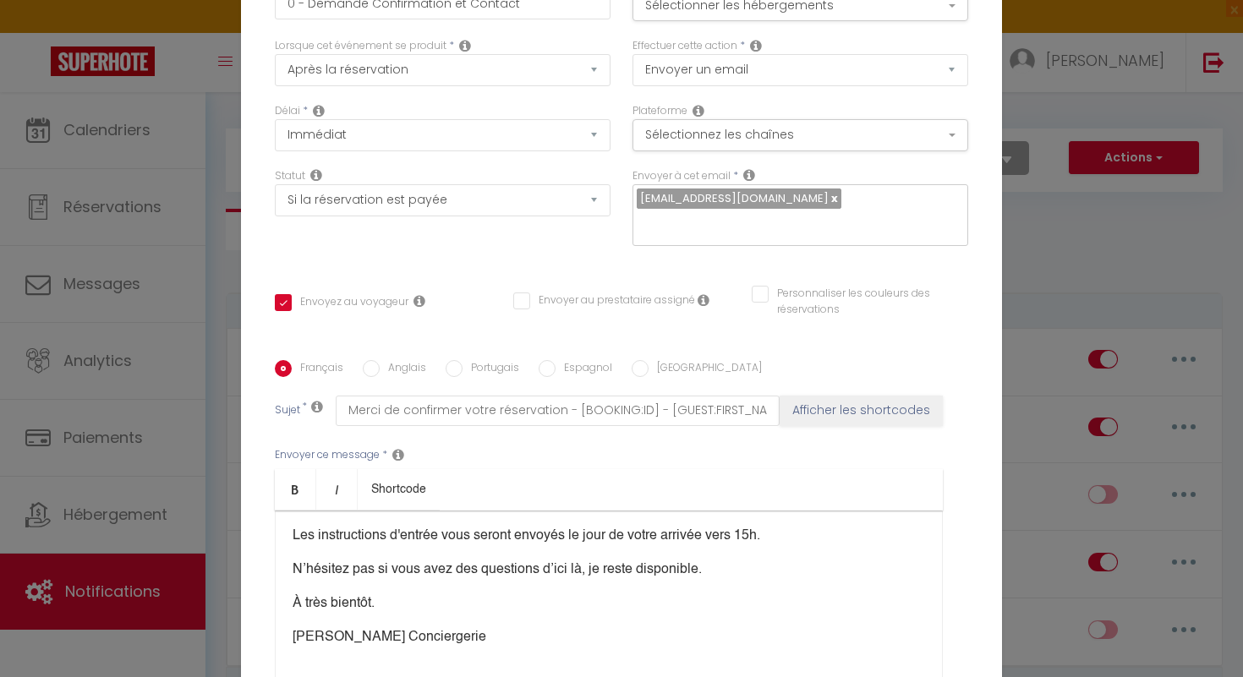
scroll to position [170, 0]
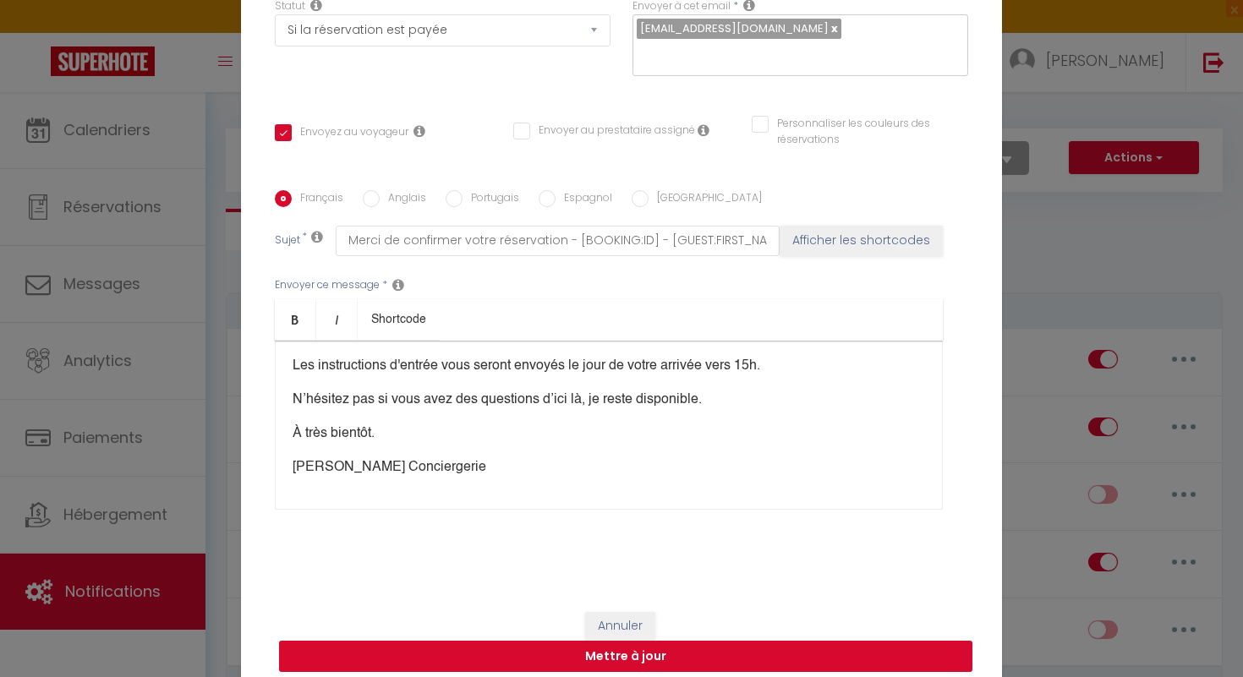
click at [655, 644] on button "Mettre à jour" at bounding box center [625, 657] width 693 height 32
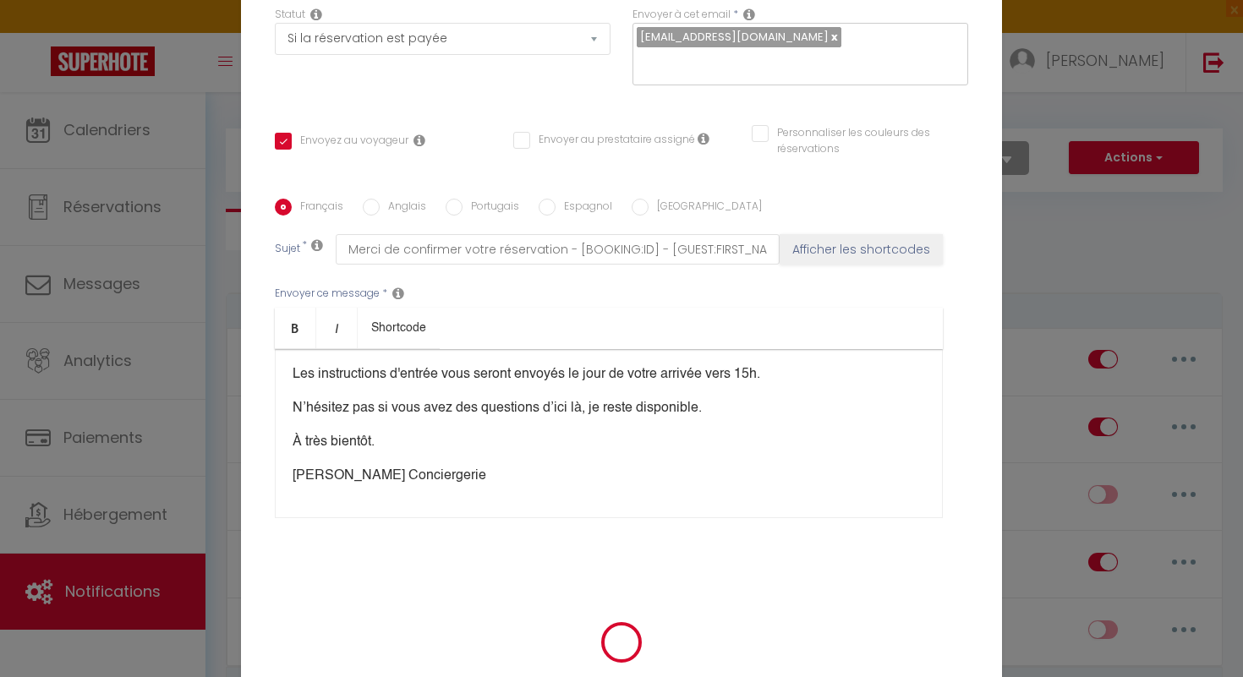
scroll to position [162, 0]
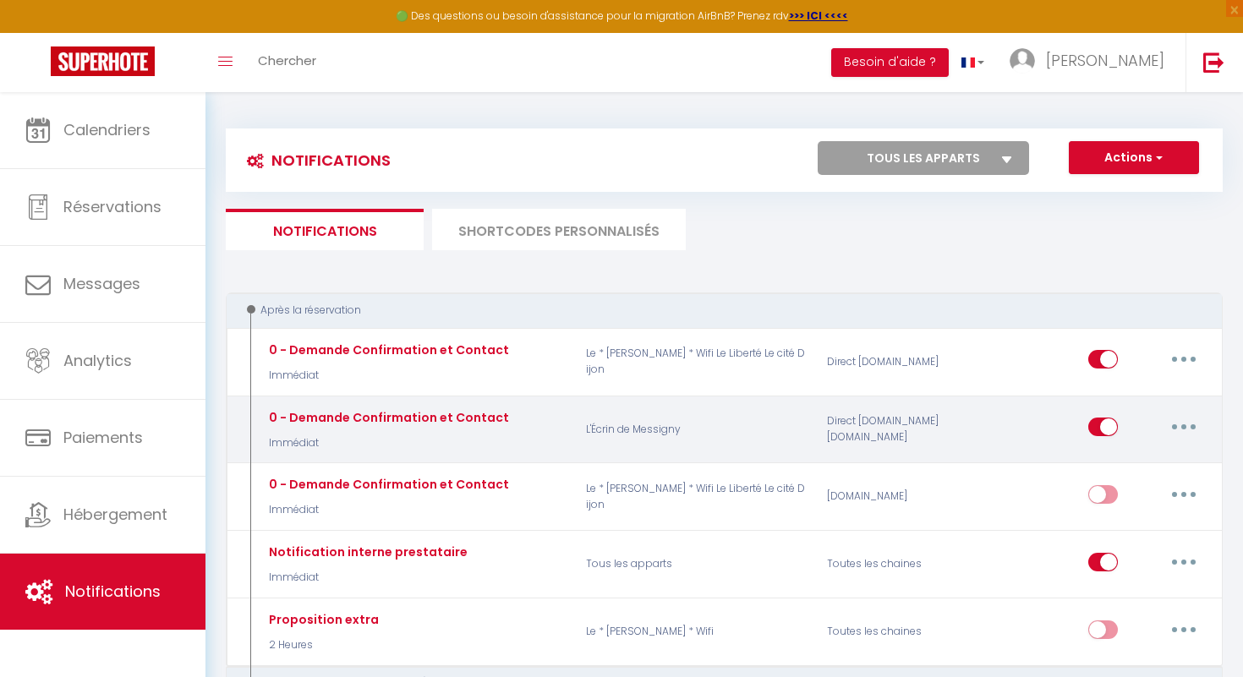
click at [1181, 431] on button "button" at bounding box center [1183, 427] width 47 height 27
click at [1132, 463] on link "Editer" at bounding box center [1139, 466] width 125 height 29
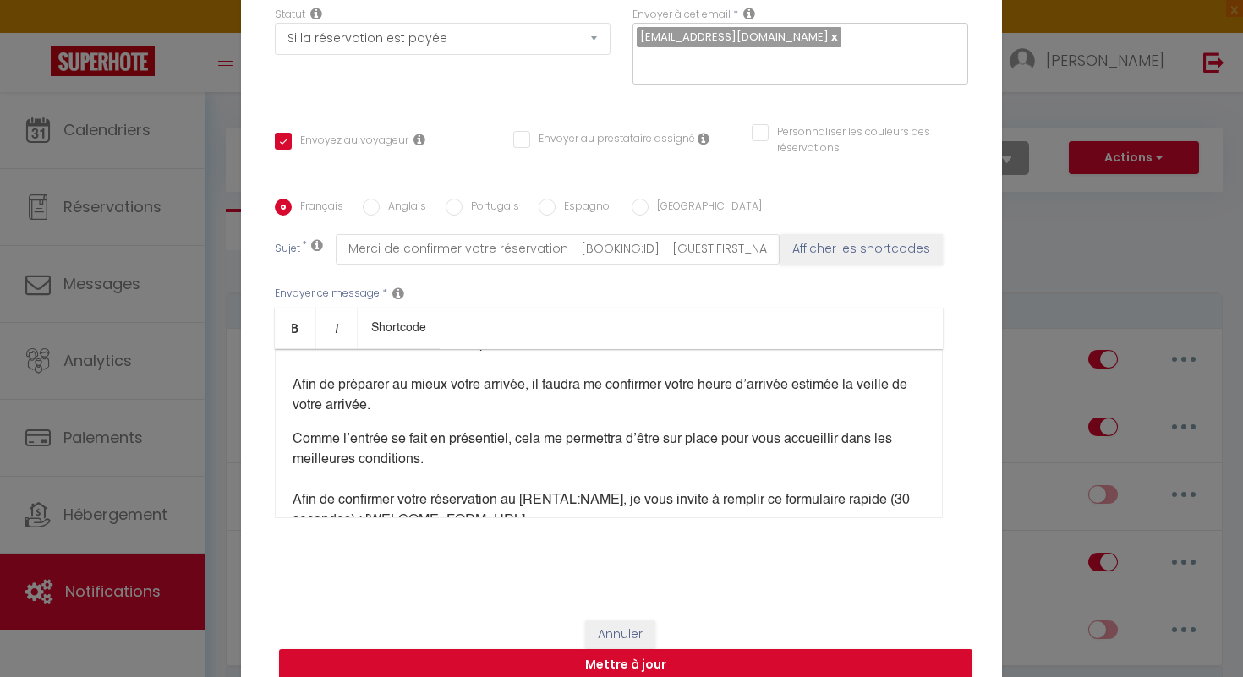
scroll to position [105, 0]
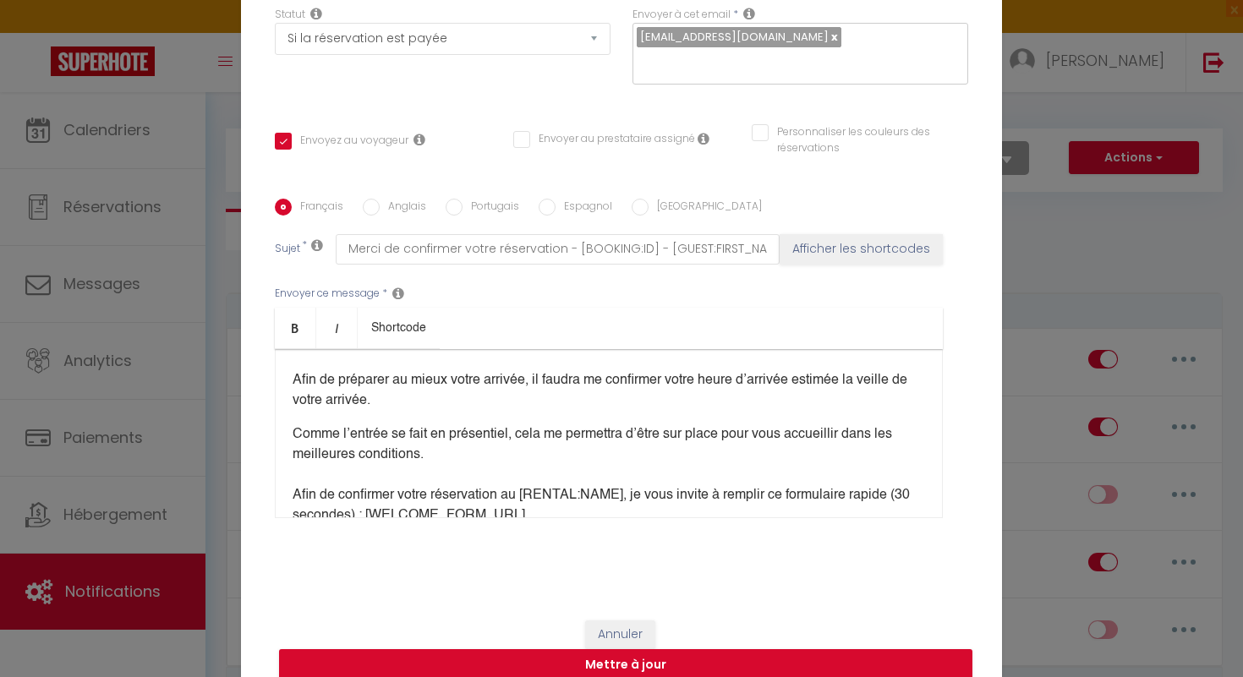
click at [422, 447] on div "Bonjour [GUEST:FIRST_NAME], Merci pour votre réservation et bienvenue ! Je suis…" at bounding box center [609, 433] width 668 height 169
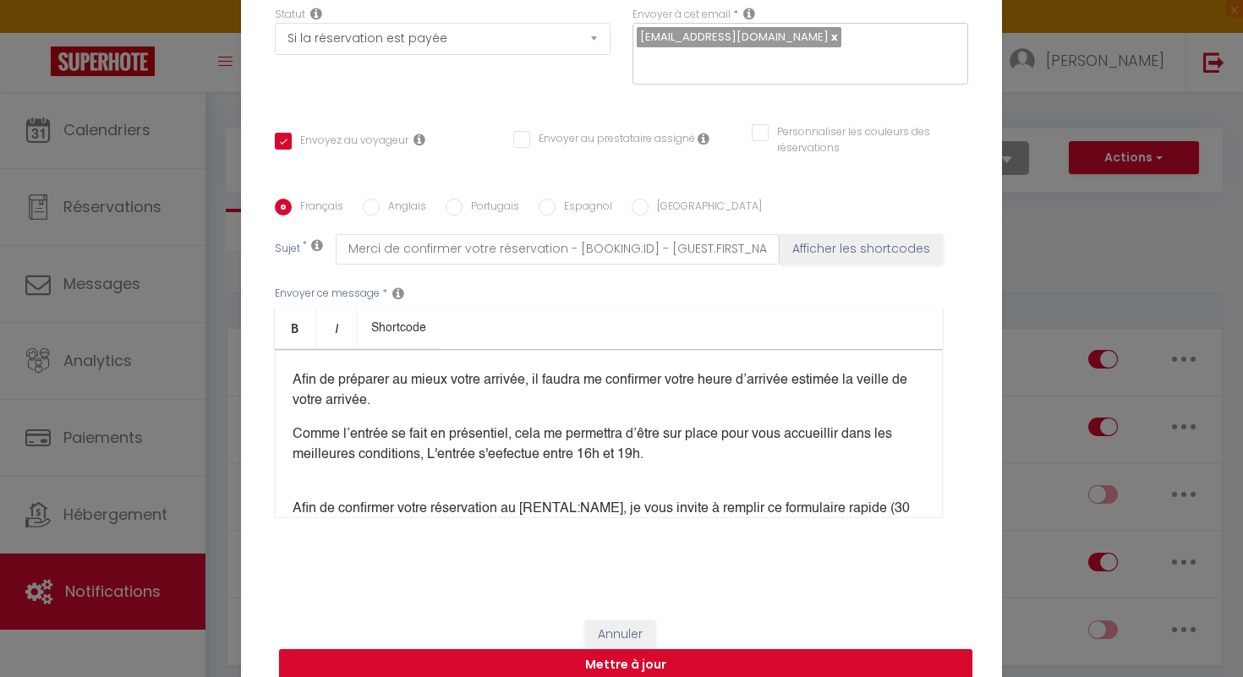
click at [507, 448] on p "Comme l’entrée se fait en présentiel, cela me permettra d’être sur place pour v…" at bounding box center [609, 445] width 633 height 41
click at [438, 445] on p "Comme l’entrée se fait en présentiel, cela me permettra d’être sur place pour v…" at bounding box center [609, 445] width 633 height 41
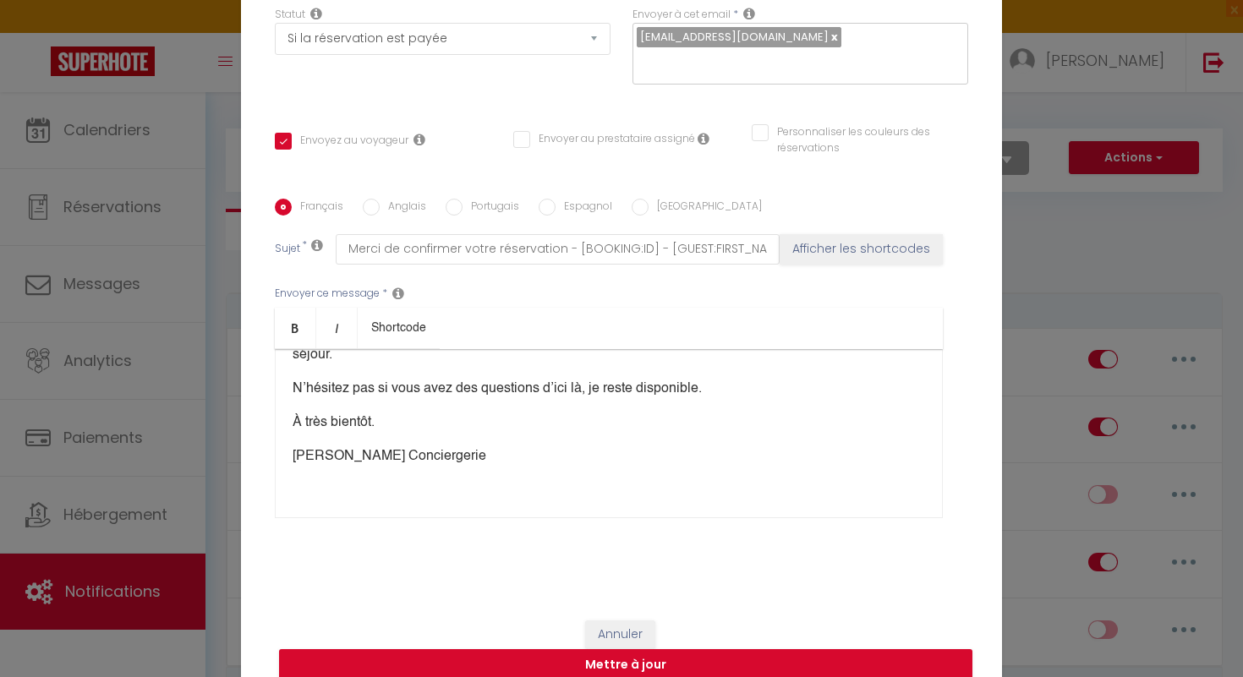
scroll to position [350, 0]
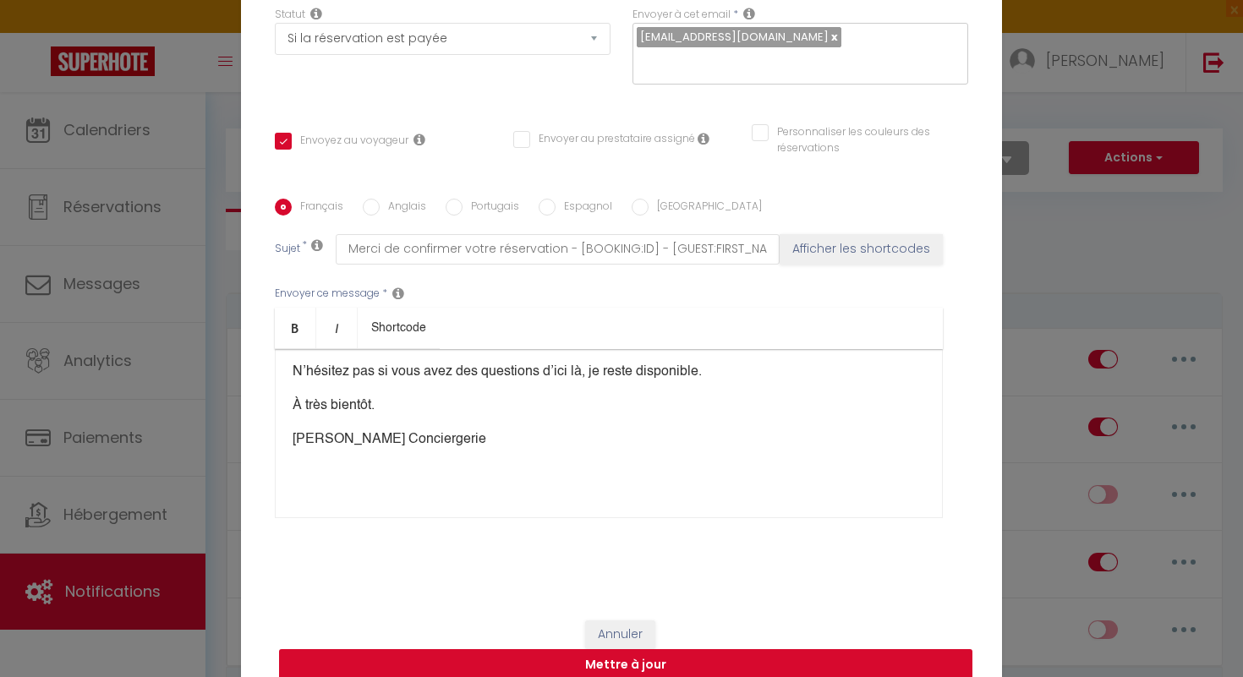
click at [660, 654] on button "Mettre à jour" at bounding box center [625, 665] width 693 height 32
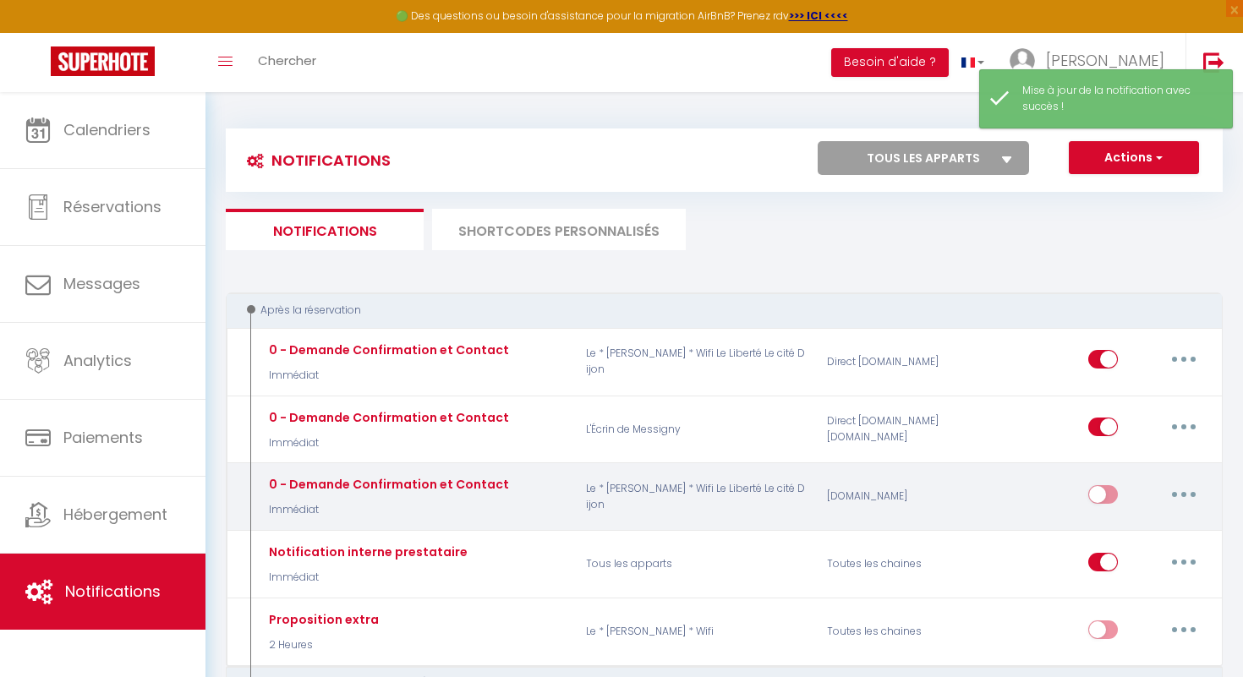
click at [1110, 495] on input "checkbox" at bounding box center [1103, 497] width 30 height 25
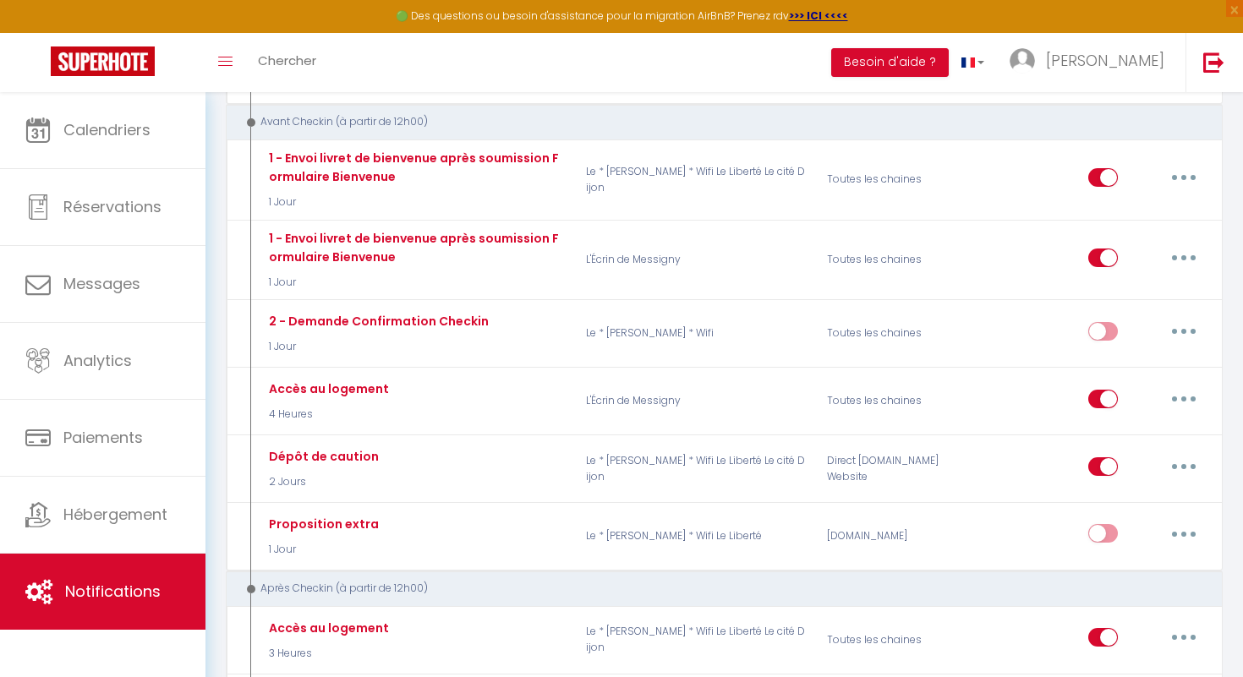
scroll to position [566, 0]
